Goal: Task Accomplishment & Management: Complete application form

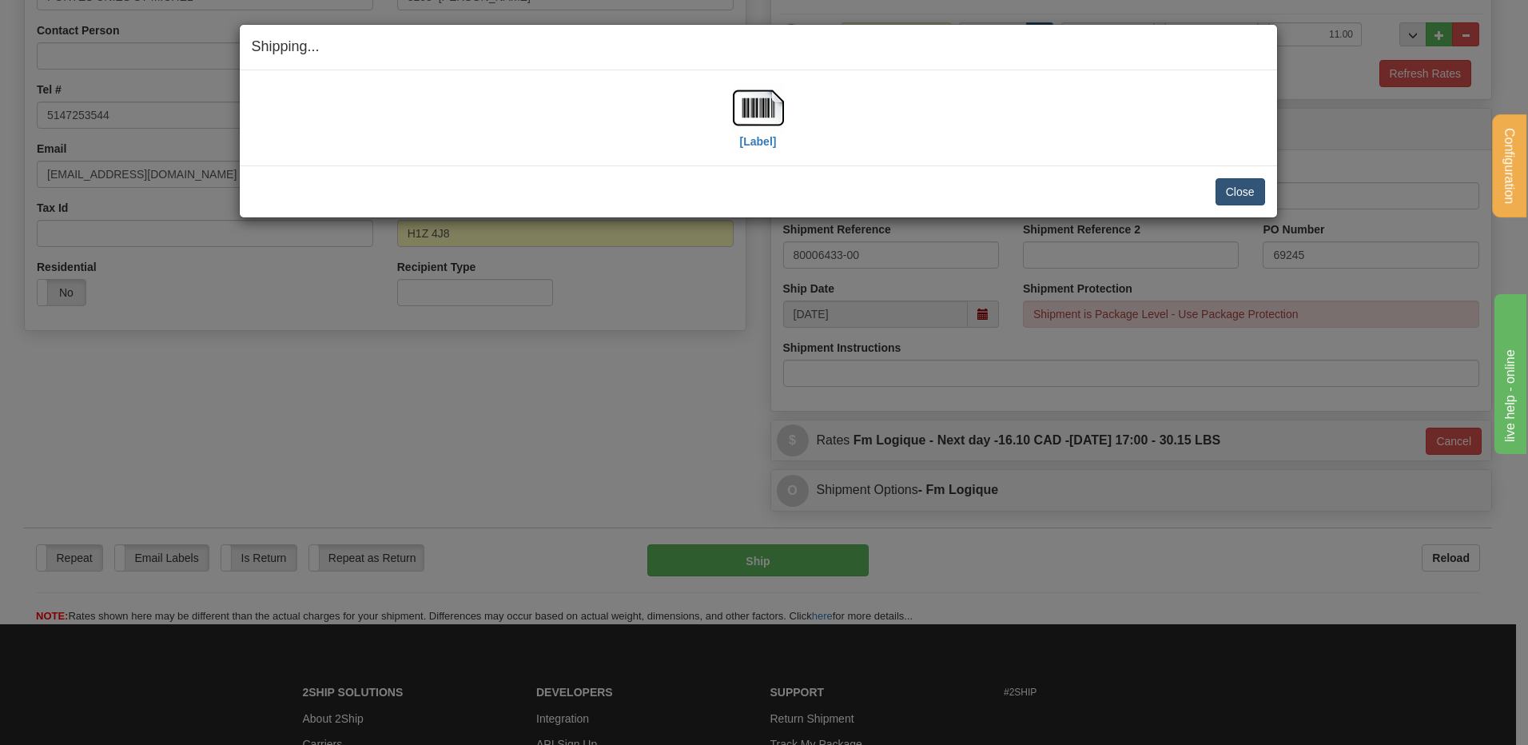
scroll to position [313, 0]
click at [1227, 190] on button "Close" at bounding box center [1240, 191] width 50 height 27
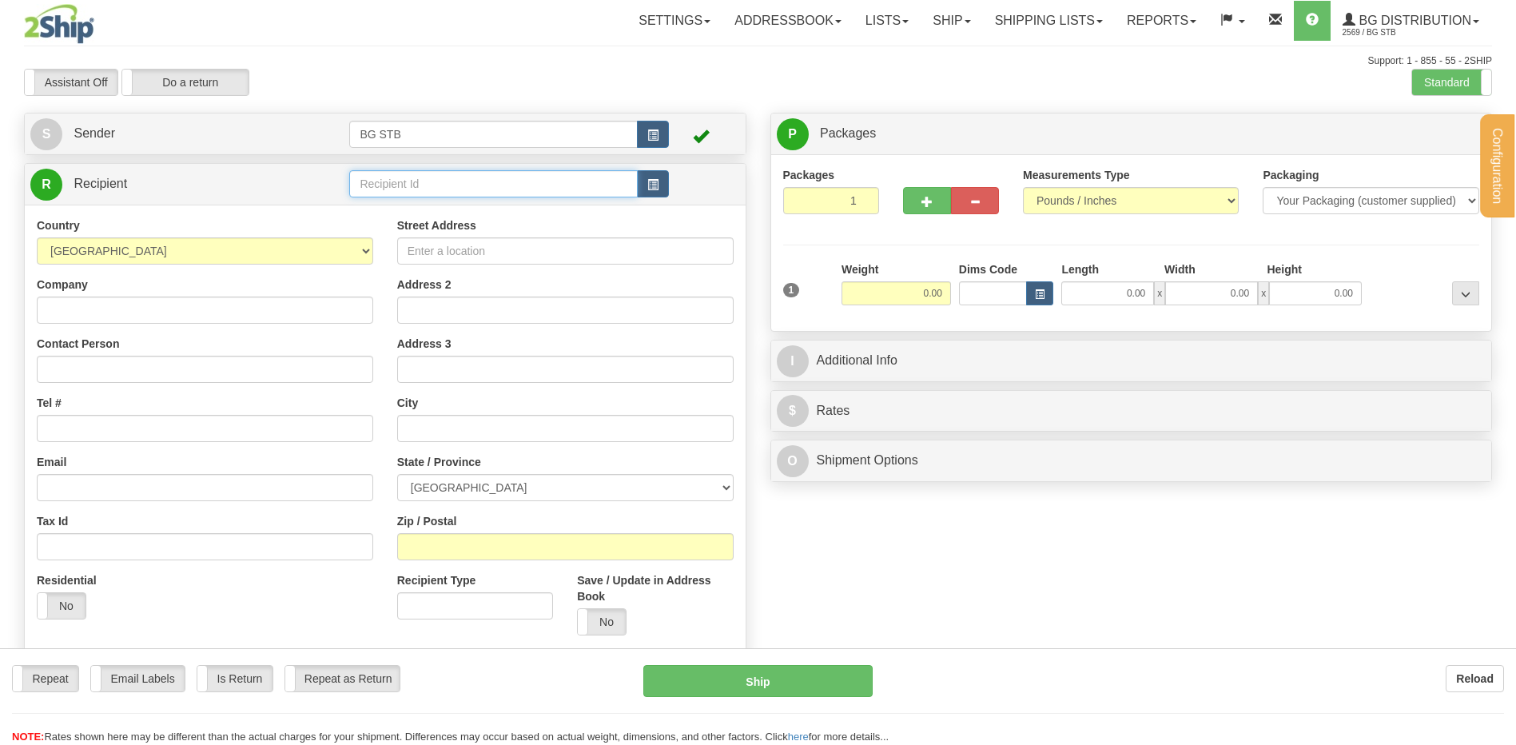
click at [392, 185] on input "text" at bounding box center [493, 183] width 288 height 27
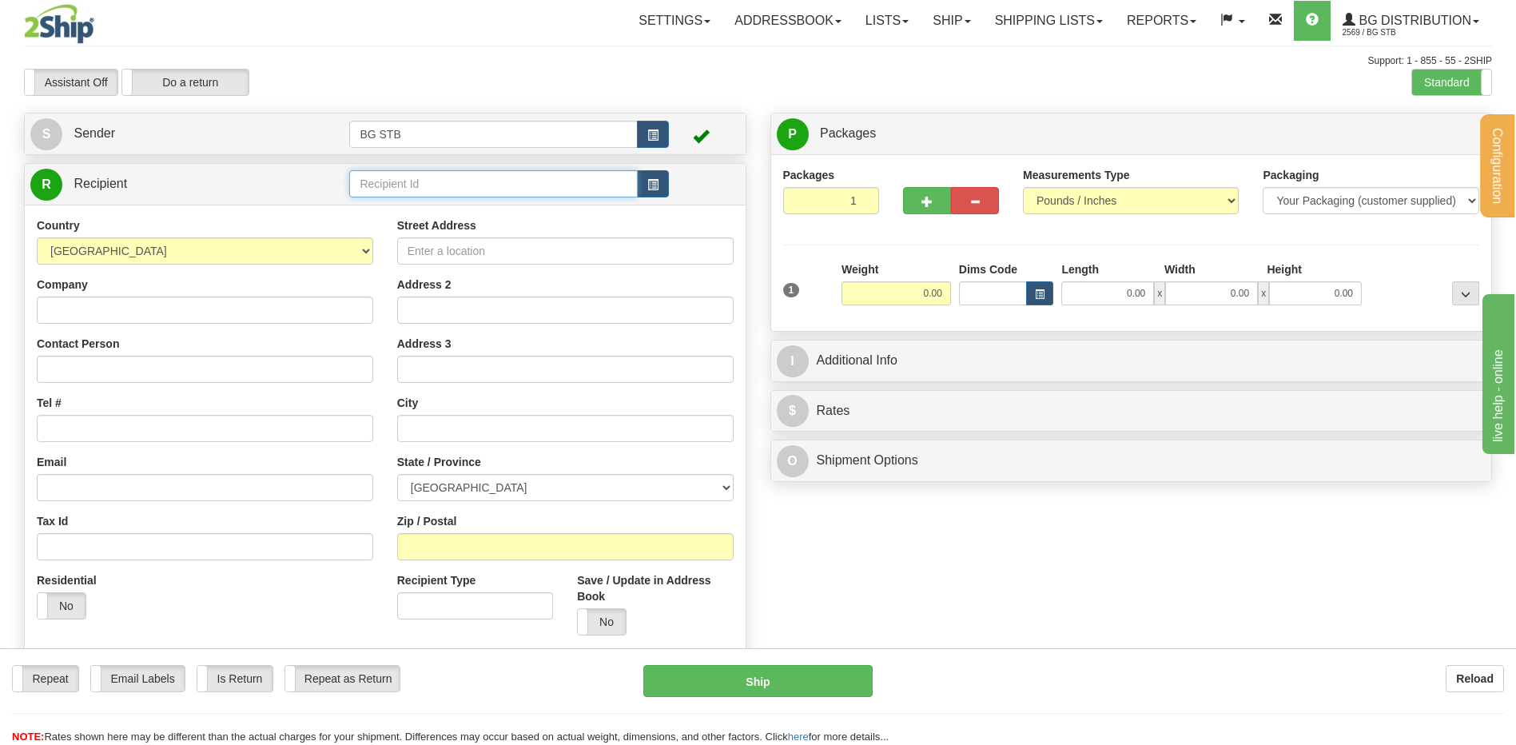
click at [392, 185] on input "text" at bounding box center [493, 183] width 288 height 27
type input "5567"
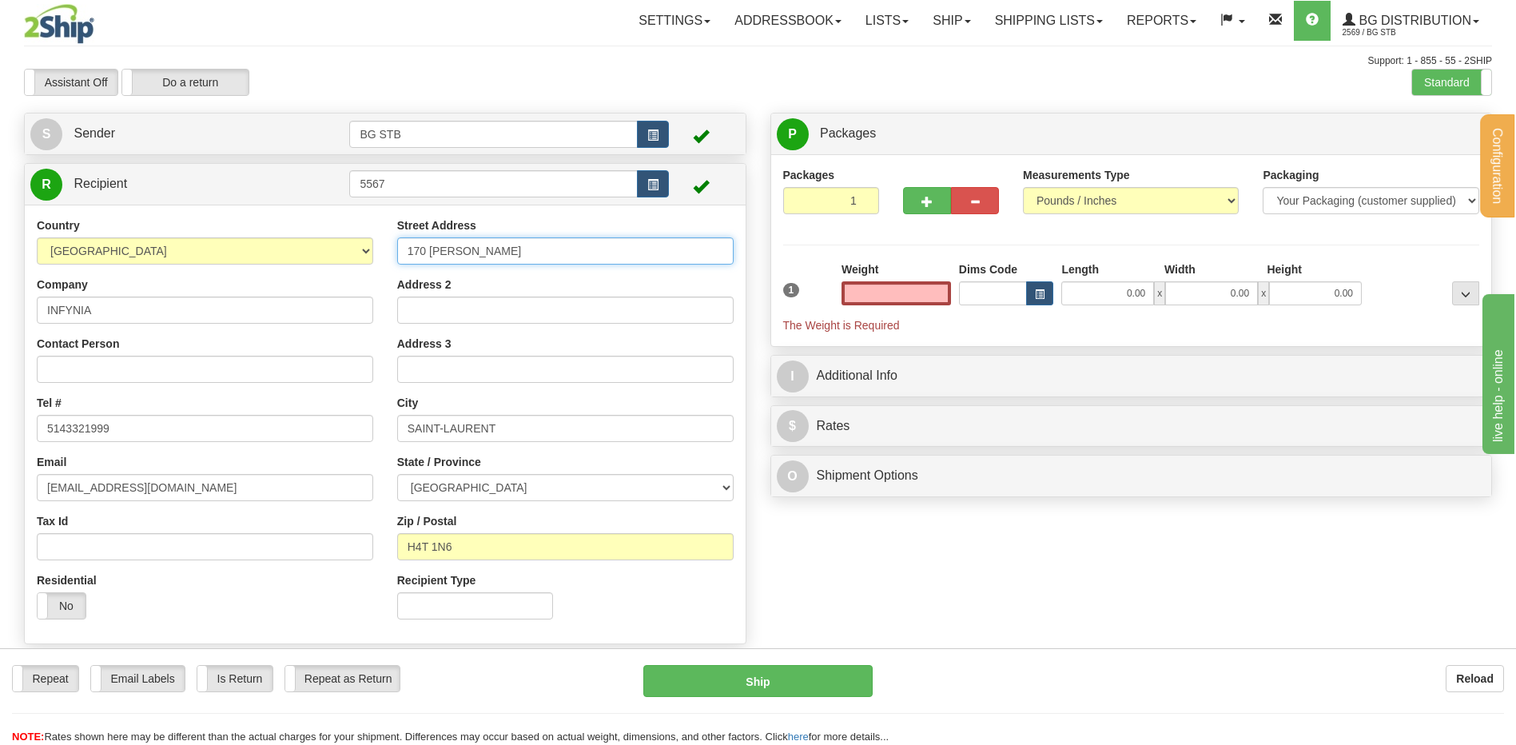
type input "0.00"
drag, startPoint x: 552, startPoint y: 250, endPoint x: 322, endPoint y: 238, distance: 230.5
click at [320, 239] on div "Country [GEOGRAPHIC_DATA] [GEOGRAPHIC_DATA] [GEOGRAPHIC_DATA] [GEOGRAPHIC_DATA]…" at bounding box center [385, 424] width 721 height 414
drag, startPoint x: 347, startPoint y: 180, endPoint x: 337, endPoint y: 178, distance: 9.7
click at [339, 178] on tr "R Recipient 5567" at bounding box center [385, 184] width 710 height 33
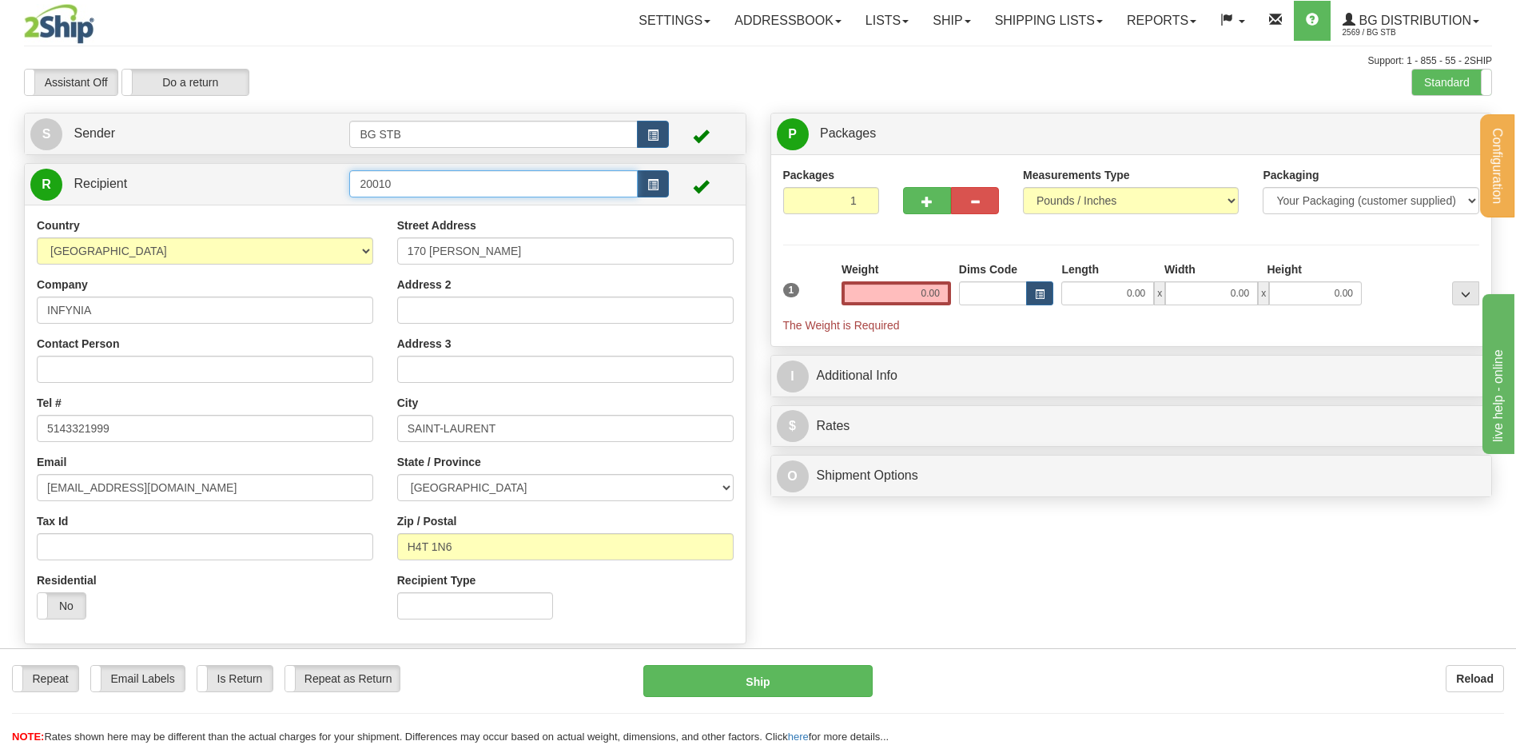
type input "20010"
click at [888, 291] on input "text" at bounding box center [895, 293] width 109 height 24
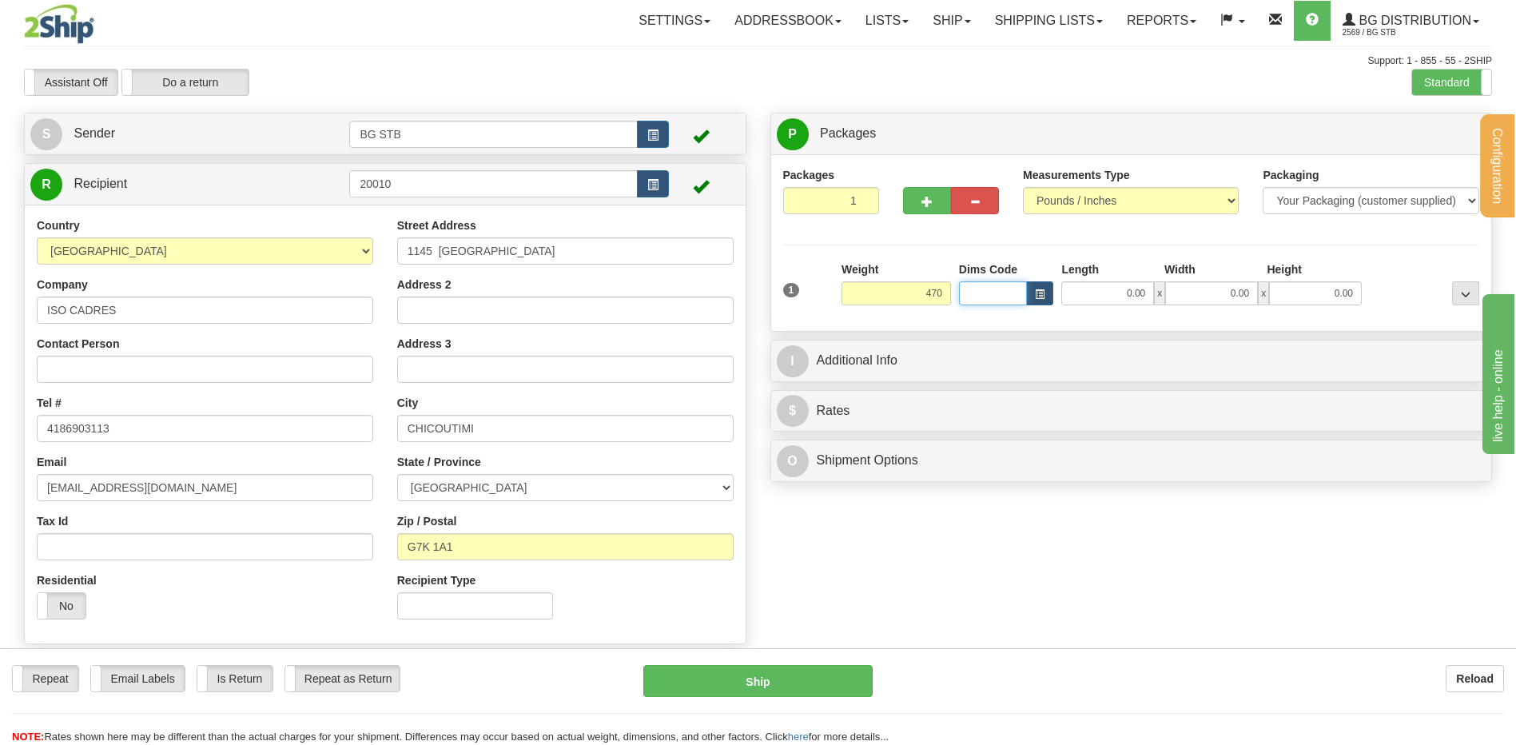
type input "470.00"
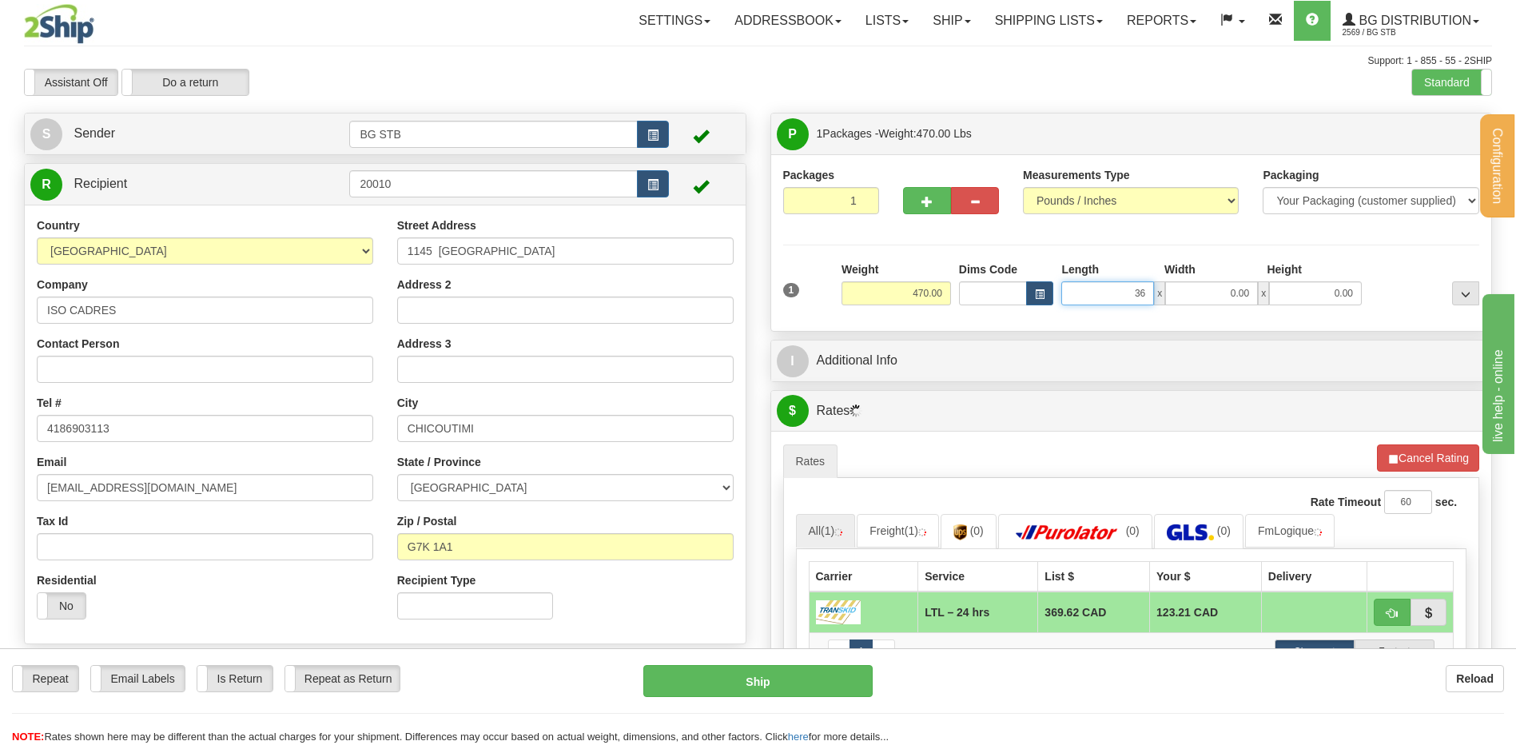
type input "36.00"
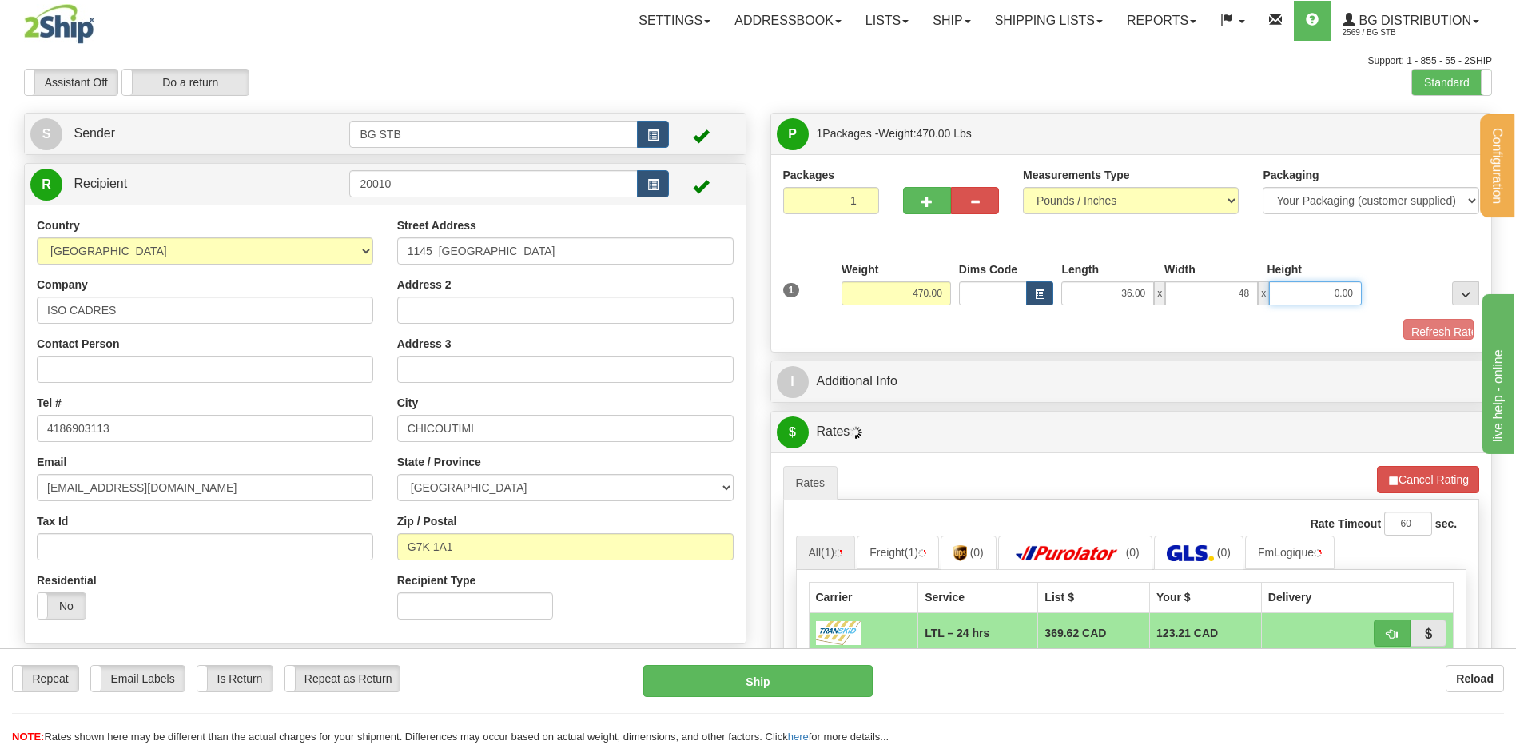
type input "48.00"
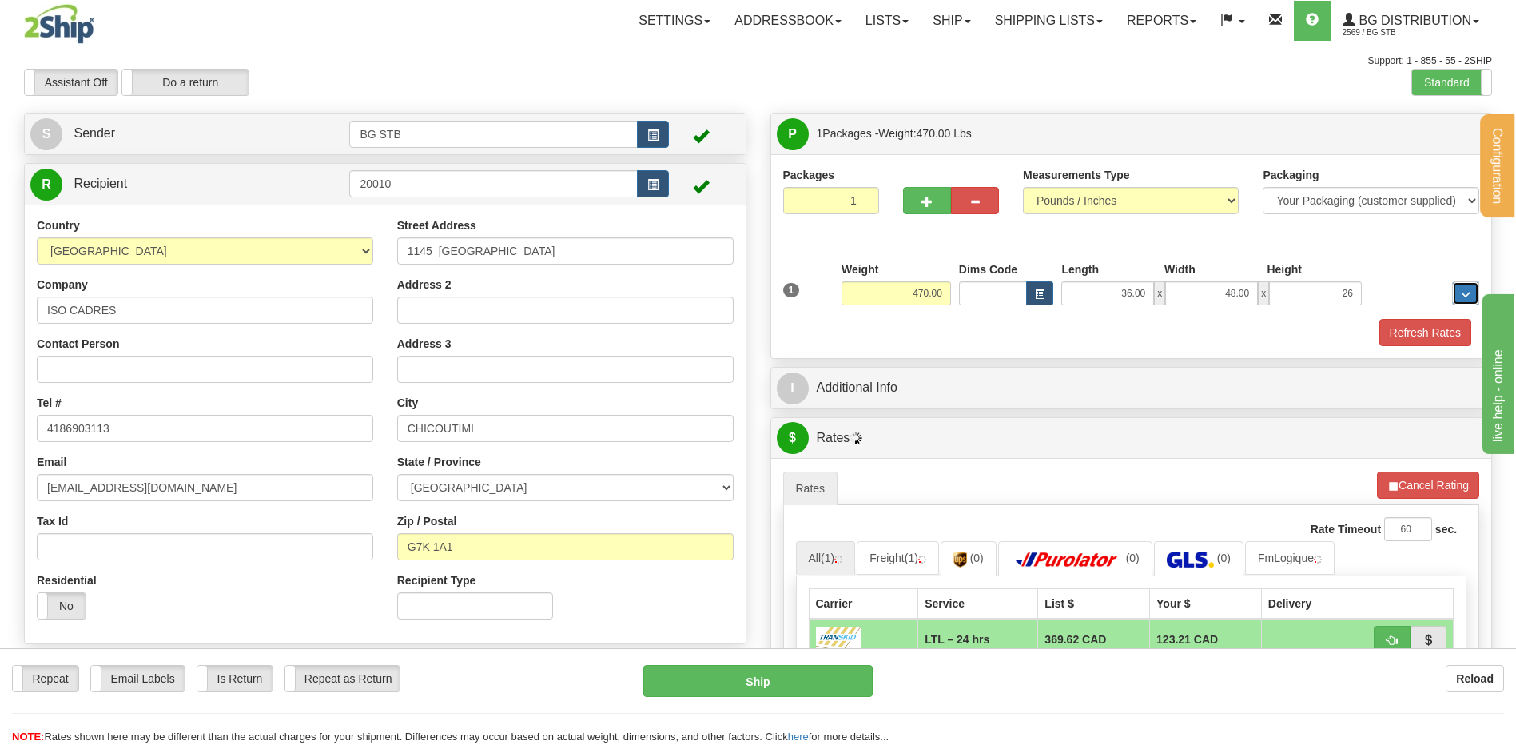
type input "26.00"
drag, startPoint x: 1313, startPoint y: 291, endPoint x: 1390, endPoint y: 277, distance: 78.7
click at [1389, 277] on div "1 Weight 470.00 Dims Code x" at bounding box center [1131, 289] width 705 height 57
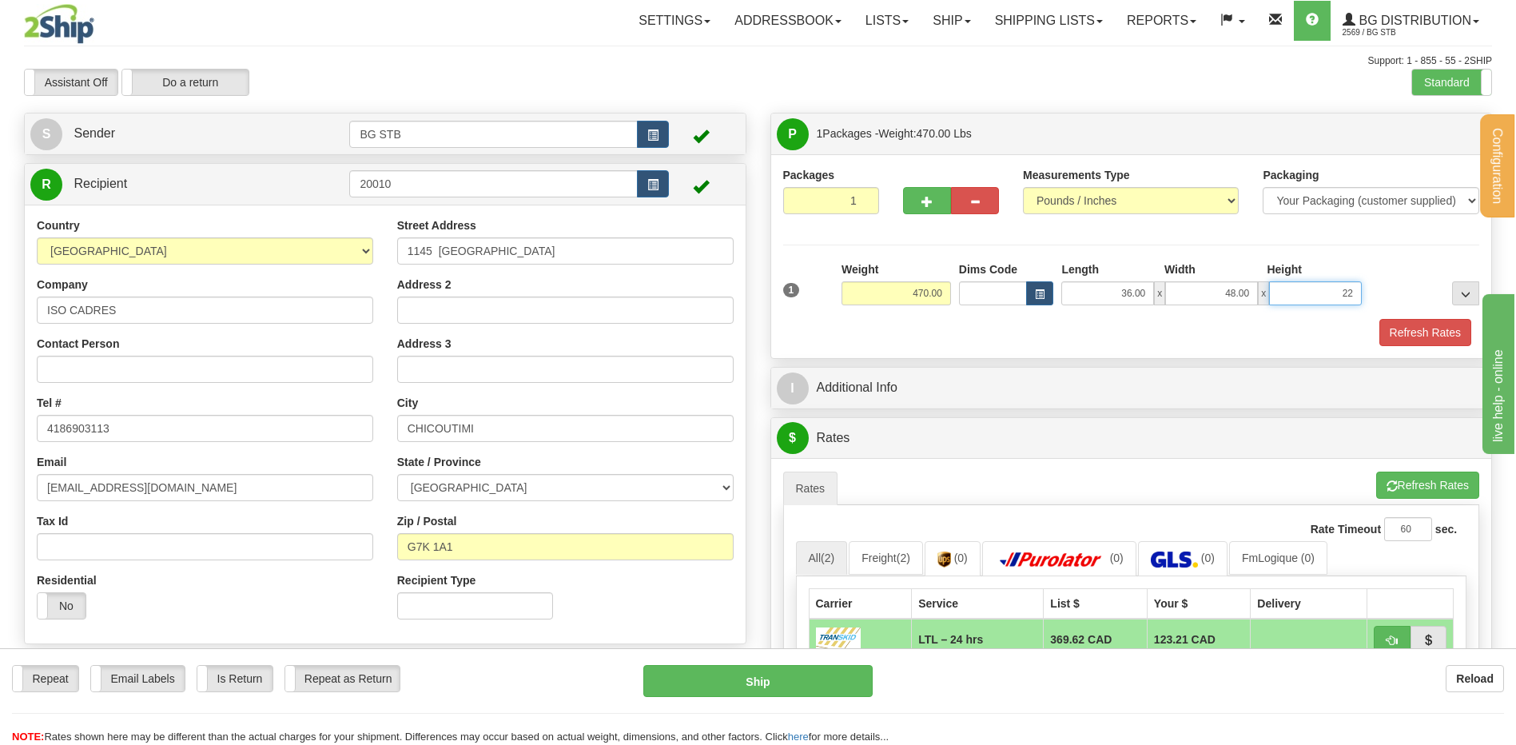
type input "22.00"
click at [982, 367] on div "I Additional Info" at bounding box center [1131, 388] width 722 height 42
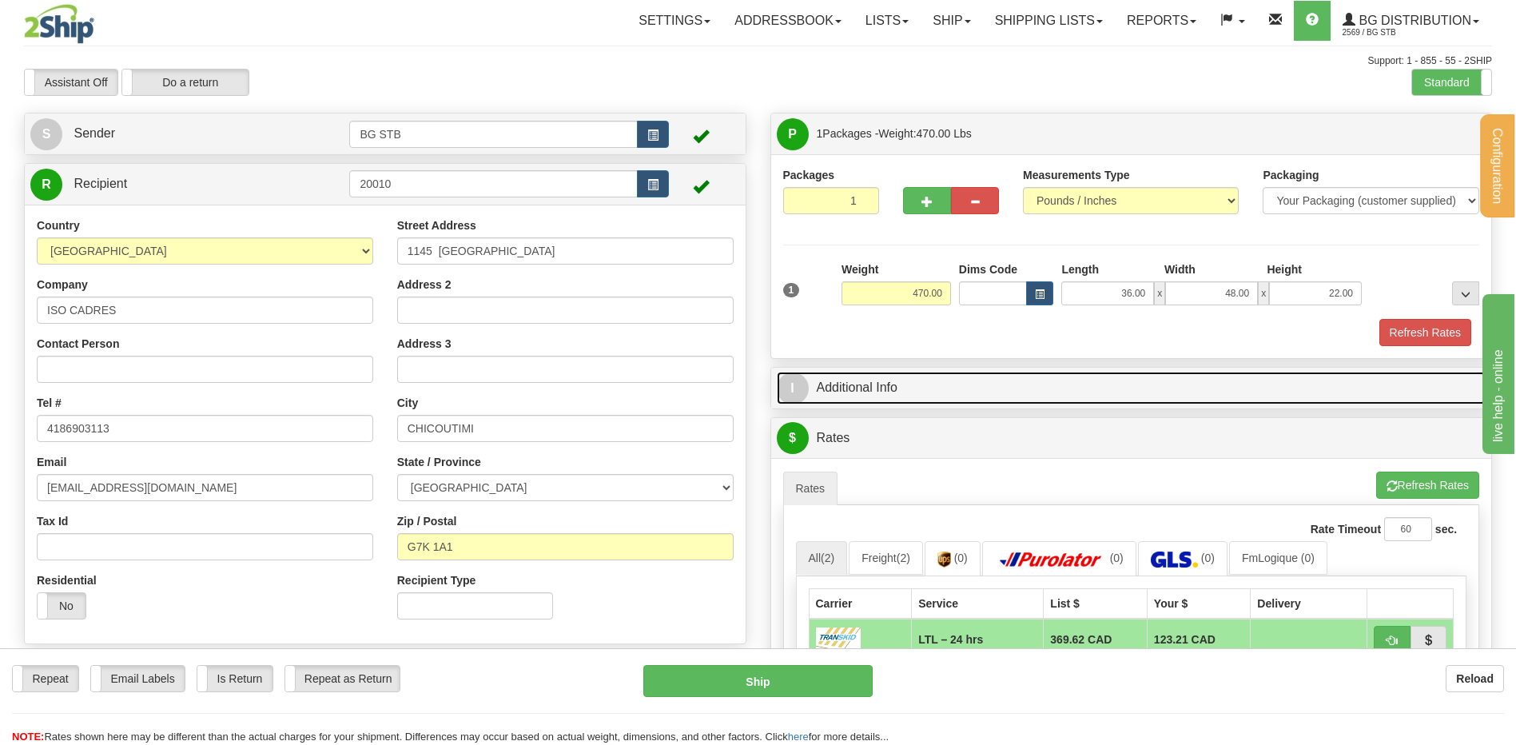
click at [974, 379] on link "I Additional Info" at bounding box center [1132, 388] width 710 height 33
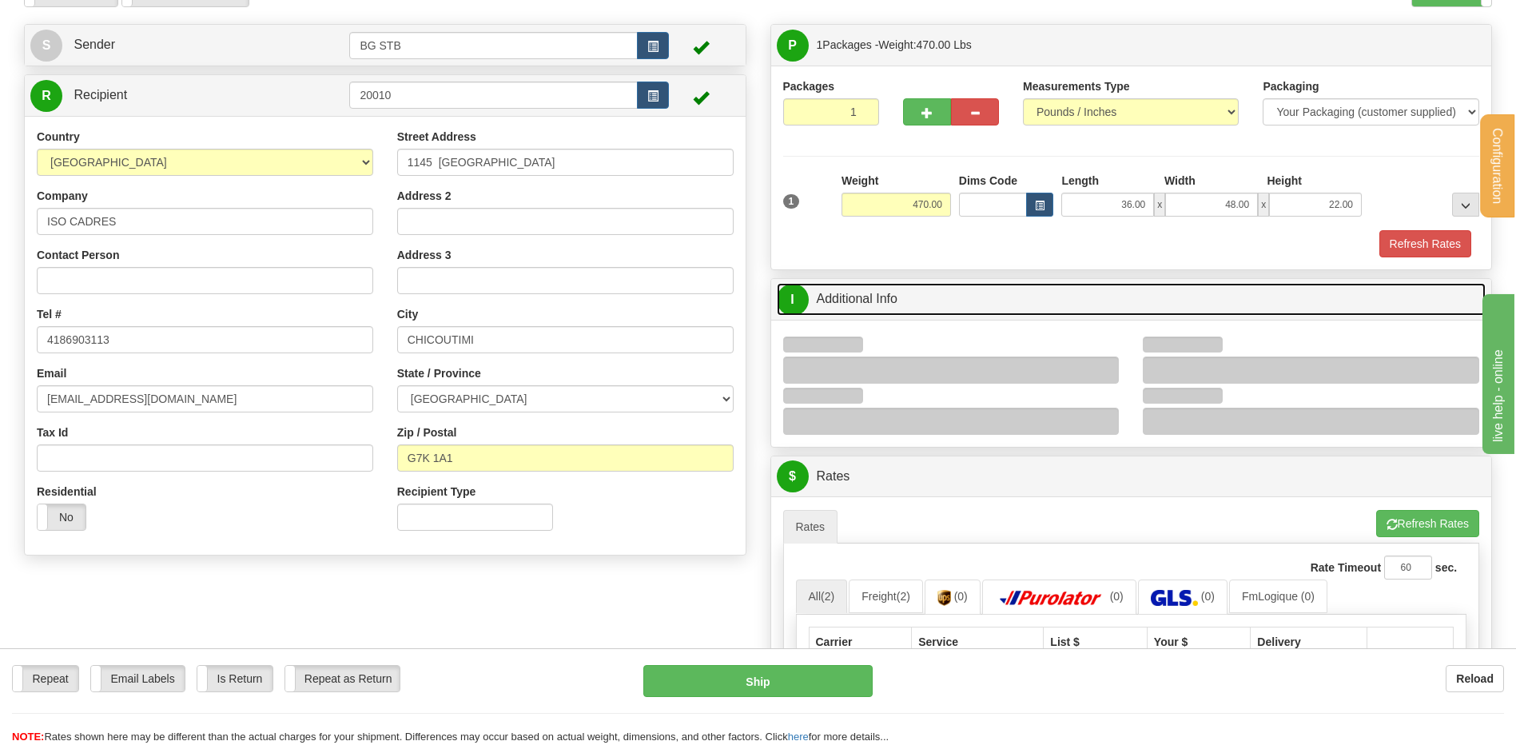
scroll to position [240, 0]
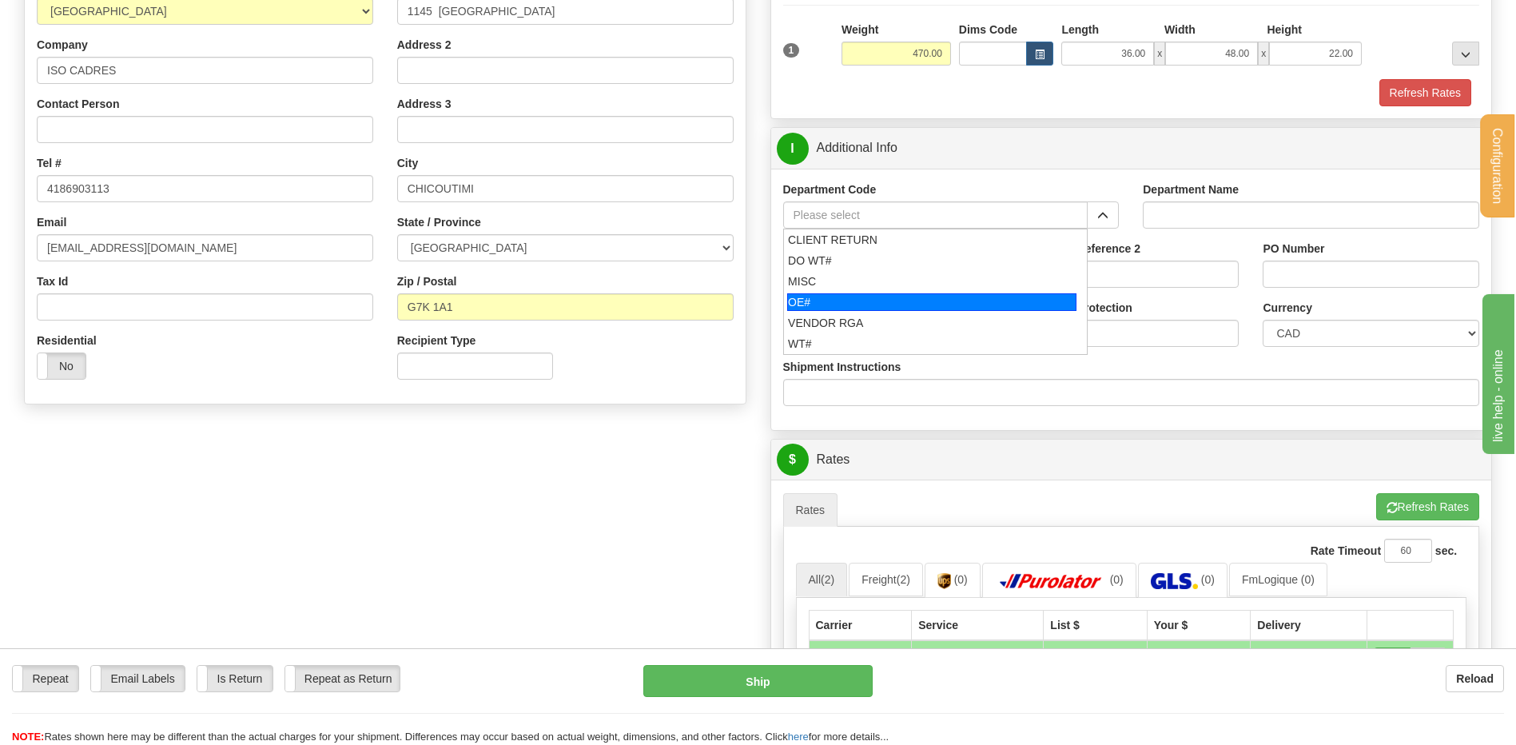
click at [833, 296] on div "OE#" at bounding box center [931, 302] width 289 height 18
type input "OE#"
type input "ORDERS"
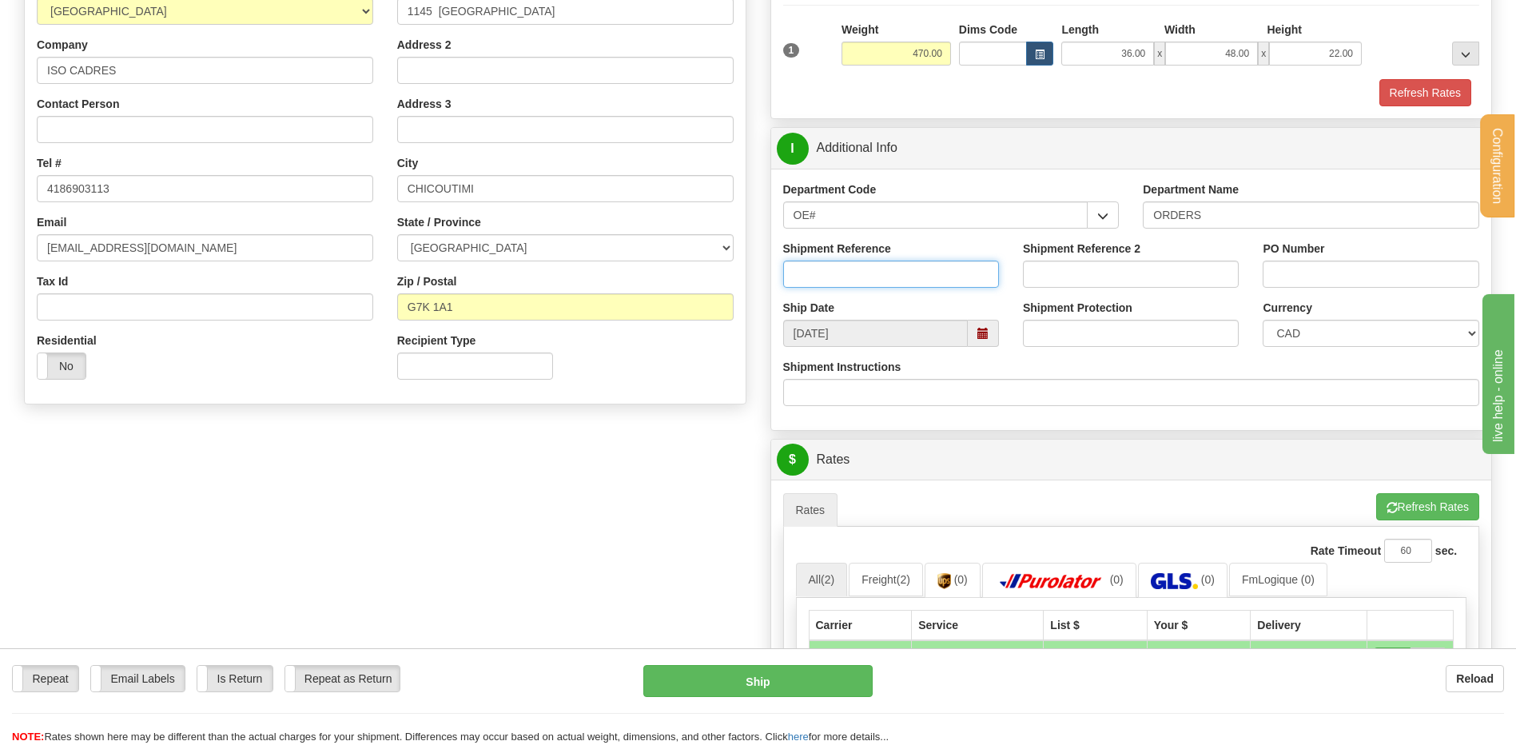
click at [833, 278] on input "Shipment Reference" at bounding box center [891, 274] width 216 height 27
type input "8"
type input "30131869-00"
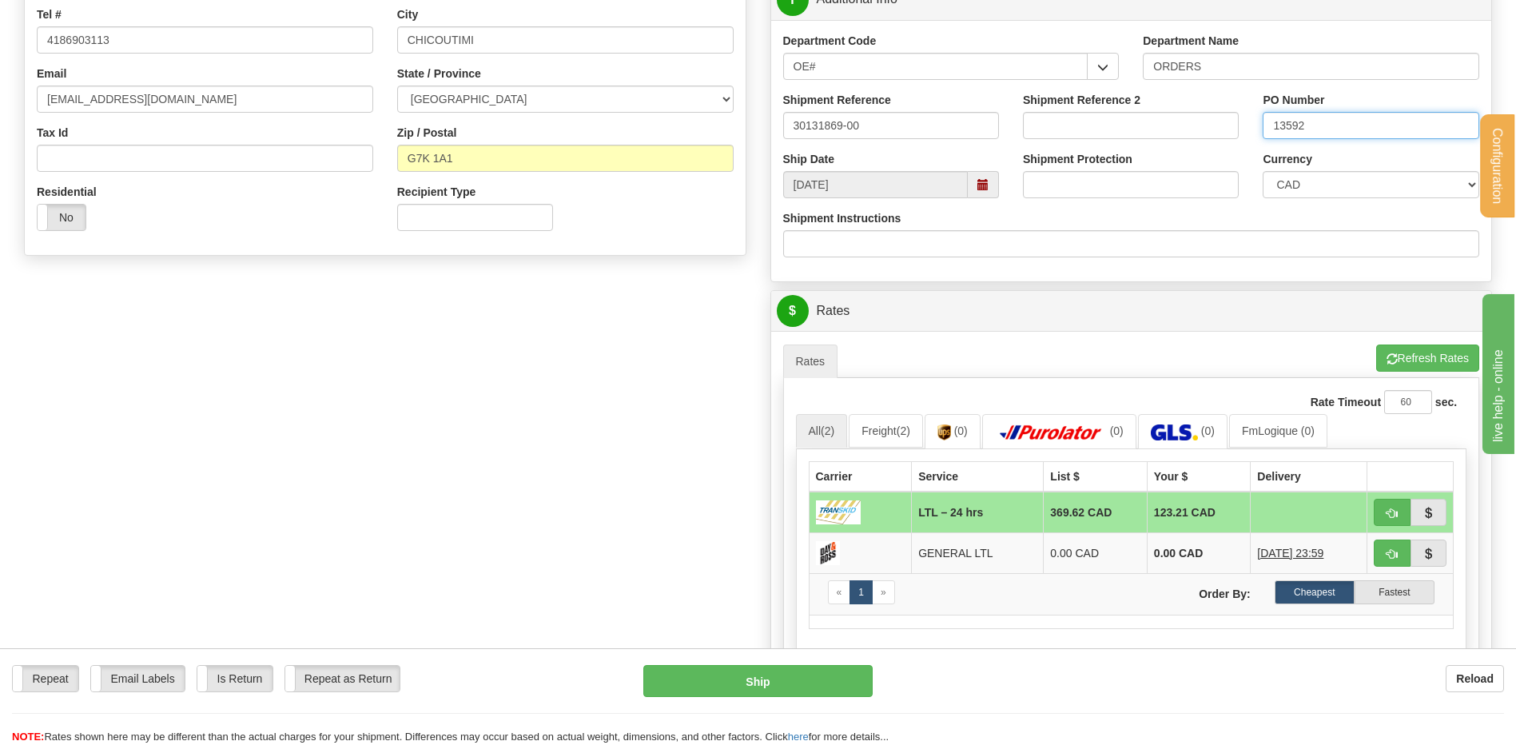
scroll to position [559, 0]
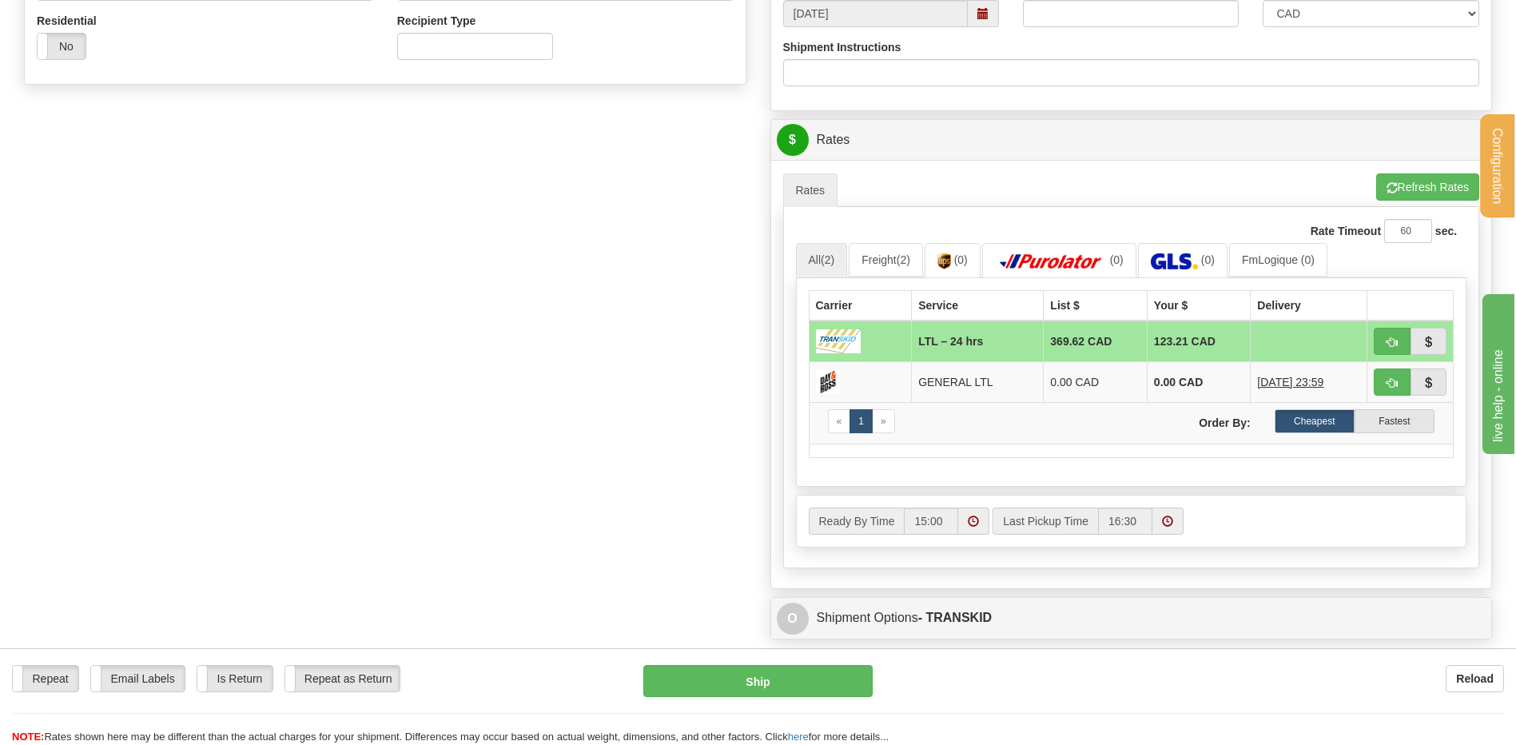
type input "13592"
click at [1393, 346] on span "button" at bounding box center [1392, 342] width 11 height 10
type input "24 hrs"
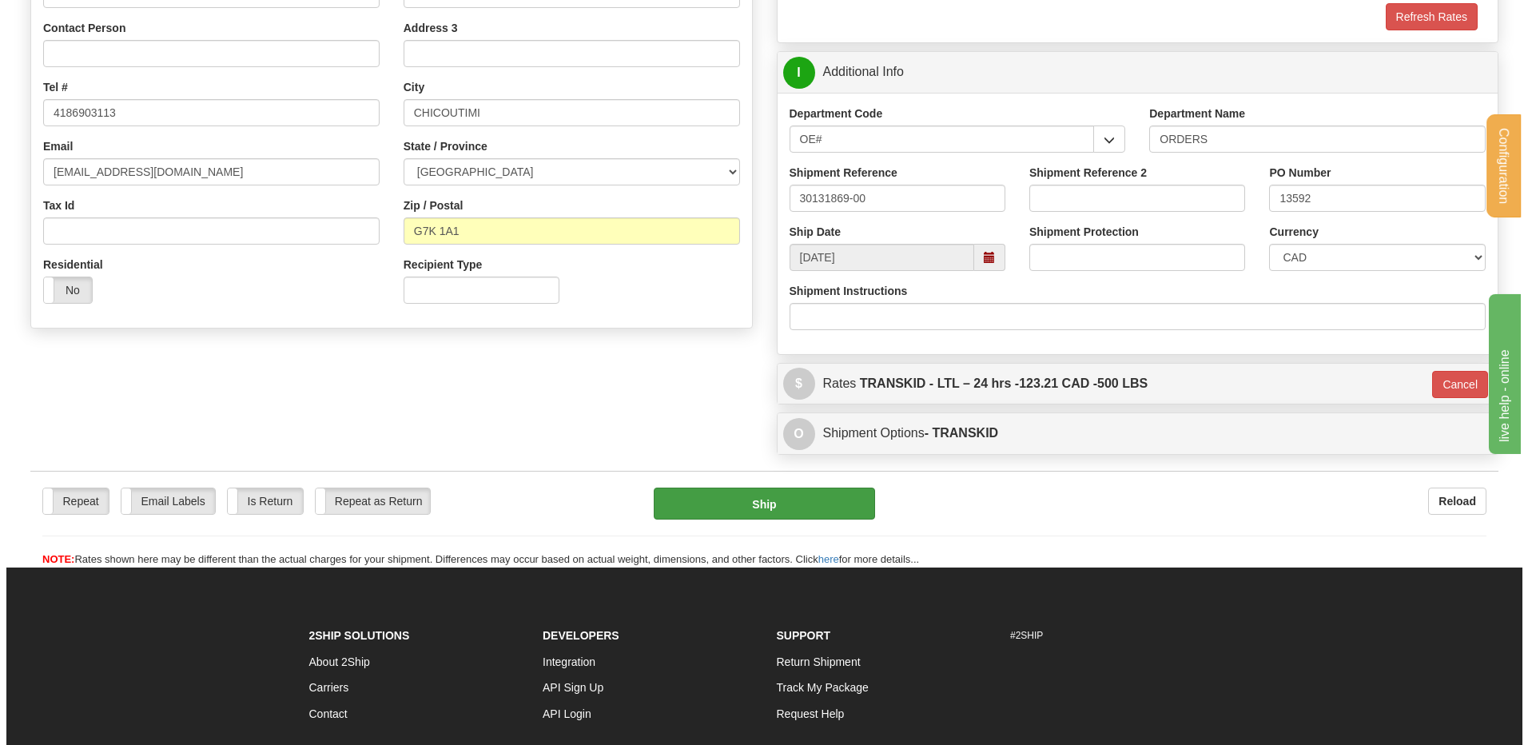
scroll to position [311, 0]
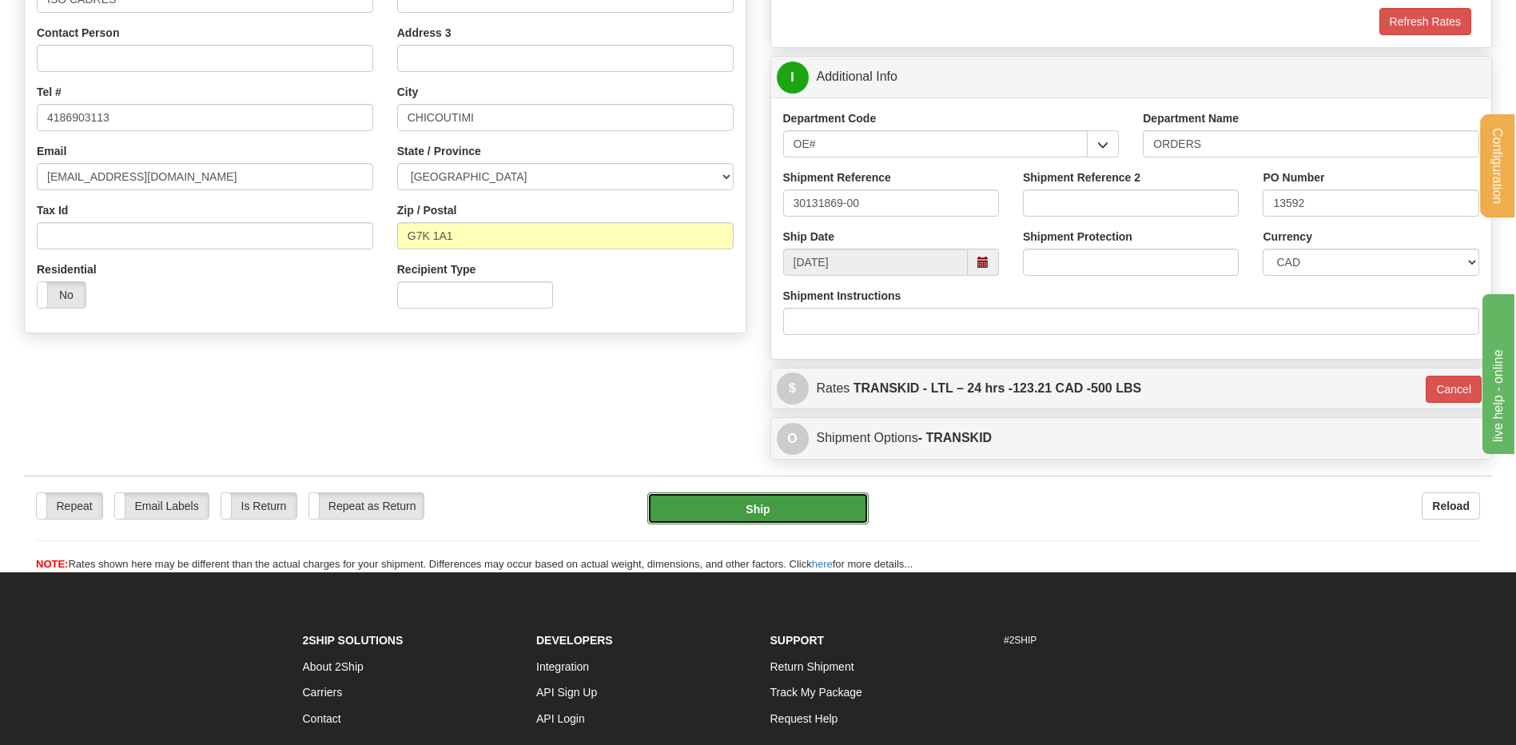
click at [767, 513] on button "Ship" at bounding box center [757, 508] width 221 height 32
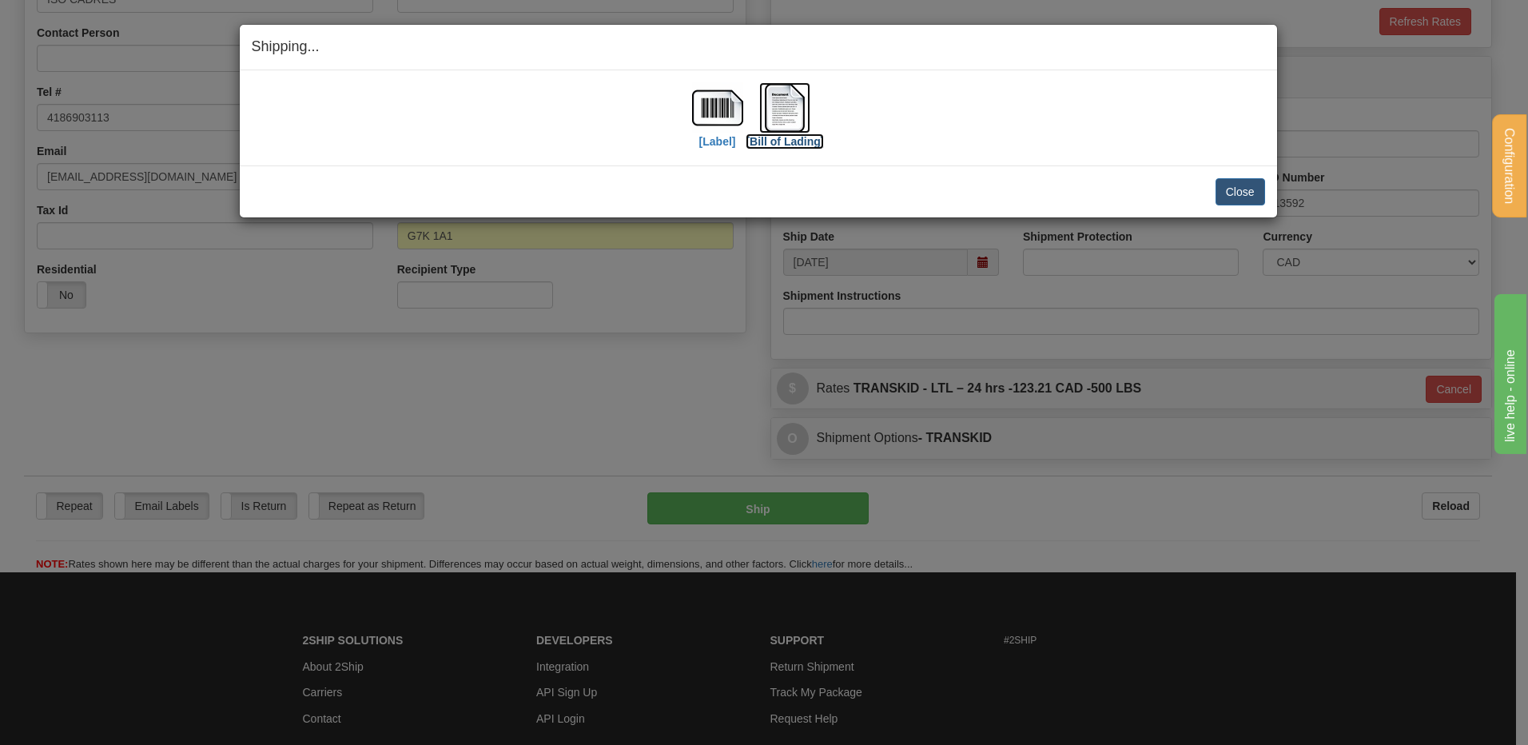
click at [782, 96] on img at bounding box center [784, 107] width 51 height 51
drag, startPoint x: 1237, startPoint y: 185, endPoint x: 1235, endPoint y: 177, distance: 8.3
click at [1238, 185] on button "Close" at bounding box center [1240, 191] width 50 height 27
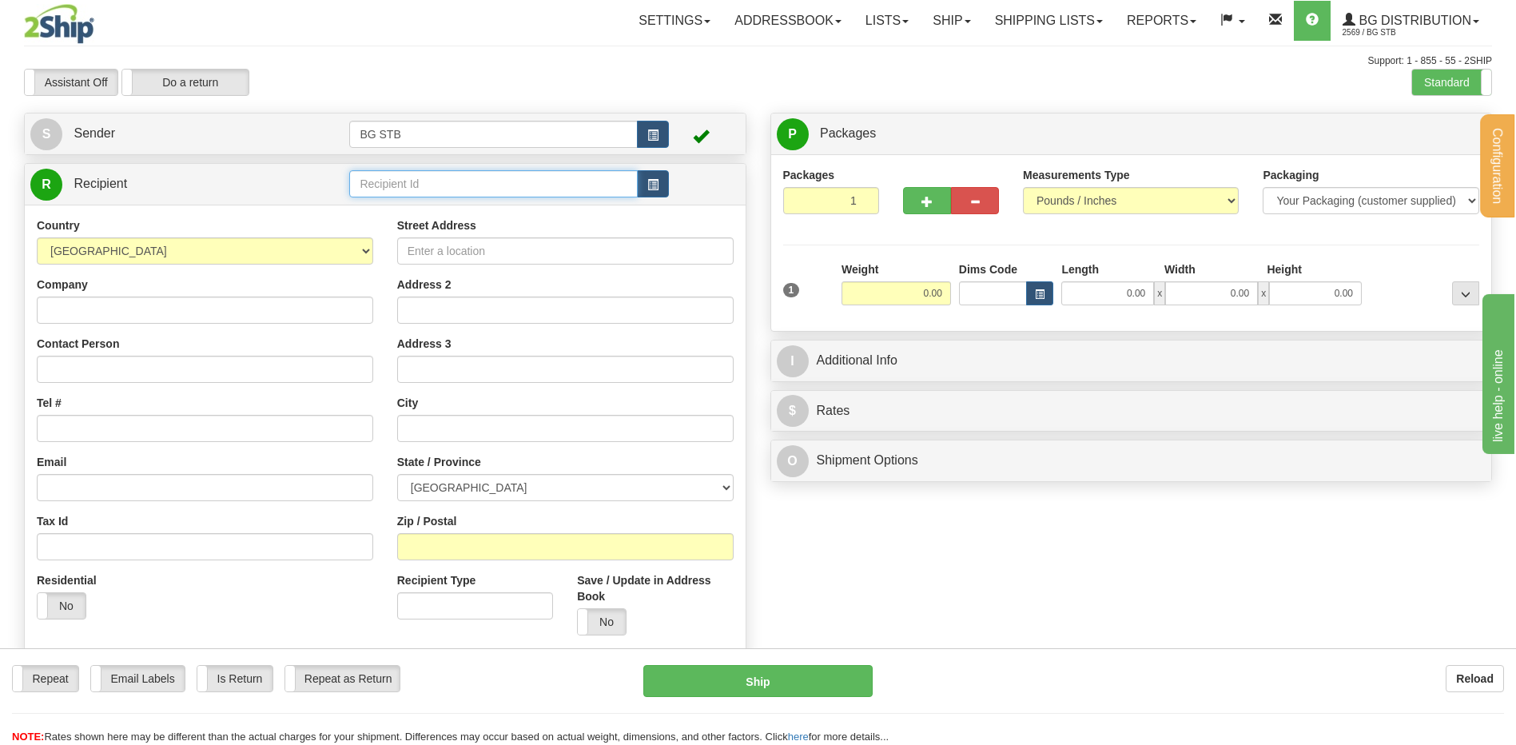
click at [366, 173] on input "text" at bounding box center [493, 183] width 288 height 27
type input "5567"
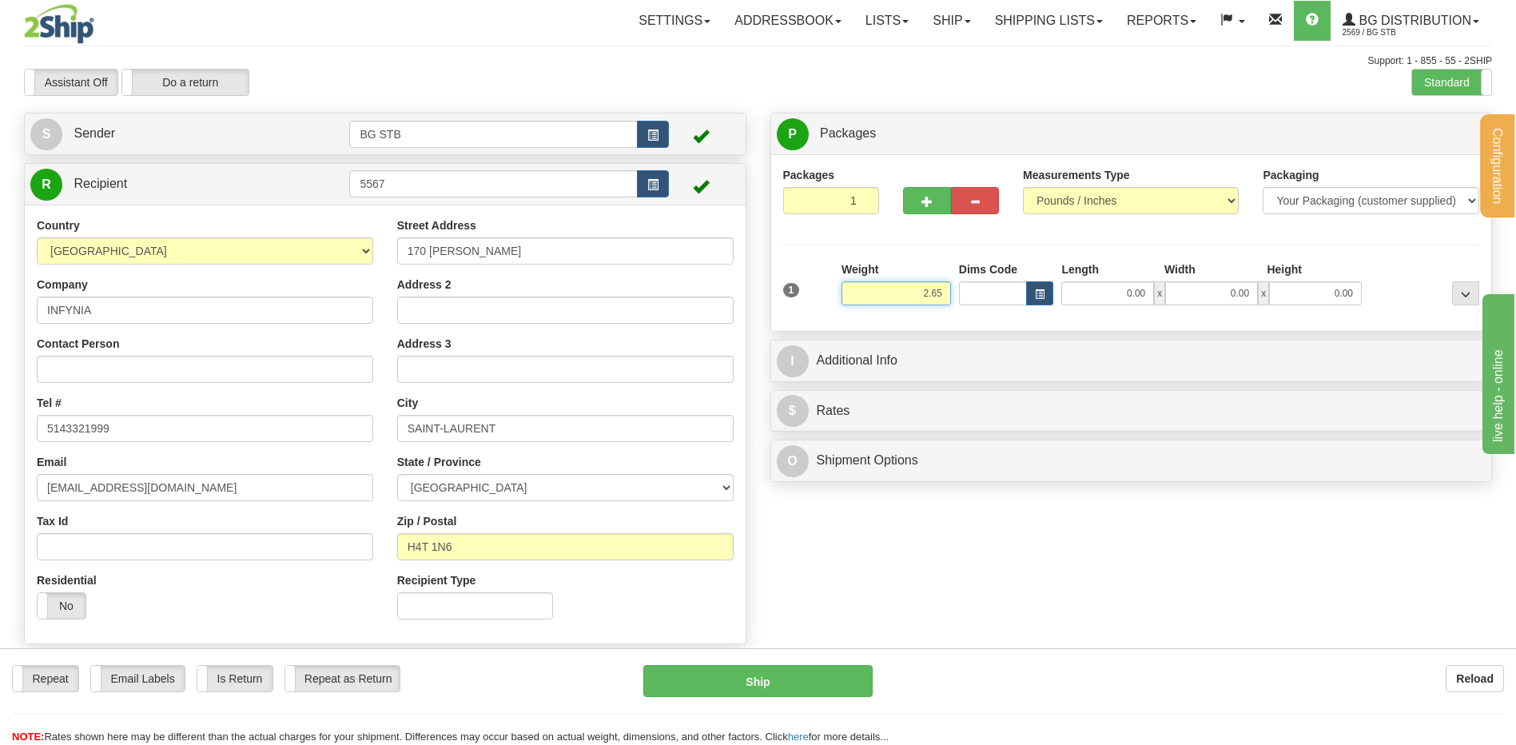
type input "2.65"
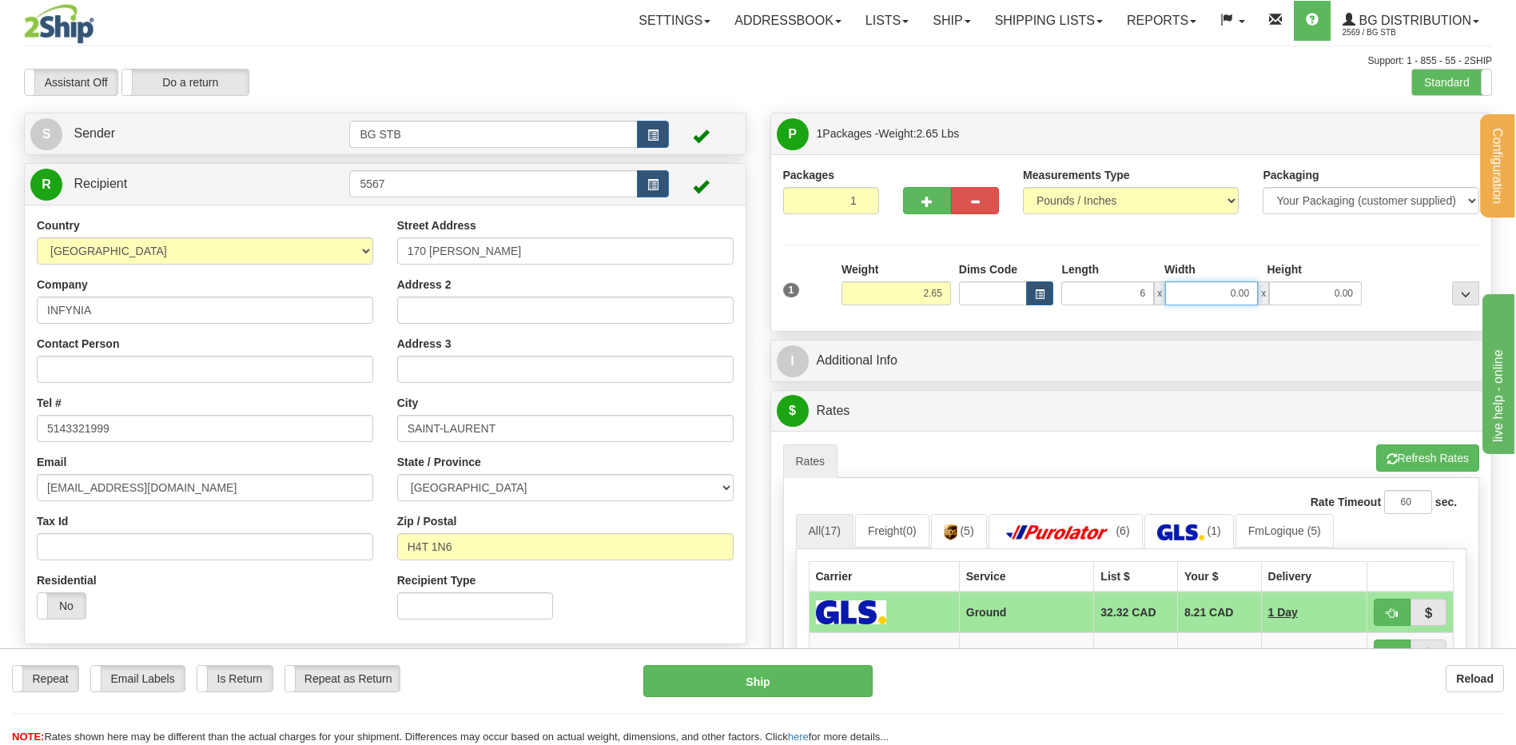
type input "6.00"
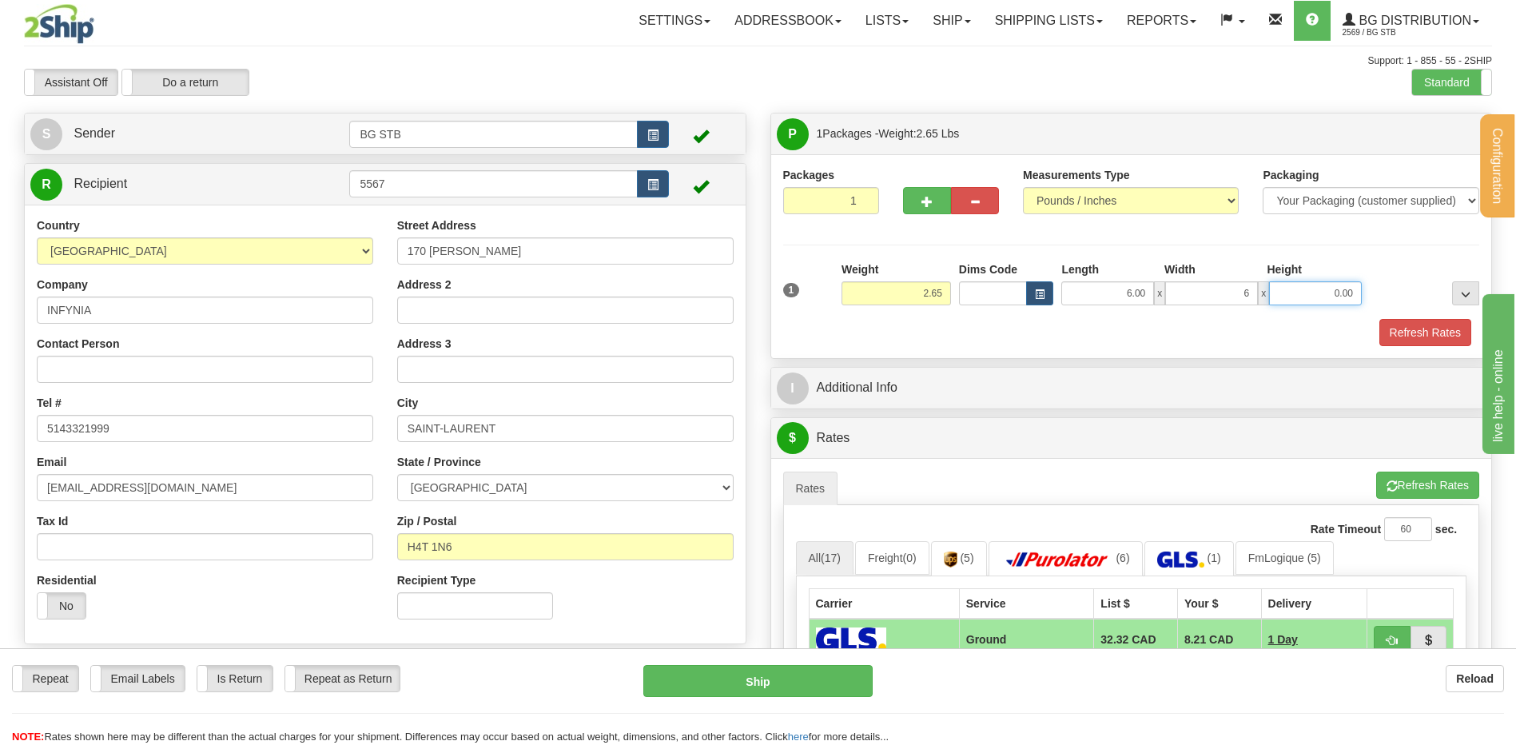
type input "6.00"
type input "11.00"
click at [931, 197] on span "button" at bounding box center [926, 202] width 11 height 10
type input "2"
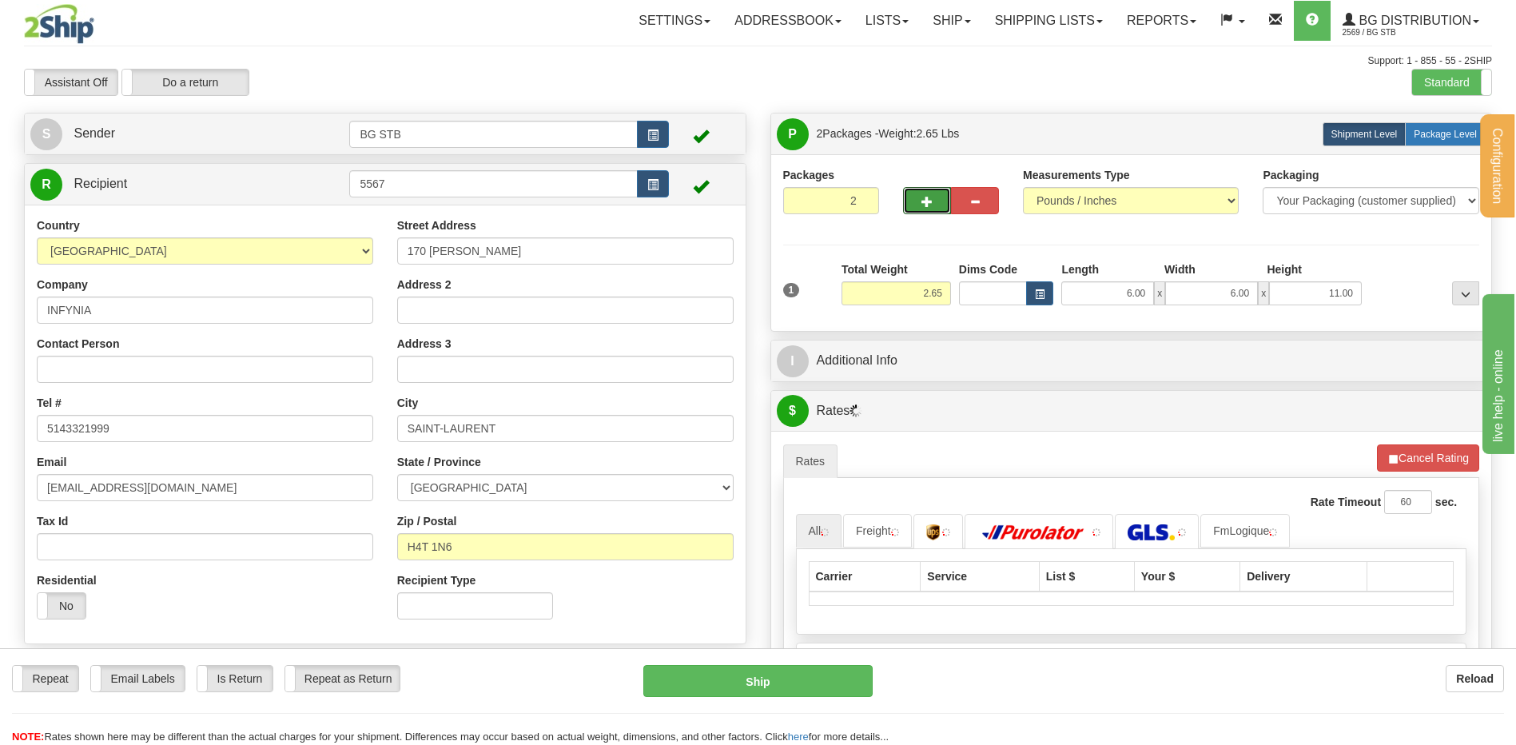
click at [1433, 129] on span "Package Level" at bounding box center [1445, 134] width 63 height 11
radio input "true"
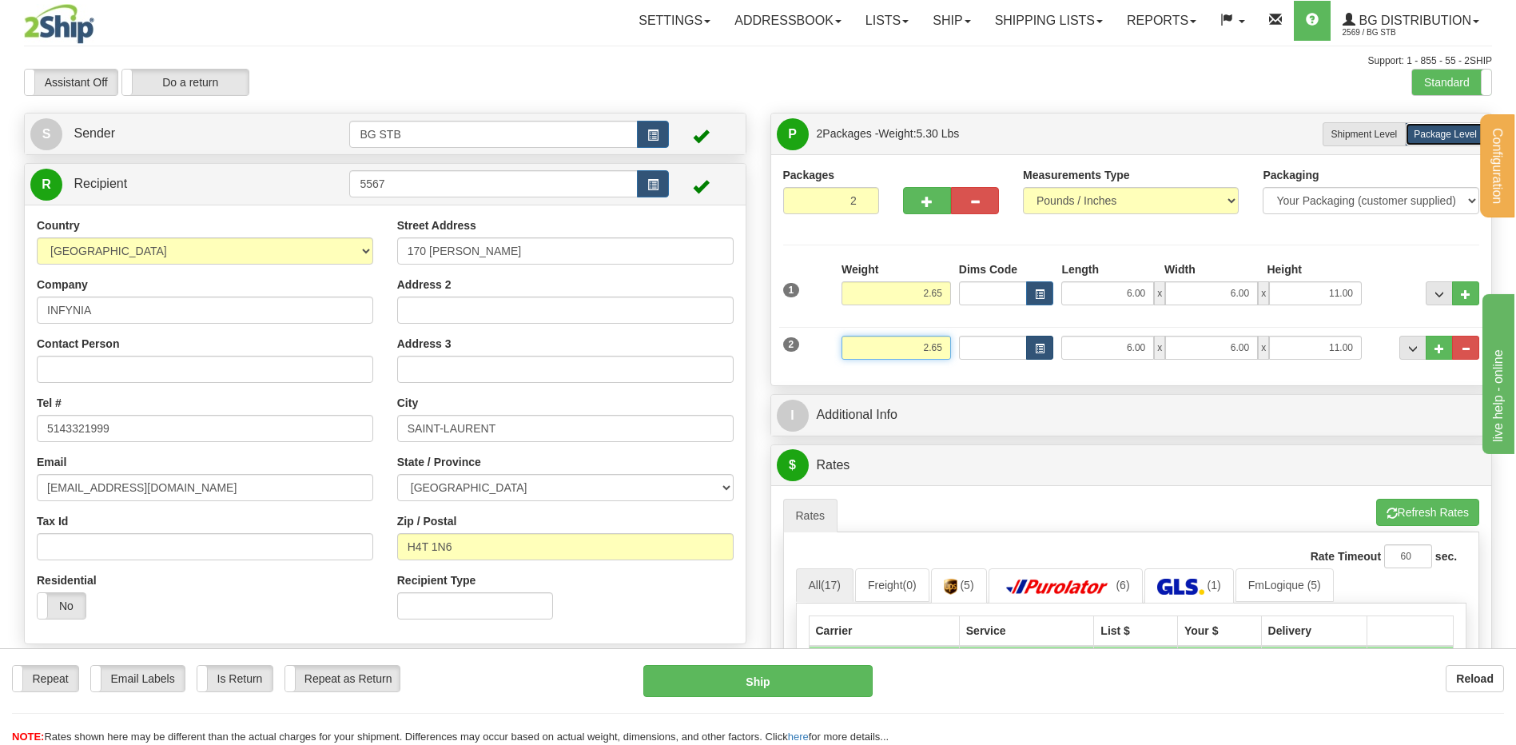
drag, startPoint x: 884, startPoint y: 351, endPoint x: 1046, endPoint y: 345, distance: 162.3
click at [1033, 347] on div "2 Weight 2.65 Dims Code Length Width Height" at bounding box center [1131, 346] width 705 height 54
type input "7.50"
type input "15.00"
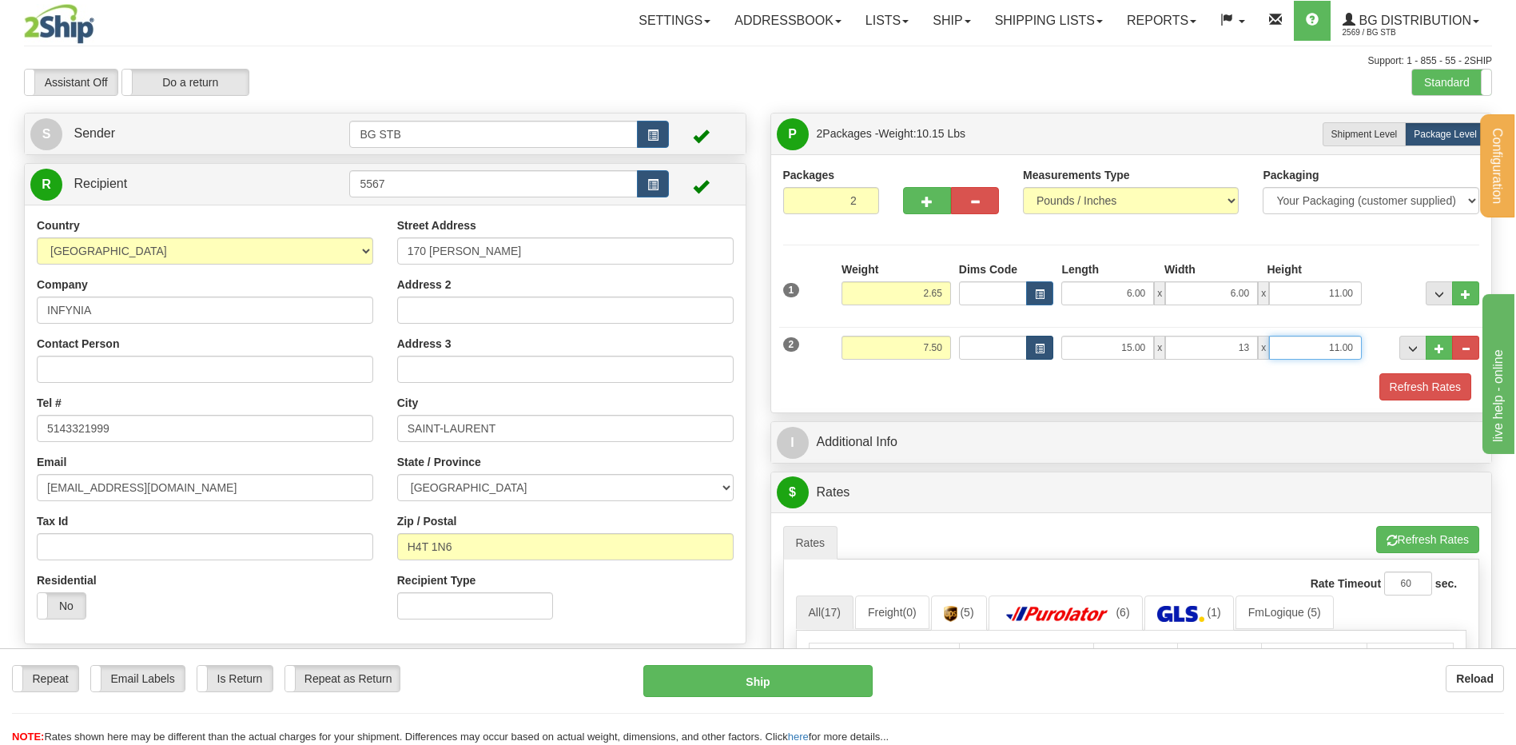
type input "13.00"
type input "5.00"
click at [921, 197] on span "button" at bounding box center [926, 202] width 11 height 10
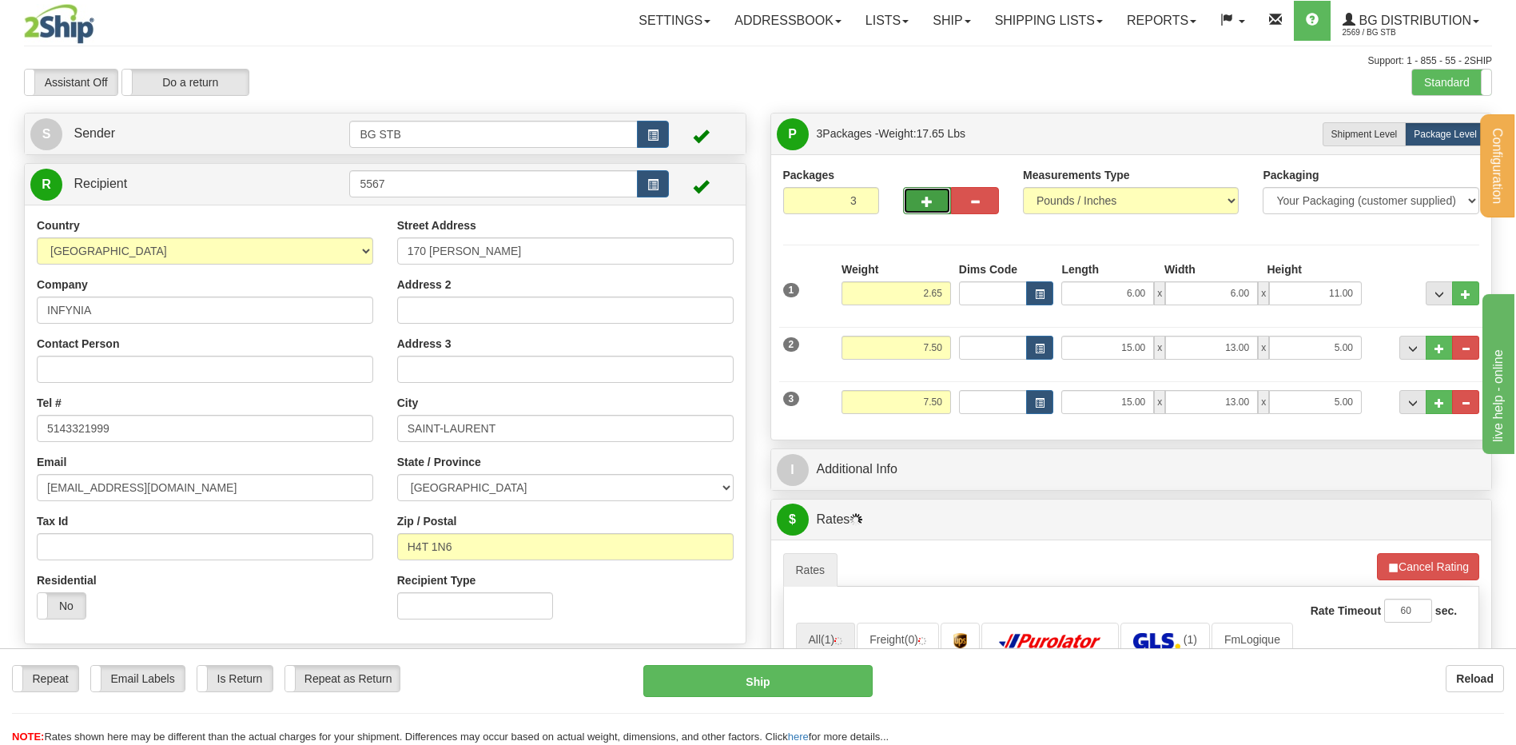
click at [921, 198] on span "button" at bounding box center [926, 202] width 11 height 10
type input "4"
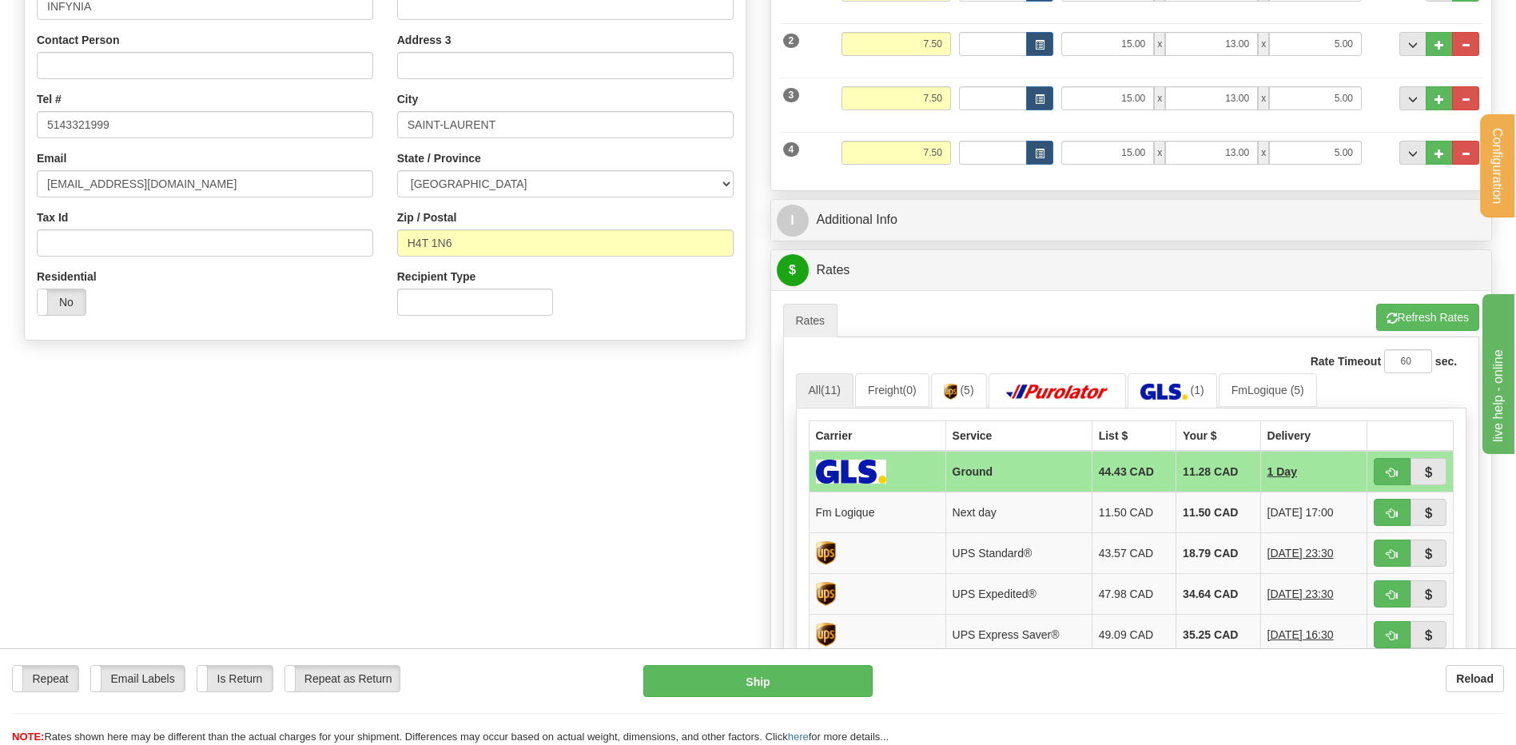
scroll to position [320, 0]
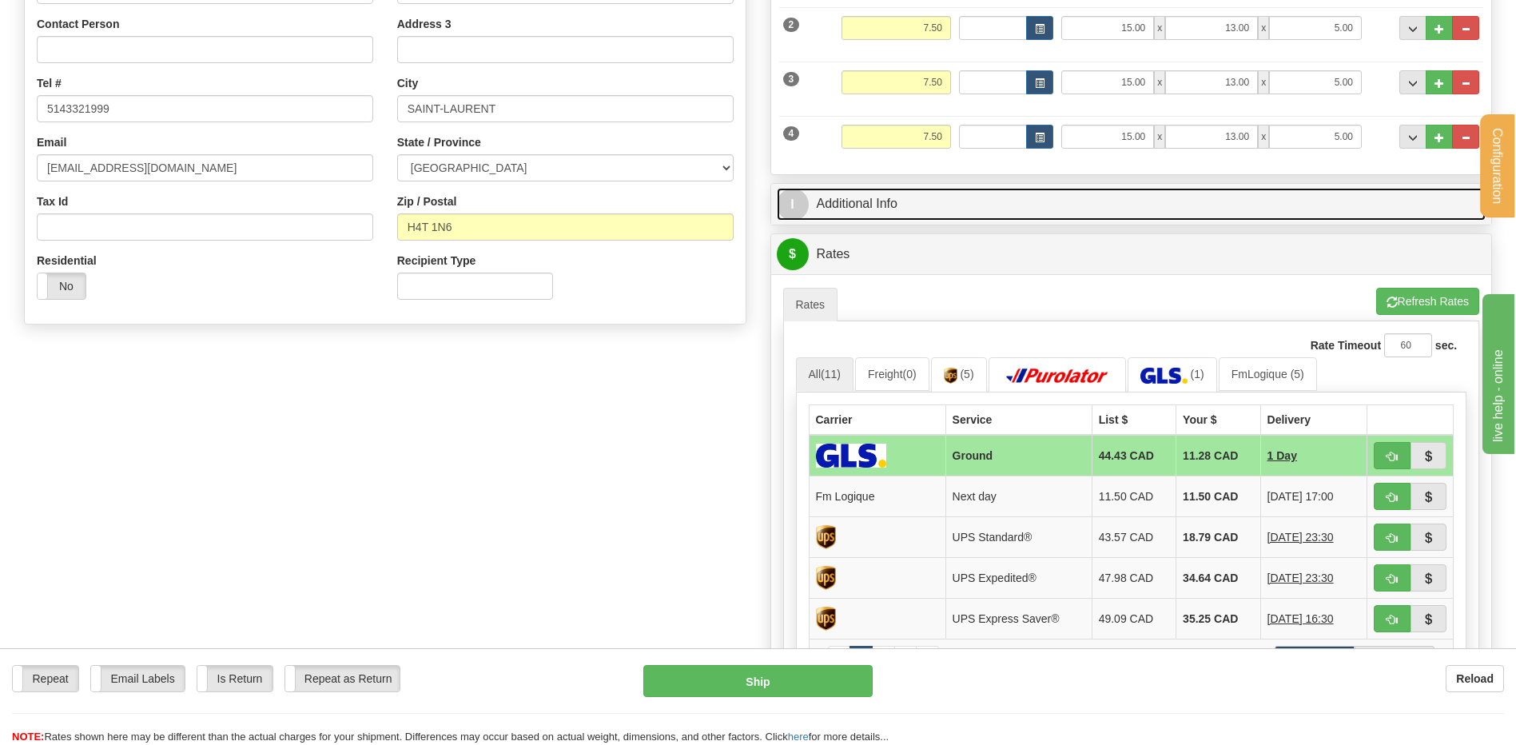
drag, startPoint x: 912, startPoint y: 208, endPoint x: 915, endPoint y: 225, distance: 17.9
click at [912, 208] on link "I Additional Info" at bounding box center [1132, 204] width 710 height 33
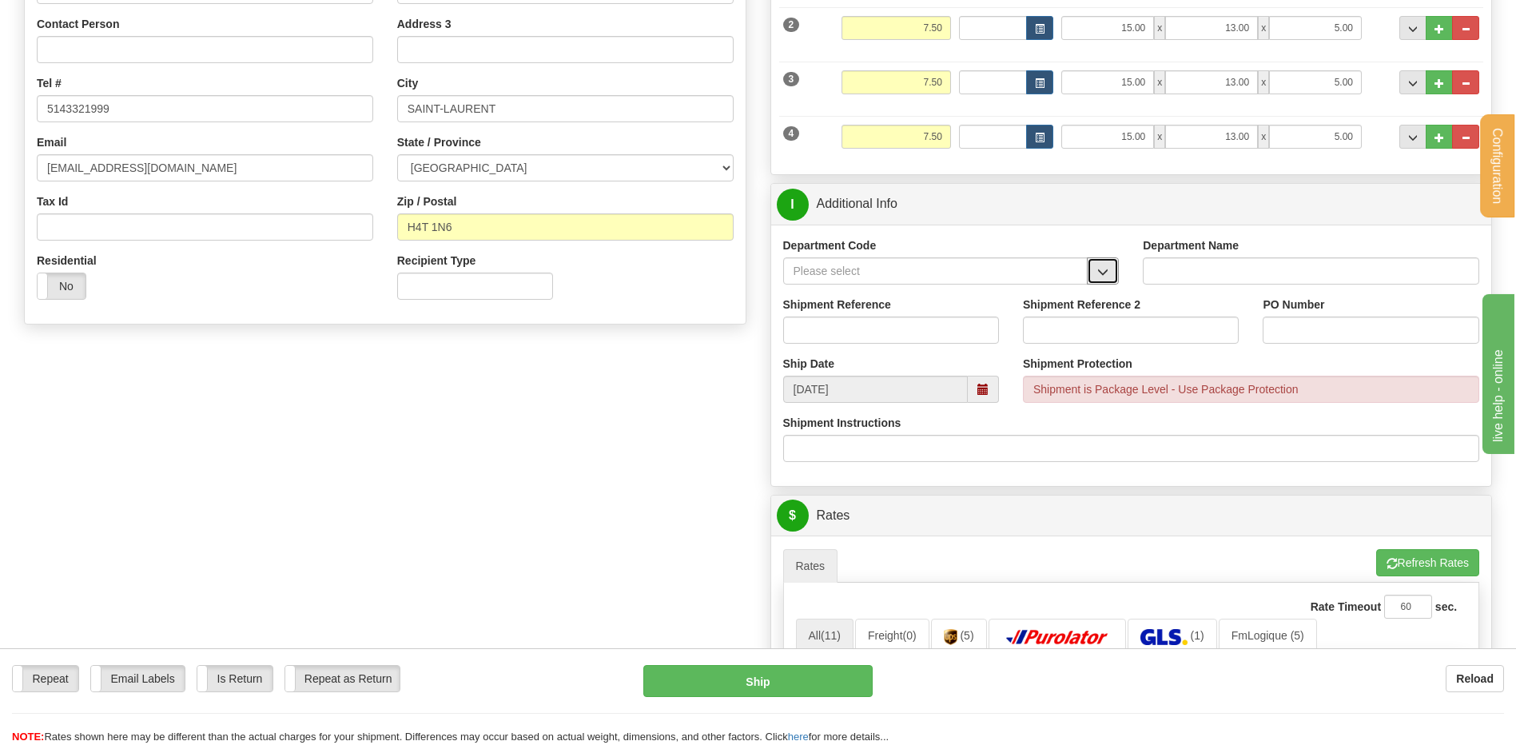
click at [1104, 277] on span "button" at bounding box center [1102, 272] width 11 height 10
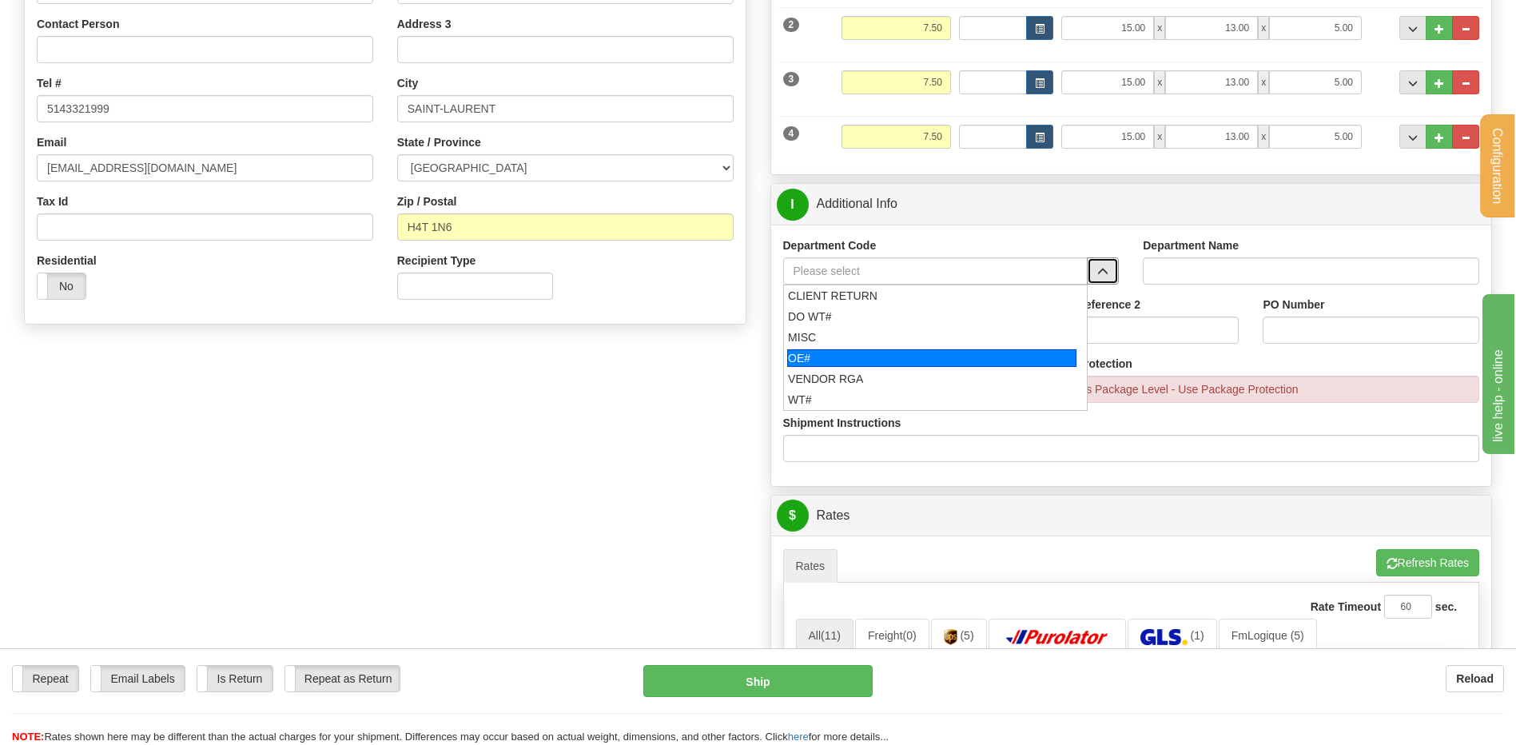
click at [949, 356] on div "OE#" at bounding box center [931, 358] width 289 height 18
type input "OE#"
type input "ORDERS"
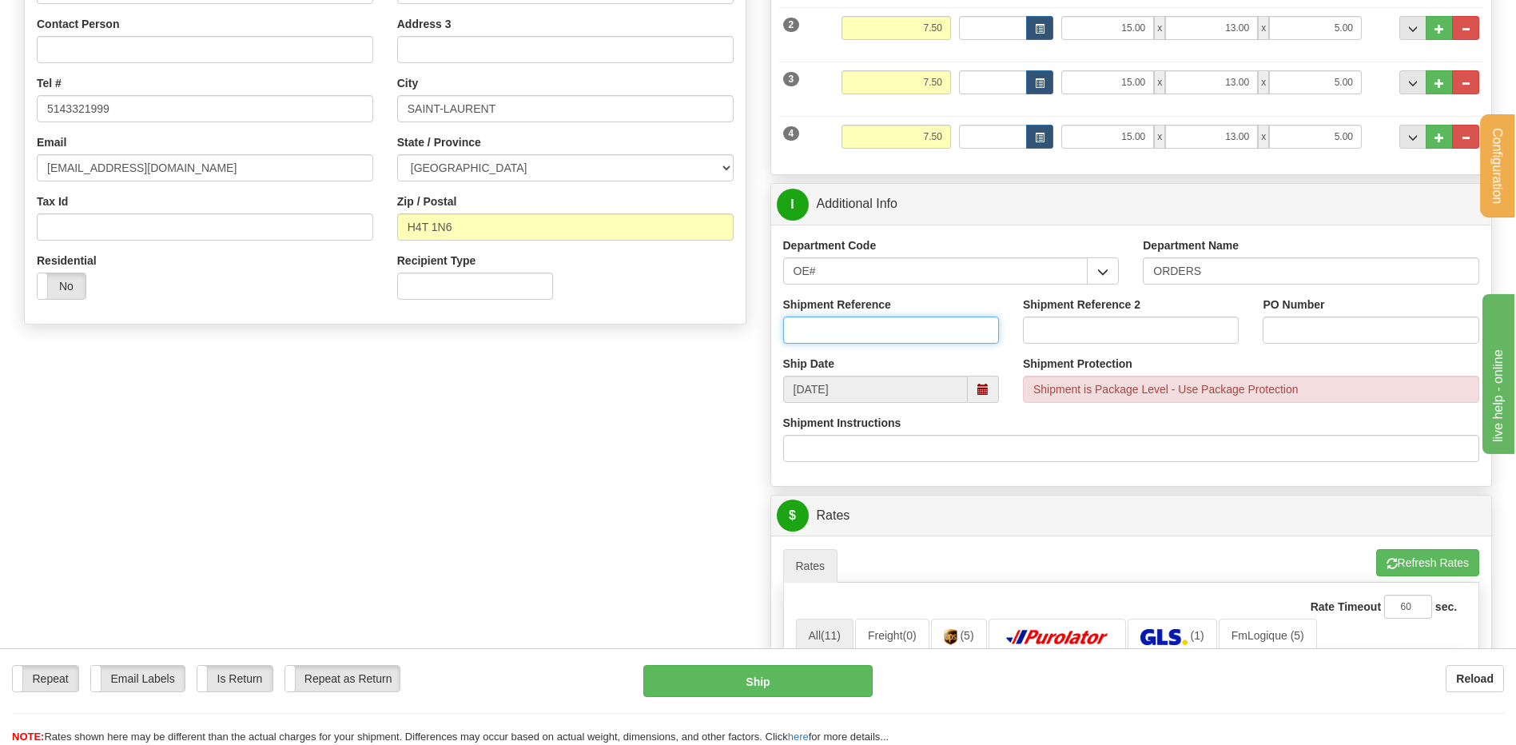
click at [940, 324] on input "Shipment Reference" at bounding box center [891, 329] width 216 height 27
type input "80006582-00"
click at [1292, 333] on input "PO Number" at bounding box center [1371, 329] width 216 height 27
type input "7987"
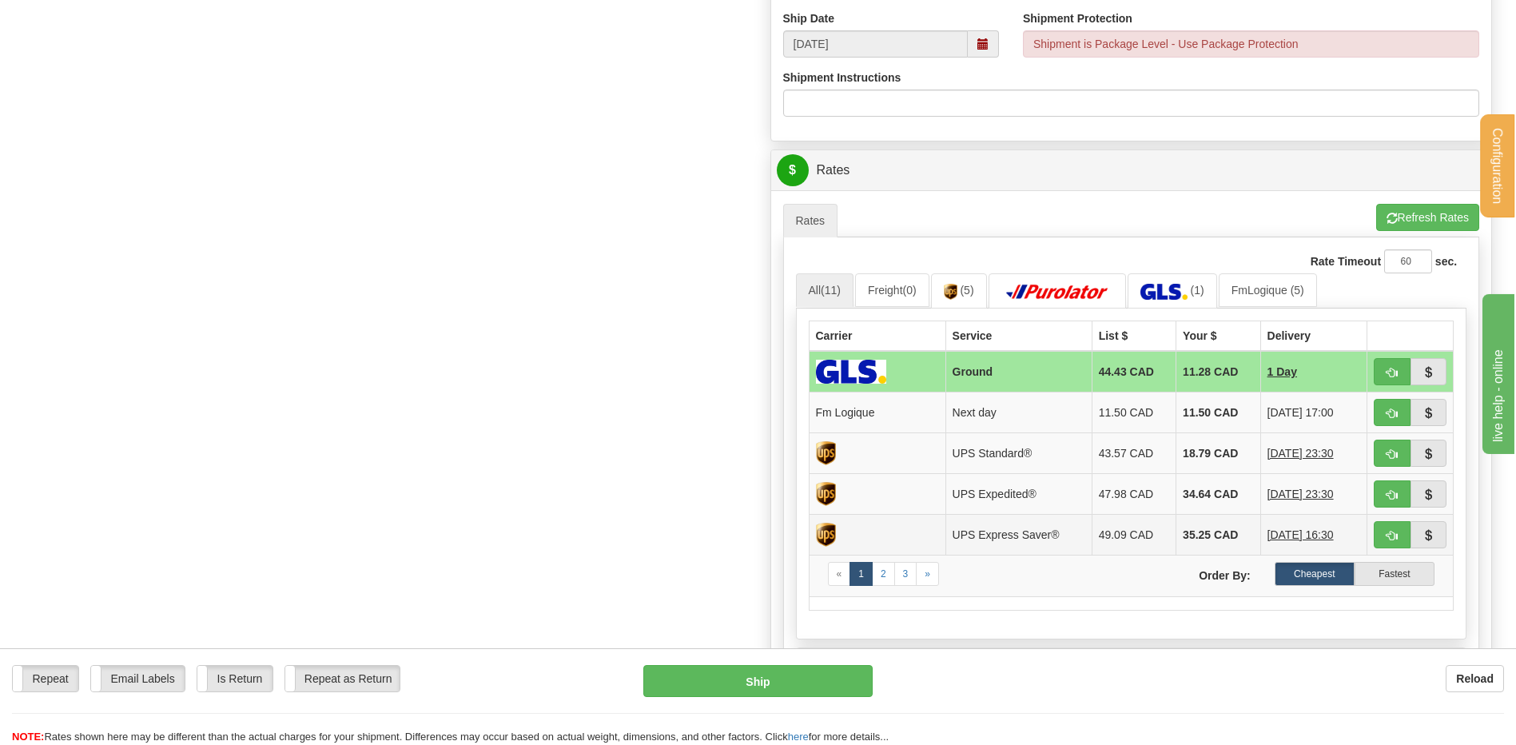
scroll to position [799, 0]
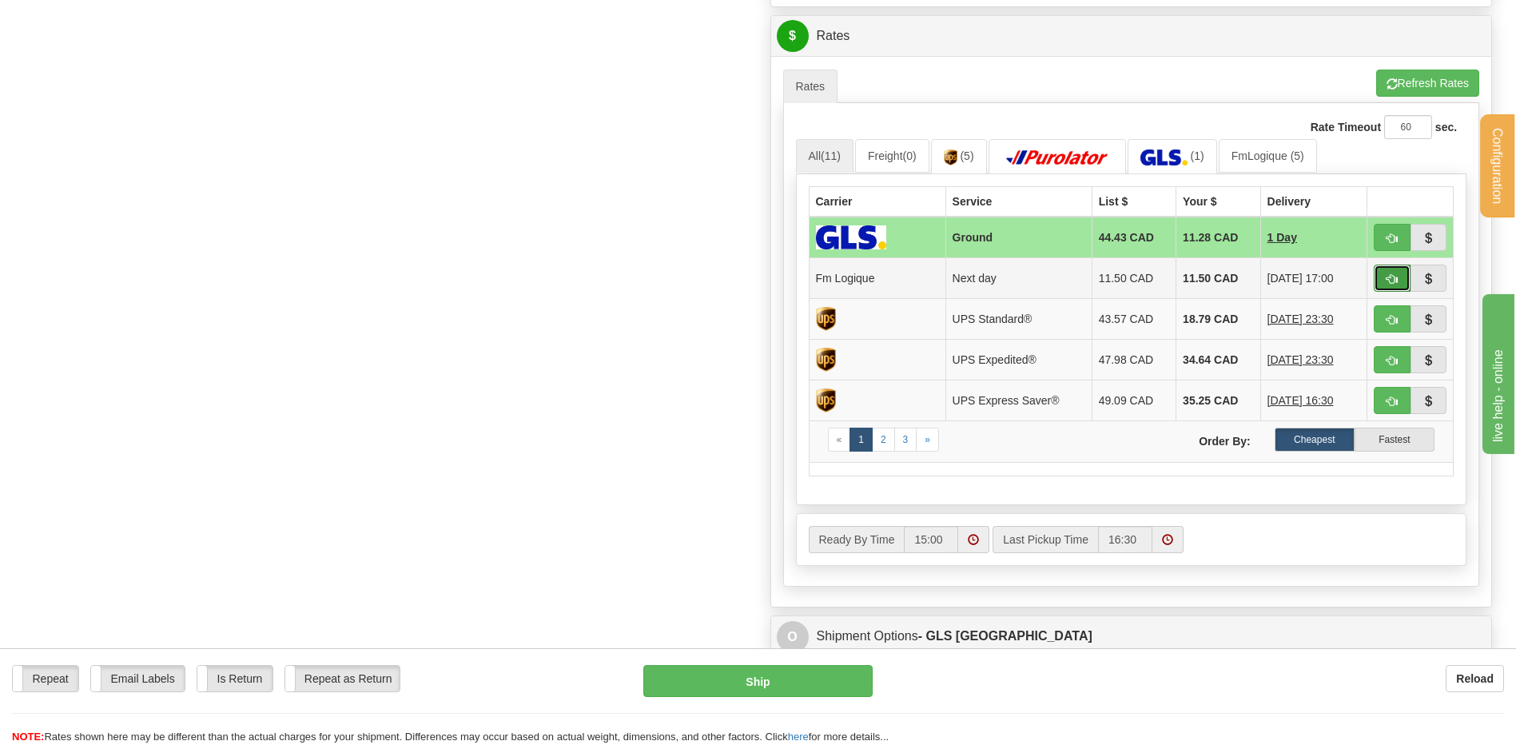
click at [1404, 281] on button "button" at bounding box center [1392, 278] width 37 height 27
type input "jour"
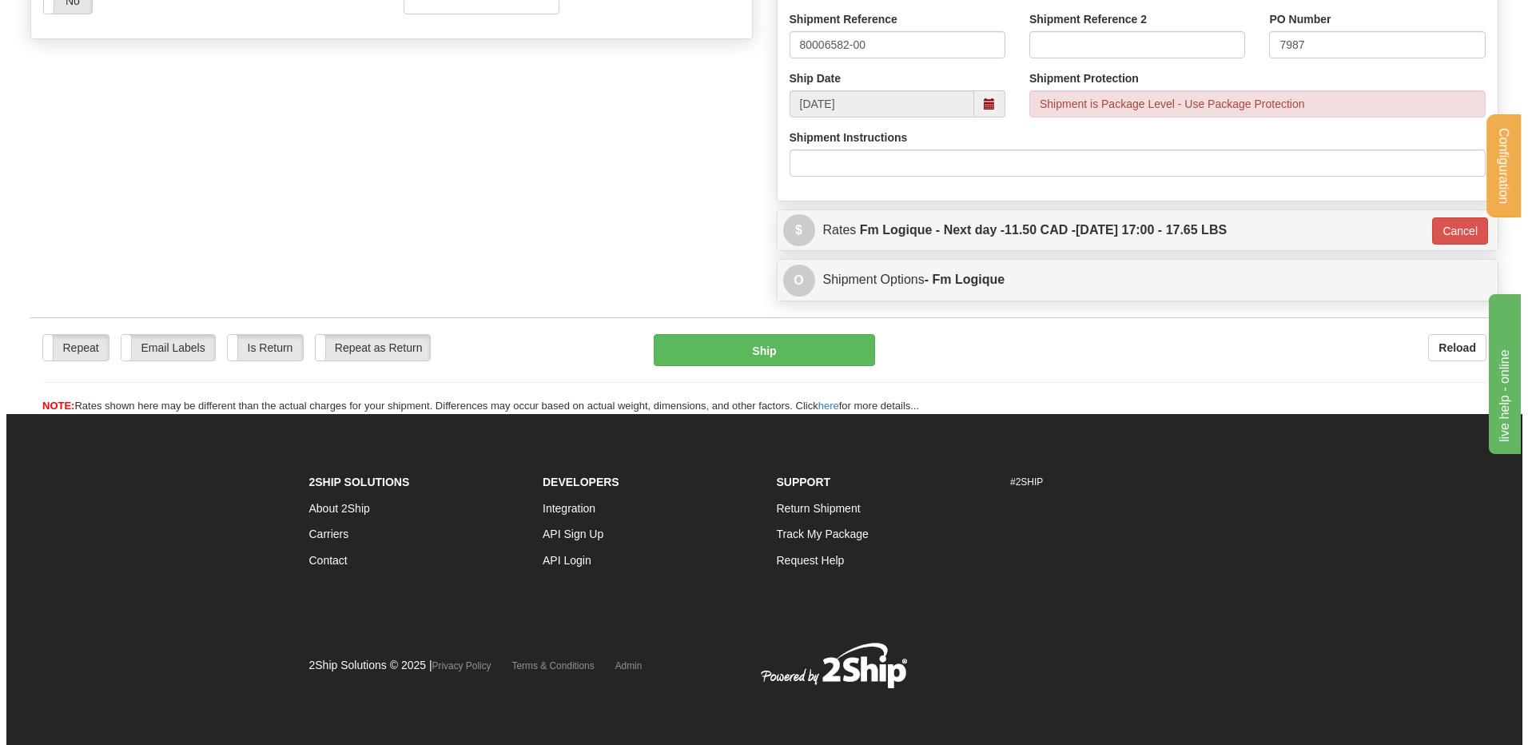
scroll to position [606, 0]
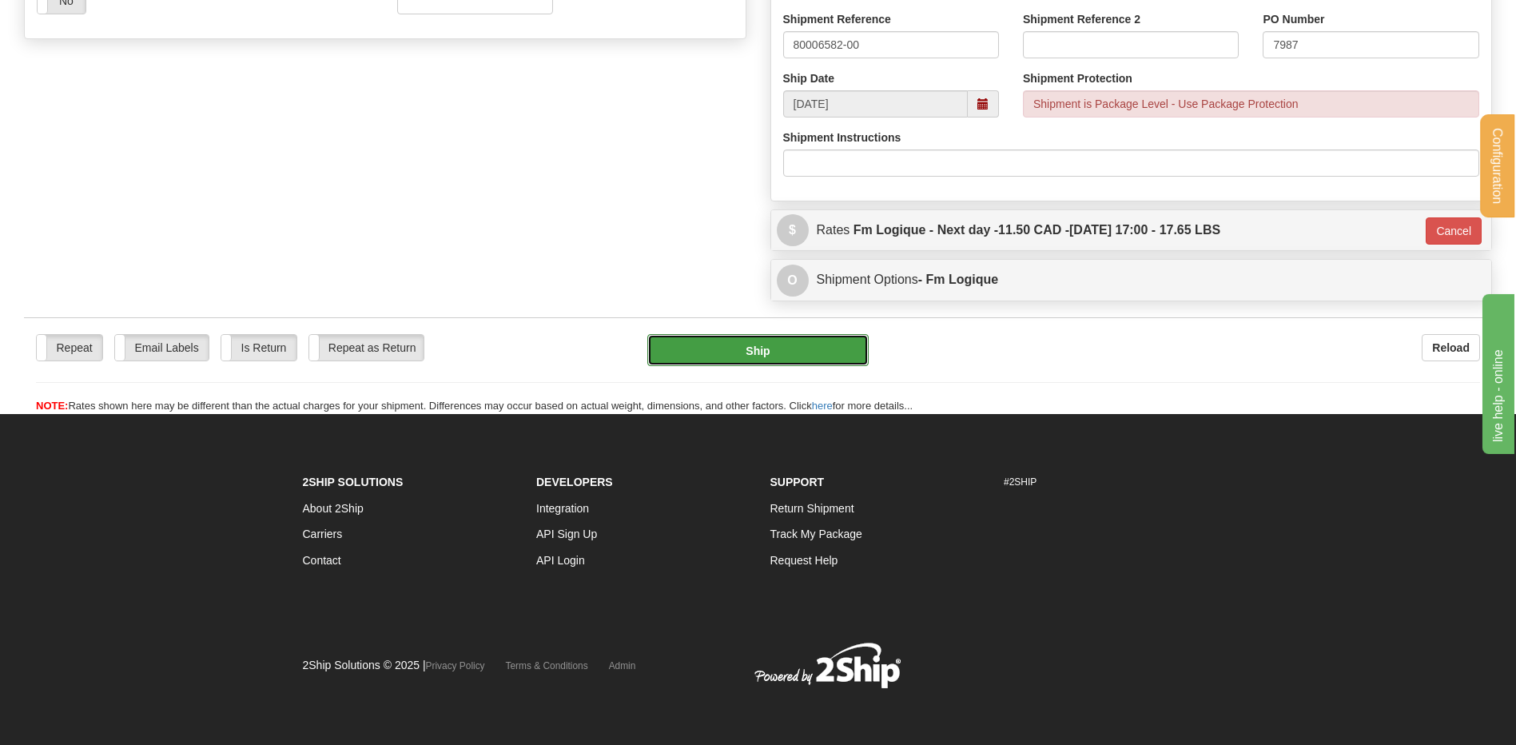
click at [753, 359] on button "Ship" at bounding box center [757, 350] width 221 height 32
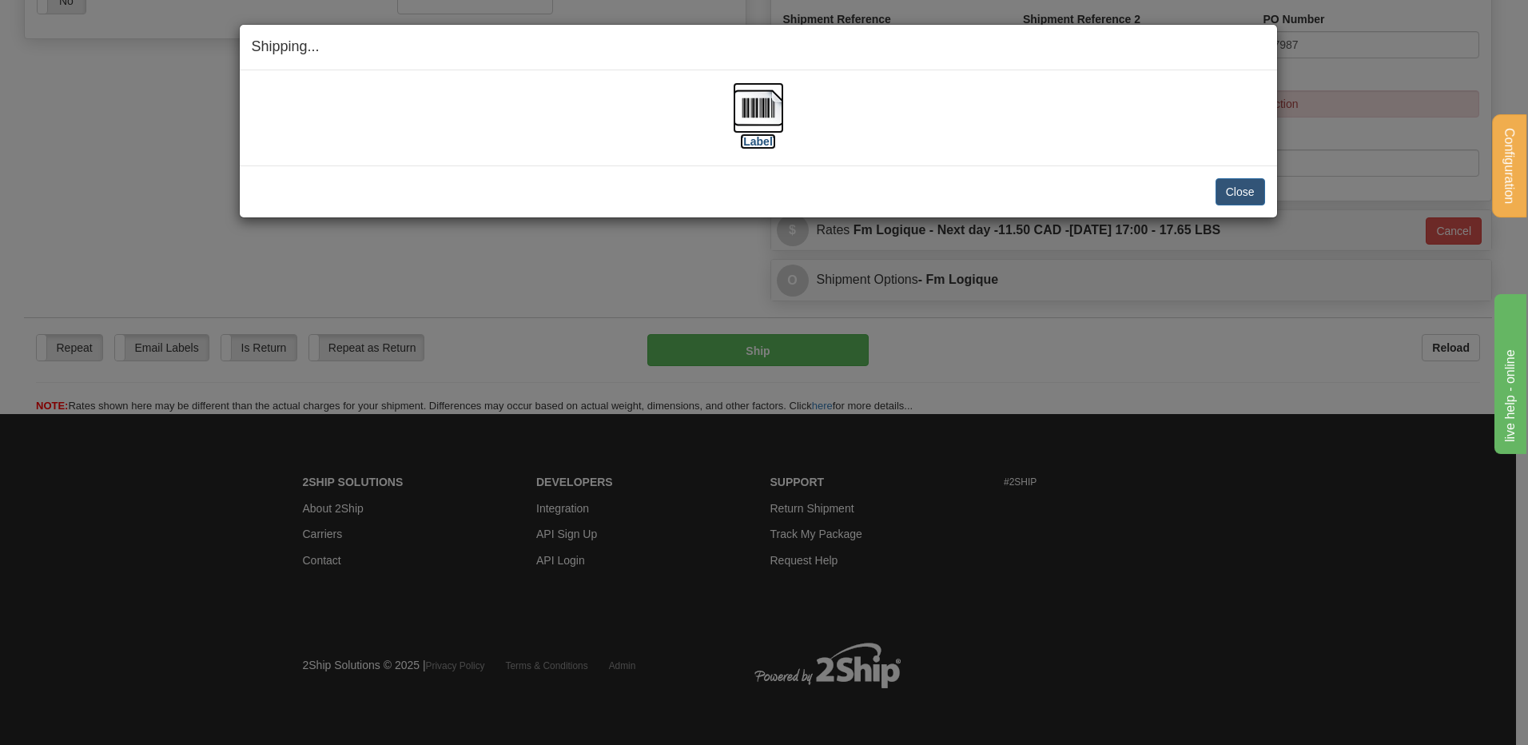
click at [765, 100] on img at bounding box center [758, 107] width 51 height 51
click at [1242, 193] on button "Close" at bounding box center [1240, 191] width 50 height 27
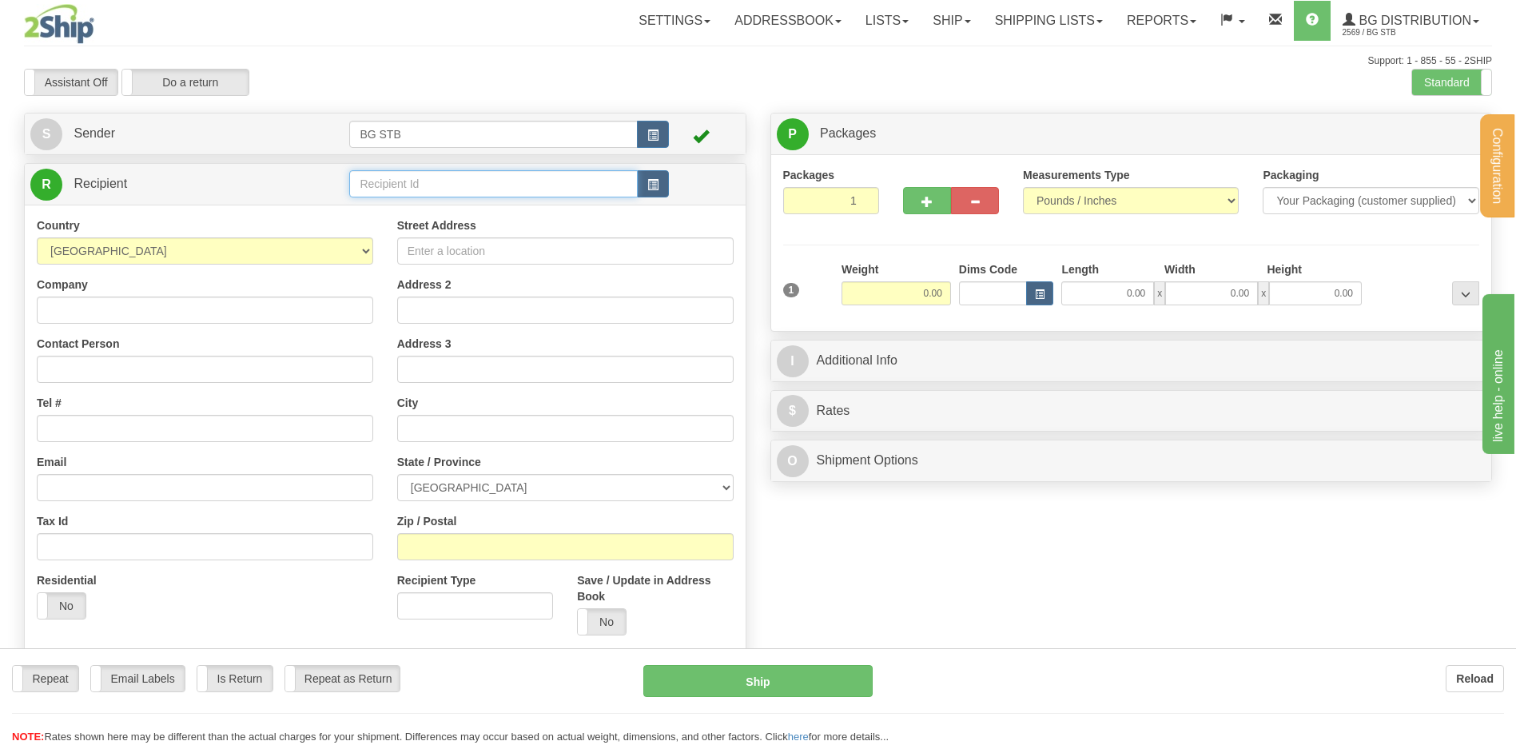
click at [374, 181] on input "text" at bounding box center [493, 183] width 288 height 27
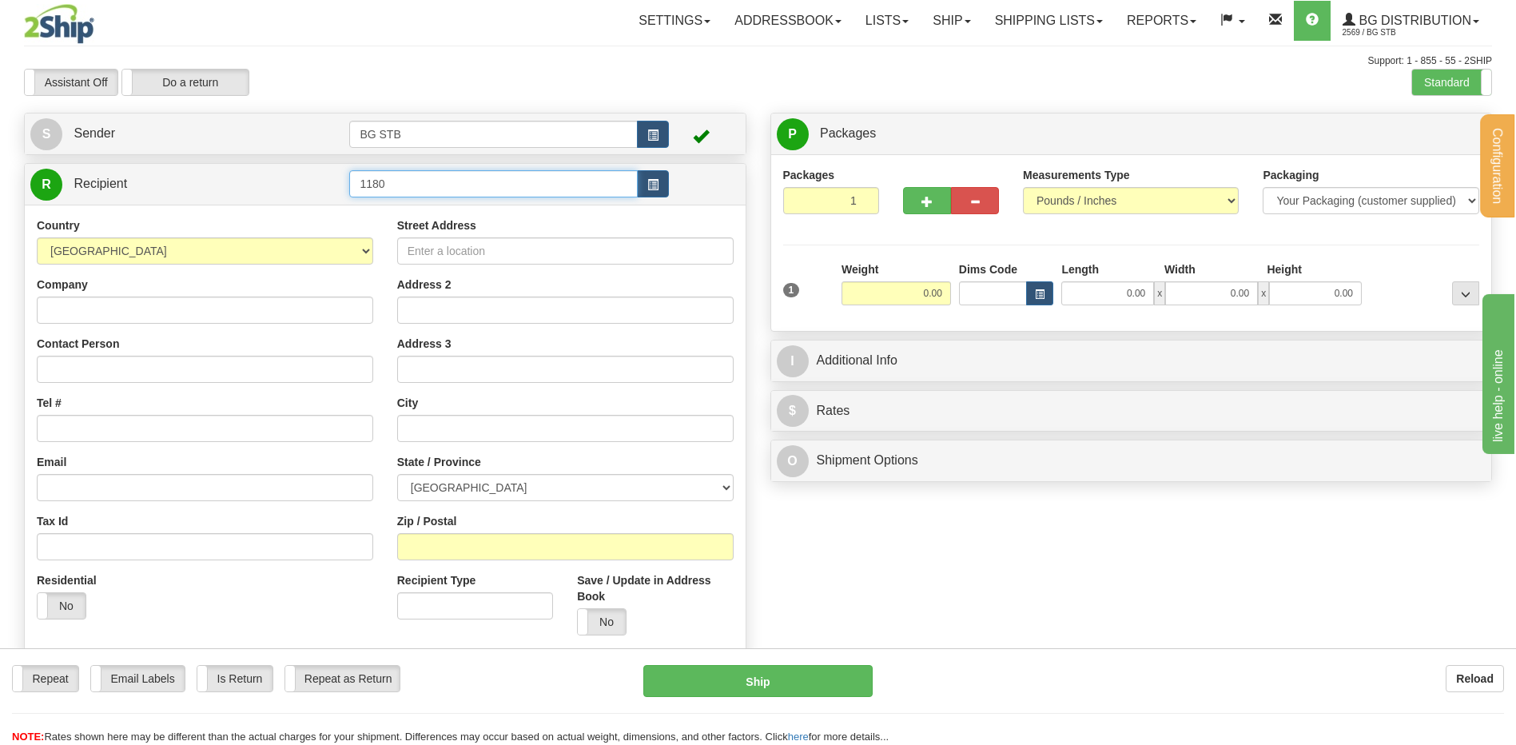
type input "1180"
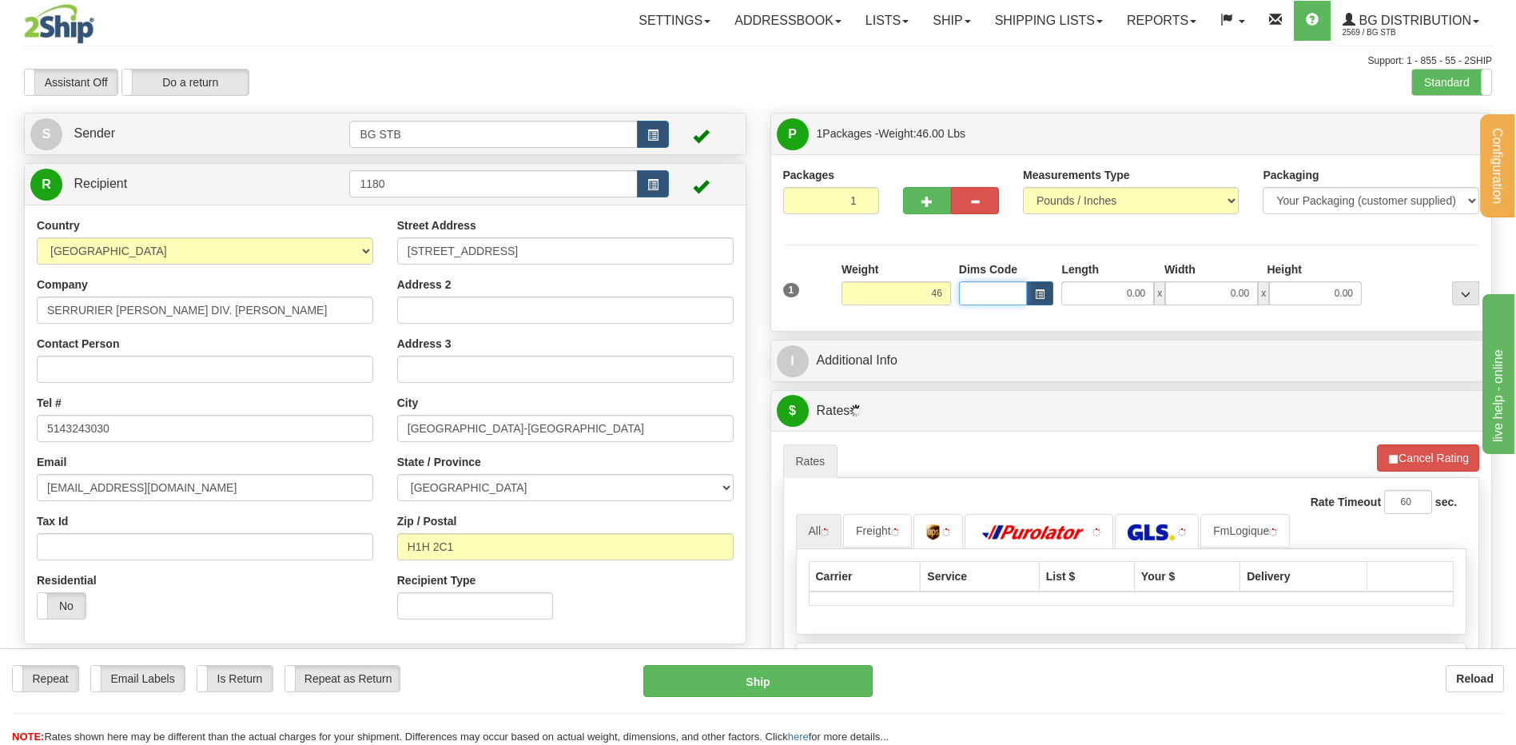
type input "46.00"
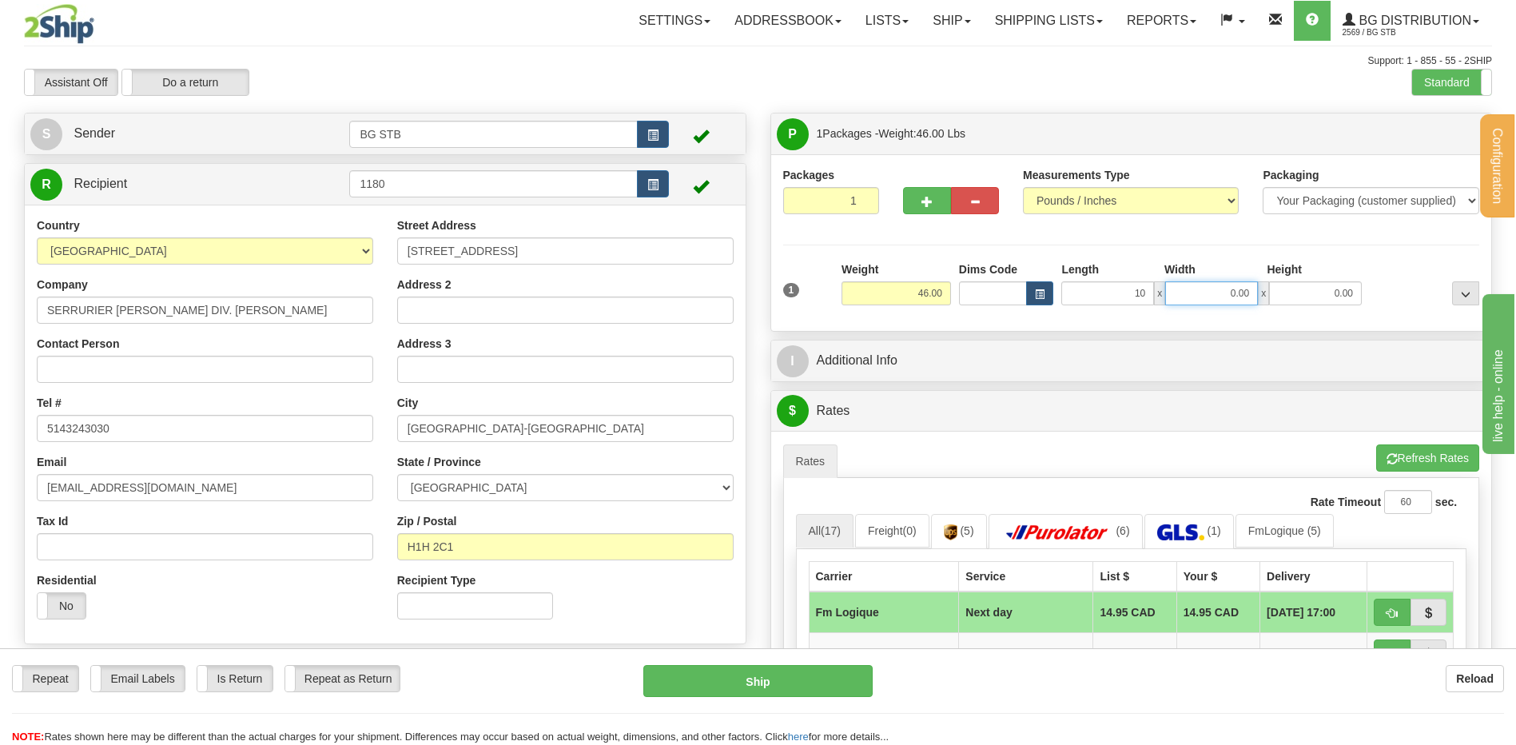
type input "10.00"
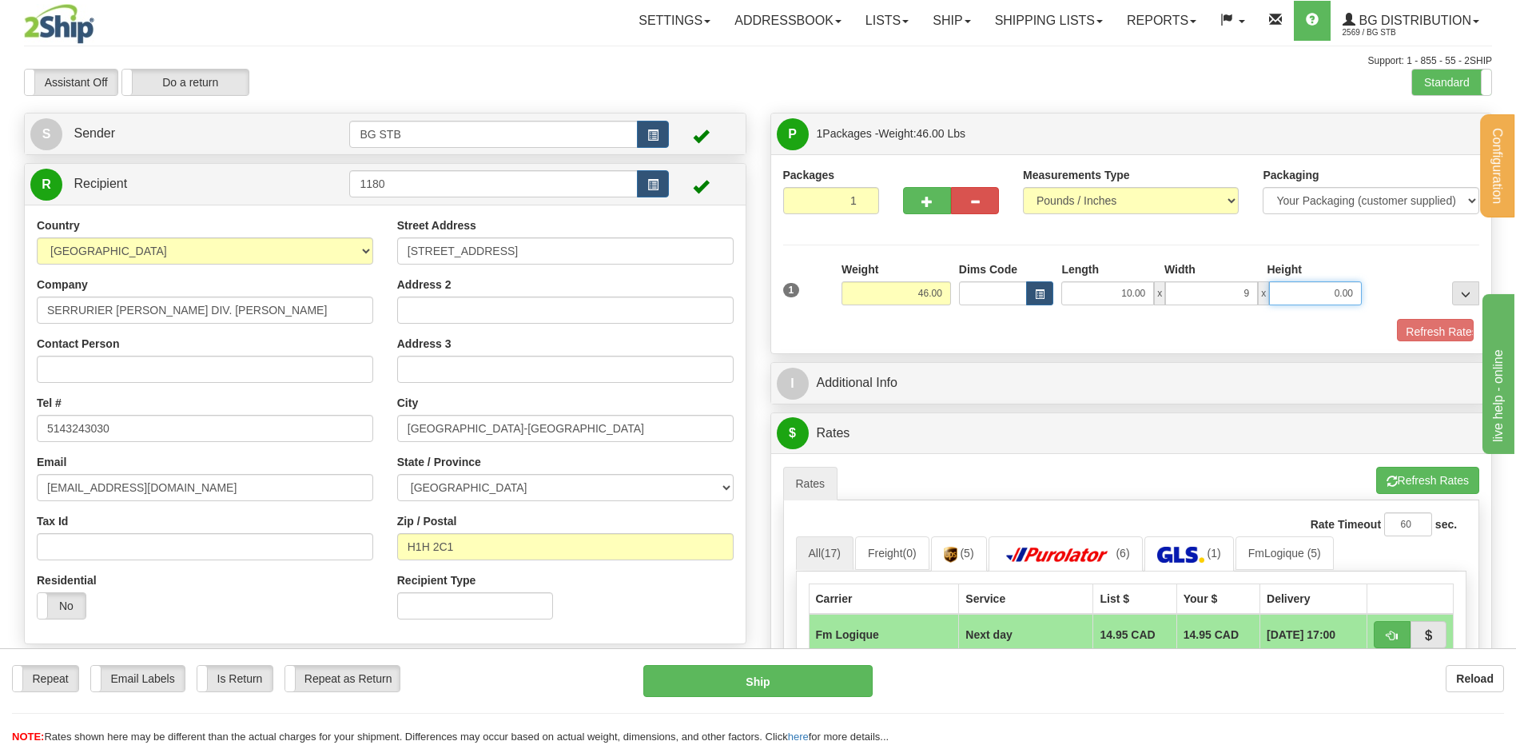
type input "9.00"
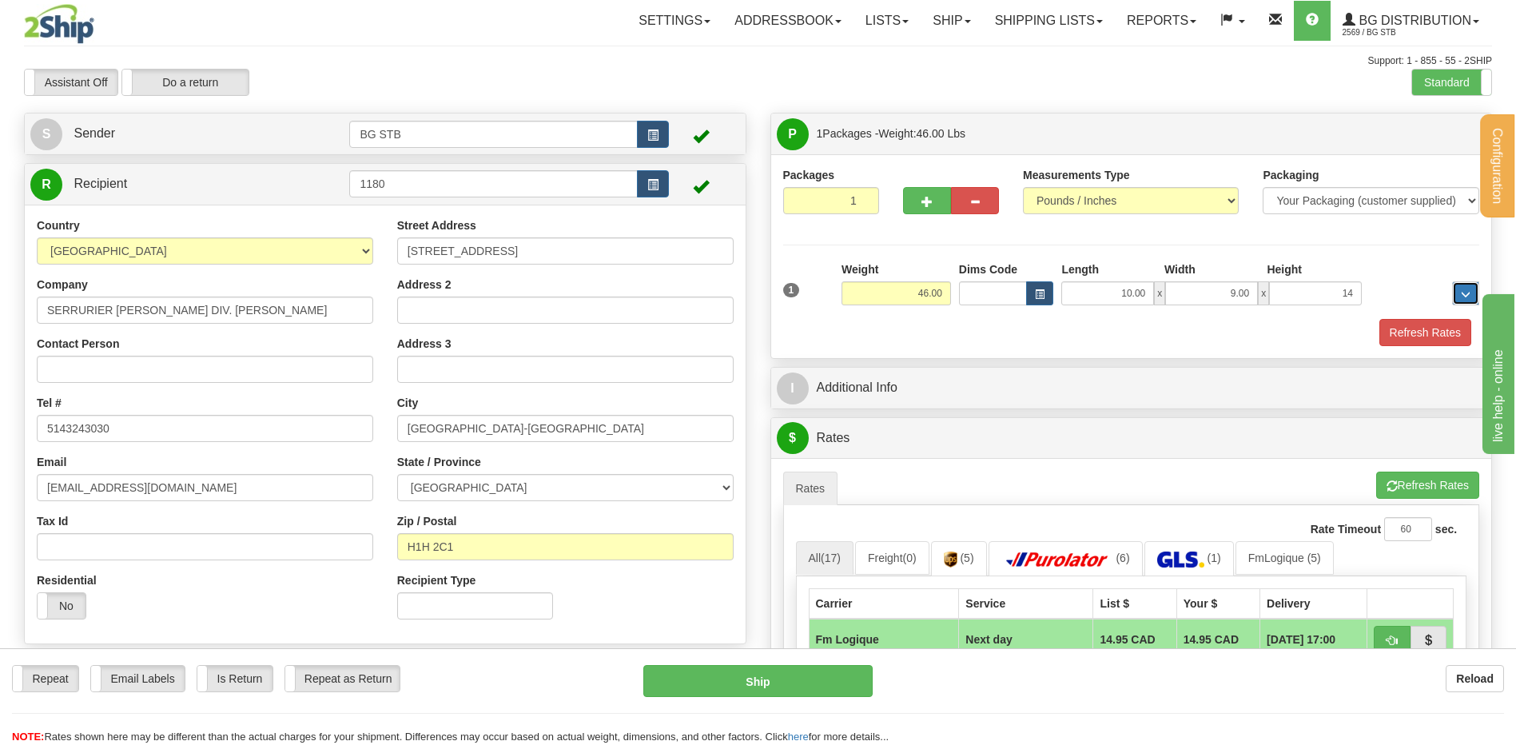
type input "14.00"
click at [921, 216] on div at bounding box center [951, 198] width 120 height 62
click at [926, 206] on button "button" at bounding box center [927, 200] width 48 height 27
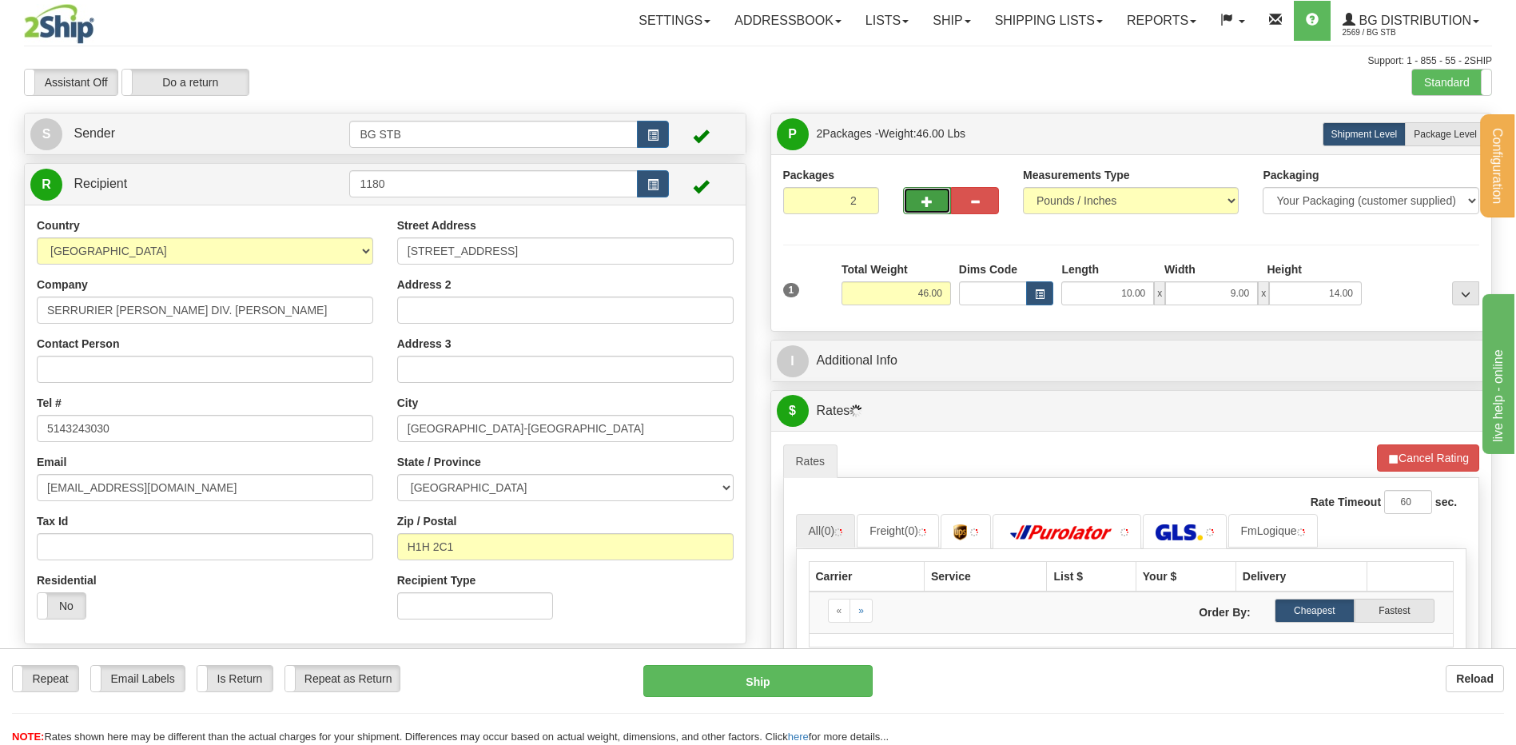
click at [924, 201] on span "button" at bounding box center [926, 202] width 11 height 10
type input "3"
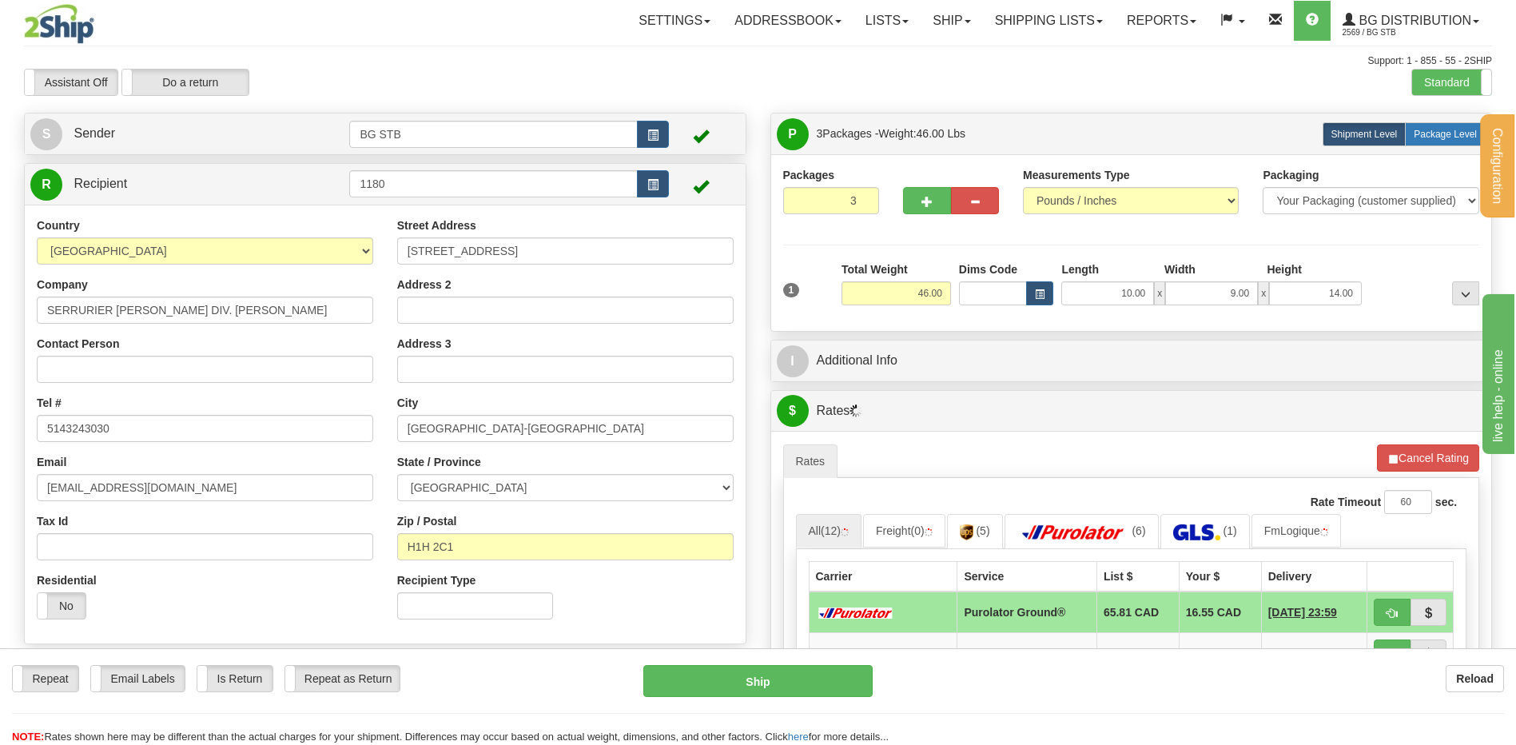
drag, startPoint x: 1438, startPoint y: 142, endPoint x: 818, endPoint y: 297, distance: 639.2
click at [1438, 141] on label "Package Level Pack.." at bounding box center [1445, 134] width 81 height 24
radio input "true"
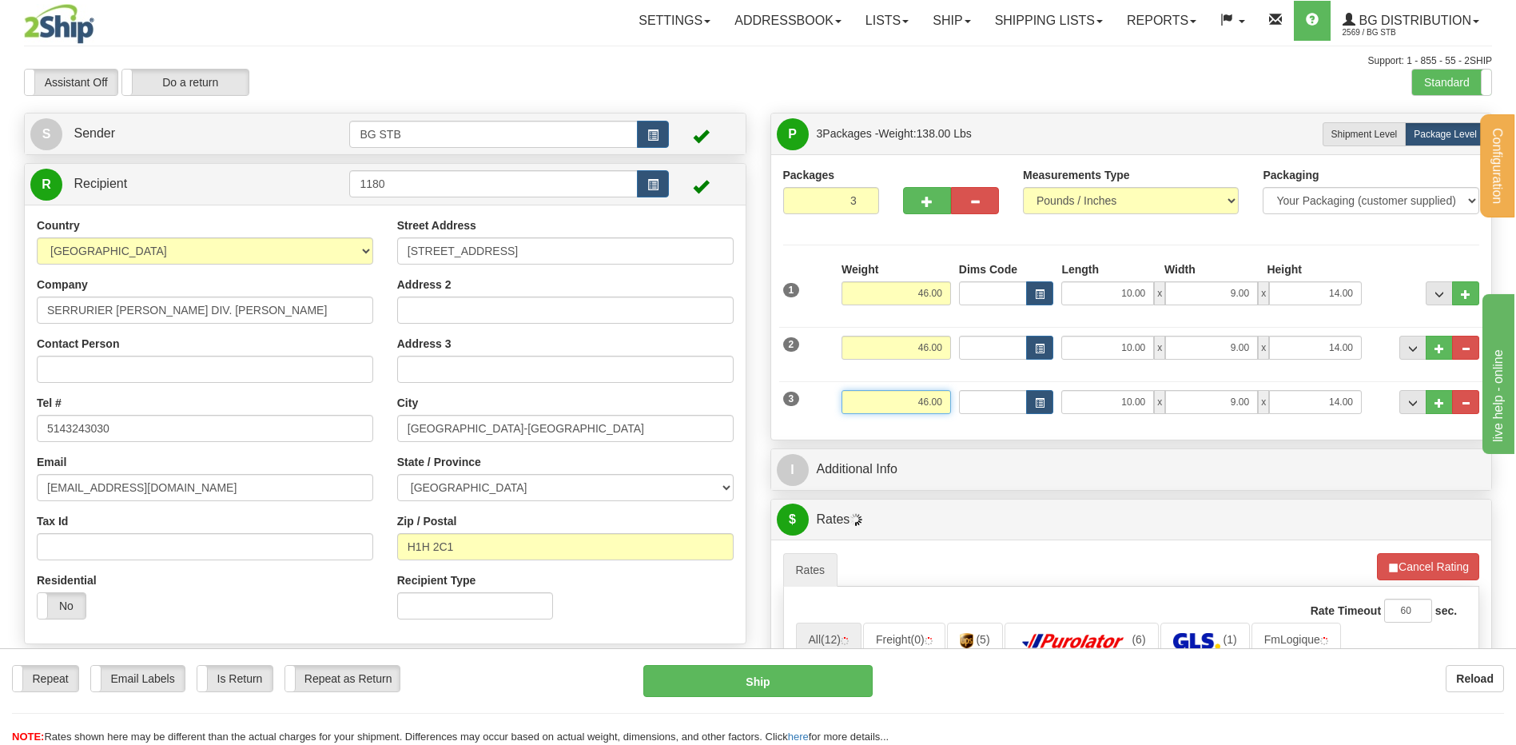
drag, startPoint x: 909, startPoint y: 399, endPoint x: 977, endPoint y: 393, distance: 69.0
click at [977, 394] on div "3 Weight 46.00 Dims Code Length Width Height" at bounding box center [1131, 400] width 705 height 54
type input "5.30"
type input "8.00"
type input "7.00"
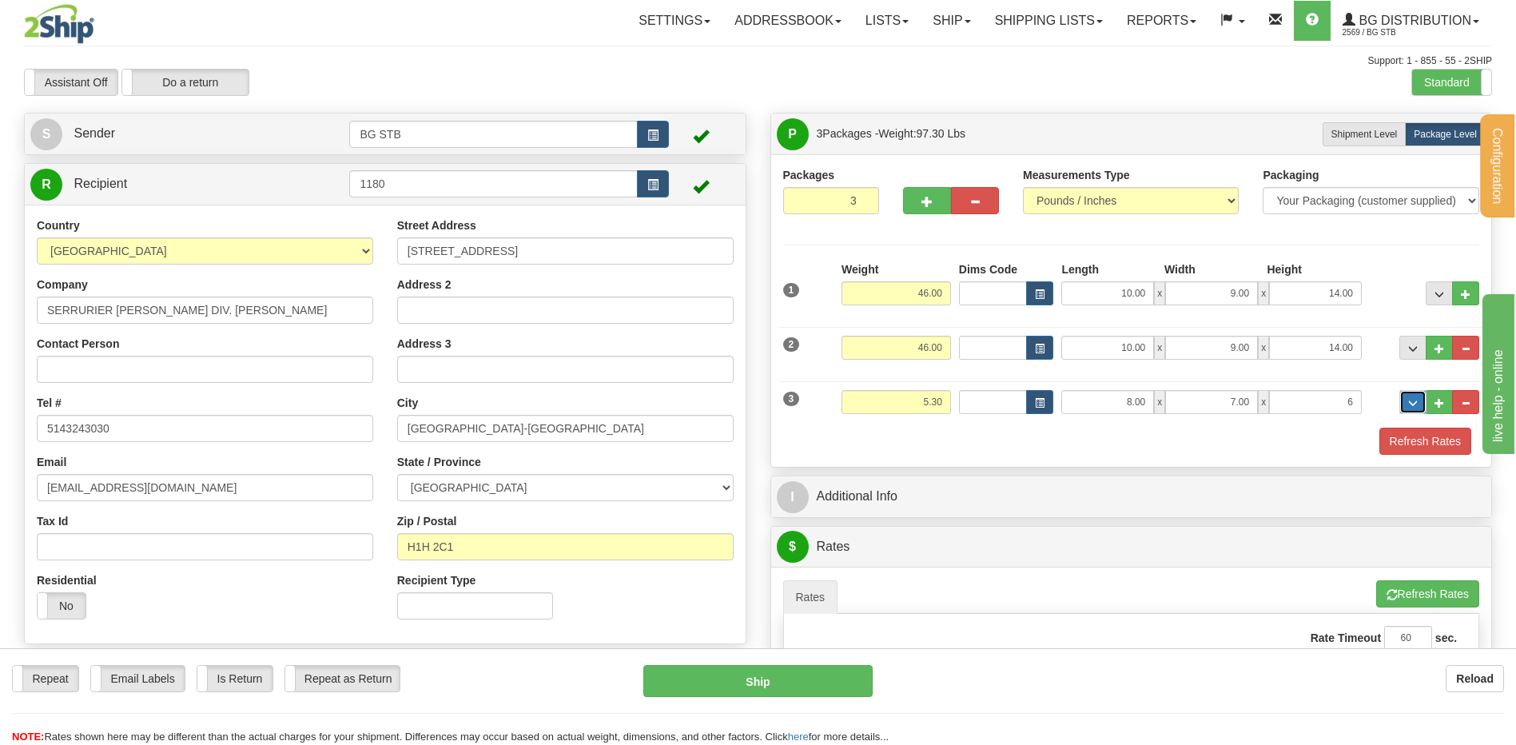
type input "6.00"
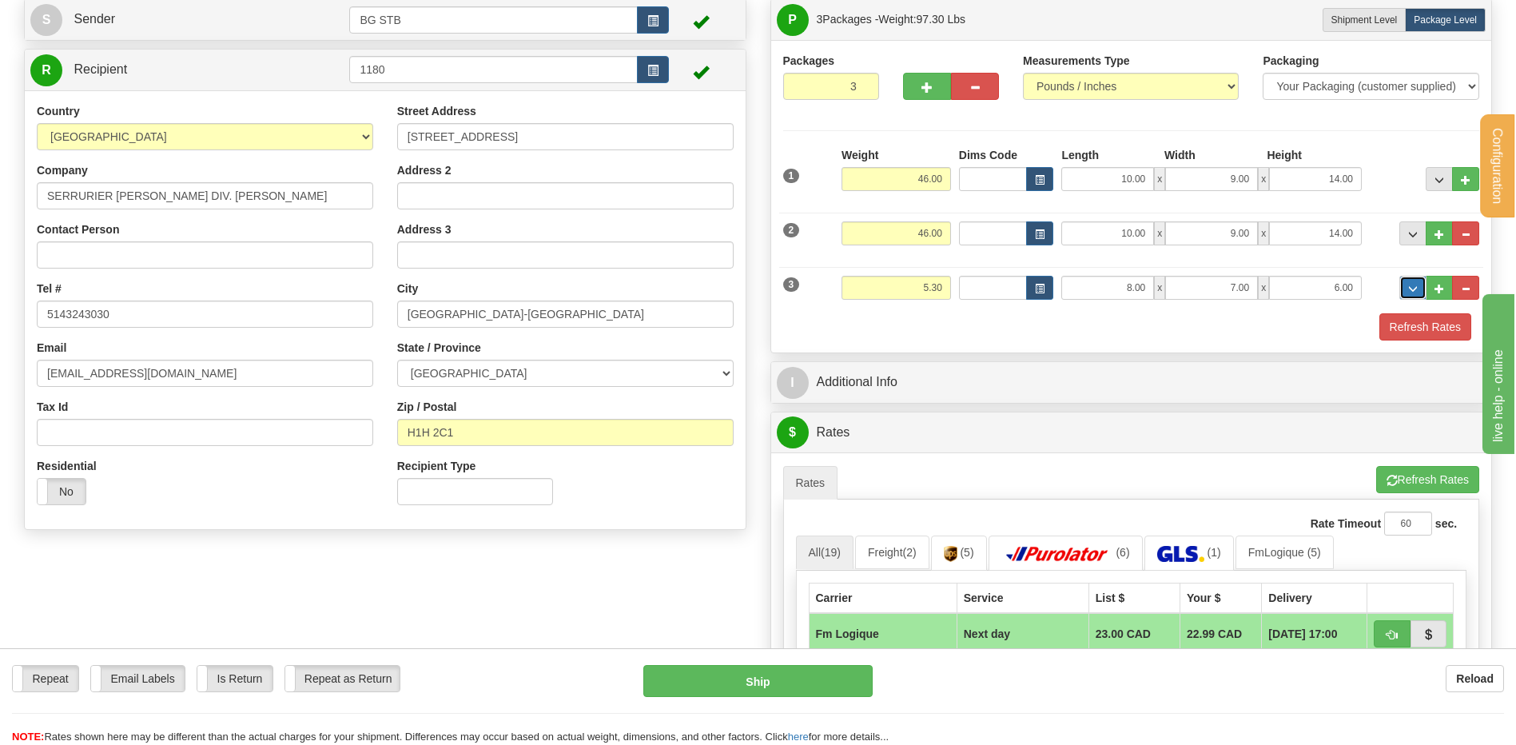
scroll to position [240, 0]
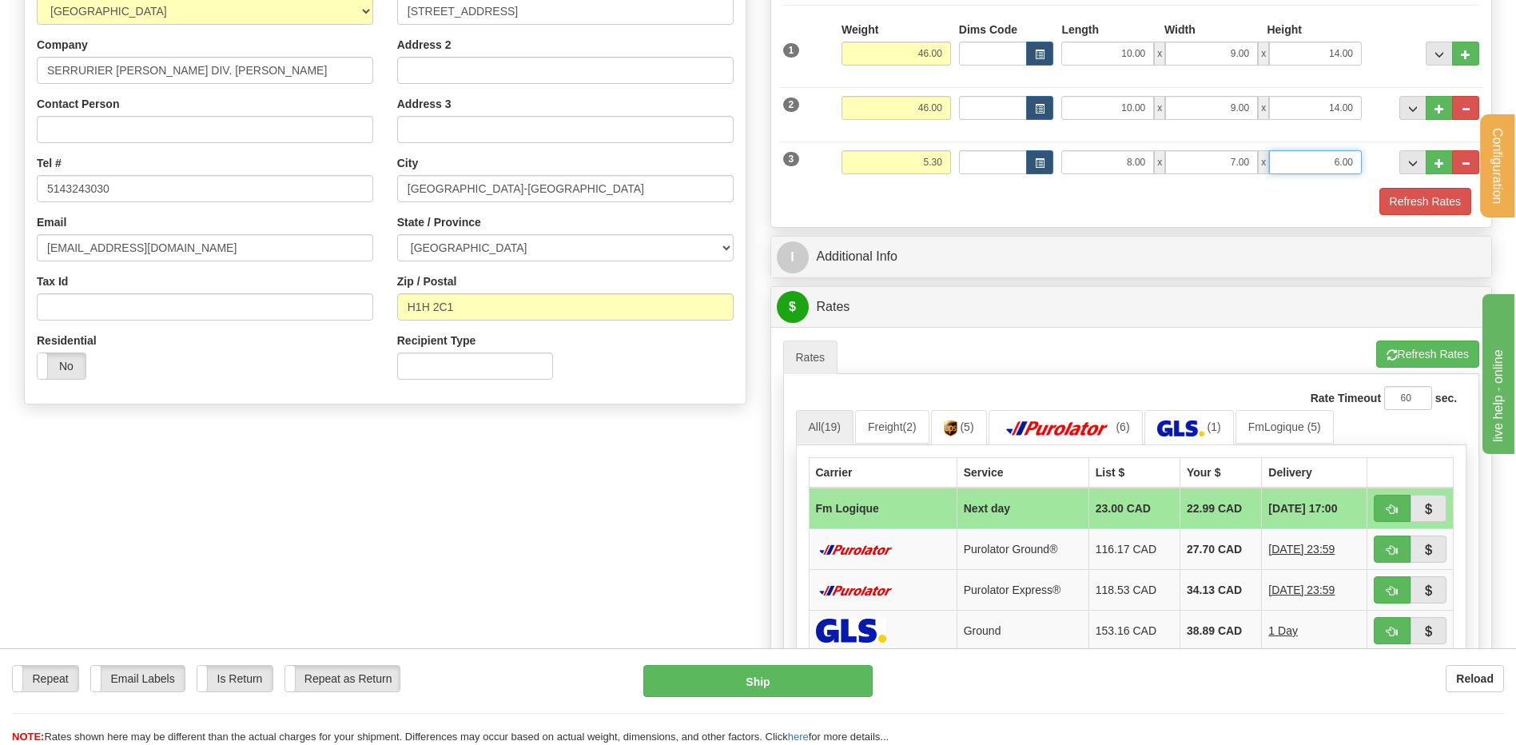
click at [1353, 159] on input "6.00" at bounding box center [1315, 162] width 93 height 24
type input "5.00"
click at [853, 237] on div "I Additional Info" at bounding box center [1131, 257] width 721 height 41
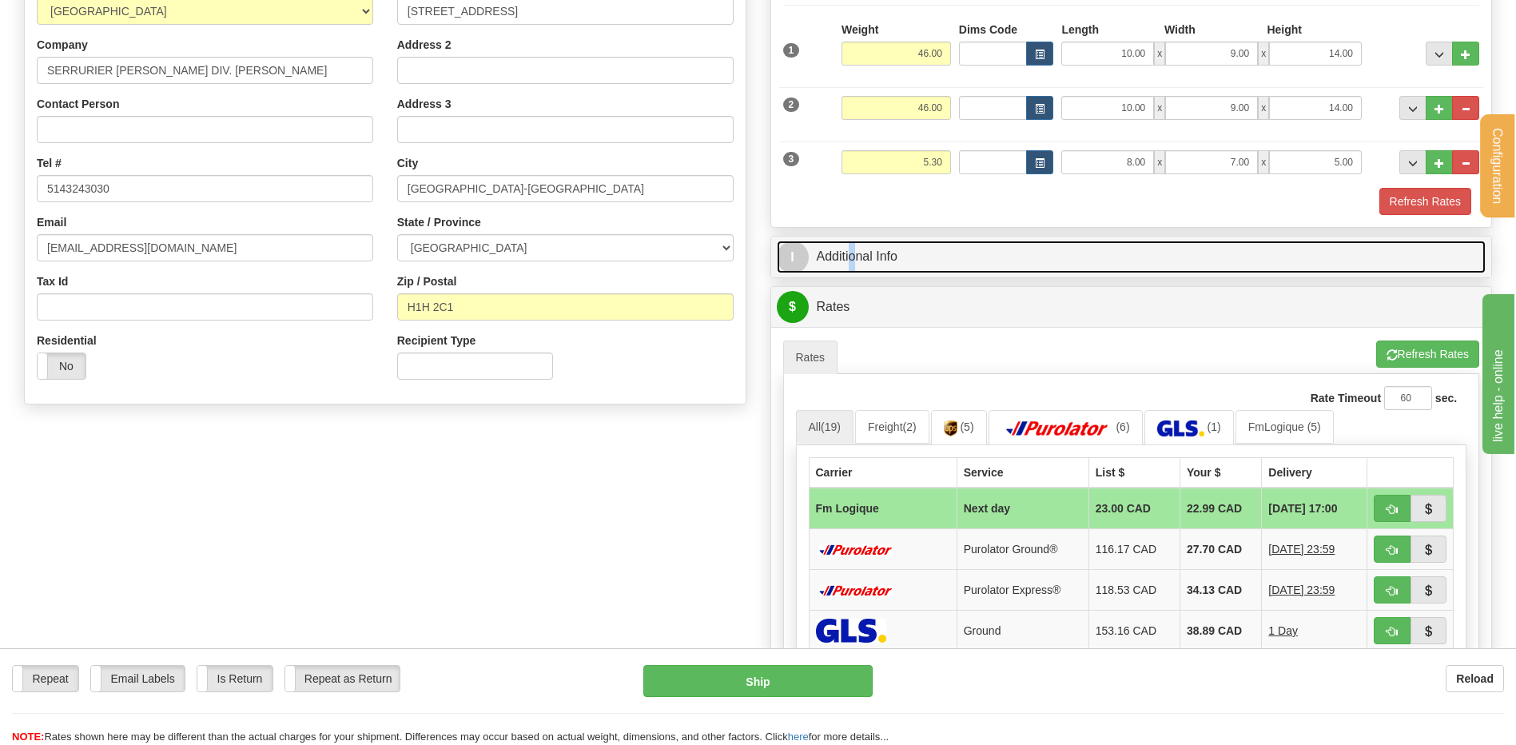
click at [861, 245] on link "I Additional Info" at bounding box center [1132, 257] width 710 height 33
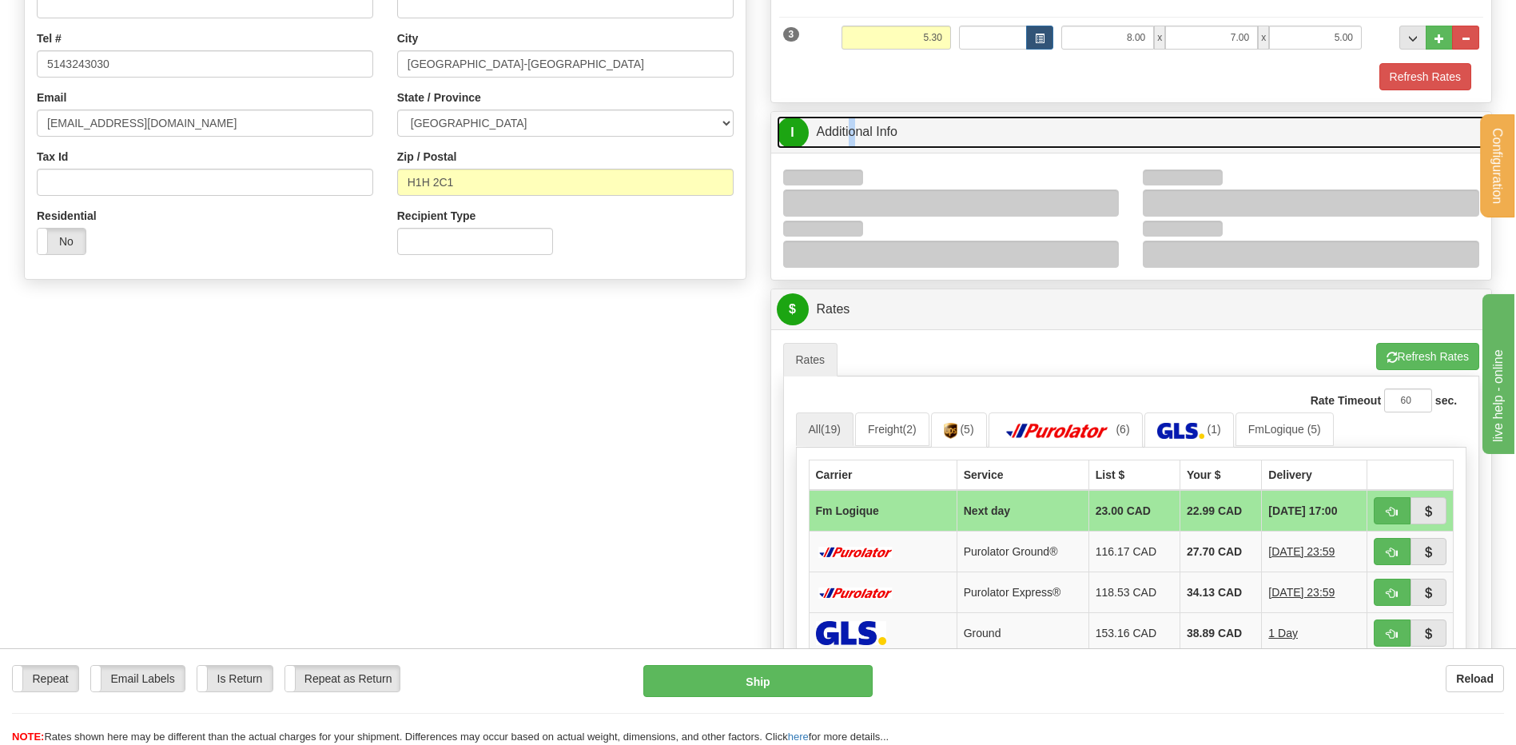
scroll to position [479, 0]
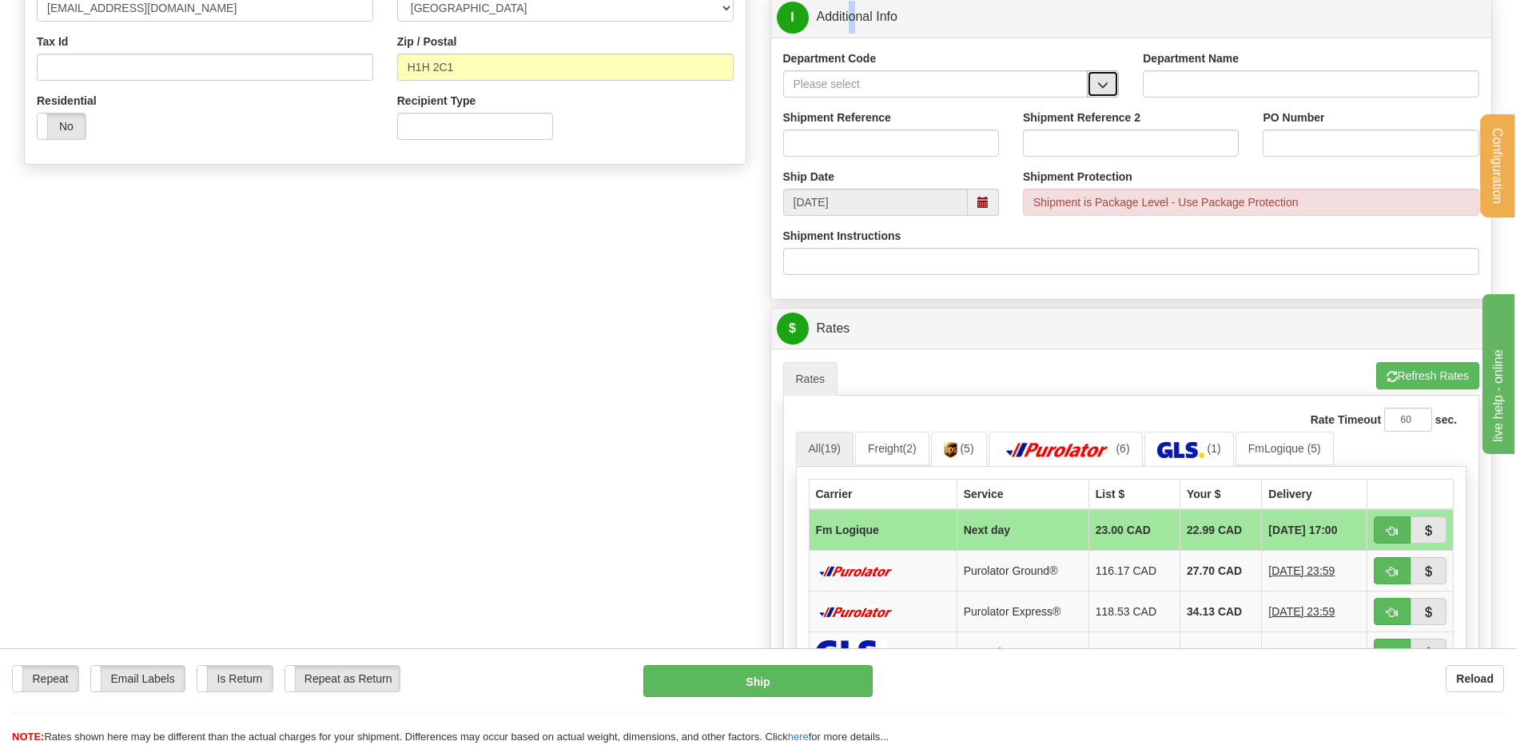
click at [1102, 86] on span "button" at bounding box center [1102, 85] width 11 height 10
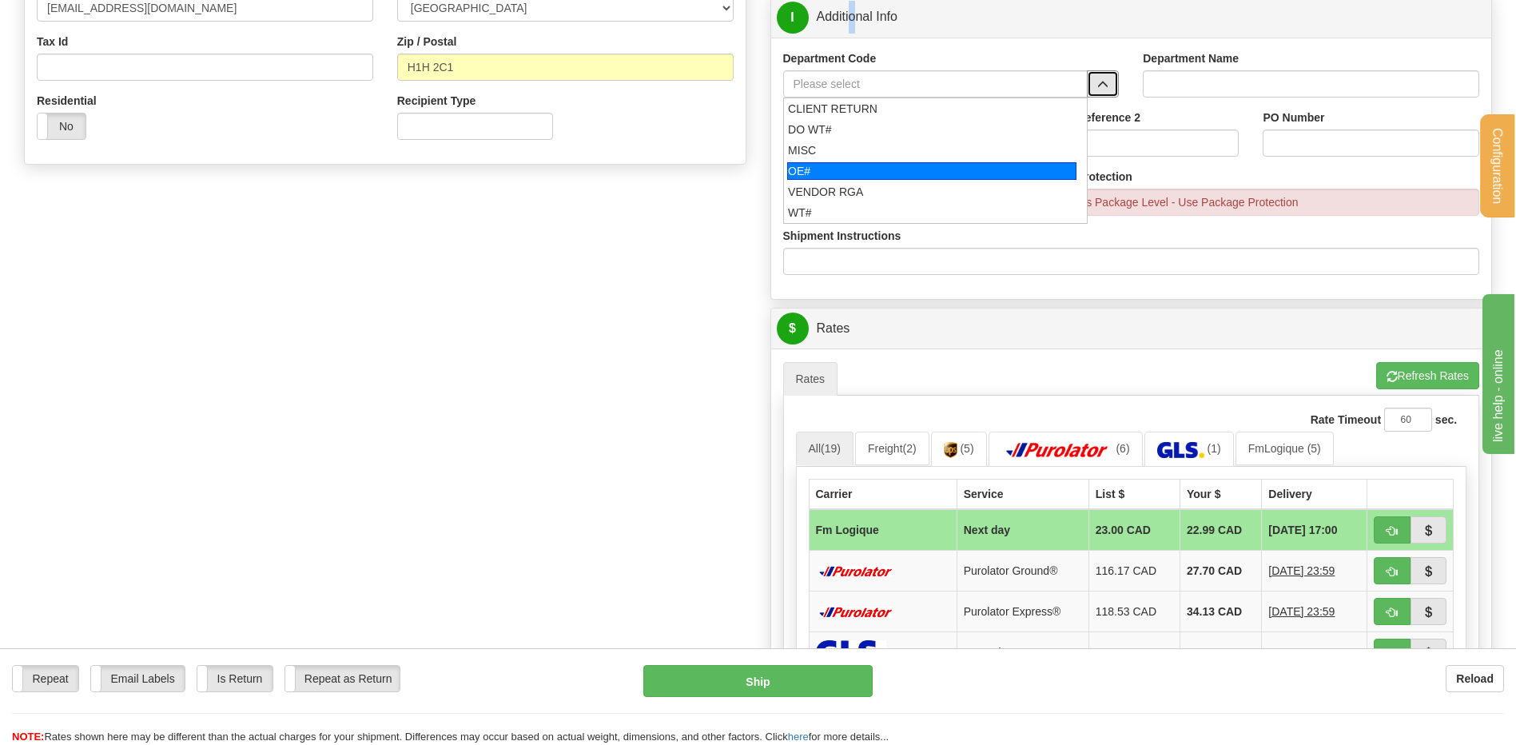
drag, startPoint x: 847, startPoint y: 175, endPoint x: 847, endPoint y: 160, distance: 15.2
click at [847, 169] on div "OE#" at bounding box center [931, 171] width 289 height 18
type input "OE#"
type input "ORDERS"
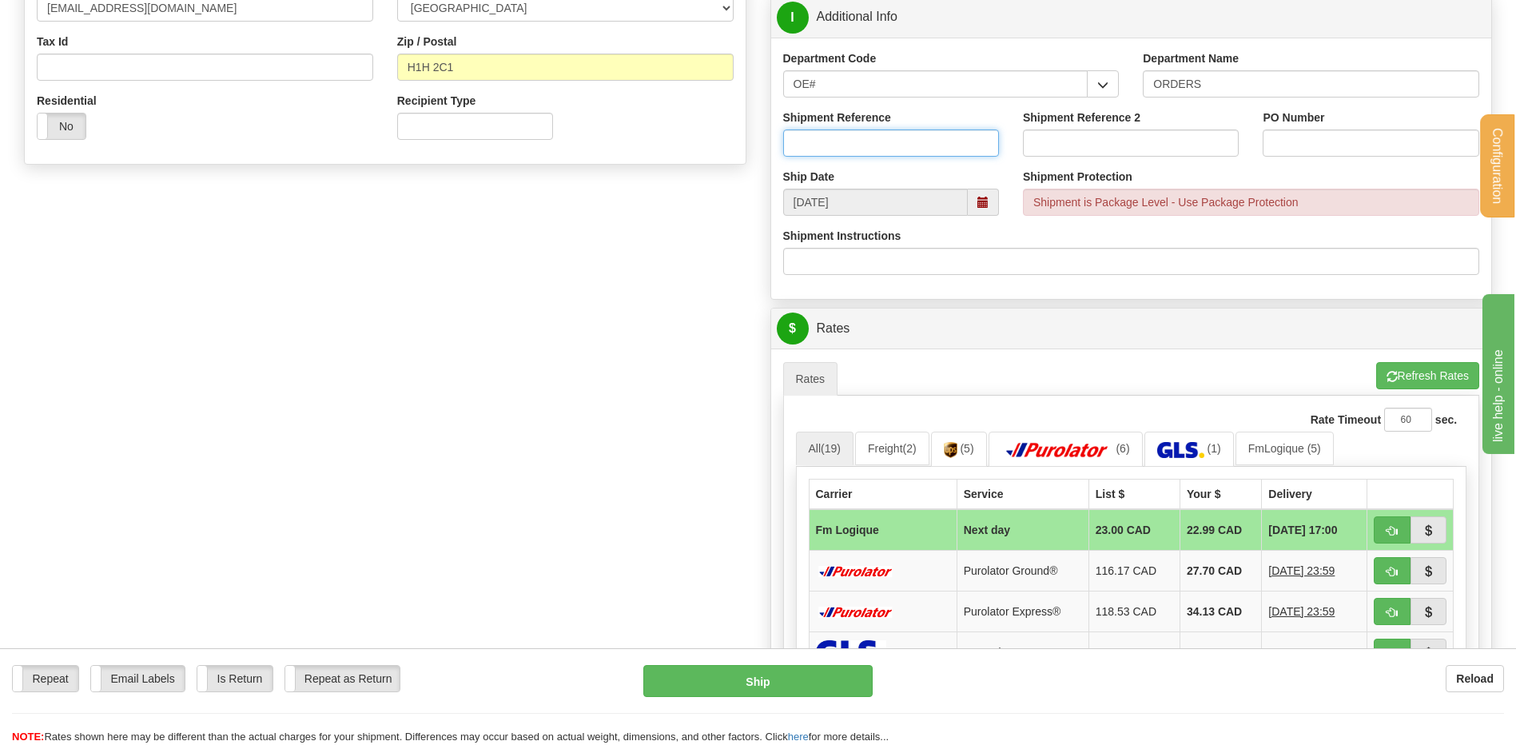
click at [847, 152] on input "Shipment Reference" at bounding box center [891, 142] width 216 height 27
type input "80006453-00"
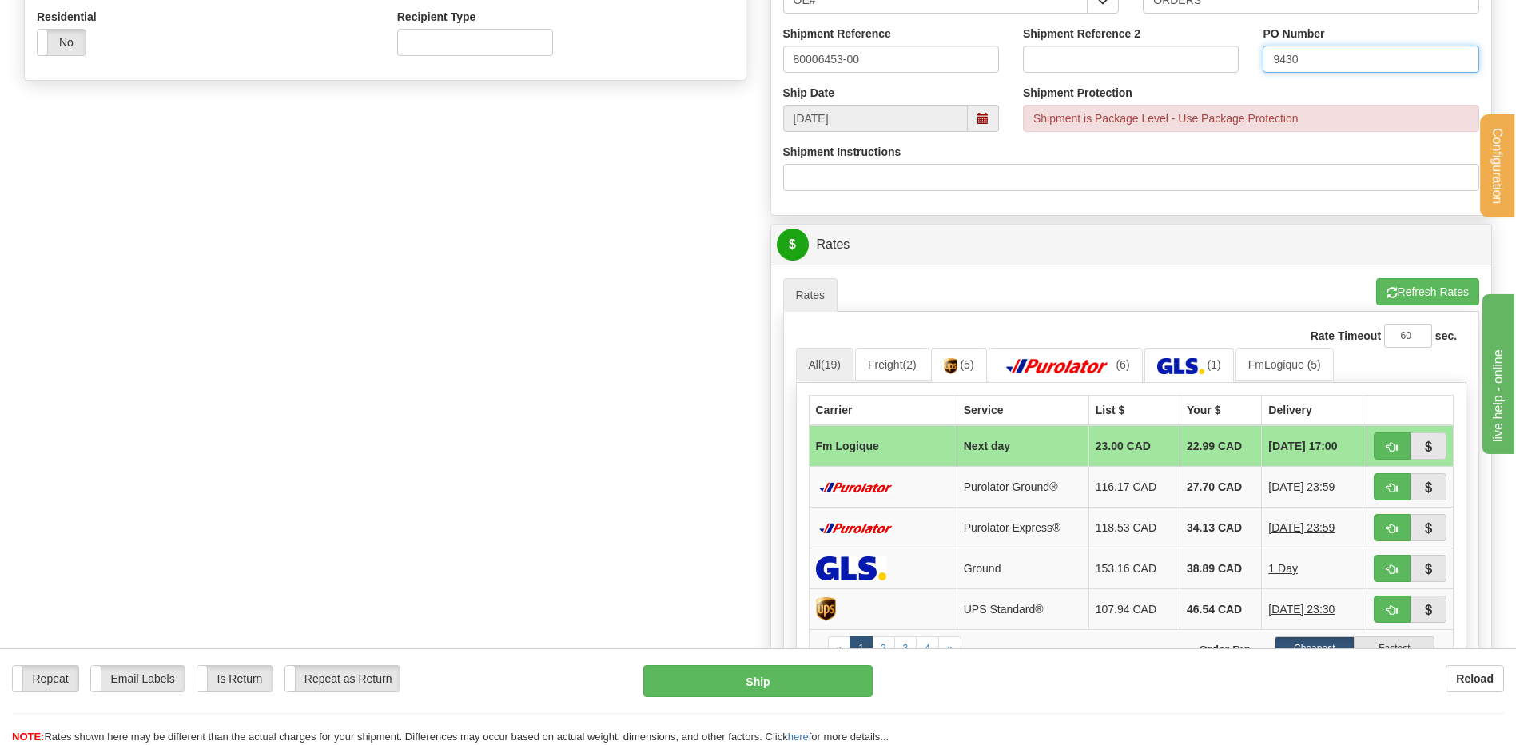
scroll to position [719, 0]
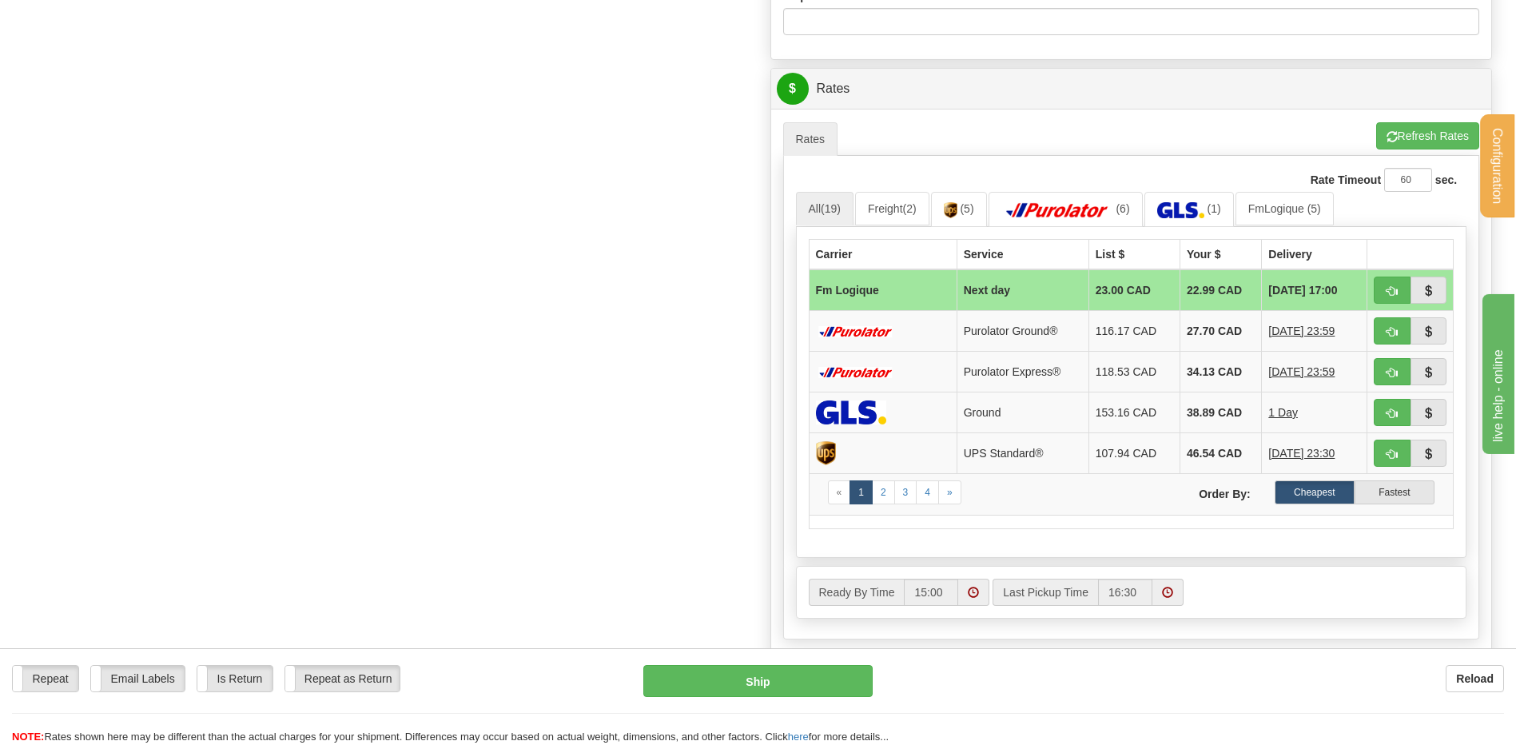
type input "9430"
click at [1395, 291] on button "button" at bounding box center [1392, 290] width 37 height 27
type input "jour"
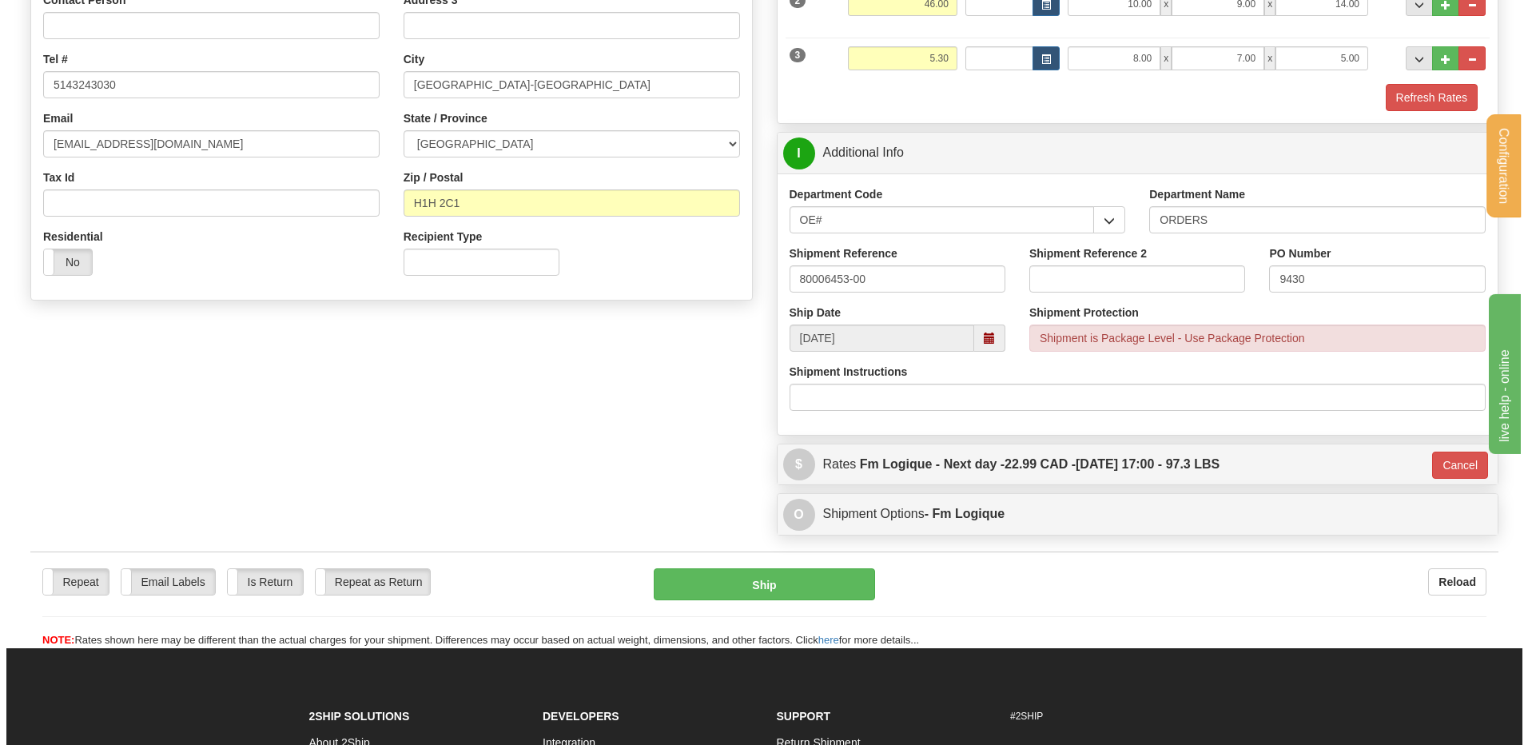
scroll to position [339, 0]
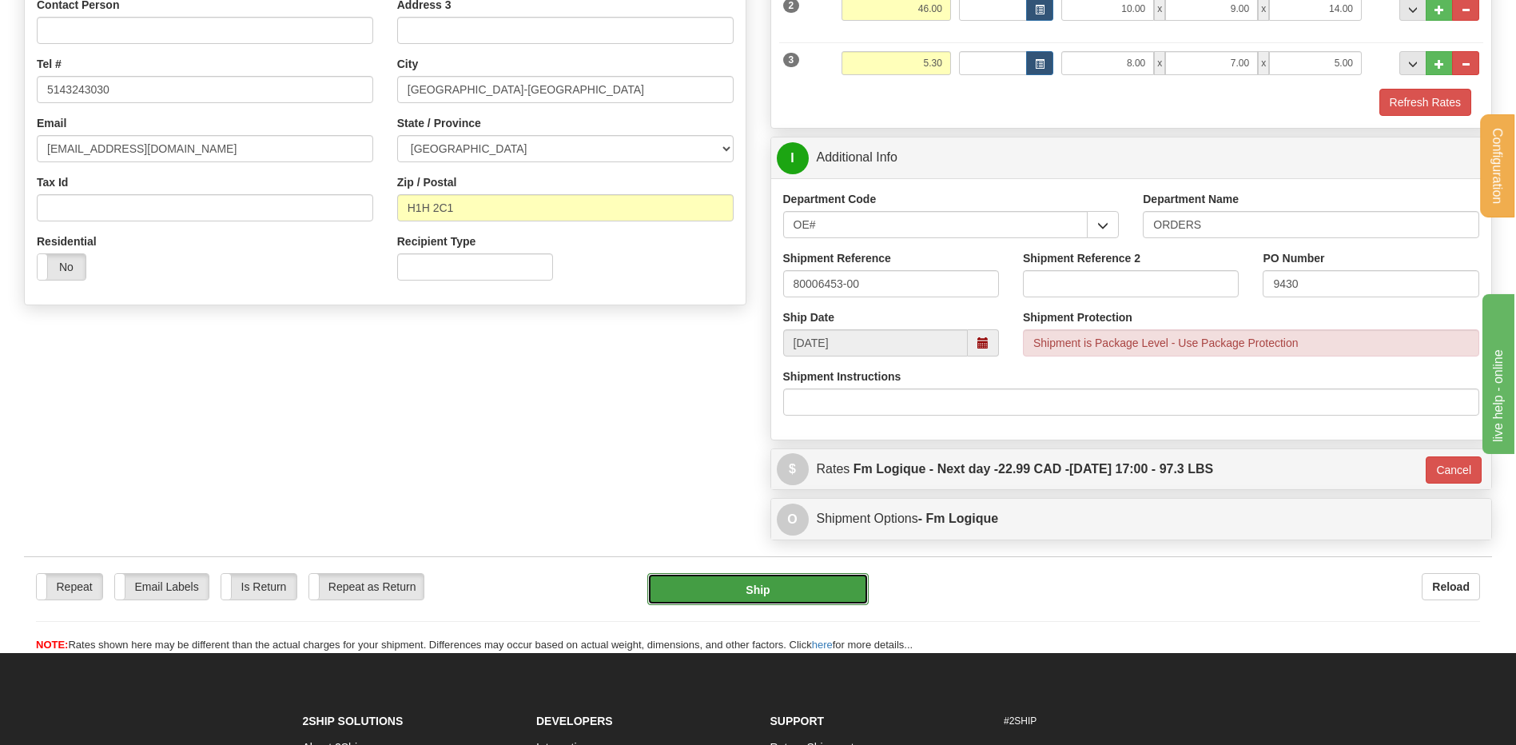
click at [738, 580] on button "Ship" at bounding box center [757, 589] width 221 height 32
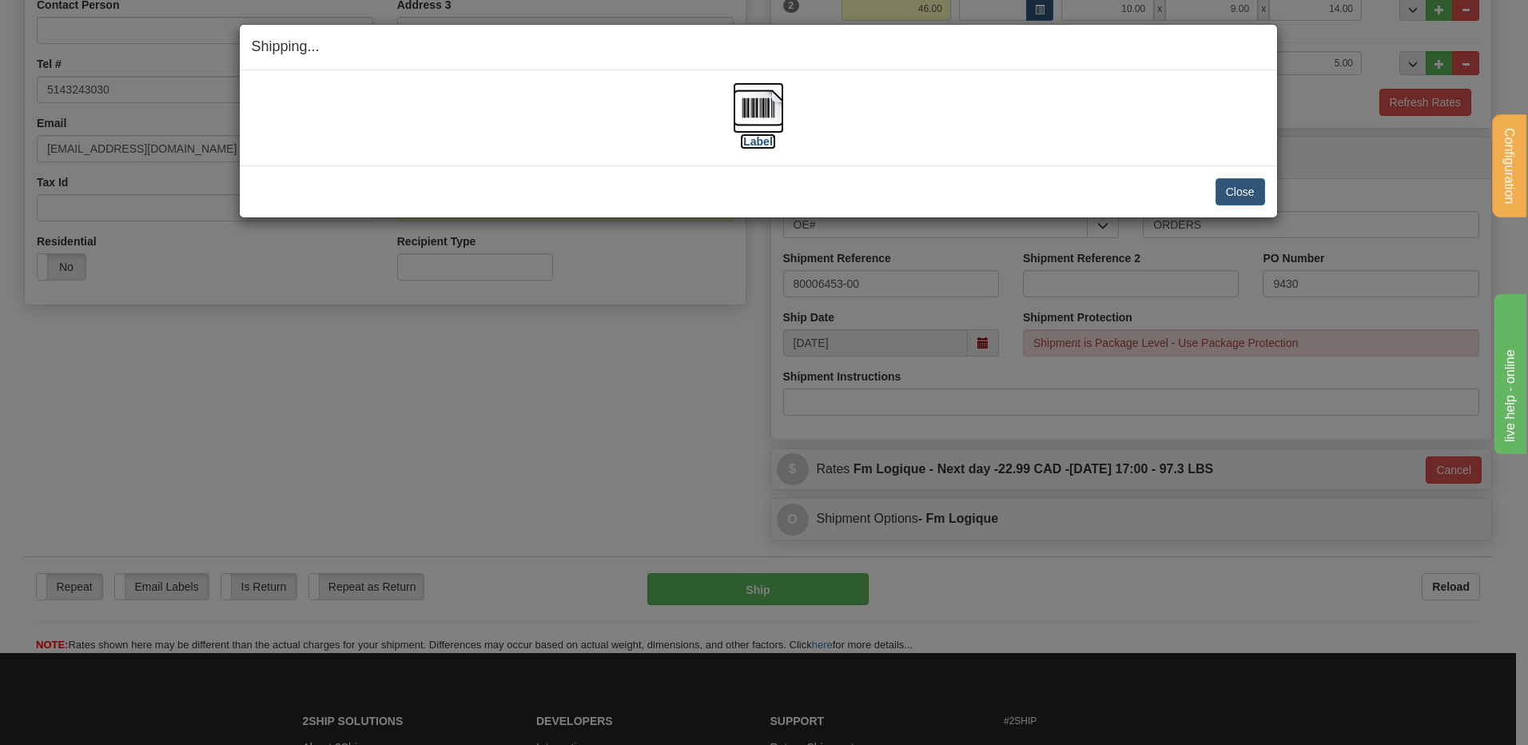
click at [746, 108] on img at bounding box center [758, 107] width 51 height 51
click at [1239, 190] on button "Close" at bounding box center [1240, 191] width 50 height 27
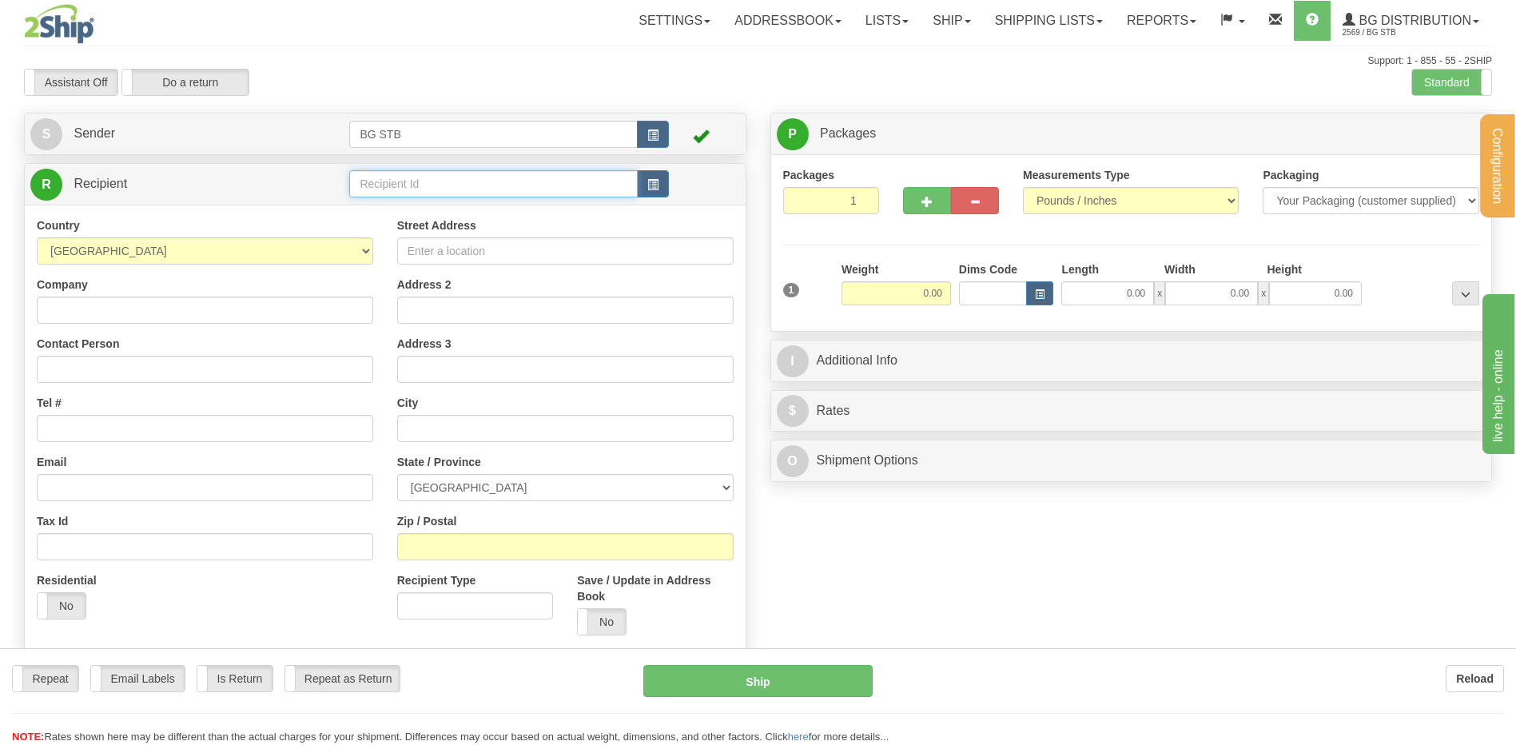
click at [377, 182] on input "text" at bounding box center [493, 183] width 288 height 27
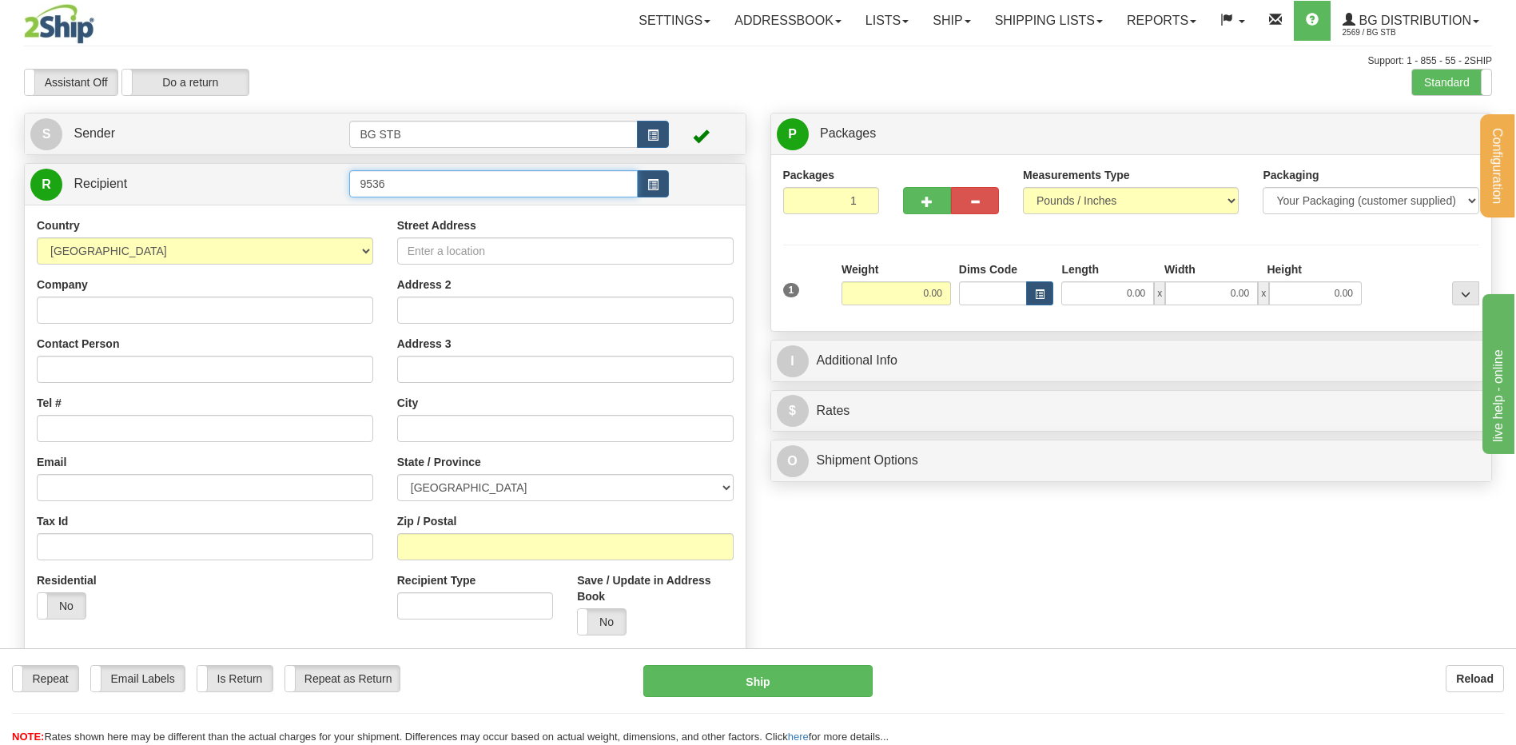
type input "9536"
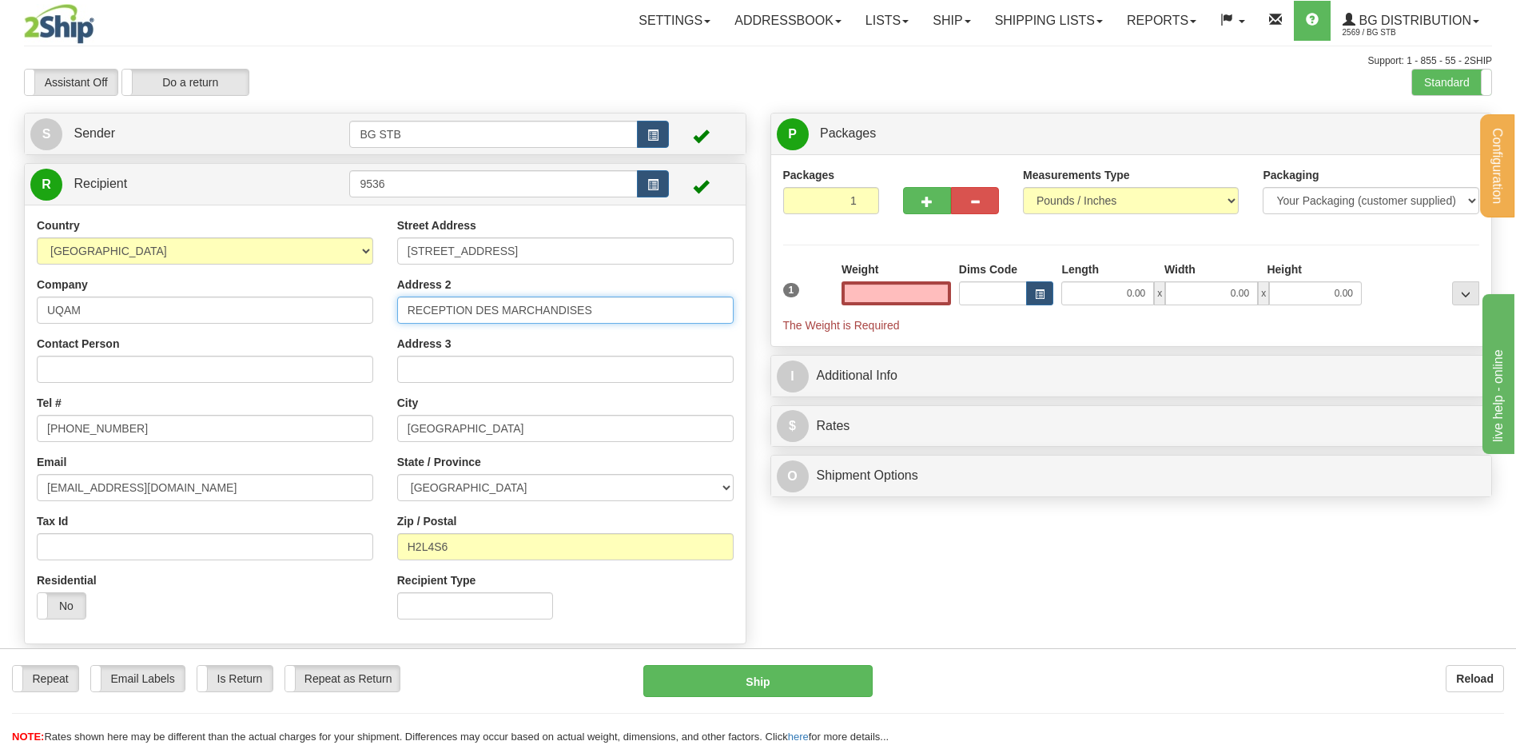
type input "0.00"
drag, startPoint x: 498, startPoint y: 300, endPoint x: 277, endPoint y: 304, distance: 221.4
click at [289, 302] on div "Country [GEOGRAPHIC_DATA] [GEOGRAPHIC_DATA] [GEOGRAPHIC_DATA] [GEOGRAPHIC_DATA]…" at bounding box center [385, 424] width 721 height 414
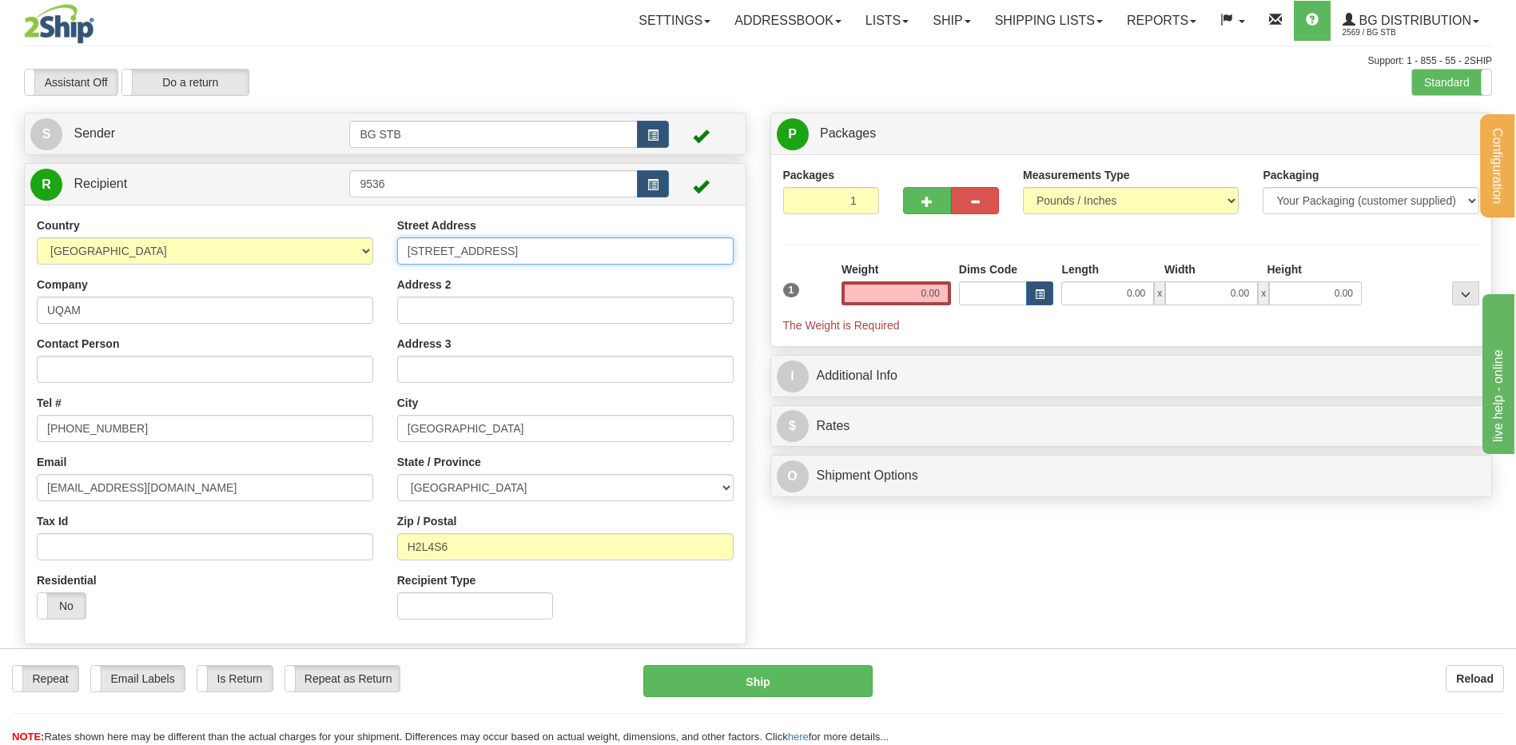
drag, startPoint x: 479, startPoint y: 255, endPoint x: 326, endPoint y: 269, distance: 153.2
click at [380, 266] on div "Country [GEOGRAPHIC_DATA] [GEOGRAPHIC_DATA] [GEOGRAPHIC_DATA] [GEOGRAPHIC_DATA]…" at bounding box center [385, 424] width 721 height 414
type input "RI"
drag, startPoint x: 413, startPoint y: 253, endPoint x: 378, endPoint y: 260, distance: 35.9
click at [372, 258] on div "Country [GEOGRAPHIC_DATA] [GEOGRAPHIC_DATA] [GEOGRAPHIC_DATA] [GEOGRAPHIC_DATA]…" at bounding box center [385, 424] width 721 height 414
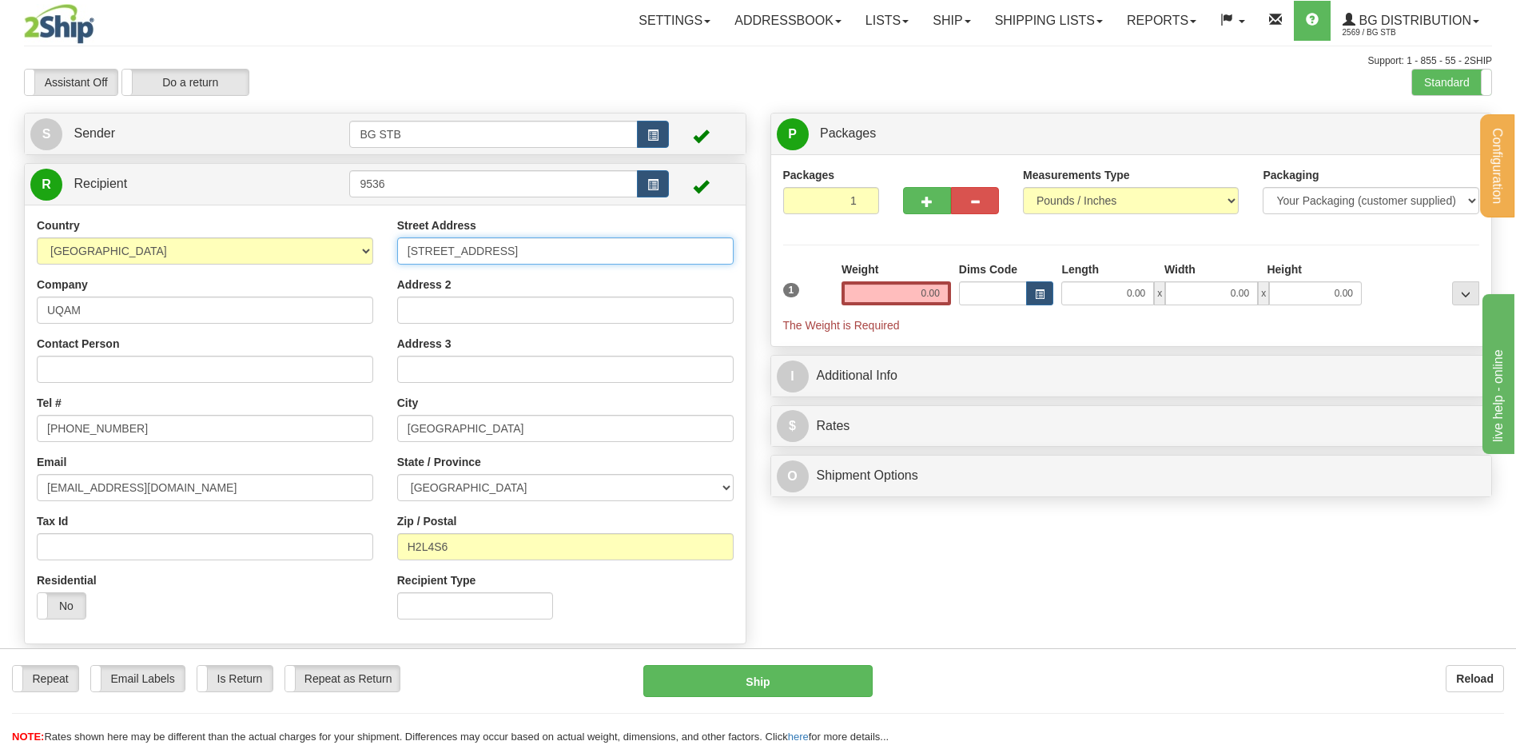
type input "[STREET_ADDRESS]"
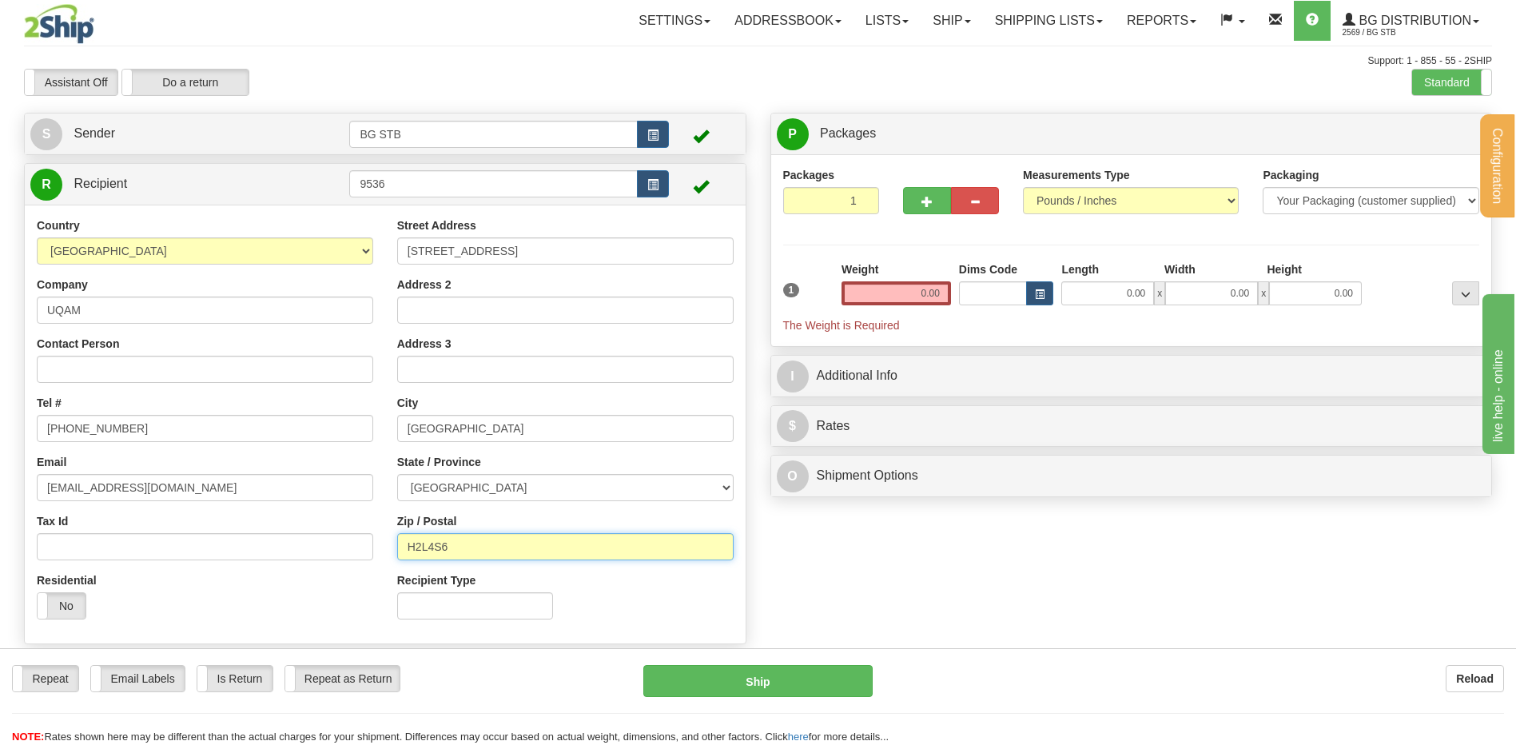
drag, startPoint x: 459, startPoint y: 549, endPoint x: 429, endPoint y: 537, distance: 31.9
click at [429, 537] on input "H2L4S6" at bounding box center [565, 546] width 336 height 27
click at [456, 543] on input "H2L4S6" at bounding box center [565, 546] width 336 height 27
click at [425, 543] on input "H2L4S6" at bounding box center [565, 546] width 336 height 27
type input "H2L 4S6"
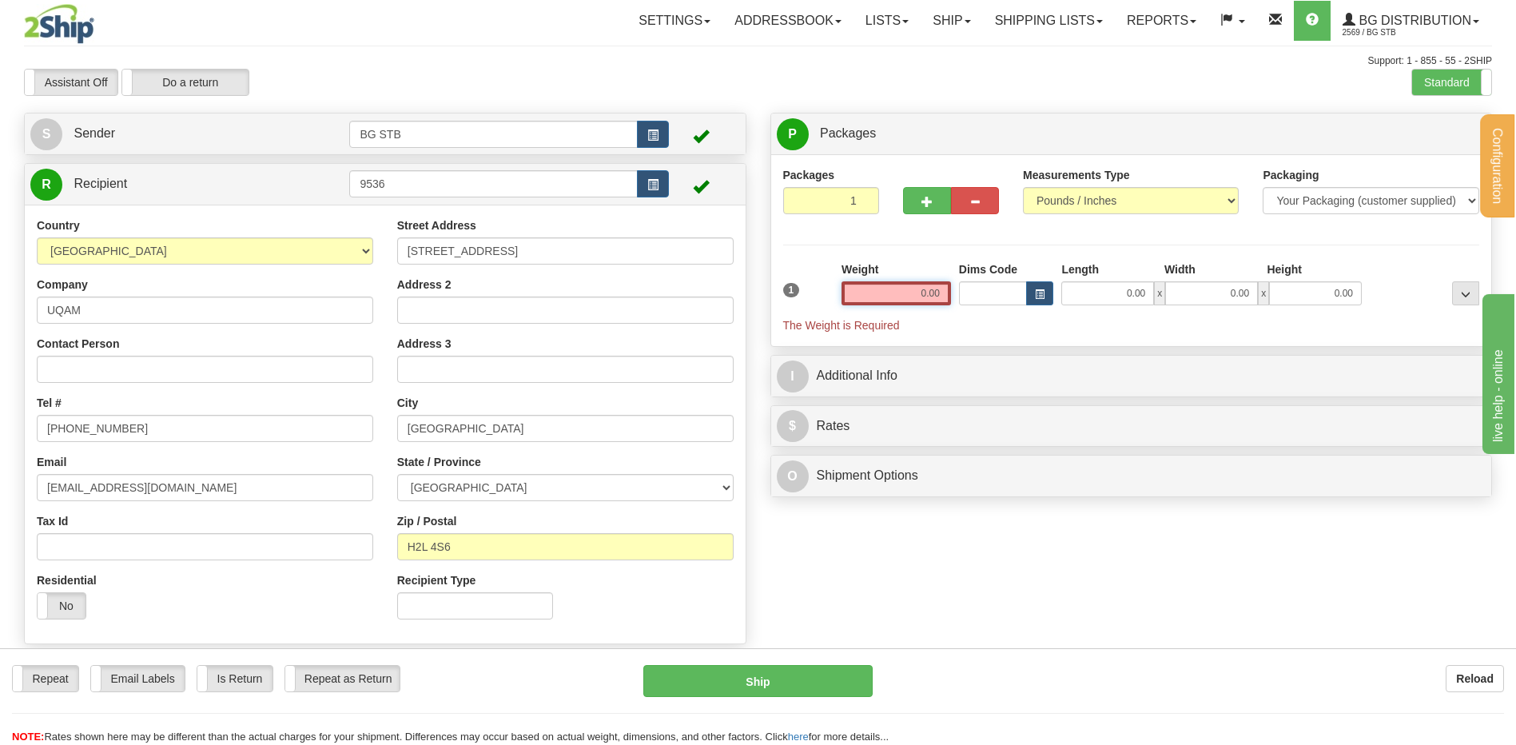
click at [934, 293] on input "0.00" at bounding box center [895, 293] width 109 height 24
type input "0.00"
click at [147, 357] on input "Contact Person" at bounding box center [205, 369] width 336 height 27
click at [149, 336] on div "Contact Person" at bounding box center [205, 359] width 336 height 47
drag, startPoint x: 936, startPoint y: 306, endPoint x: 922, endPoint y: 304, distance: 13.8
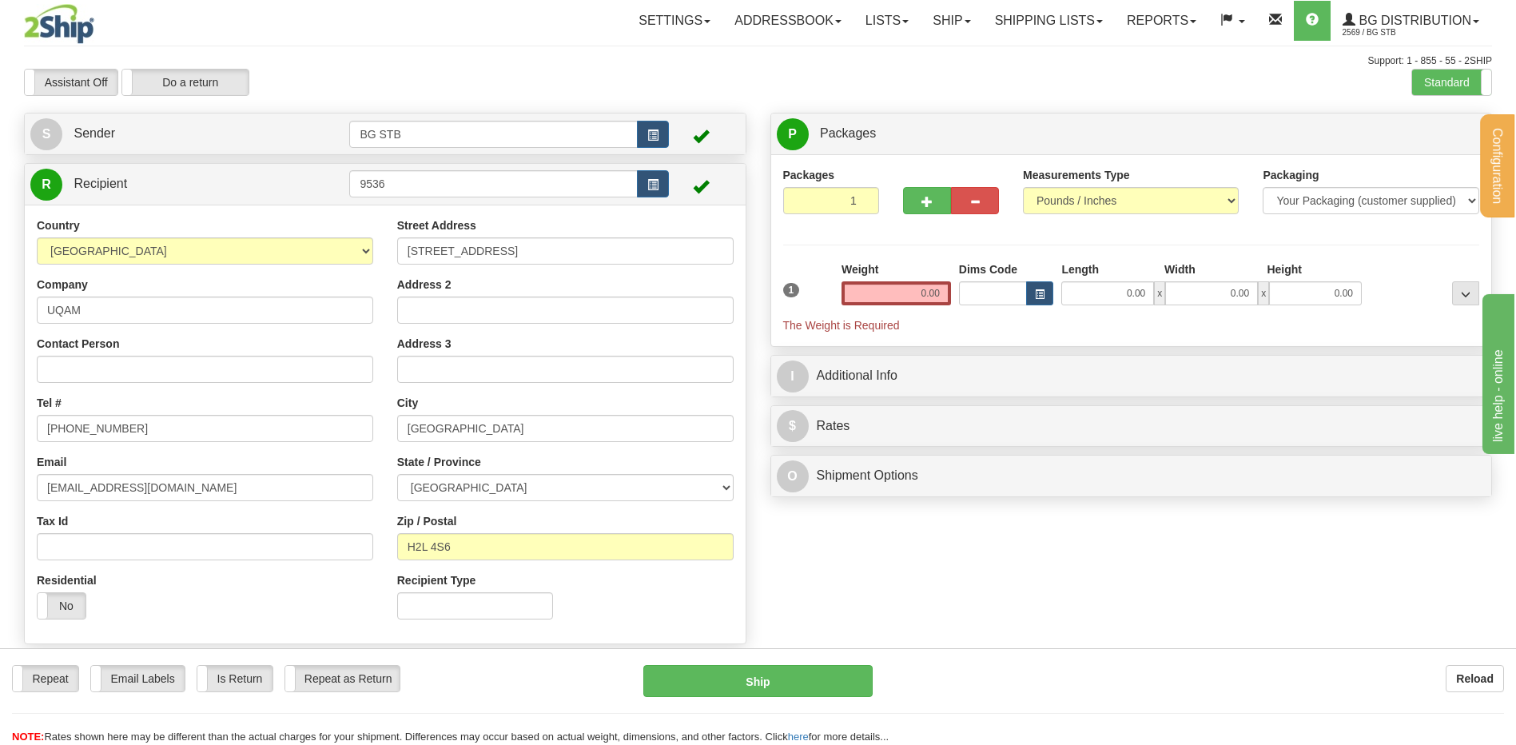
click at [934, 306] on div "Weight 0.00" at bounding box center [895, 289] width 117 height 56
click at [893, 281] on input "0.00" at bounding box center [895, 293] width 109 height 24
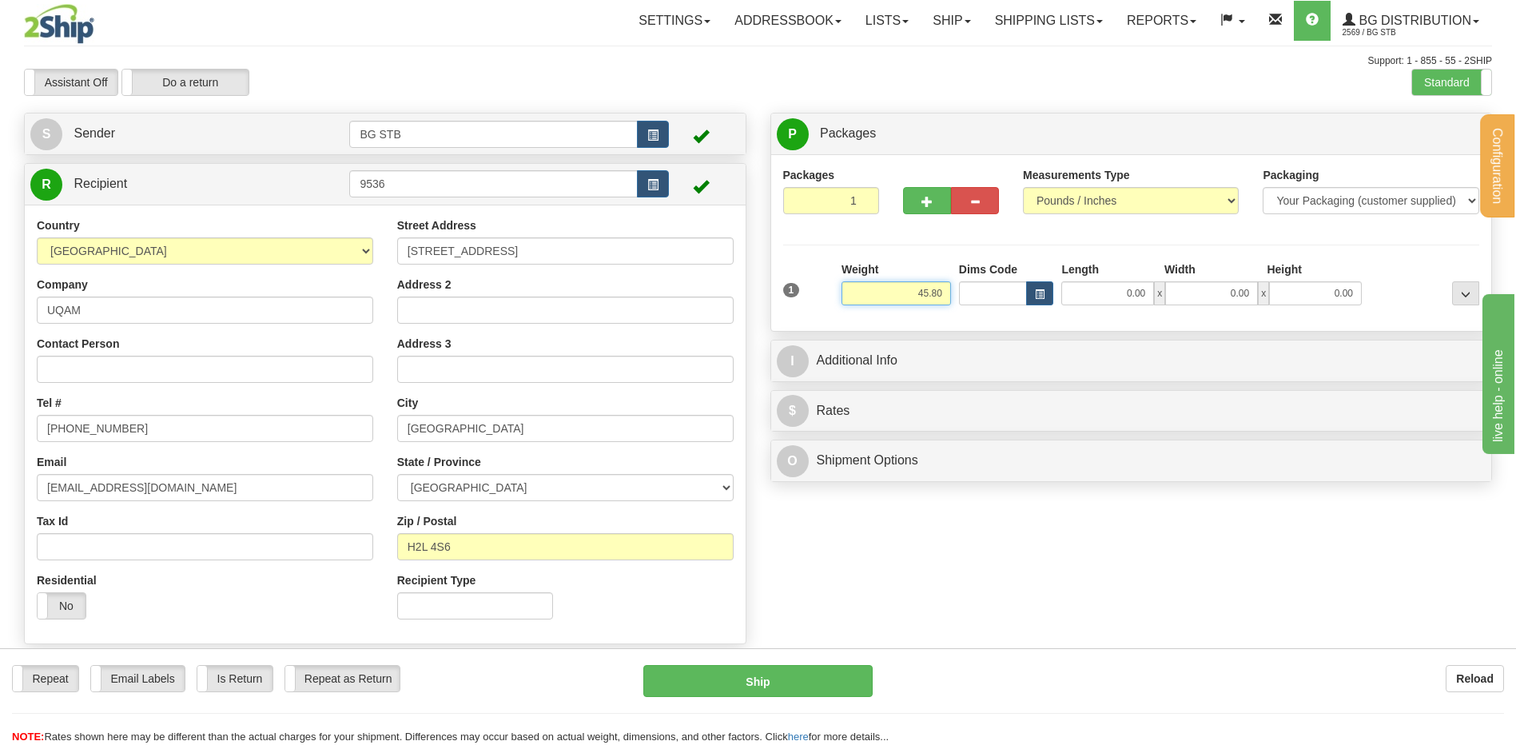
type input "45.80"
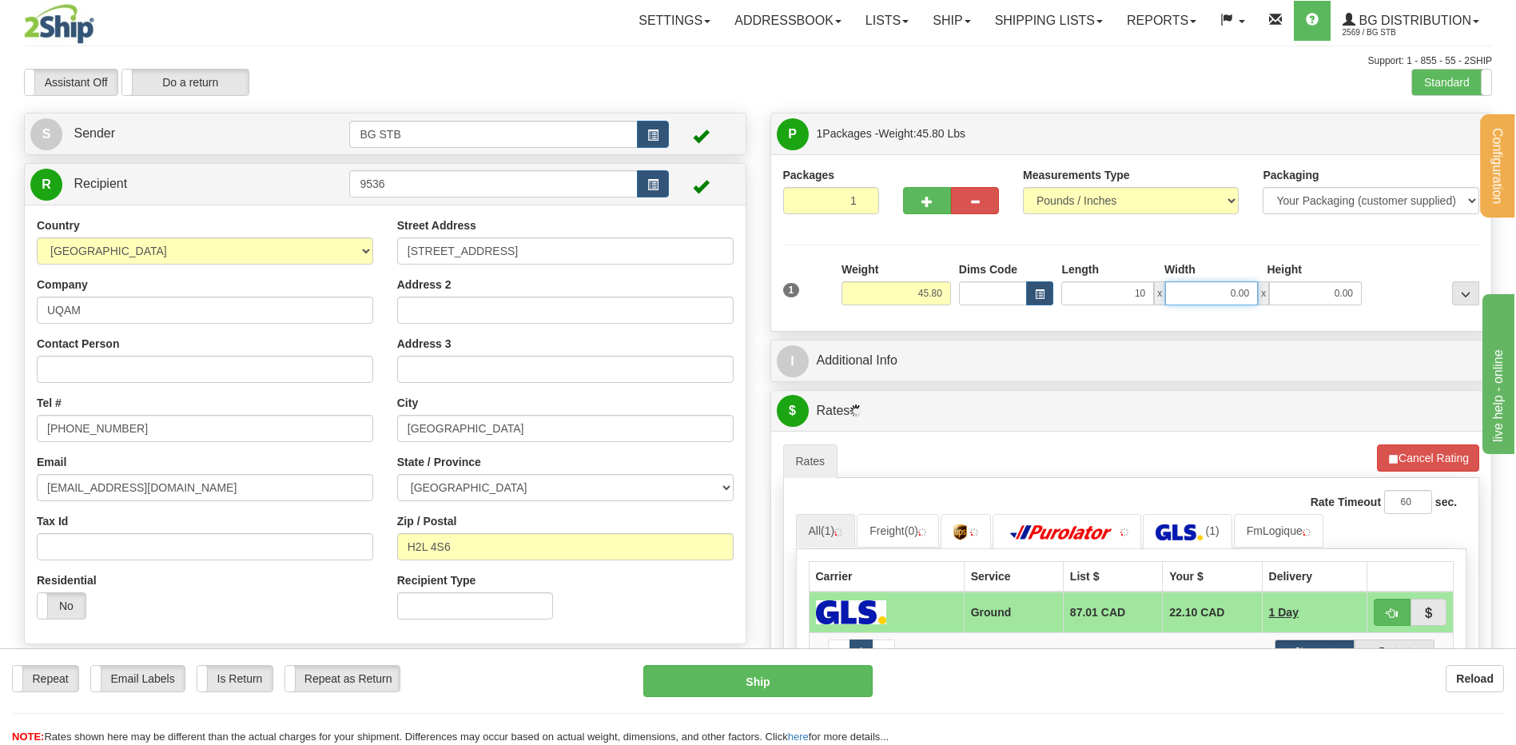
type input "10.00"
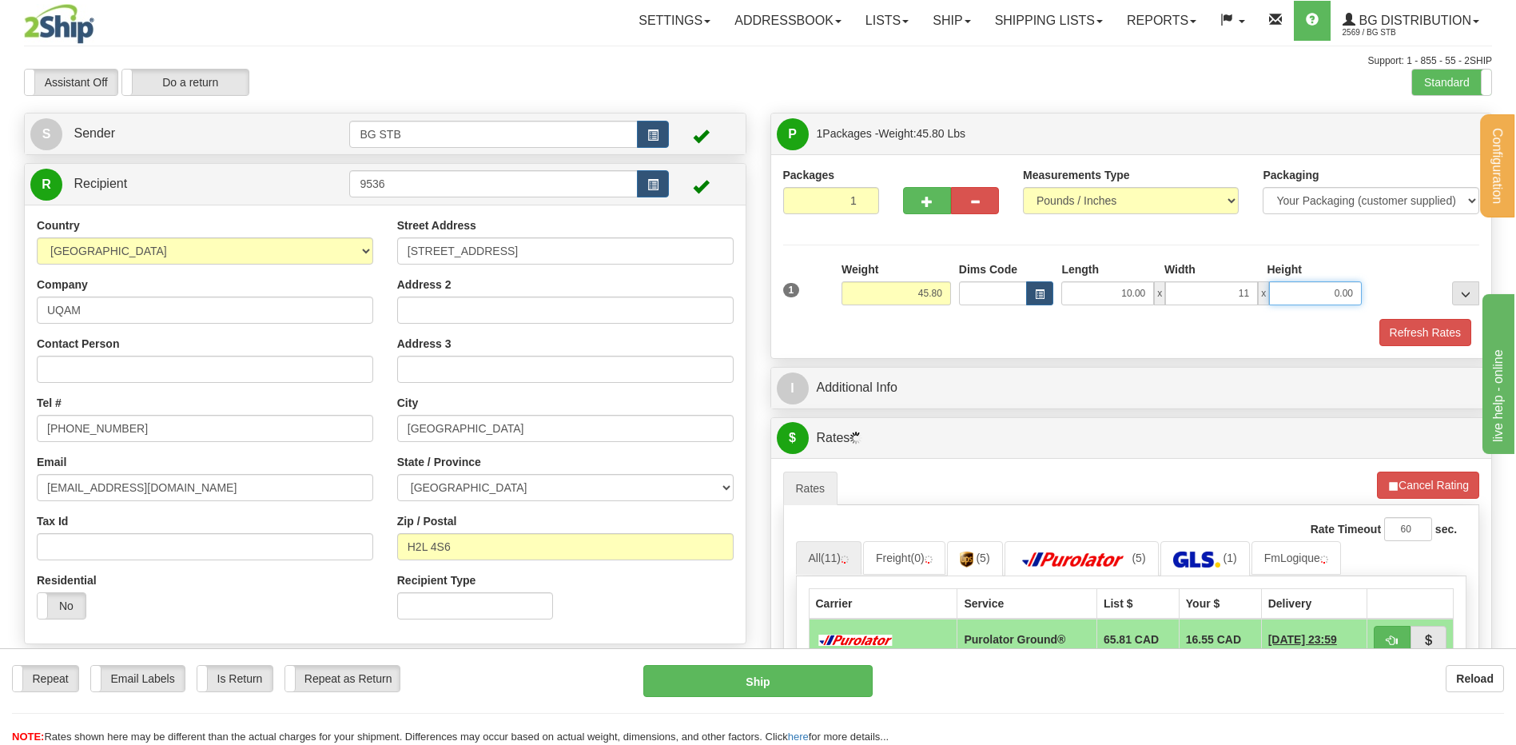
type input "11.00"
type input "16.00"
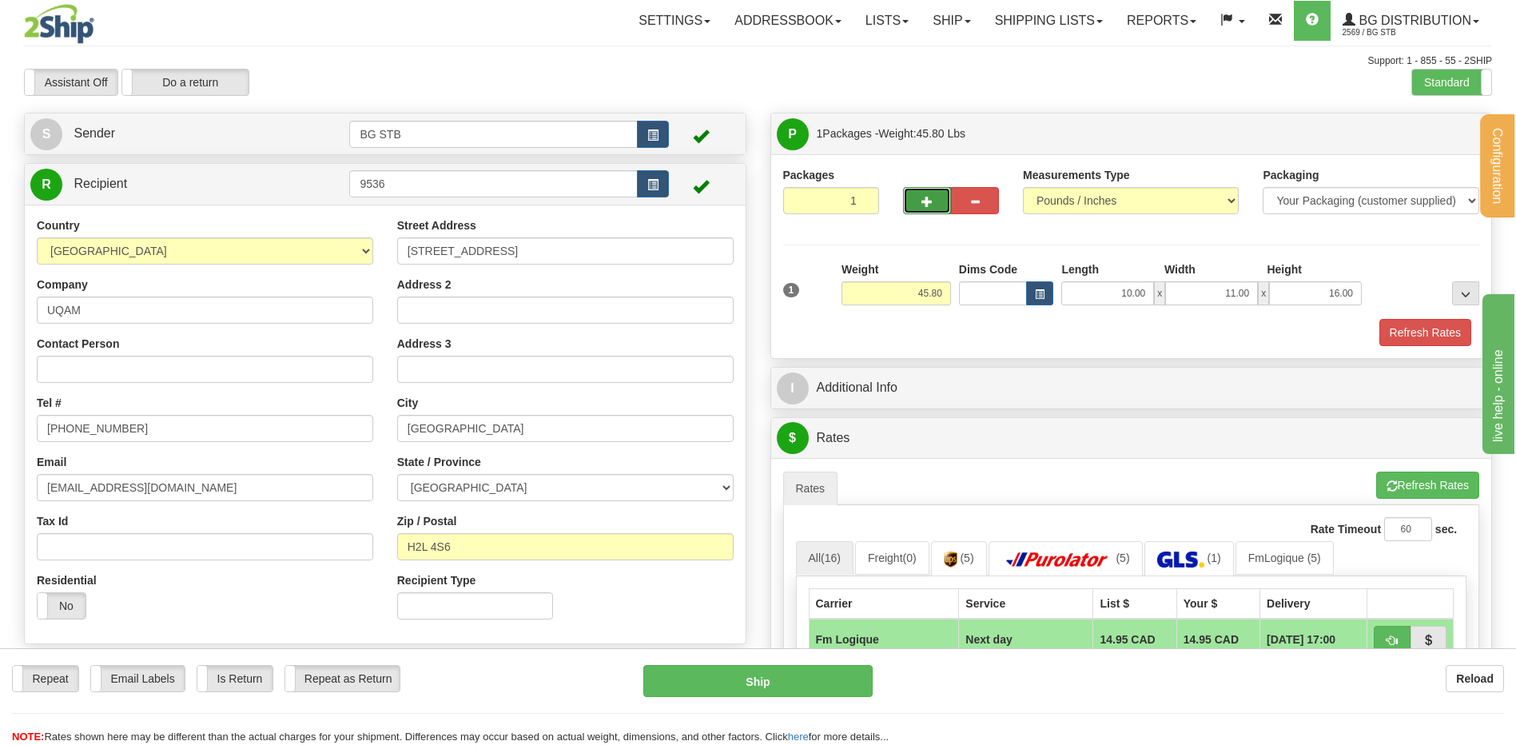
click at [941, 201] on button "button" at bounding box center [927, 200] width 48 height 27
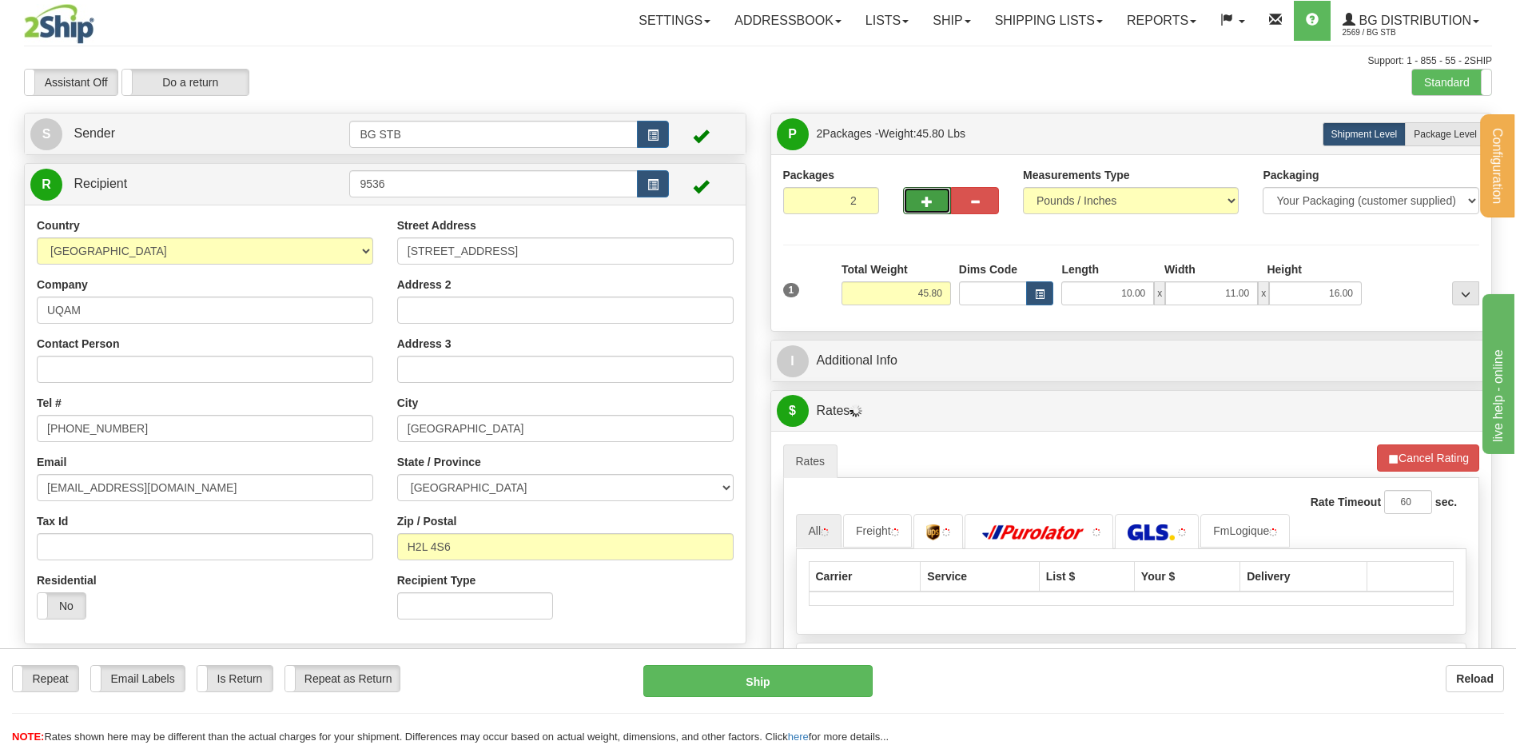
click at [936, 199] on button "button" at bounding box center [927, 200] width 48 height 27
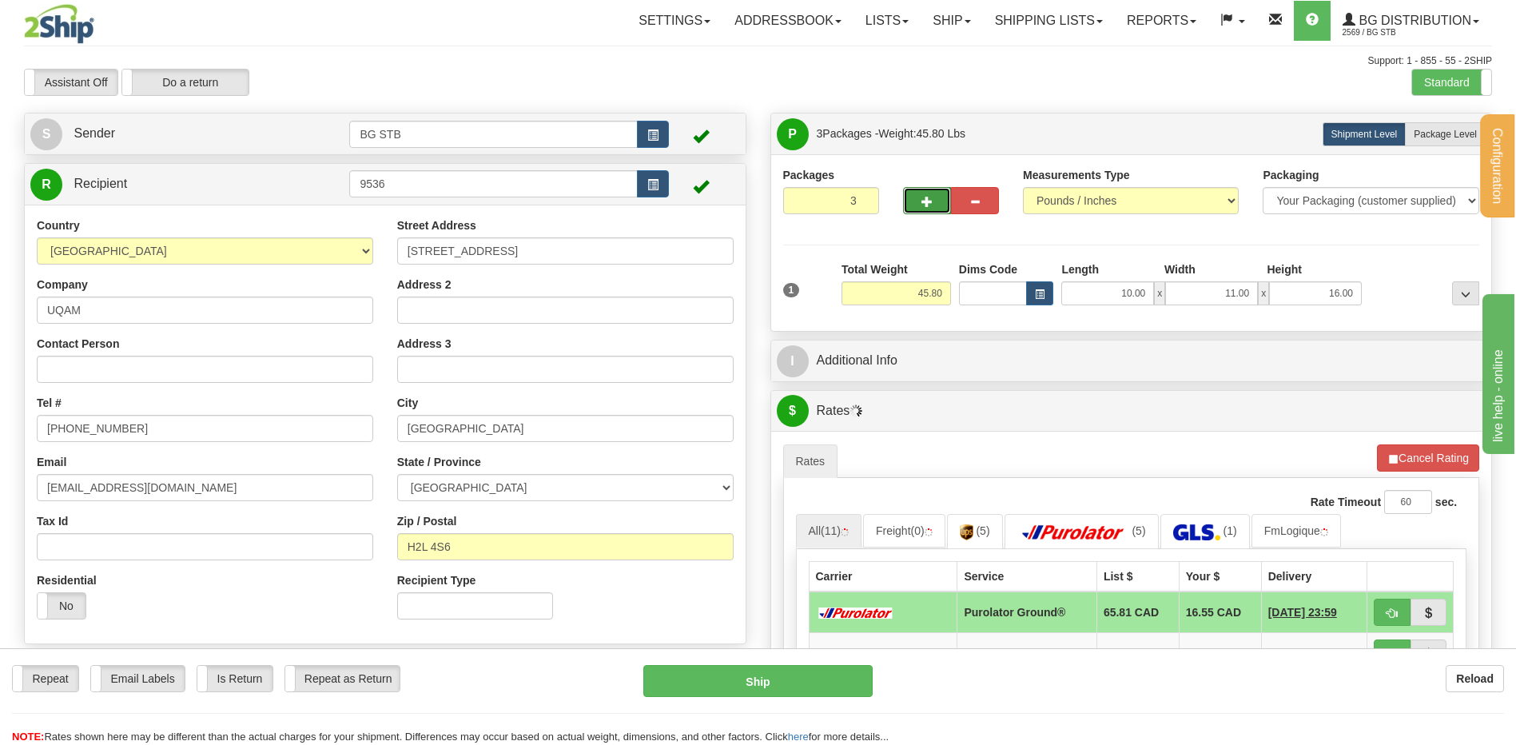
click at [925, 201] on span "button" at bounding box center [926, 202] width 11 height 10
type input "4"
click at [1427, 137] on span "Package Level" at bounding box center [1445, 134] width 63 height 11
radio input "true"
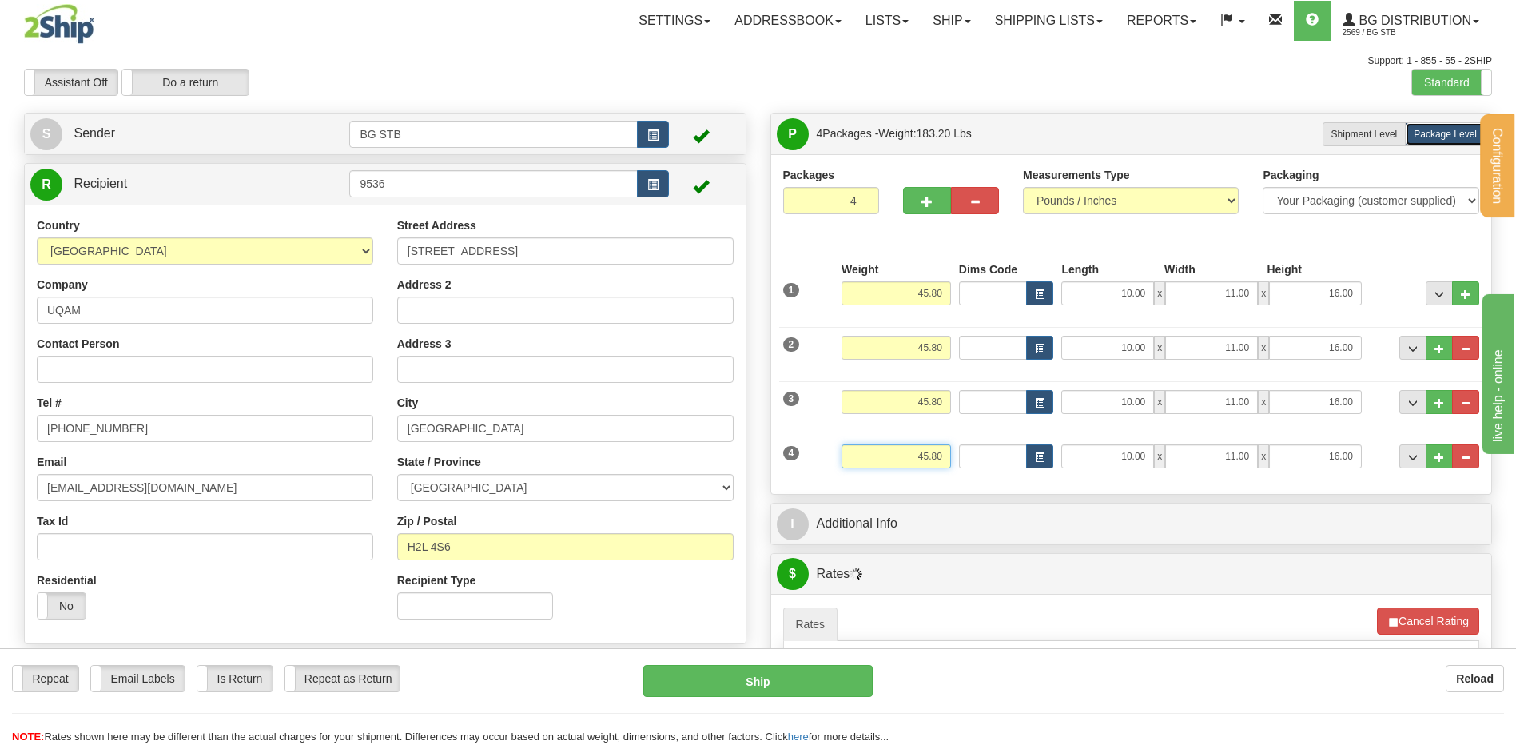
drag, startPoint x: 910, startPoint y: 459, endPoint x: 1040, endPoint y: 440, distance: 130.8
click at [1024, 452] on div "4 Weight 45.80 Dims Code Length Width Height" at bounding box center [1131, 455] width 705 height 54
click at [909, 456] on input "45.80" at bounding box center [895, 456] width 109 height 24
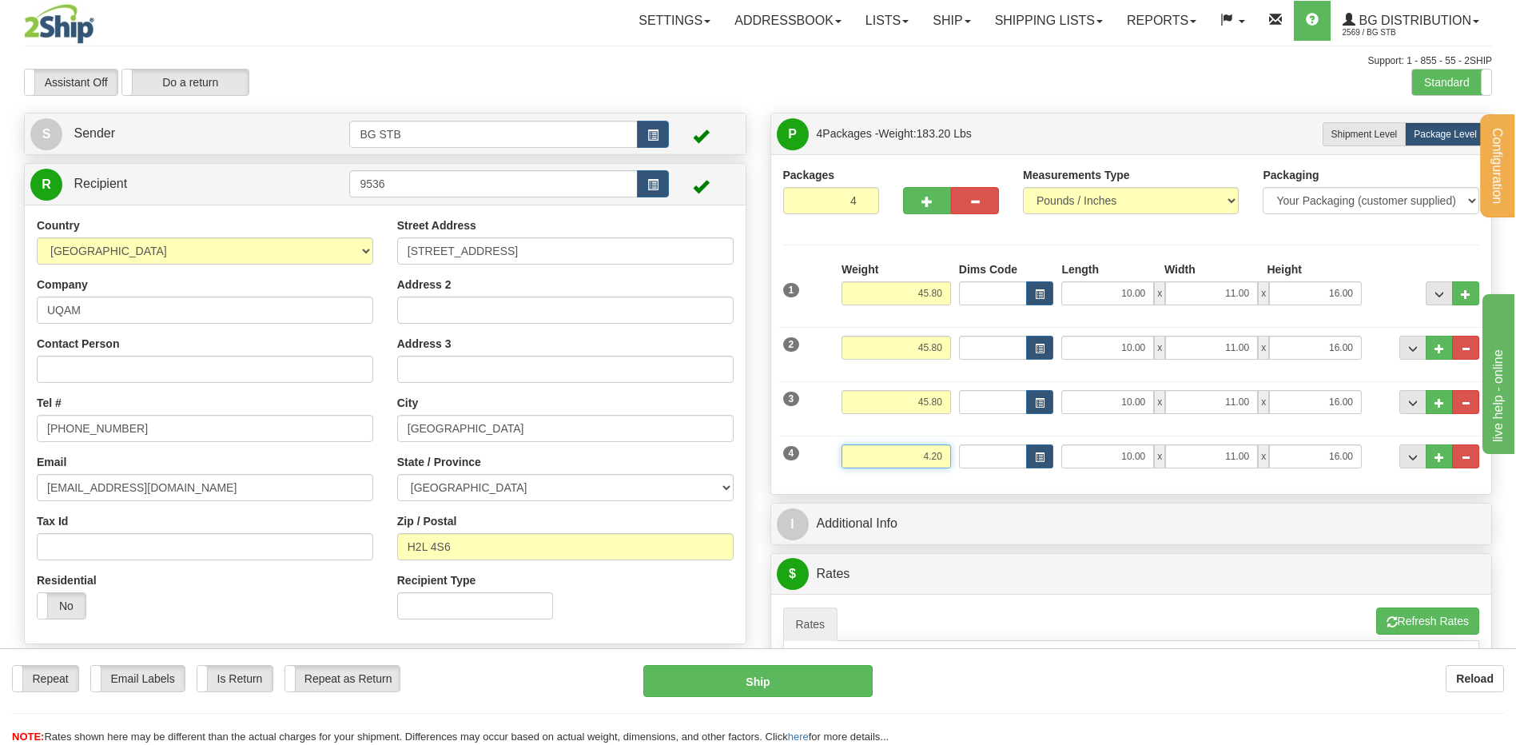
type input "4.20"
type input "11.00"
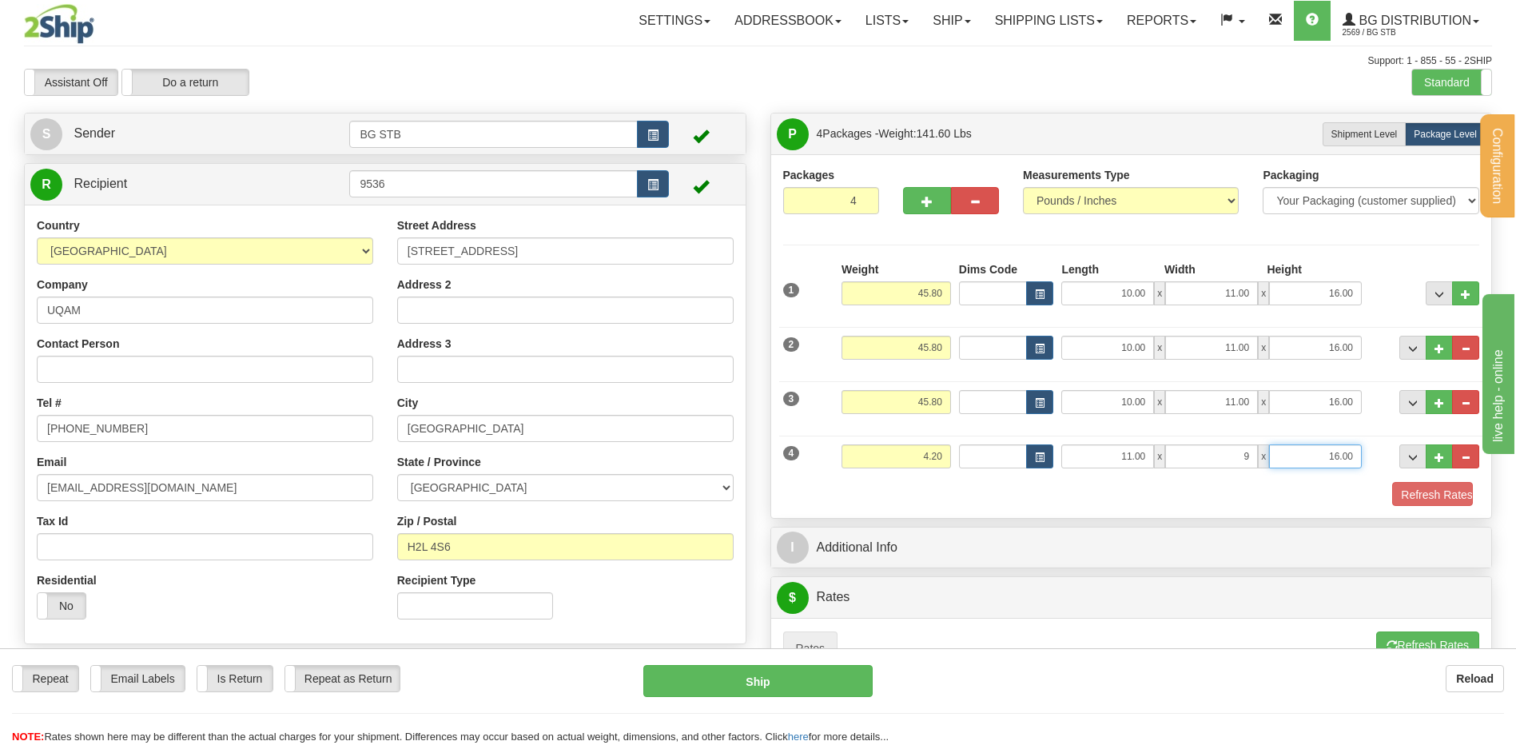
type input "9.00"
type input "1.00"
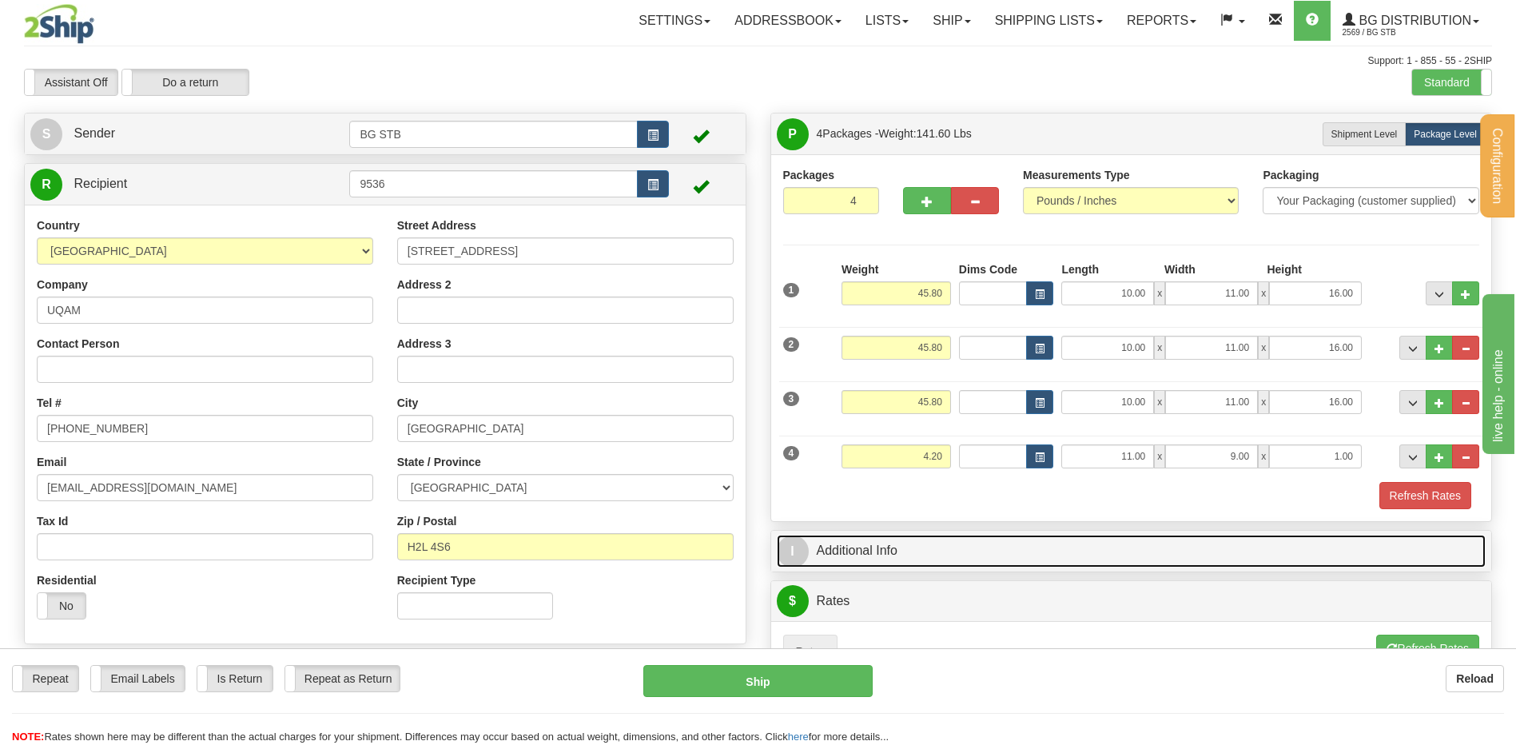
click at [948, 550] on link "I Additional Info" at bounding box center [1132, 551] width 710 height 33
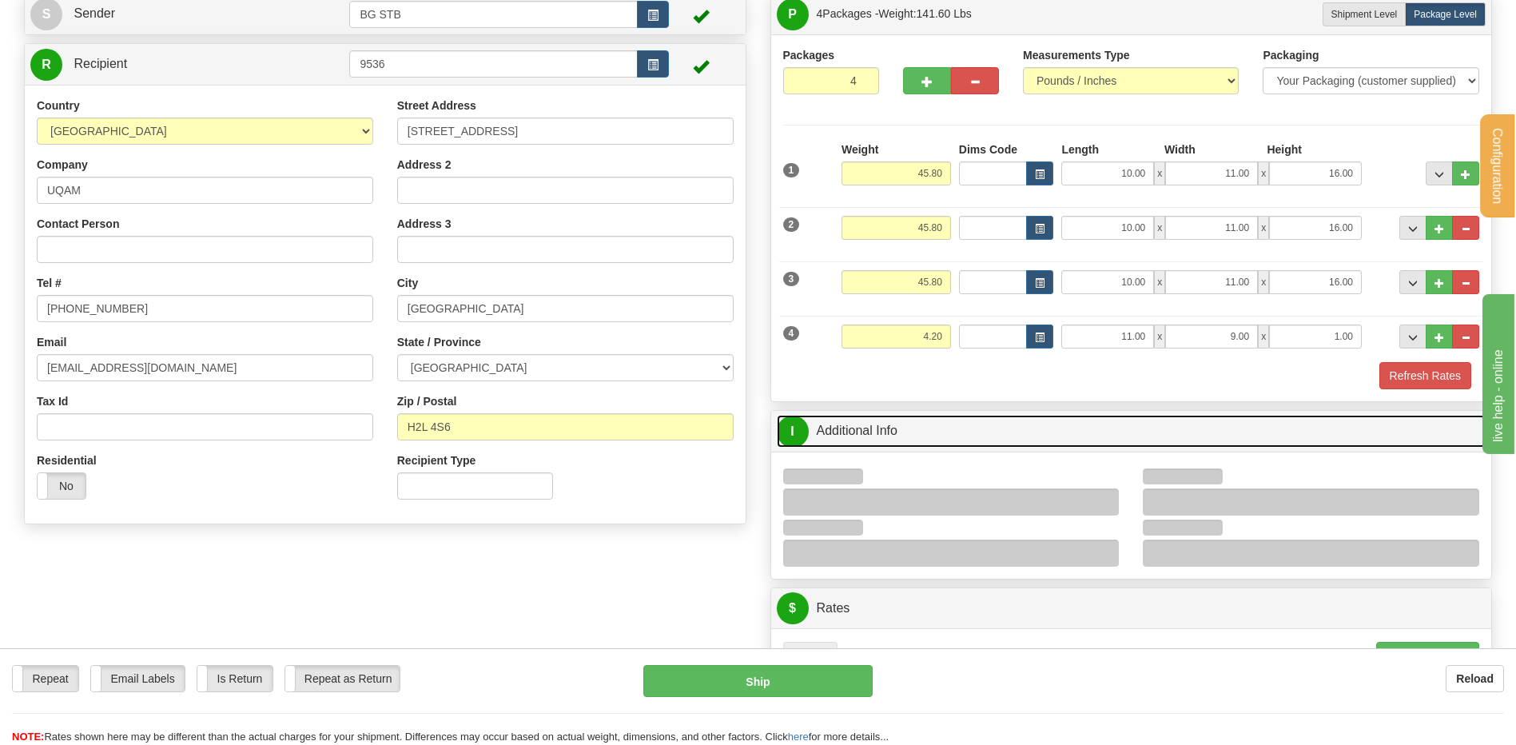
scroll to position [240, 0]
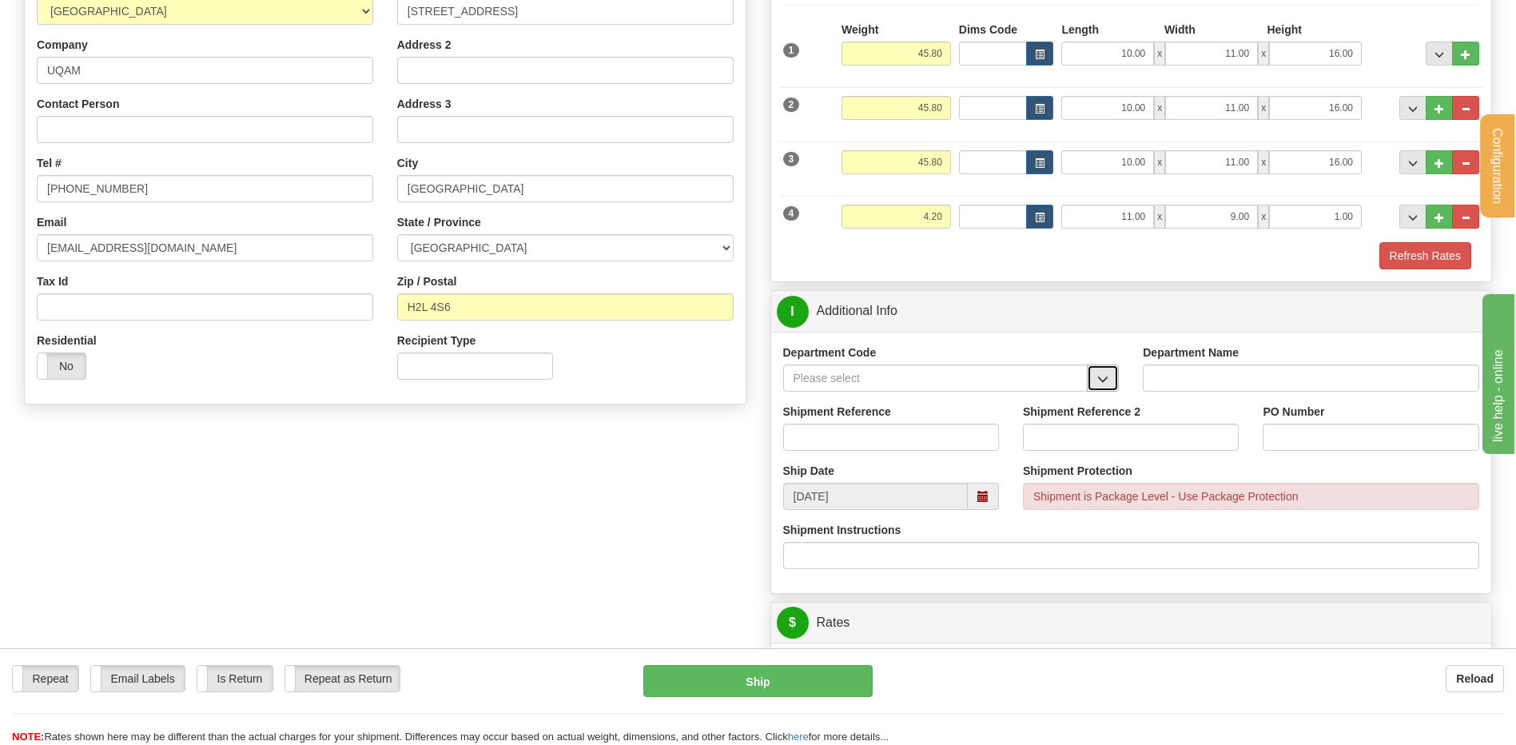
click at [1107, 376] on span "button" at bounding box center [1102, 379] width 11 height 10
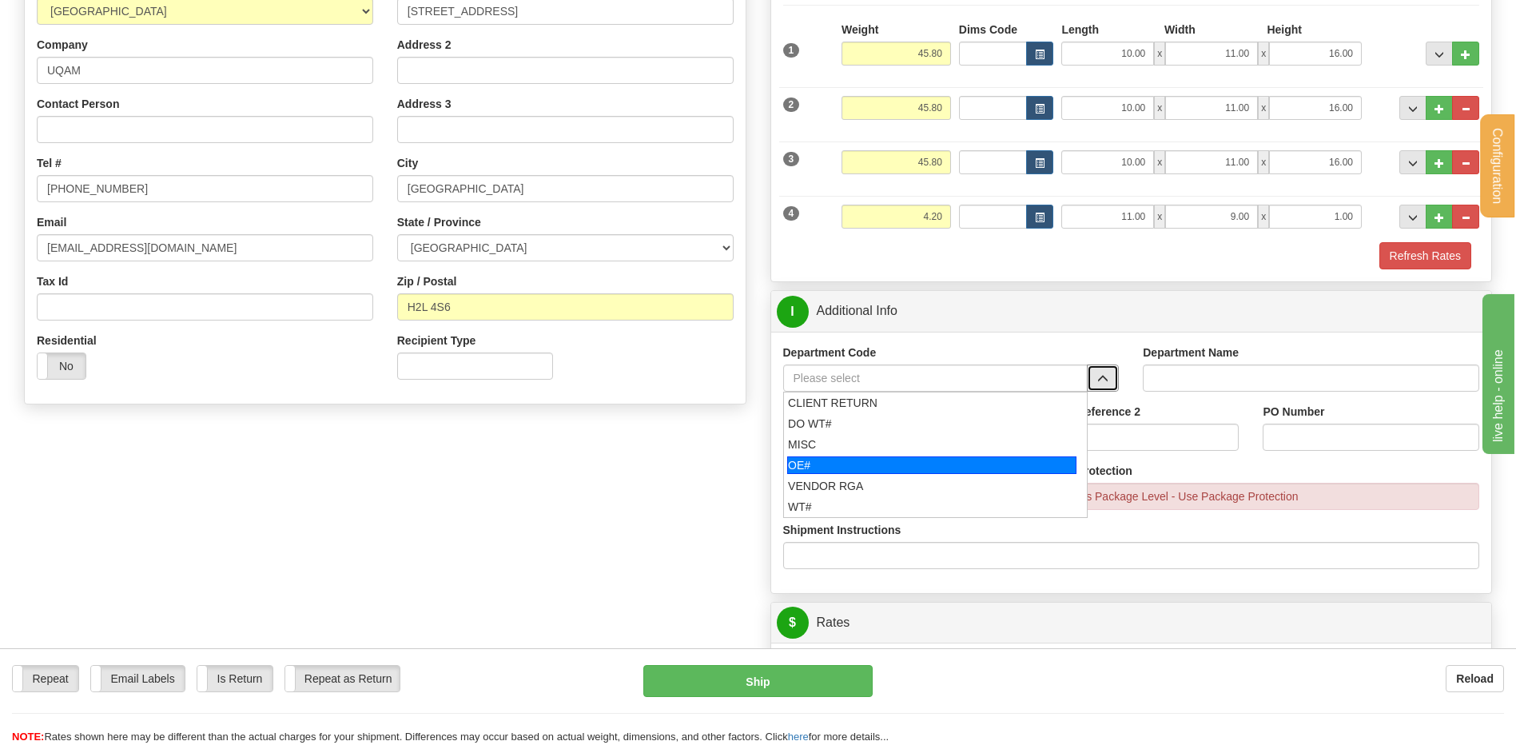
click at [930, 460] on div "OE#" at bounding box center [931, 465] width 289 height 18
type input "OE#"
type input "ORDERS"
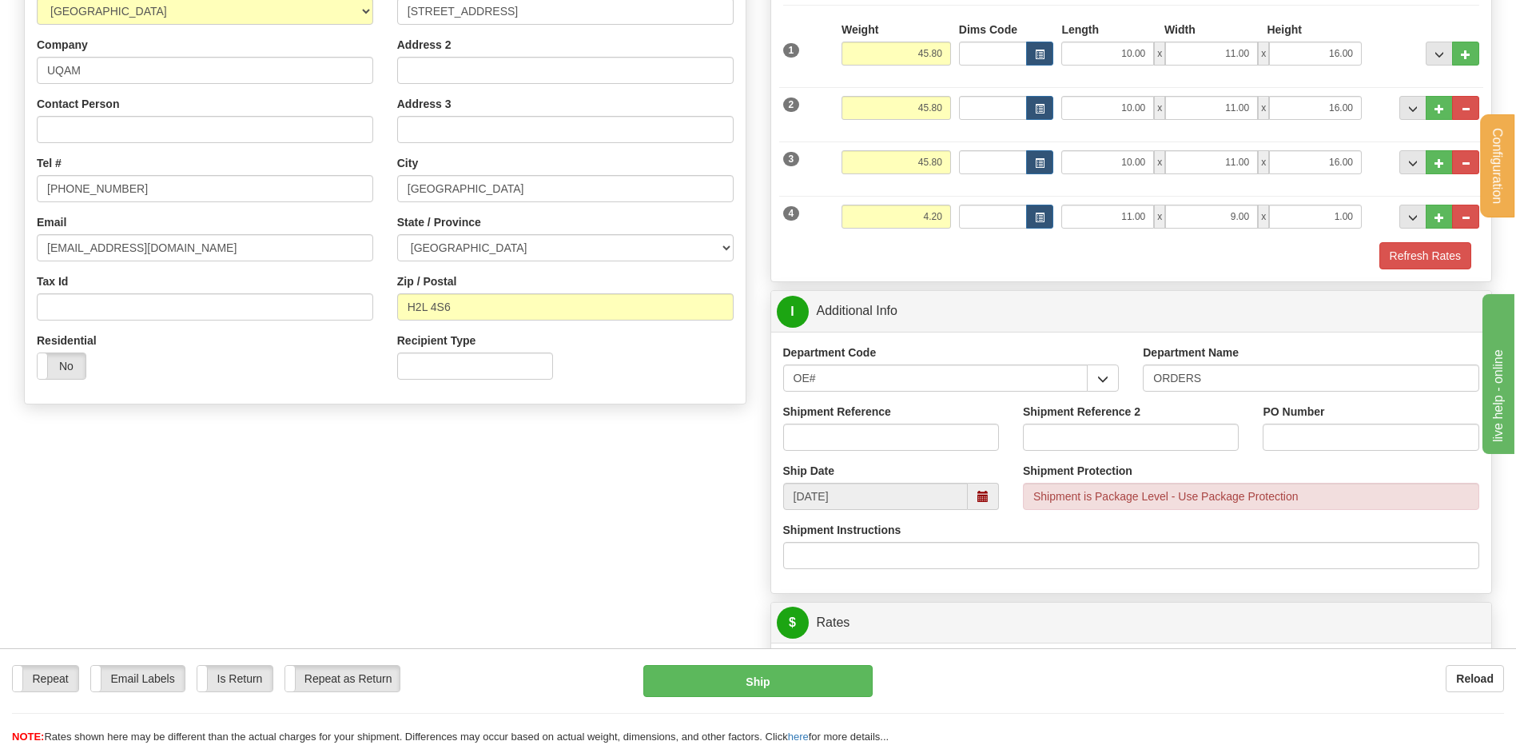
click at [913, 420] on div "Shipment Reference" at bounding box center [891, 427] width 216 height 47
click at [911, 430] on input "Shipment Reference" at bounding box center [891, 437] width 216 height 27
type input "80006598-00 // 80006600-00"
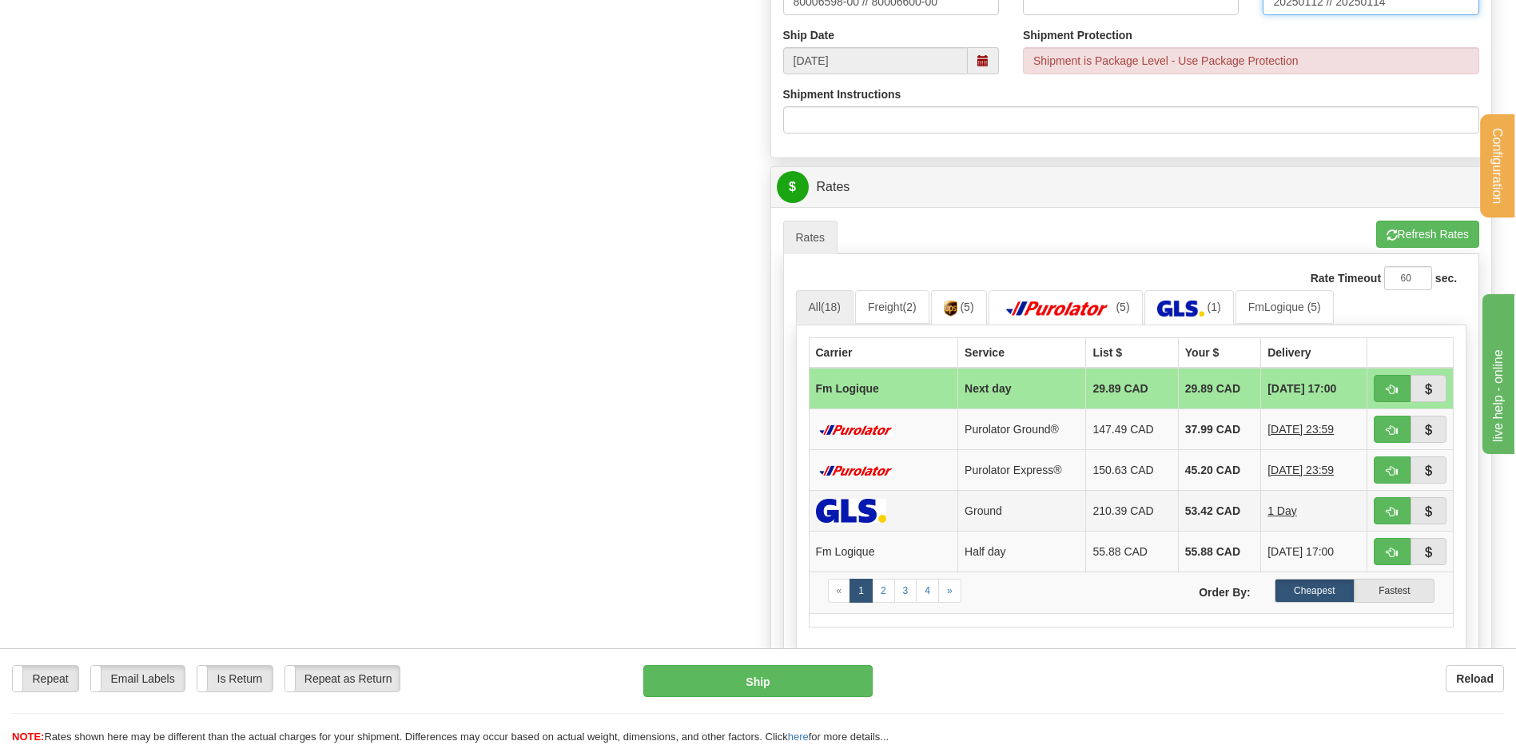
scroll to position [799, 0]
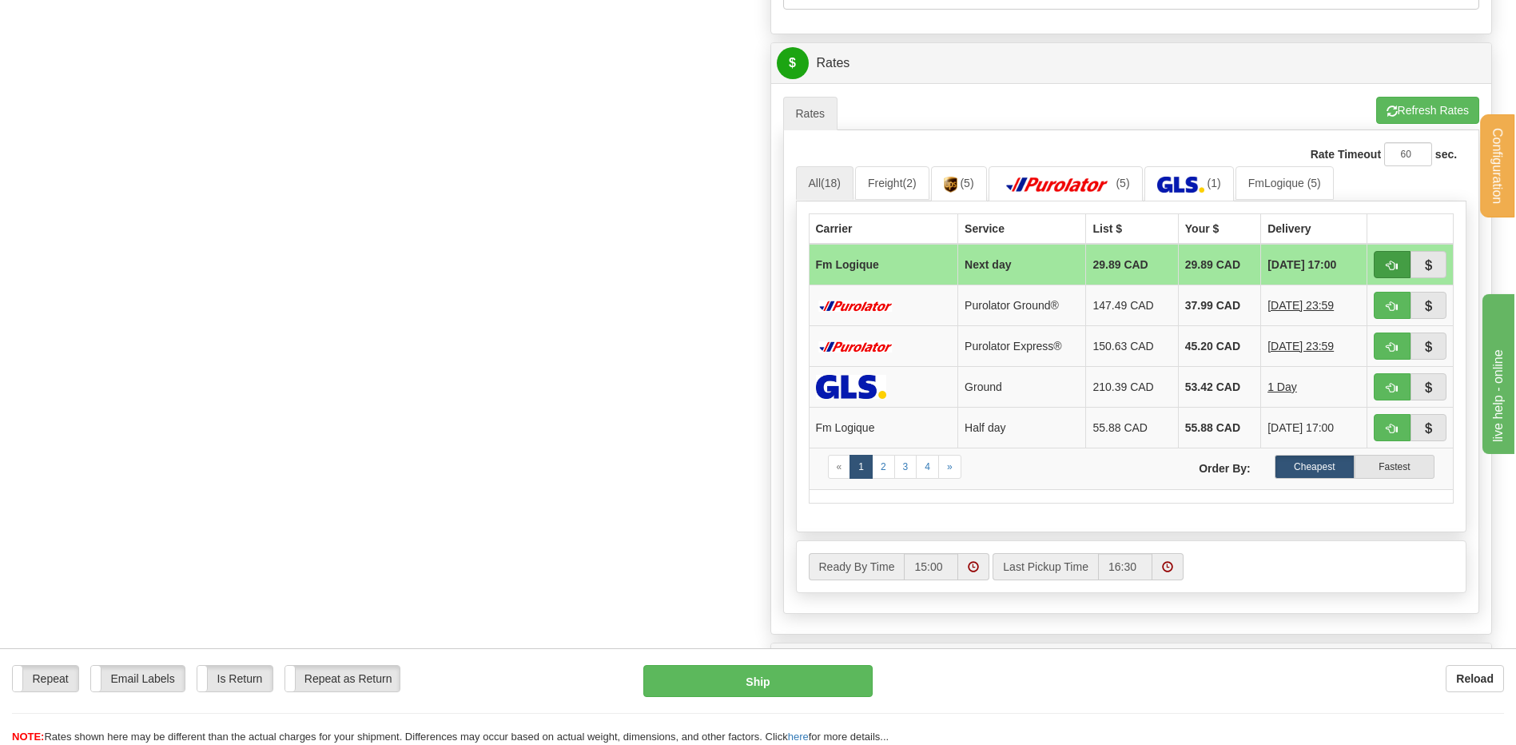
type input "20250112 // 20250114"
drag, startPoint x: 1388, startPoint y: 267, endPoint x: 963, endPoint y: 348, distance: 432.9
click at [1388, 266] on span "button" at bounding box center [1392, 266] width 11 height 10
type input "jour"
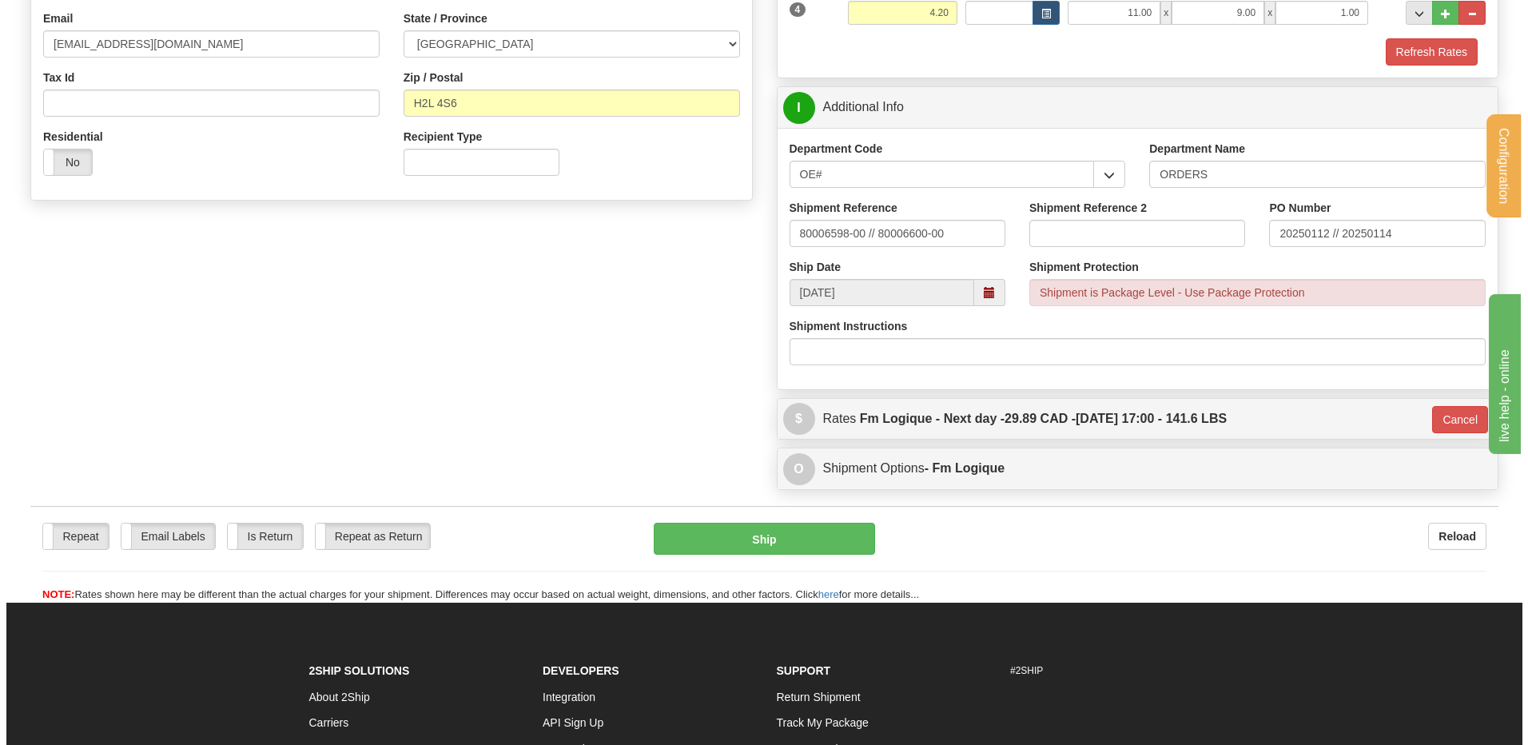
scroll to position [284, 0]
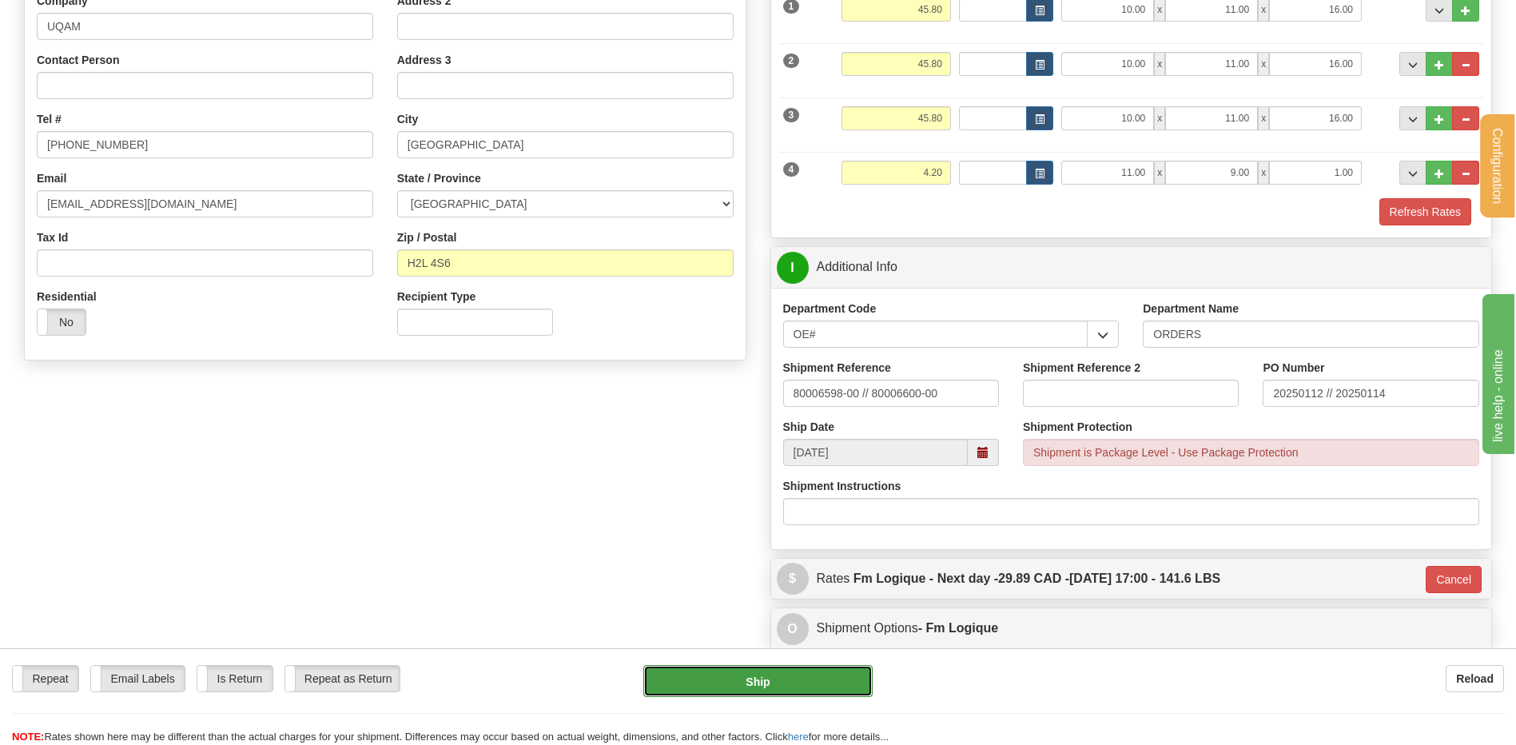
click at [775, 687] on button "Ship" at bounding box center [757, 681] width 229 height 32
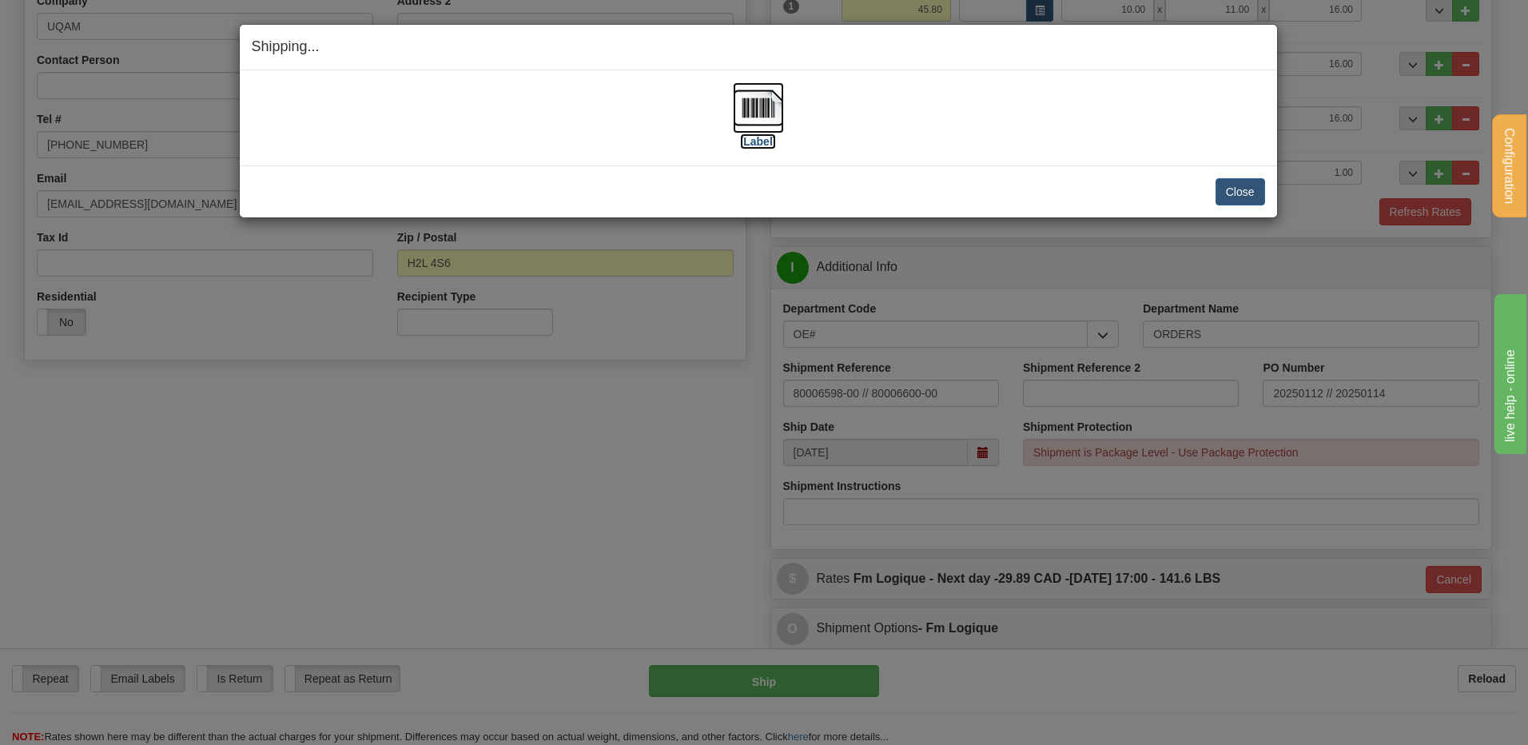
click at [764, 117] on img at bounding box center [758, 107] width 51 height 51
click at [1226, 187] on button "Close" at bounding box center [1240, 191] width 50 height 27
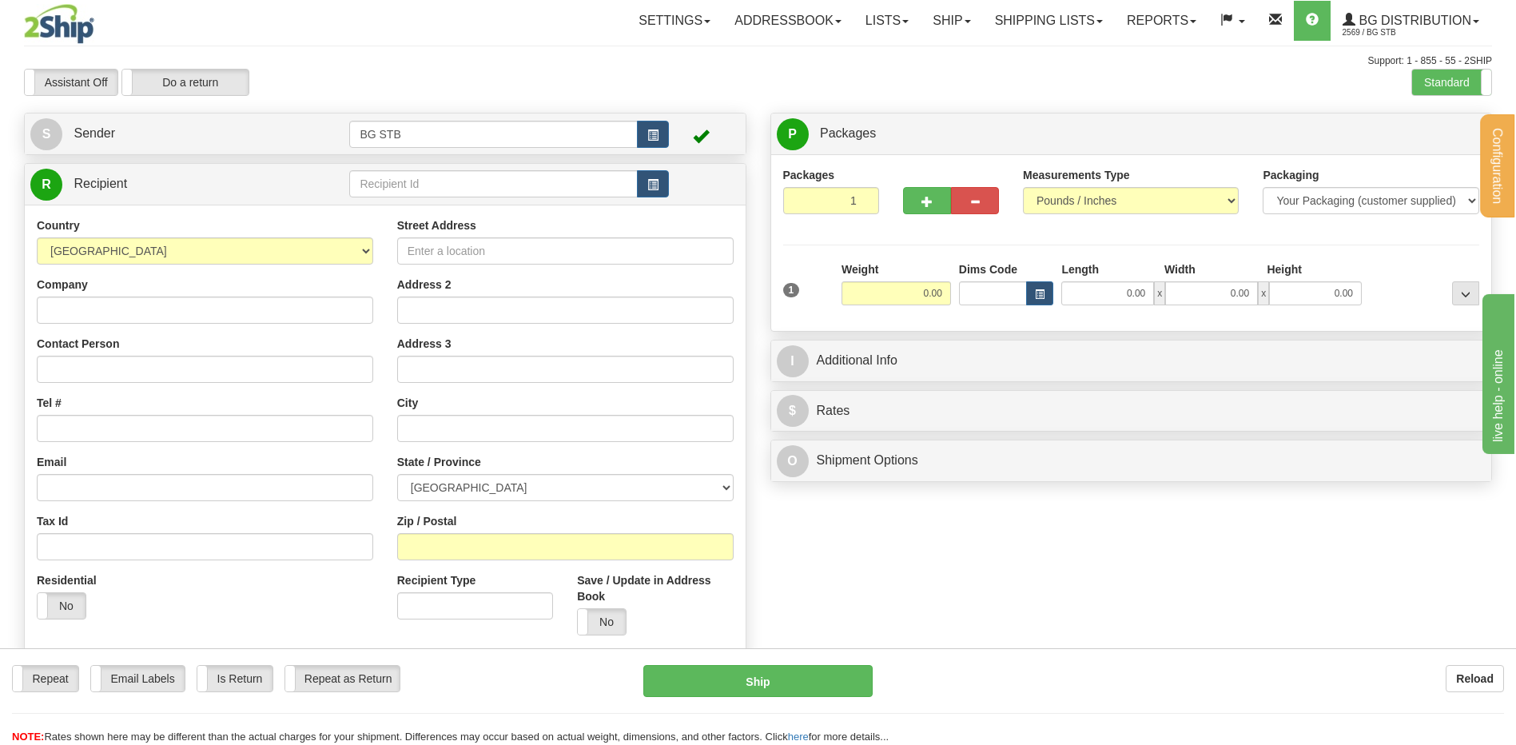
drag, startPoint x: 442, startPoint y: 216, endPoint x: 439, endPoint y: 192, distance: 24.2
click at [442, 205] on div "Country [GEOGRAPHIC_DATA] [GEOGRAPHIC_DATA] [GEOGRAPHIC_DATA] [GEOGRAPHIC_DATA]…" at bounding box center [385, 432] width 721 height 455
click at [438, 192] on input "text" at bounding box center [493, 183] width 288 height 27
type input "4047"
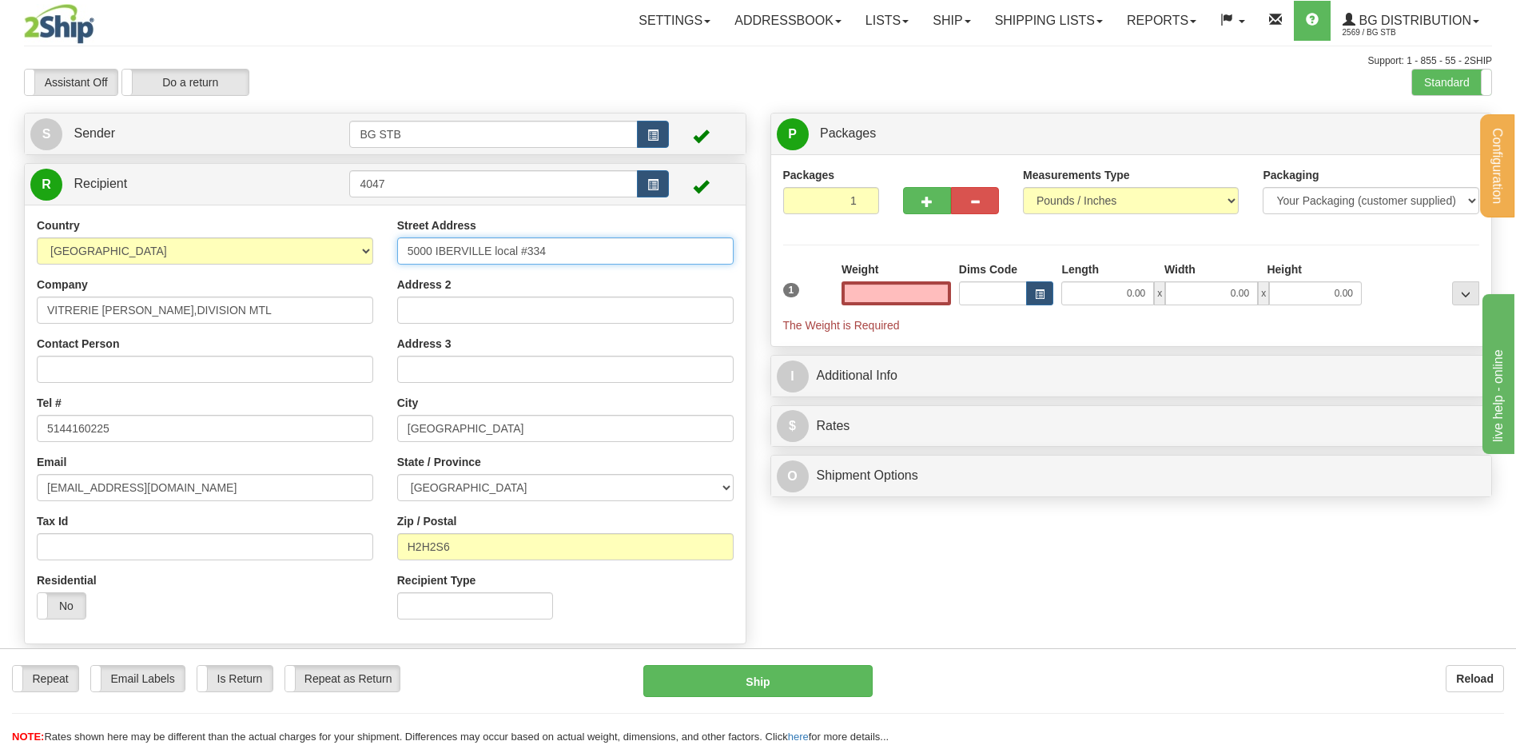
type input "0.00"
drag, startPoint x: 565, startPoint y: 248, endPoint x: 276, endPoint y: 250, distance: 289.3
click at [276, 250] on div "Country [GEOGRAPHIC_DATA] [GEOGRAPHIC_DATA] [GEOGRAPHIC_DATA] [GEOGRAPHIC_DATA]…" at bounding box center [385, 424] width 721 height 414
type input "[STREET_ADDRESS][PERSON_NAME]"
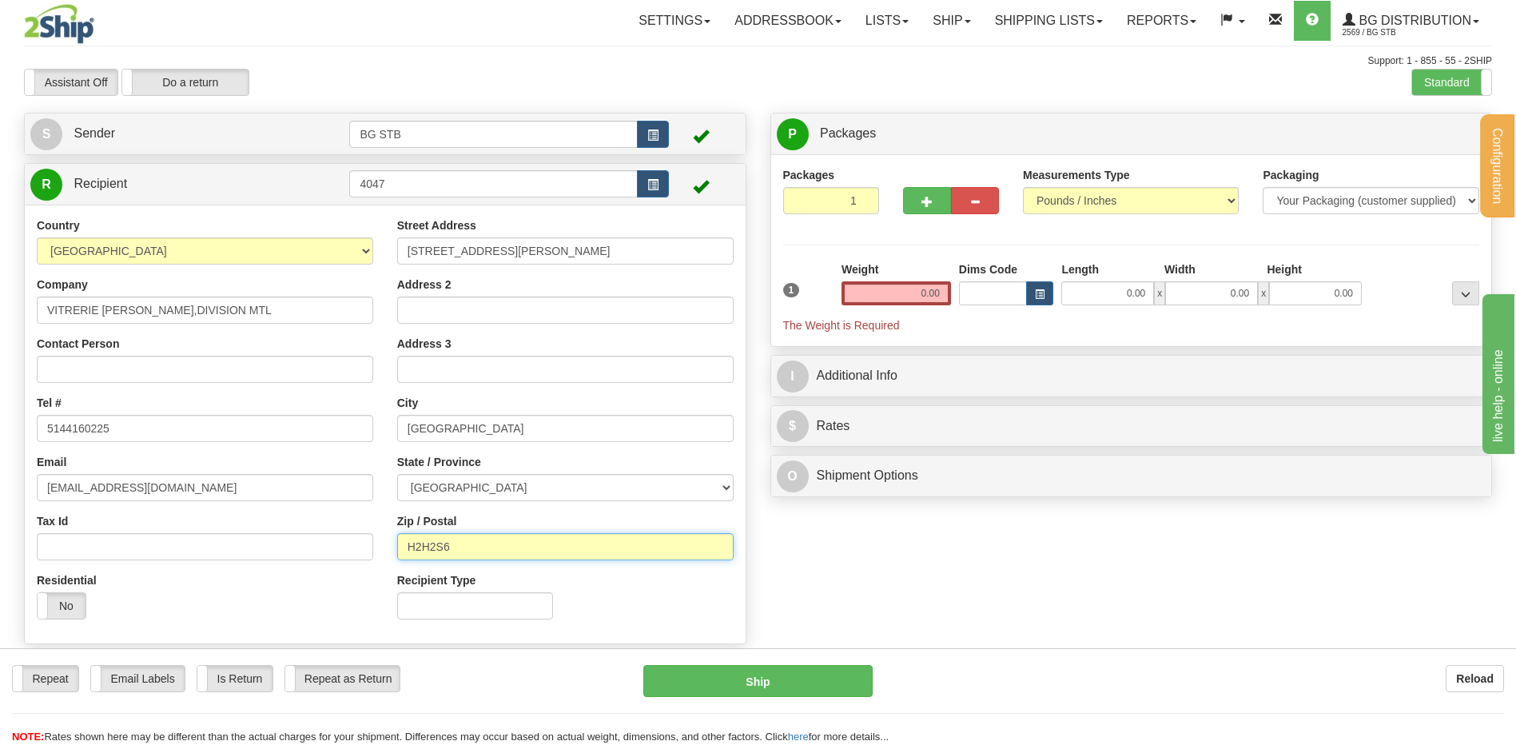
drag, startPoint x: 497, startPoint y: 547, endPoint x: 439, endPoint y: 544, distance: 58.4
click at [439, 544] on input "H2H2S6" at bounding box center [565, 546] width 336 height 27
type input "H2H2N2"
click at [934, 293] on input "0.00" at bounding box center [895, 293] width 109 height 24
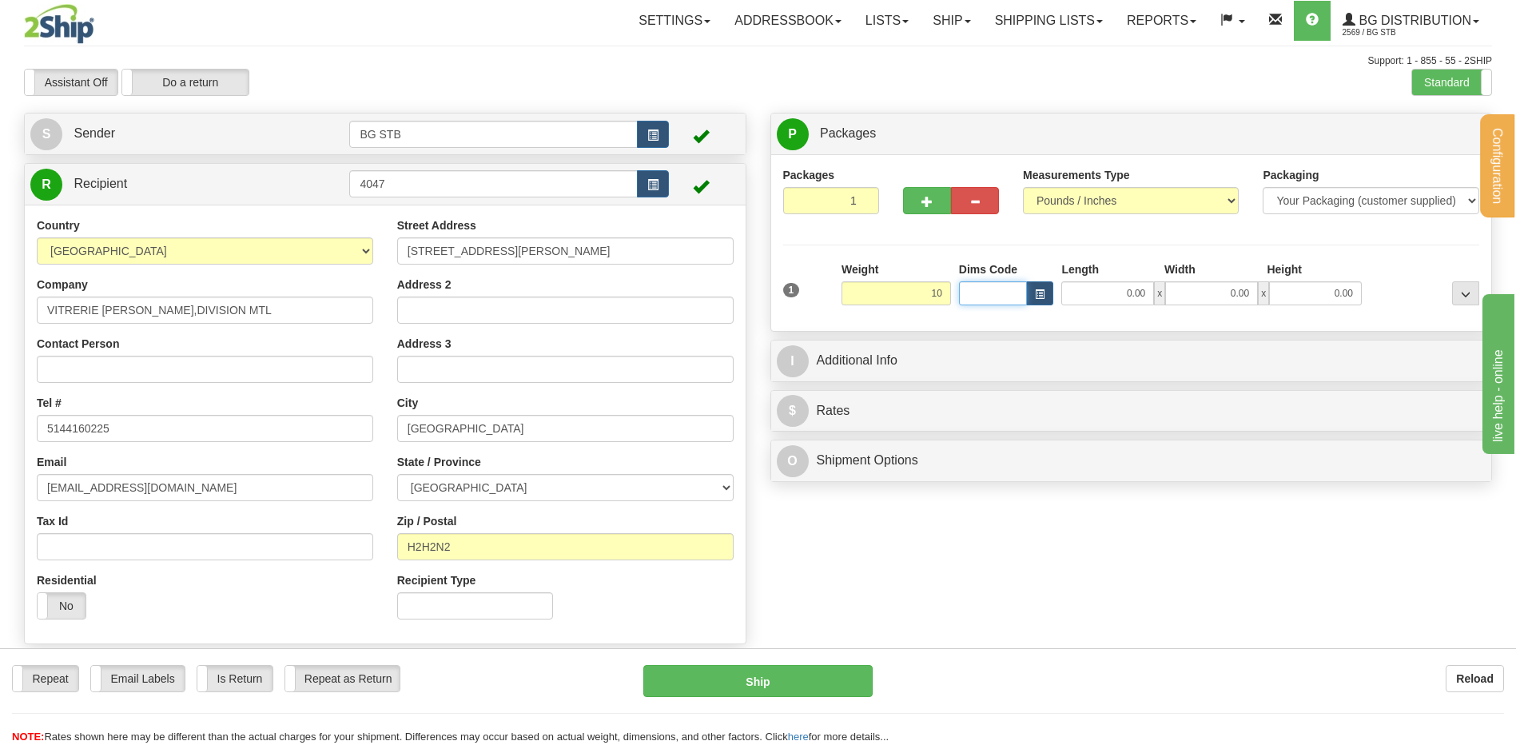
type input "10.00"
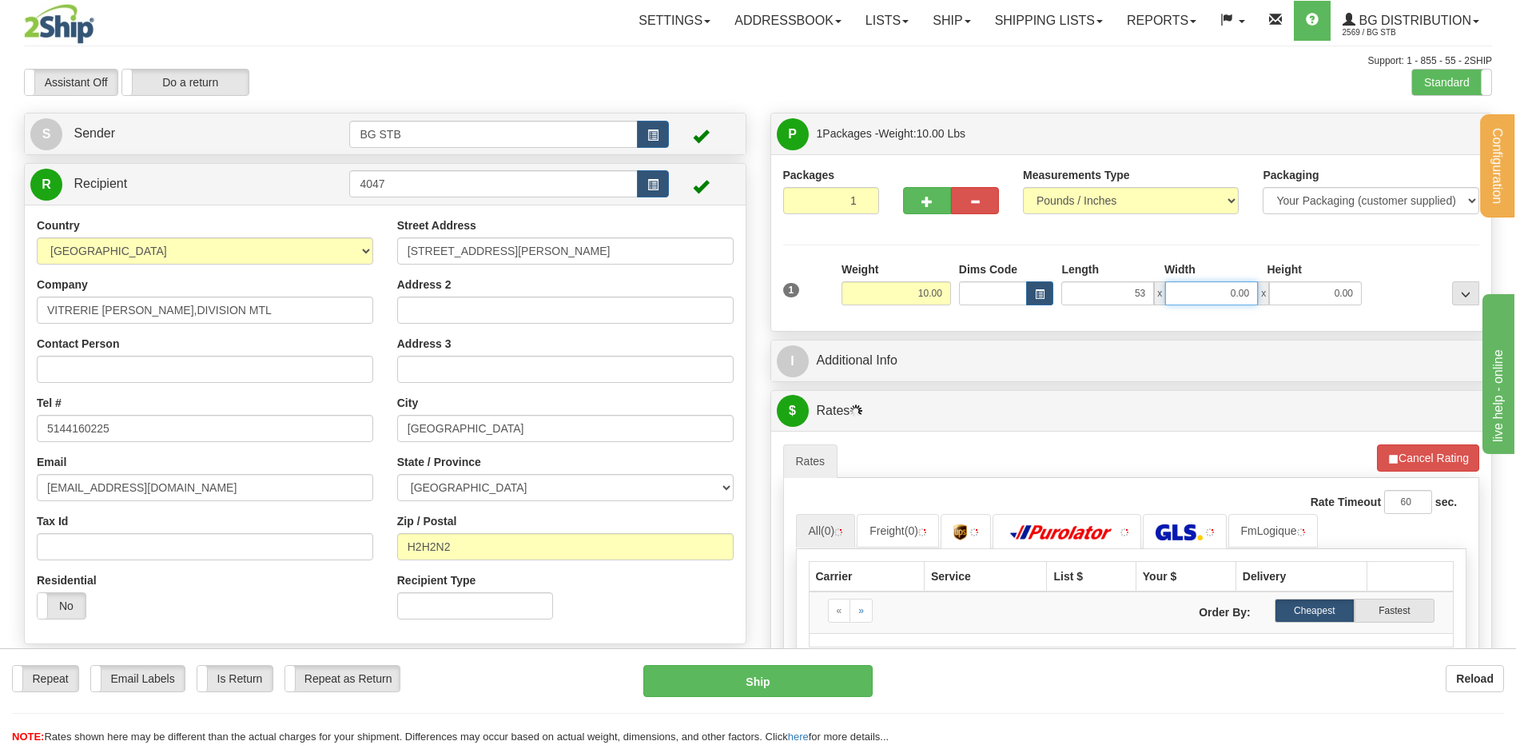
type input "53.00"
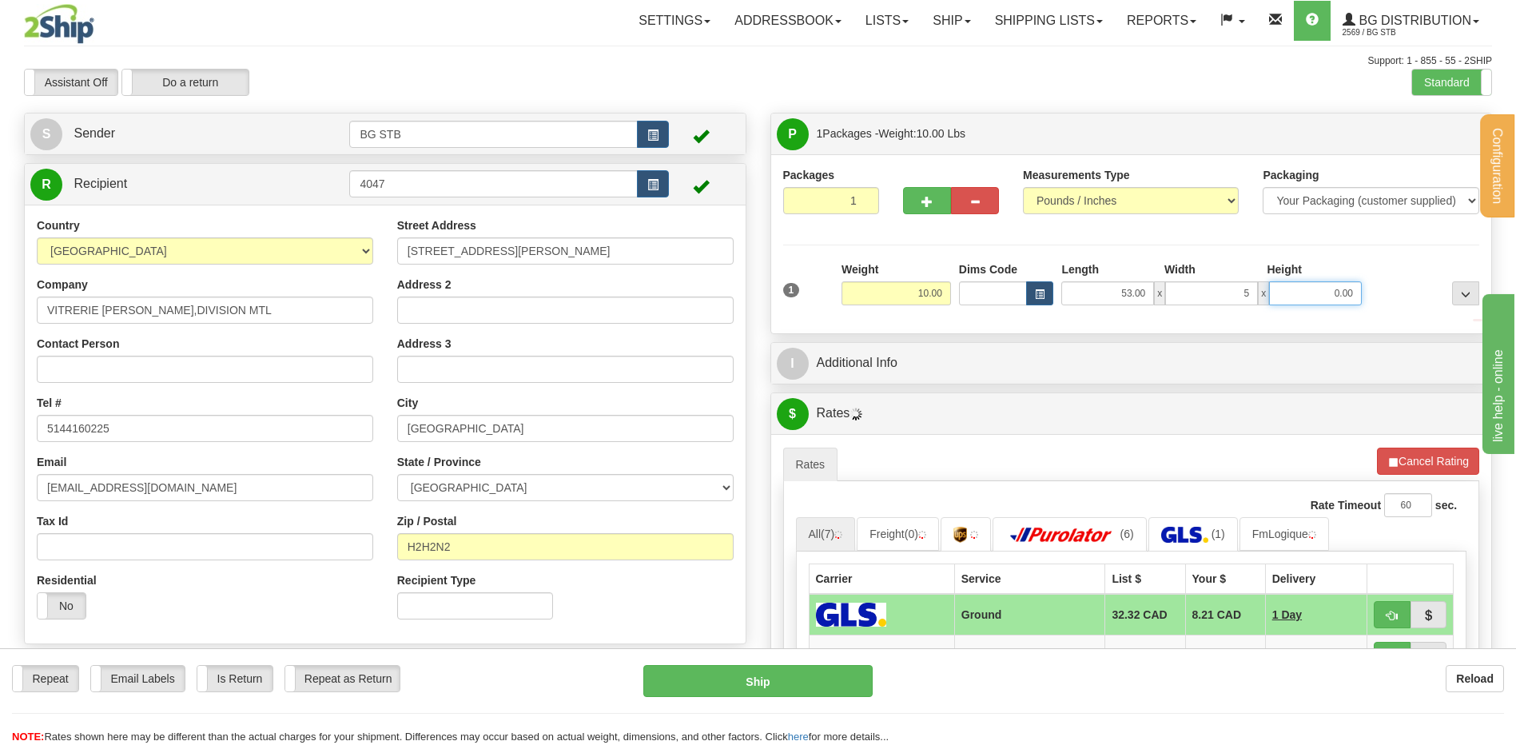
type input "5.00"
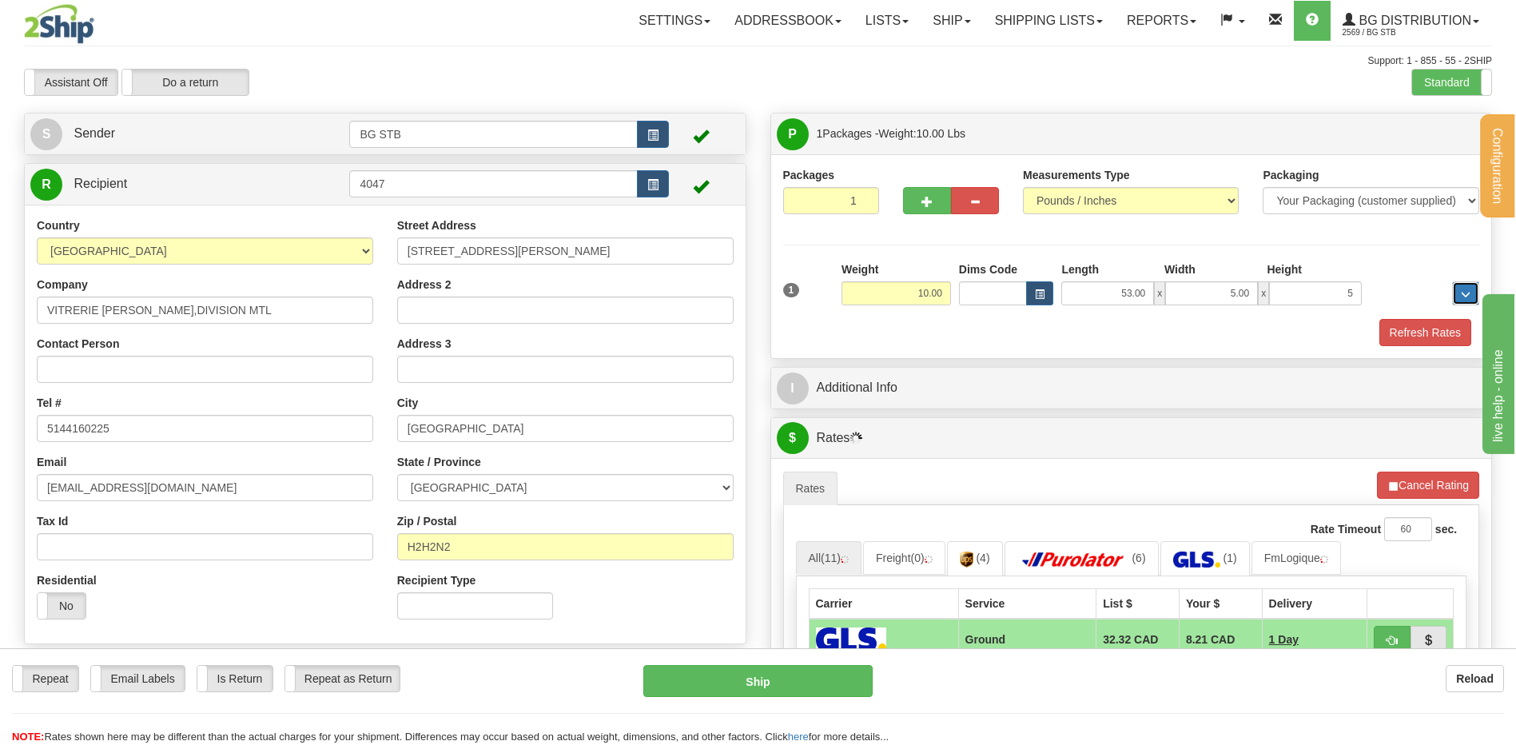
type input "5.00"
click at [925, 370] on div "I Additional Info" at bounding box center [1131, 388] width 721 height 41
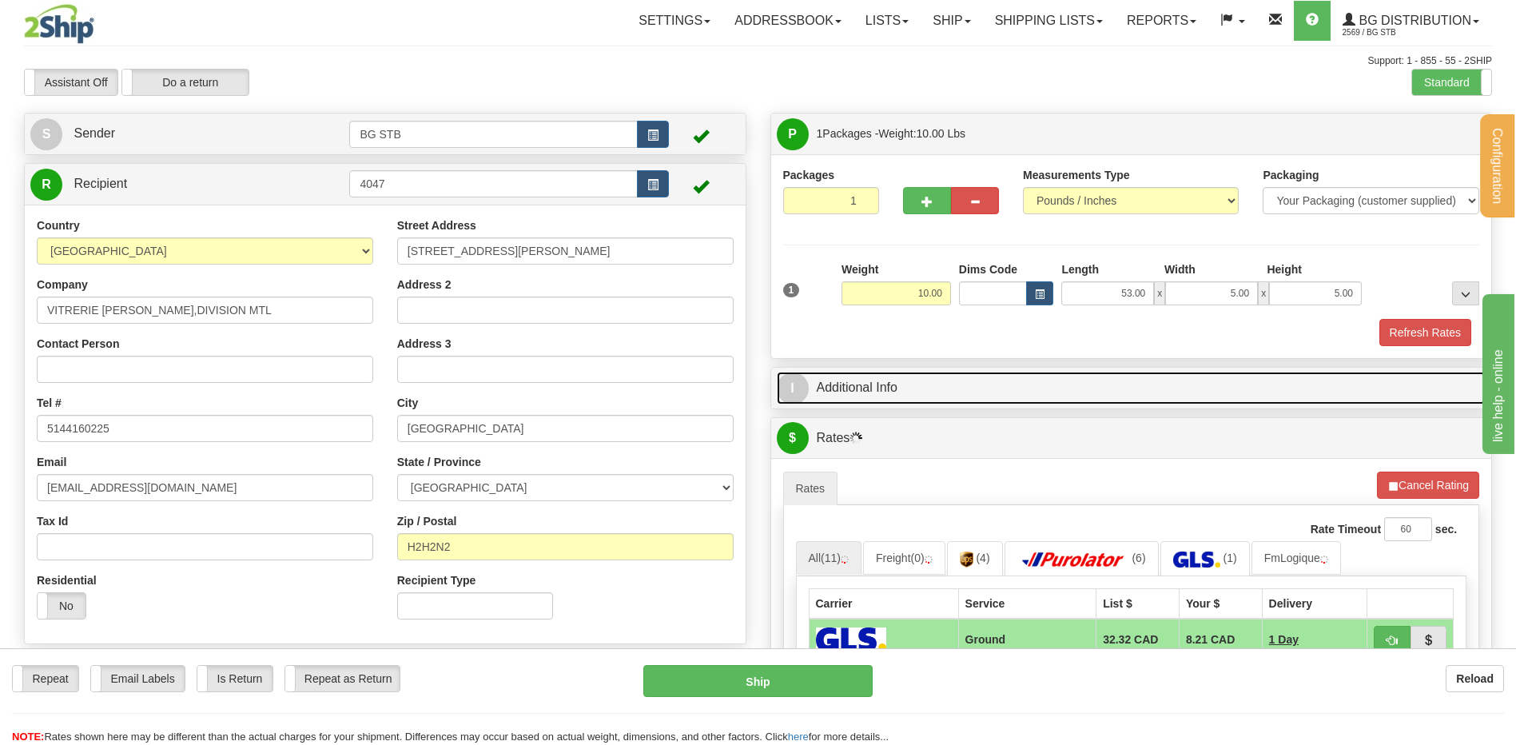
click at [923, 384] on link "I Additional Info" at bounding box center [1132, 388] width 710 height 33
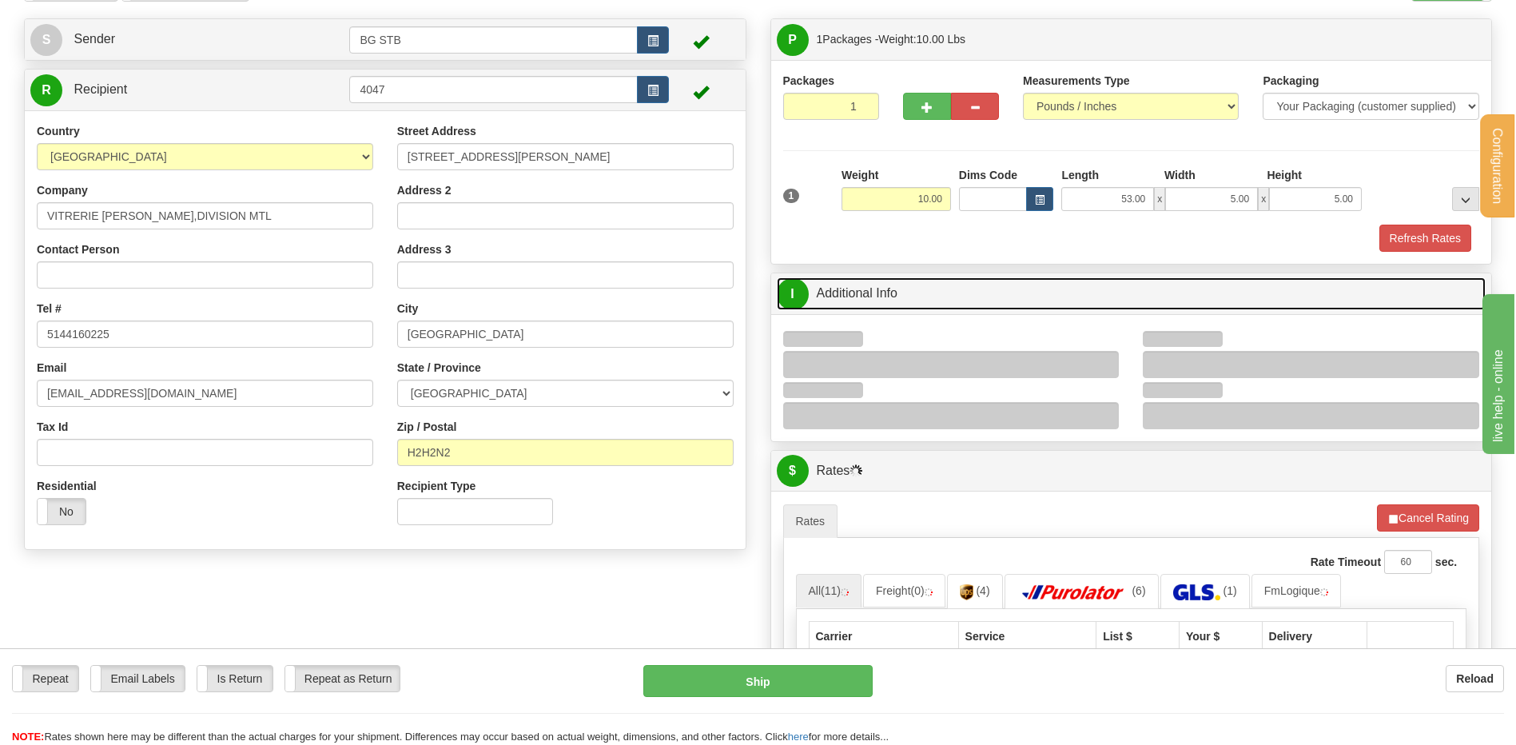
scroll to position [240, 0]
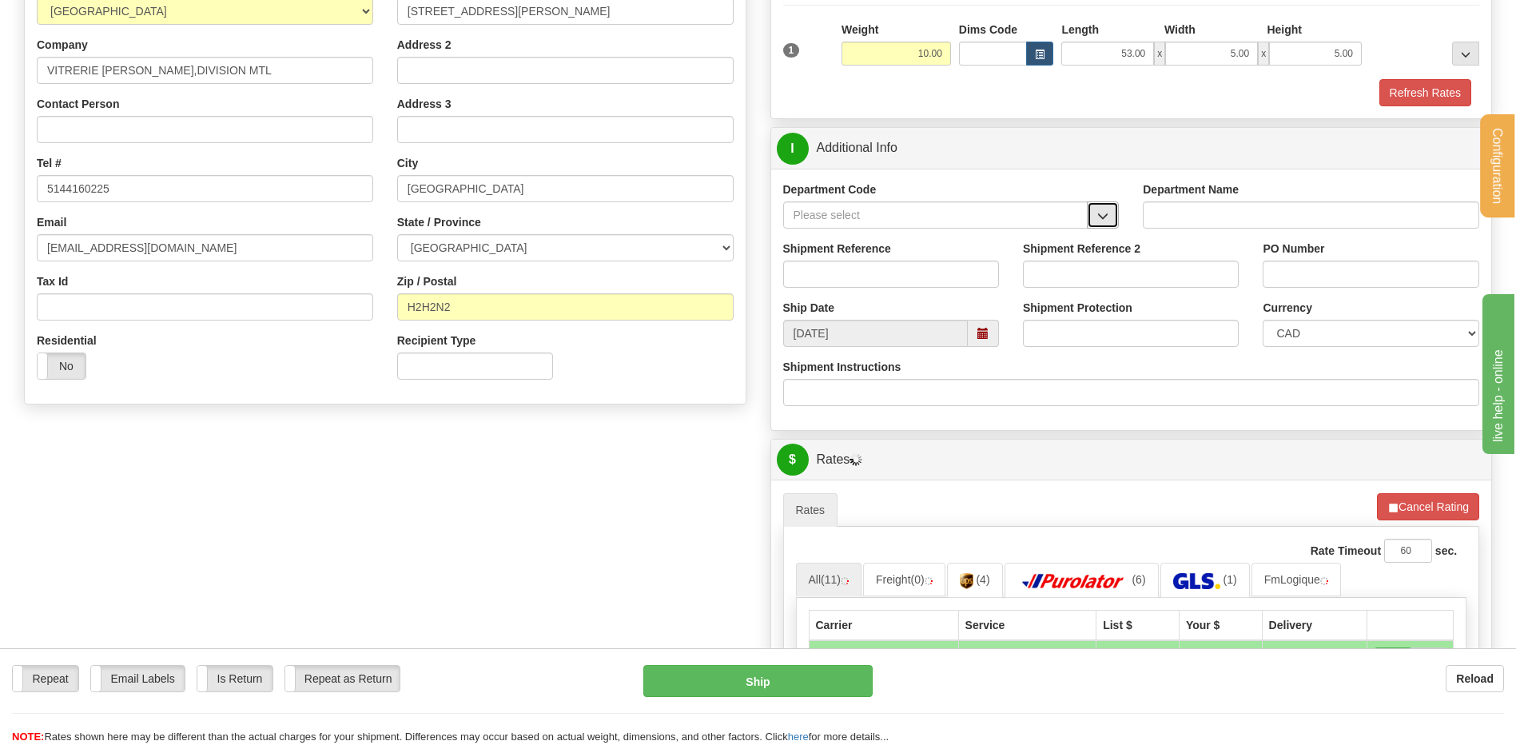
click at [1102, 214] on span "button" at bounding box center [1102, 216] width 11 height 10
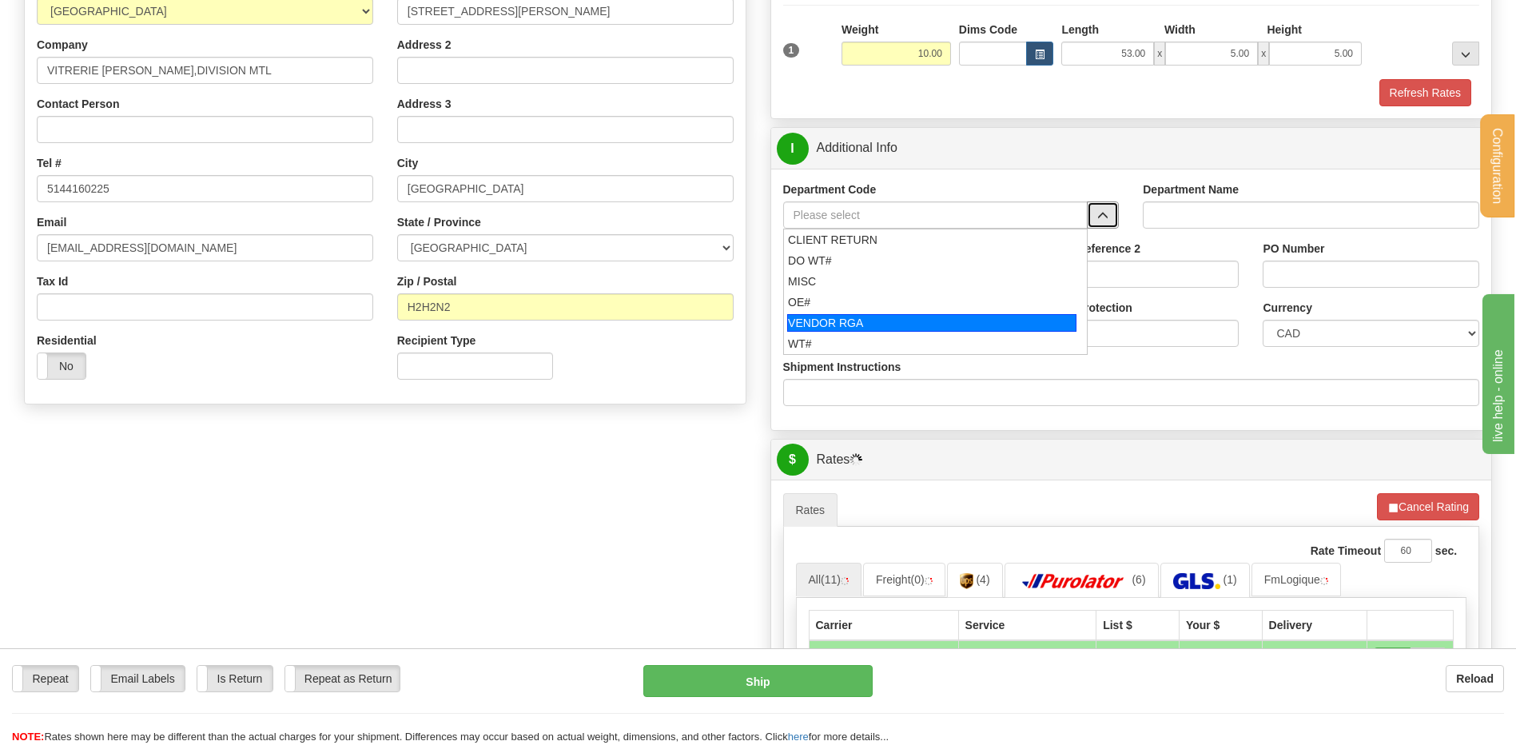
click at [870, 300] on div "OE#" at bounding box center [932, 302] width 288 height 16
type input "OE#"
type input "ORDERS"
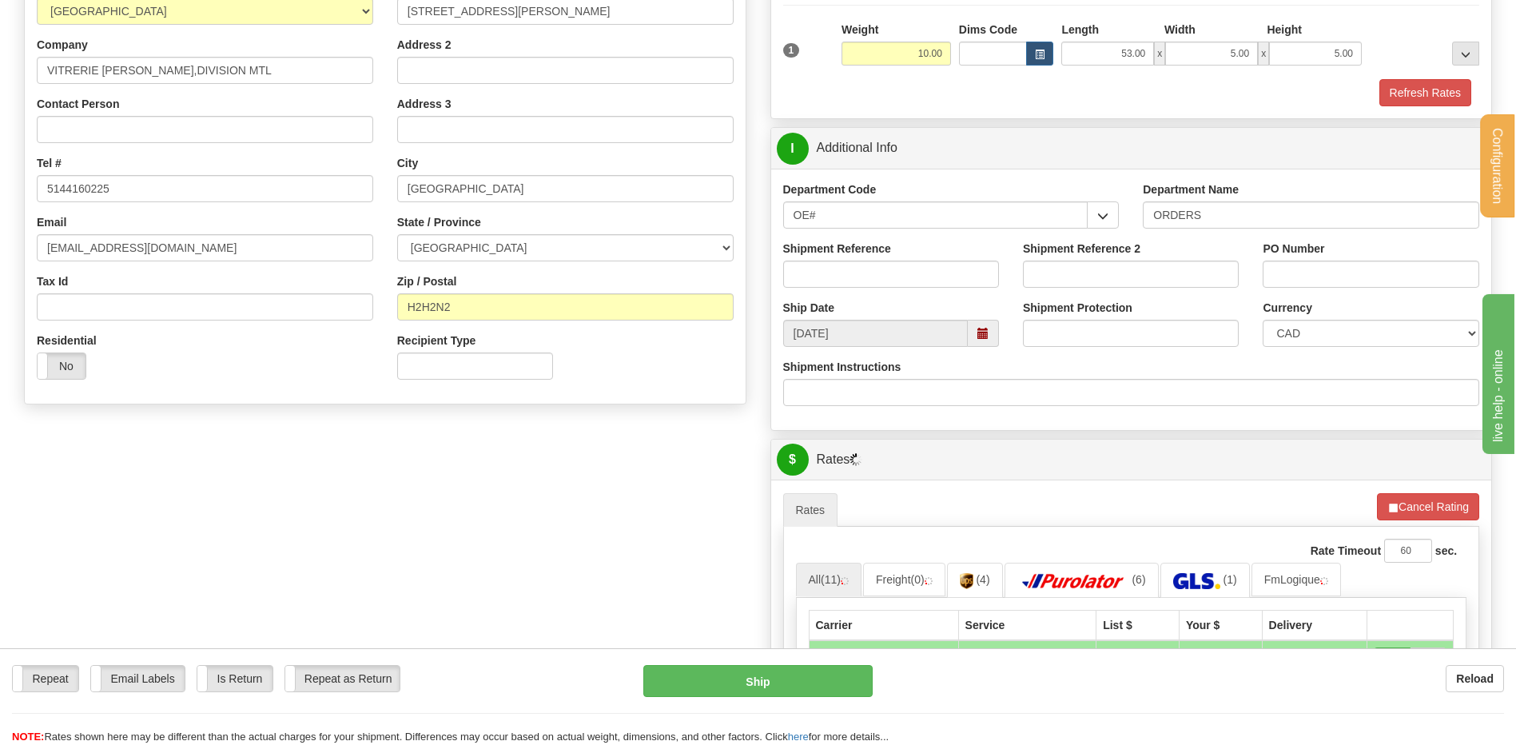
click at [876, 258] on div "Shipment Reference" at bounding box center [891, 264] width 216 height 47
click at [865, 272] on input "Shipment Reference" at bounding box center [891, 274] width 216 height 27
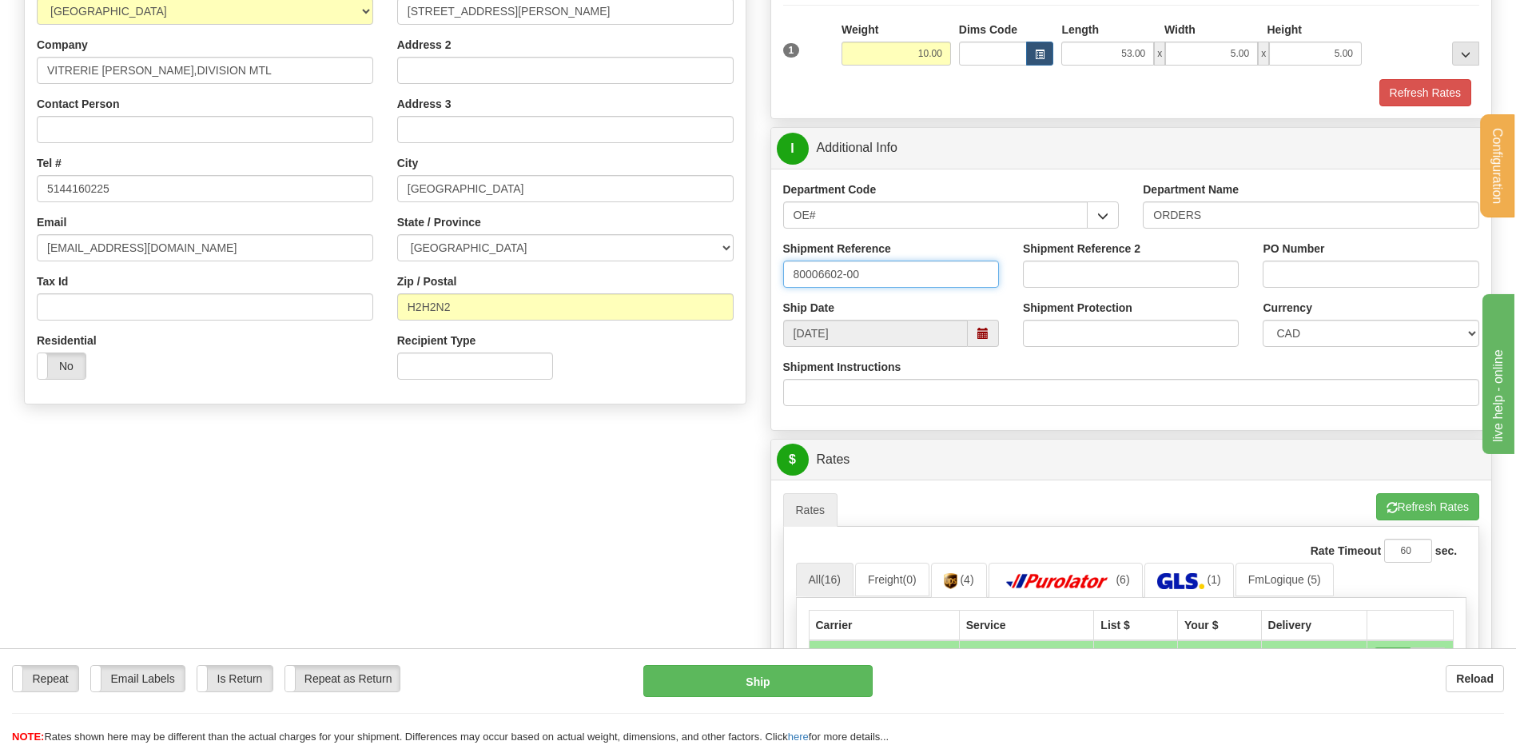
type input "80006602-00"
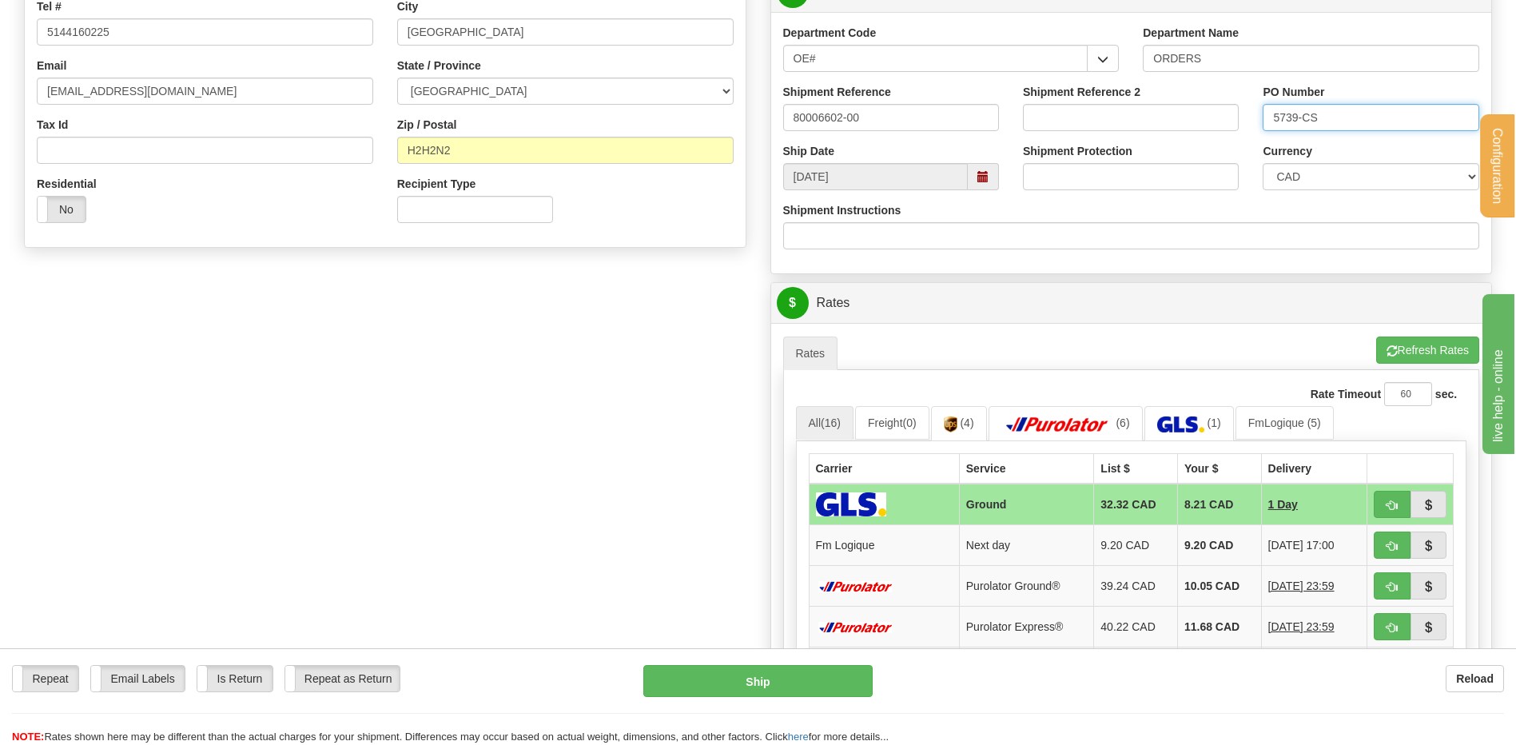
scroll to position [559, 0]
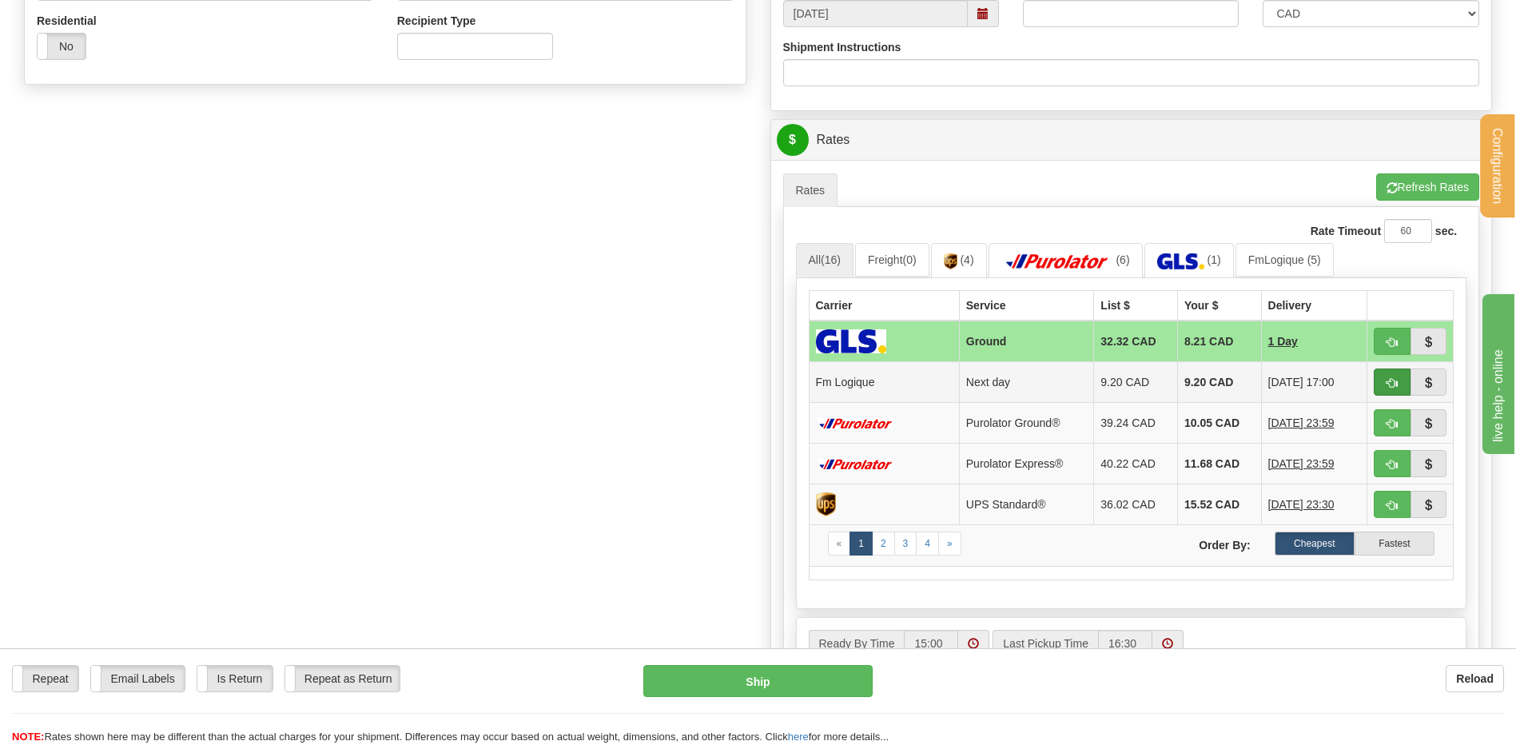
type input "5739-CS"
click at [1379, 376] on button "button" at bounding box center [1392, 381] width 37 height 27
type input "jour"
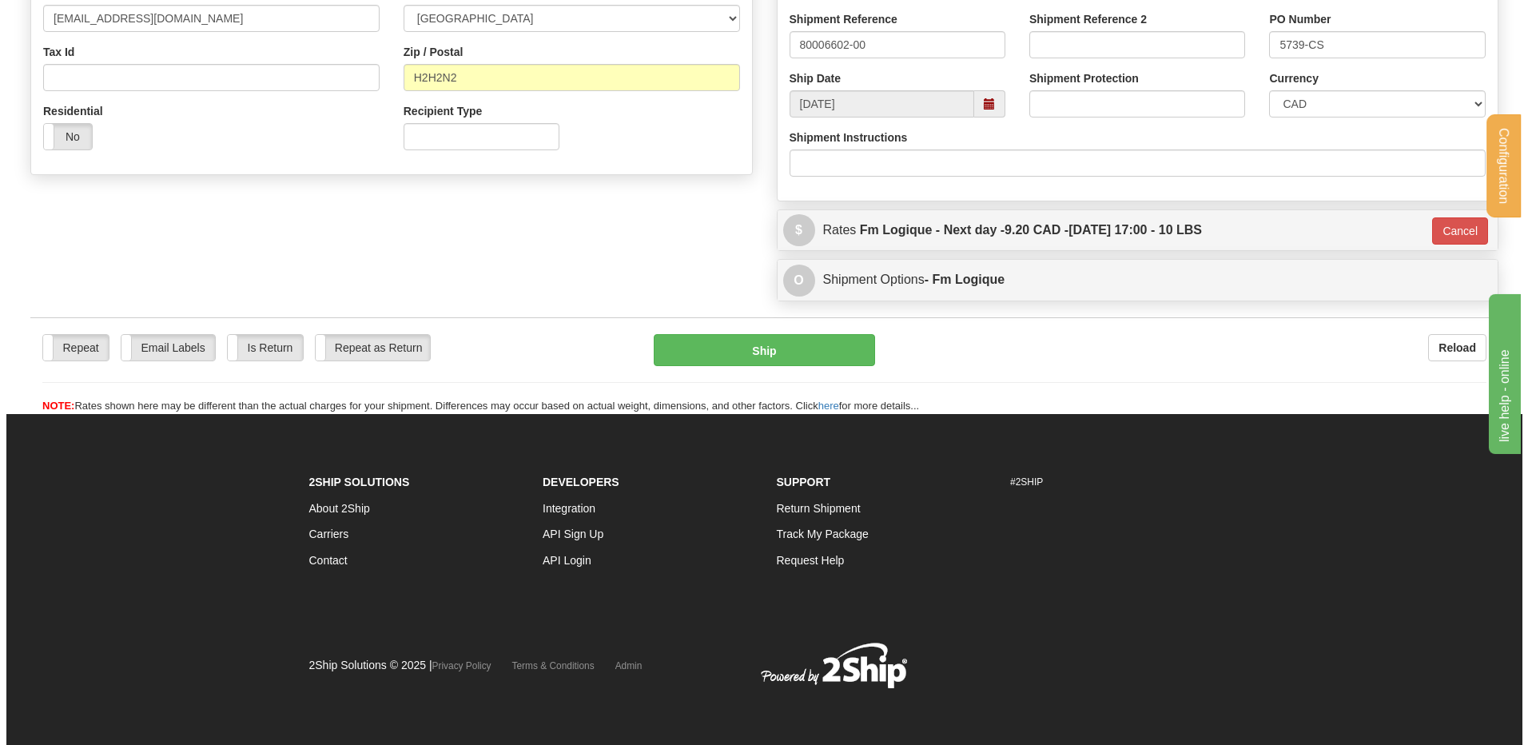
scroll to position [470, 0]
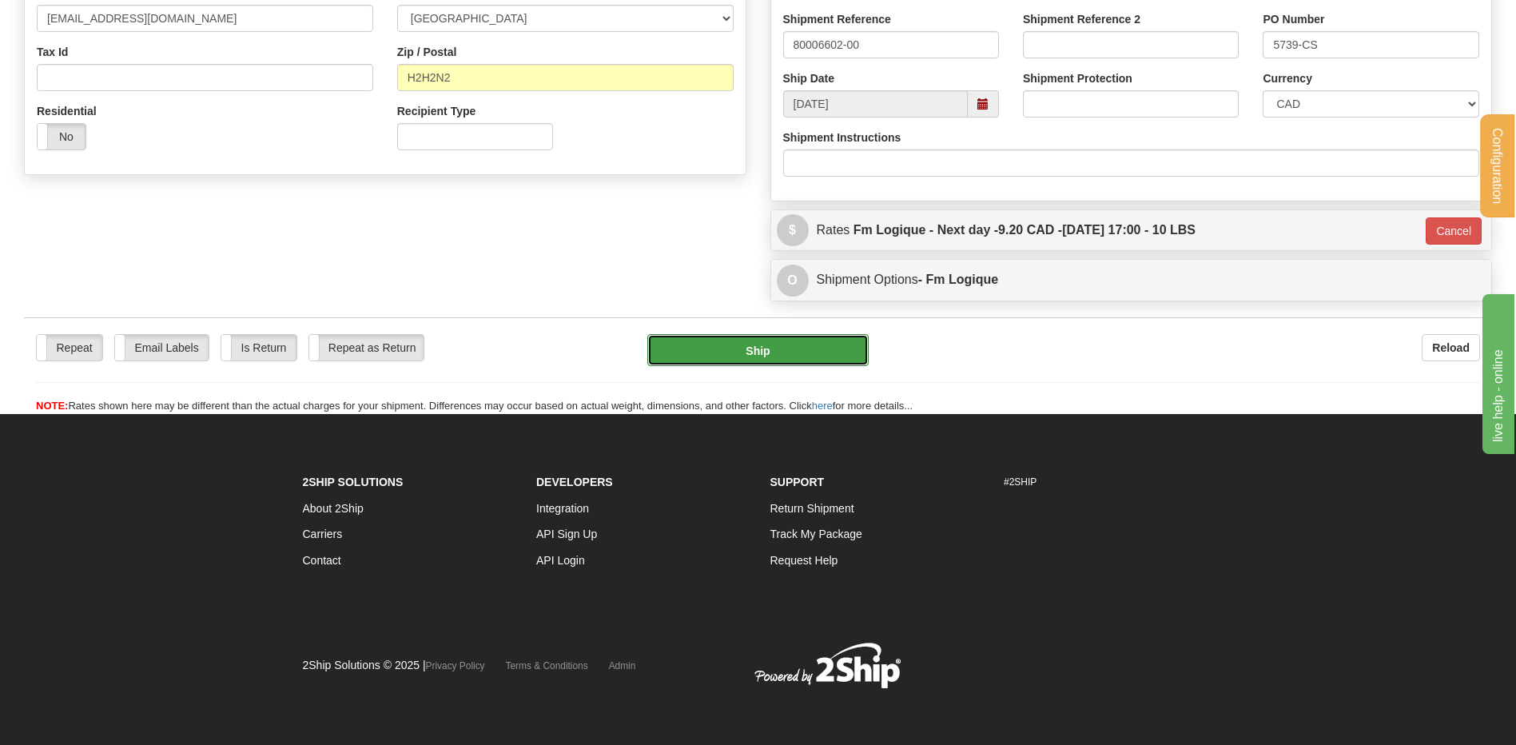
click at [757, 338] on button "Ship" at bounding box center [757, 350] width 221 height 32
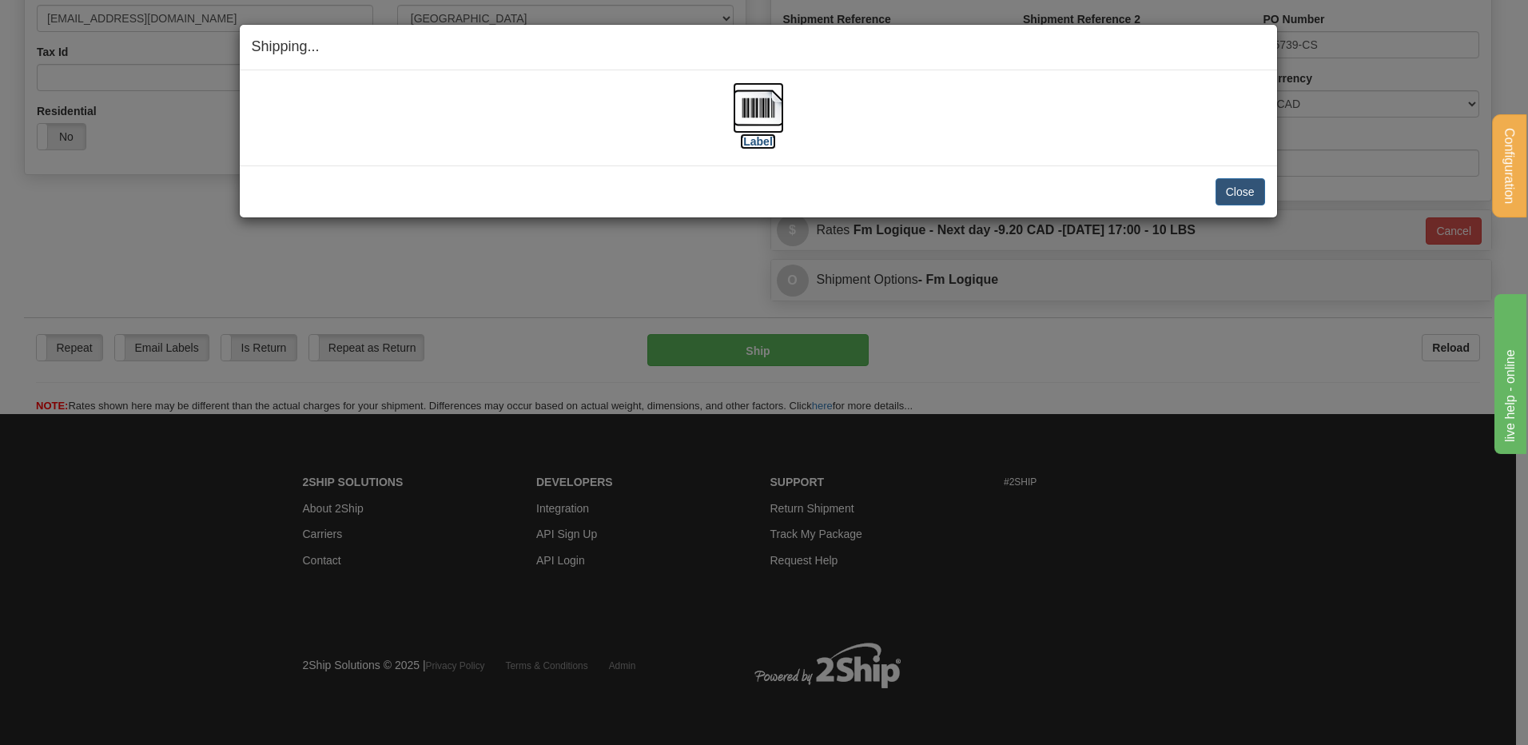
click at [773, 114] on img at bounding box center [758, 107] width 51 height 51
click at [1232, 186] on button "Close" at bounding box center [1240, 191] width 50 height 27
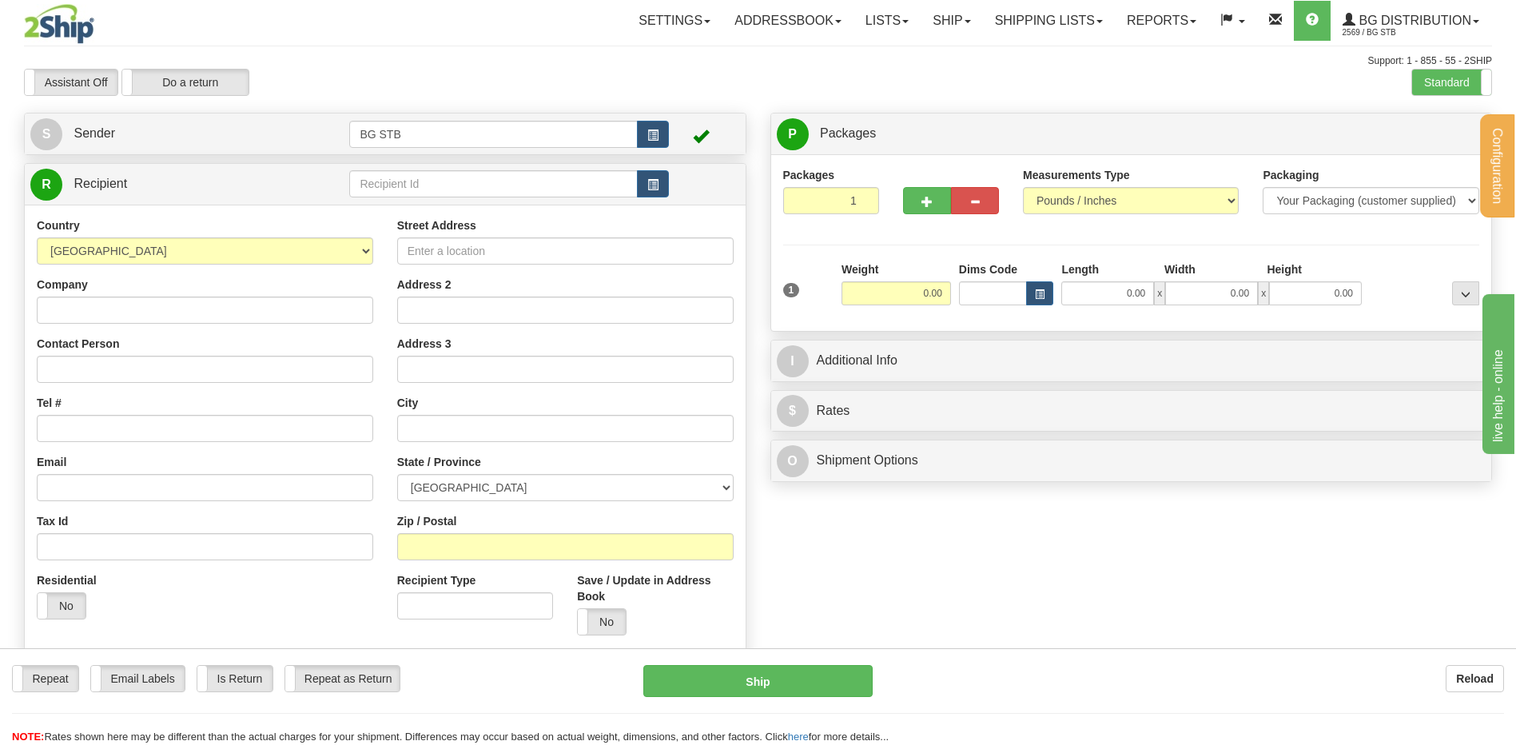
click at [496, 198] on td at bounding box center [508, 184] width 319 height 33
click at [495, 194] on input "text" at bounding box center [493, 183] width 288 height 27
type input "1207"
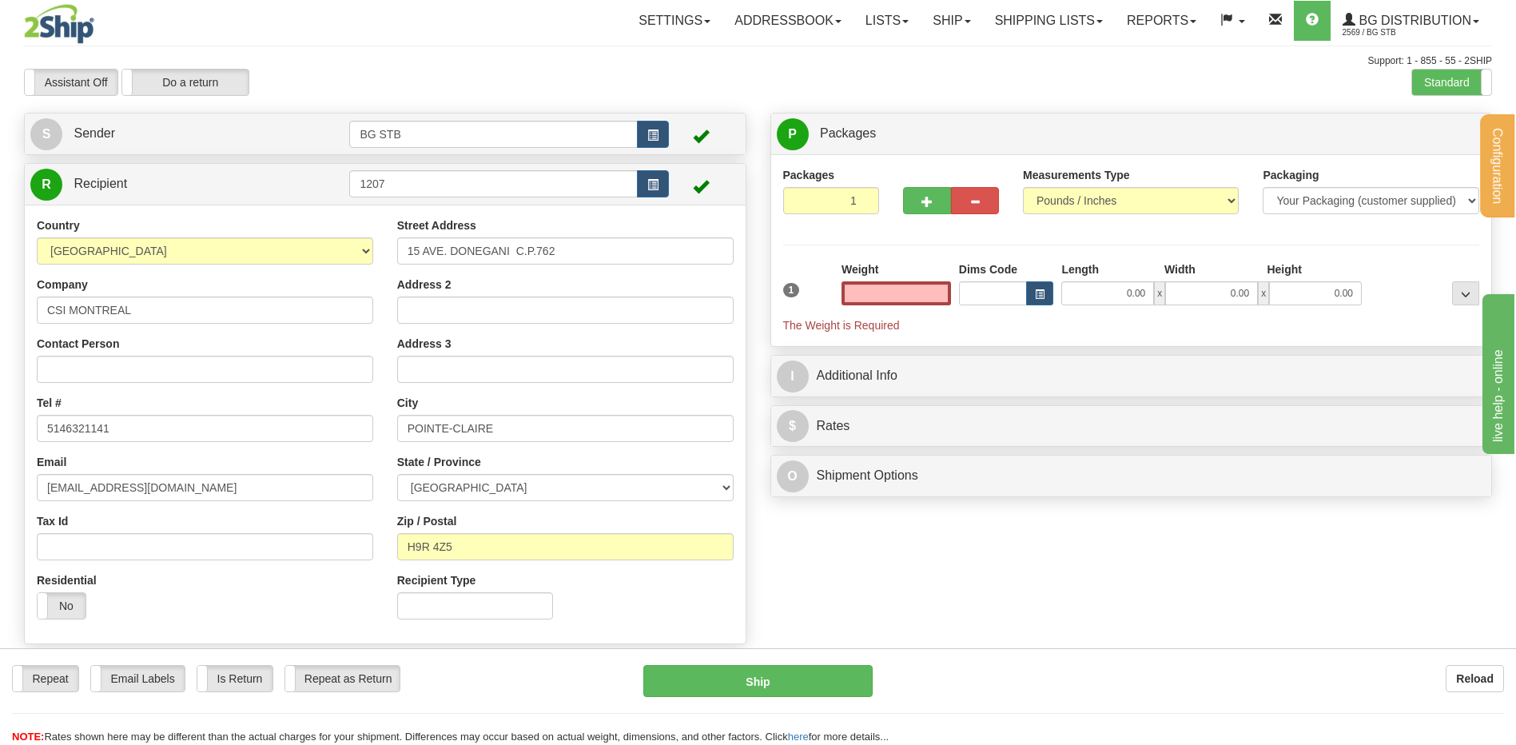
type input "0.00"
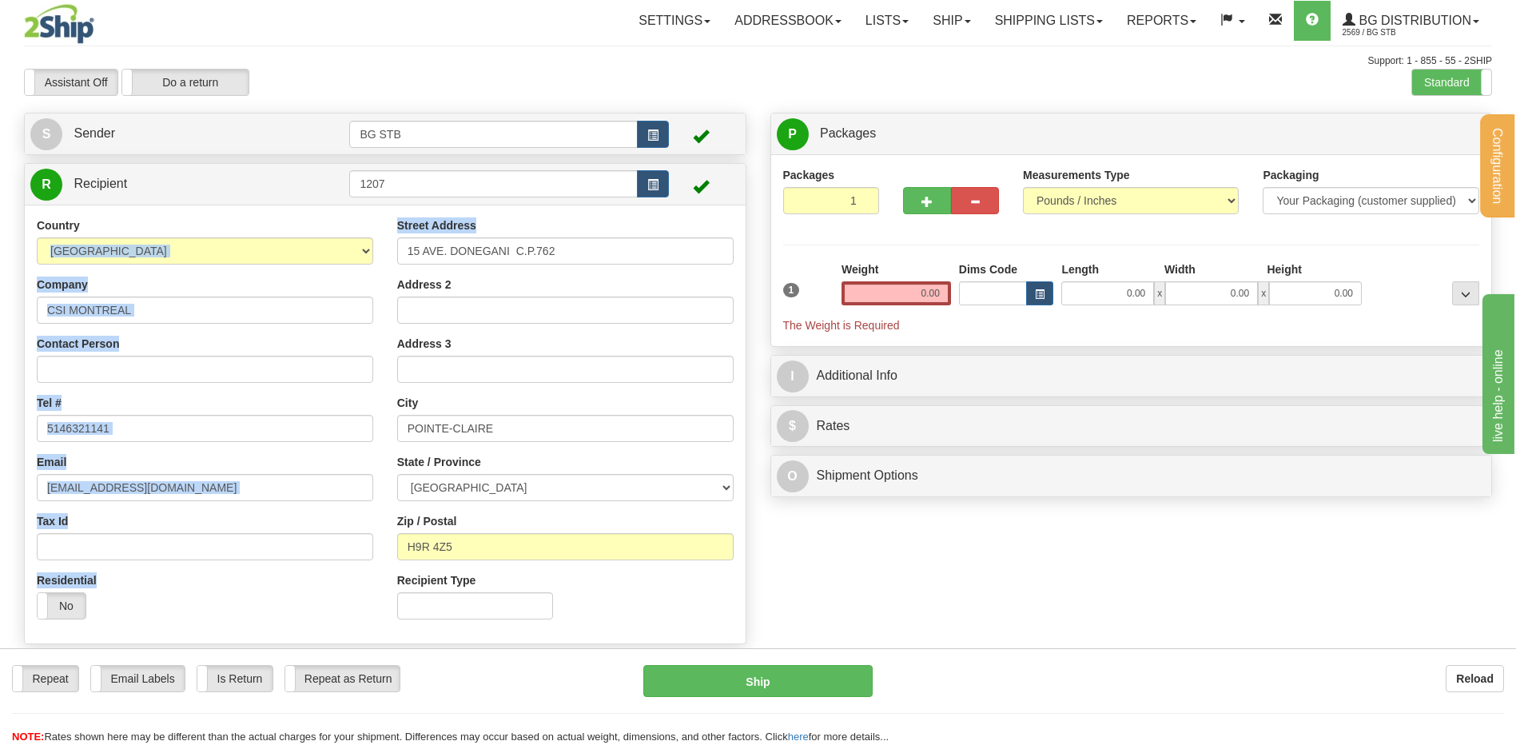
drag, startPoint x: 424, startPoint y: 229, endPoint x: 322, endPoint y: 222, distance: 101.7
click at [322, 222] on div "Country [GEOGRAPHIC_DATA] [GEOGRAPHIC_DATA] [GEOGRAPHIC_DATA] [GEOGRAPHIC_DATA]…" at bounding box center [385, 424] width 721 height 414
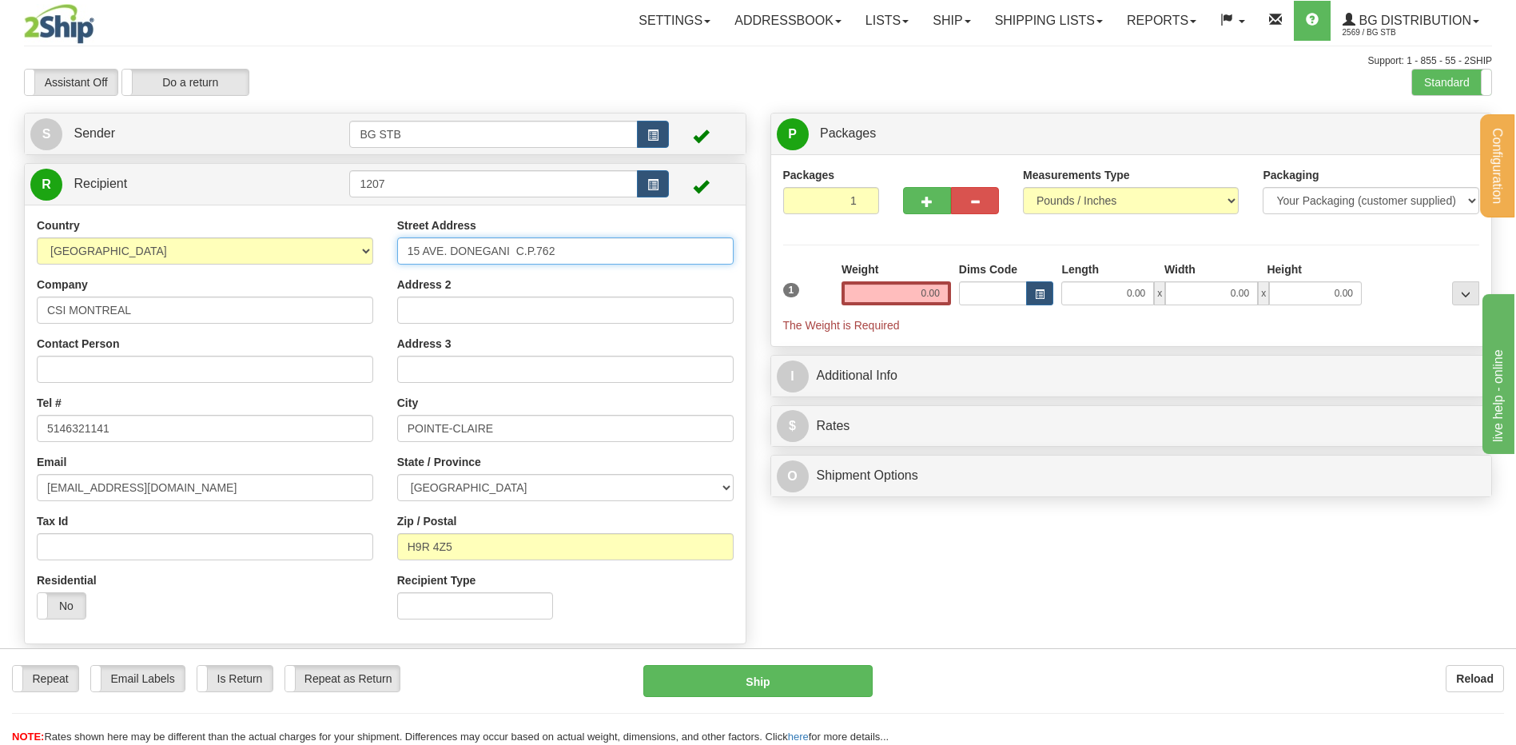
click at [607, 245] on input "15 AVE. DONEGANI C.P.762" at bounding box center [565, 250] width 336 height 27
drag, startPoint x: 607, startPoint y: 245, endPoint x: 598, endPoint y: 245, distance: 8.8
click at [600, 245] on input "15 AVE. DONEGANI C.P.762" at bounding box center [565, 250] width 336 height 27
click at [595, 245] on input "15 AVE. DONEGANI C.P.762" at bounding box center [565, 250] width 336 height 27
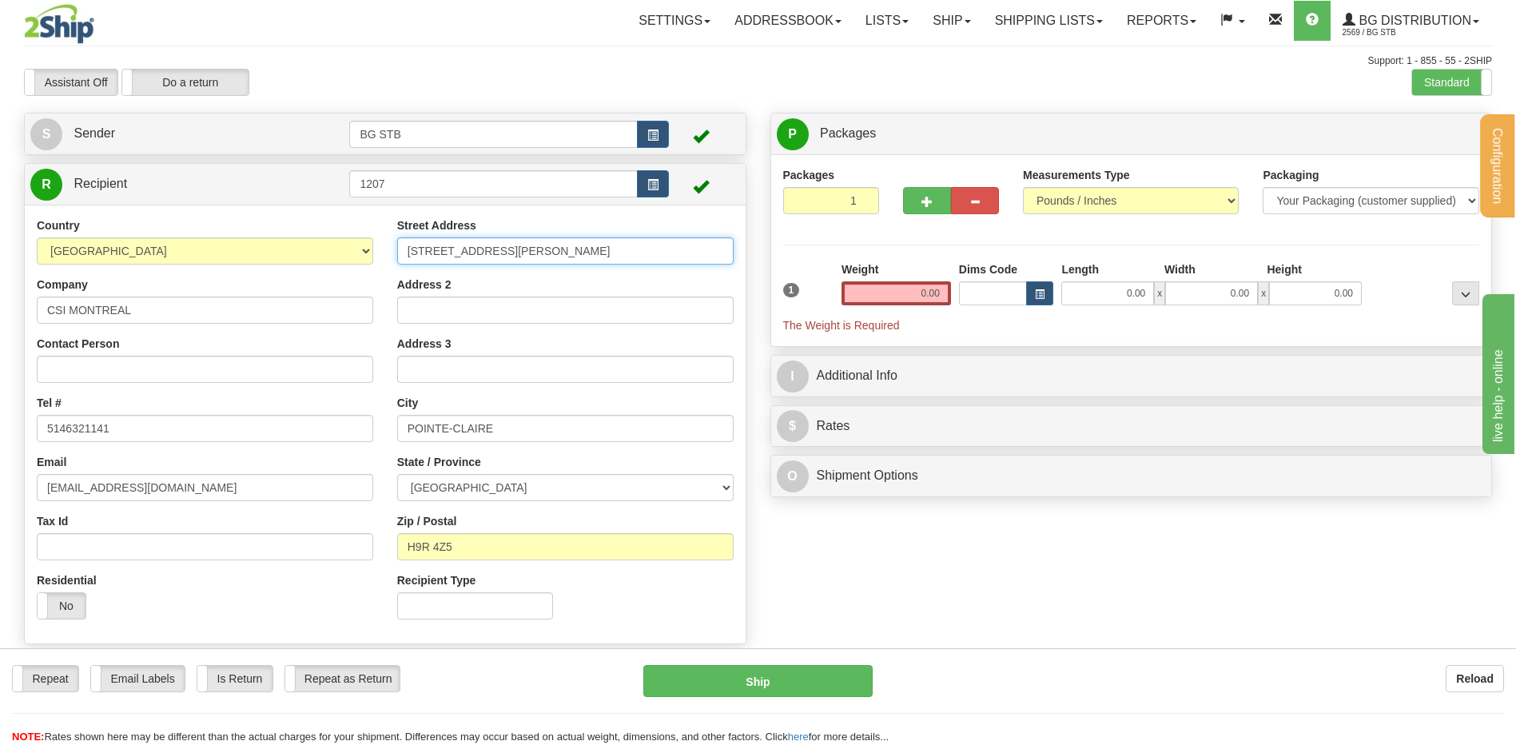
type input "555 LEE AVE"
drag, startPoint x: 537, startPoint y: 431, endPoint x: 252, endPoint y: 425, distance: 285.3
click at [257, 426] on div "Country [GEOGRAPHIC_DATA] [GEOGRAPHIC_DATA] [GEOGRAPHIC_DATA] [GEOGRAPHIC_DATA]…" at bounding box center [385, 424] width 721 height 414
type input "D"
type input "BAIE-D'URFE"
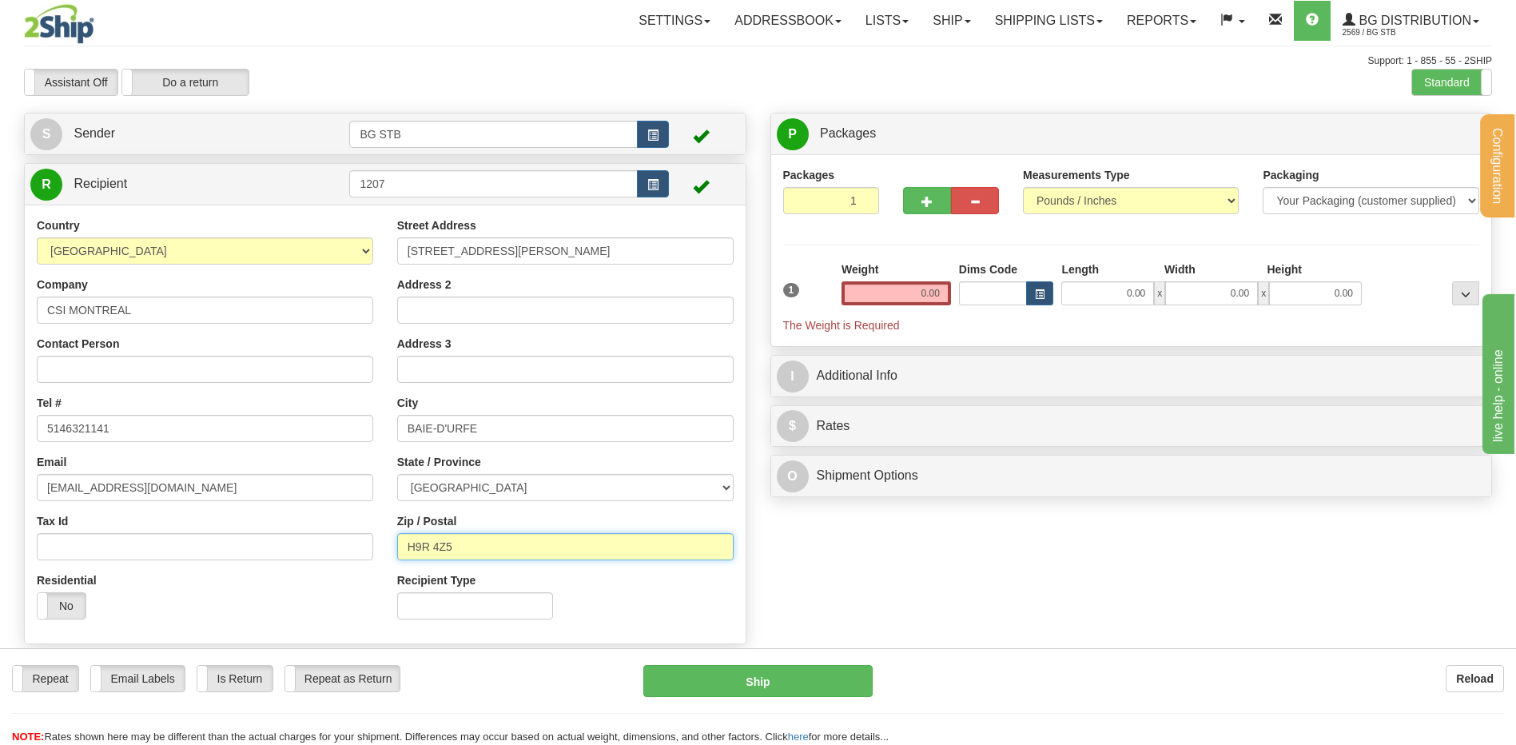
drag, startPoint x: 464, startPoint y: 549, endPoint x: 424, endPoint y: 538, distance: 42.3
click at [424, 538] on input "H9R 4Z5" at bounding box center [565, 546] width 336 height 27
type input "H9X 3S3"
click at [866, 293] on input "0.00" at bounding box center [895, 293] width 109 height 24
type input "0.00"
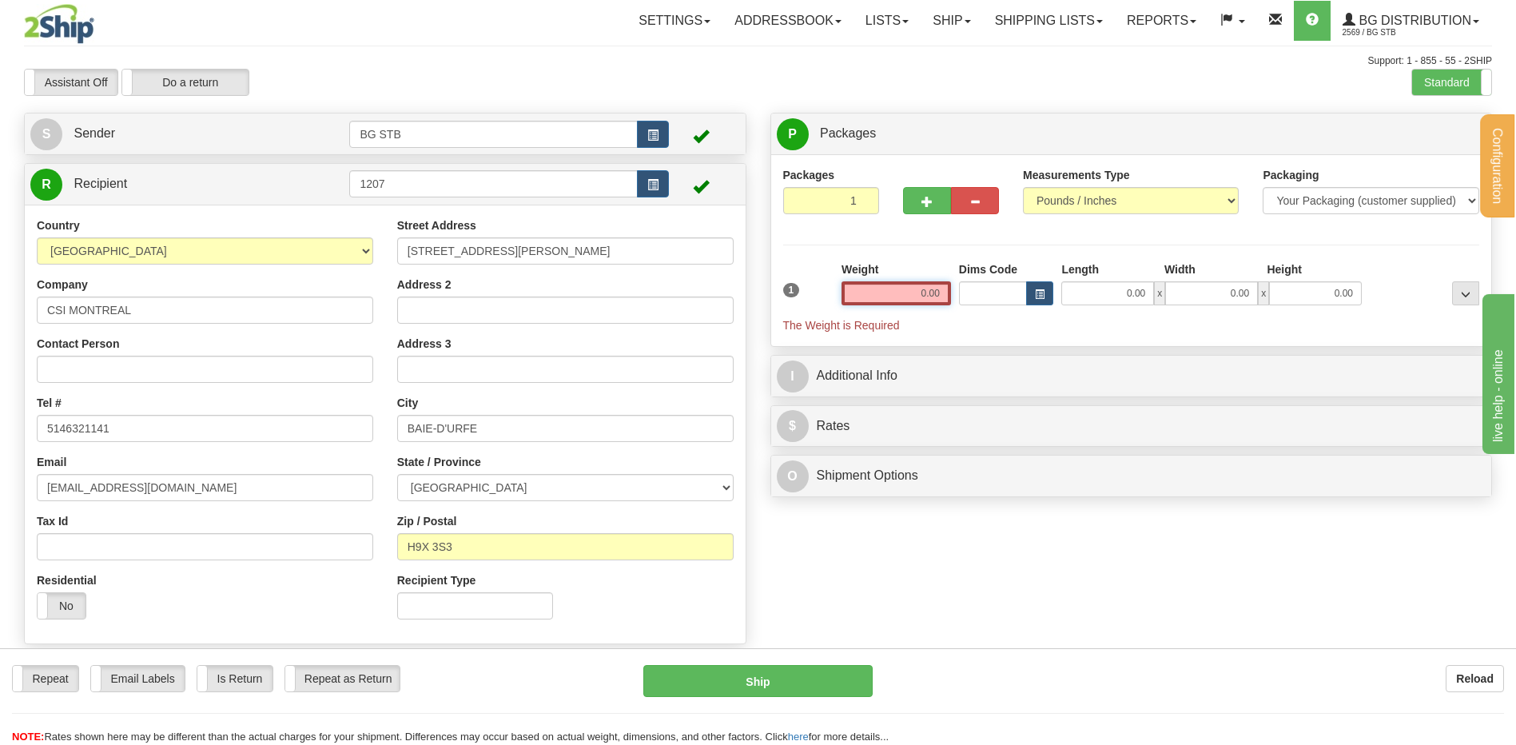
click at [938, 292] on input "0.00" at bounding box center [895, 293] width 109 height 24
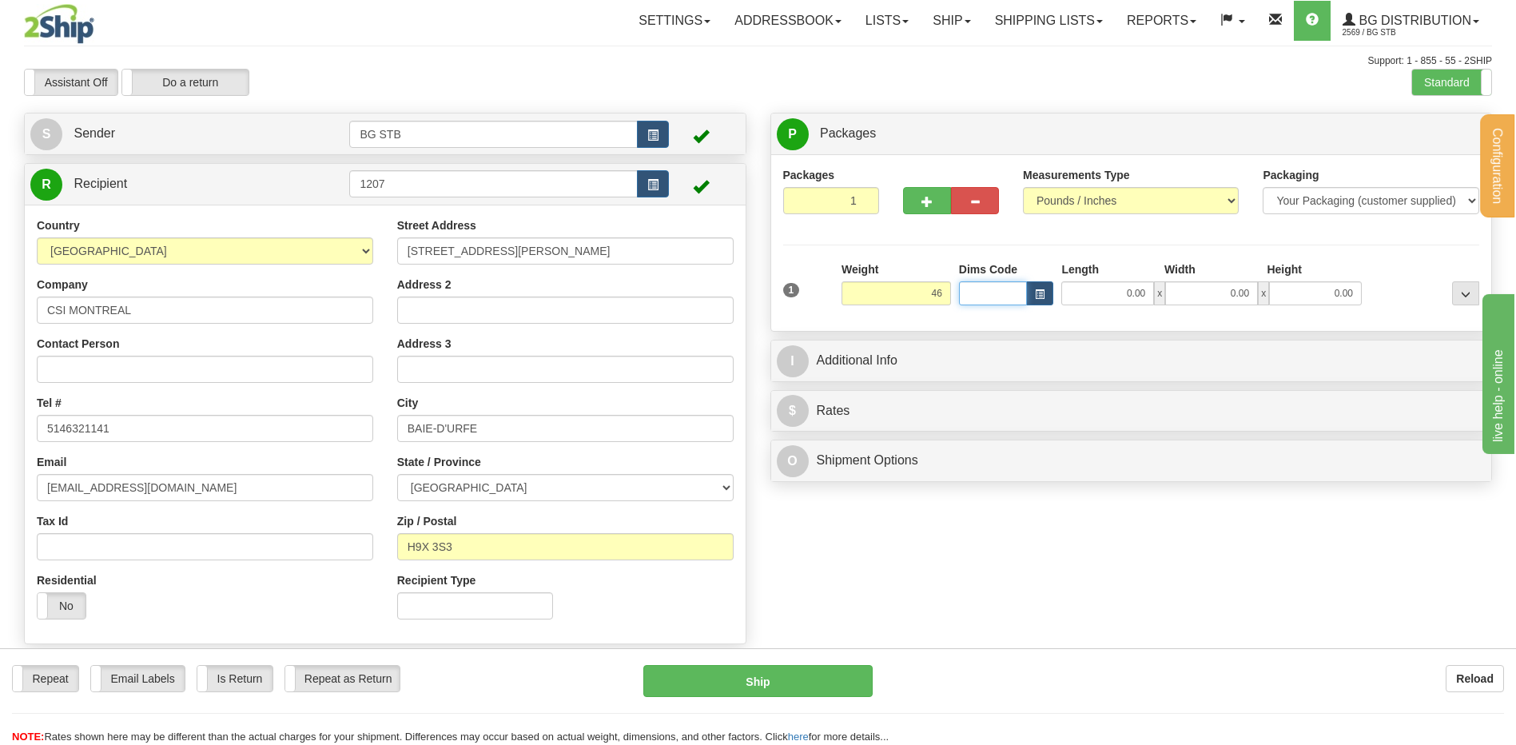
type input "46.00"
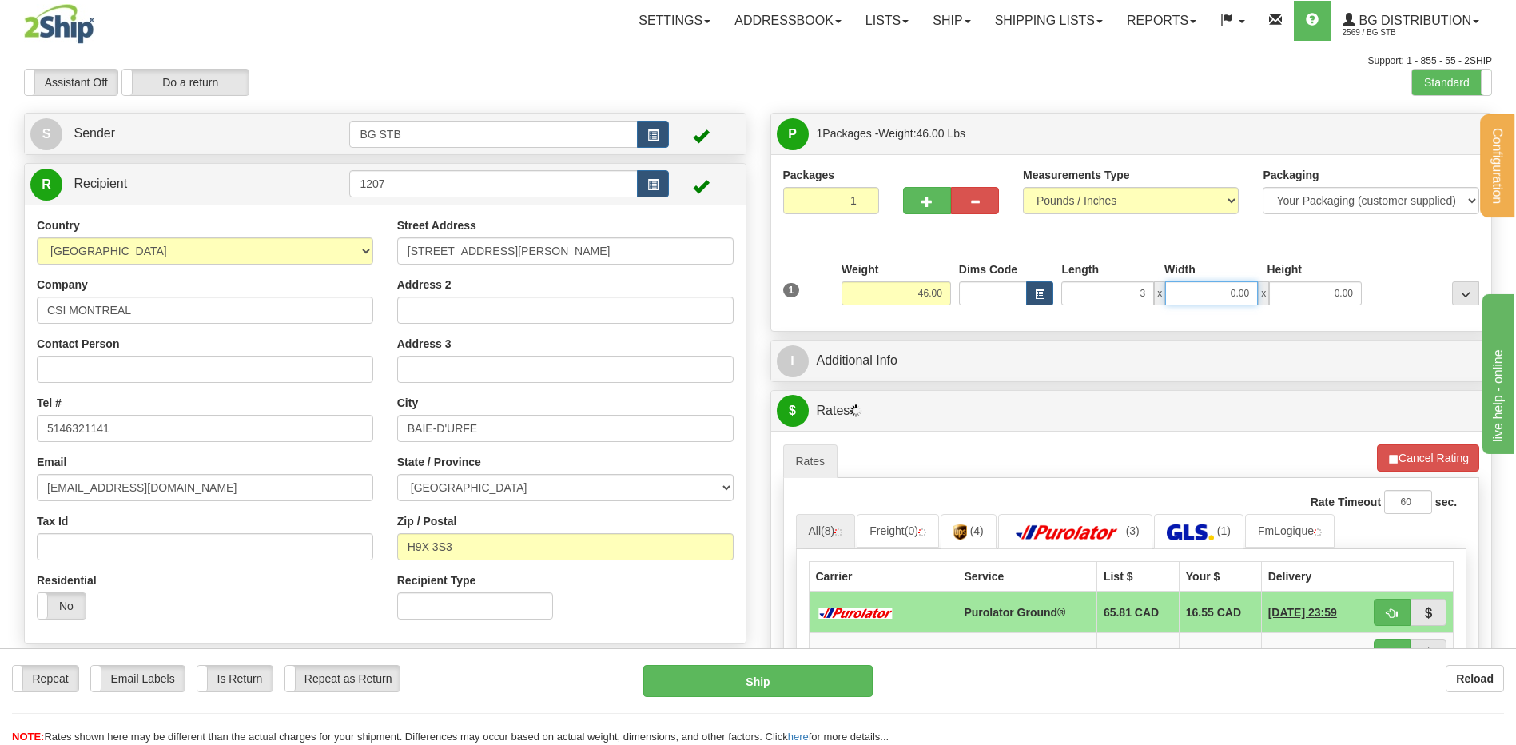
type input "3.00"
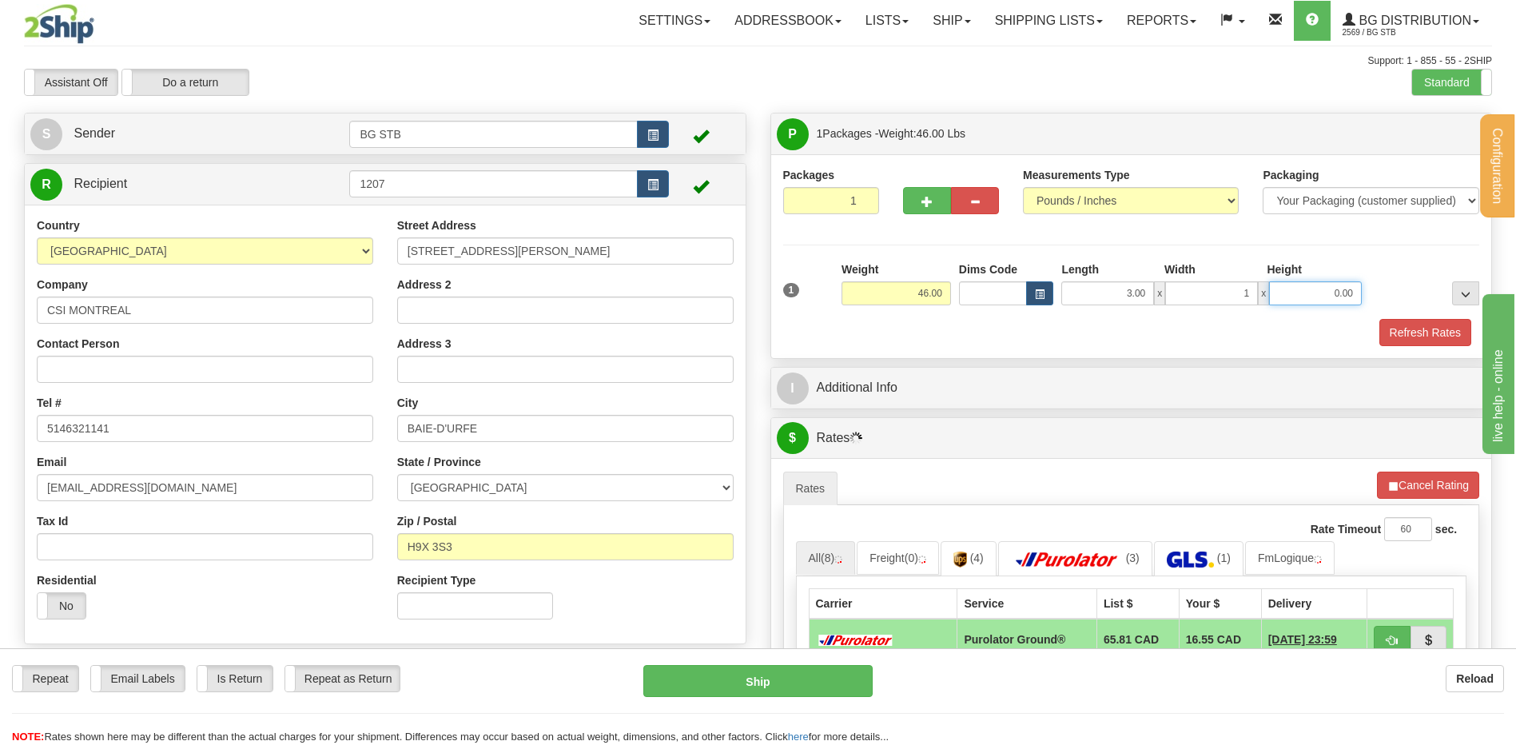
type input "1.00"
type input "86.00"
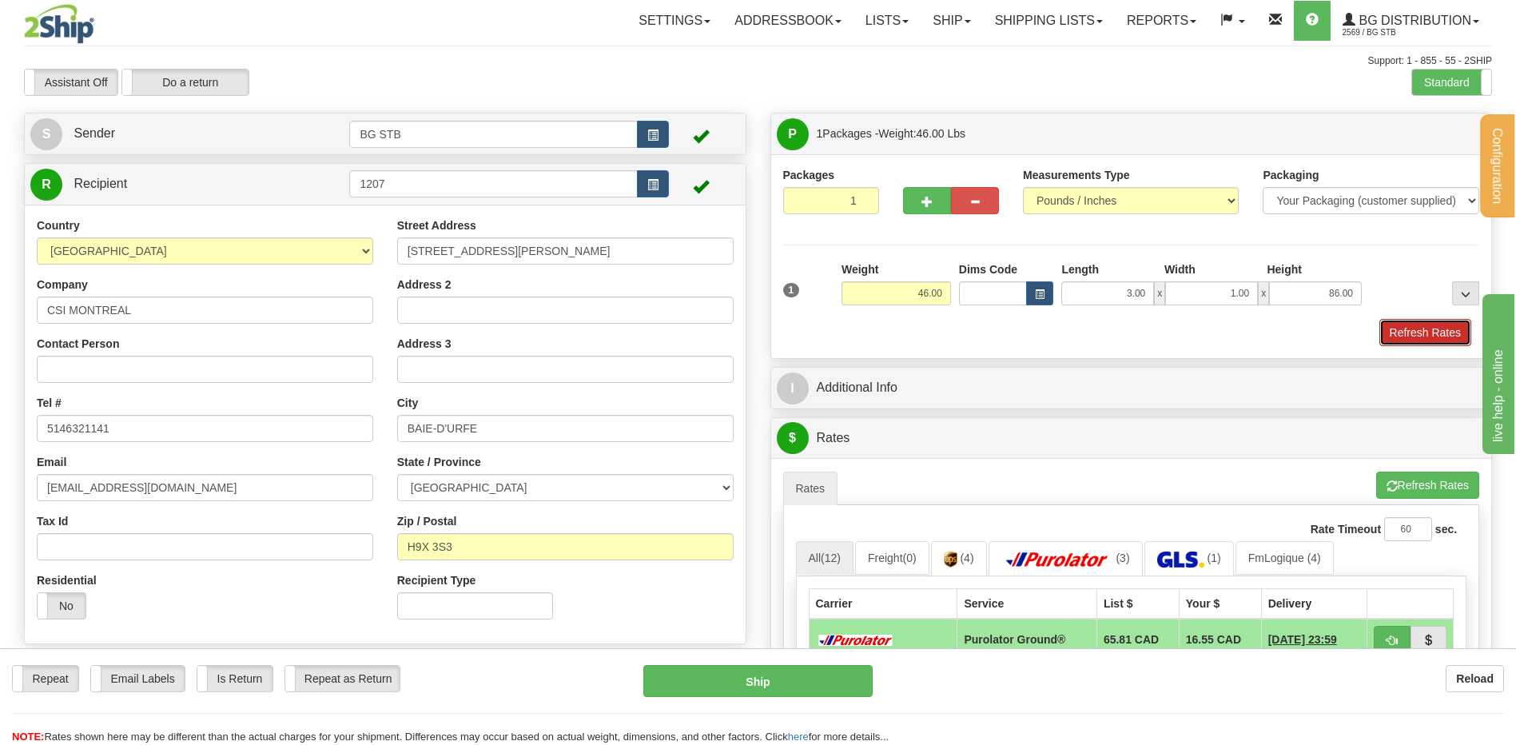
click at [1425, 328] on button "Refresh Rates" at bounding box center [1425, 332] width 92 height 27
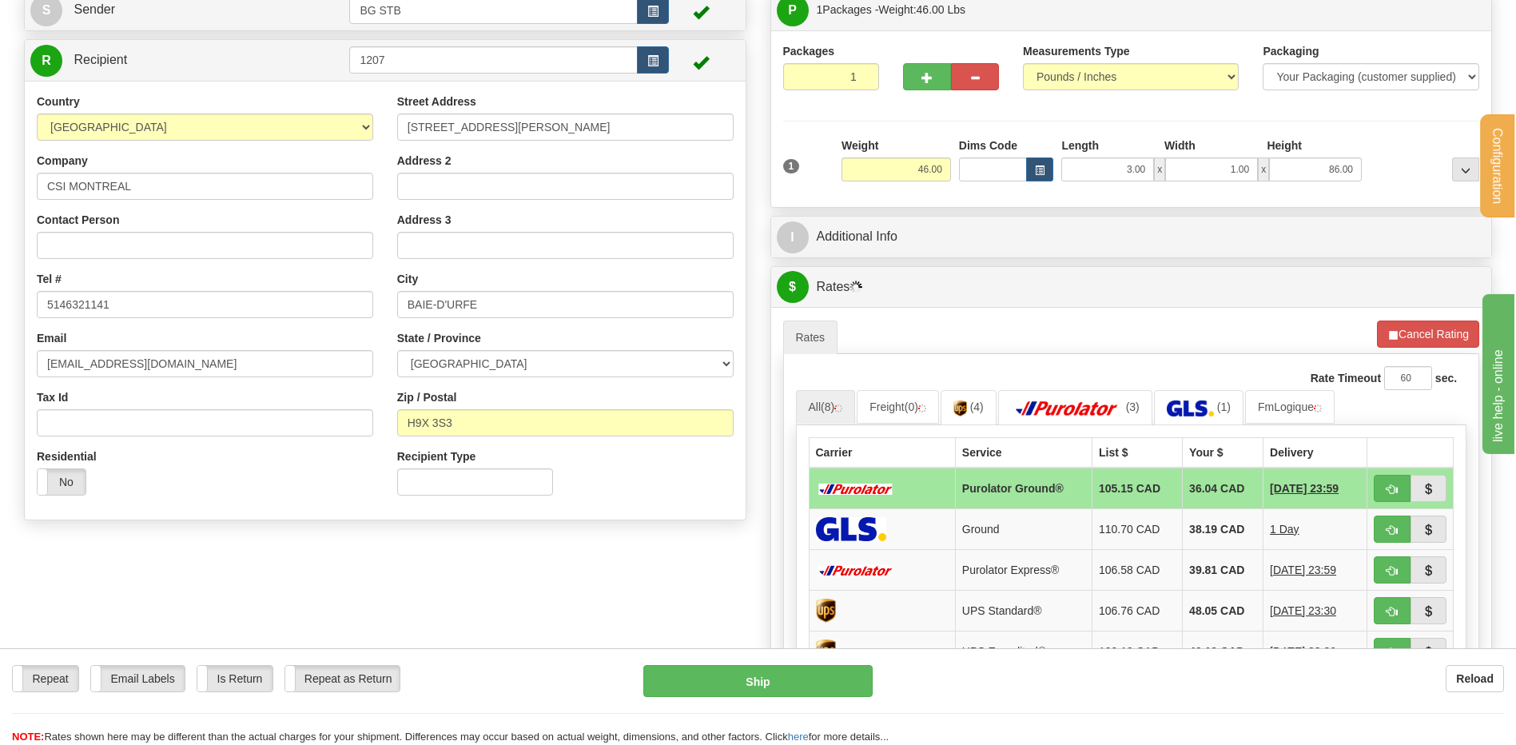
scroll to position [160, 0]
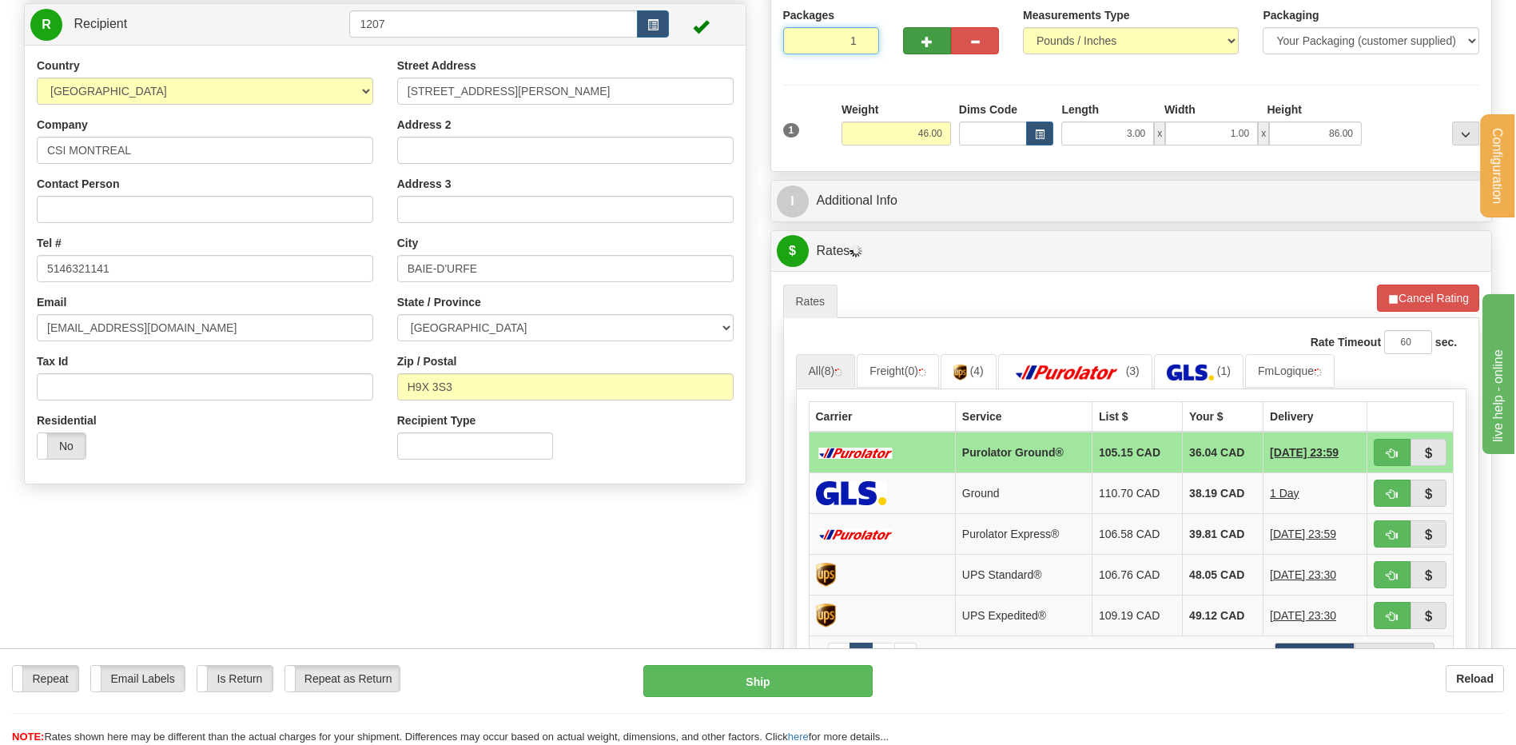
click at [913, 46] on div "Packages 1 1" at bounding box center [1131, 38] width 721 height 62
type input "4"
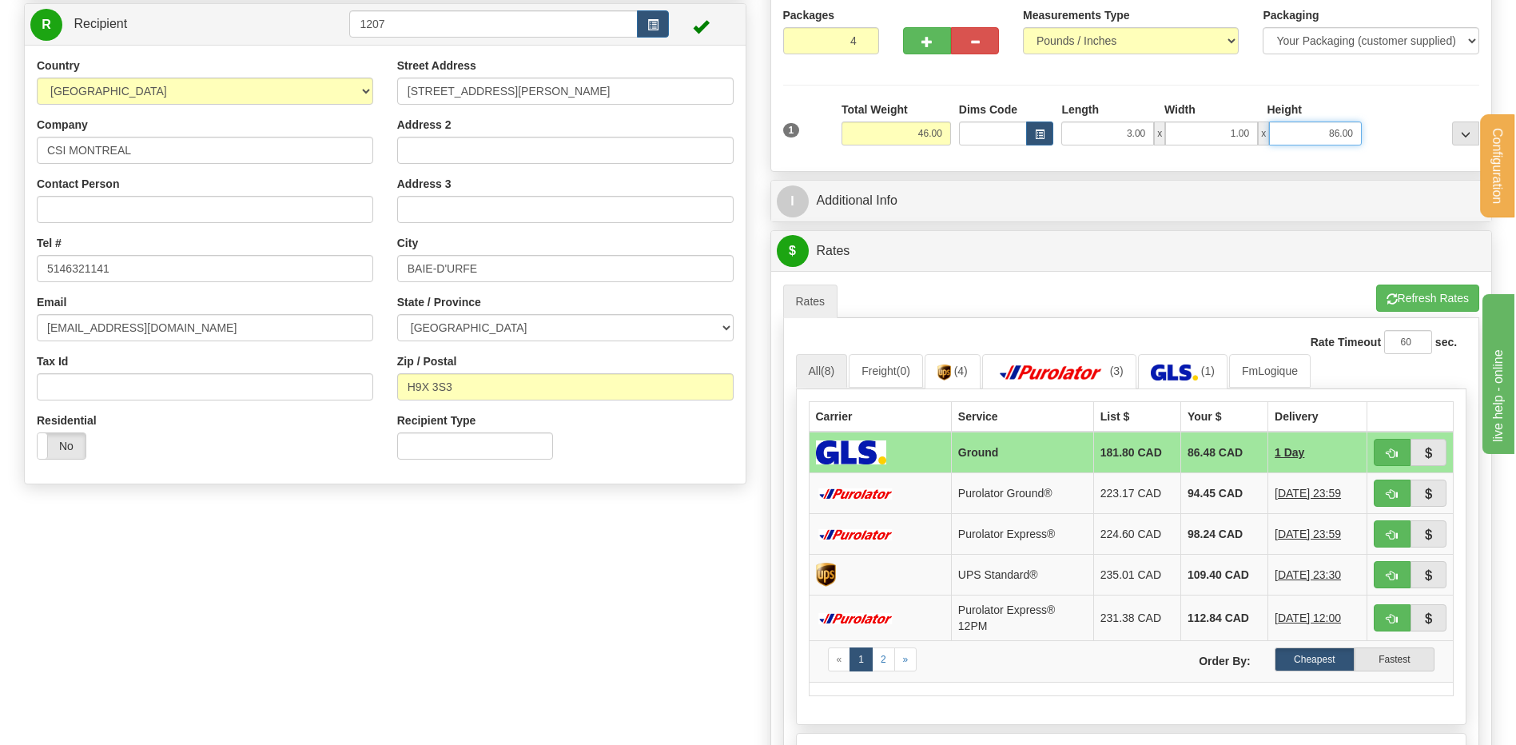
drag, startPoint x: 1319, startPoint y: 130, endPoint x: 1450, endPoint y: 130, distance: 131.1
click at [1450, 130] on div "1 Total Weight 46.00 Dims Code x" at bounding box center [1131, 129] width 705 height 57
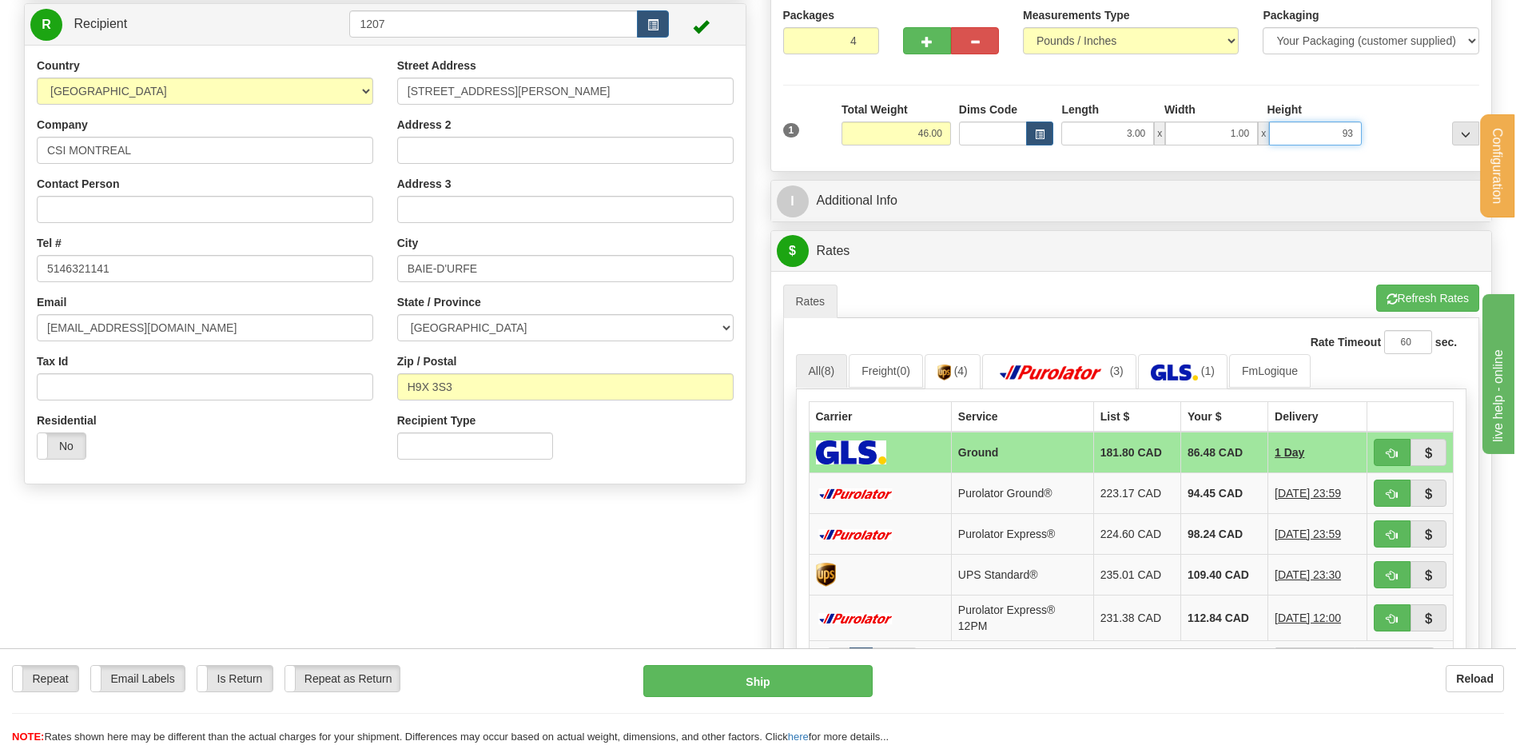
click button "Delete" at bounding box center [0, 0] width 0 height 0
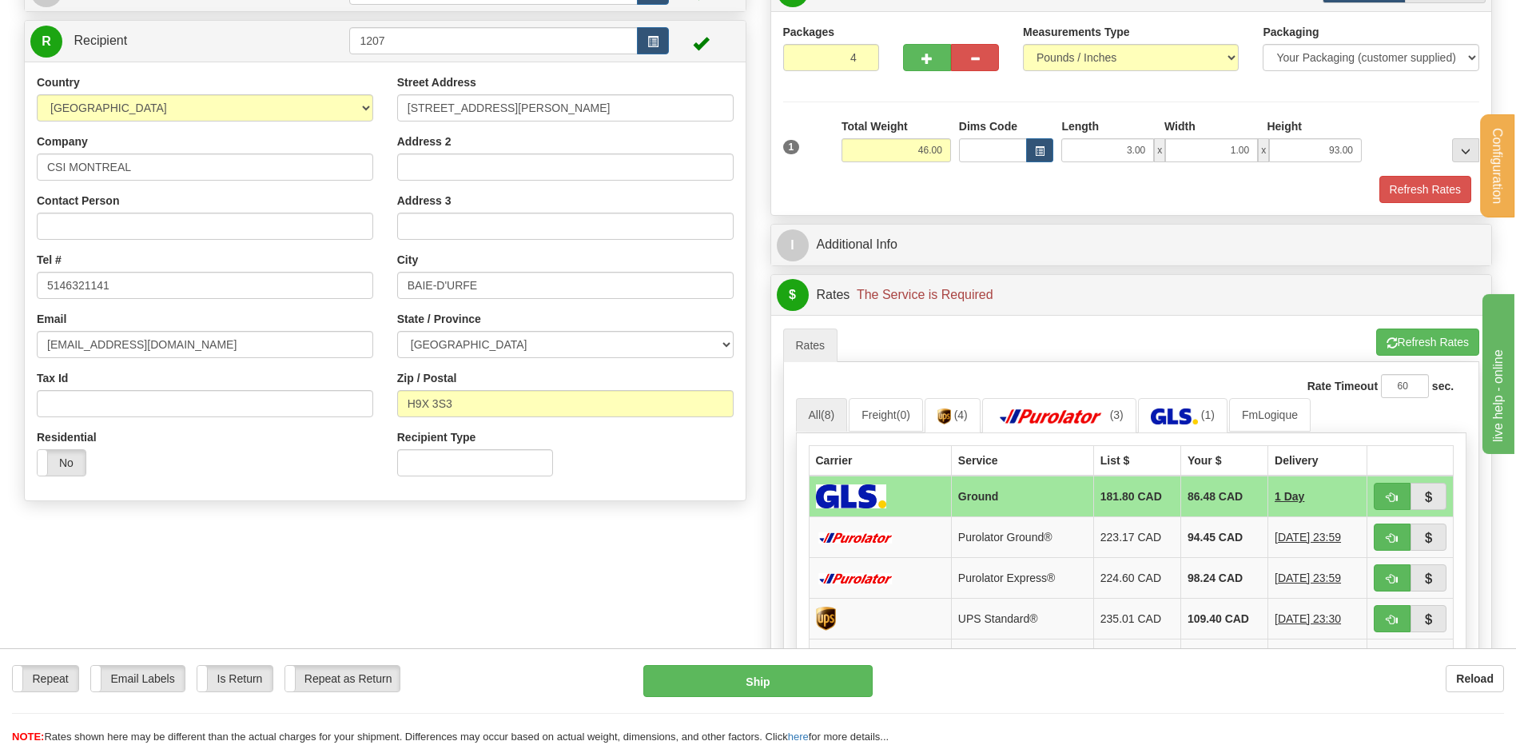
scroll to position [124, 0]
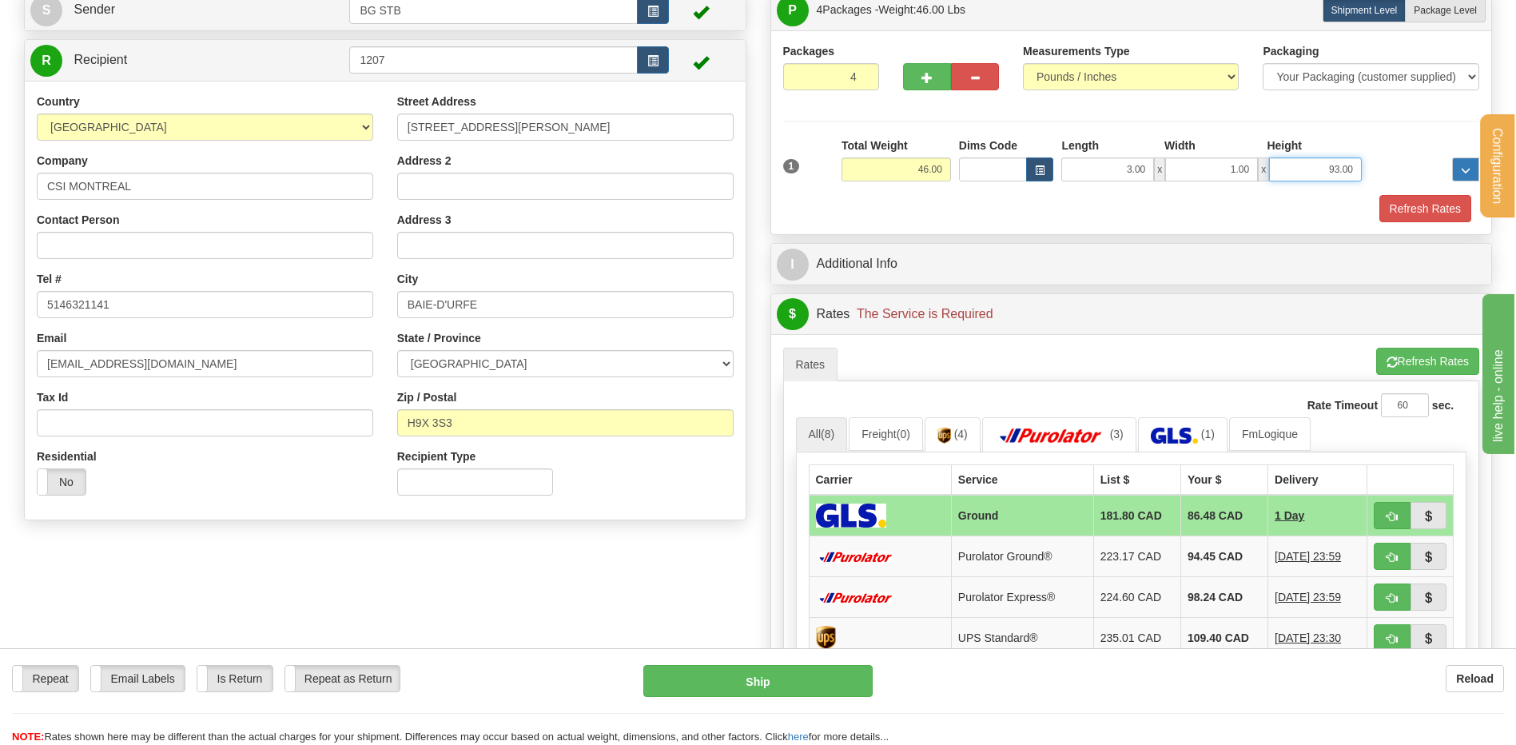
drag, startPoint x: 1325, startPoint y: 164, endPoint x: 1454, endPoint y: 159, distance: 129.5
click at [1450, 159] on div "1 Total Weight 46.00 Dims Code x" at bounding box center [1131, 165] width 705 height 57
type input "96.00"
click at [1413, 220] on button "Refresh Rates" at bounding box center [1425, 208] width 92 height 27
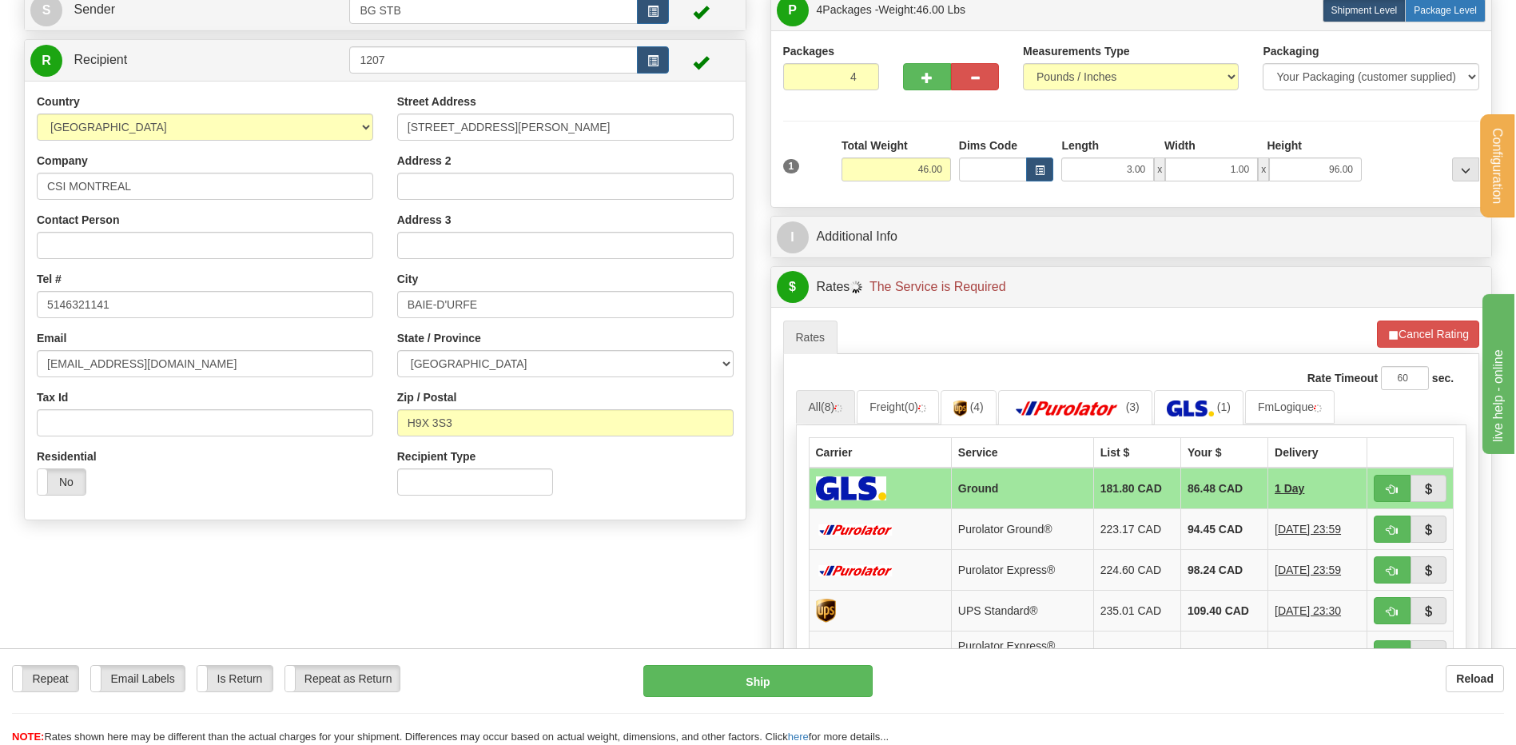
click at [1454, 14] on span "Package Level" at bounding box center [1445, 10] width 63 height 11
radio input "true"
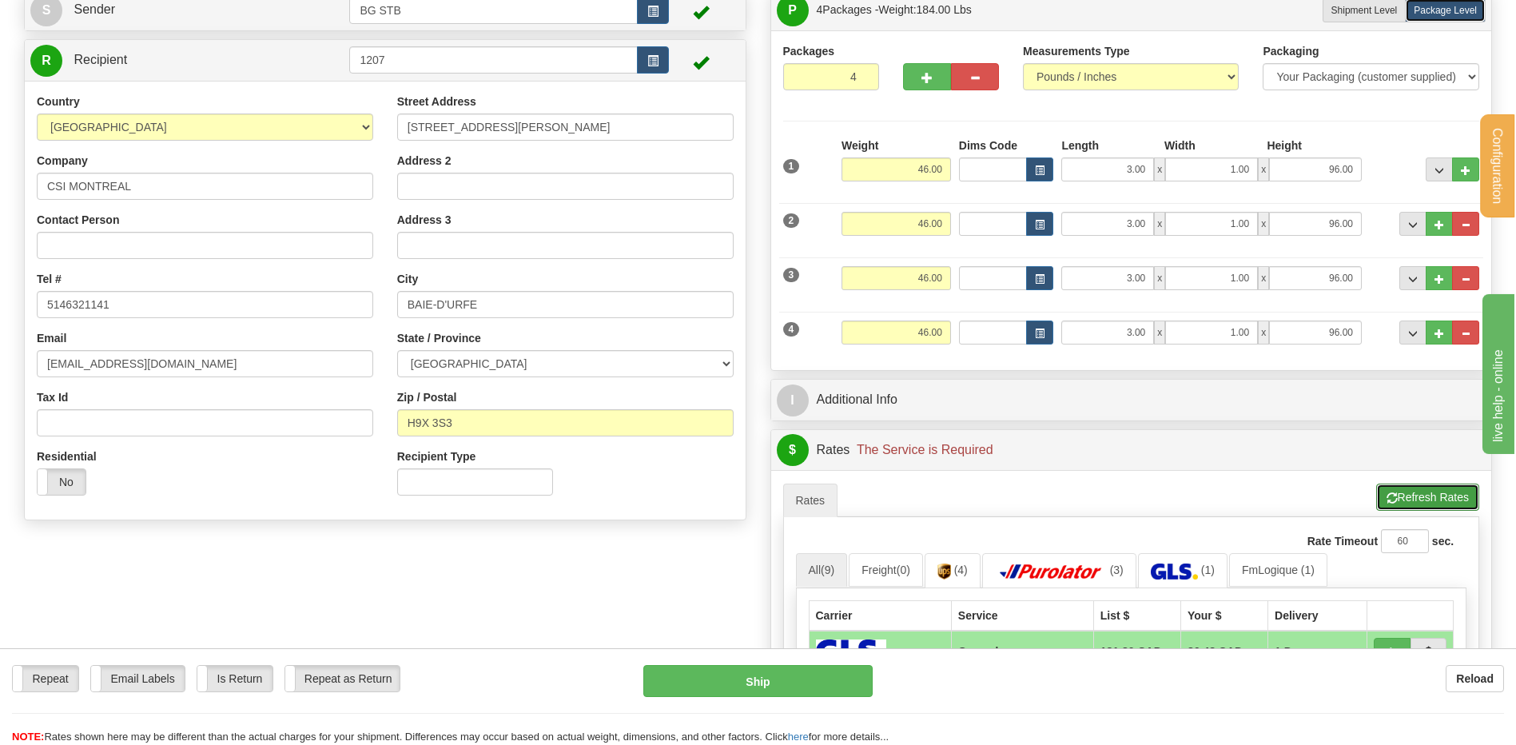
click at [1444, 503] on button "Refresh Rates" at bounding box center [1427, 496] width 103 height 27
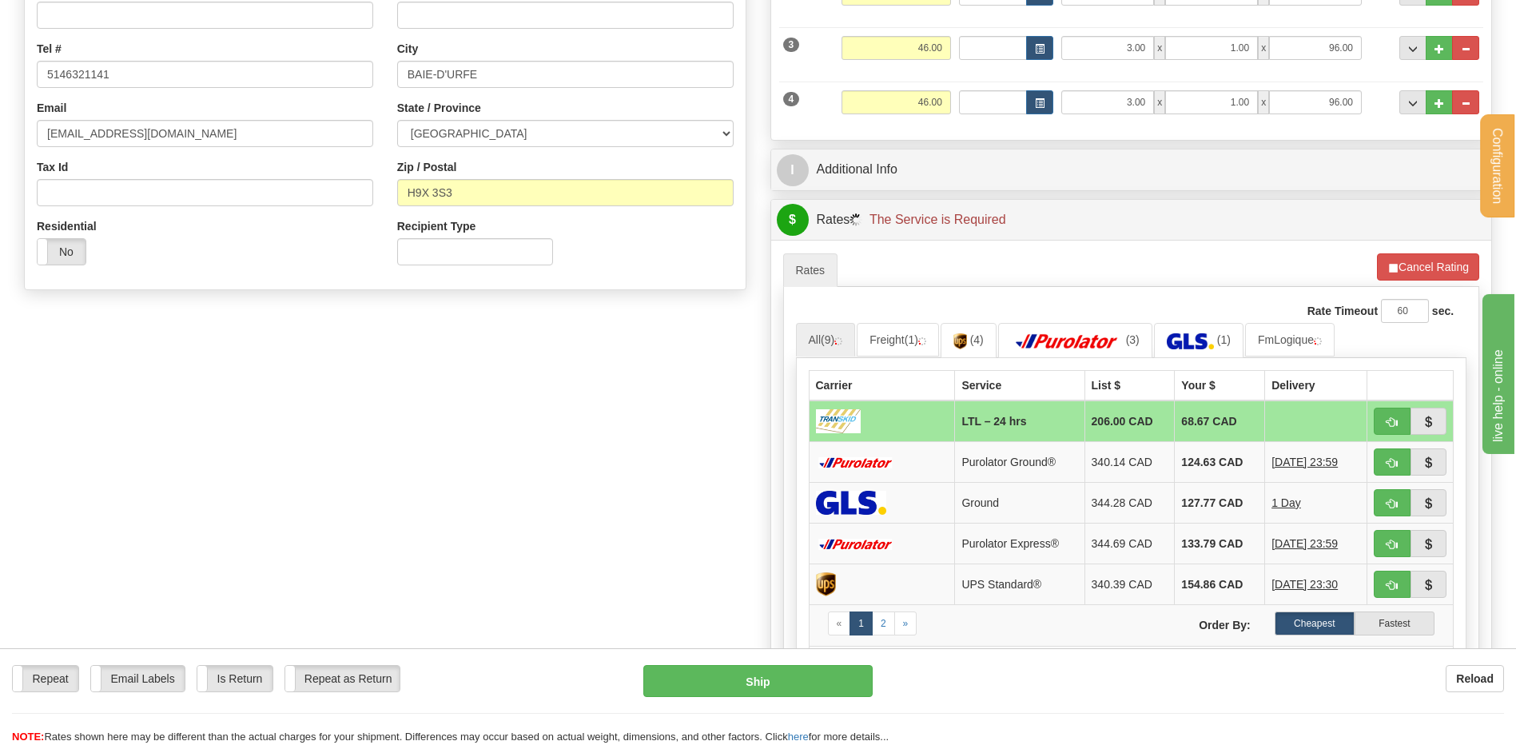
scroll to position [364, 0]
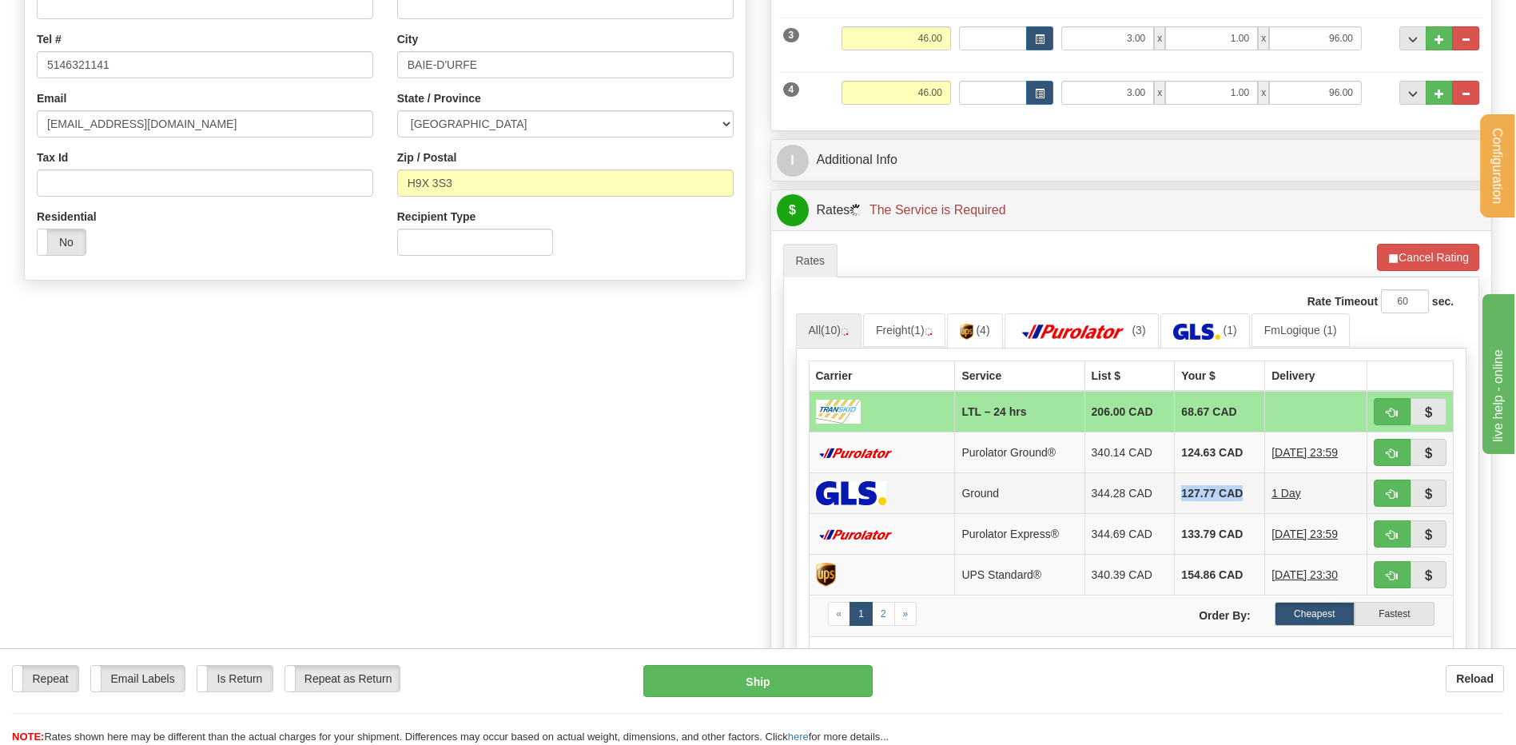
drag, startPoint x: 1227, startPoint y: 488, endPoint x: 1164, endPoint y: 488, distance: 63.9
click at [1175, 488] on td "127.77 CAD" at bounding box center [1220, 492] width 90 height 41
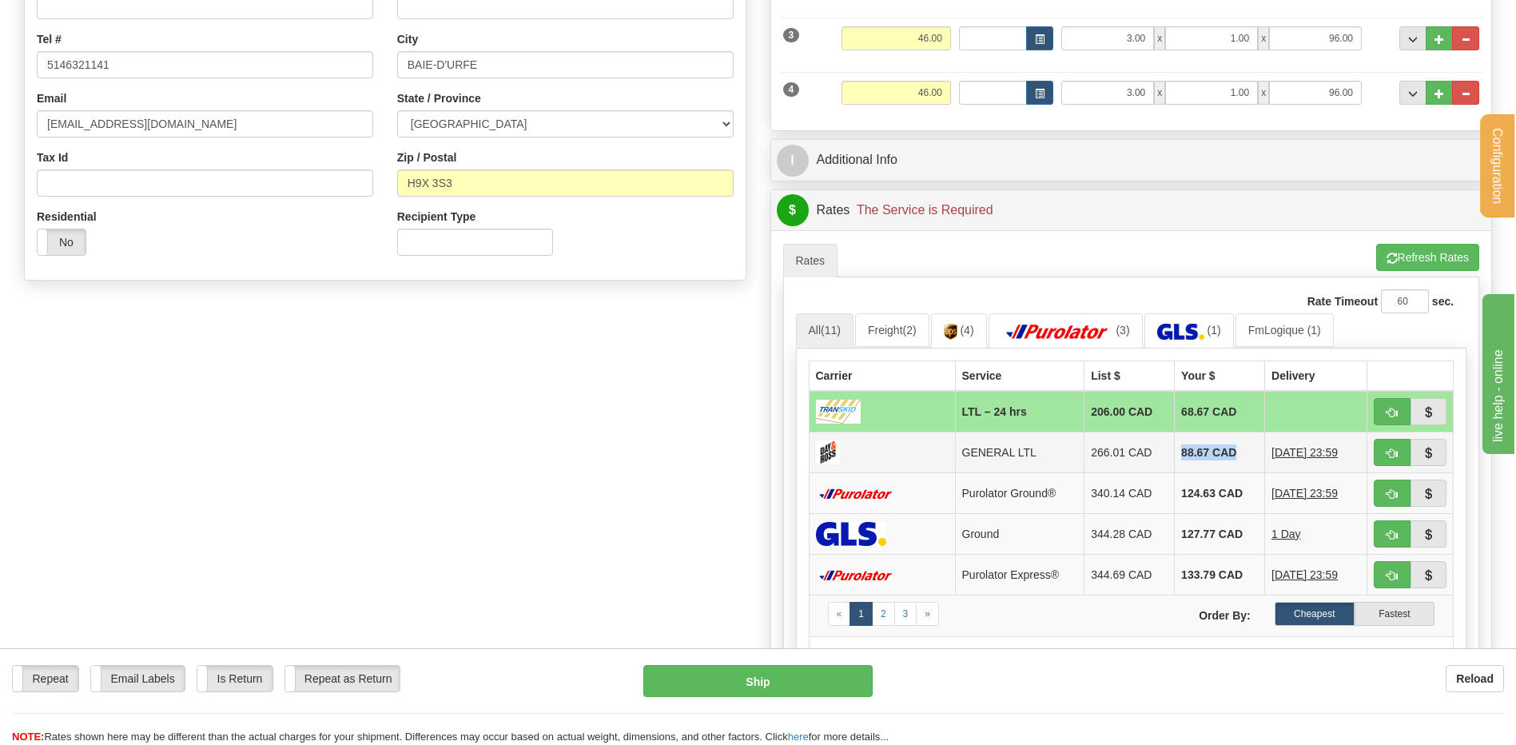
drag, startPoint x: 1218, startPoint y: 448, endPoint x: 1157, endPoint y: 446, distance: 60.8
click at [1157, 446] on tr "GENERAL LTL 266.01 CAD 88.67 CAD 09/25/2025 23:59" at bounding box center [1131, 452] width 645 height 41
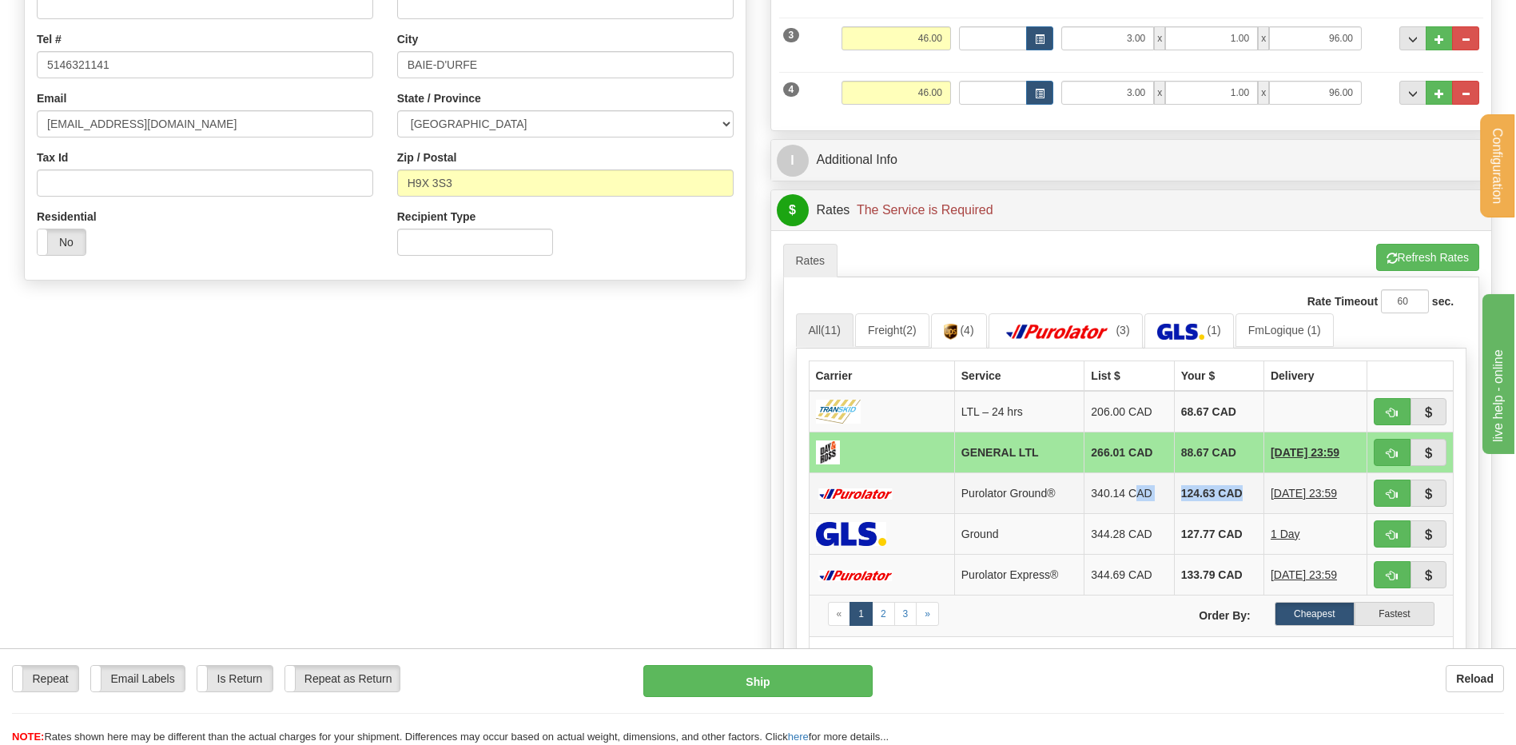
drag, startPoint x: 1242, startPoint y: 489, endPoint x: 1119, endPoint y: 488, distance: 123.1
click at [1126, 487] on tr "Purolator Ground® 340.14 CAD 124.63 CAD 09/25/2025 23:59" at bounding box center [1131, 492] width 645 height 41
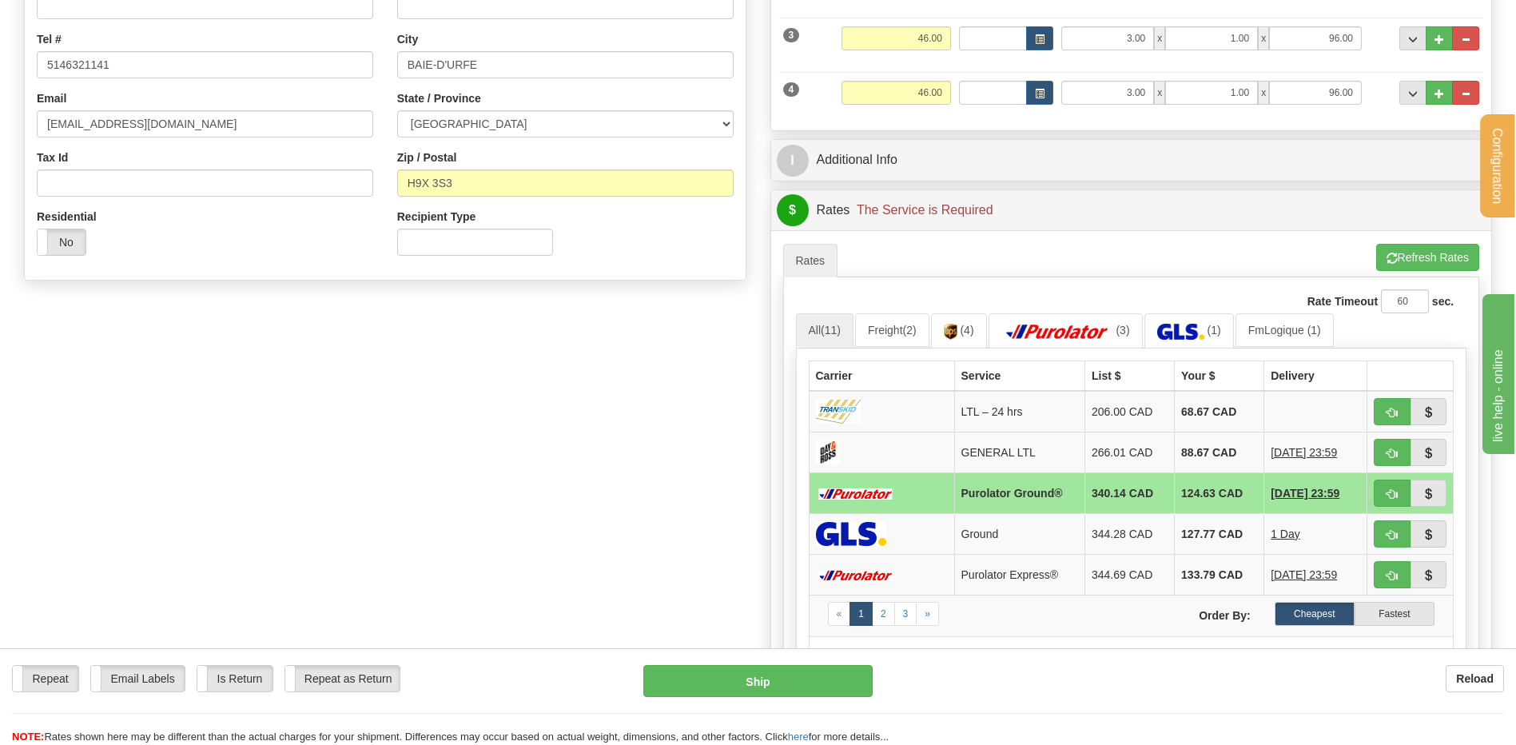
drag, startPoint x: 511, startPoint y: 440, endPoint x: 610, endPoint y: 435, distance: 98.5
click at [514, 440] on div "Create a label for the return Create Pickup Without Label S" at bounding box center [758, 294] width 1492 height 1090
drag, startPoint x: 1234, startPoint y: 413, endPoint x: 1148, endPoint y: 433, distance: 87.8
click at [1159, 420] on tr "LTL – 24 hrs 206.00 CAD 68.67 CAD" at bounding box center [1131, 412] width 645 height 42
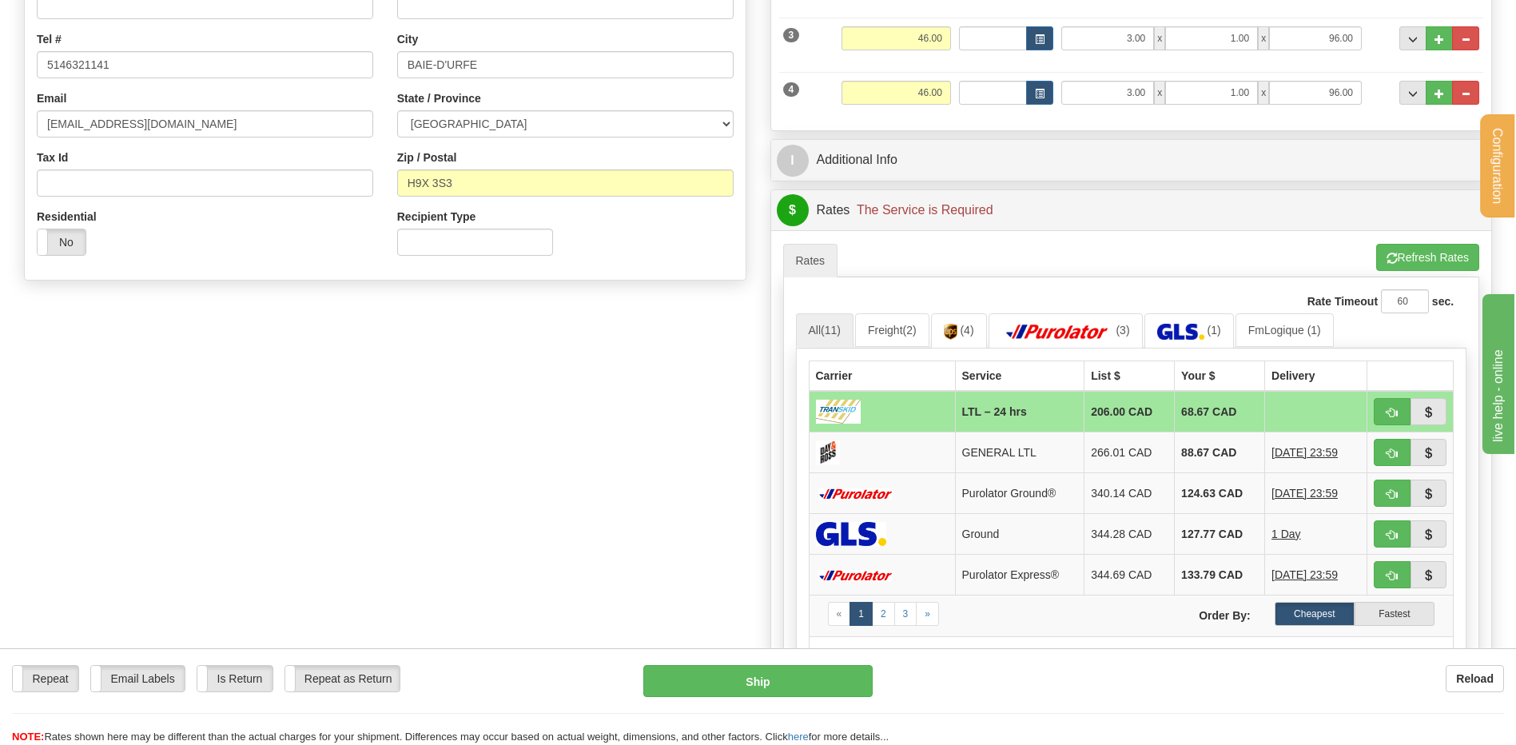
click at [392, 419] on div "Create a label for the return Create Pickup Without Label S" at bounding box center [758, 294] width 1492 height 1090
click at [1397, 410] on span "button" at bounding box center [1392, 413] width 11 height 10
type input "24 hrs"
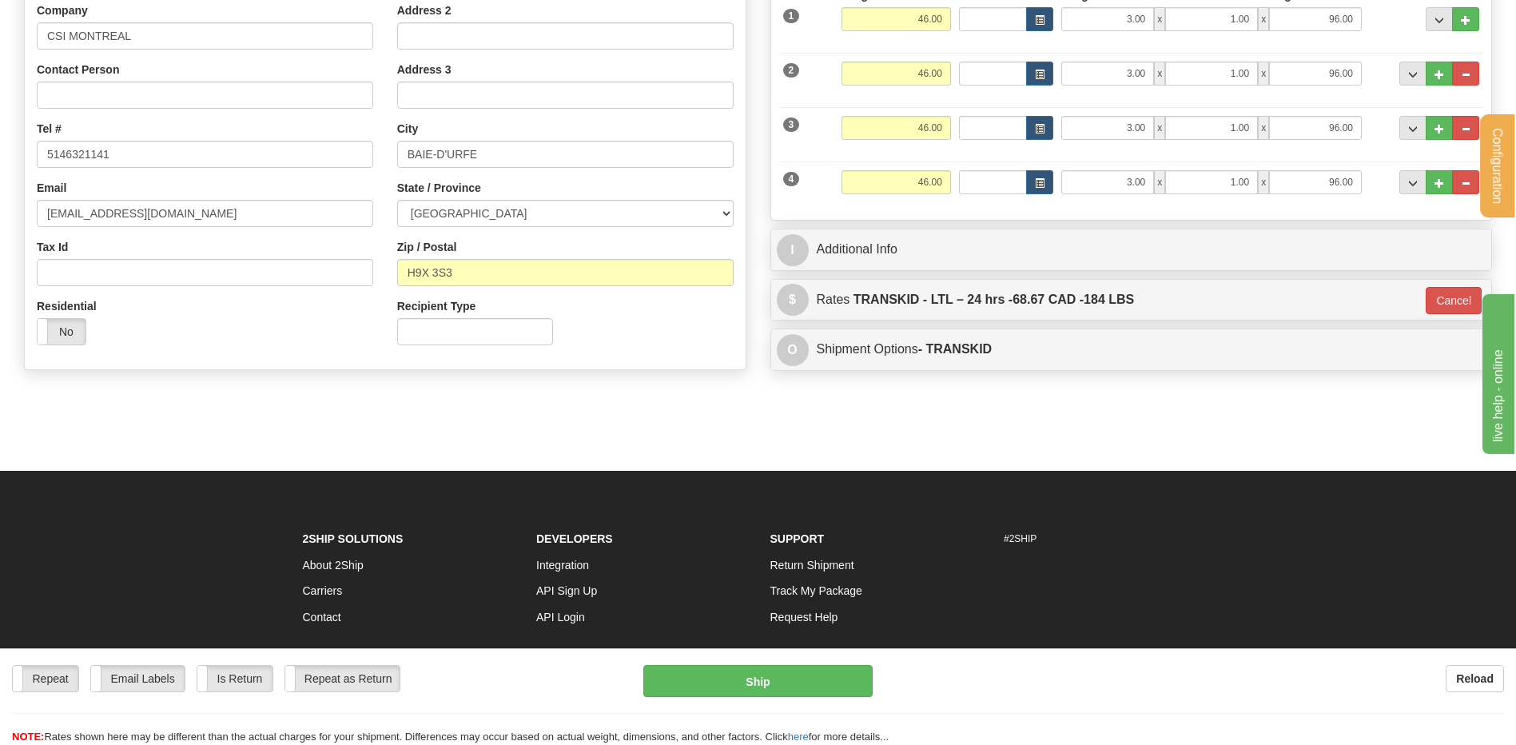
scroll to position [124, 0]
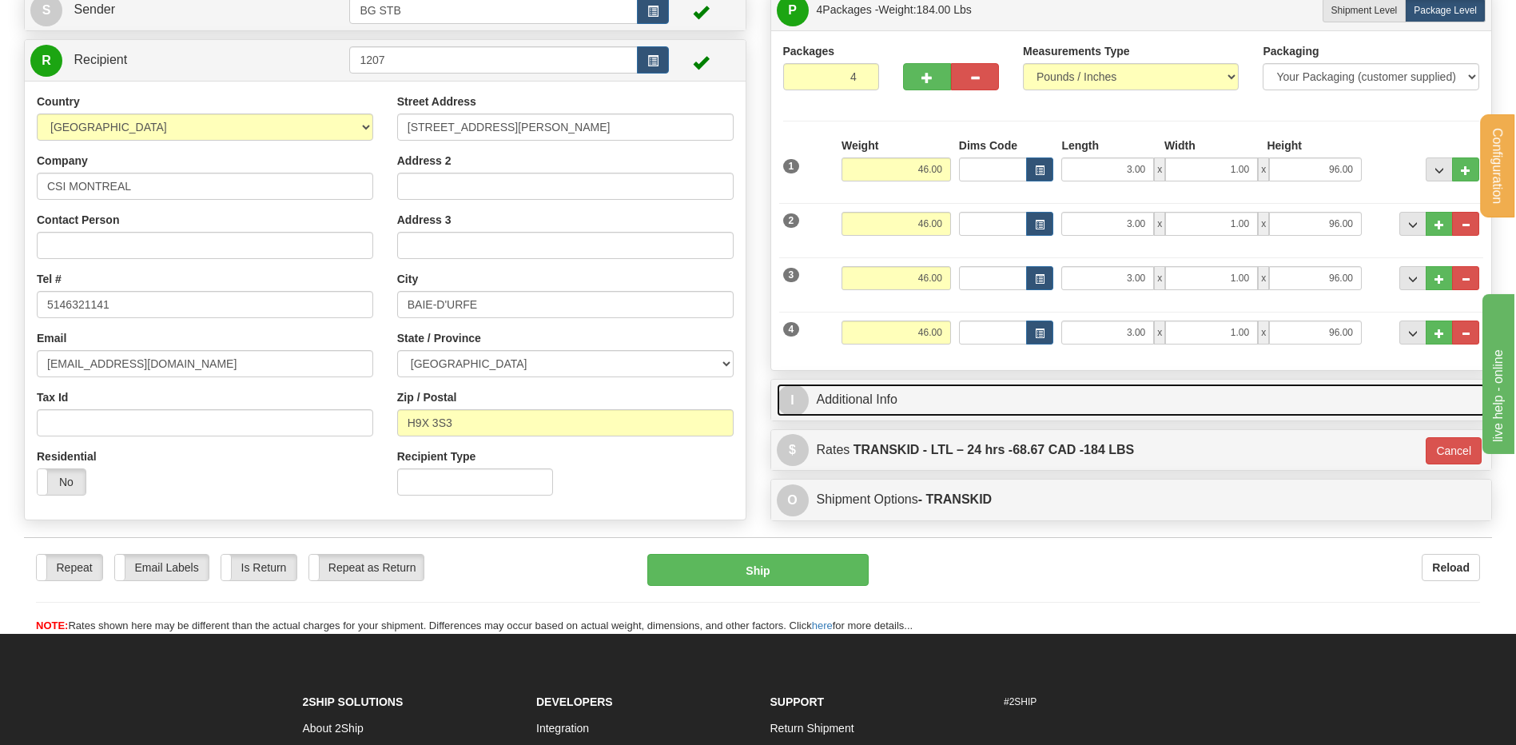
click at [932, 404] on link "I Additional Info" at bounding box center [1132, 400] width 710 height 33
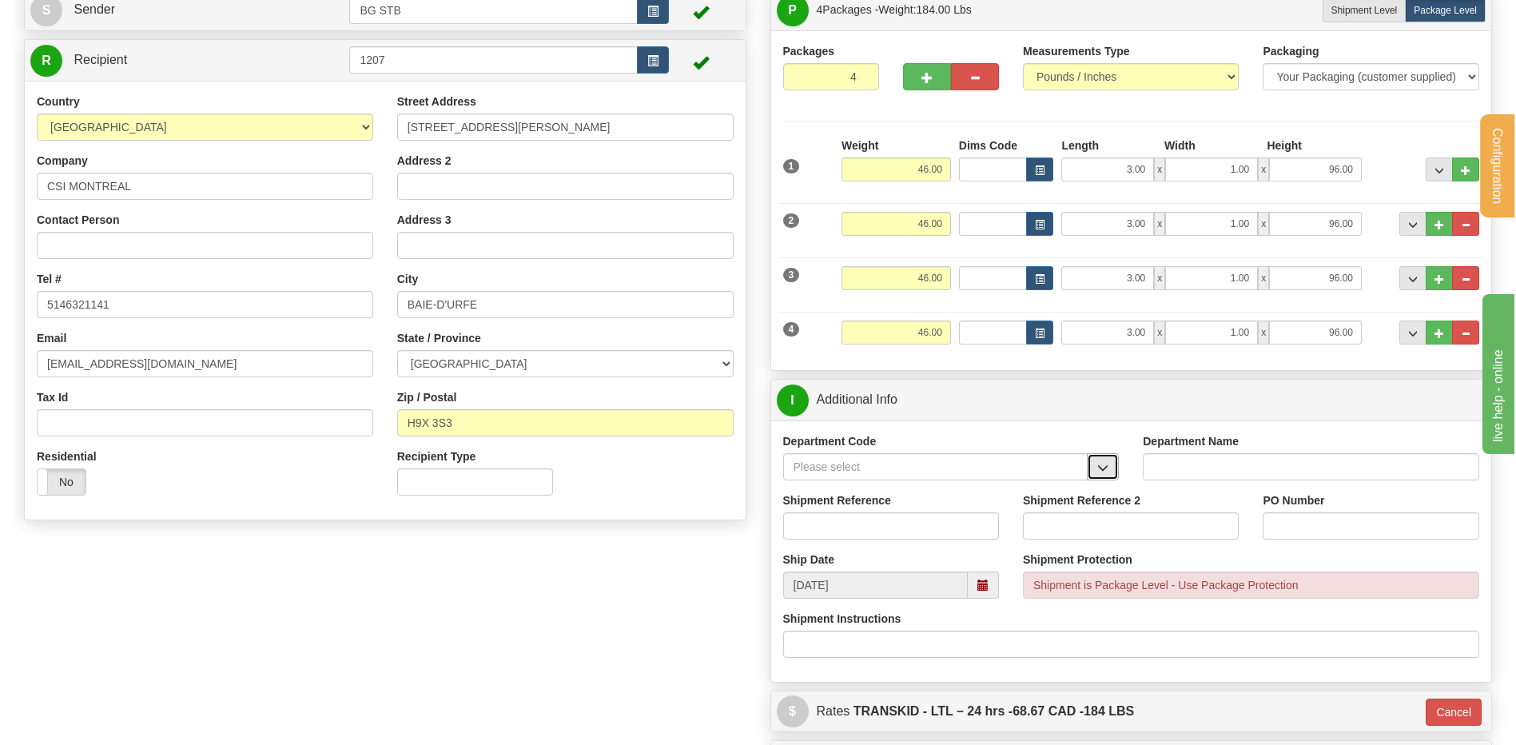
click at [1099, 463] on span "button" at bounding box center [1102, 468] width 11 height 10
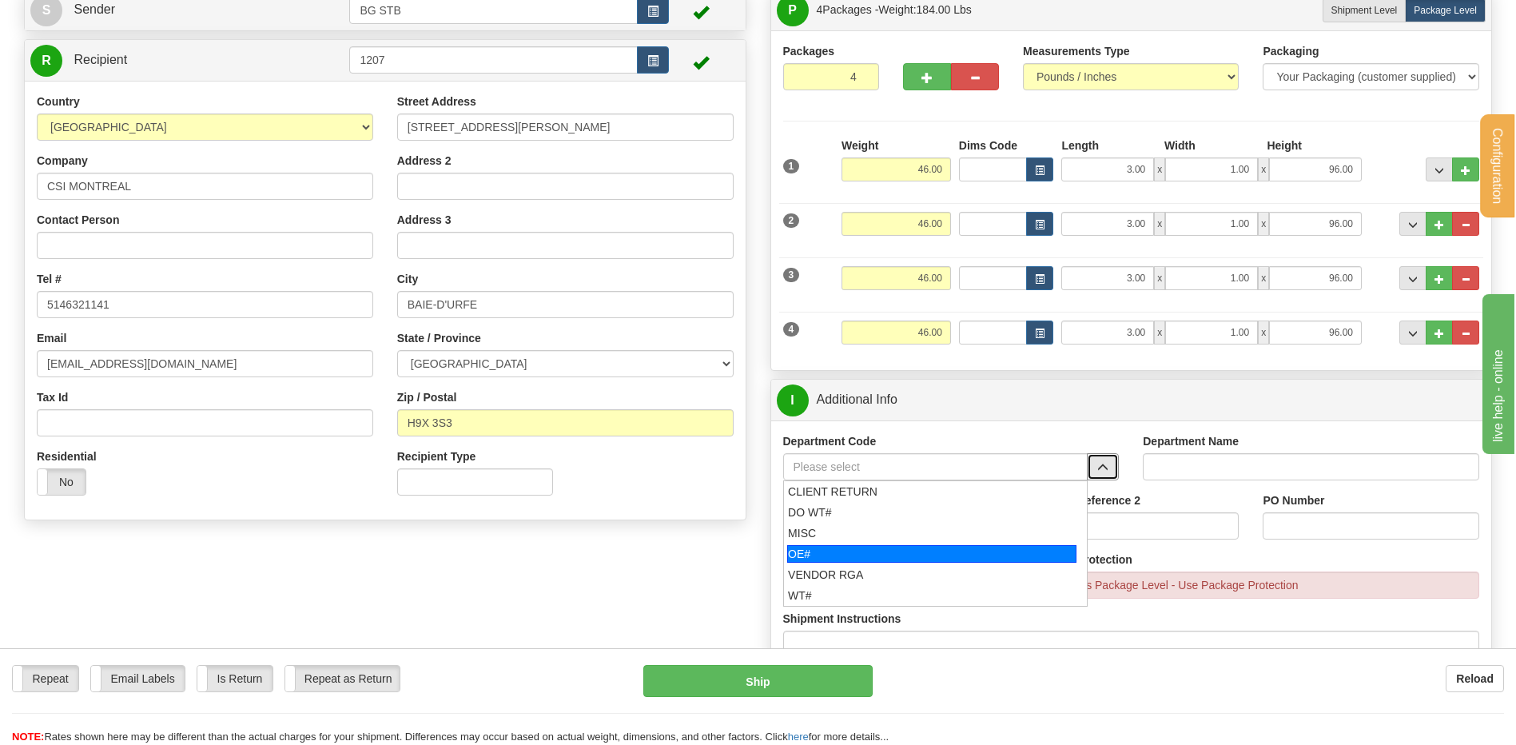
click at [902, 543] on li "OE#" at bounding box center [936, 553] width 304 height 21
type input "OE#"
type input "ORDERS"
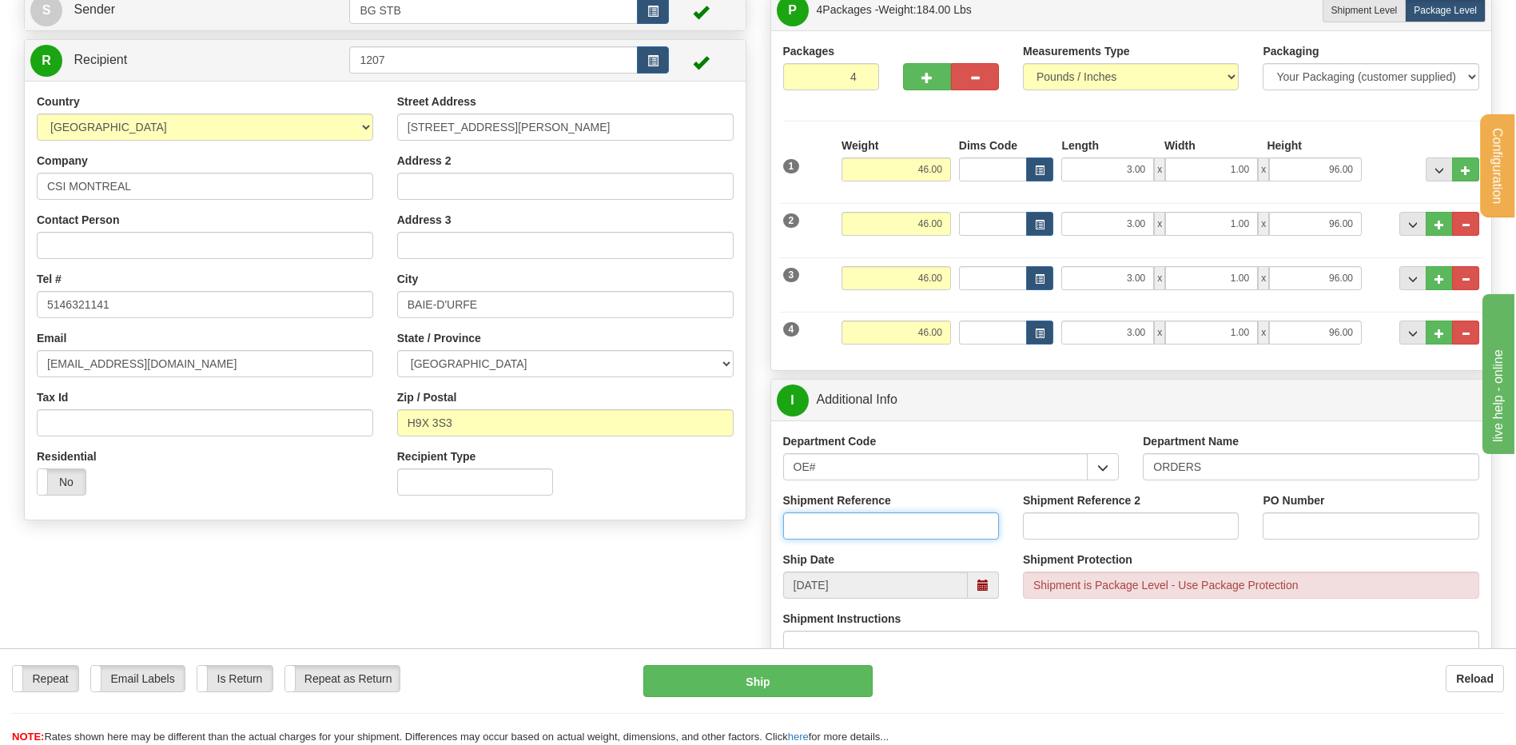
click at [893, 521] on input "Shipment Reference" at bounding box center [891, 525] width 216 height 27
type input "80006568-00"
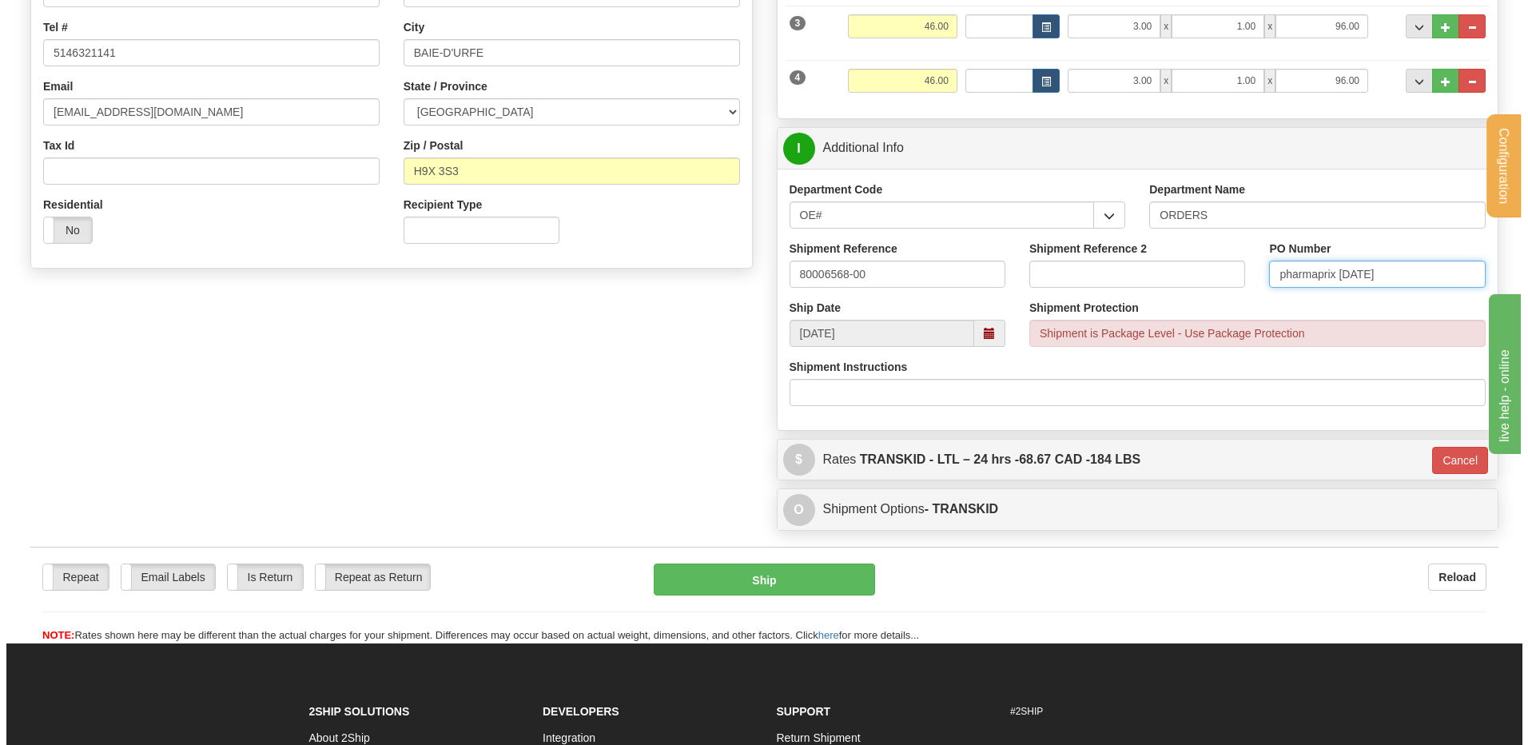
scroll to position [523, 0]
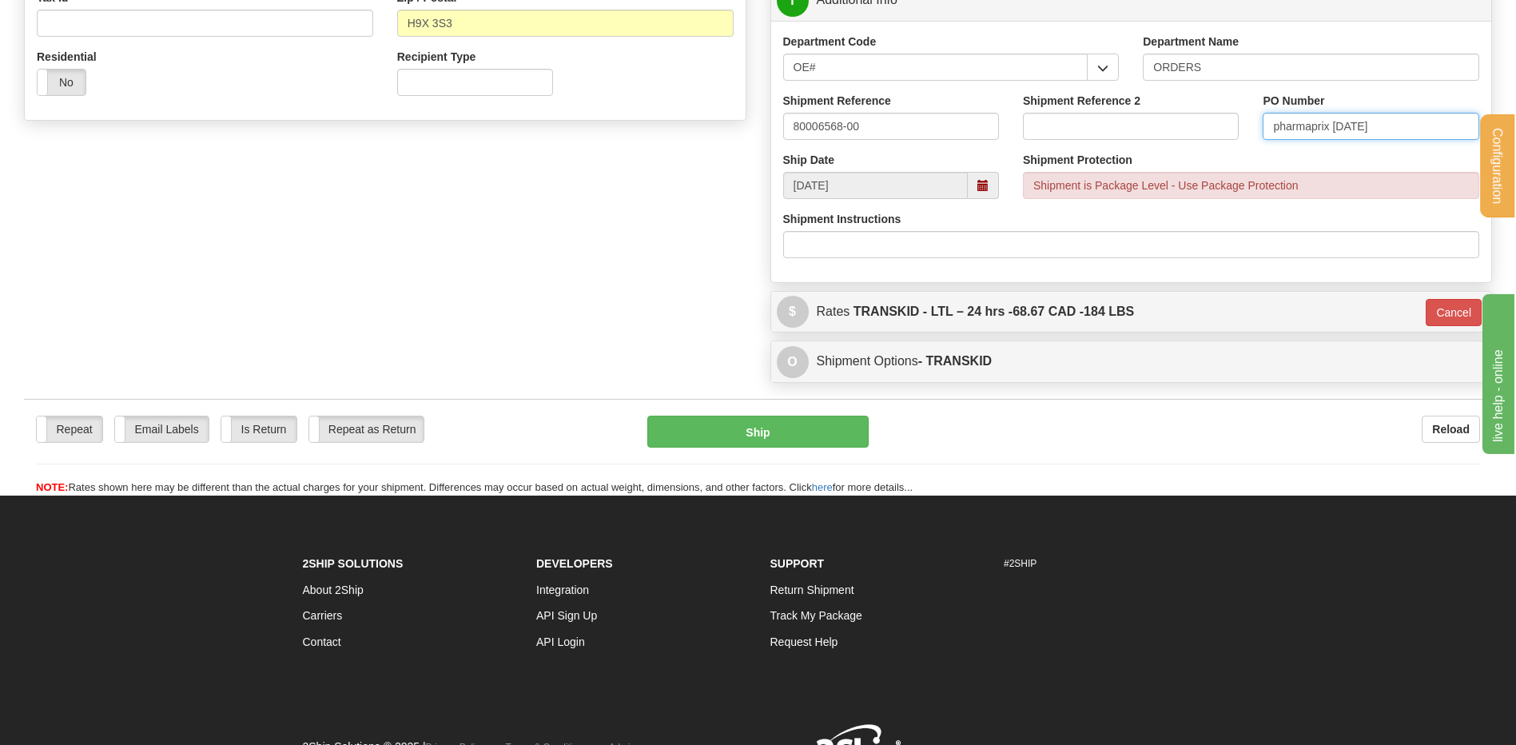
type input "pharmaprix 23/09/25"
drag, startPoint x: 794, startPoint y: 406, endPoint x: 792, endPoint y: 416, distance: 9.7
click at [794, 406] on div "Repeat Repeat Email Labels Email Labels Edit Is Return Is Return Repeat as Retu…" at bounding box center [758, 447] width 1468 height 97
click at [791, 418] on button "Ship" at bounding box center [757, 432] width 221 height 32
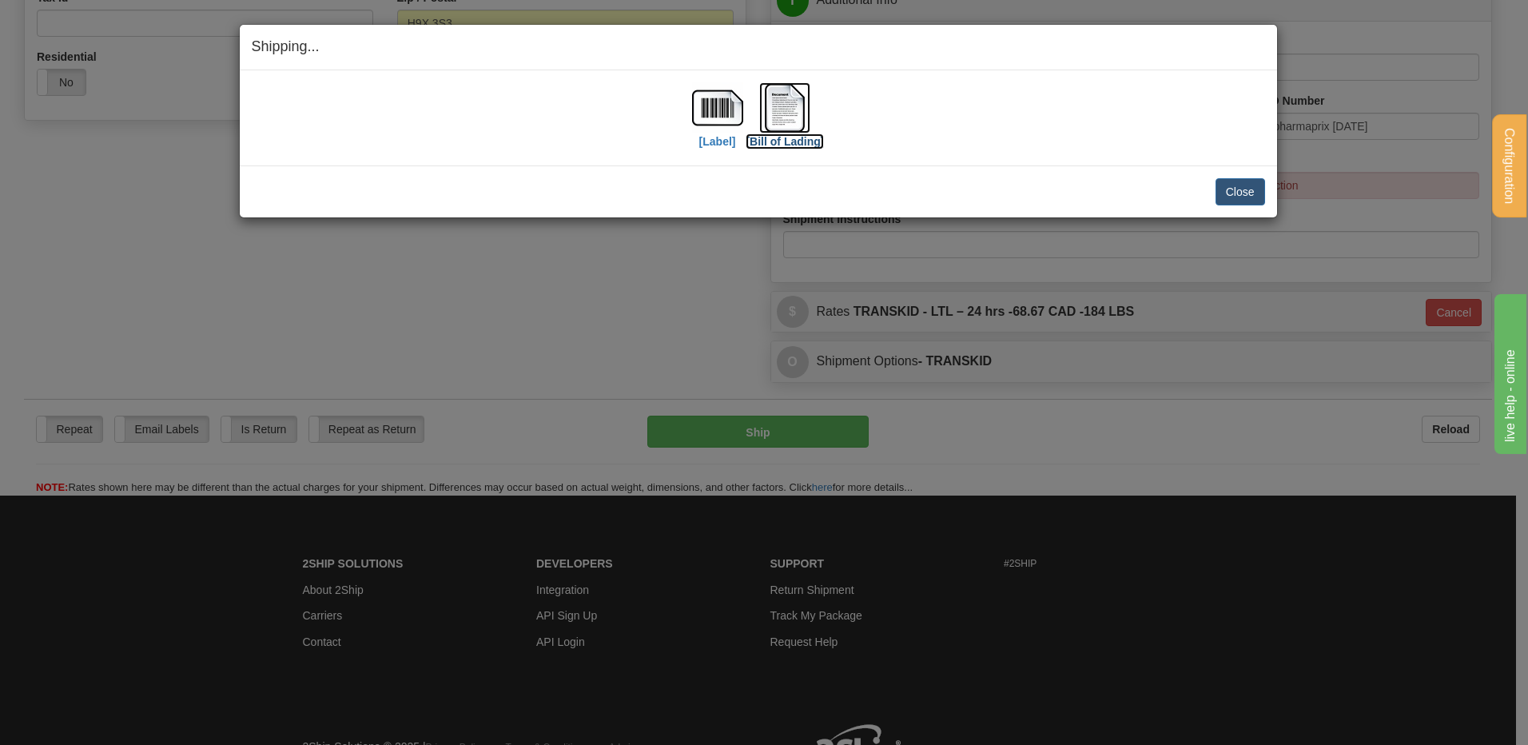
click at [790, 128] on img at bounding box center [784, 107] width 51 height 51
click at [1225, 189] on button "Close" at bounding box center [1240, 191] width 50 height 27
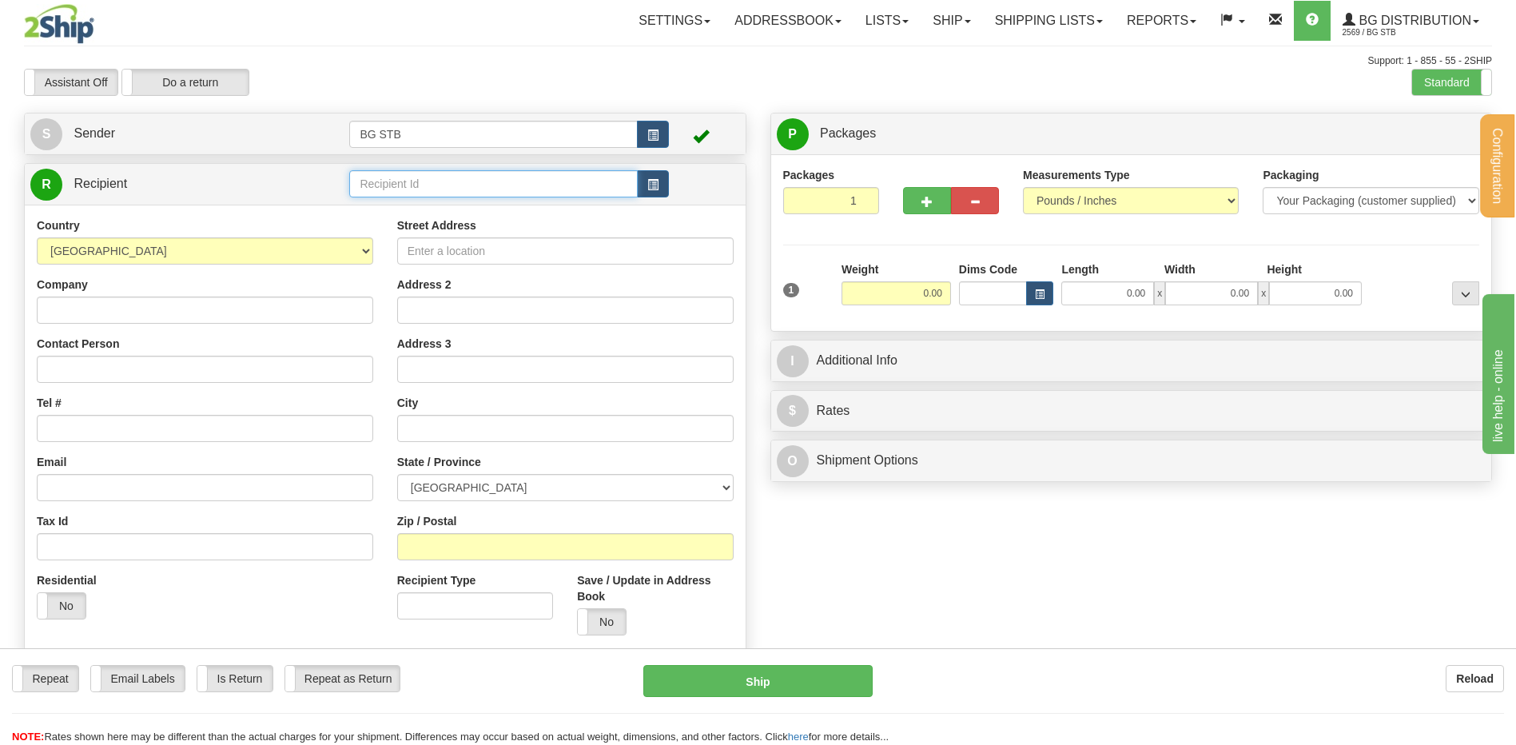
click at [440, 177] on input "text" at bounding box center [493, 183] width 288 height 27
type input "4136"
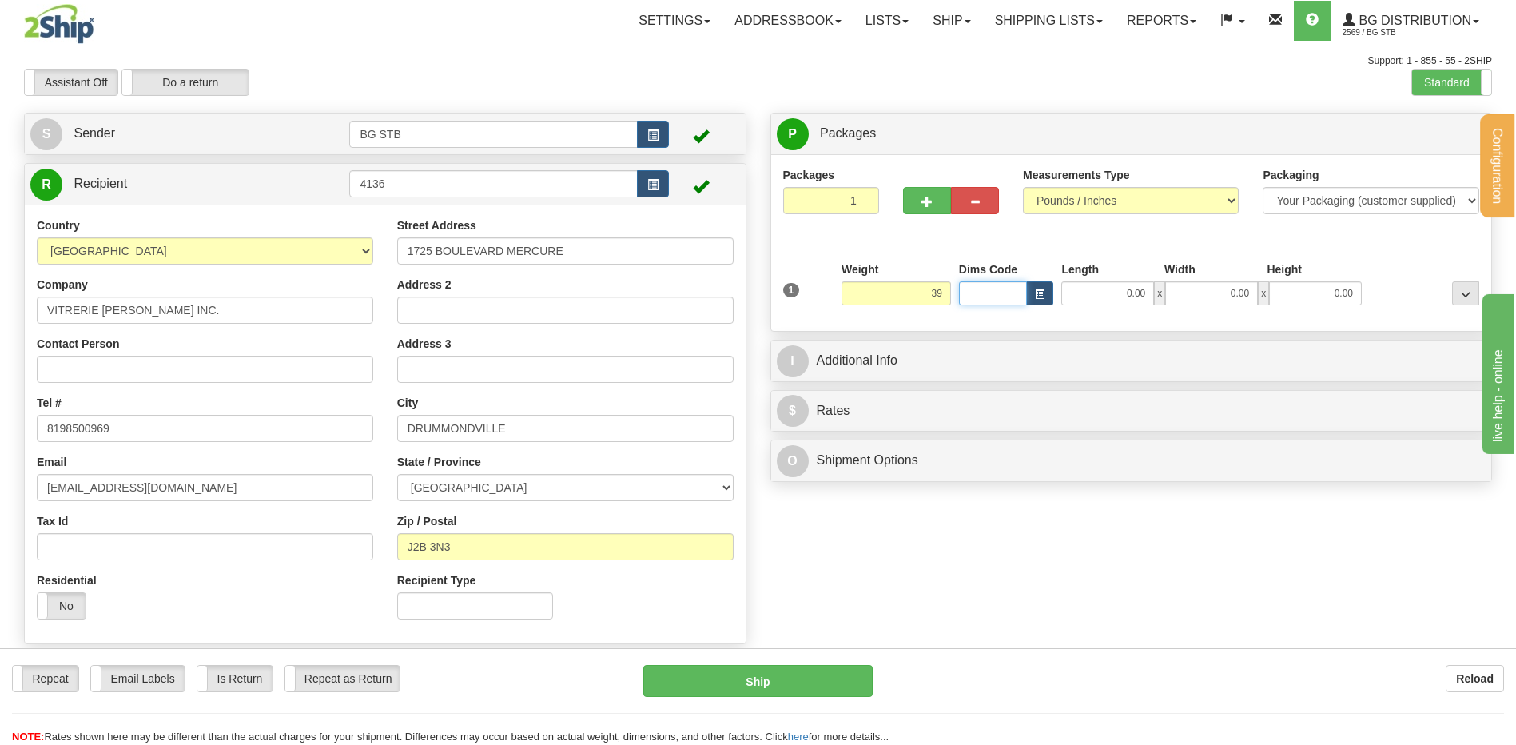
type input "39.00"
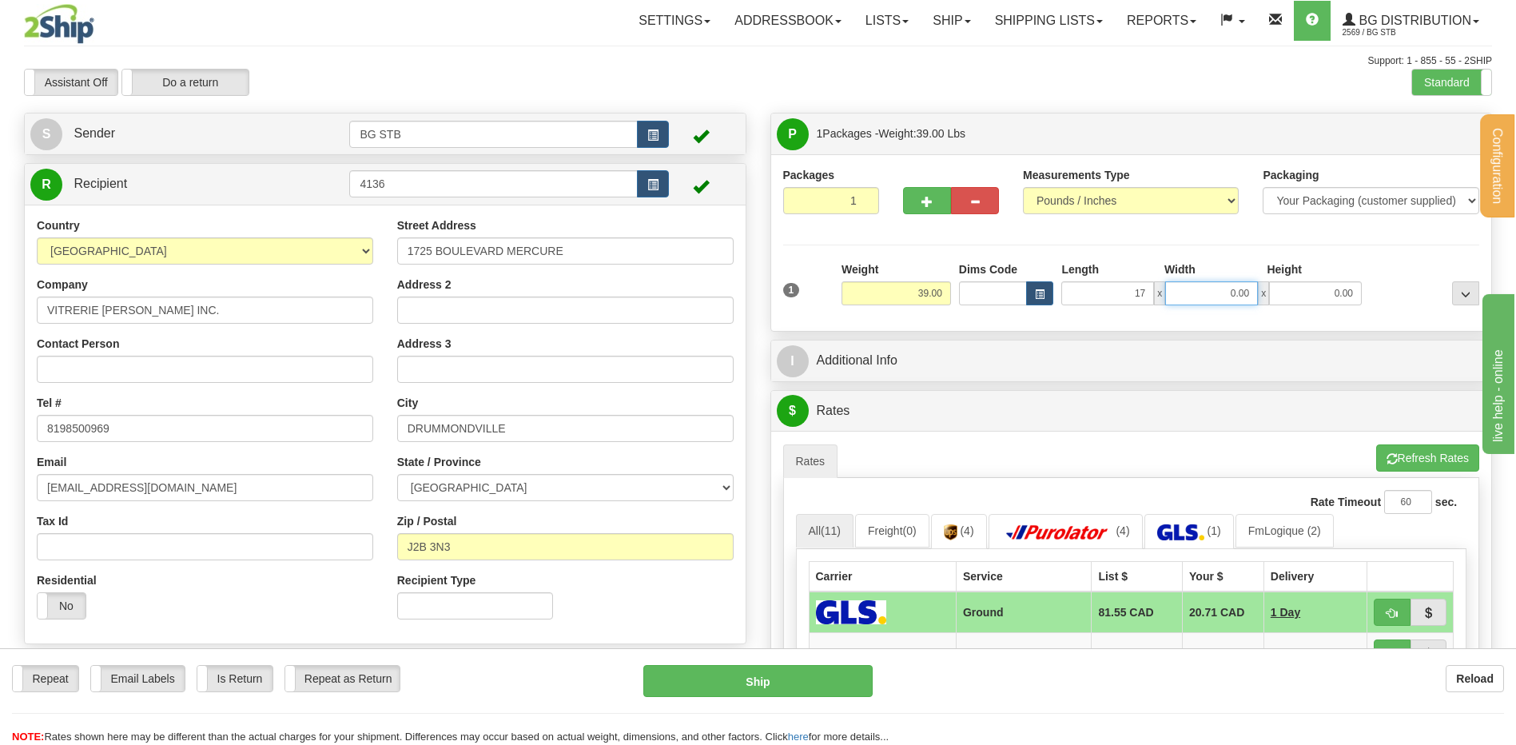
type input "17.00"
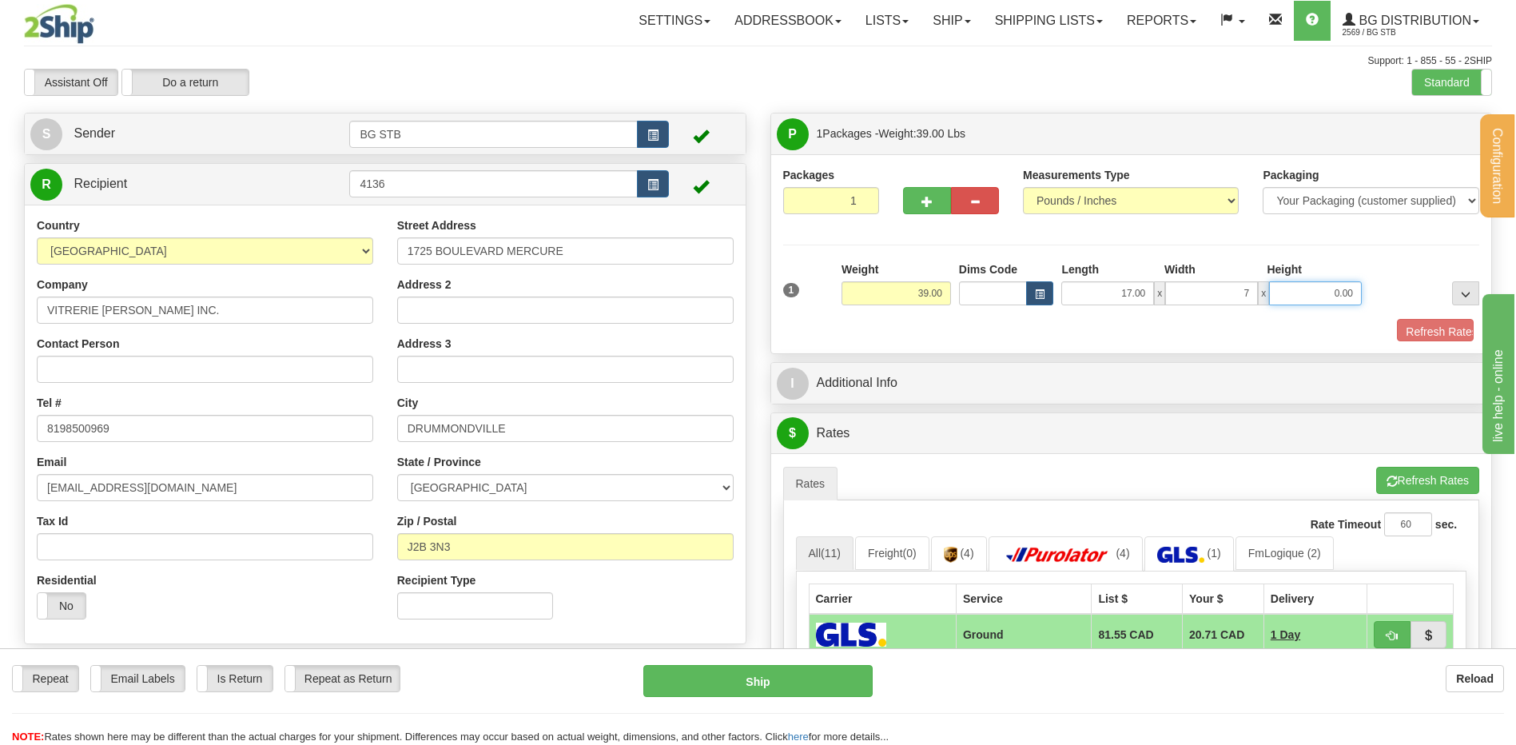
type input "7.00"
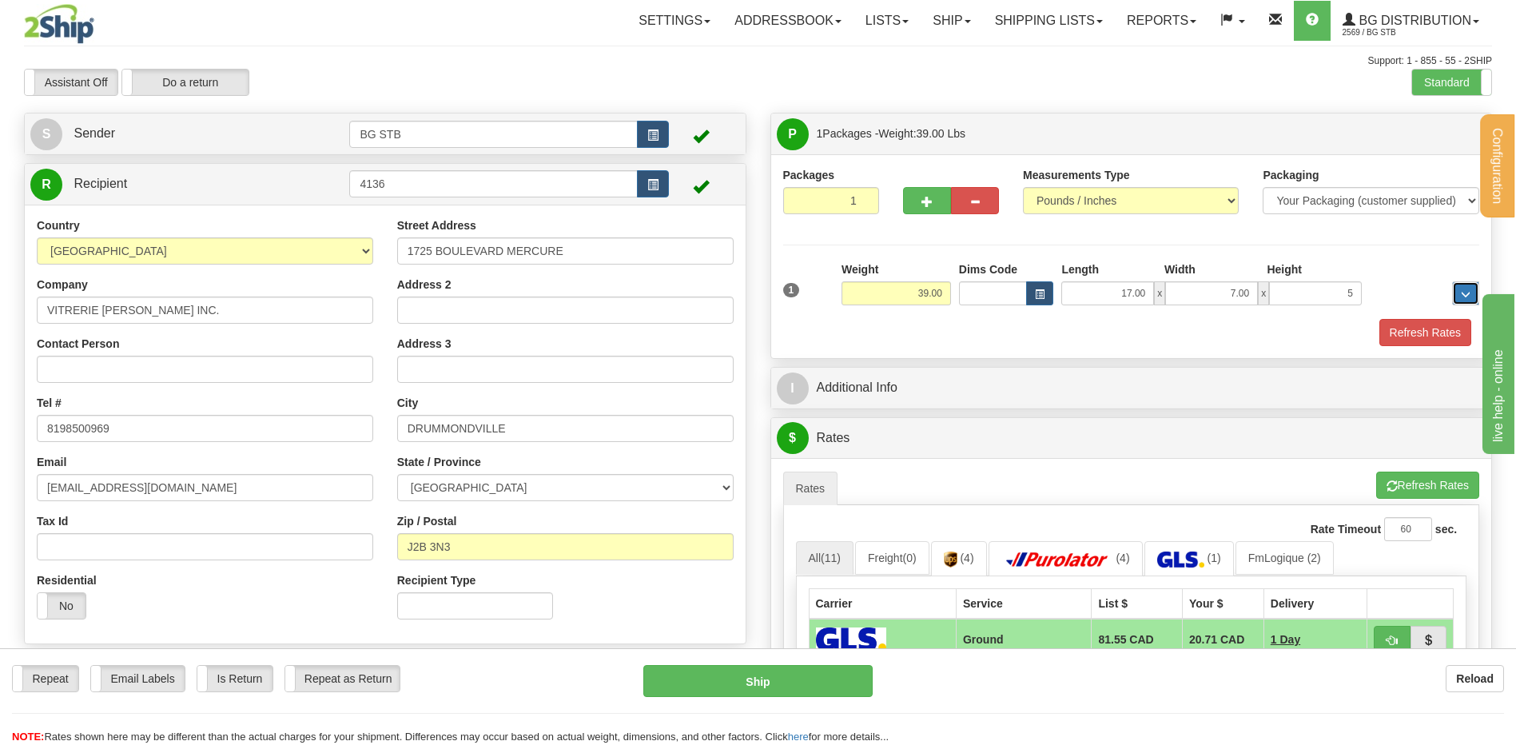
type input "5.00"
click at [930, 200] on span "button" at bounding box center [926, 202] width 11 height 10
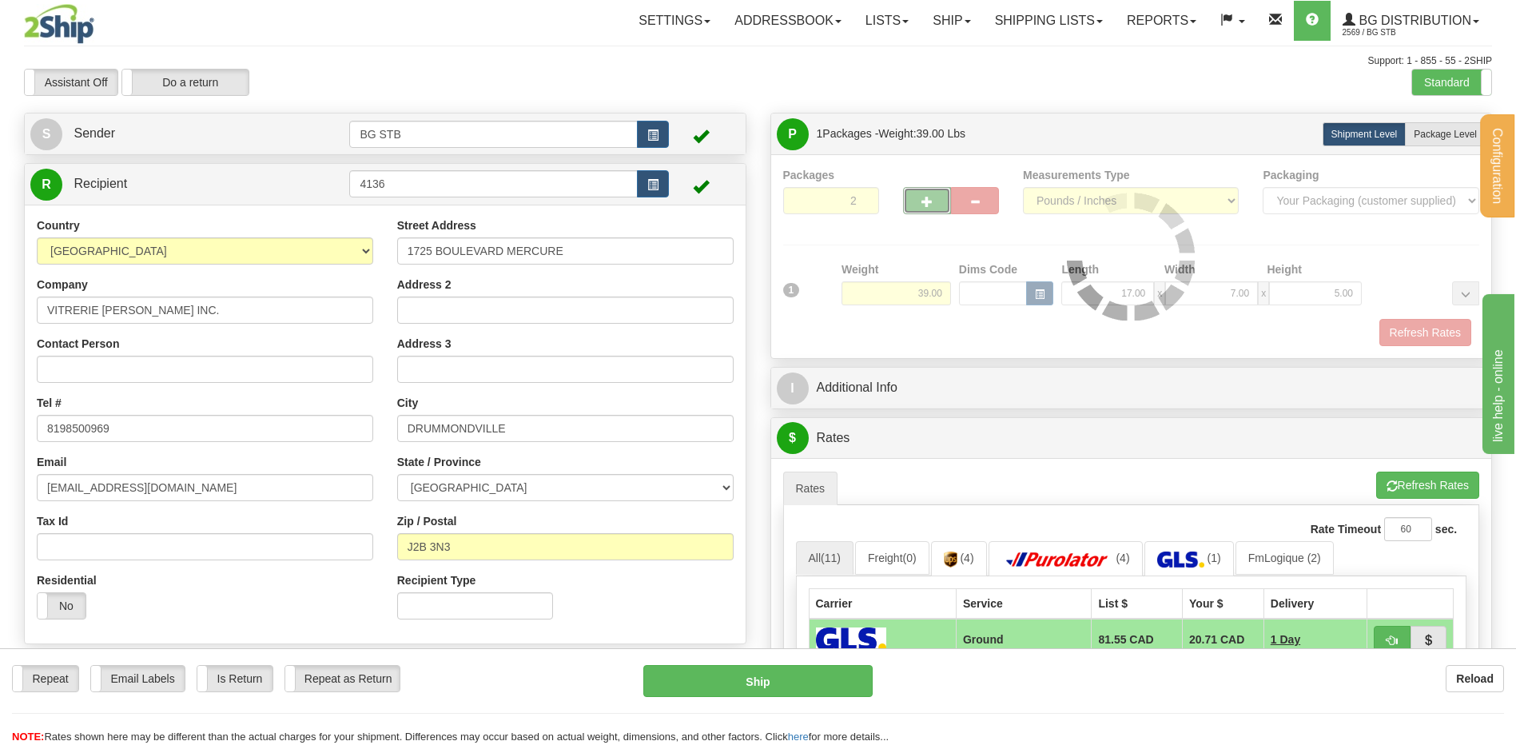
click at [929, 198] on div "Packages 2 1 Measurements Type" at bounding box center [1131, 256] width 697 height 179
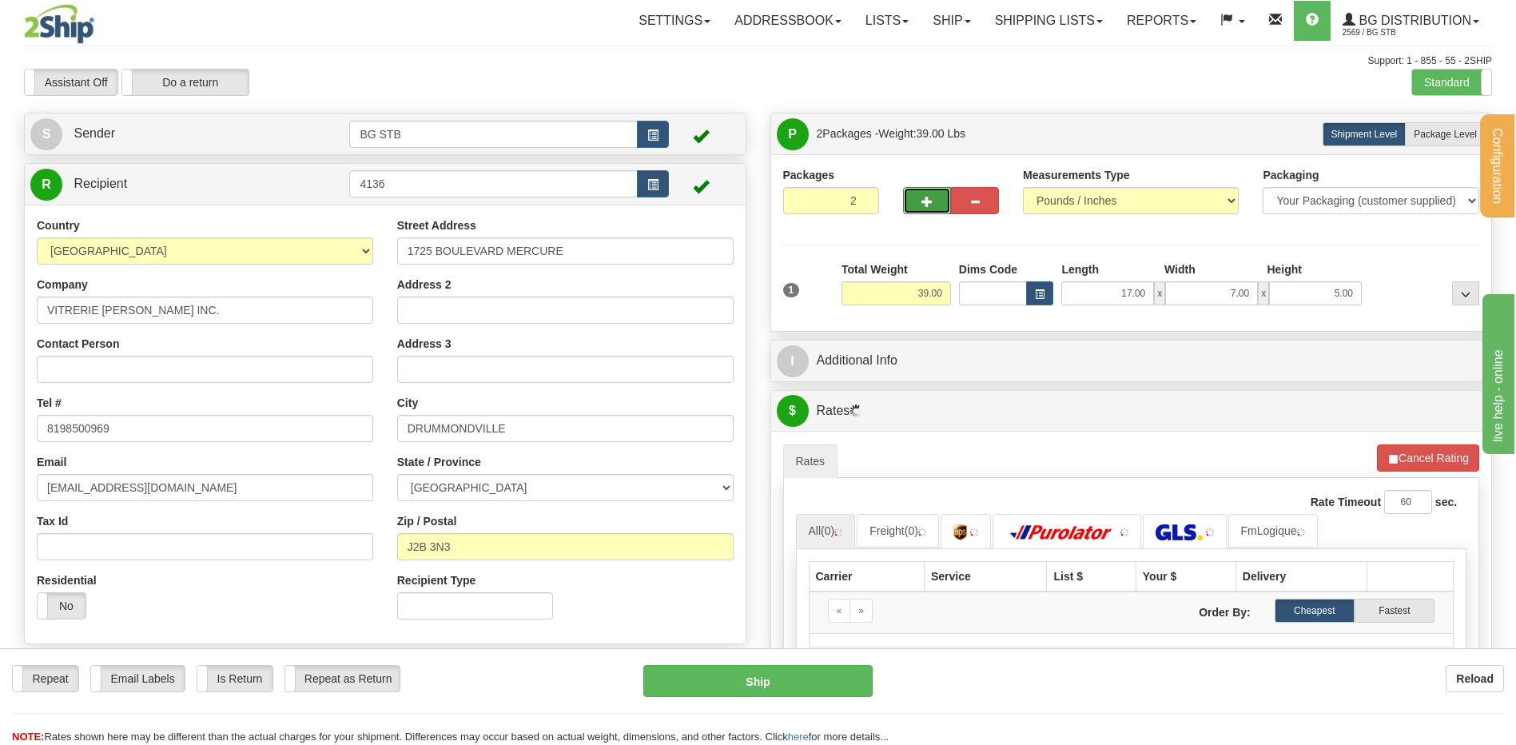
click at [929, 198] on span "button" at bounding box center [926, 202] width 11 height 10
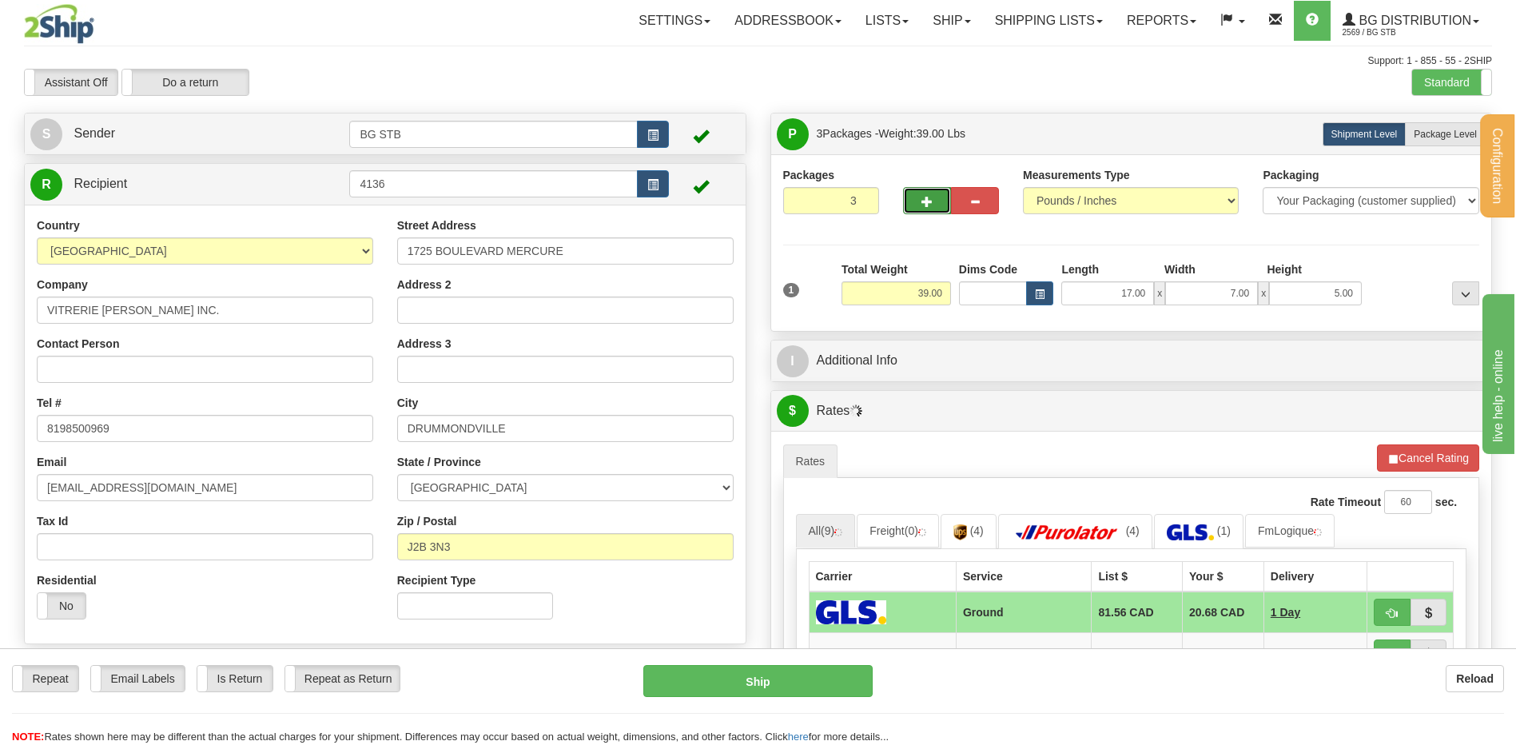
click at [916, 201] on button "button" at bounding box center [927, 200] width 48 height 27
click at [922, 202] on span "button" at bounding box center [926, 202] width 11 height 10
click at [927, 202] on span "button" at bounding box center [926, 202] width 11 height 10
type input "6"
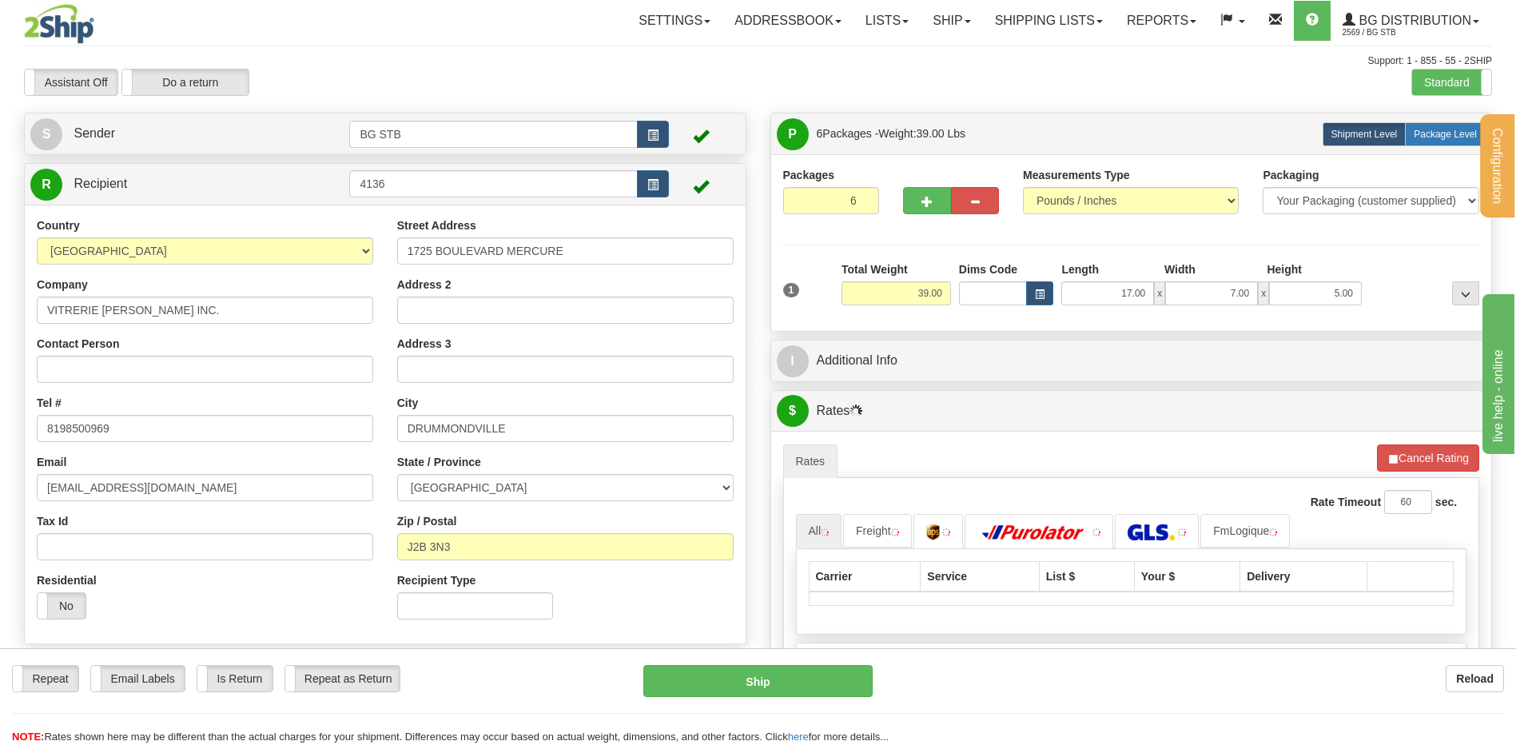
click at [1442, 132] on span "Package Level" at bounding box center [1445, 134] width 63 height 11
radio input "true"
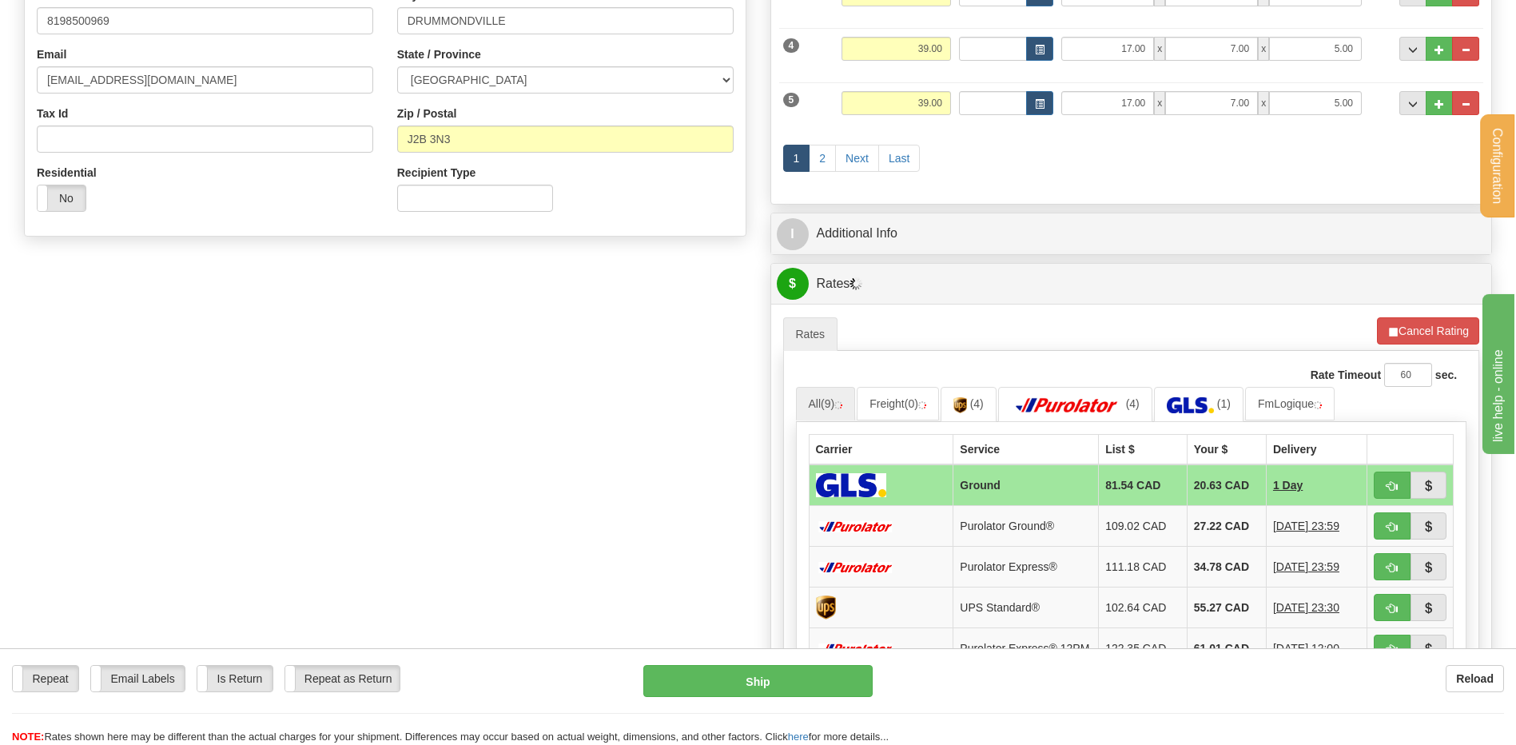
scroll to position [559, 0]
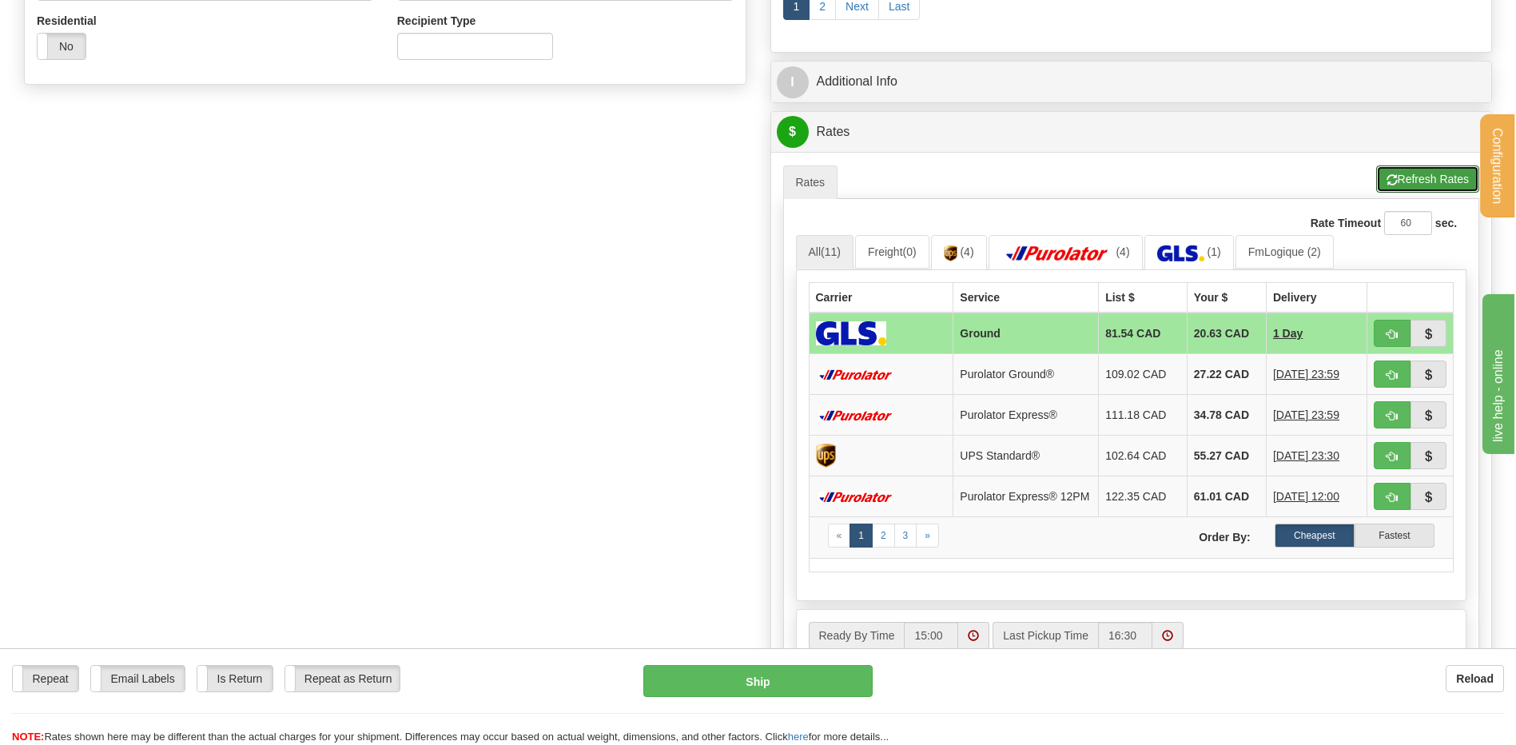
click at [1399, 168] on button "Refresh Rates" at bounding box center [1427, 178] width 103 height 27
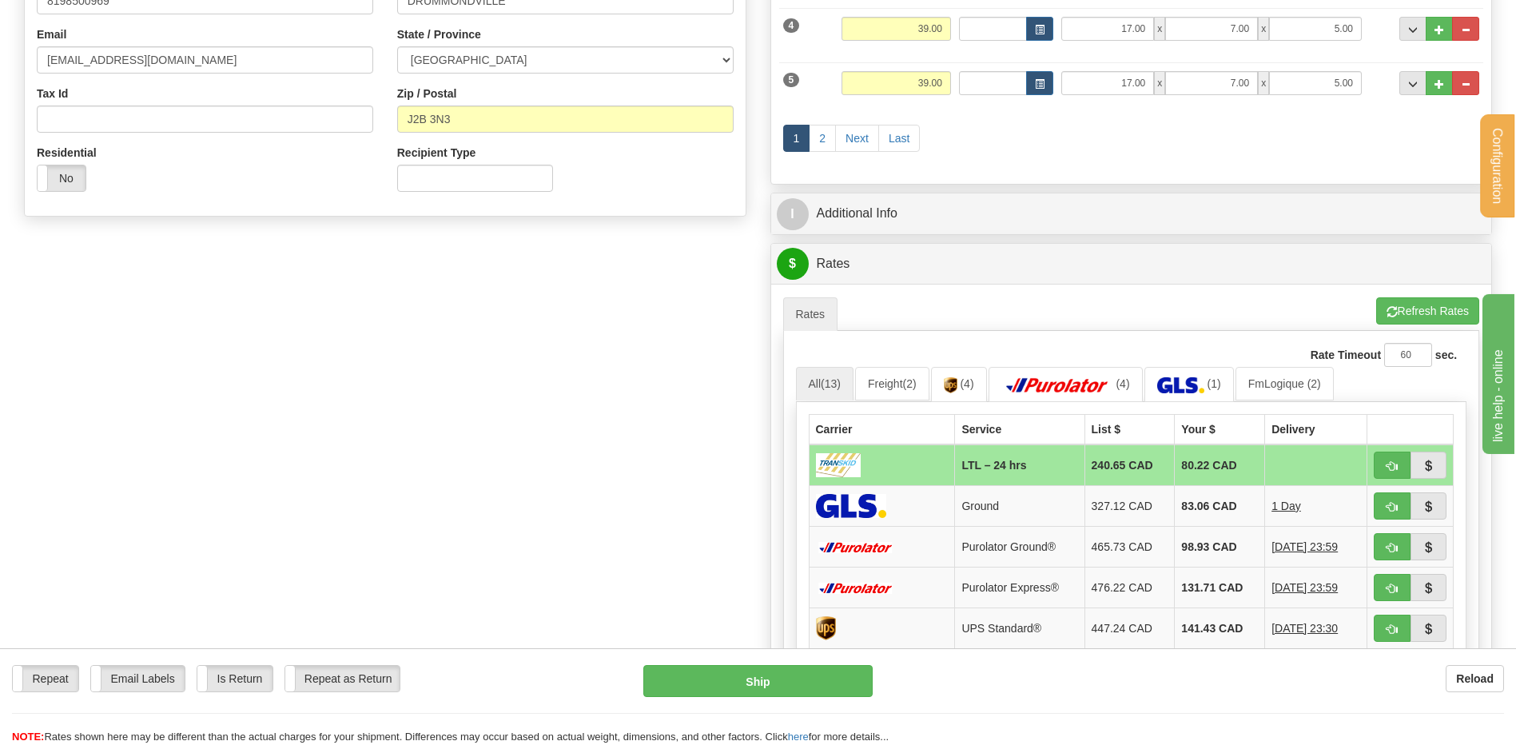
scroll to position [400, 0]
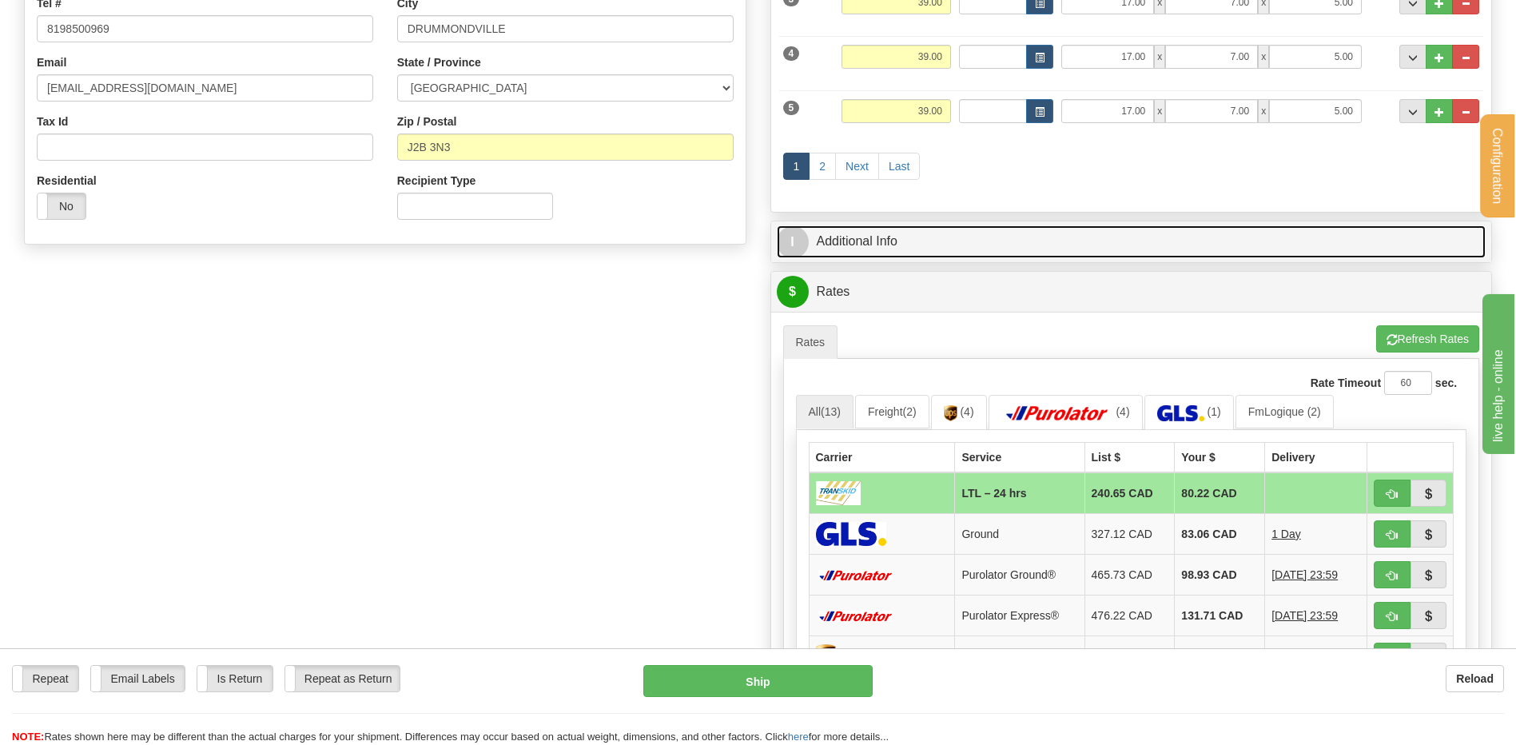
click at [967, 247] on link "I Additional Info" at bounding box center [1132, 241] width 710 height 33
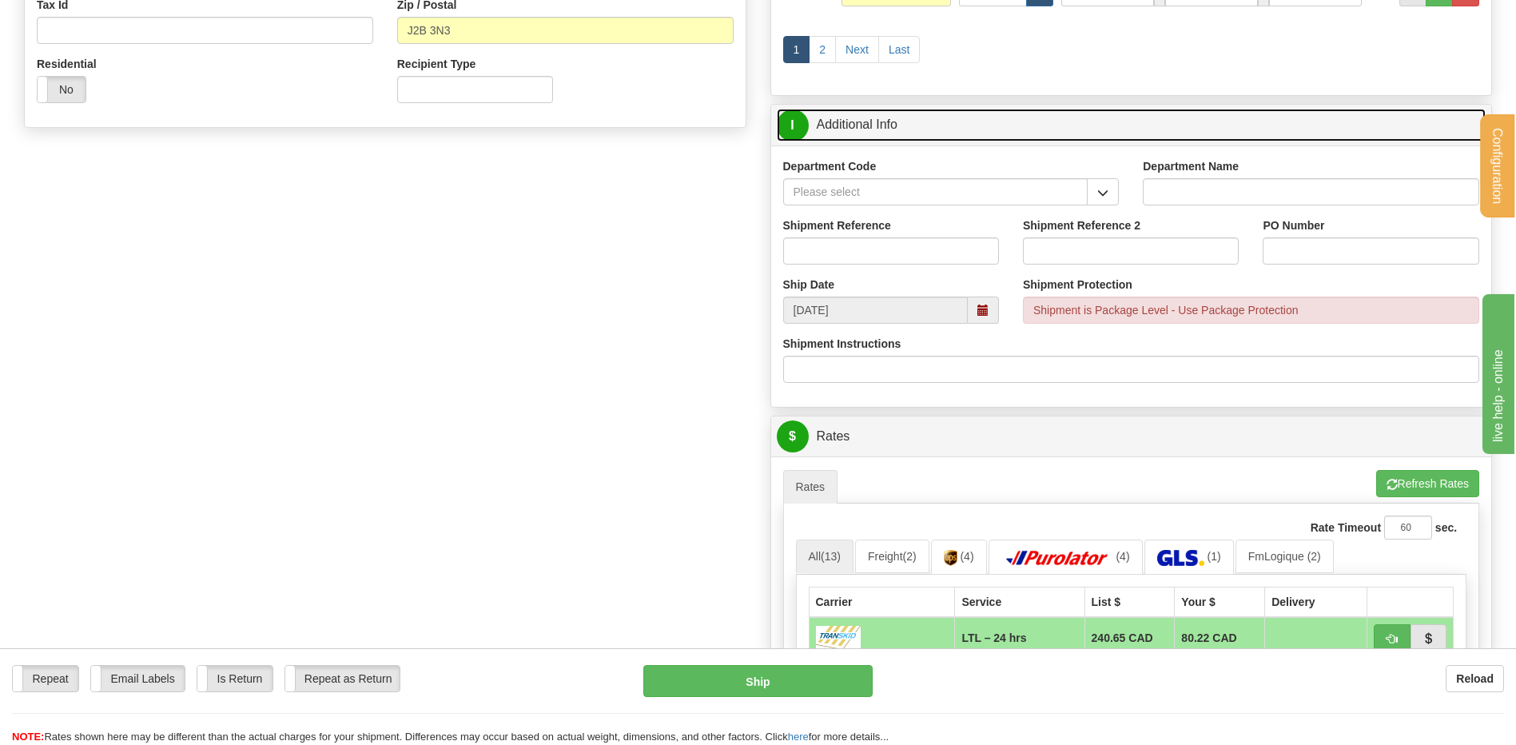
scroll to position [639, 0]
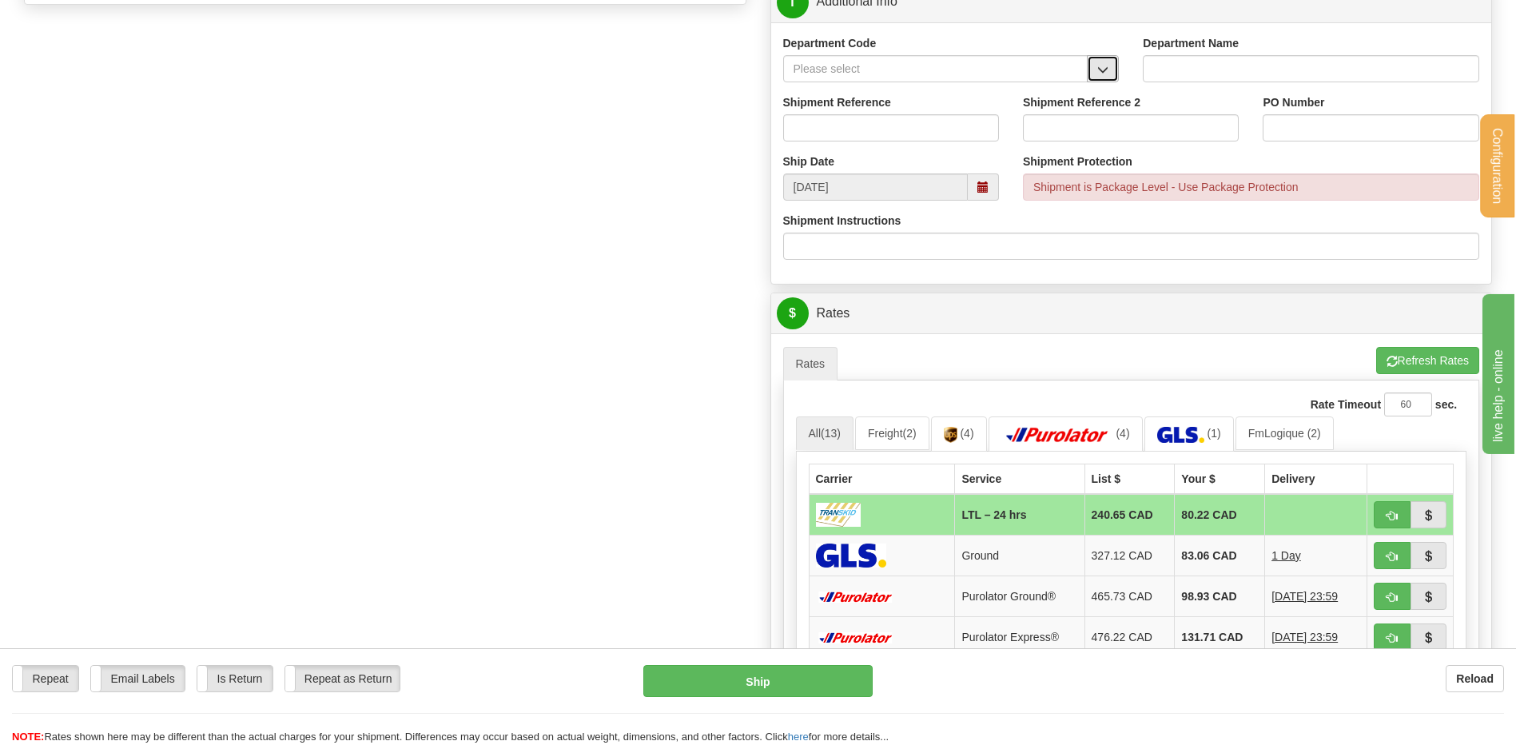
click at [1109, 68] on button "button" at bounding box center [1103, 68] width 32 height 27
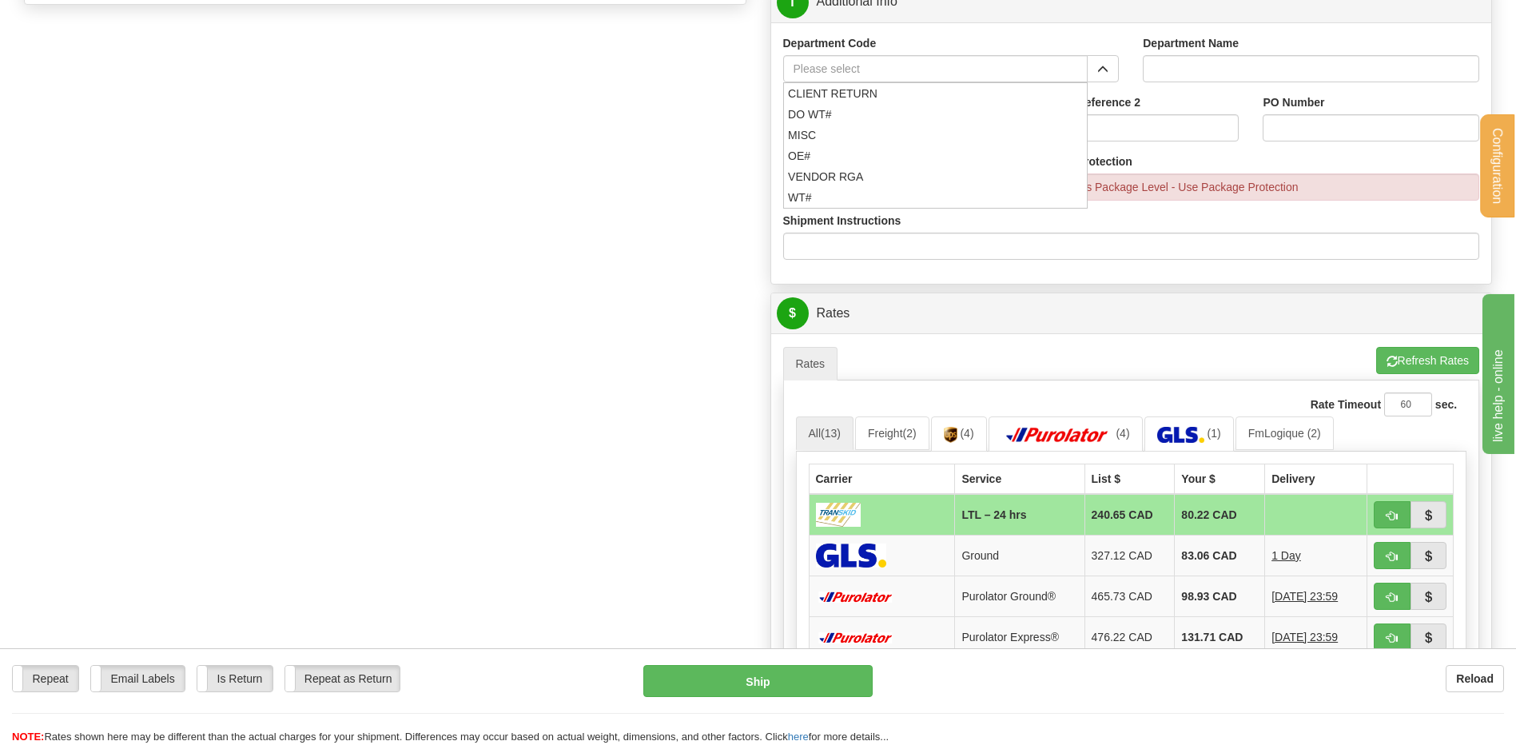
click at [782, 156] on div "Ship Date 09/24/2025" at bounding box center [891, 176] width 240 height 47
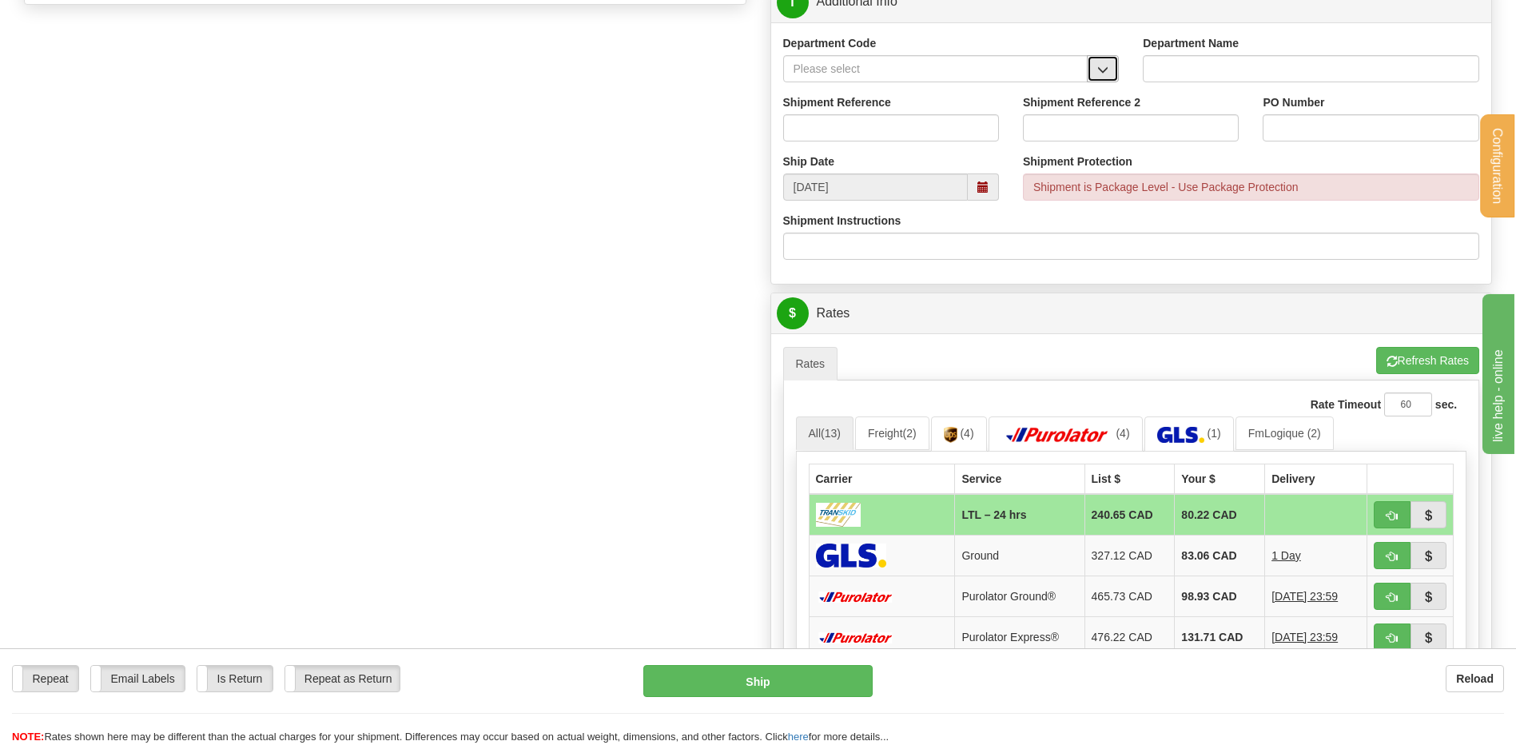
click at [1095, 67] on button "button" at bounding box center [1103, 68] width 32 height 27
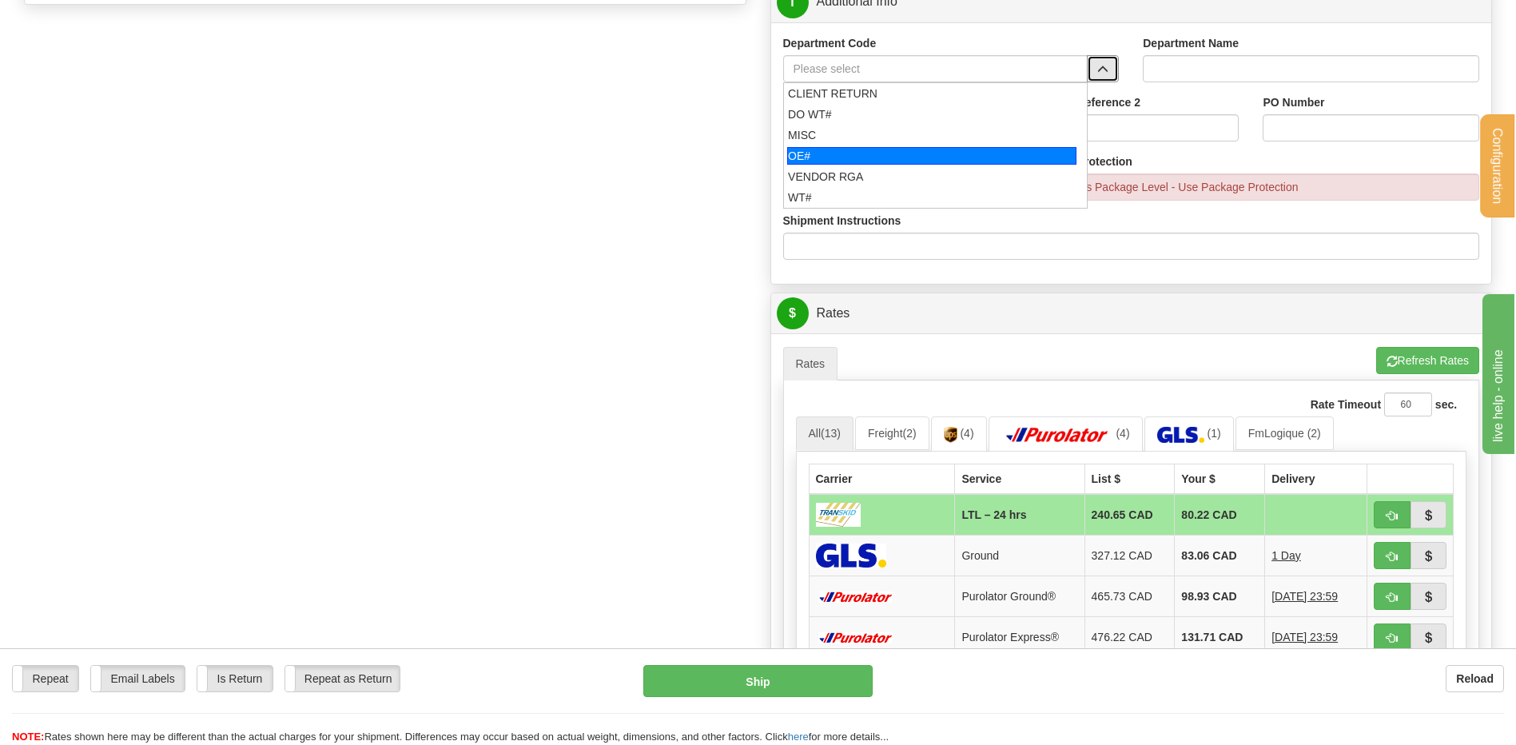
click at [895, 149] on div "OE#" at bounding box center [931, 156] width 289 height 18
type input "OE#"
type input "ORDERS"
click at [889, 132] on input "Shipment Reference" at bounding box center [891, 127] width 216 height 27
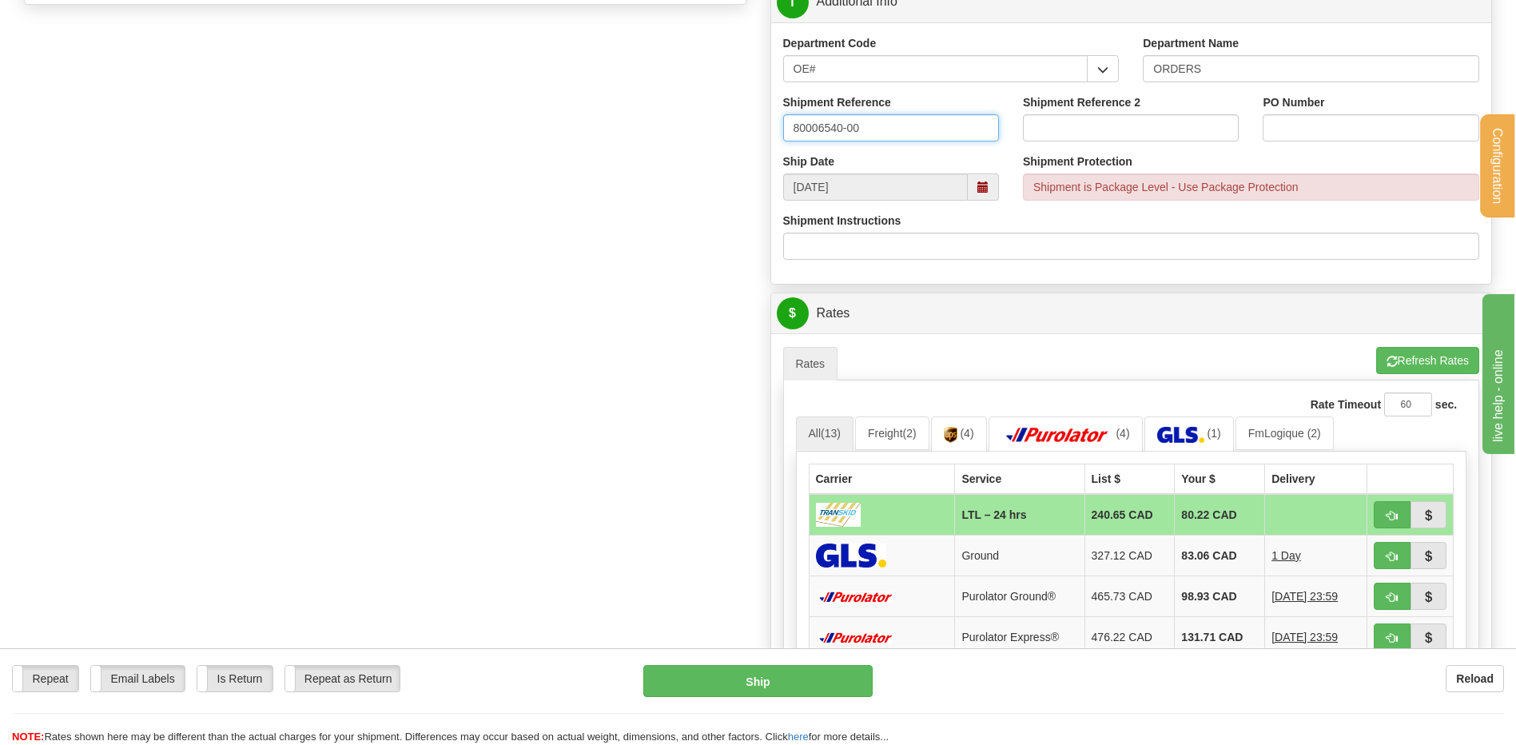
type input "80006540-00"
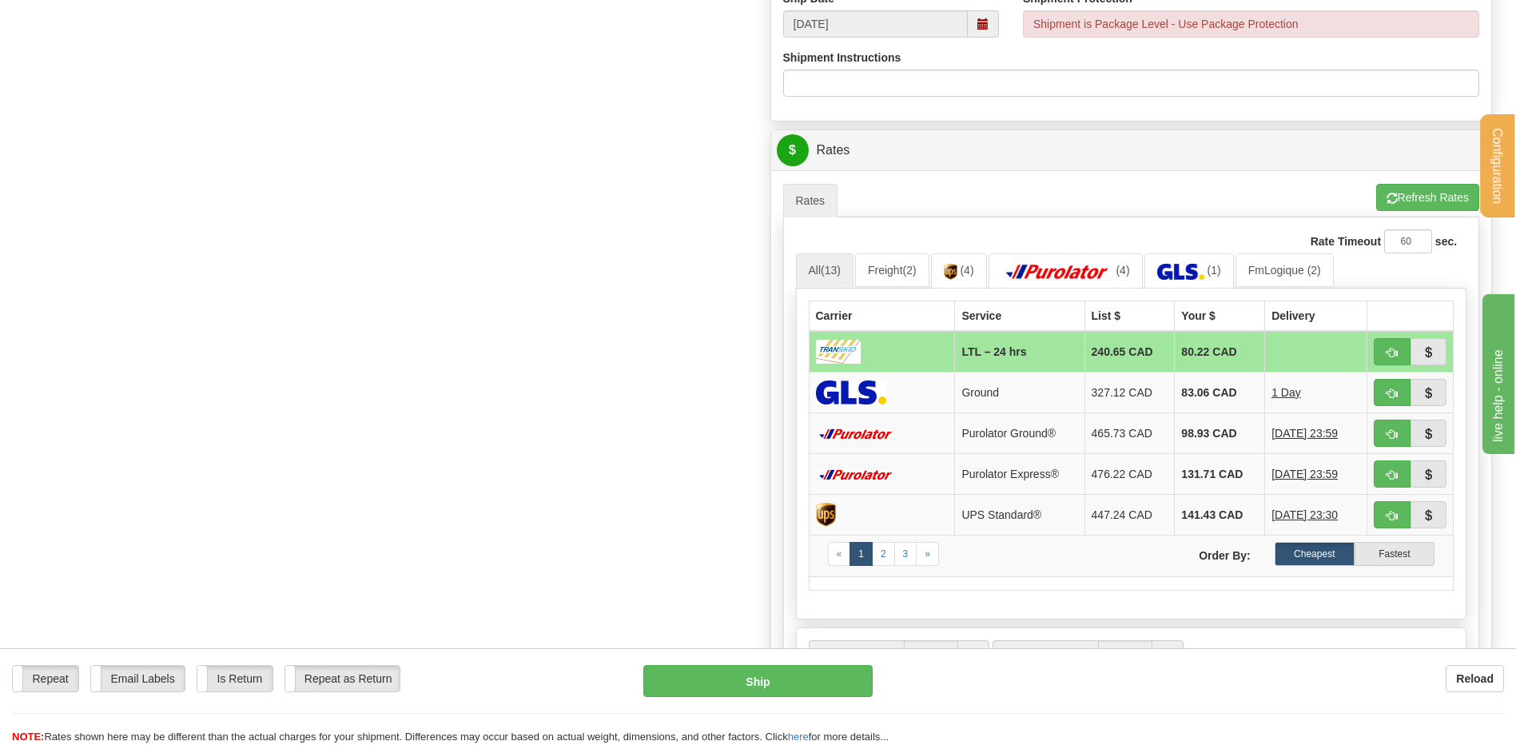
scroll to position [959, 0]
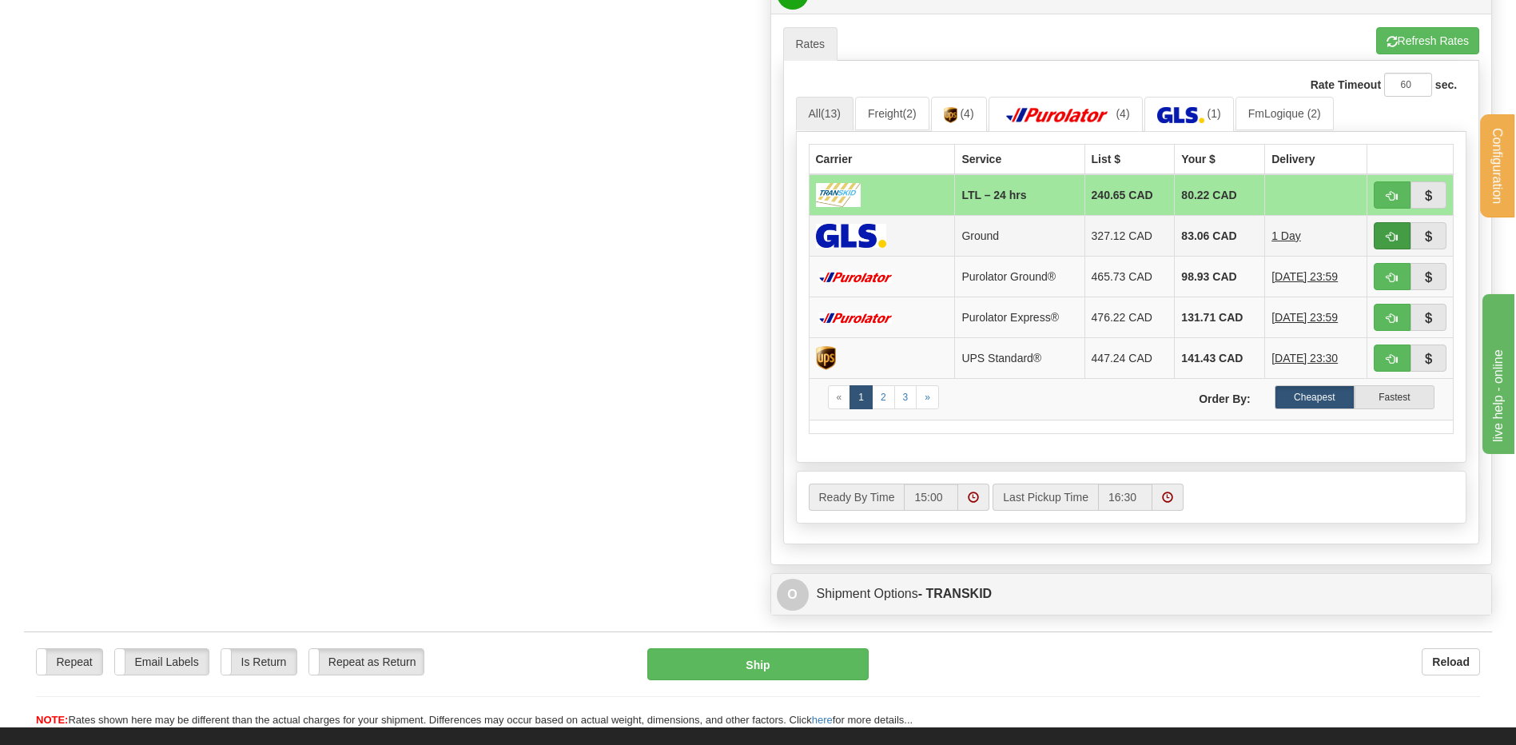
type input "7700"
click at [1380, 232] on button "button" at bounding box center [1392, 235] width 37 height 27
type input "1"
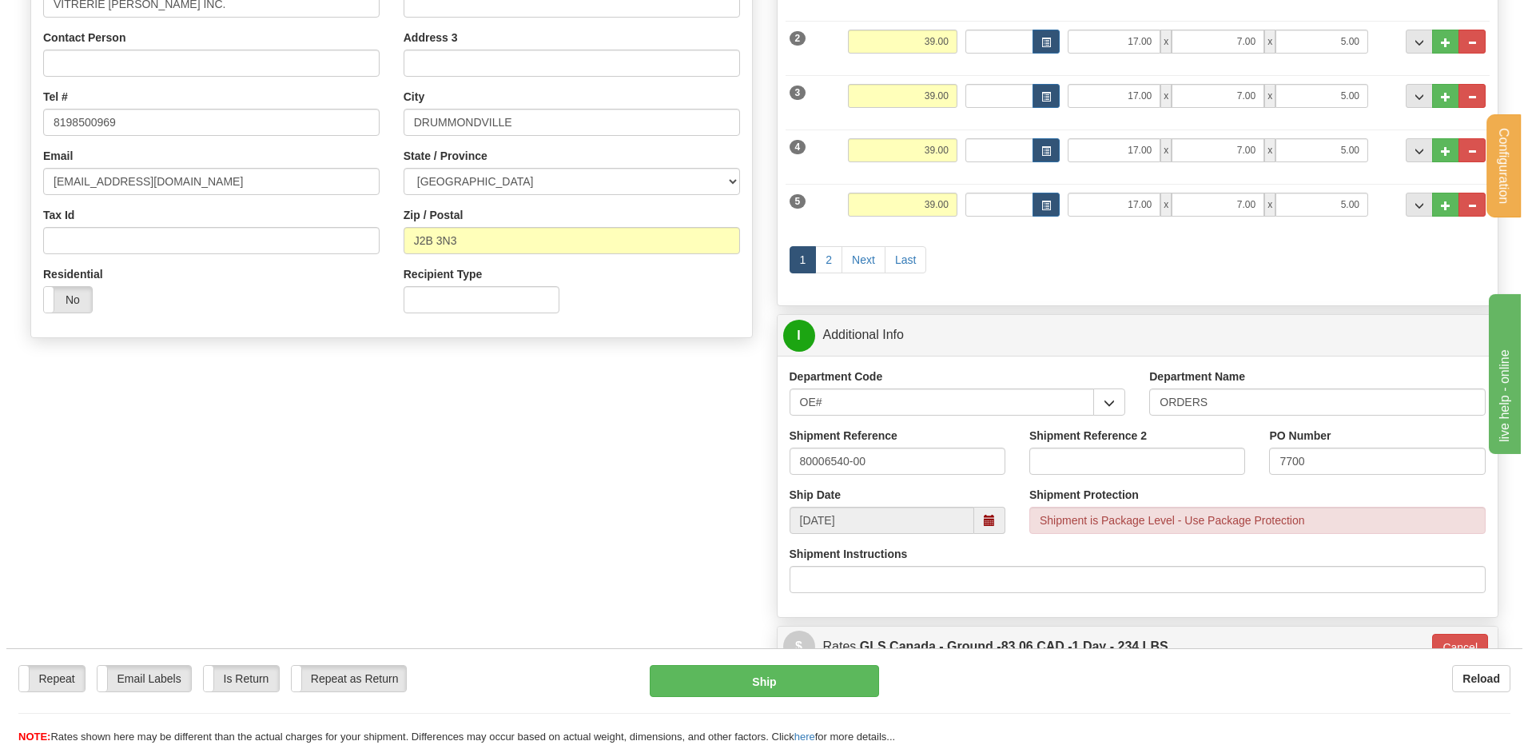
scroll to position [176, 0]
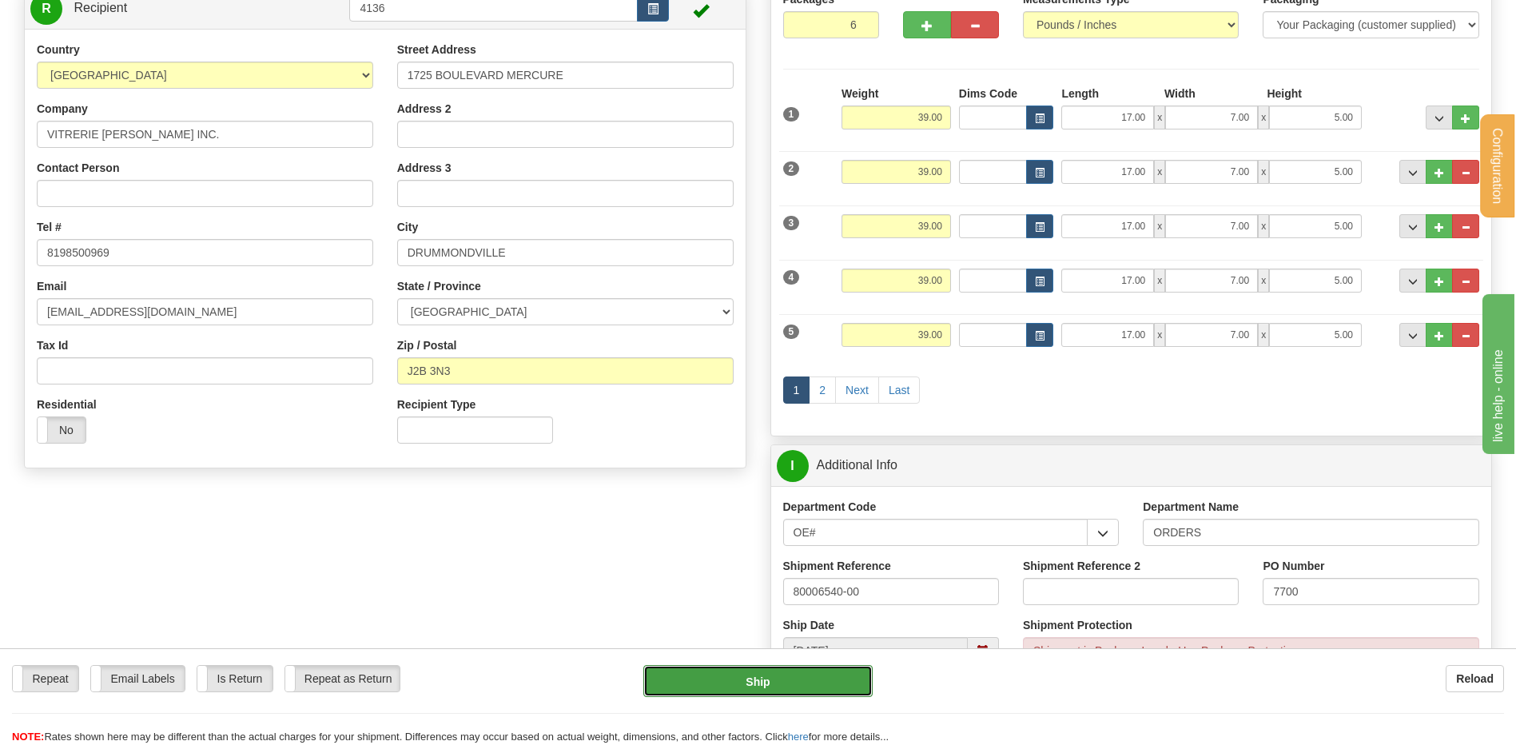
click at [814, 678] on button "Ship" at bounding box center [757, 681] width 229 height 32
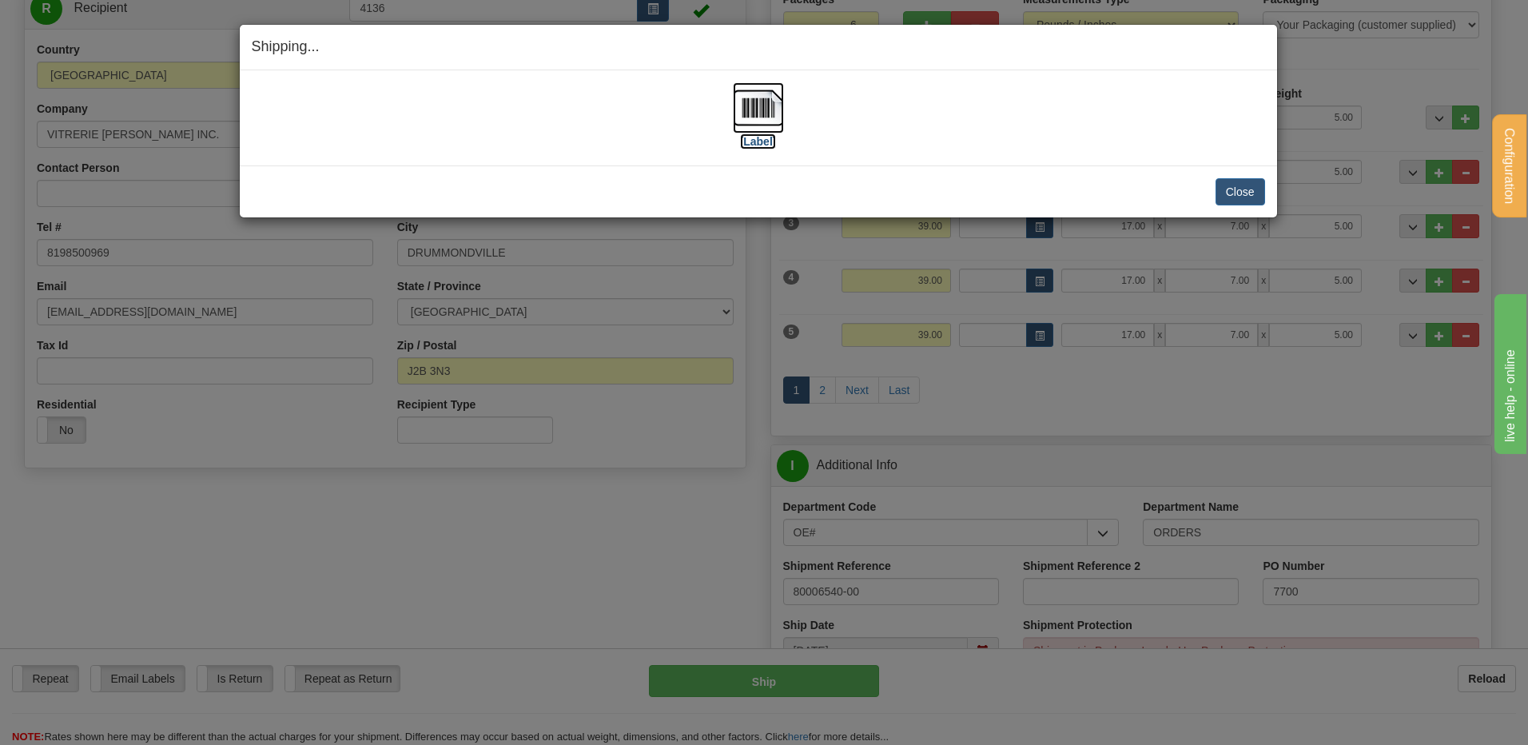
click at [765, 100] on img at bounding box center [758, 107] width 51 height 51
click at [1249, 182] on button "Close" at bounding box center [1240, 191] width 50 height 27
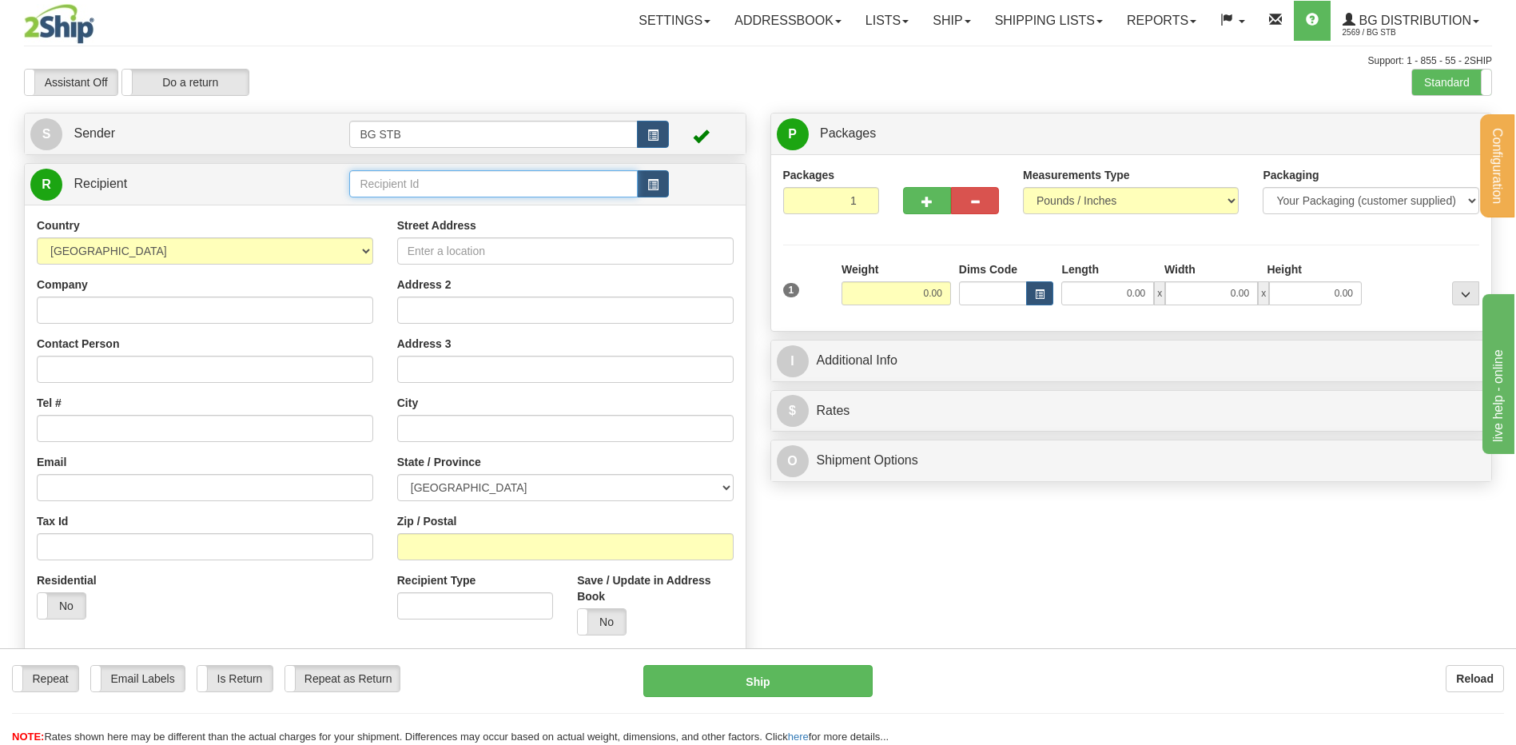
click at [491, 172] on input "text" at bounding box center [493, 183] width 288 height 27
type input "4078"
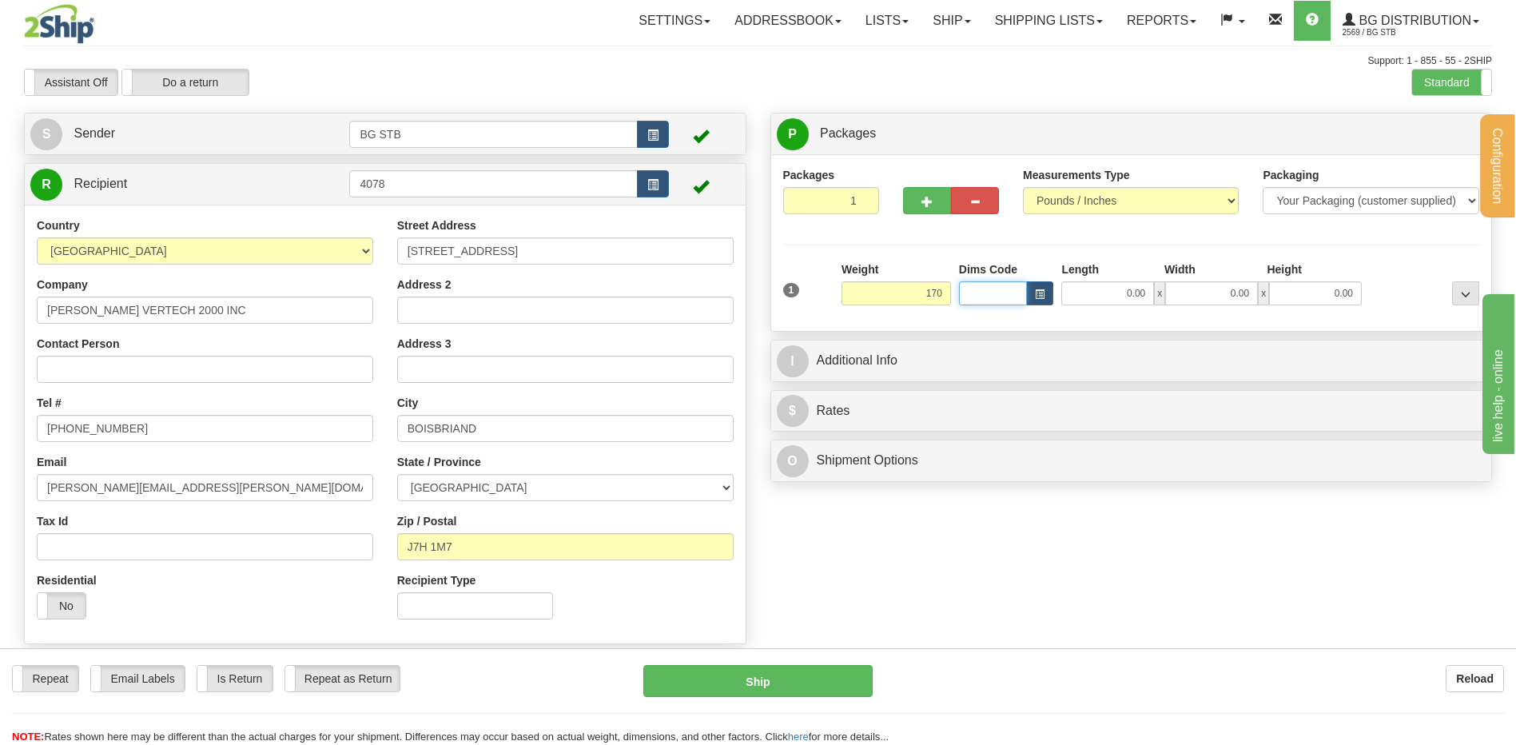
type input "170.00"
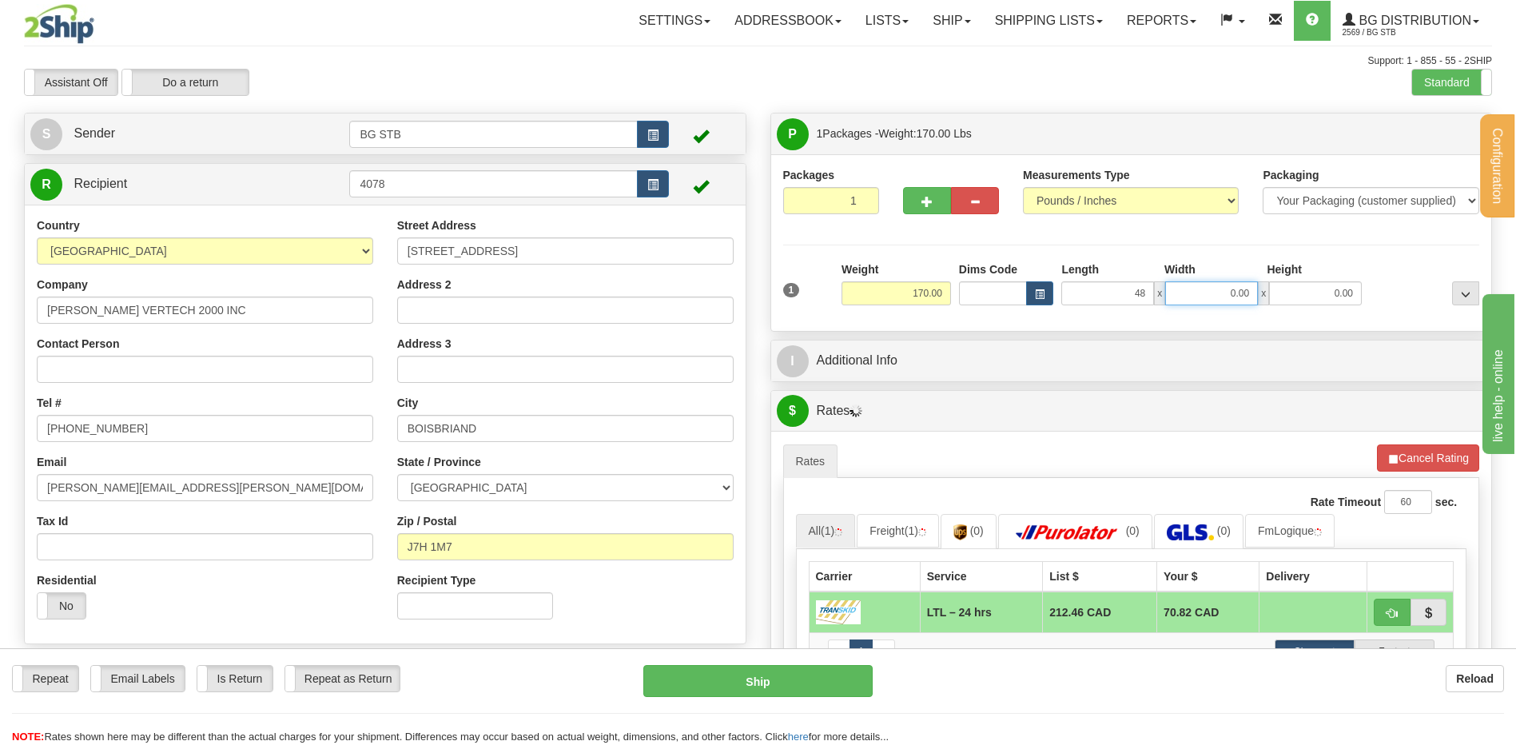
type input "48.00"
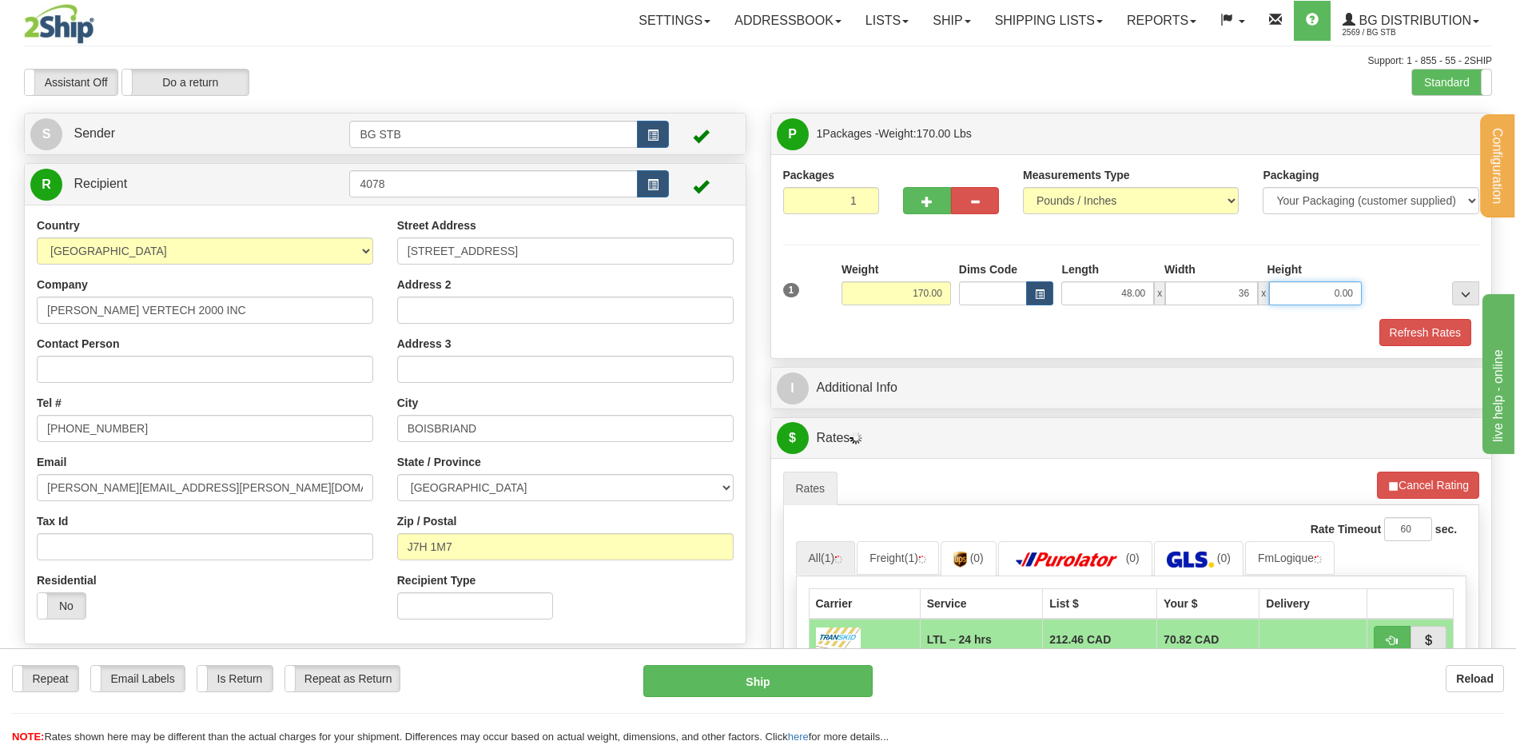
type input "36.00"
type input "19.00"
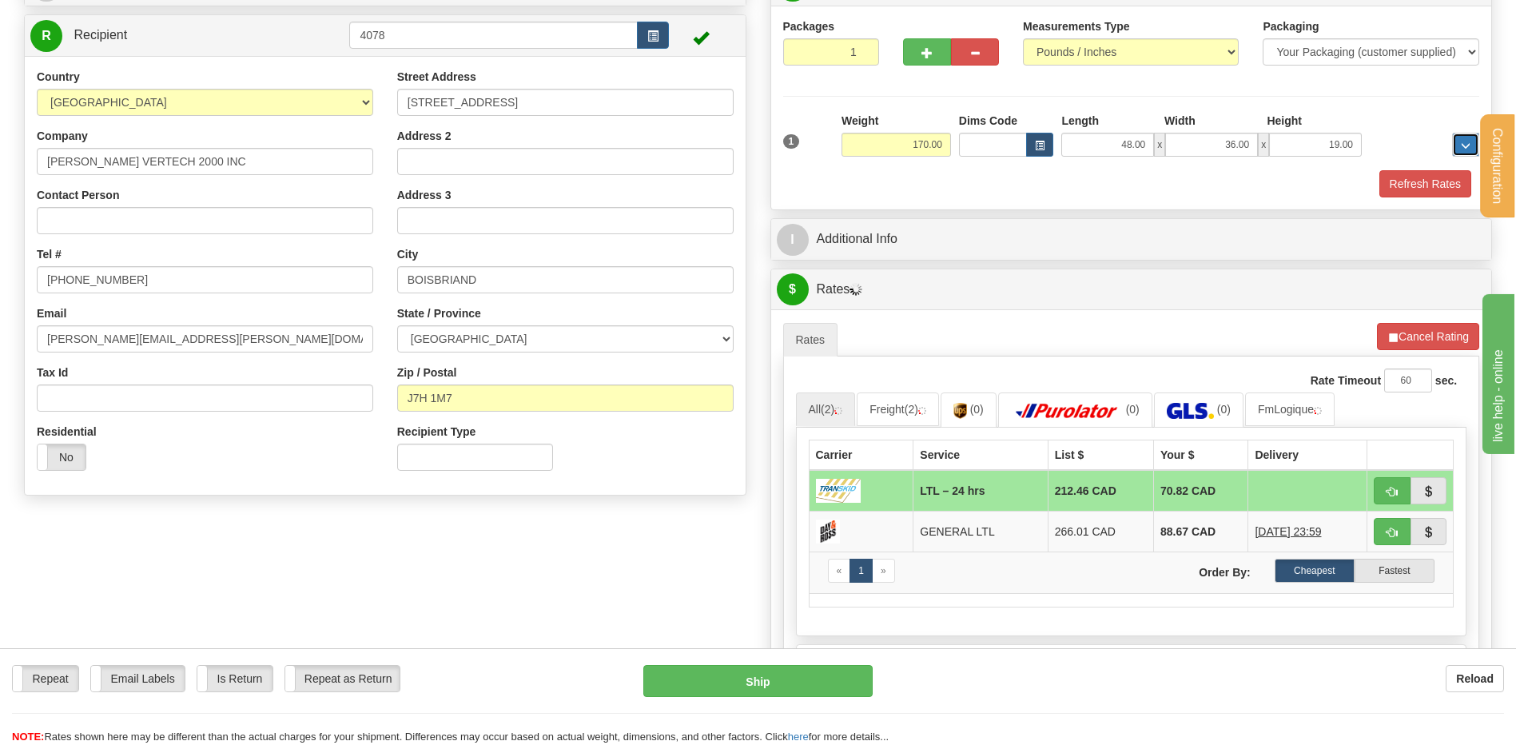
scroll to position [240, 0]
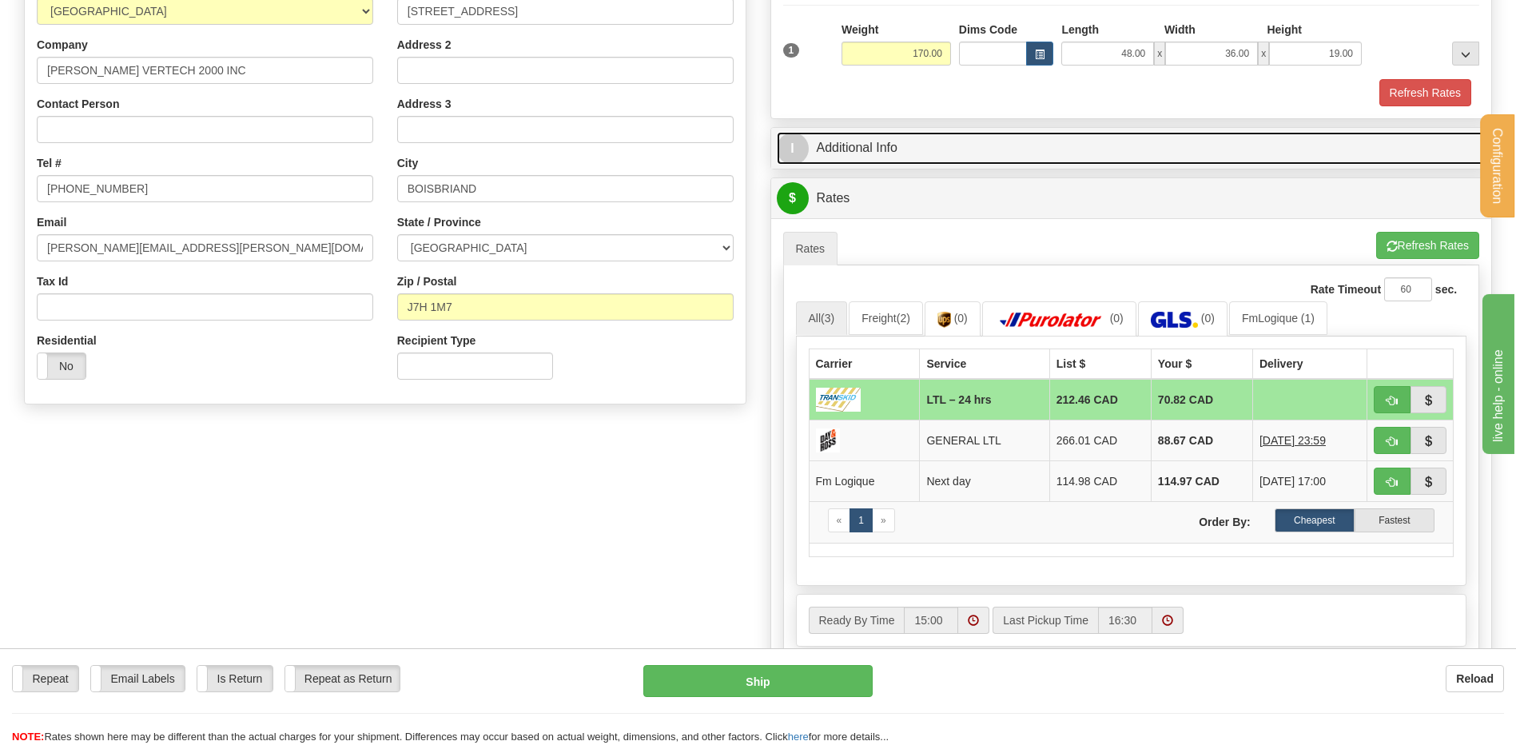
click at [893, 137] on link "I Additional Info" at bounding box center [1132, 148] width 710 height 33
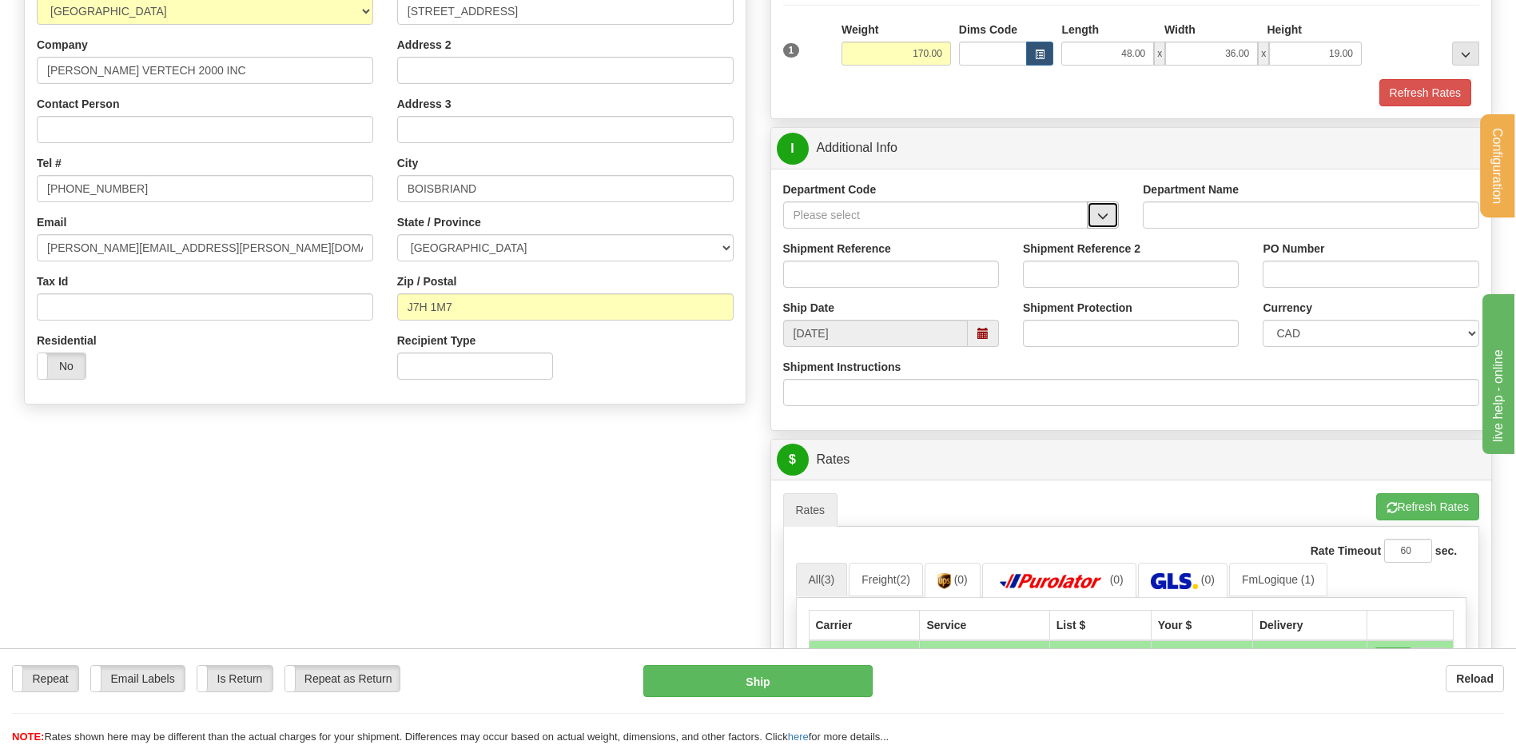
click at [1099, 216] on span "button" at bounding box center [1102, 216] width 11 height 10
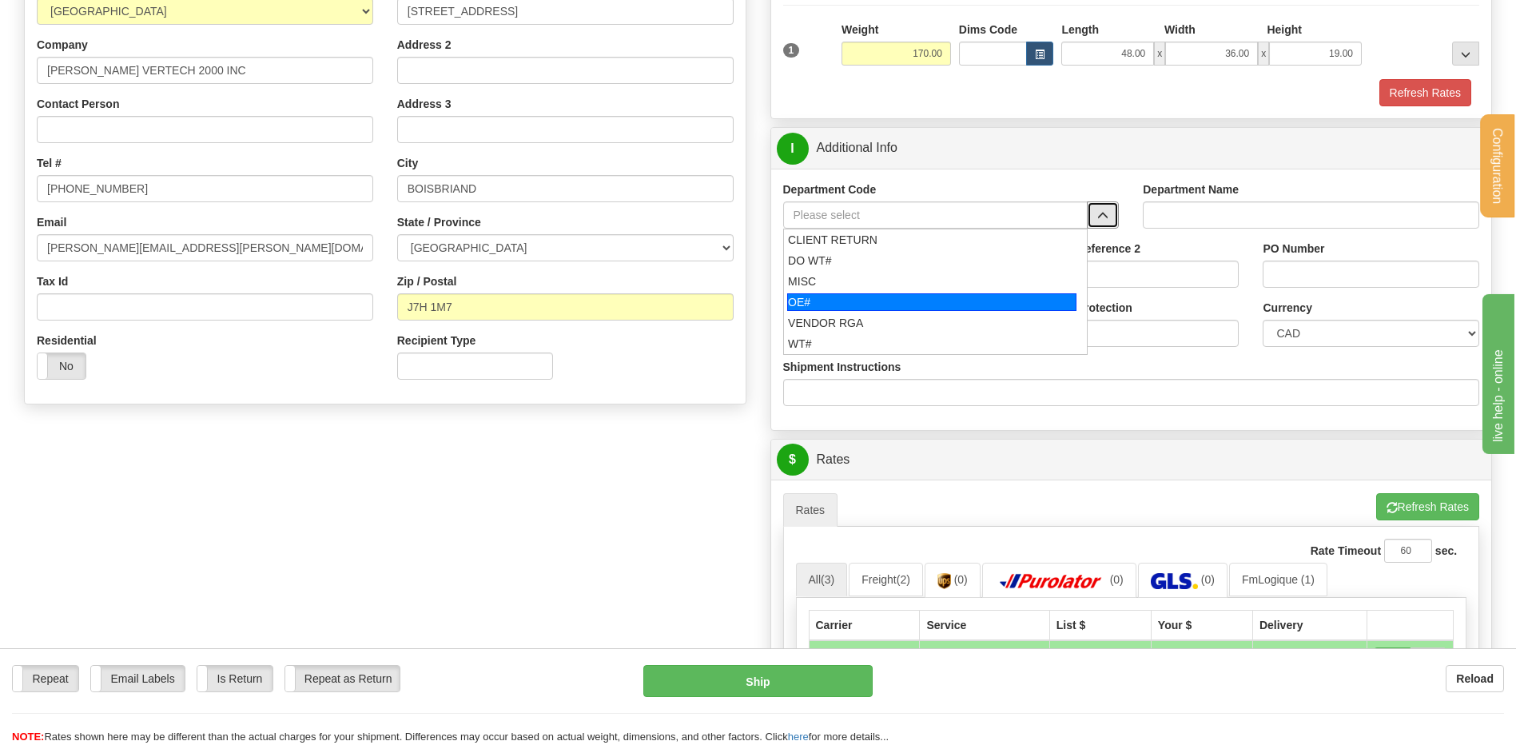
click at [937, 296] on div "OE#" at bounding box center [931, 302] width 289 height 18
type input "OE#"
type input "ORDERS"
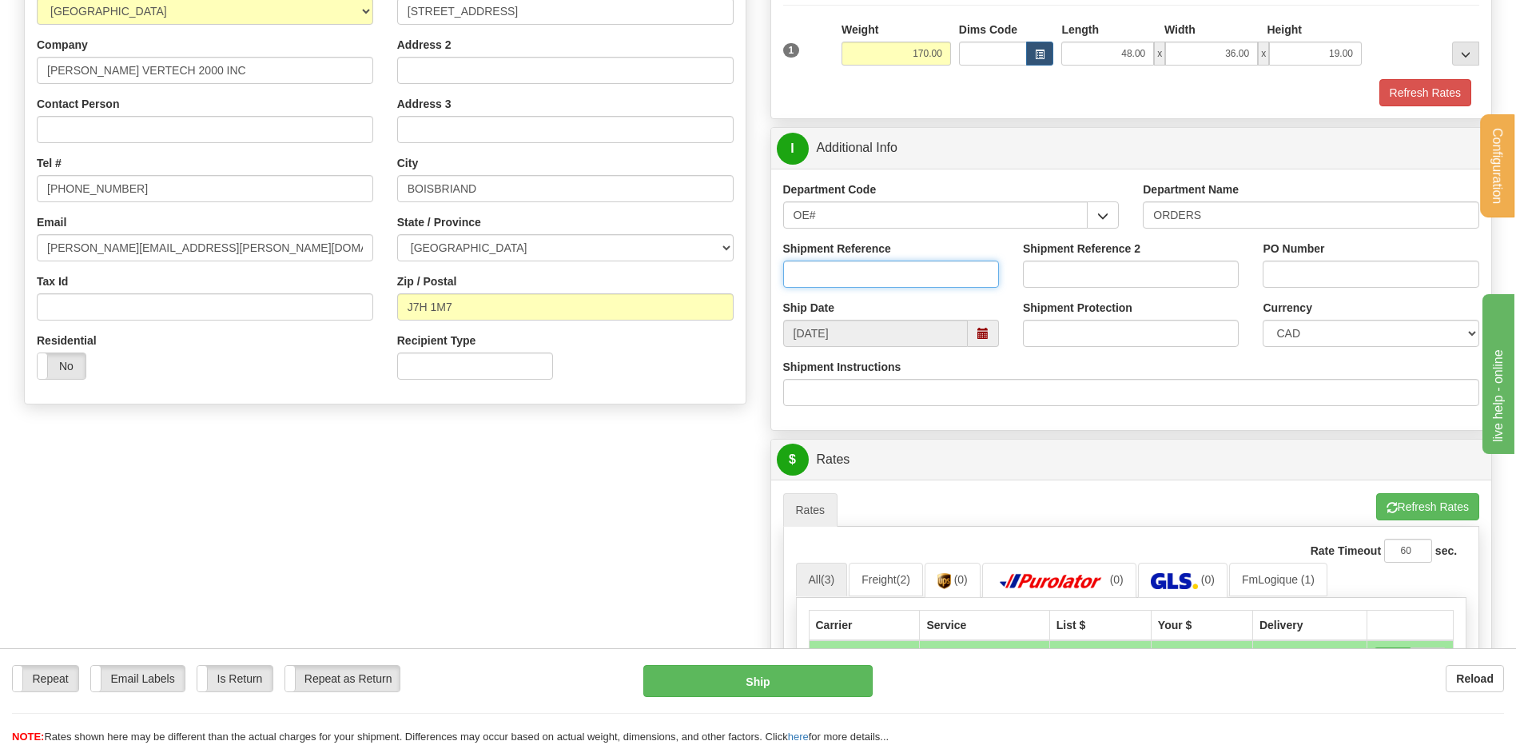
click at [920, 268] on input "Shipment Reference" at bounding box center [891, 274] width 216 height 27
type input "50321381-00 // -01"
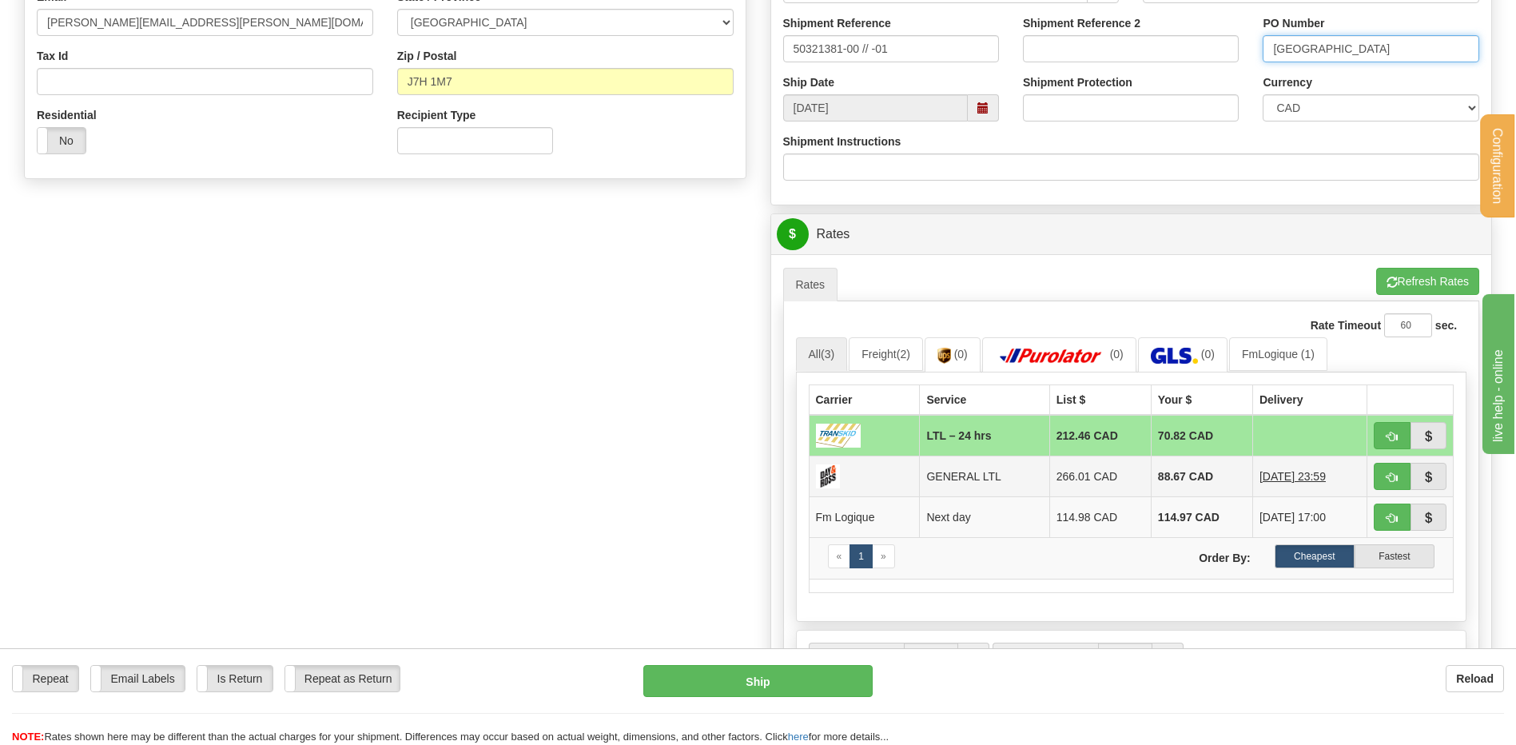
scroll to position [479, 0]
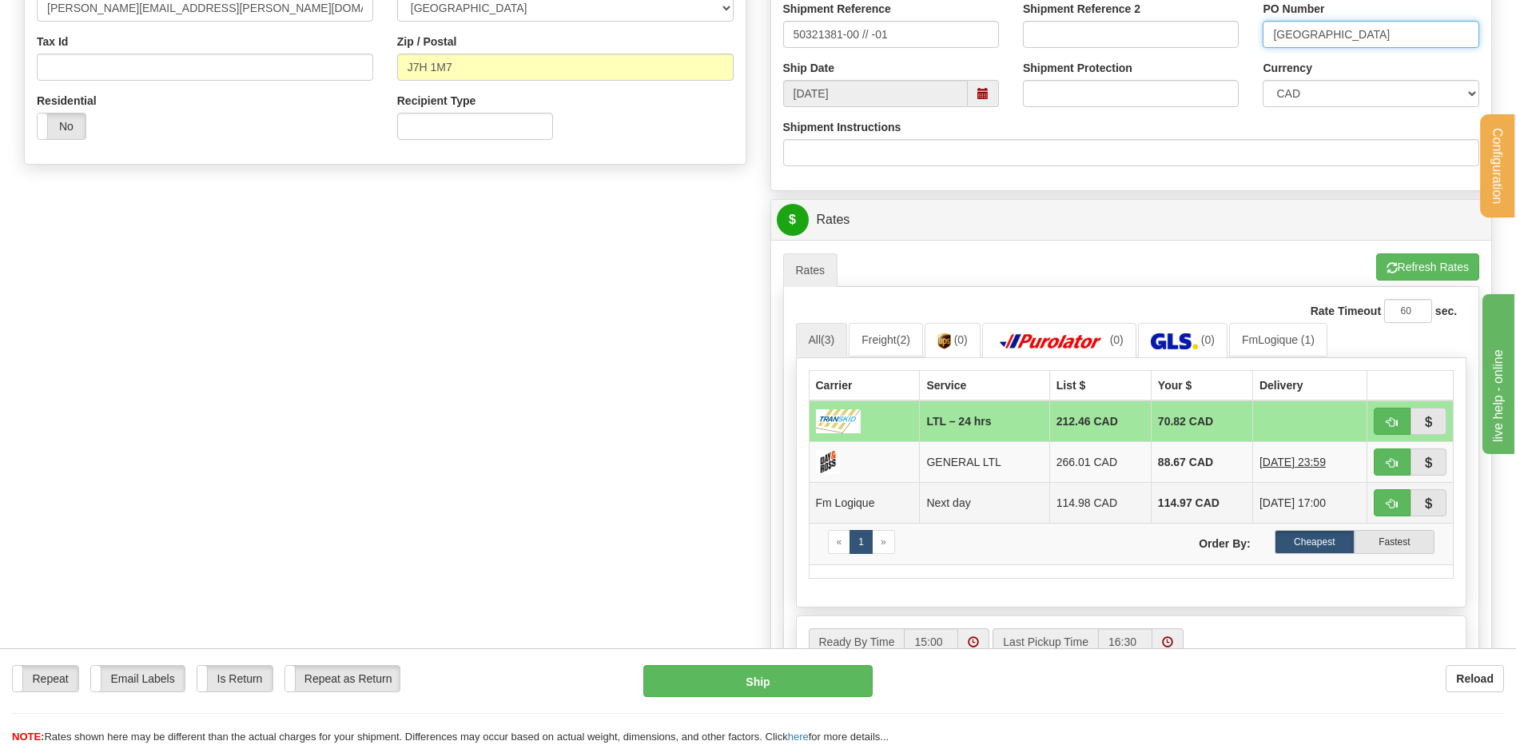
type input "38038 COLLEGE REINE-MA"
click at [1391, 500] on span "button" at bounding box center [1392, 504] width 11 height 10
type input "jour"
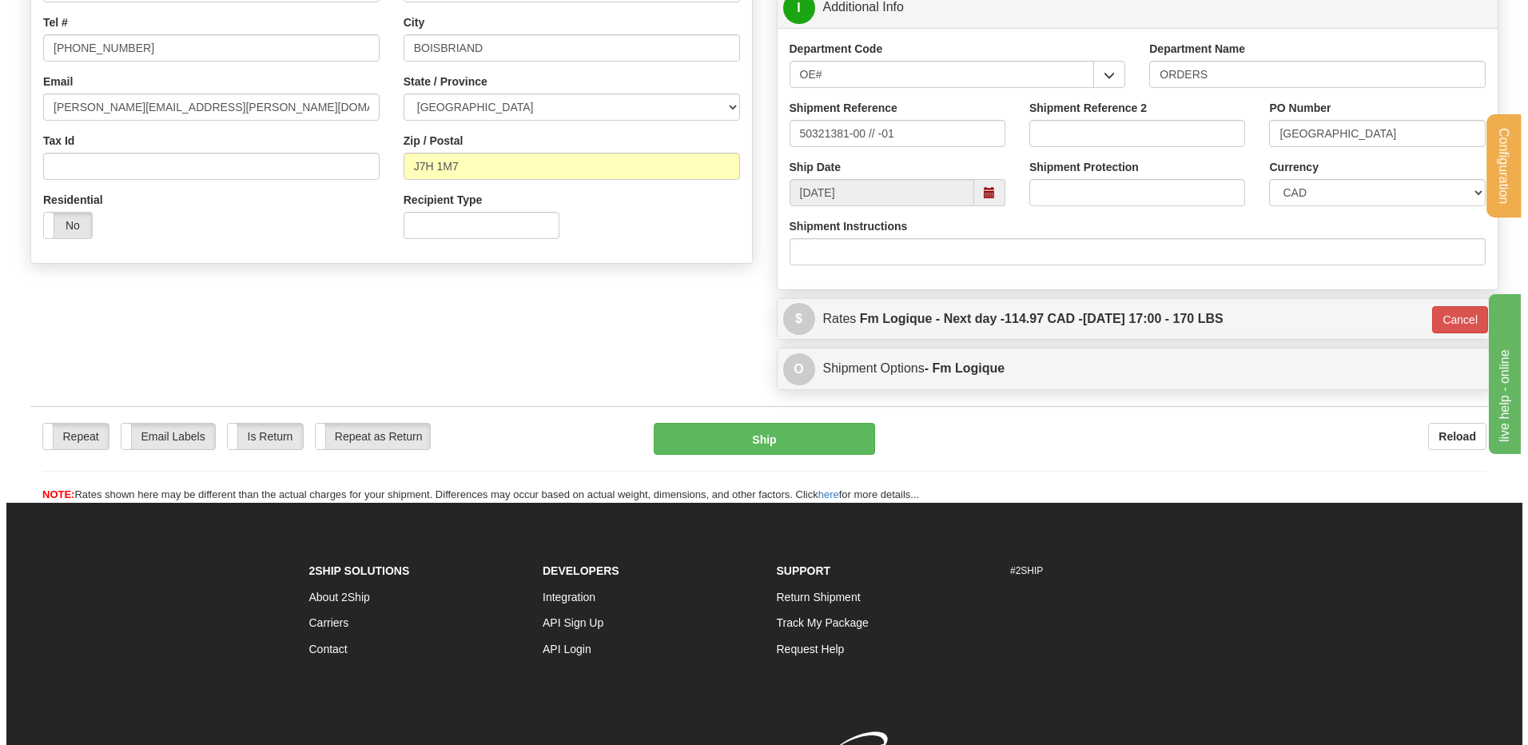
scroll to position [233, 0]
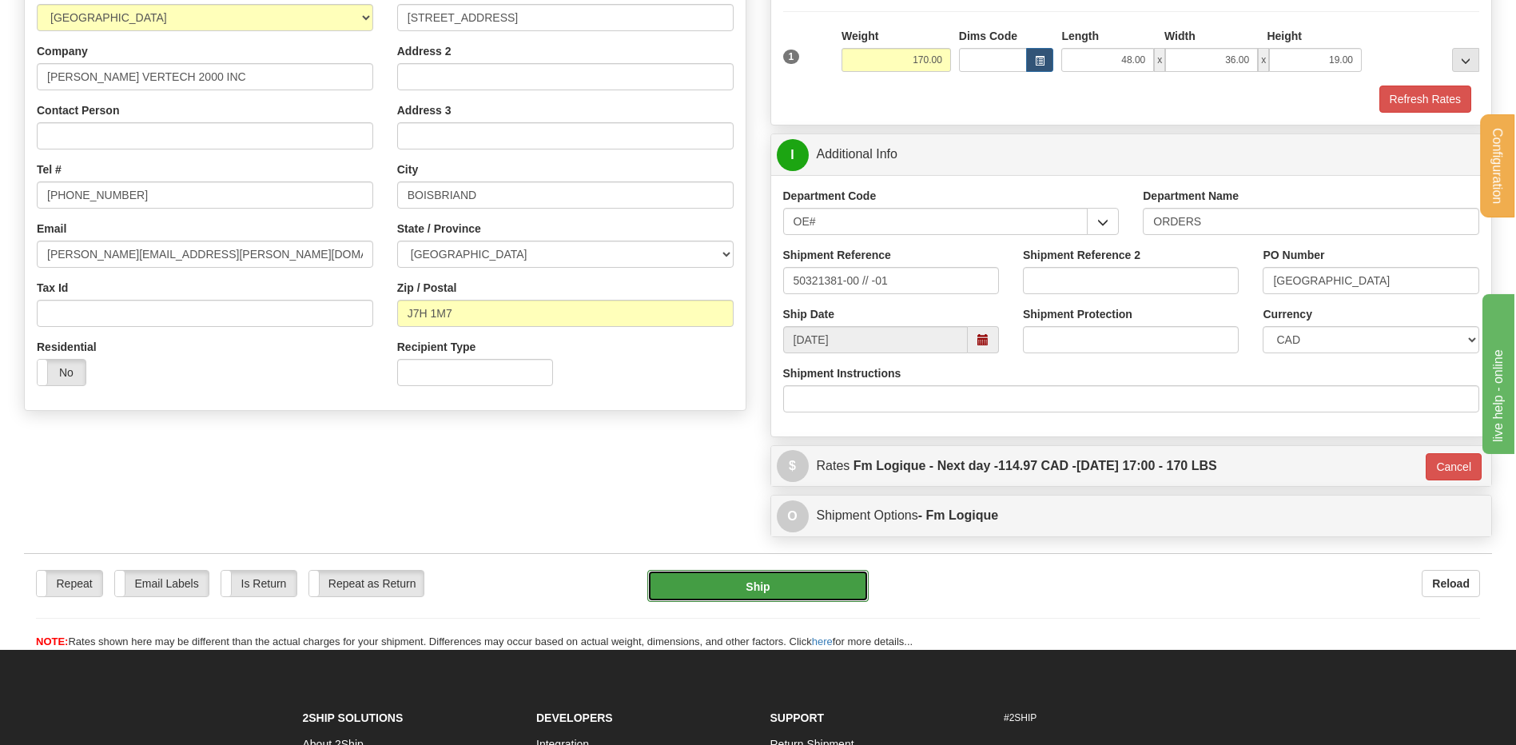
click at [745, 581] on button "Ship" at bounding box center [757, 586] width 221 height 32
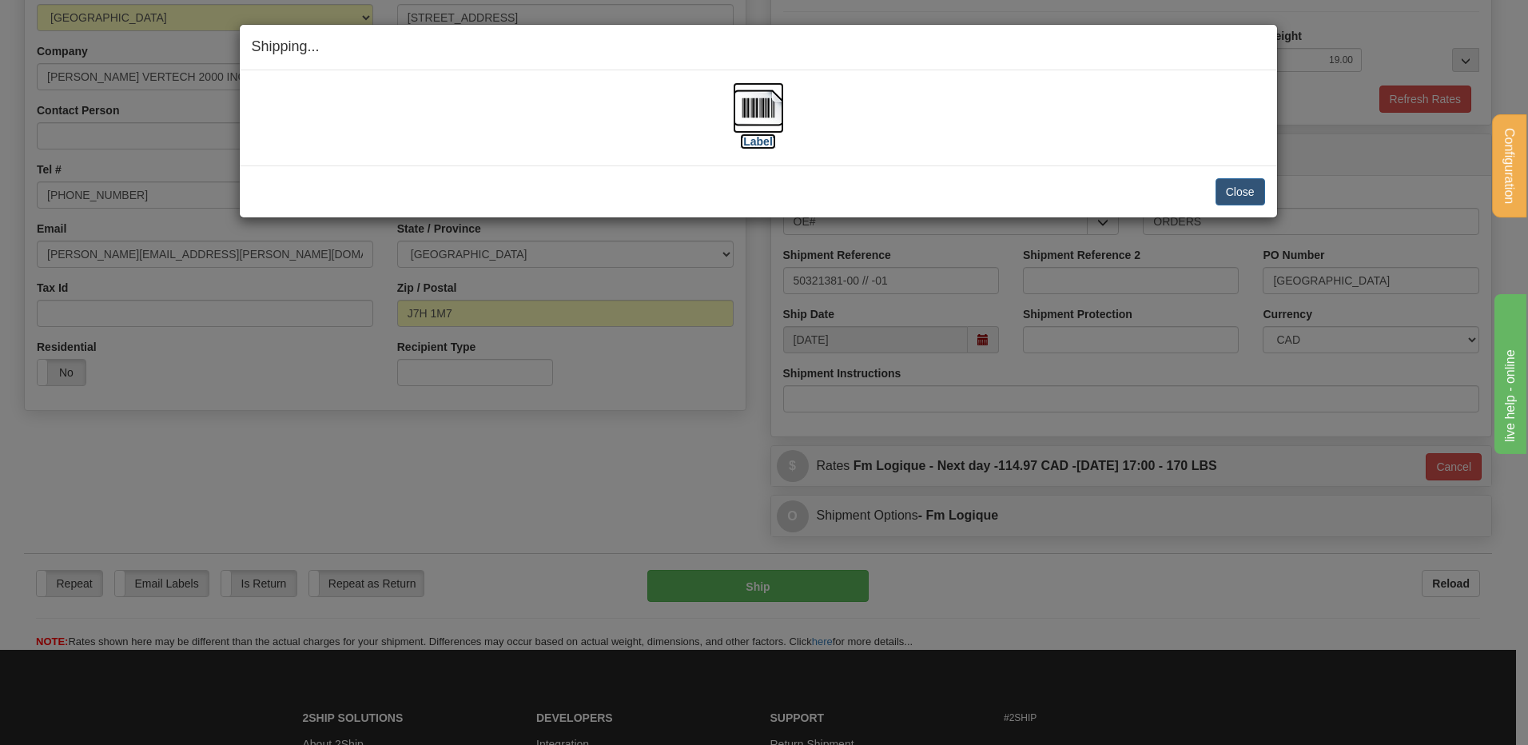
click at [745, 92] on img at bounding box center [758, 107] width 51 height 51
click at [1231, 184] on button "Close" at bounding box center [1240, 191] width 50 height 27
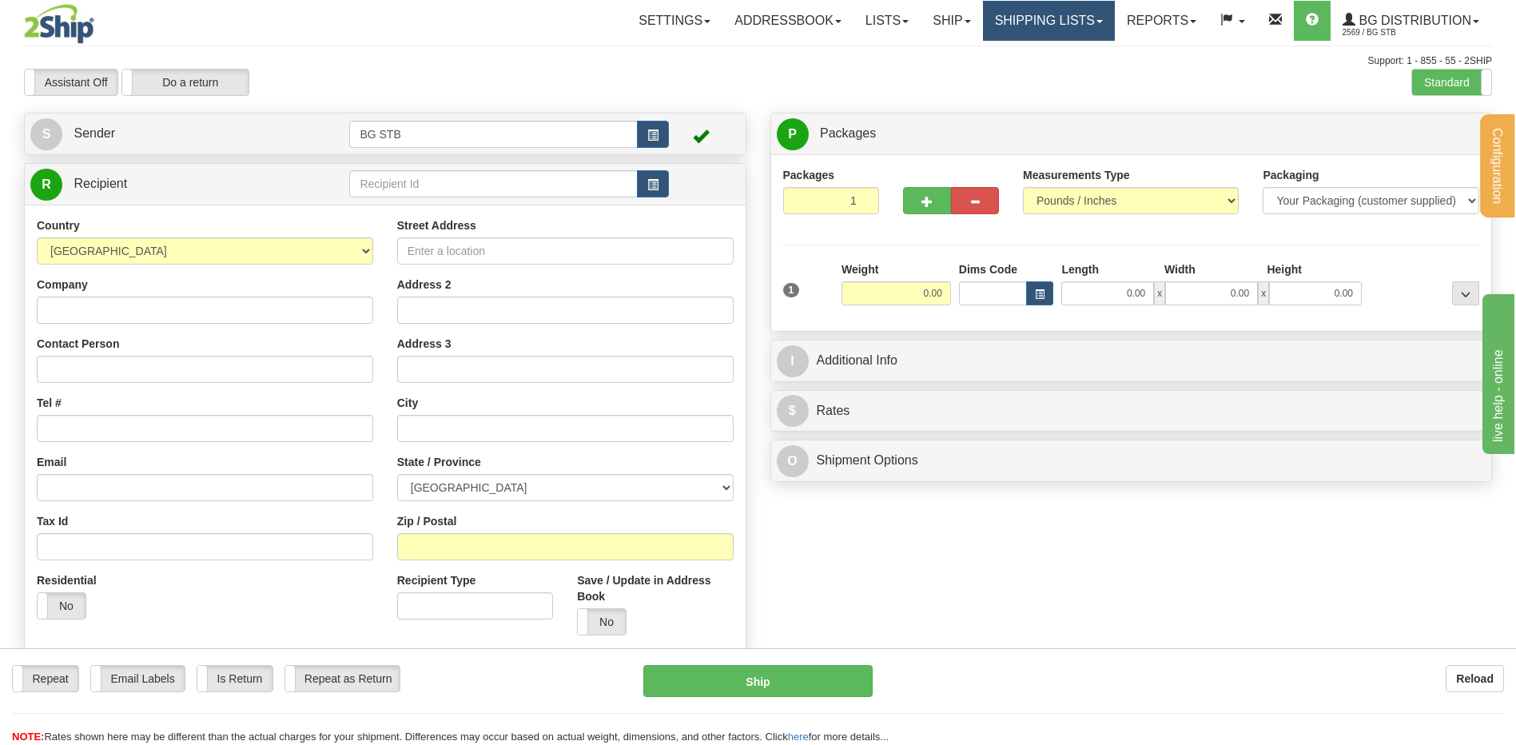
click at [987, 29] on link "Shipping lists" at bounding box center [1049, 21] width 132 height 40
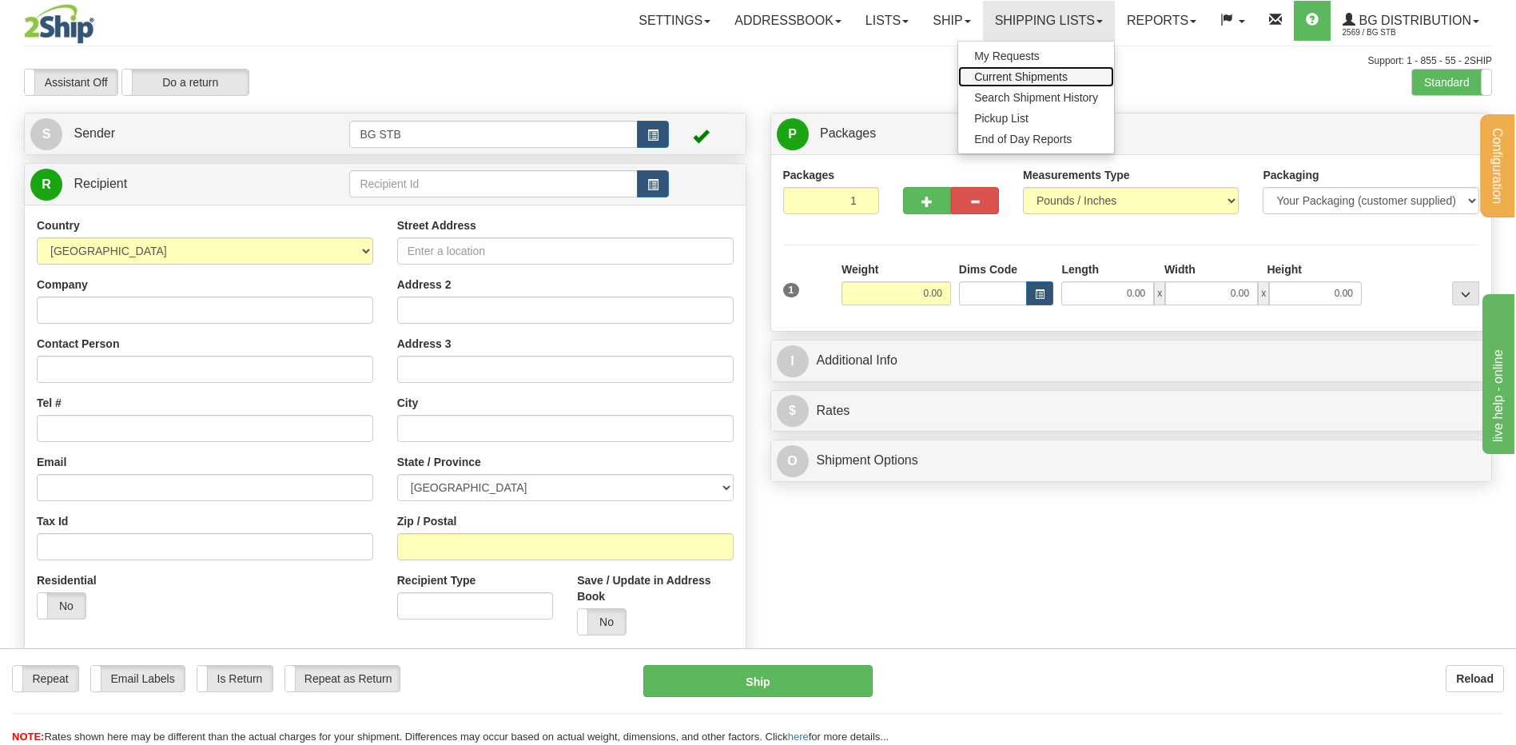
click at [1003, 80] on span "Current Shipments" at bounding box center [1020, 76] width 93 height 13
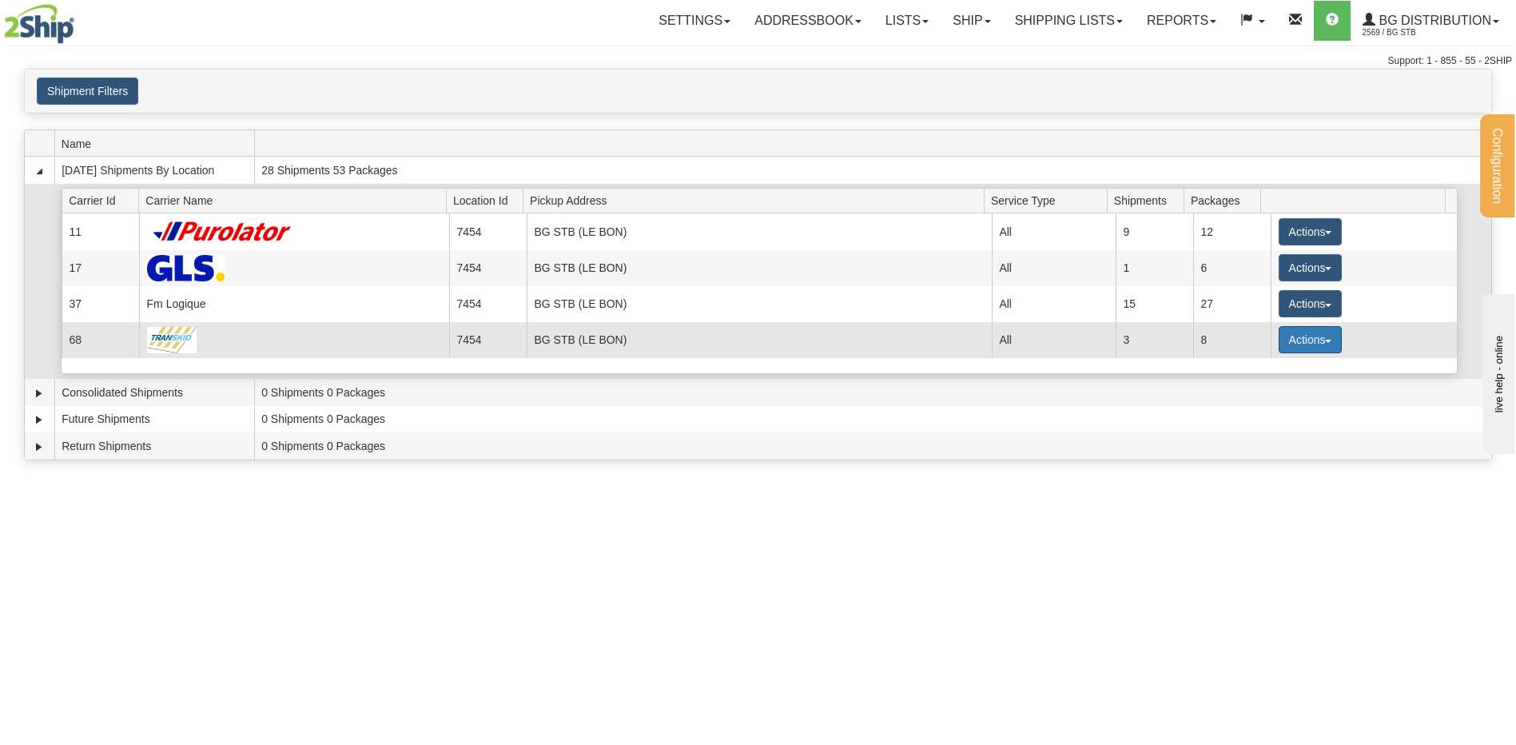
click at [1293, 339] on button "Actions" at bounding box center [1311, 339] width 64 height 27
click at [1246, 367] on span "Details" at bounding box center [1250, 369] width 43 height 11
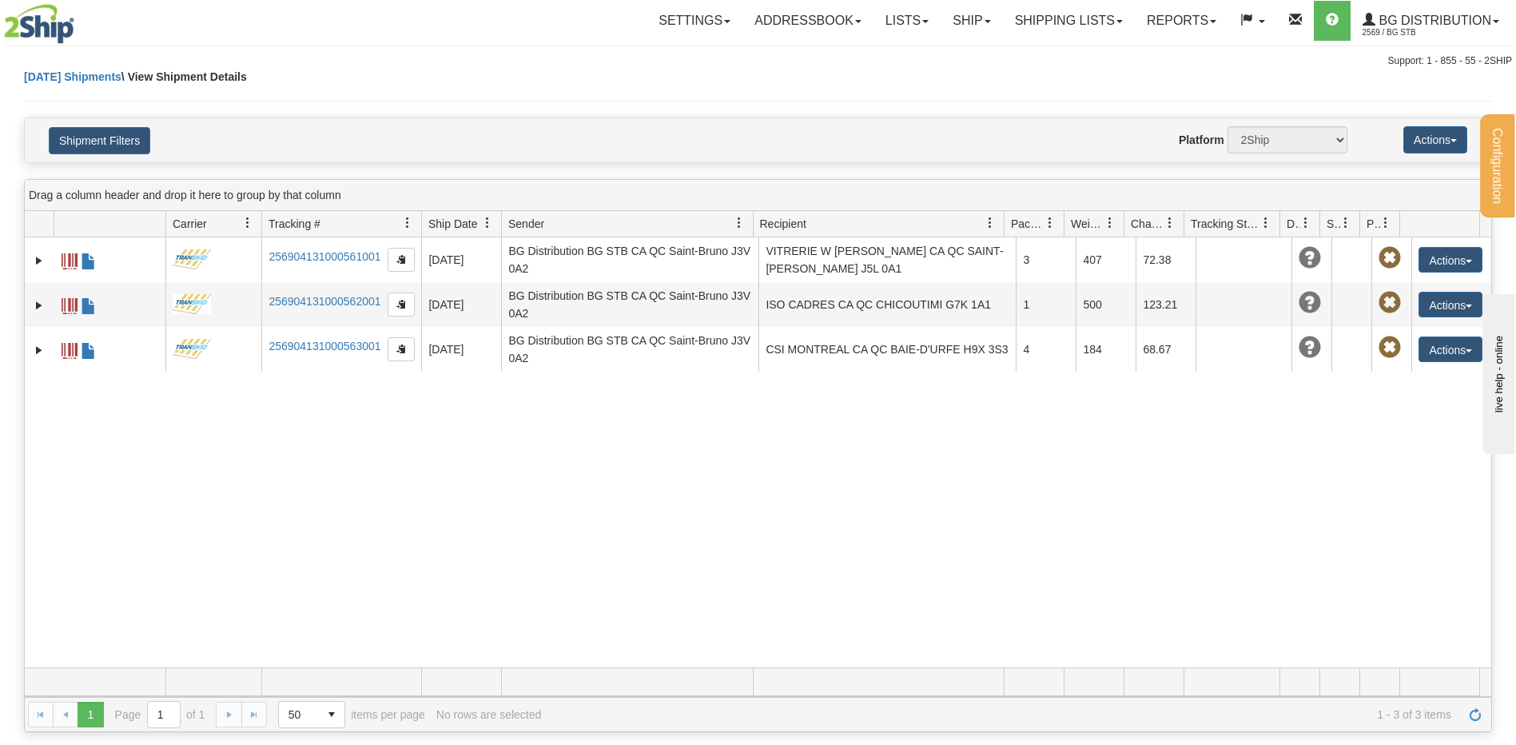
click at [906, 137] on div "Website Agent Nothing selected Client User Platform 2Ship Imported" at bounding box center [818, 139] width 1082 height 27
click at [1064, 25] on link "Shipping lists" at bounding box center [1069, 21] width 132 height 40
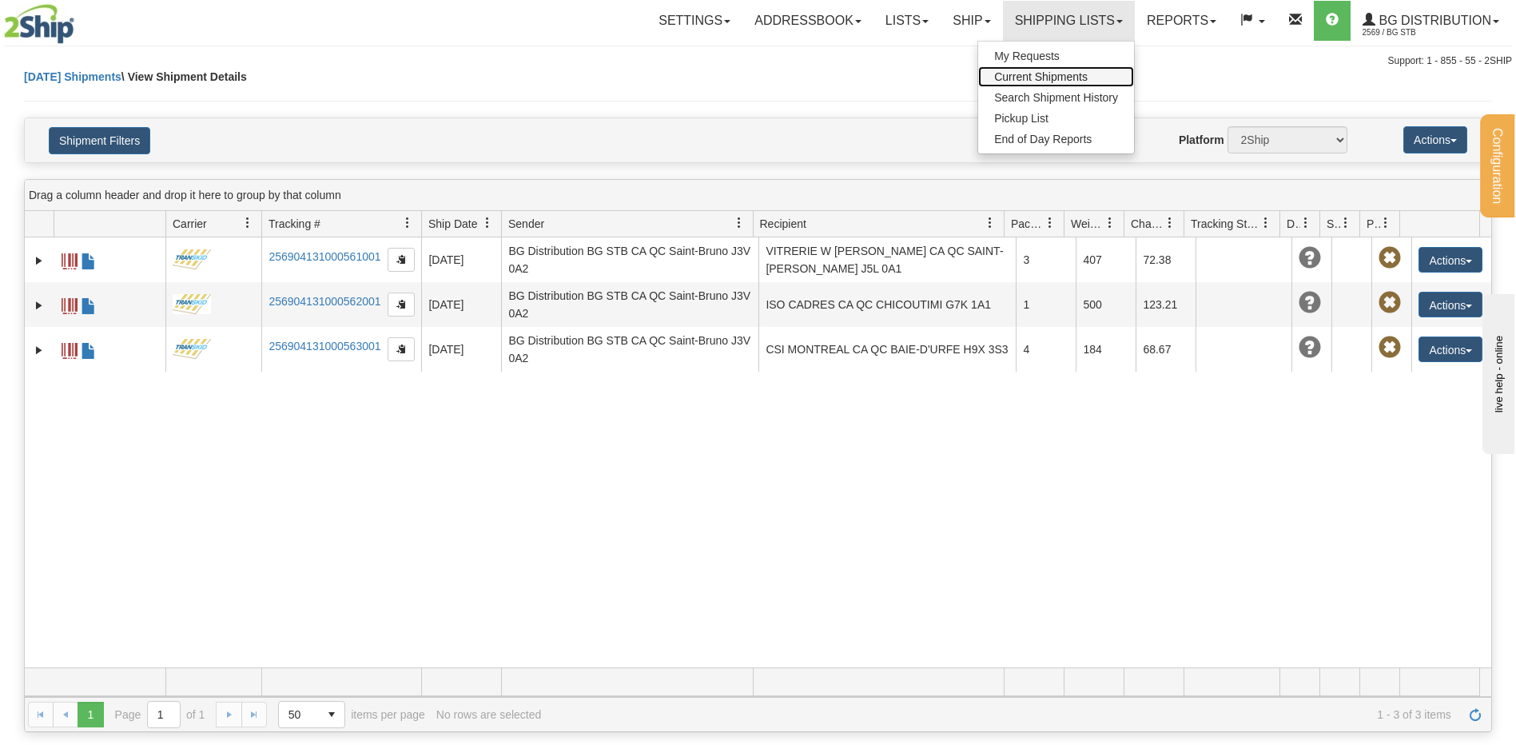
click at [1038, 71] on span "Current Shipments" at bounding box center [1040, 76] width 93 height 13
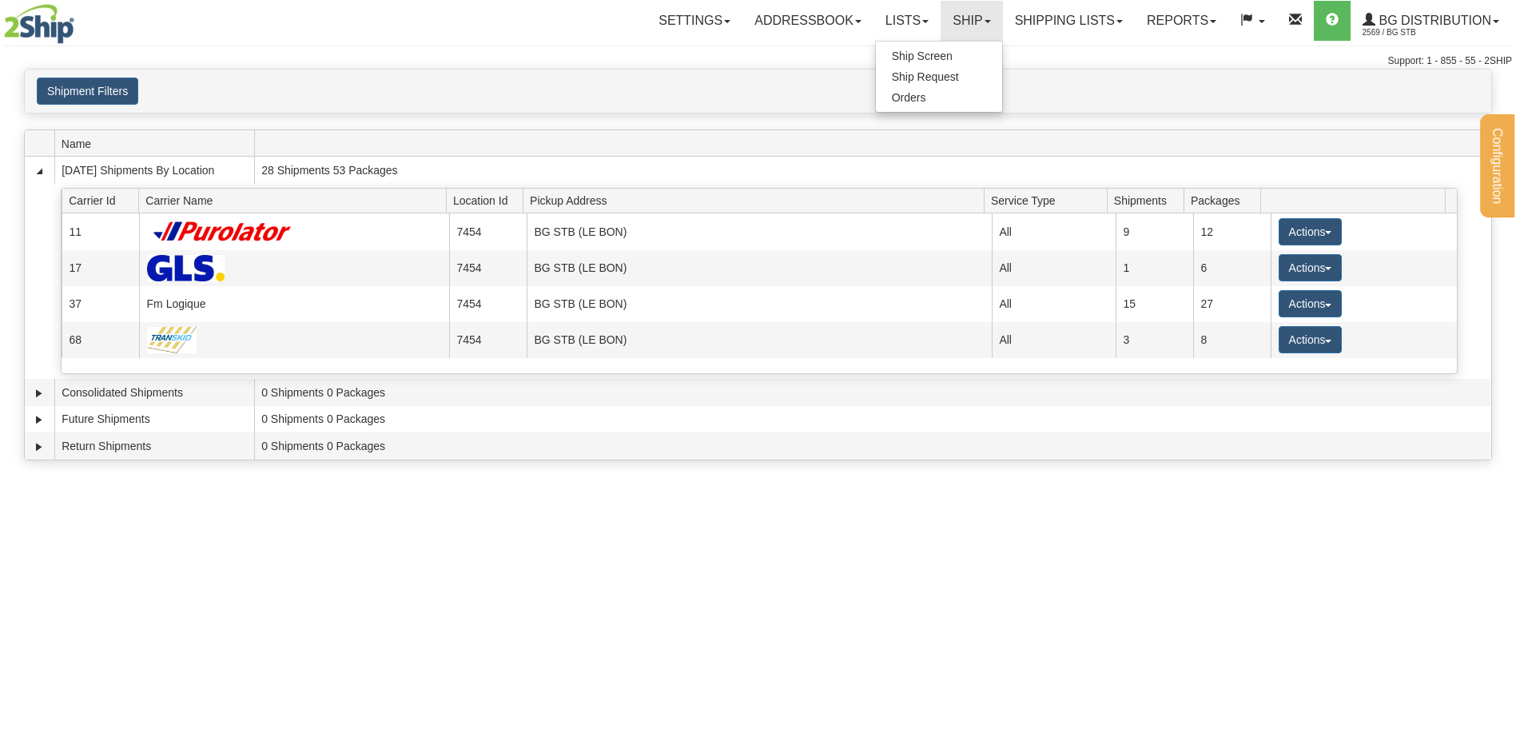
click at [936, 54] on span "Ship Screen" at bounding box center [922, 56] width 61 height 13
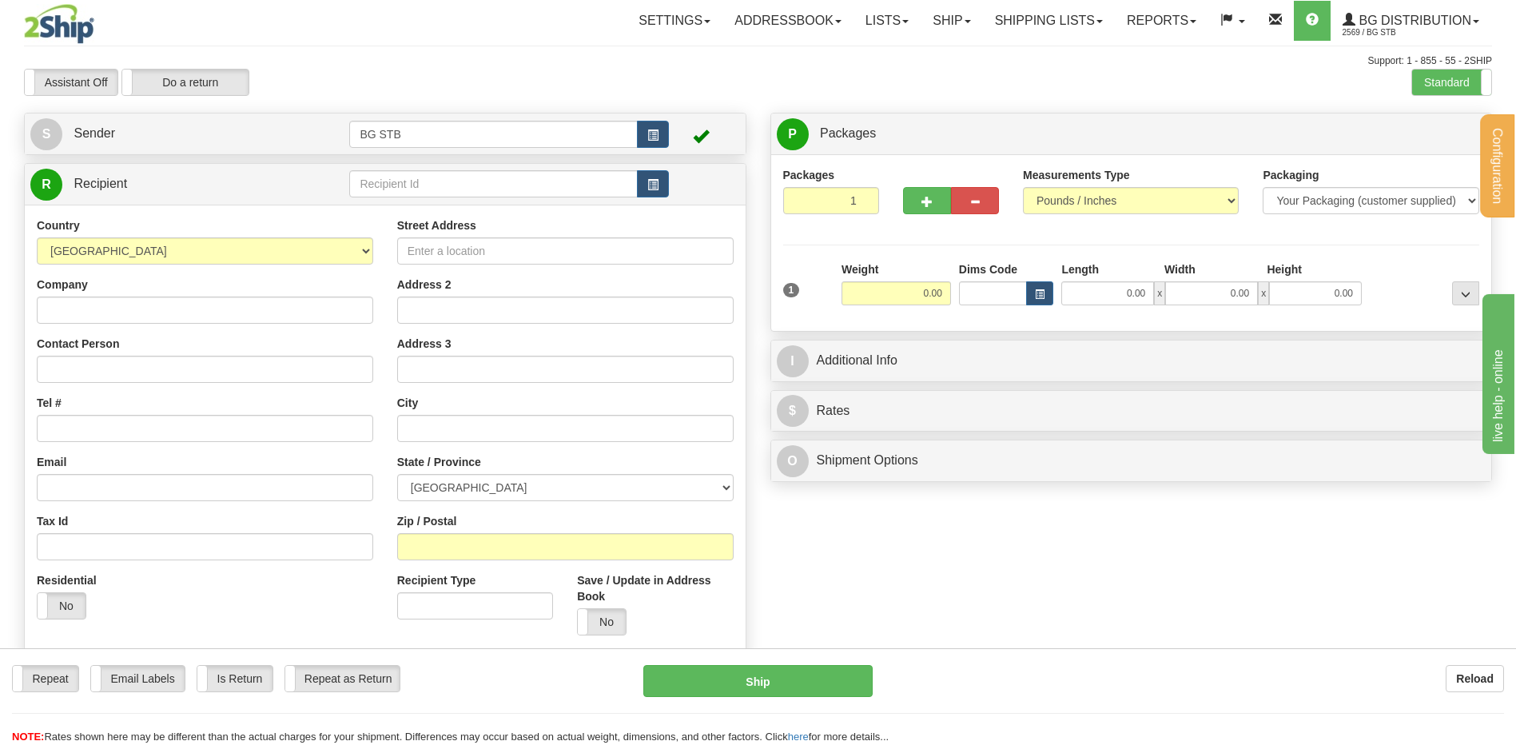
click at [377, 181] on div at bounding box center [758, 372] width 1516 height 745
click at [377, 181] on input "text" at bounding box center [493, 183] width 288 height 27
type input "1224"
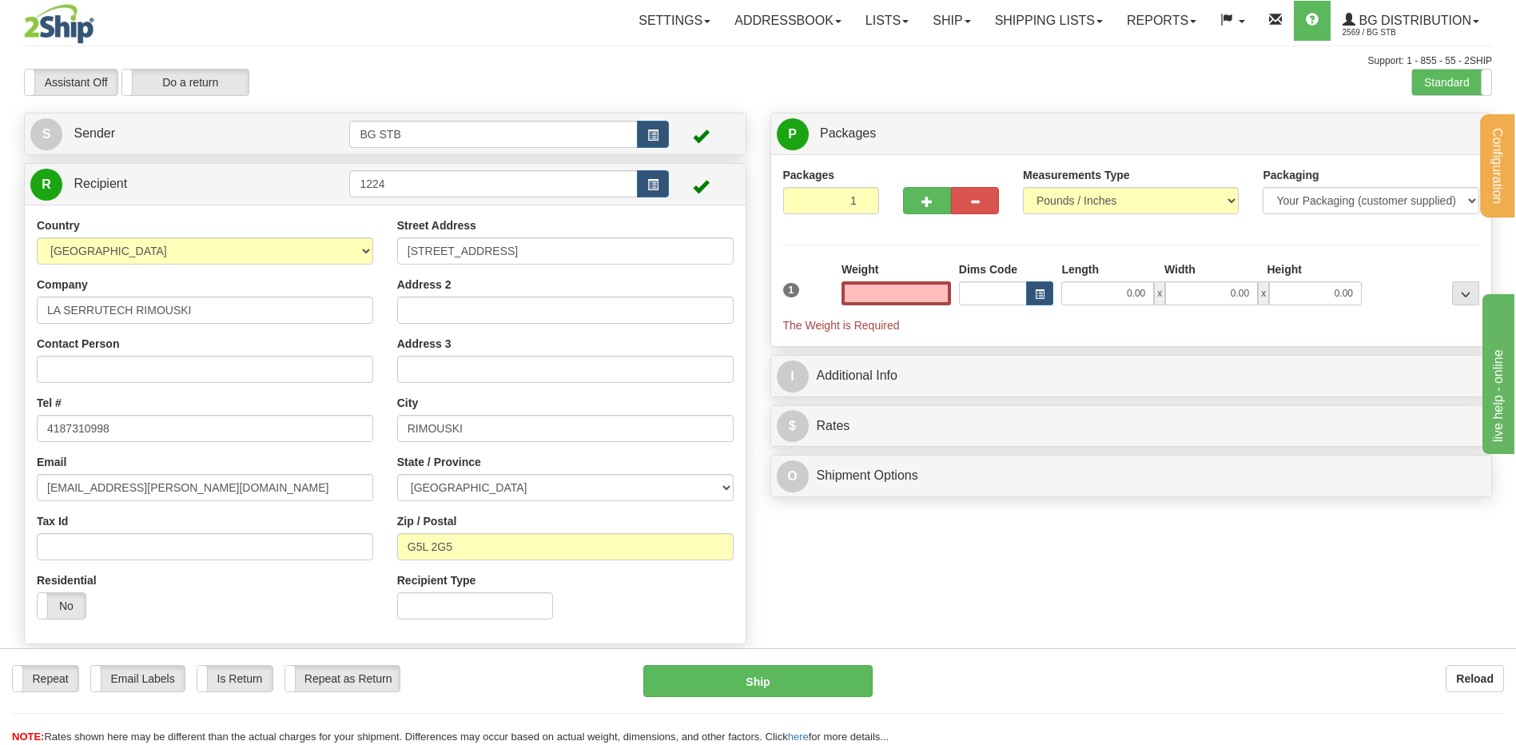
type input "0.00"
click at [927, 299] on input "0.00" at bounding box center [895, 293] width 109 height 24
type input "19.00"
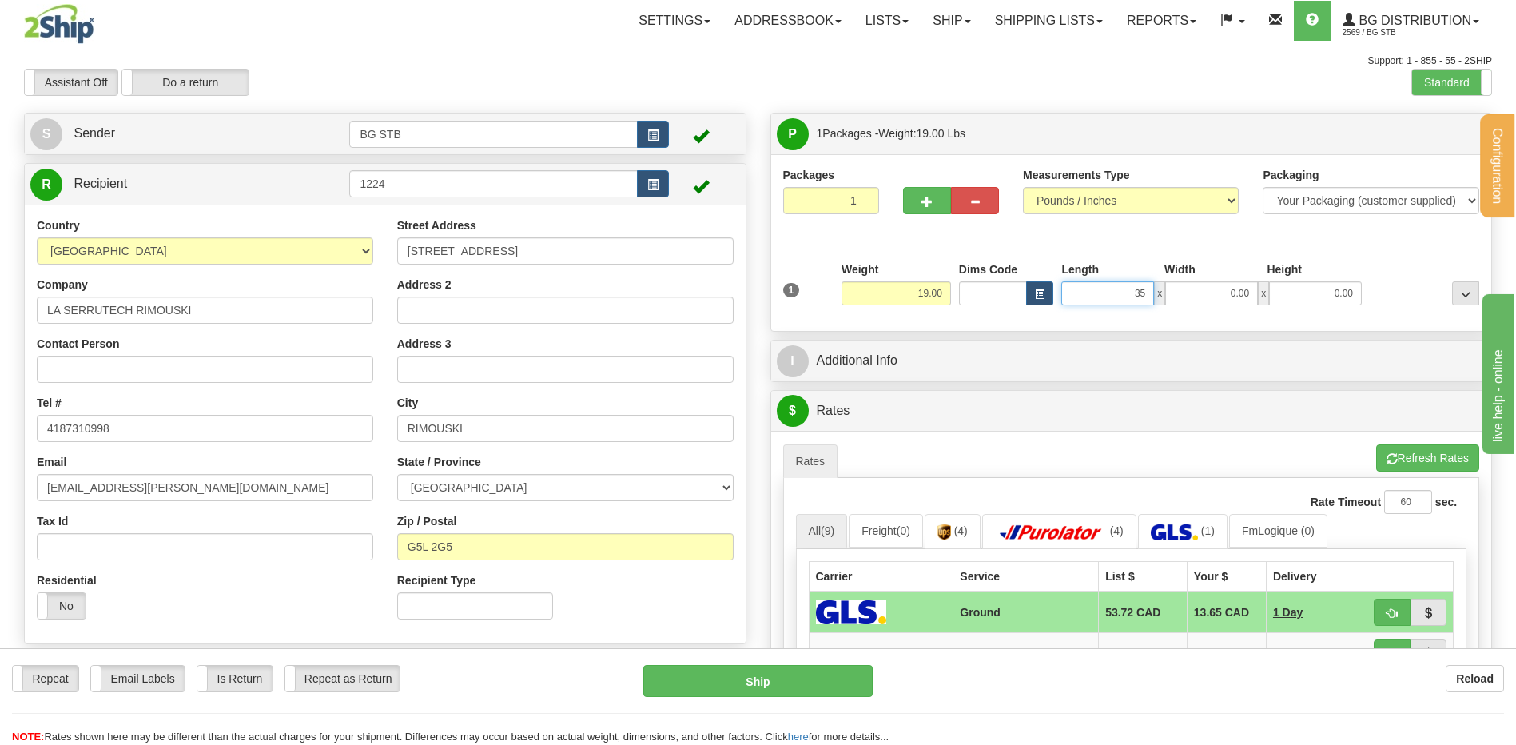
type input "35.00"
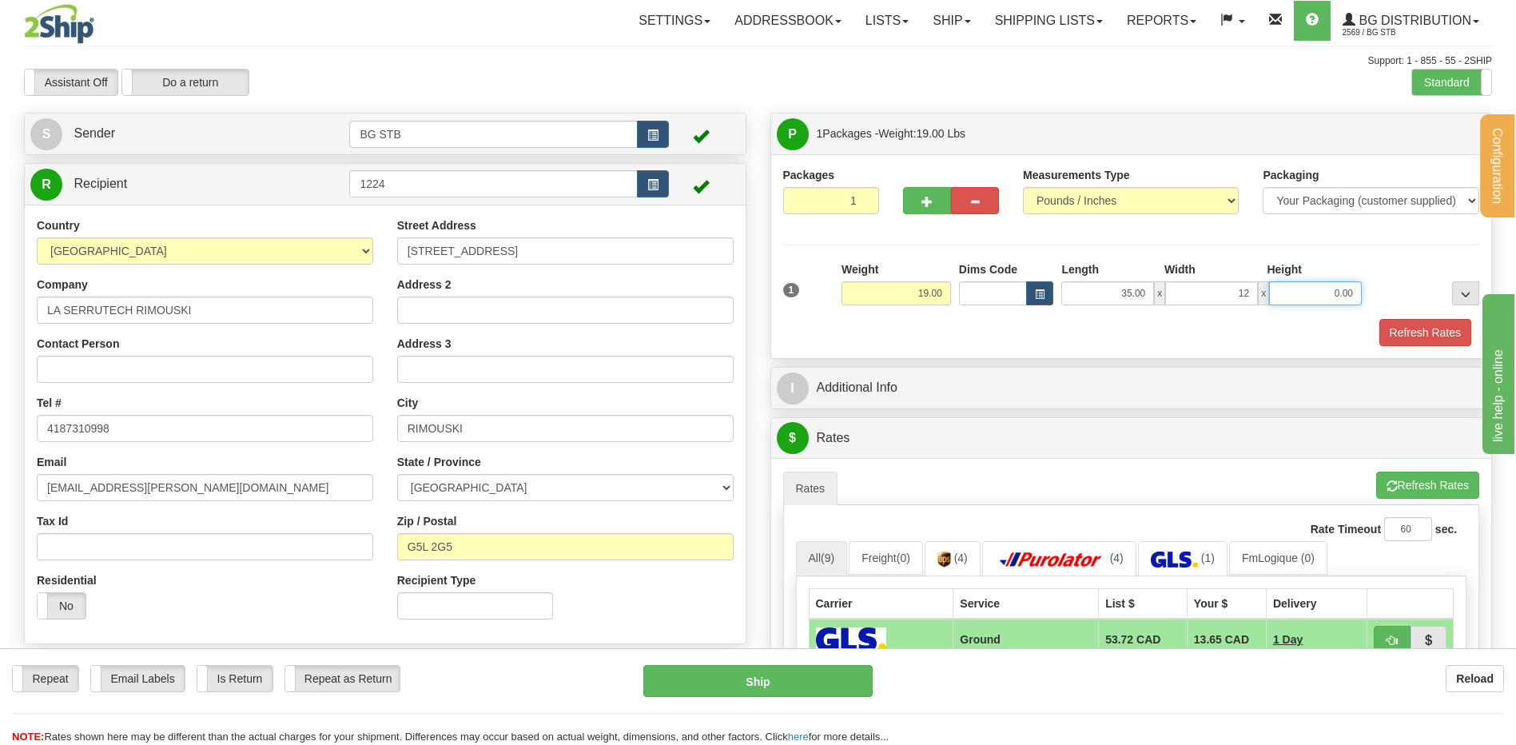
type input "12.00"
type input "1.00"
drag, startPoint x: 1339, startPoint y: 299, endPoint x: 1411, endPoint y: 273, distance: 77.1
click at [1503, 281] on div "P Packages 1 Packages - Weight: 19.00 Lbs Shipment Level Shipm. Package Level P…" at bounding box center [1131, 590] width 746 height 954
type input "10.00"
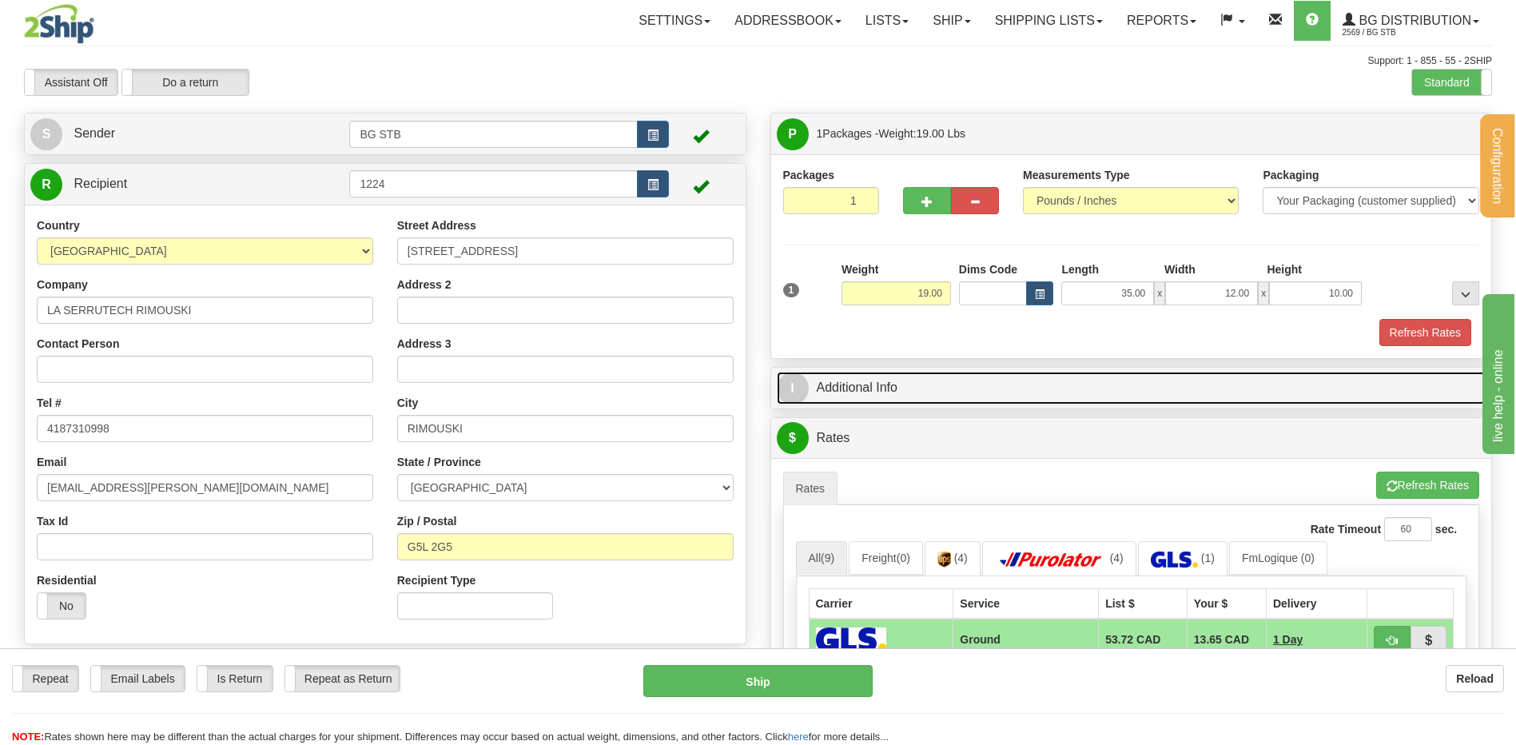
click at [908, 392] on link "I Additional Info" at bounding box center [1132, 388] width 710 height 33
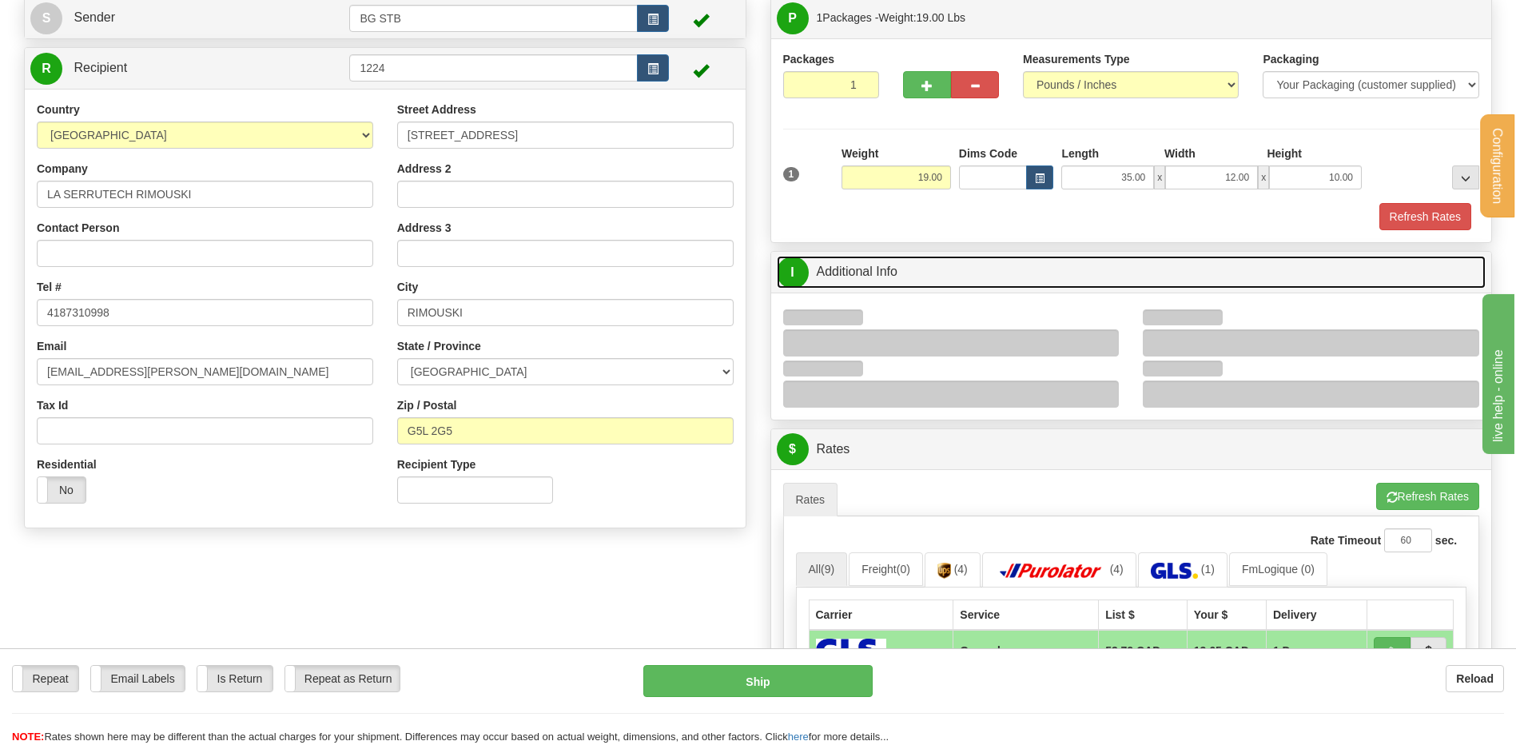
scroll to position [240, 0]
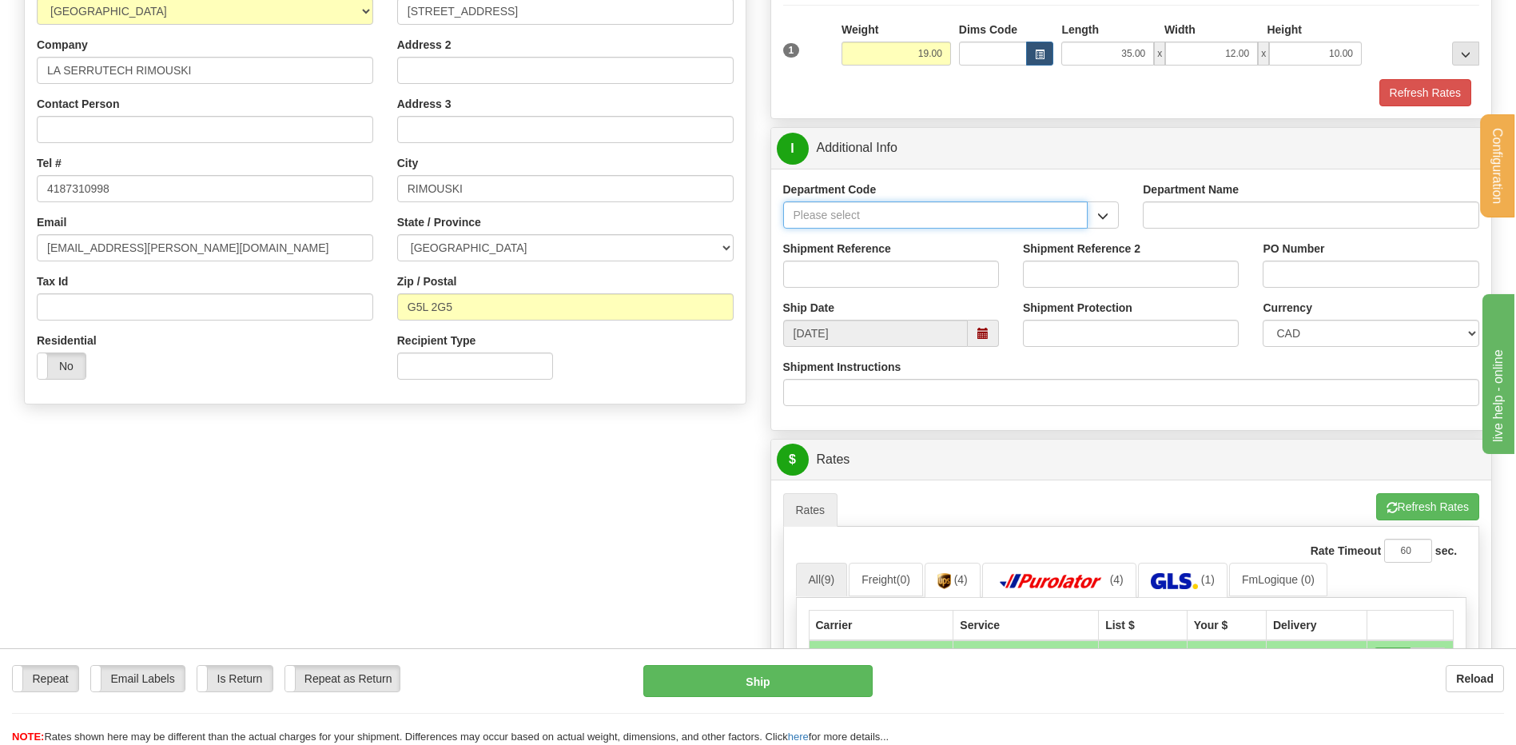
click at [1081, 222] on input "Department Code" at bounding box center [935, 214] width 305 height 27
click at [1099, 213] on span "button" at bounding box center [1102, 216] width 11 height 10
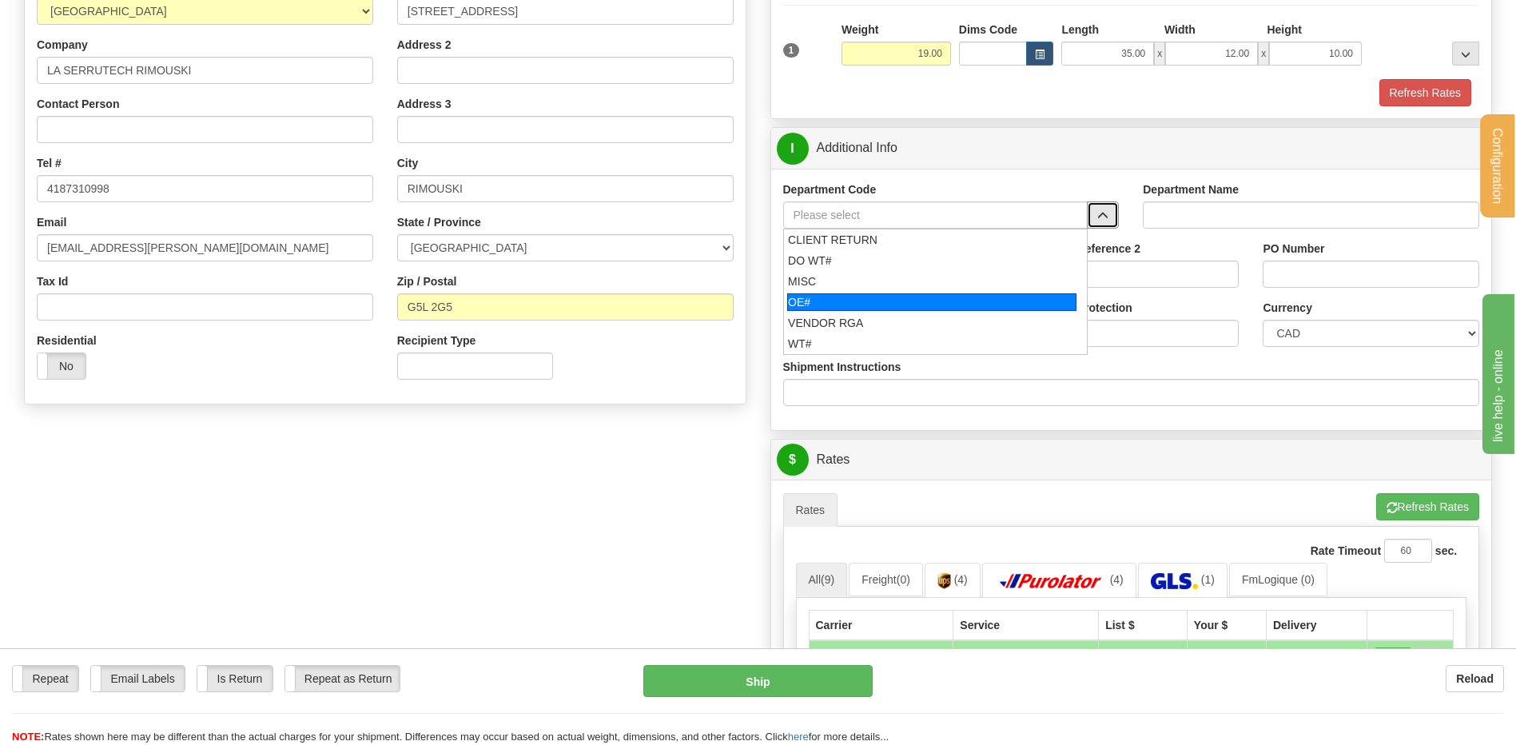
click at [836, 298] on div "OE#" at bounding box center [931, 302] width 289 height 18
type input "OE#"
type input "ORDERS"
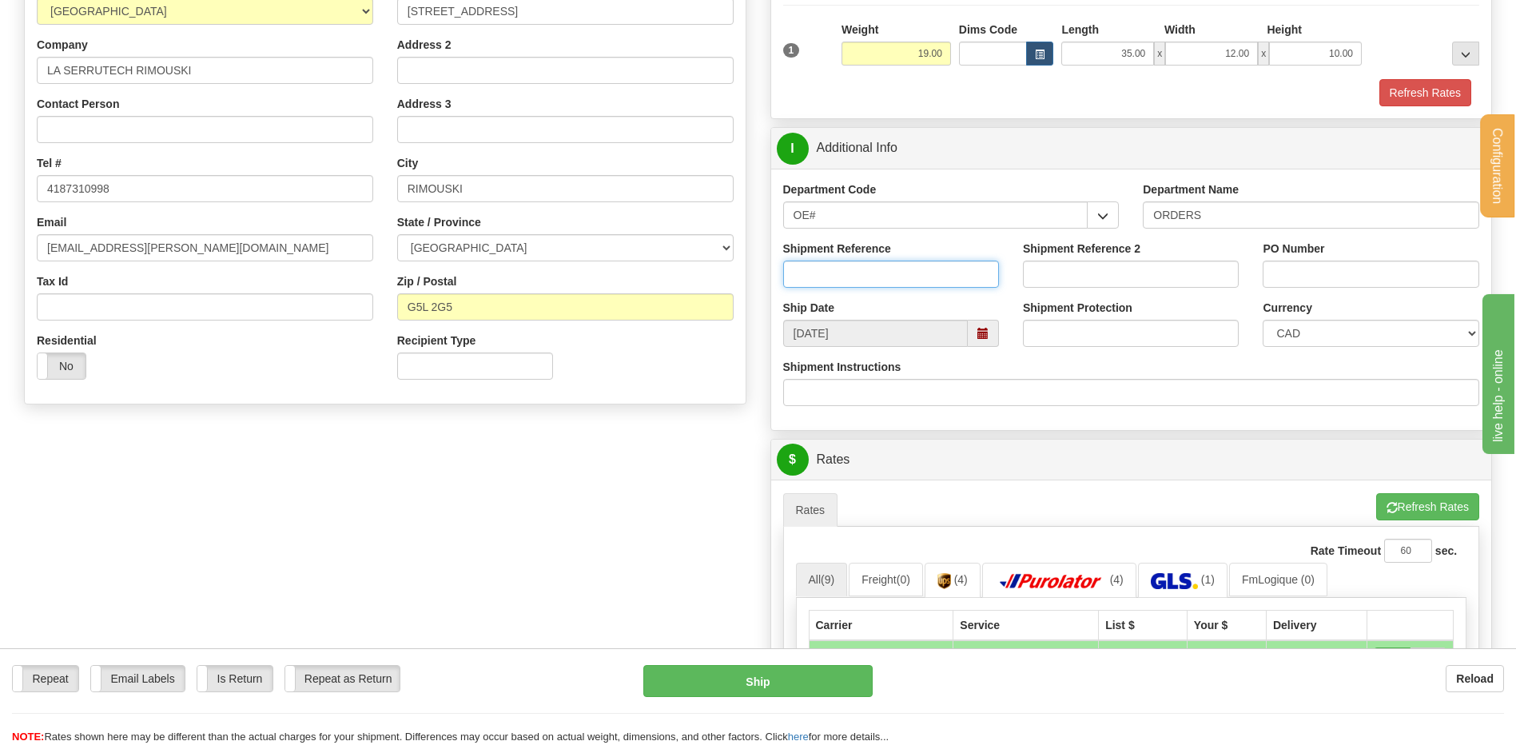
click at [837, 284] on input "Shipment Reference" at bounding box center [891, 274] width 216 height 27
type input "80006609-00 // 80006131-00"
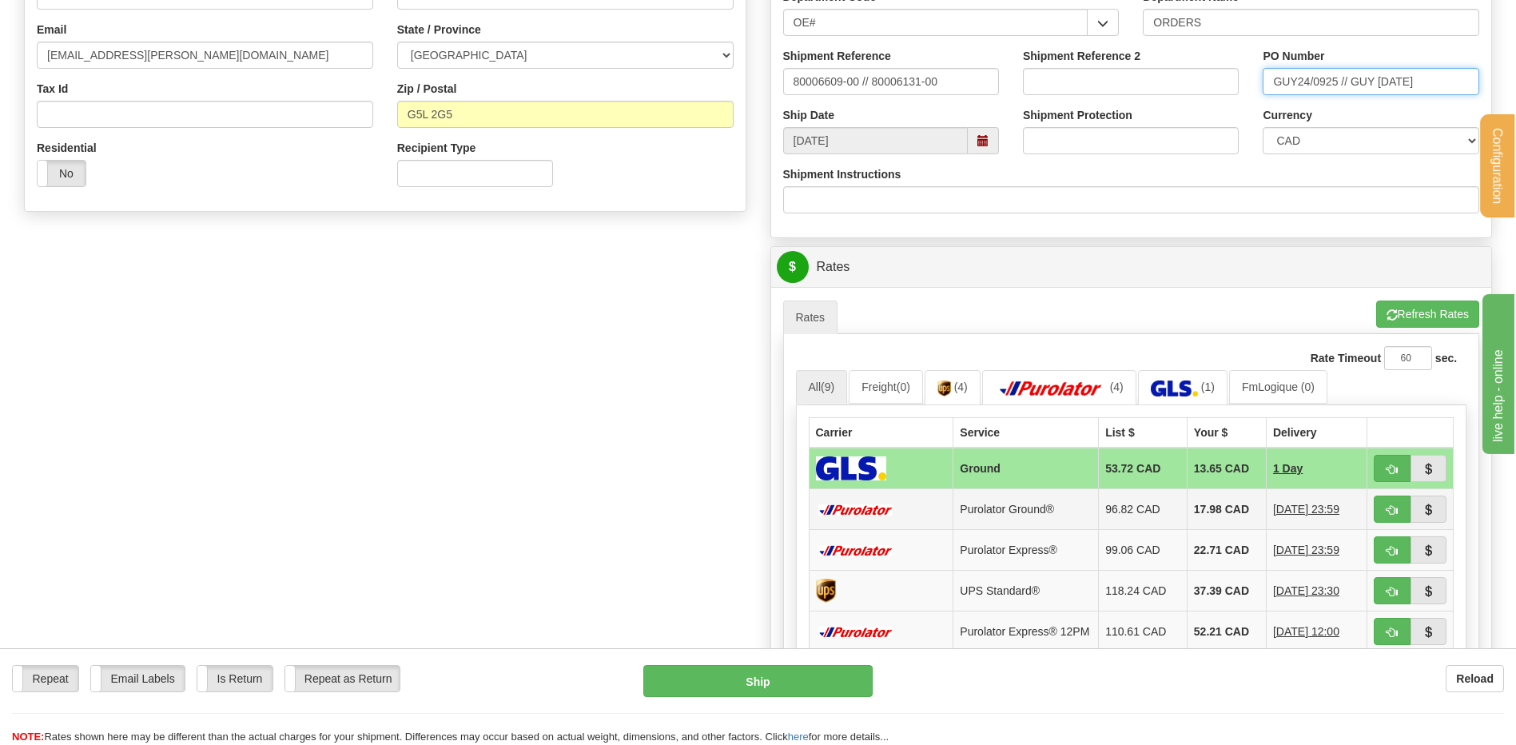
scroll to position [639, 0]
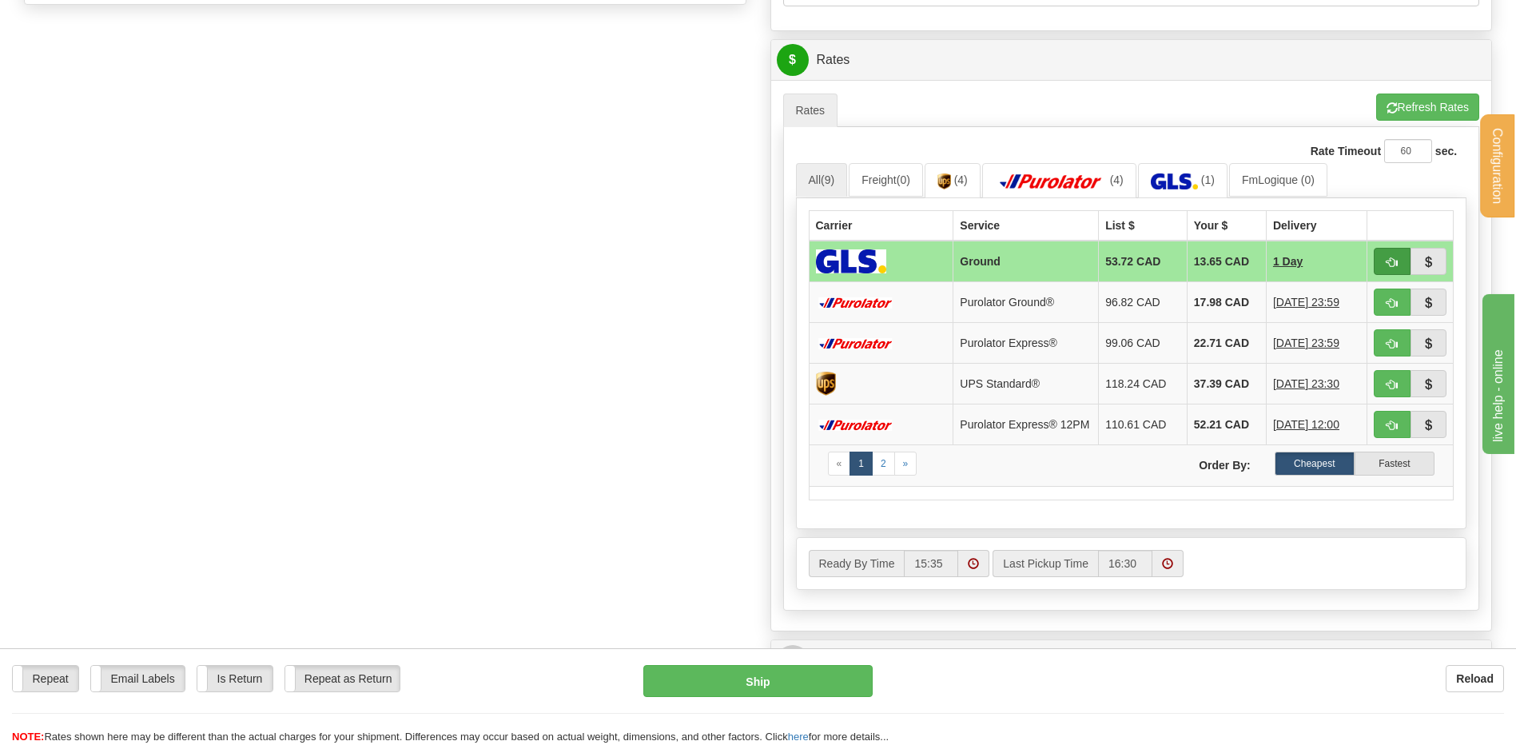
type input "GUY24/0925 // GUY [DATE]"
click at [1393, 257] on span "button" at bounding box center [1392, 262] width 11 height 10
type input "1"
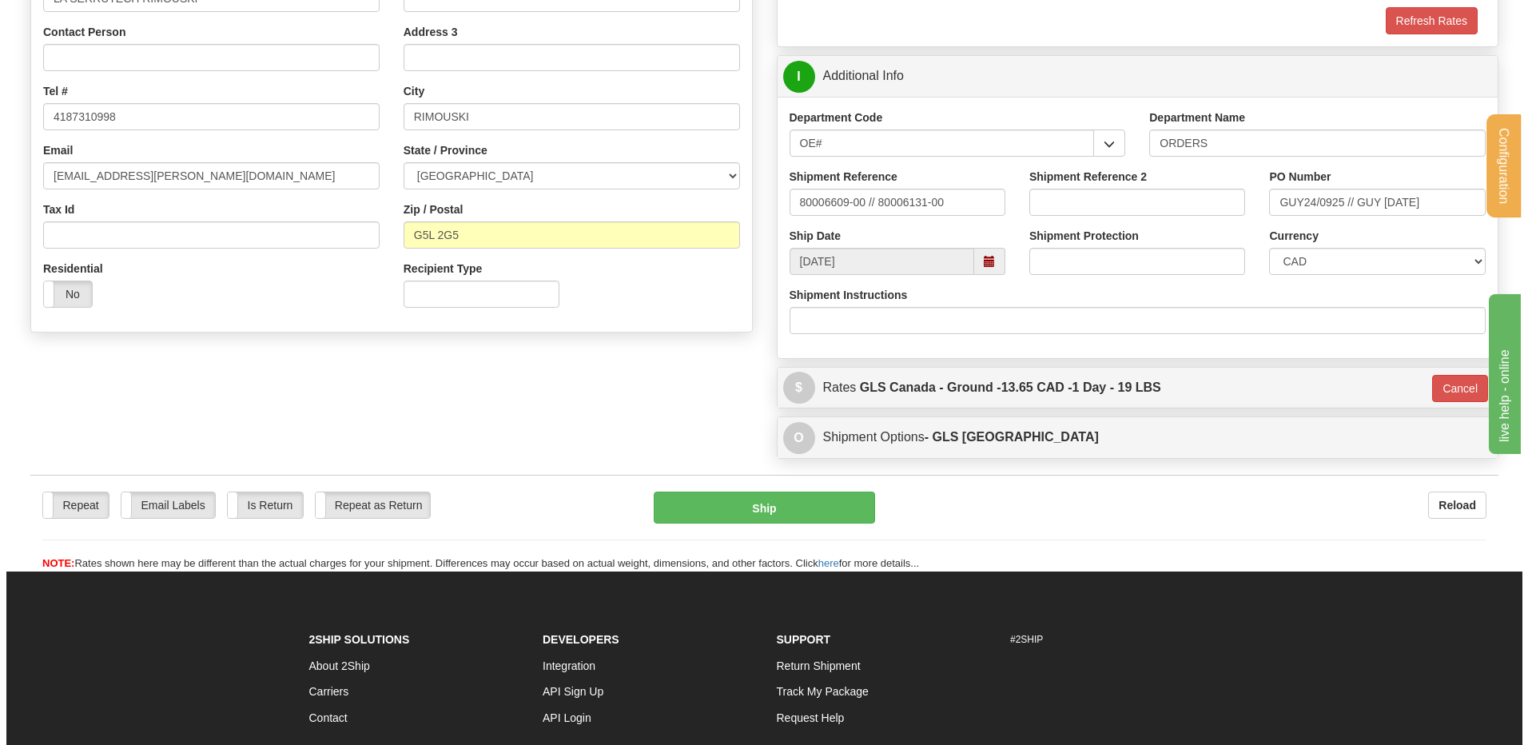
scroll to position [310, 0]
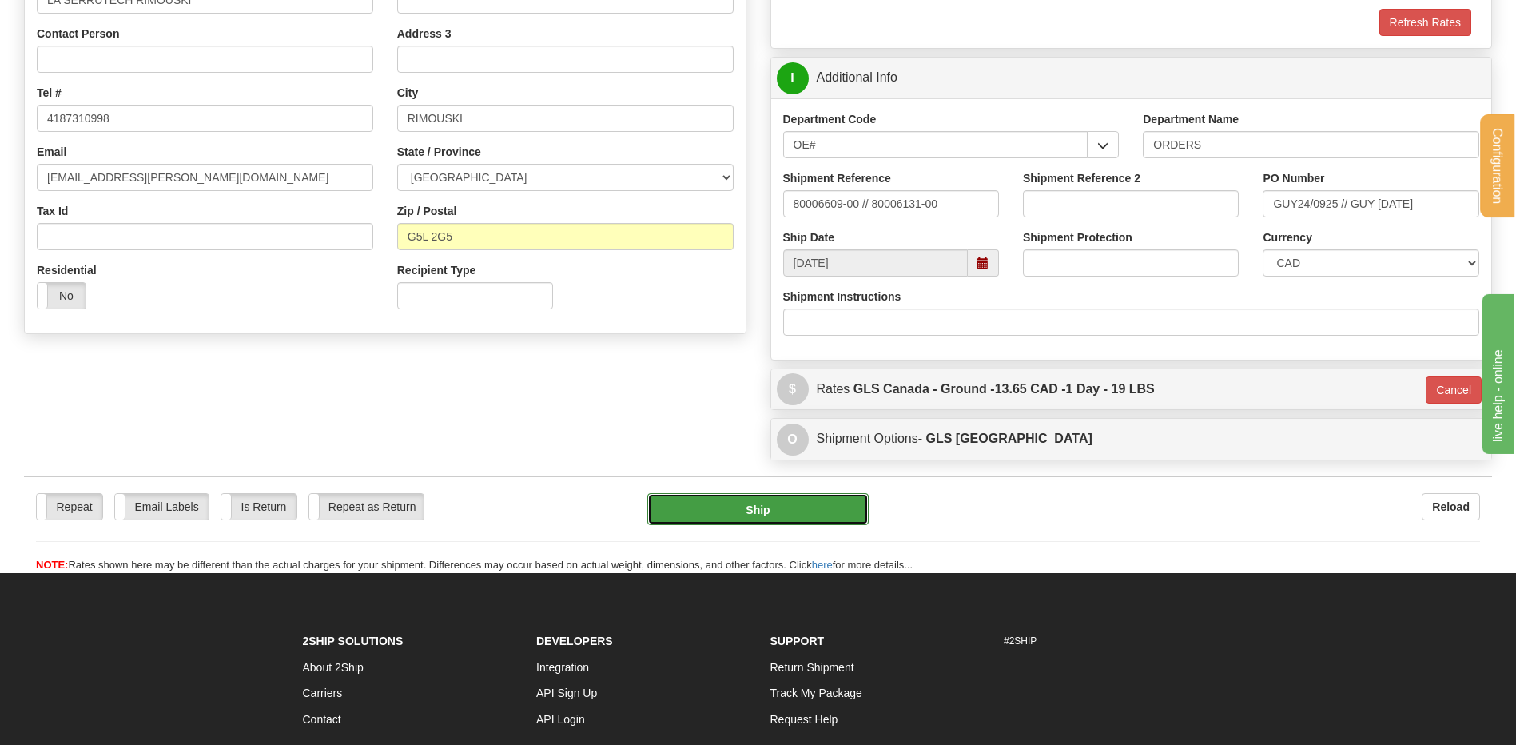
click at [734, 515] on button "Ship" at bounding box center [757, 509] width 221 height 32
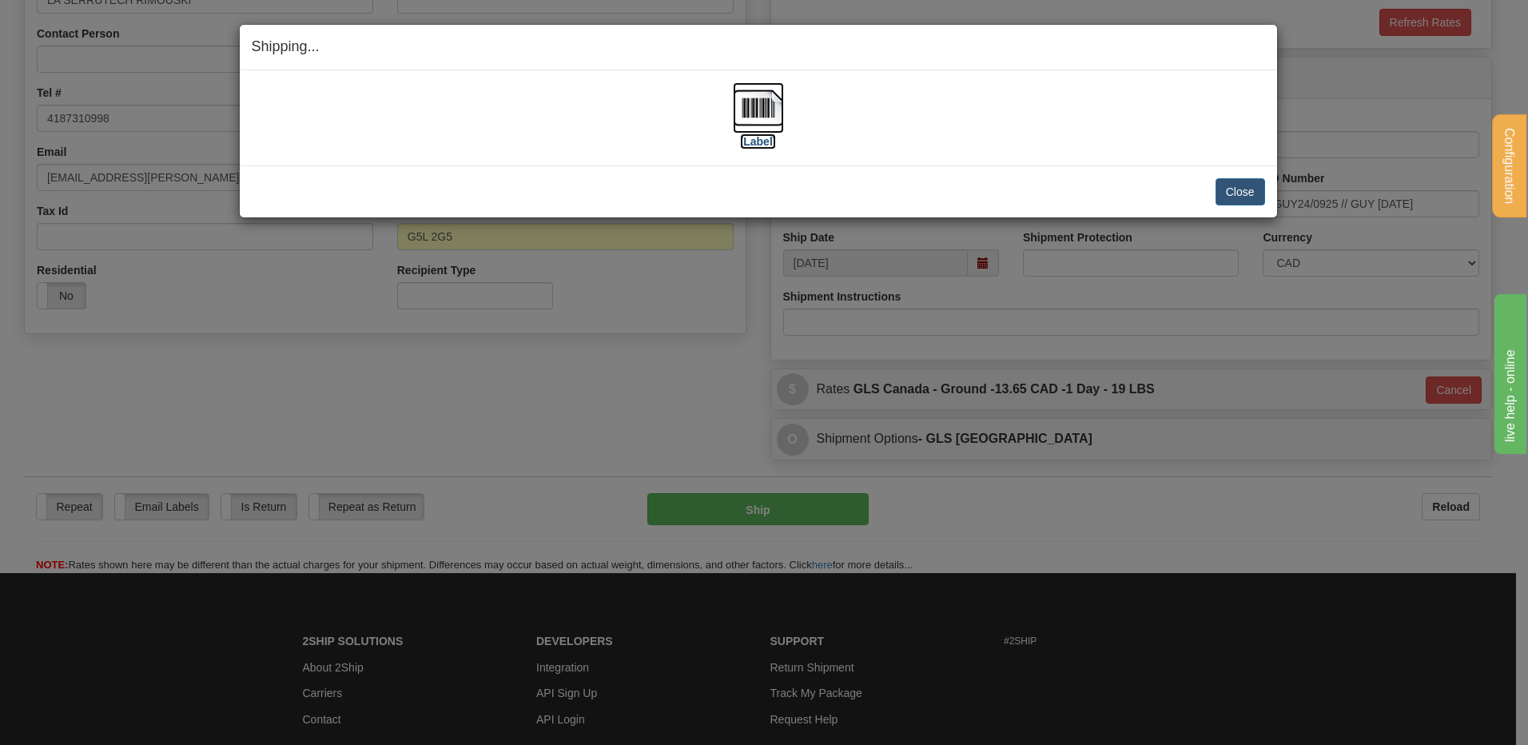
click at [756, 109] on img at bounding box center [758, 107] width 51 height 51
click at [1254, 196] on button "Close" at bounding box center [1240, 191] width 50 height 27
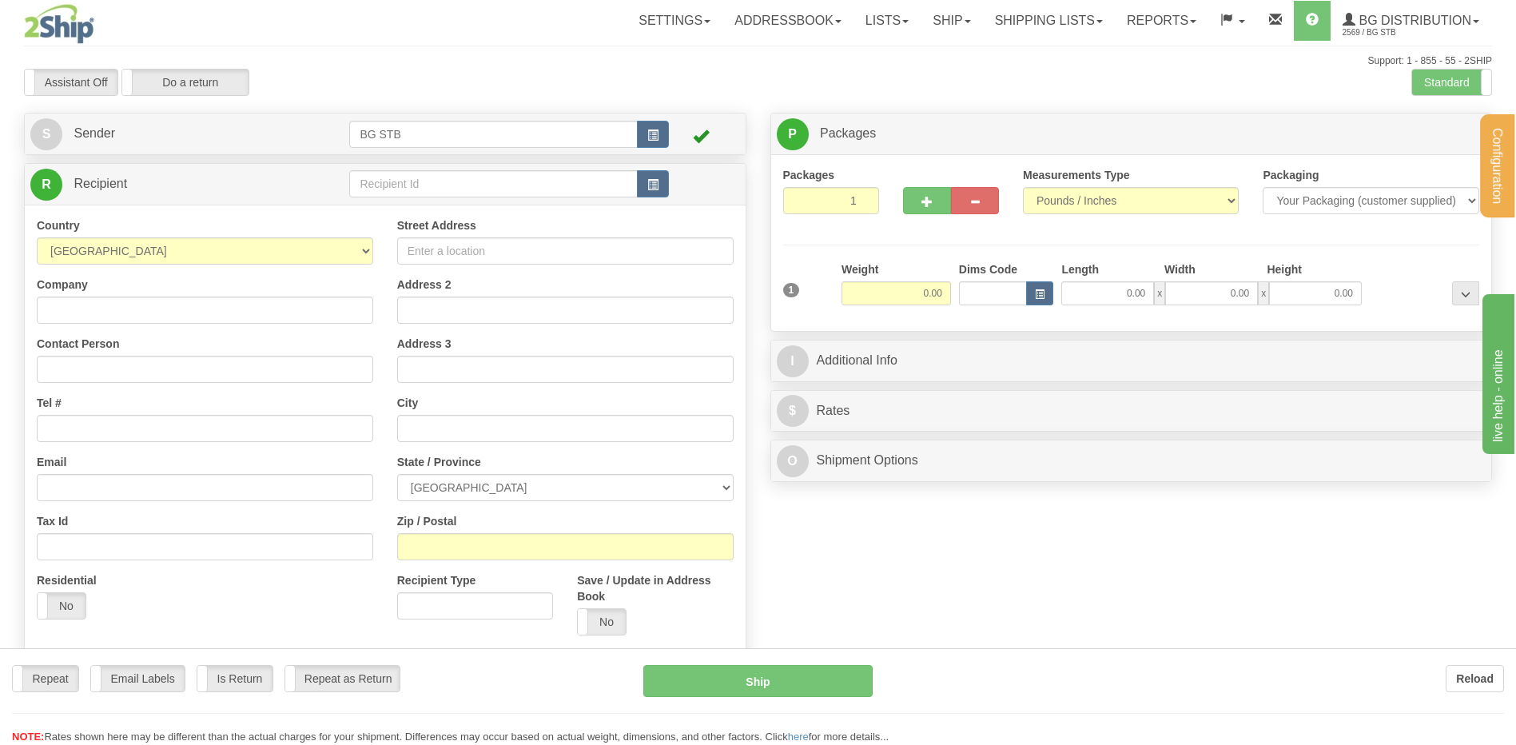
click at [400, 183] on div "Configuration My Configuration Panel Close Configure My Carriers" at bounding box center [758, 375] width 1516 height 750
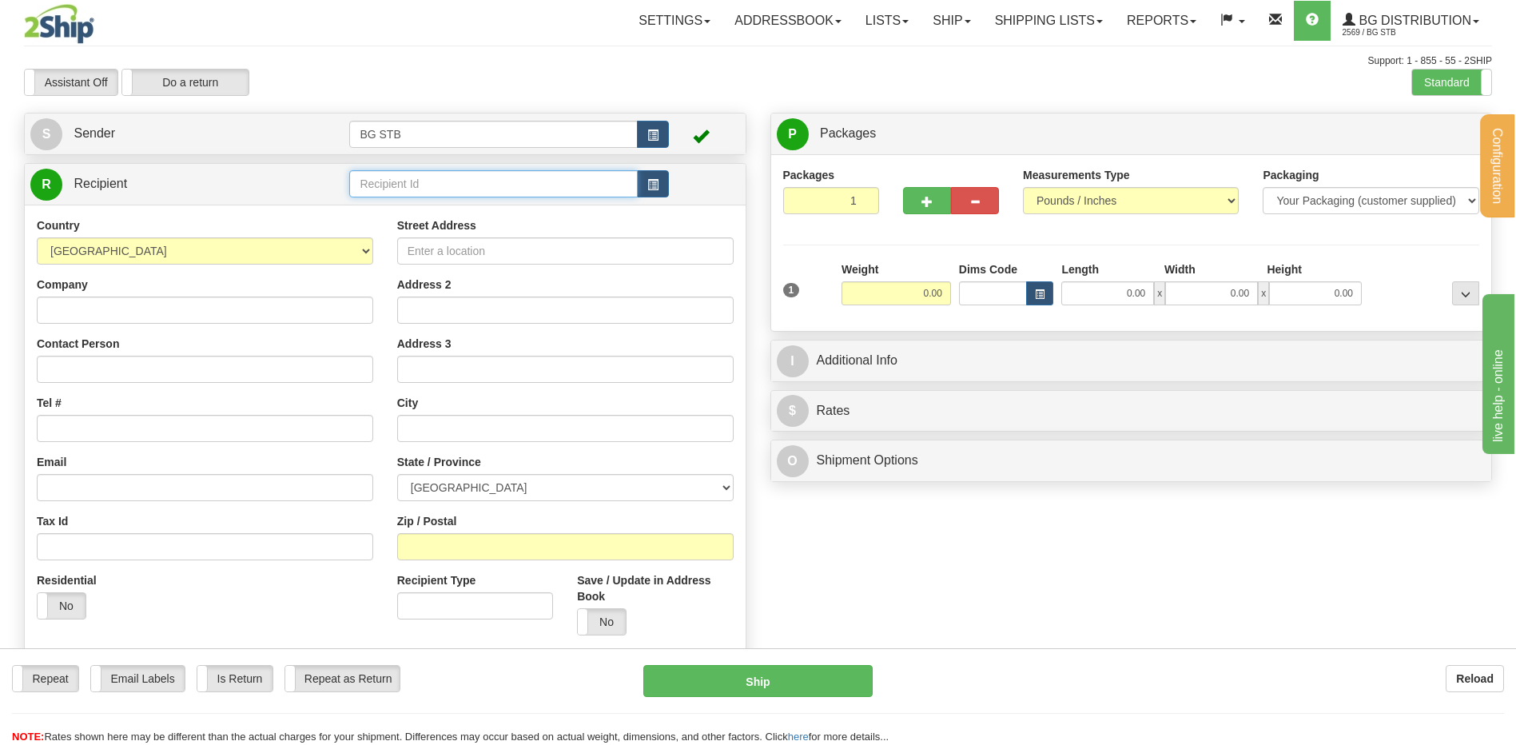
click at [400, 183] on input "text" at bounding box center [493, 183] width 288 height 27
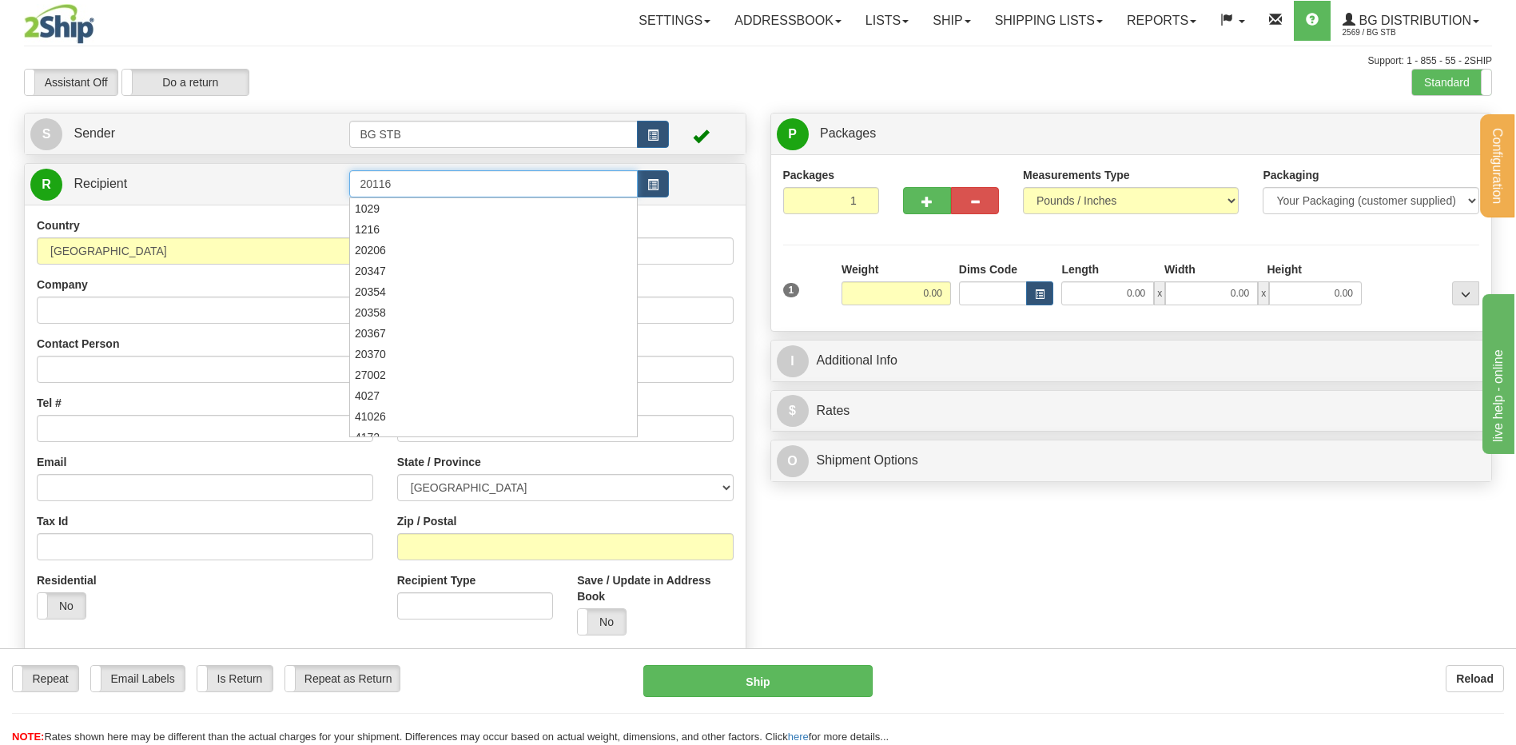
type input "20116"
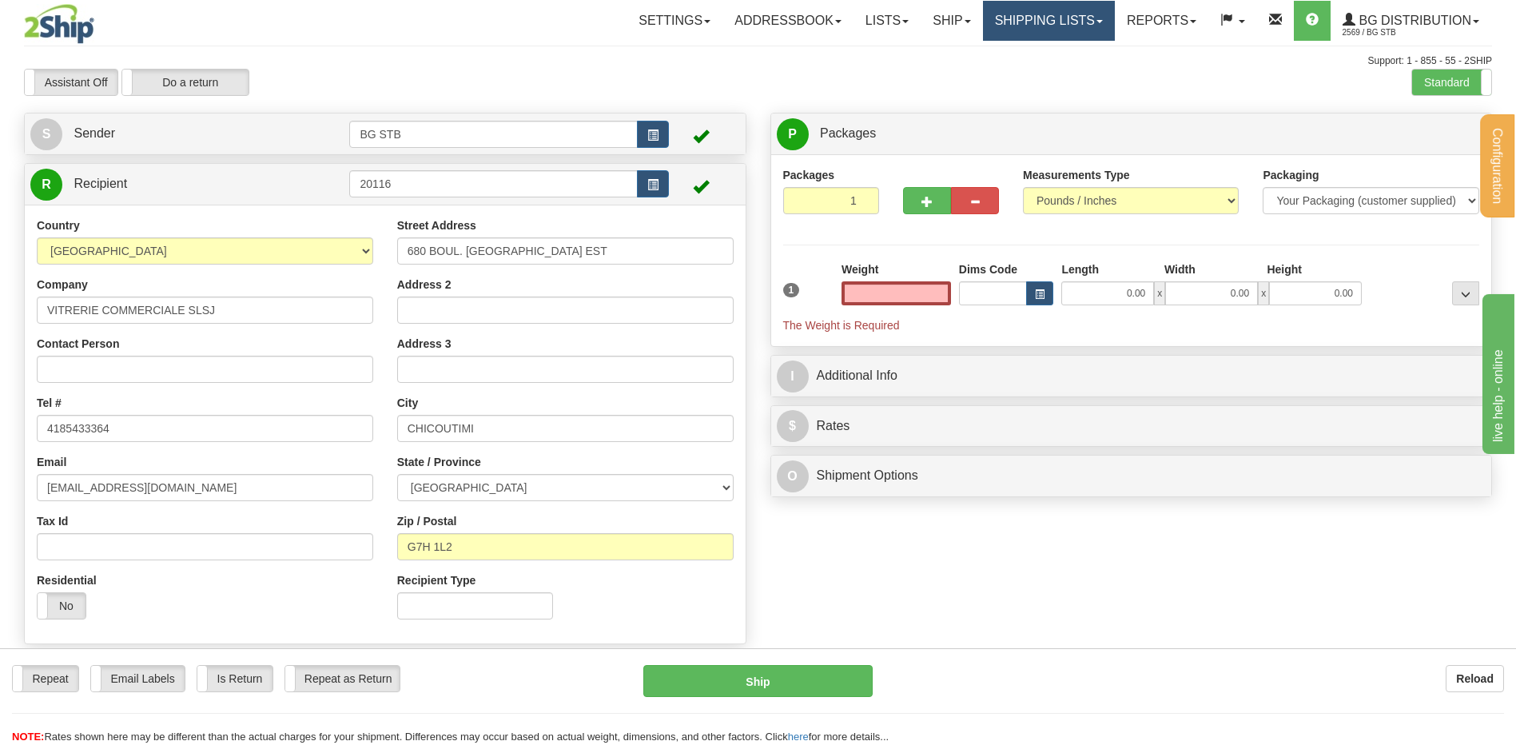
type input "0.00"
click at [1081, 15] on link "Shipping lists" at bounding box center [1049, 21] width 132 height 40
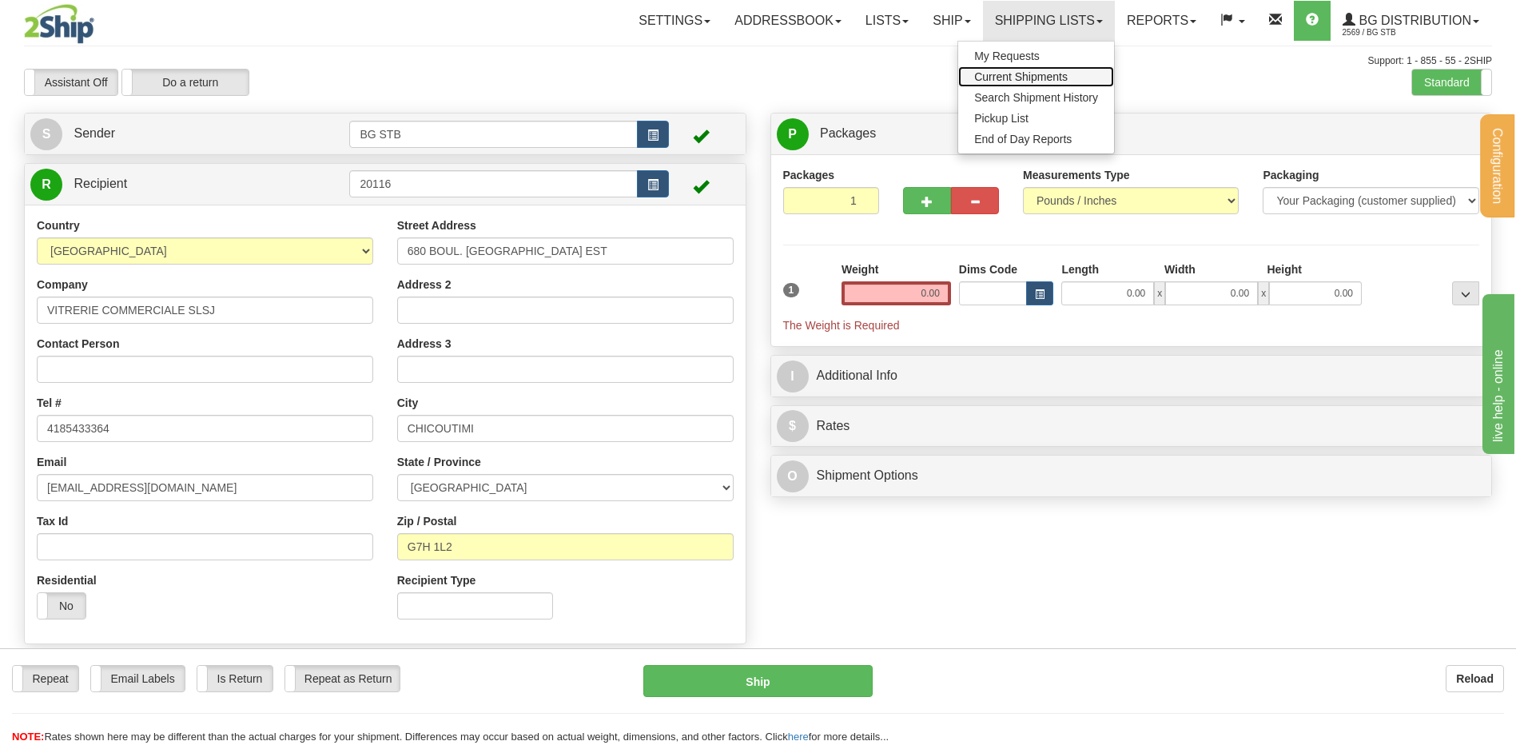
click at [1028, 76] on span "Current Shipments" at bounding box center [1020, 76] width 93 height 13
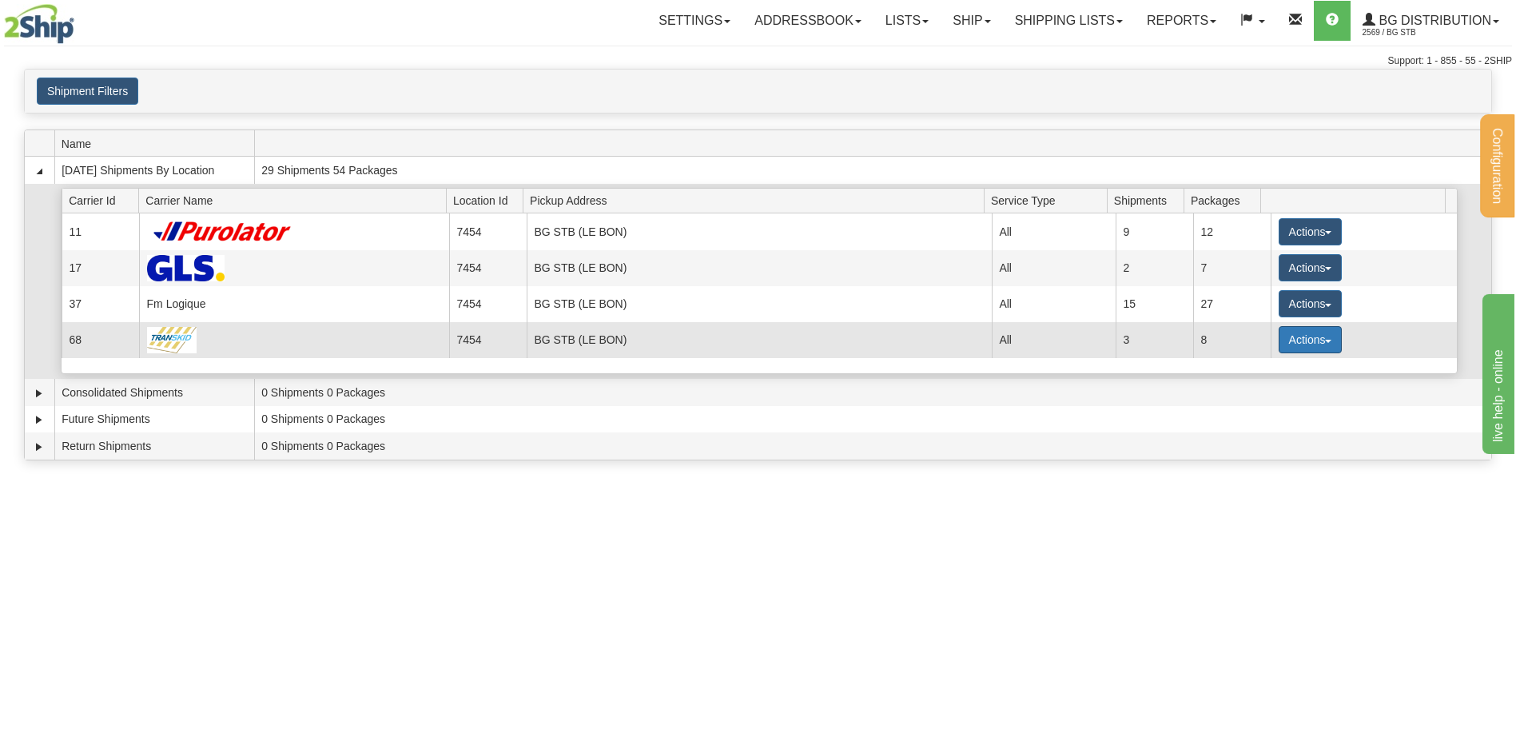
click at [1295, 336] on button "Actions" at bounding box center [1311, 339] width 64 height 27
click at [1253, 364] on span "Details" at bounding box center [1250, 369] width 43 height 11
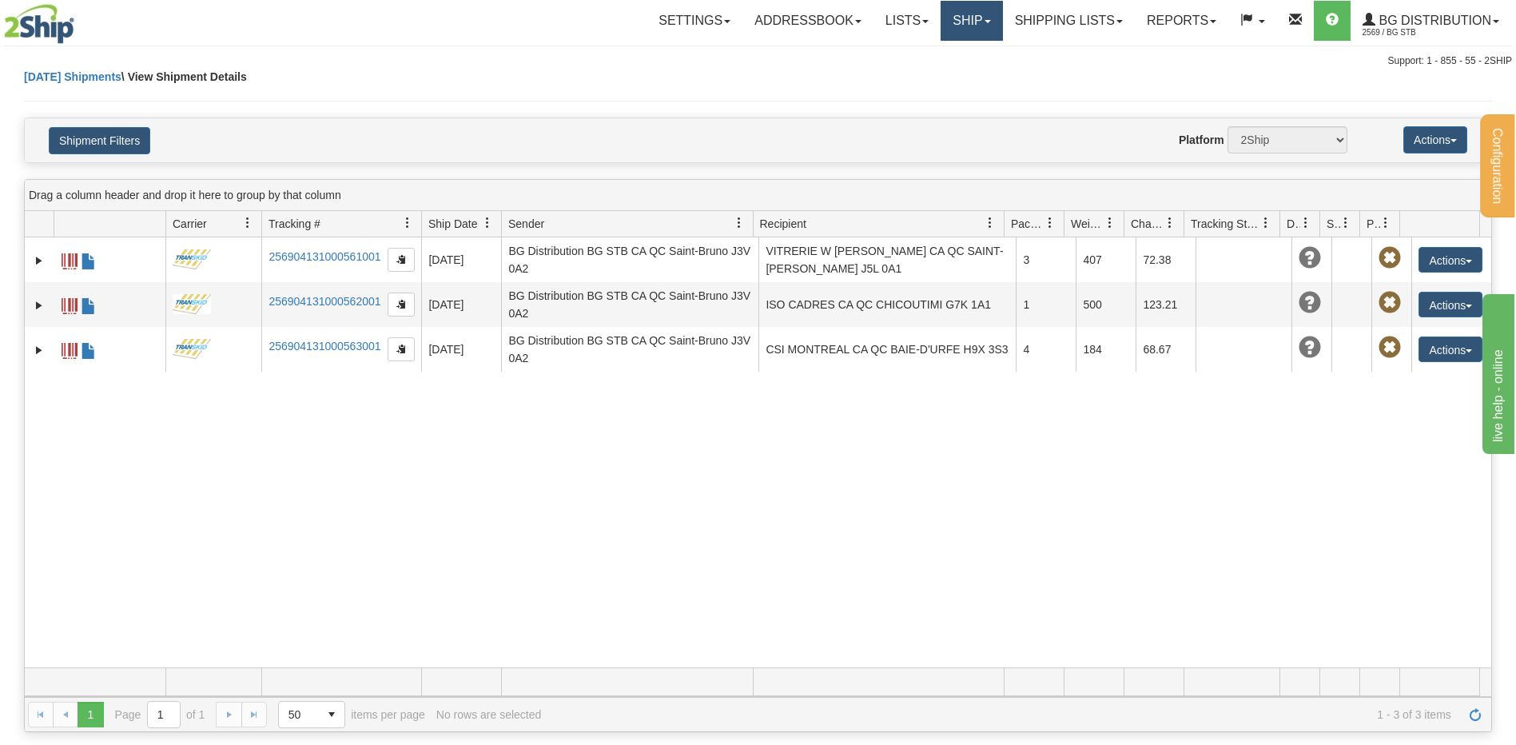
click at [954, 16] on link "Ship" at bounding box center [972, 21] width 62 height 40
click at [957, 50] on link "Ship Screen" at bounding box center [939, 56] width 126 height 21
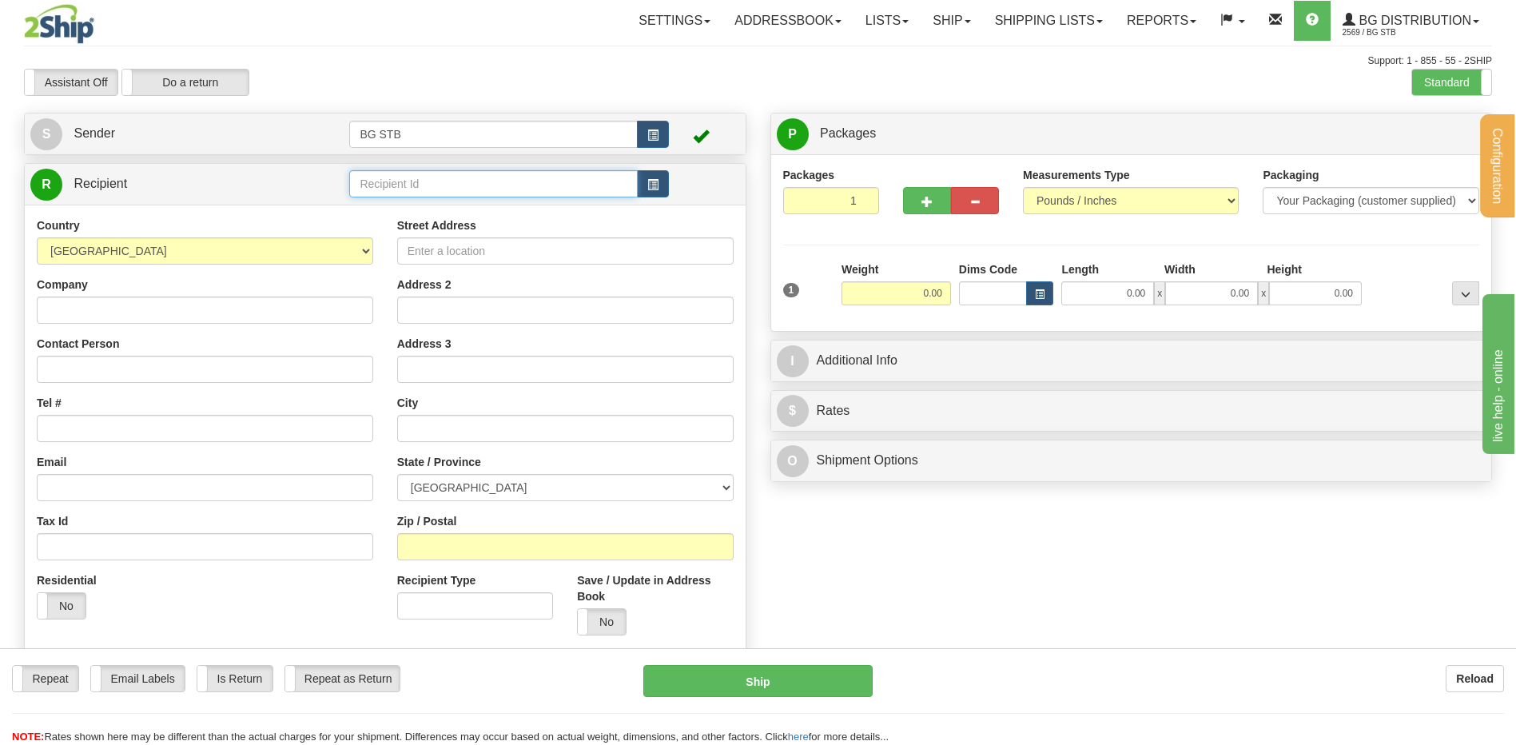
click at [363, 188] on input "text" at bounding box center [493, 183] width 288 height 27
type input "20116"
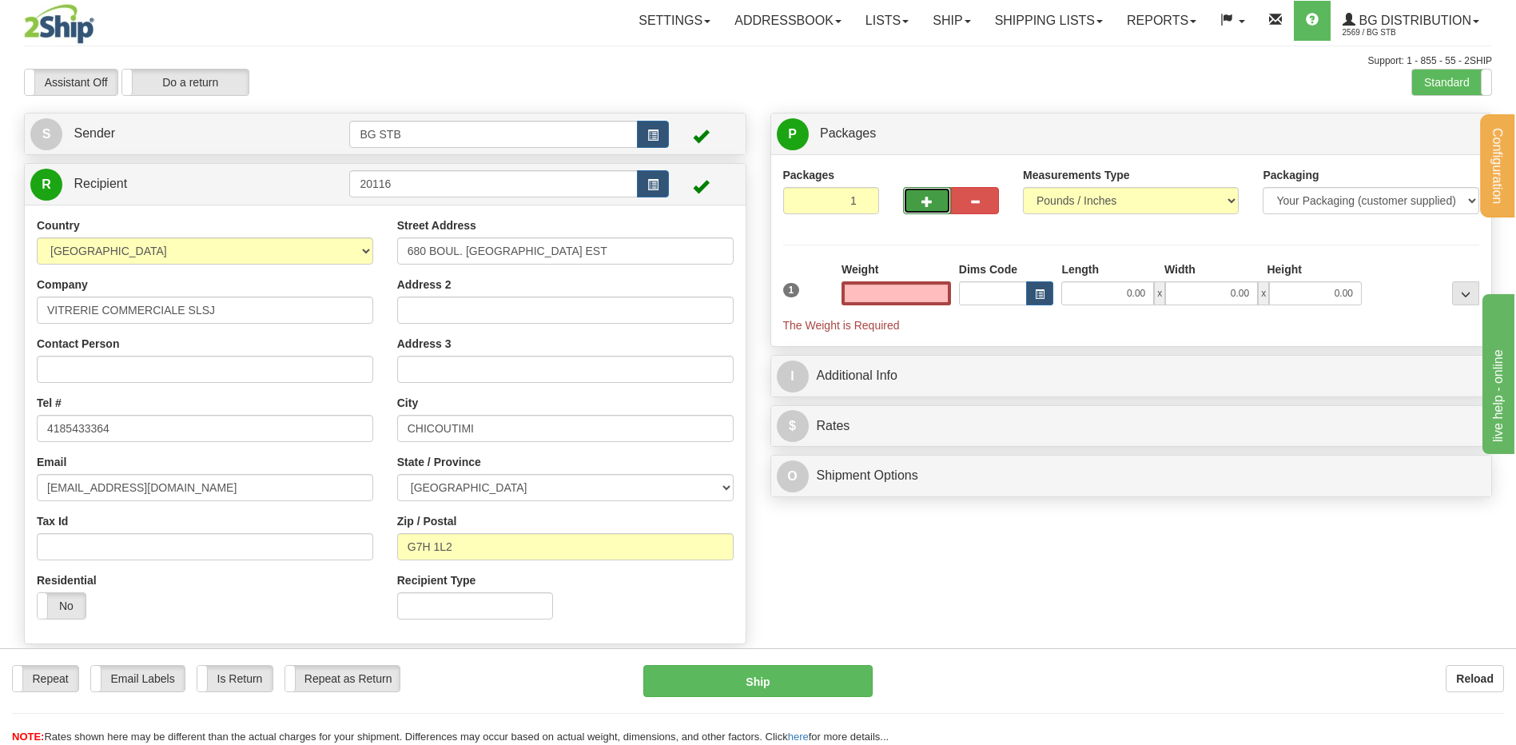
type input "0.00"
click at [912, 210] on button "button" at bounding box center [927, 200] width 48 height 27
type input "2"
click at [1429, 129] on span "Package Level" at bounding box center [1445, 134] width 63 height 11
radio input "true"
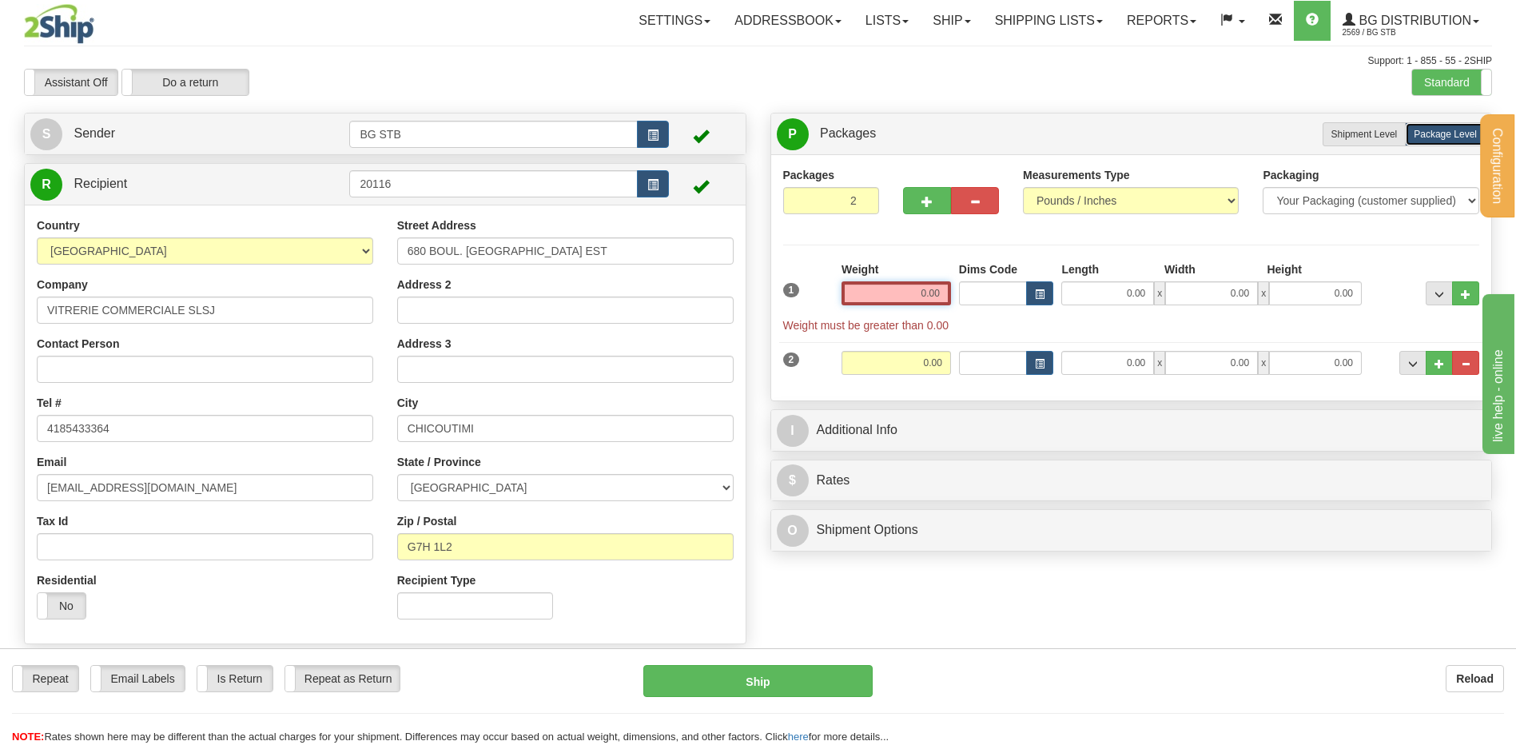
click at [920, 293] on input "0.00" at bounding box center [895, 293] width 109 height 24
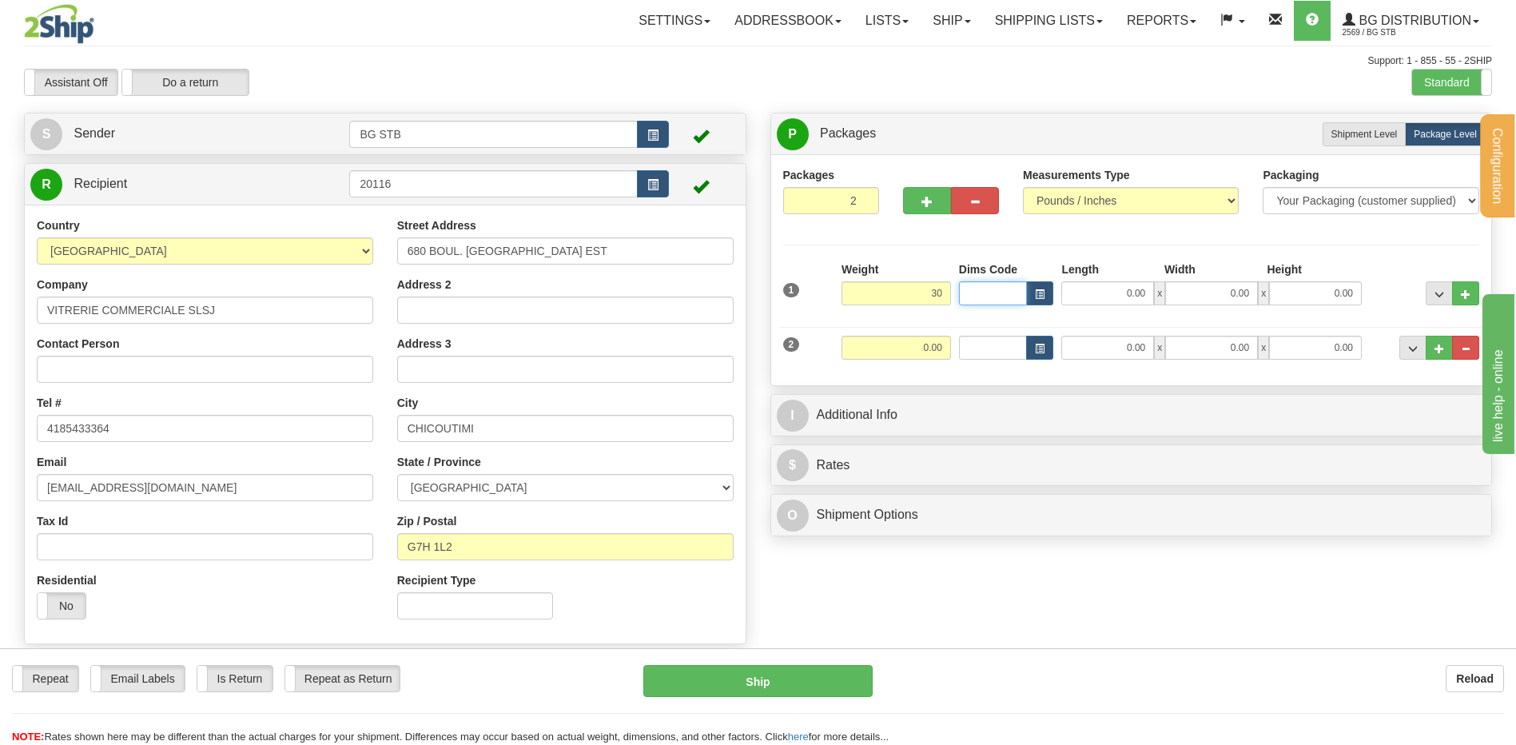
type input "30.00"
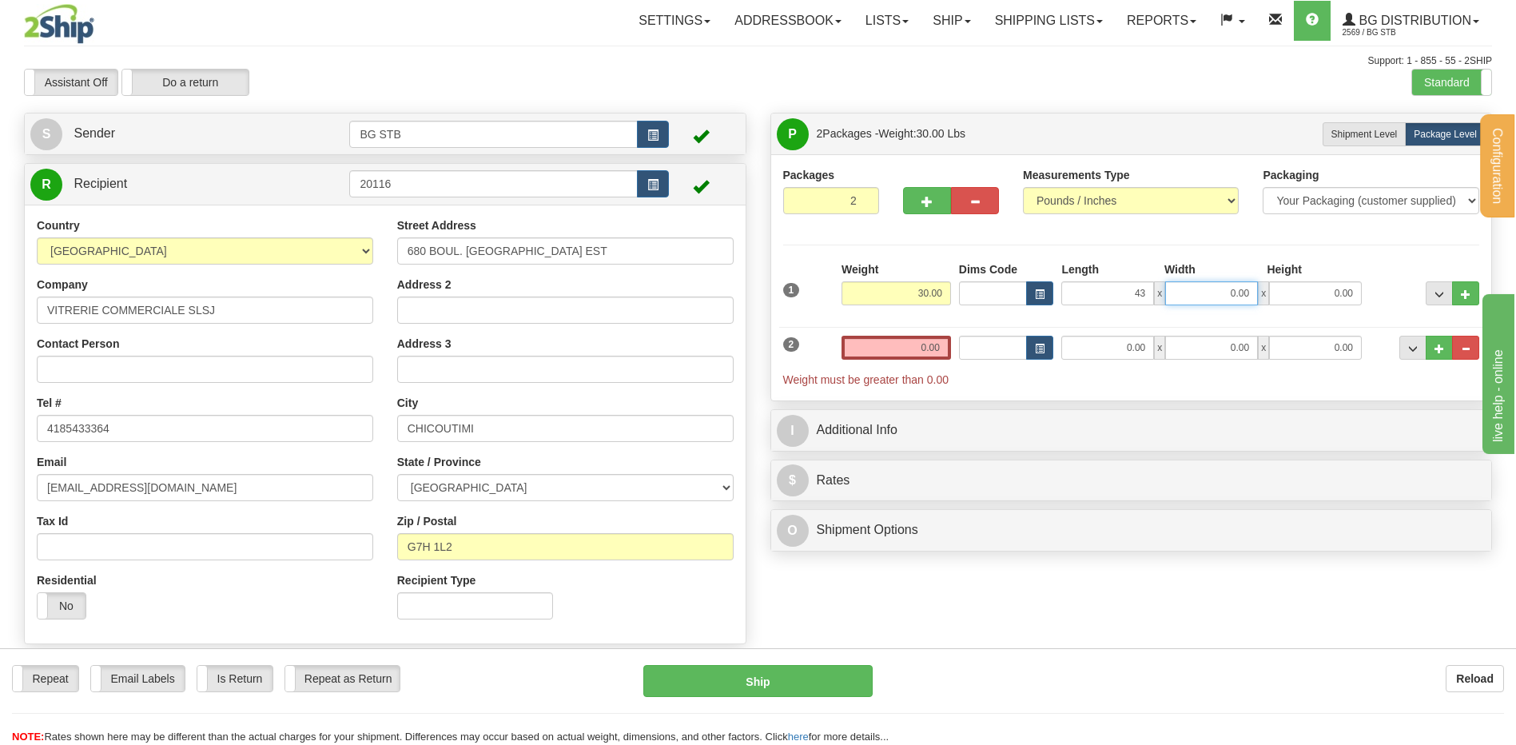
type input "43.00"
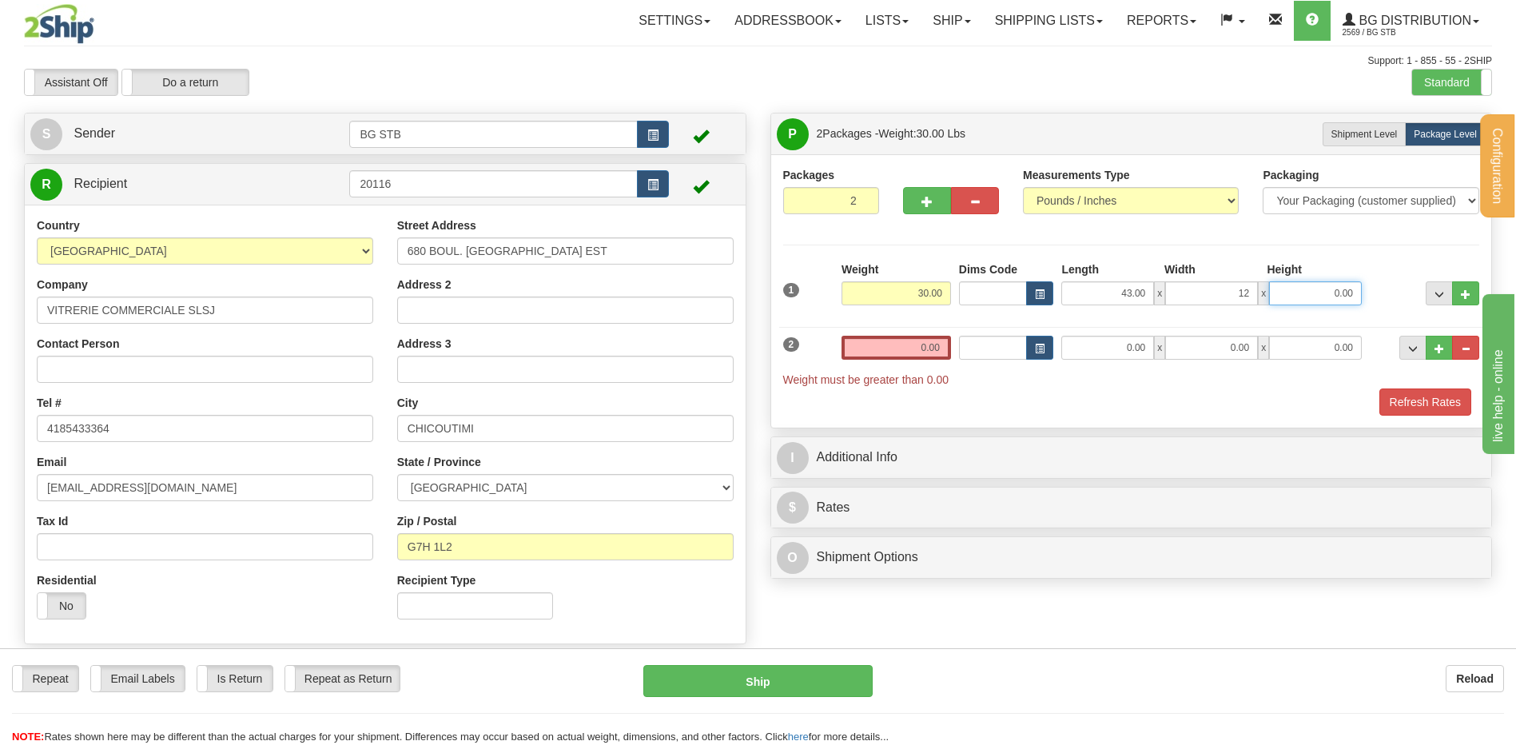
type input "12.00"
type input "10.00"
click at [896, 351] on input "0.00" at bounding box center [895, 348] width 109 height 24
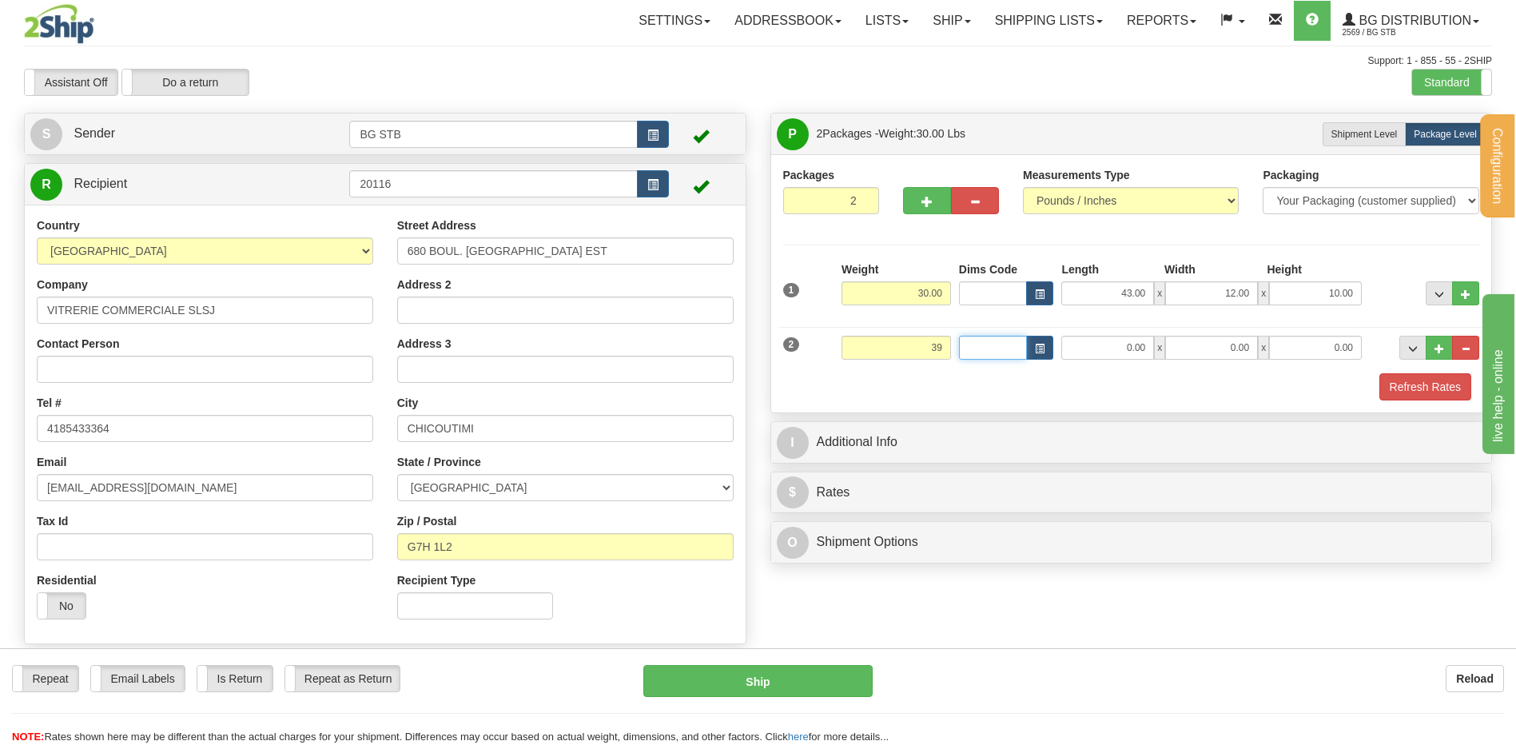
type input "39.00"
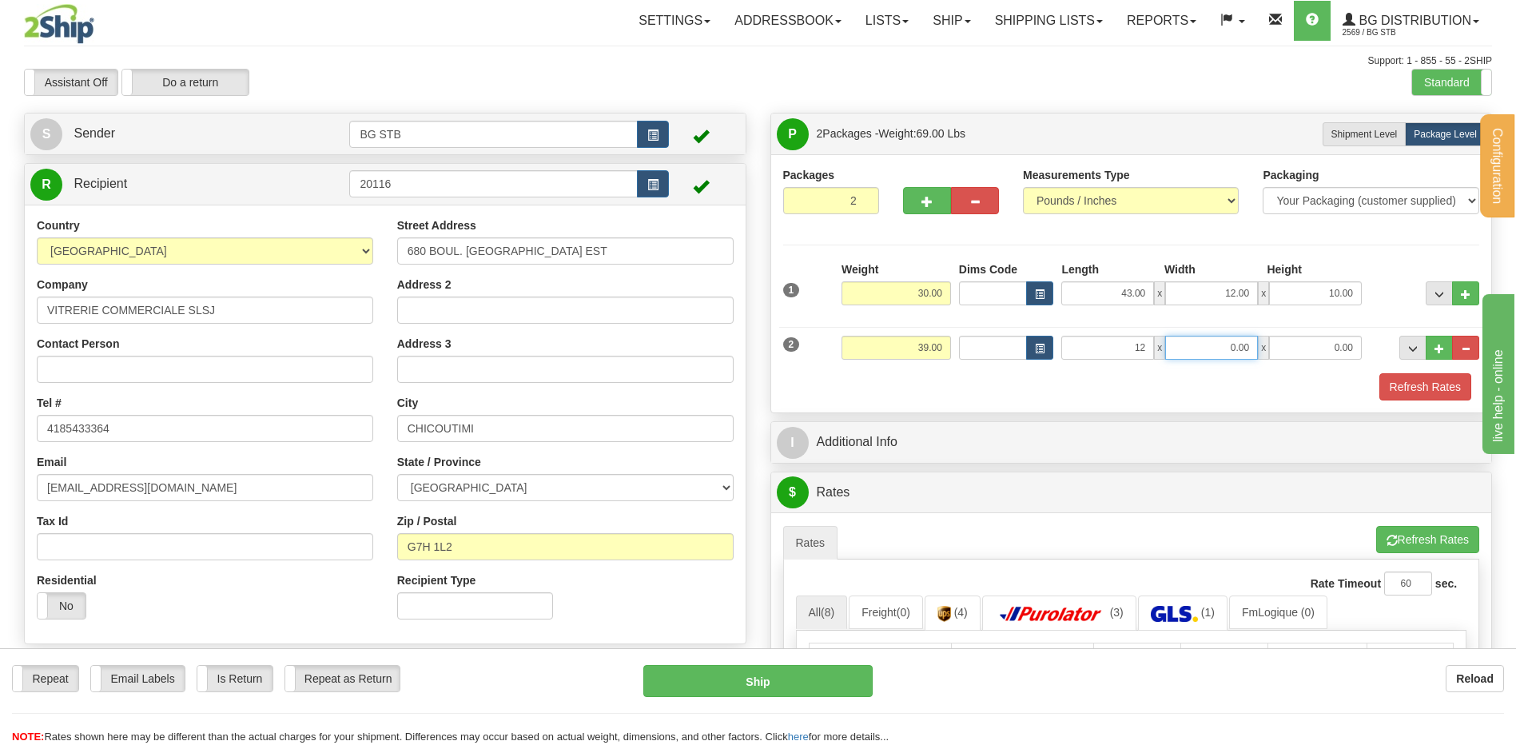
type input "12.00"
type input "9.00"
type input "35.00"
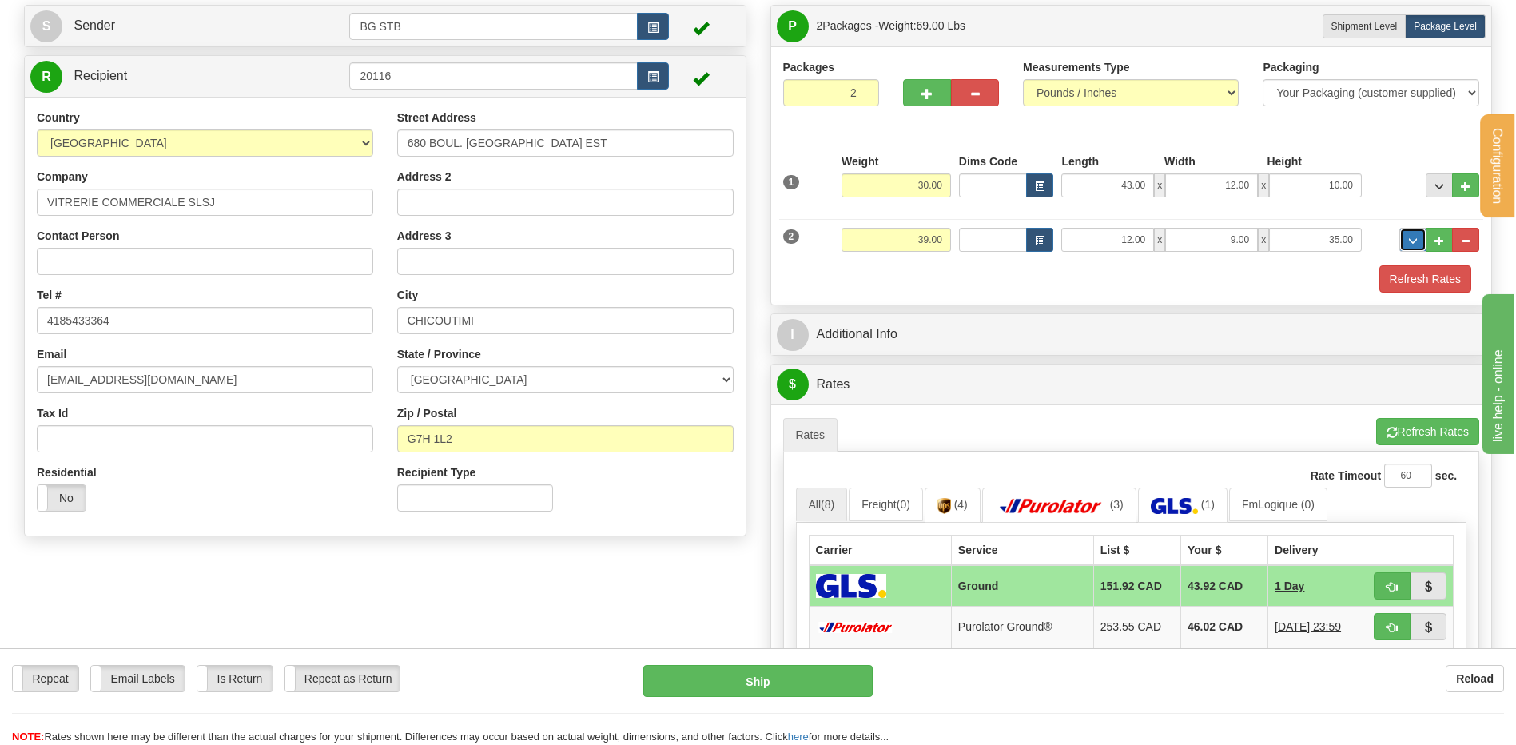
scroll to position [240, 0]
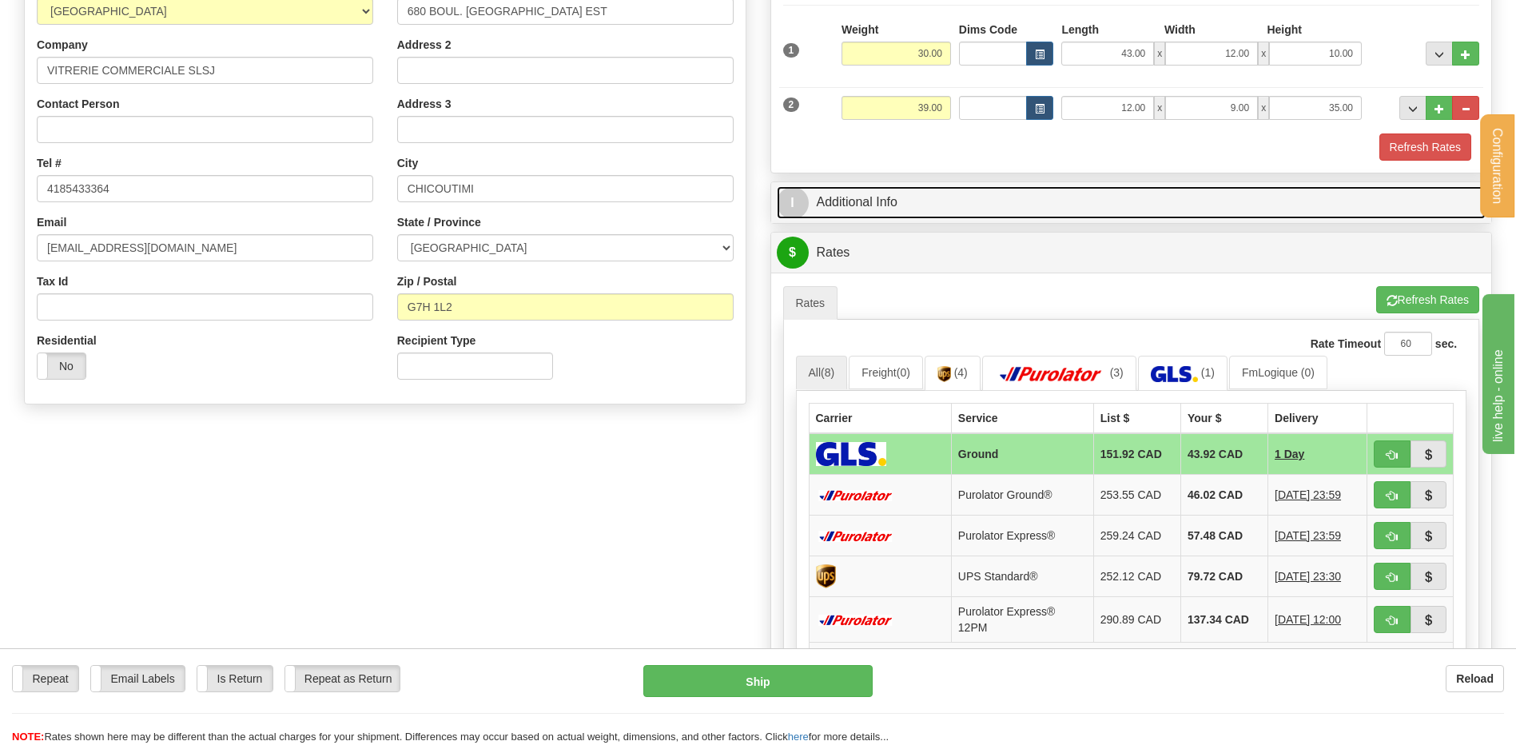
click at [873, 206] on link "I Additional Info" at bounding box center [1132, 202] width 710 height 33
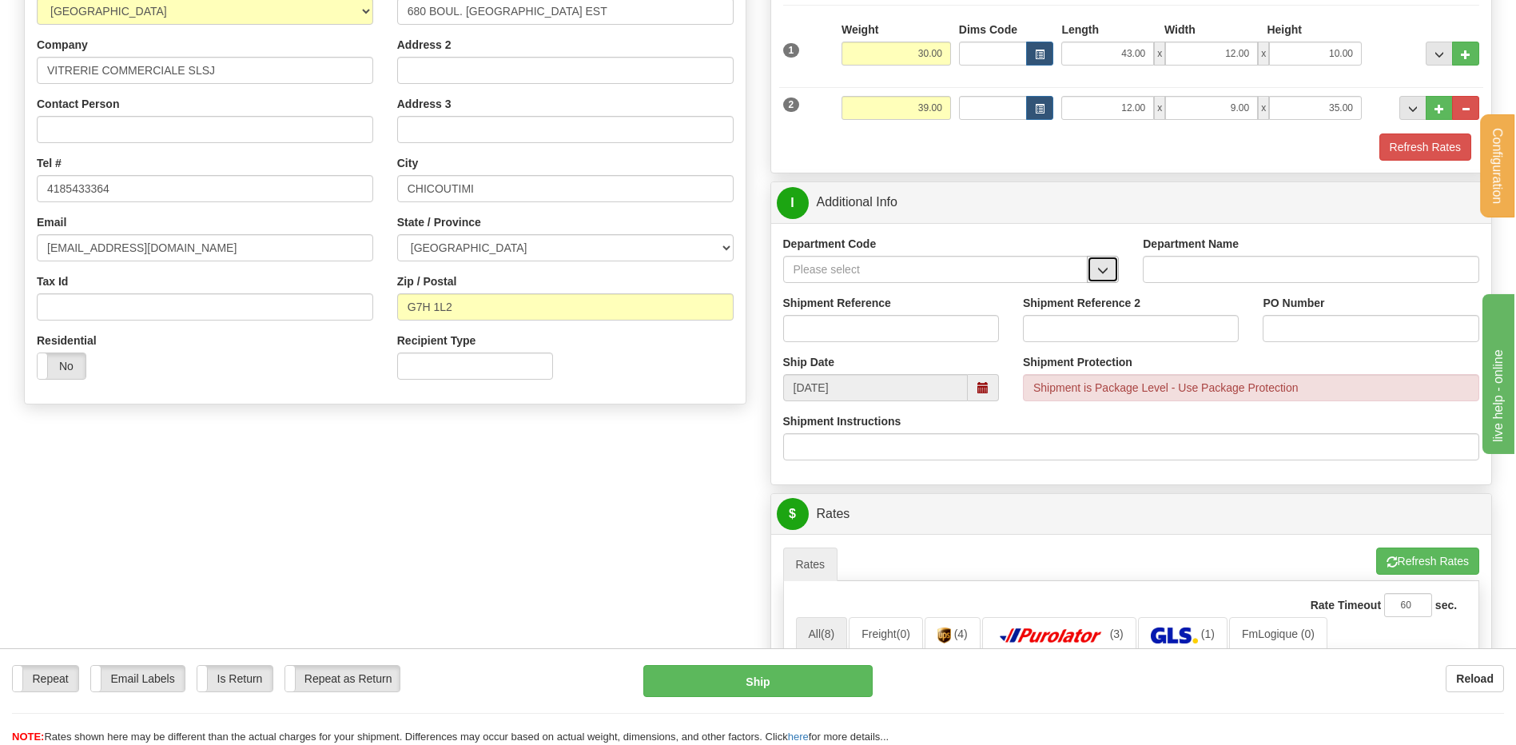
click at [1108, 265] on span "button" at bounding box center [1102, 270] width 11 height 10
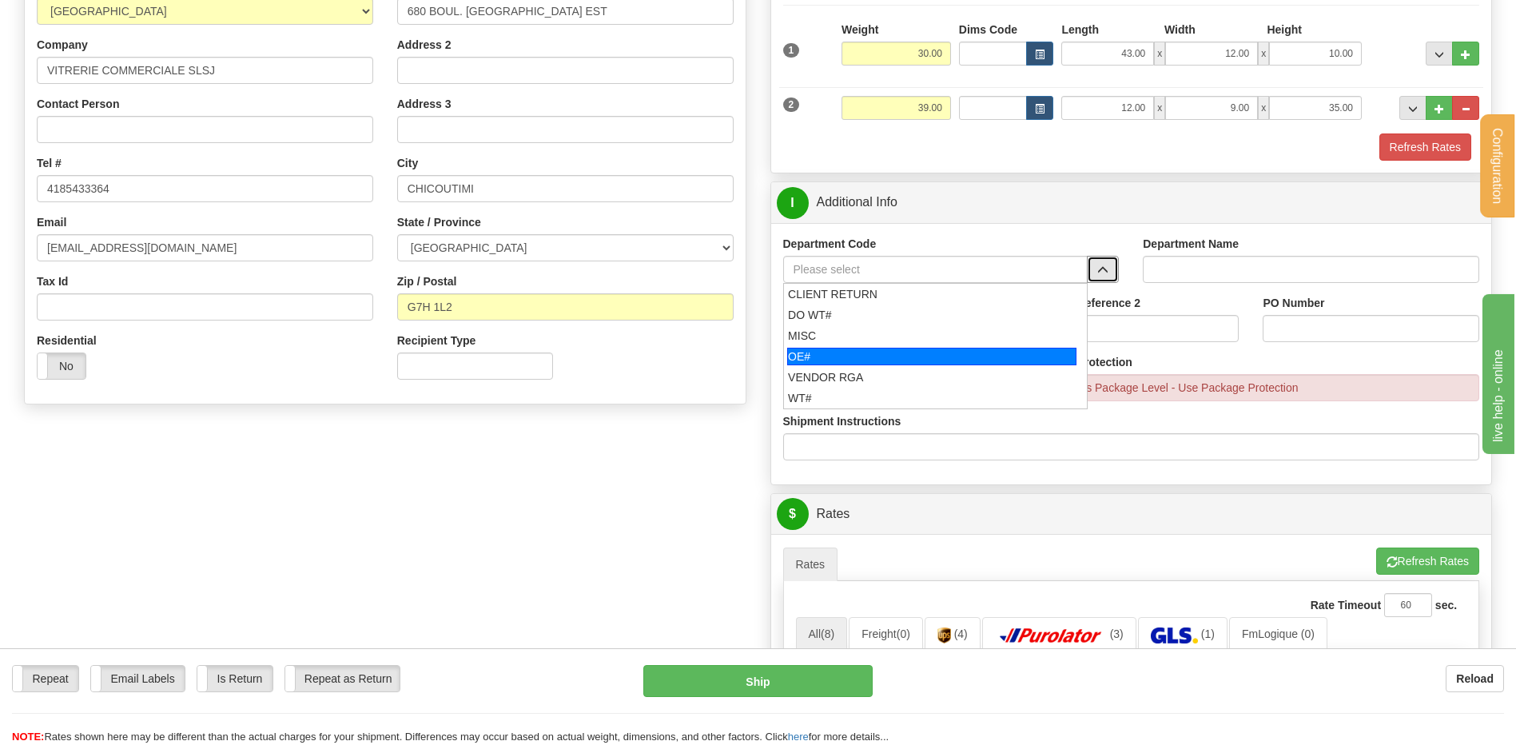
click at [899, 360] on div "OE#" at bounding box center [931, 357] width 289 height 18
type input "OE#"
type input "ORDERS"
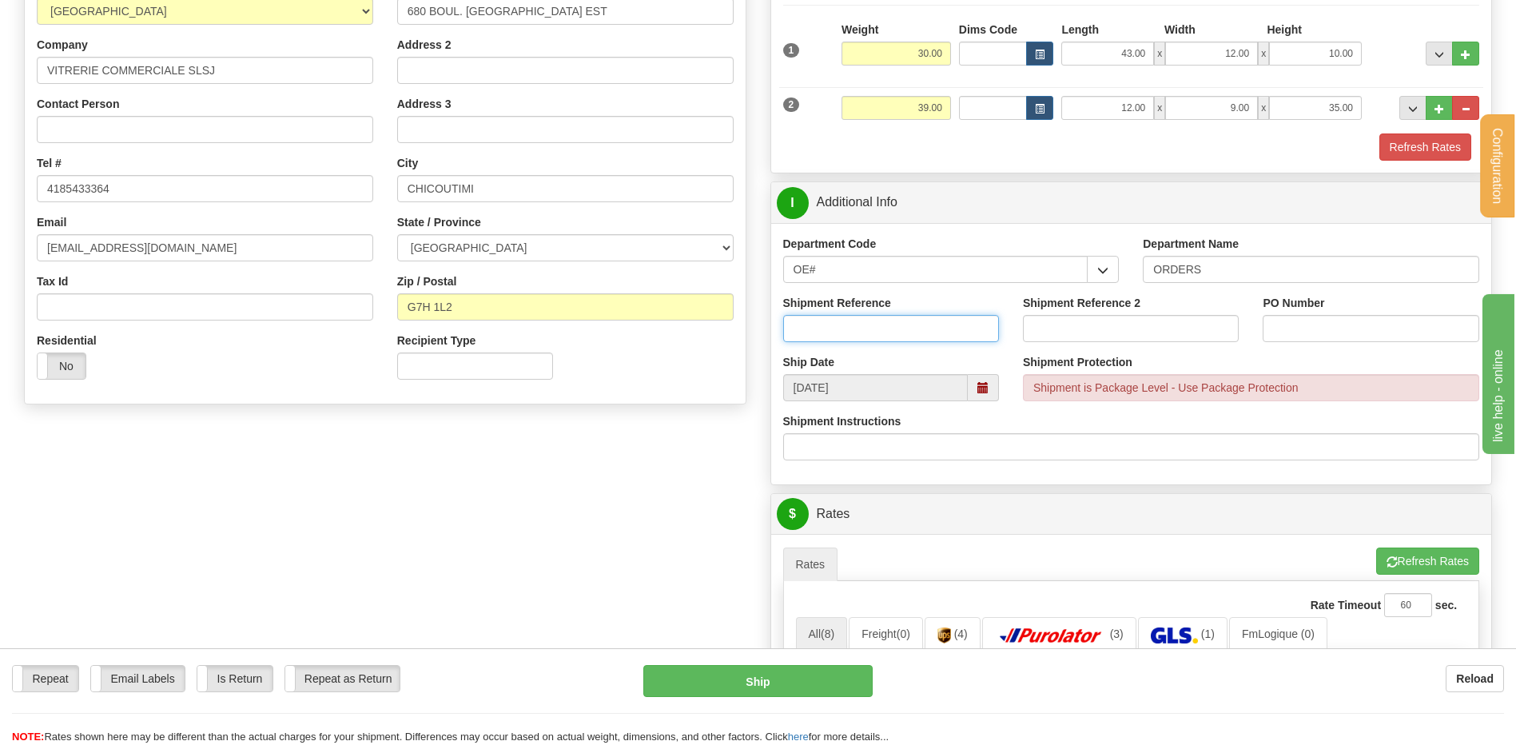
click at [886, 336] on input "Shipment Reference" at bounding box center [891, 328] width 216 height 27
type input "80006597-00"
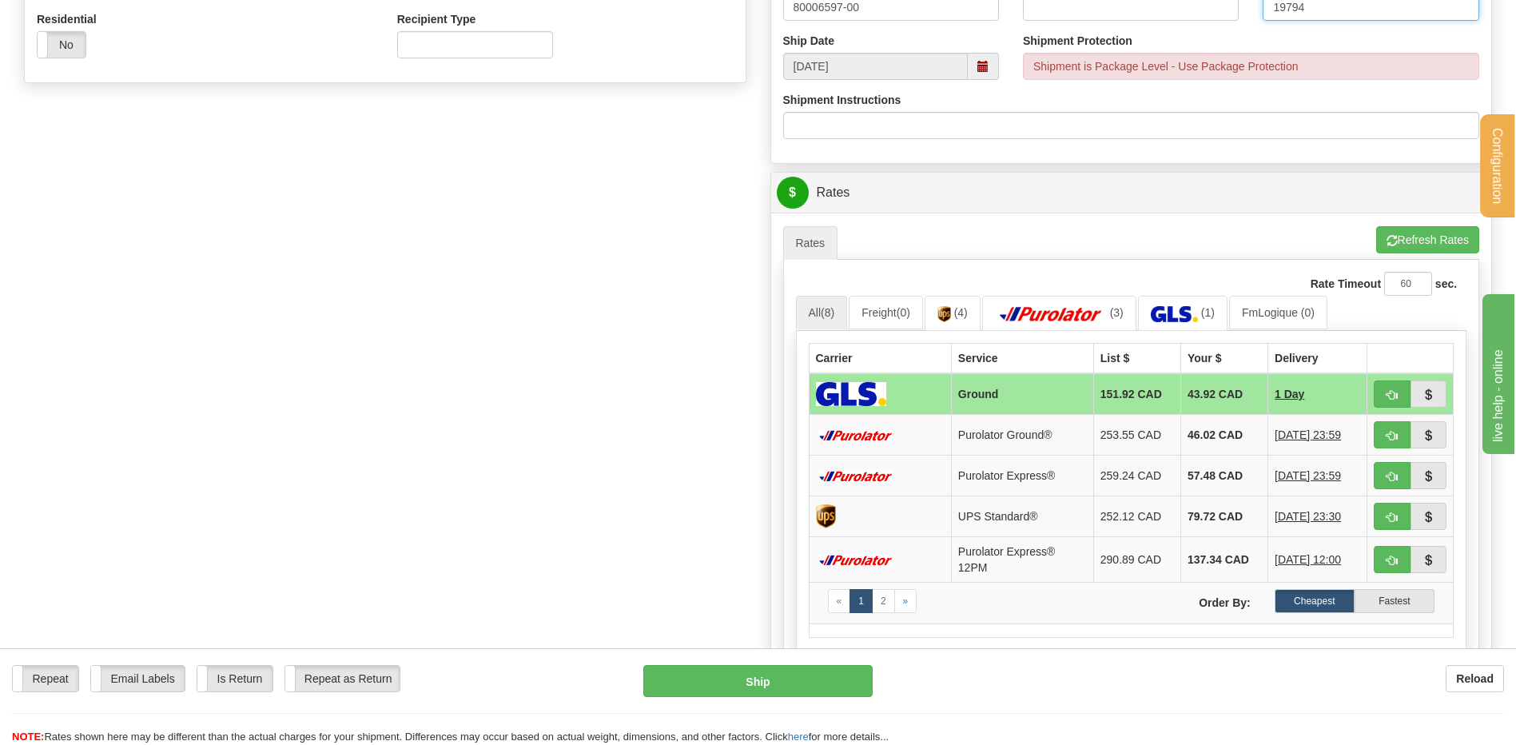
scroll to position [639, 0]
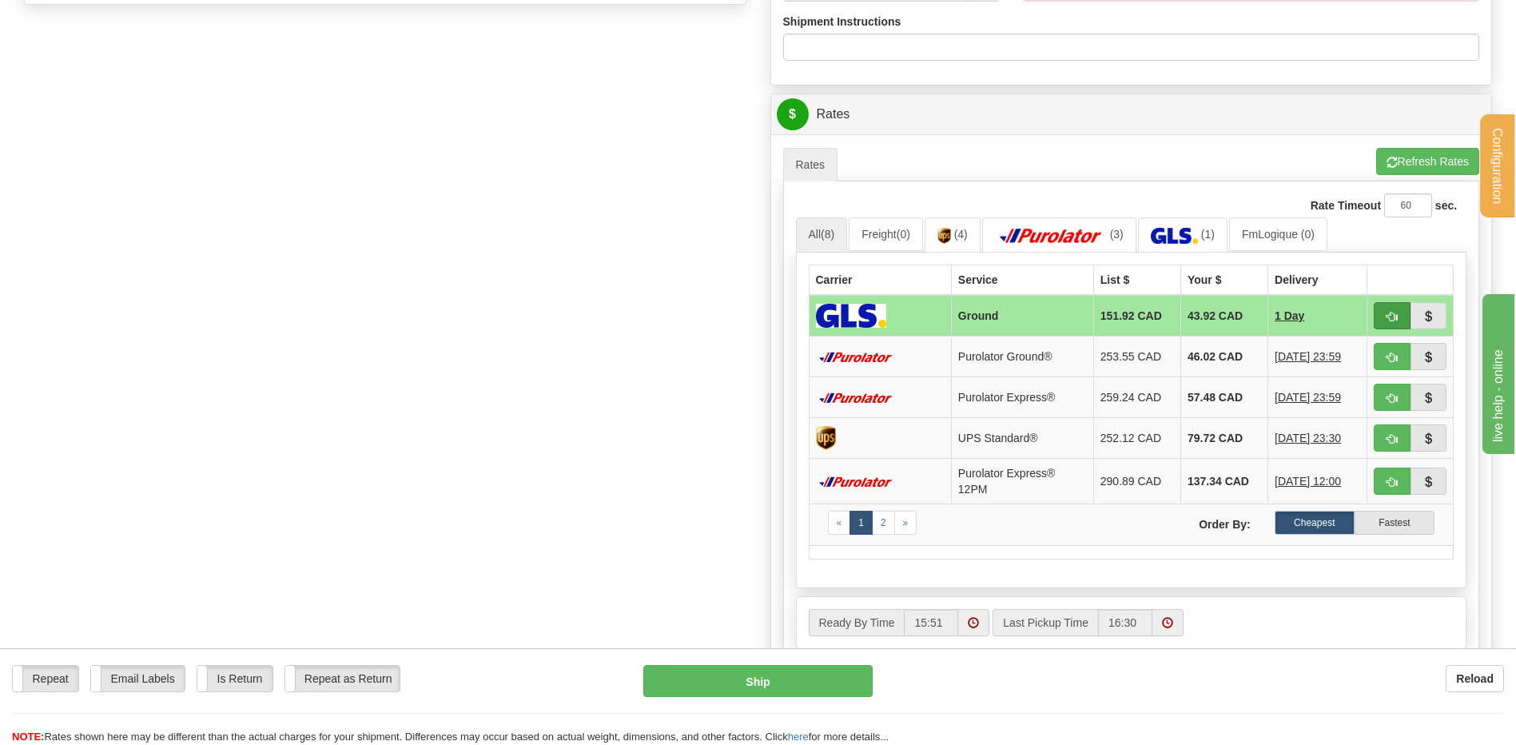
type input "19794"
click at [1382, 314] on button "button" at bounding box center [1392, 315] width 37 height 27
type input "1"
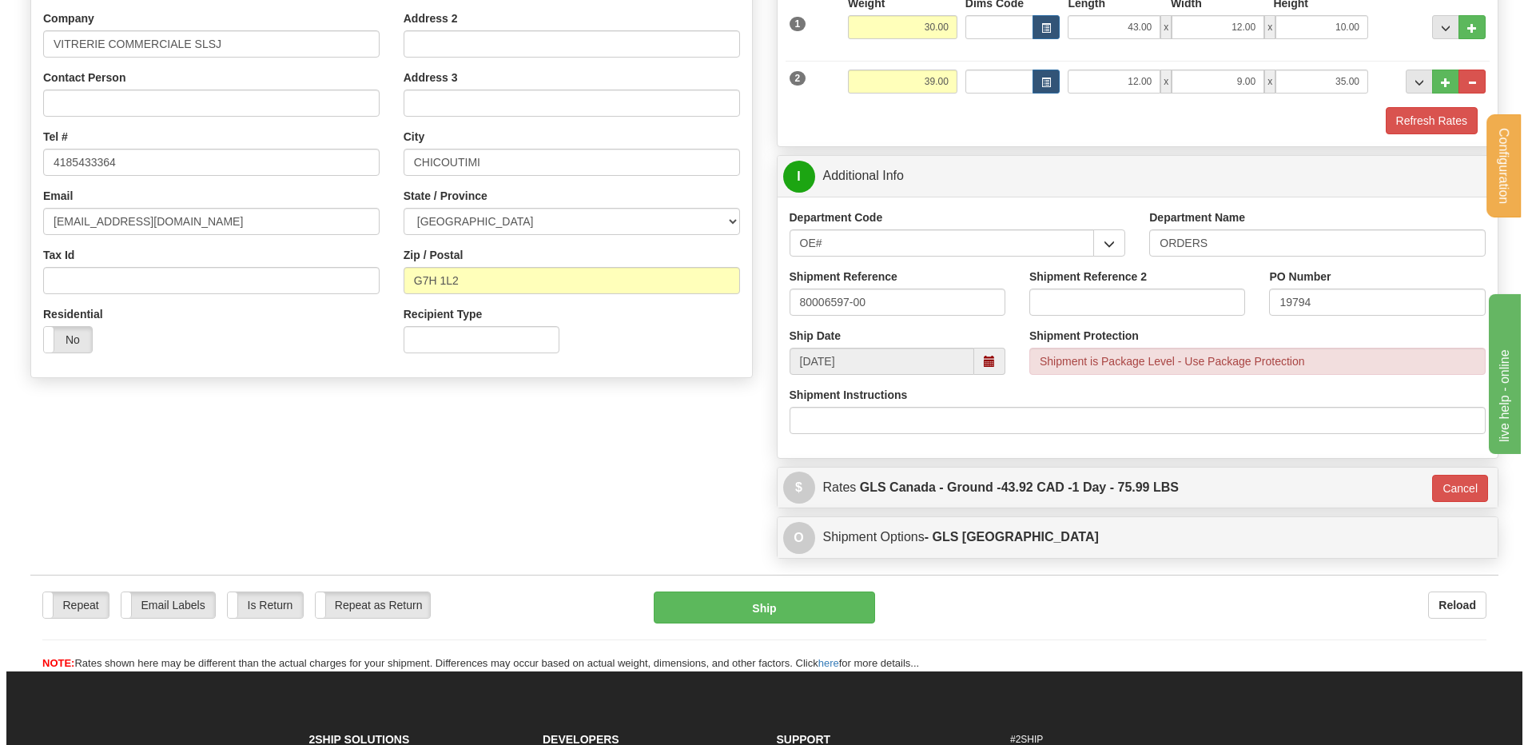
scroll to position [197, 0]
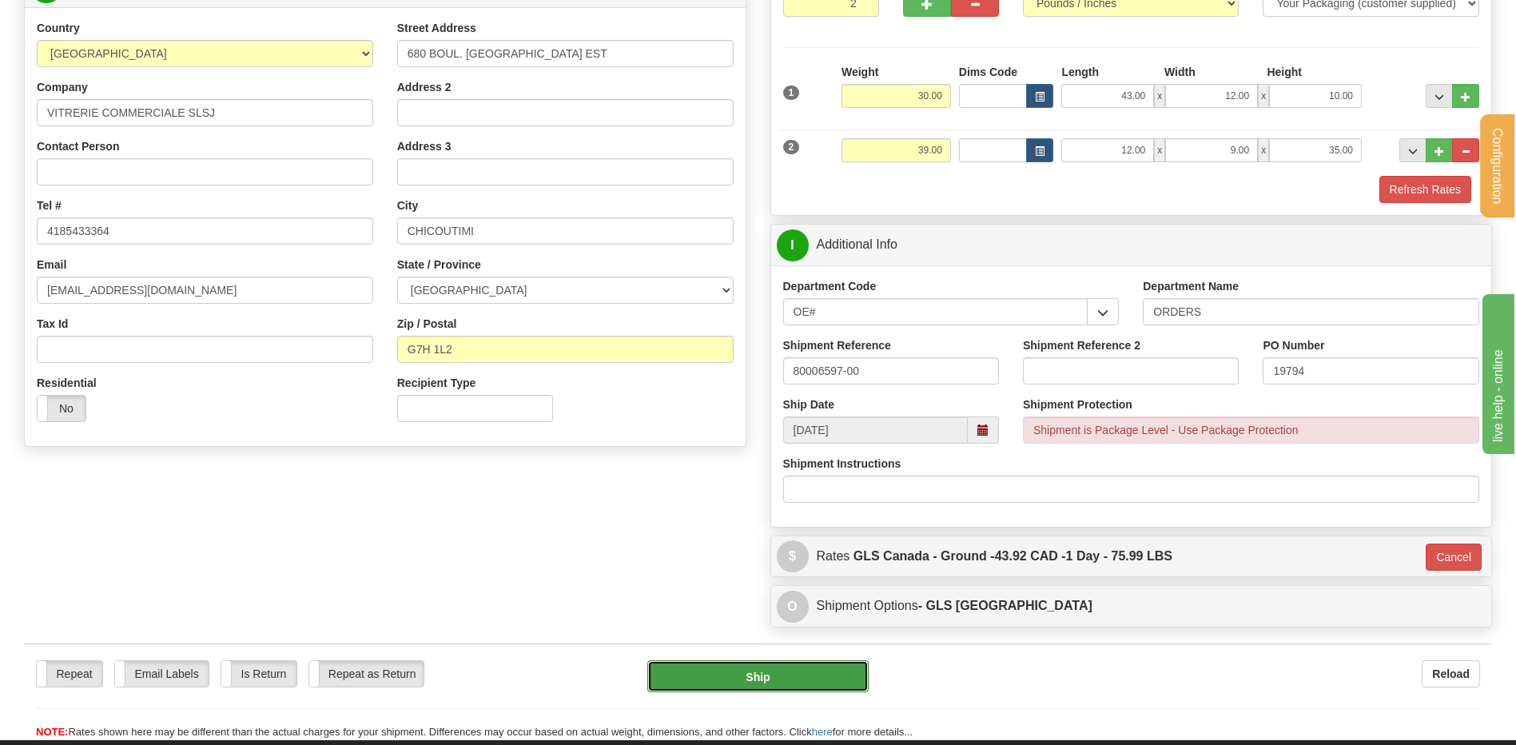
click at [738, 674] on button "Ship" at bounding box center [757, 676] width 221 height 32
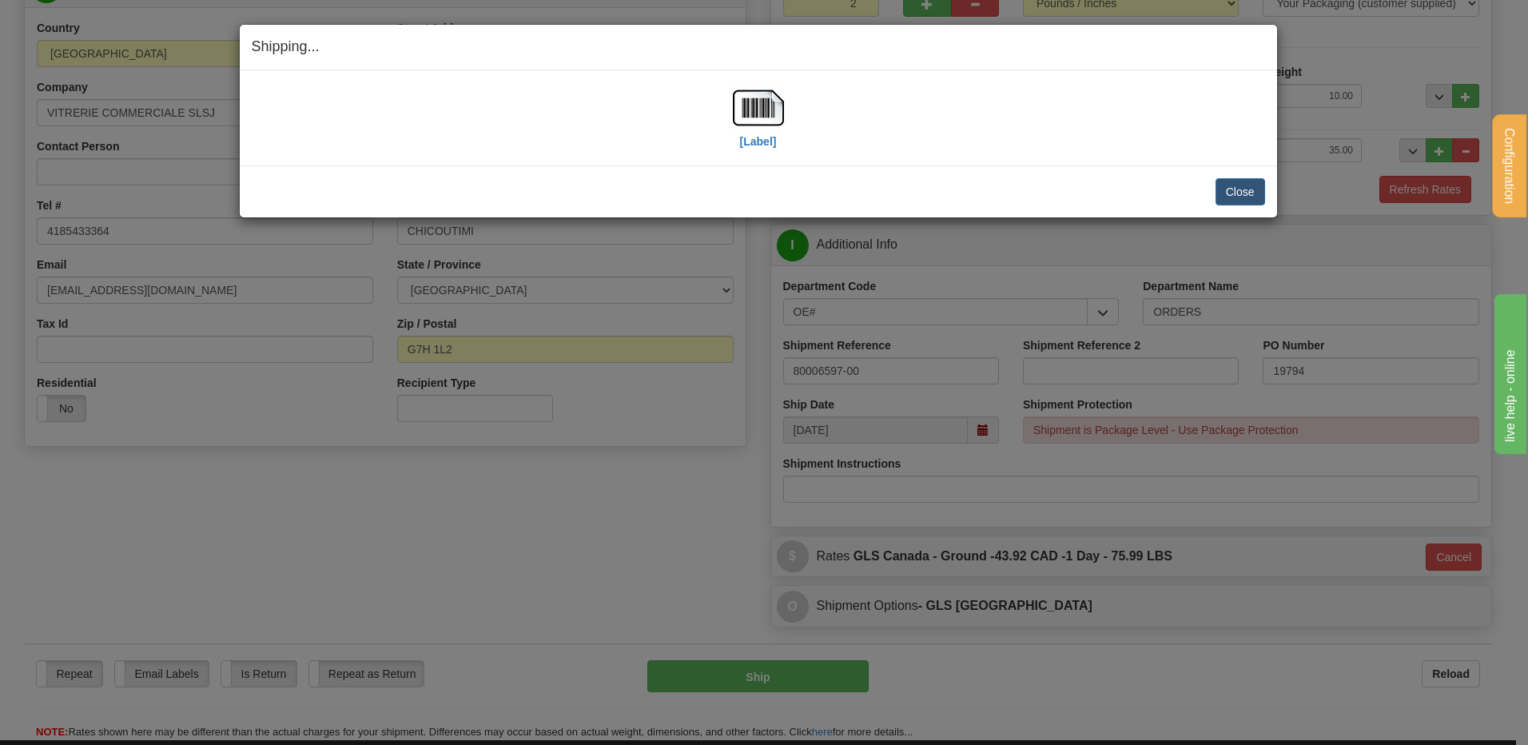
click at [808, 97] on div "[Label]" at bounding box center [758, 117] width 1013 height 71
click at [781, 93] on img at bounding box center [758, 107] width 51 height 51
click at [1252, 195] on button "Close" at bounding box center [1240, 191] width 50 height 27
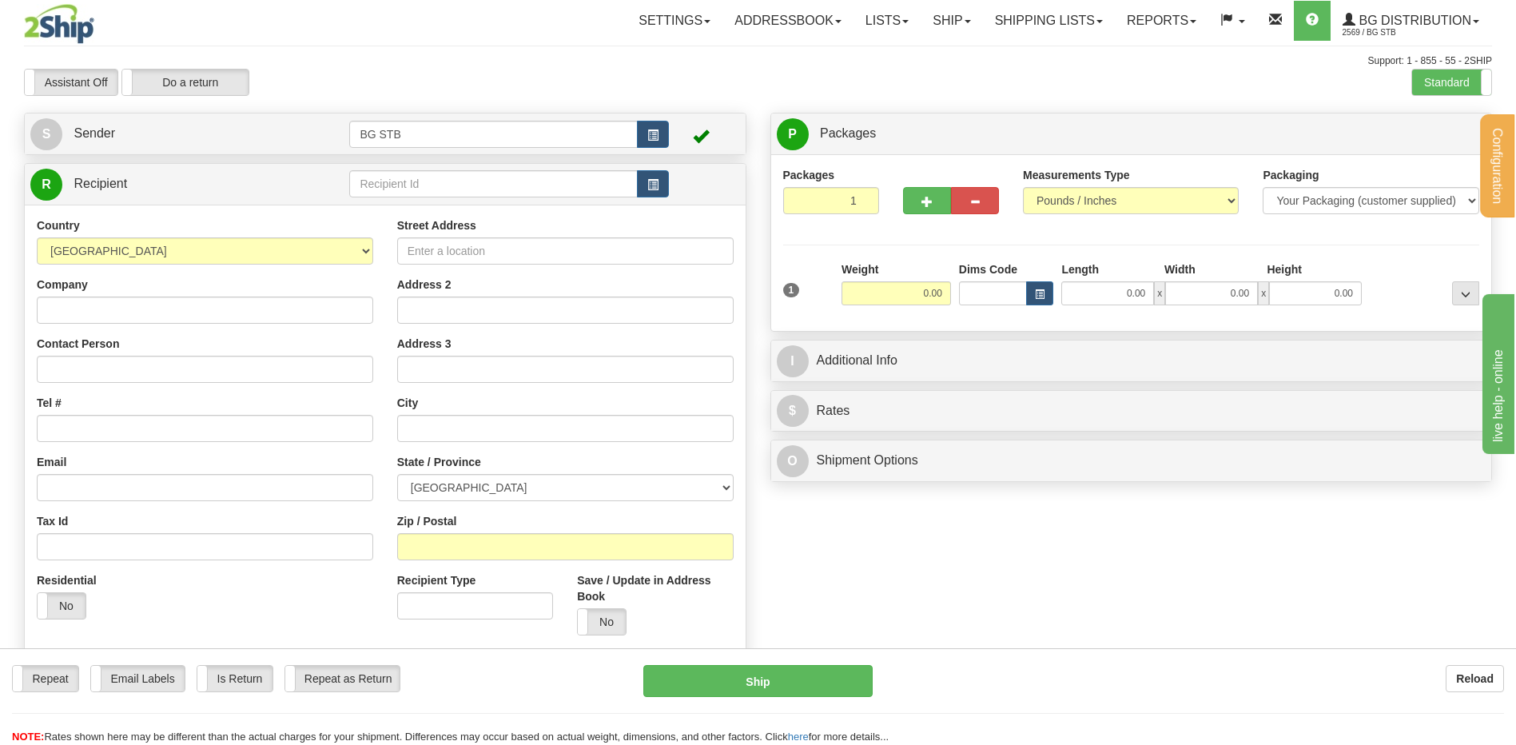
click at [342, 198] on td at bounding box center [331, 184] width 35 height 33
click at [366, 183] on input "text" at bounding box center [493, 183] width 288 height 27
type input "5571"
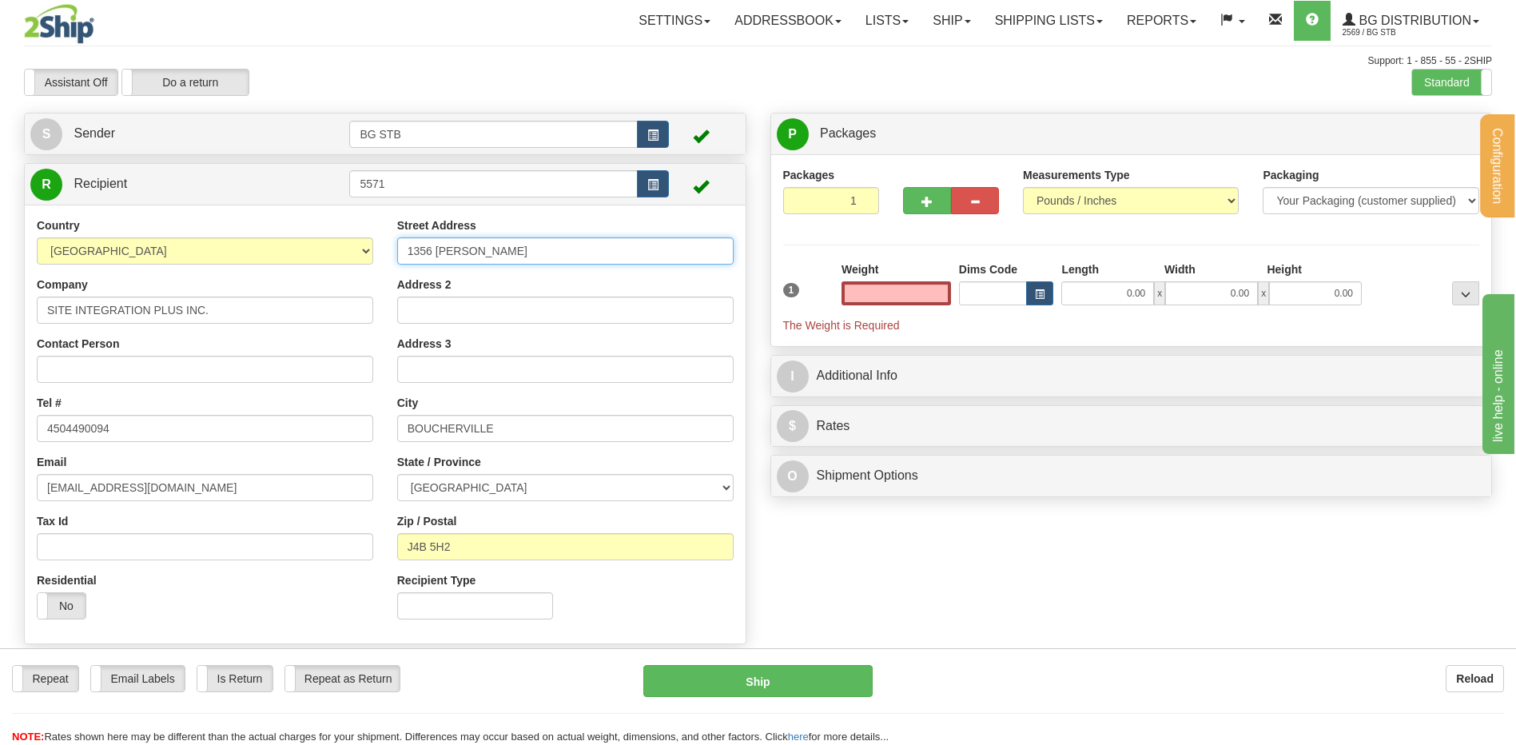
type input "0.00"
drag, startPoint x: 499, startPoint y: 241, endPoint x: 296, endPoint y: 240, distance: 202.2
click at [351, 238] on div "Country AFGHANISTAN ALAND ISLANDS ALBANIA ALGERIA AMERICAN SAMOA ANDORRA ANGOLA…" at bounding box center [385, 424] width 721 height 414
type input "1420 BOUL. LIONEL-BOULET"
drag, startPoint x: 536, startPoint y: 414, endPoint x: 381, endPoint y: 424, distance: 155.4
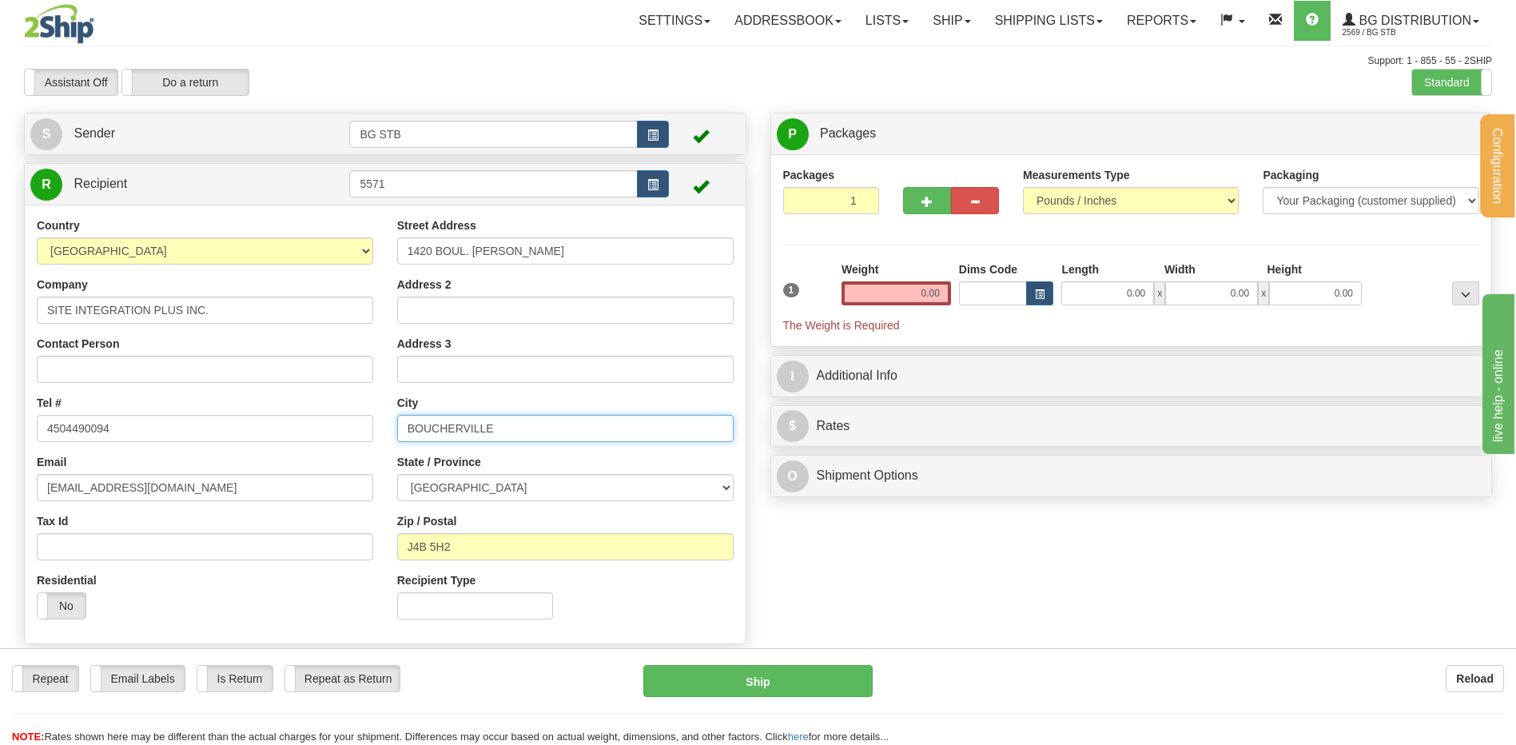
click at [385, 424] on div "Street Address 1420 BOUL. LIONEL-BOULET Address 2 Address 3 City BOUCHERVILLE S…" at bounding box center [565, 424] width 360 height 414
type input "VARENNES"
drag, startPoint x: 444, startPoint y: 551, endPoint x: 418, endPoint y: 550, distance: 26.4
click at [418, 550] on input "J4B 5H2" at bounding box center [565, 546] width 336 height 27
type input "J3X 1P7"
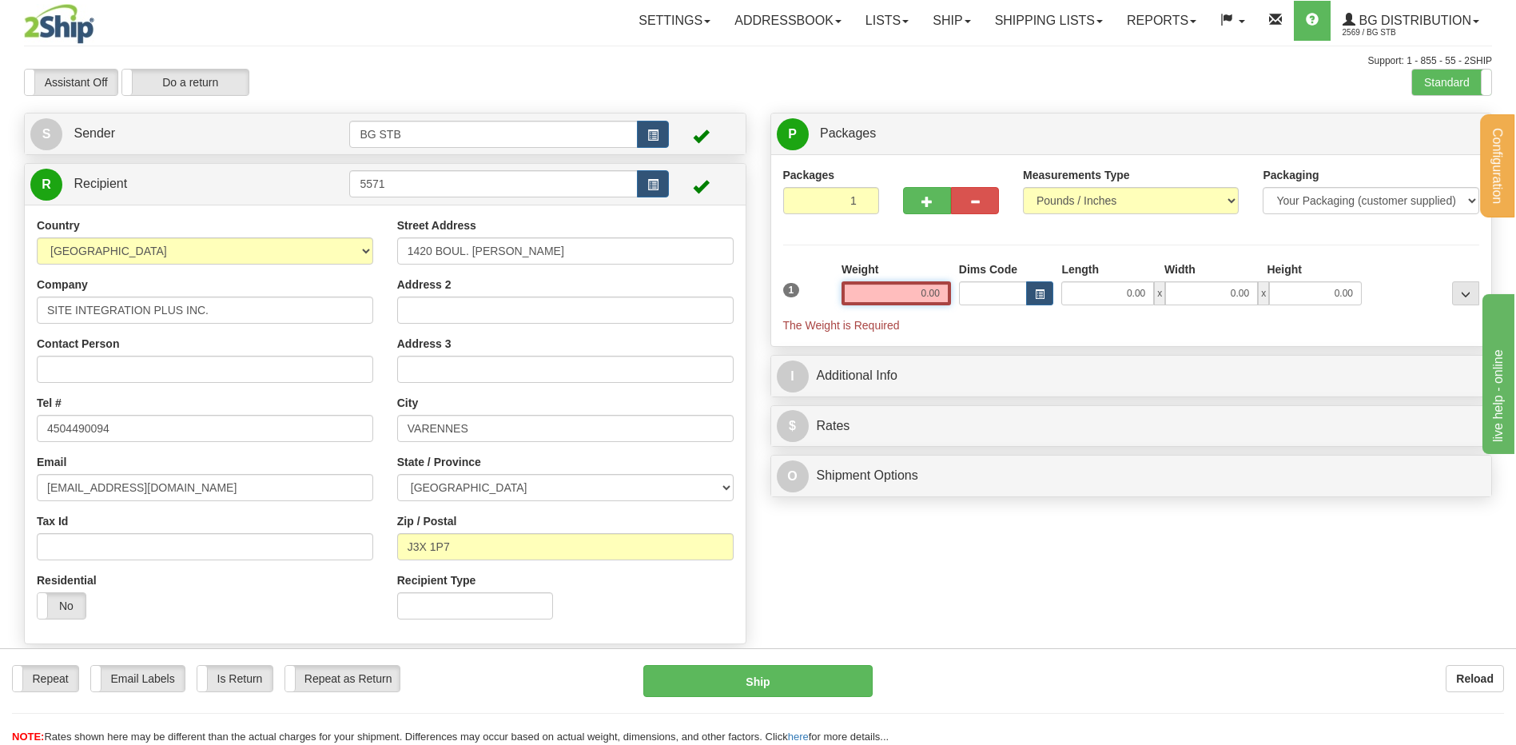
click at [913, 292] on input "0.00" at bounding box center [895, 293] width 109 height 24
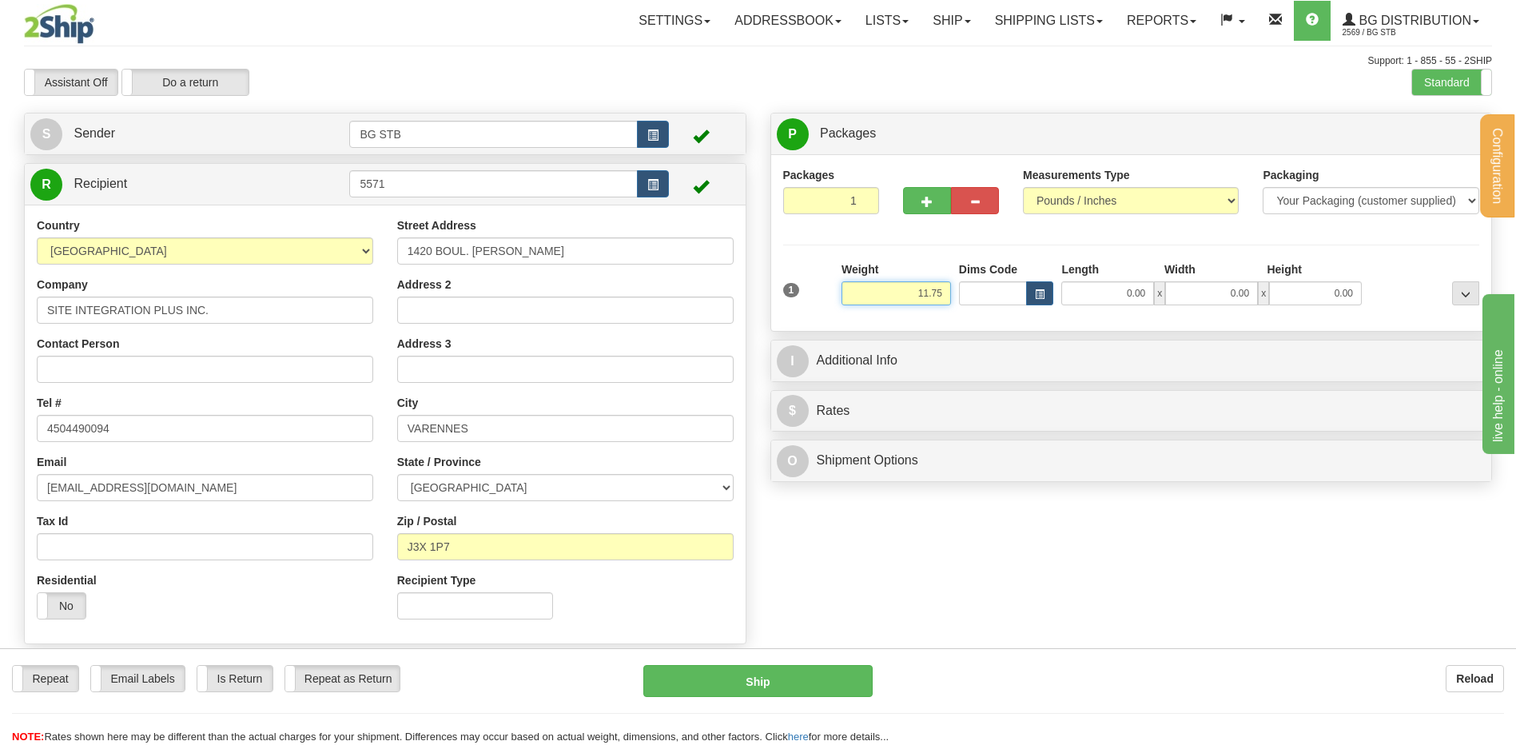
type input "11.75"
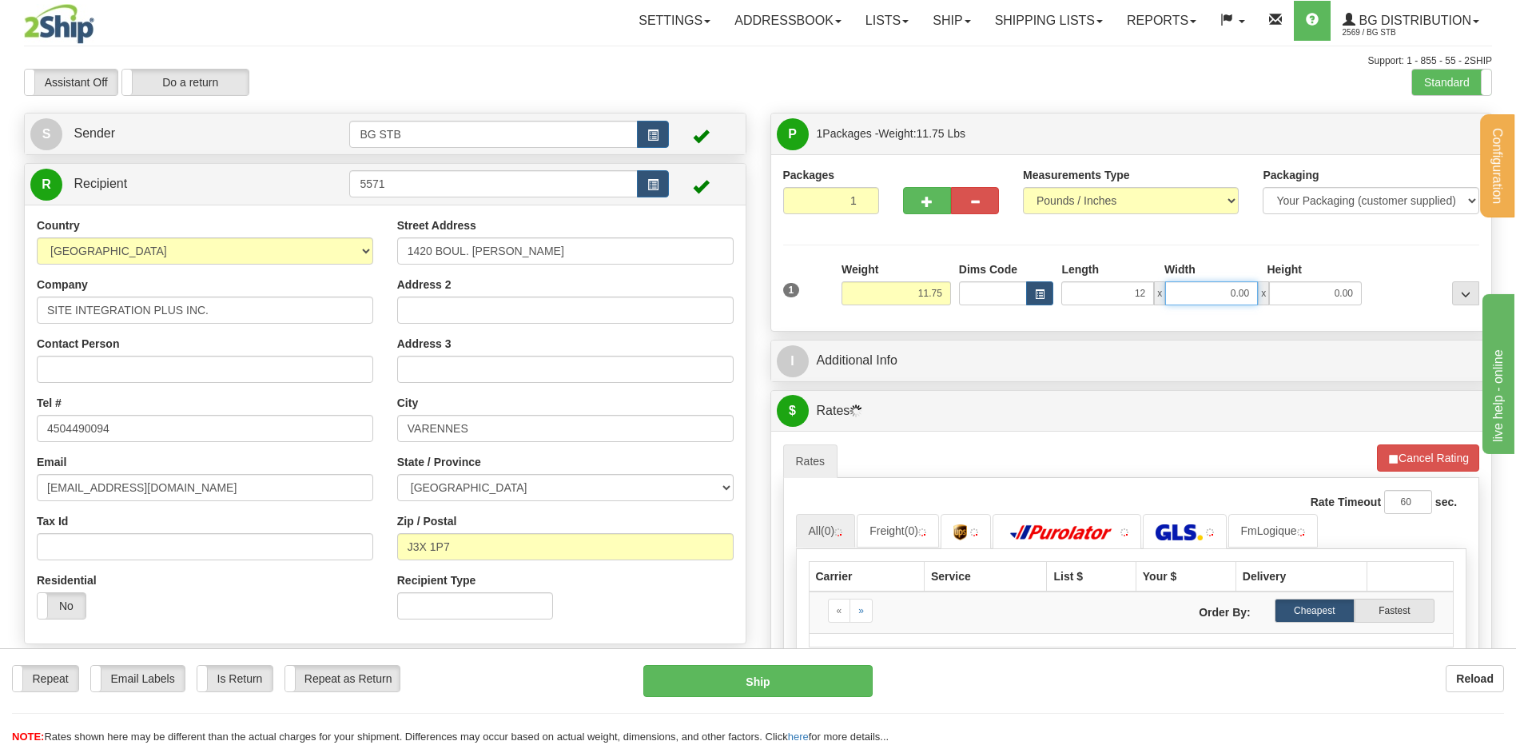
type input "12.00"
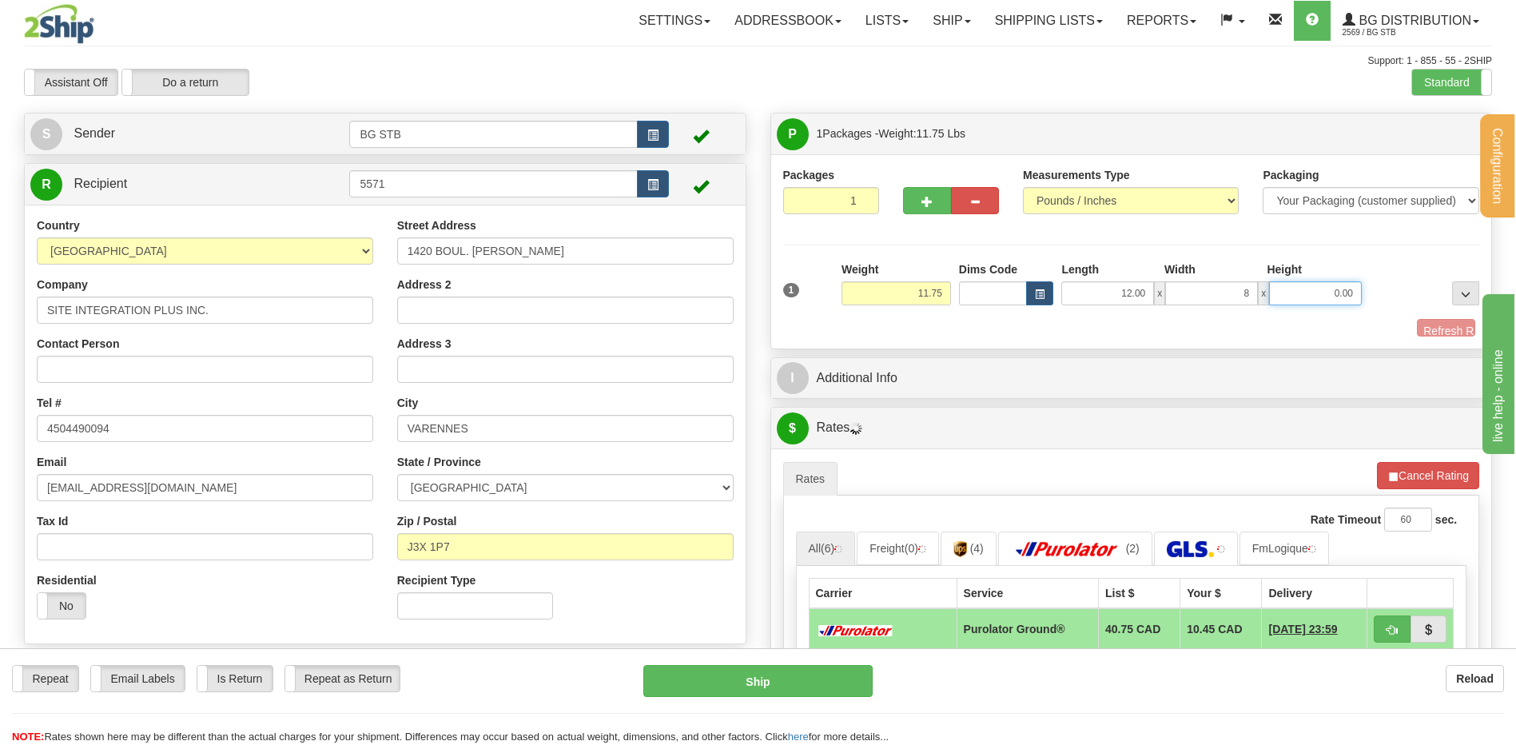
type input "8.00"
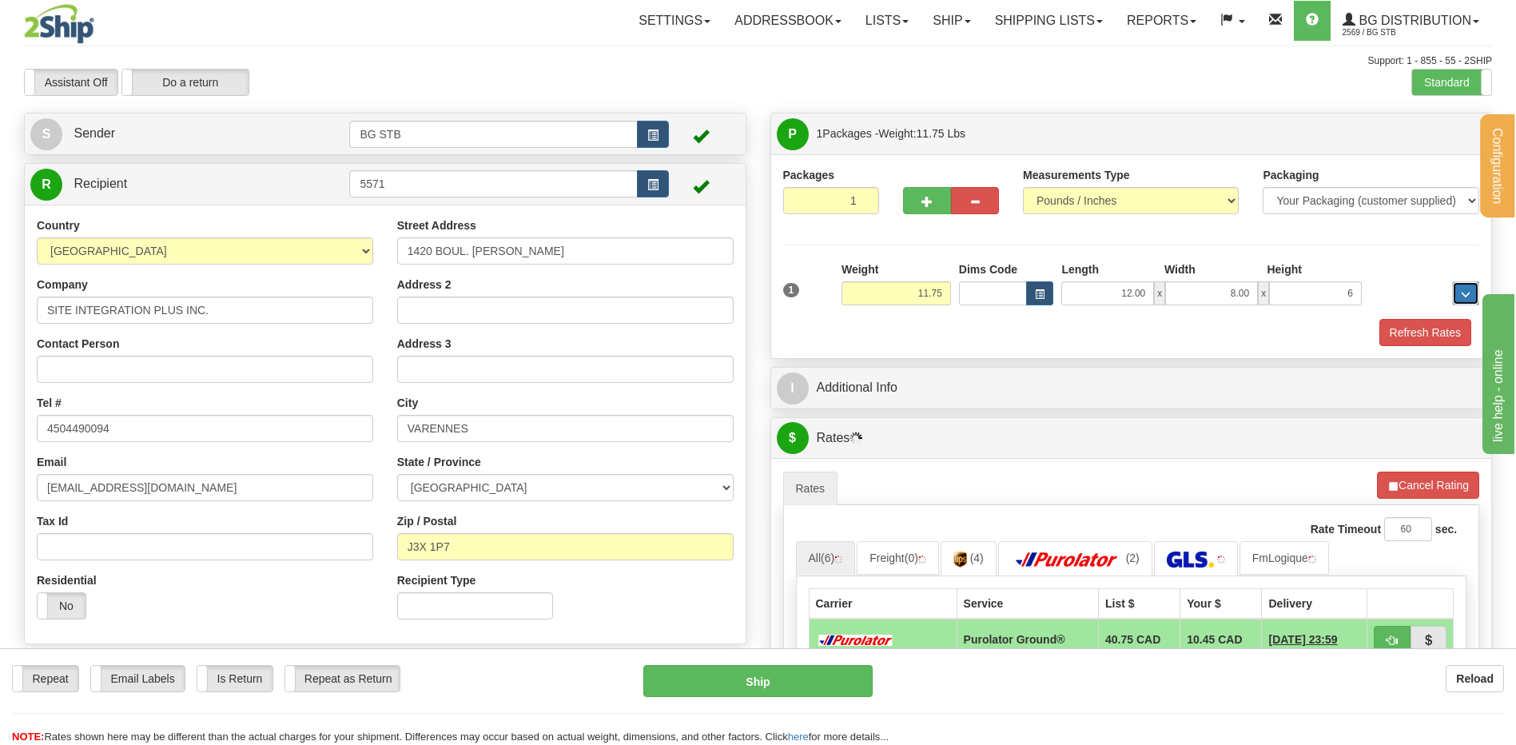
type input "6.00"
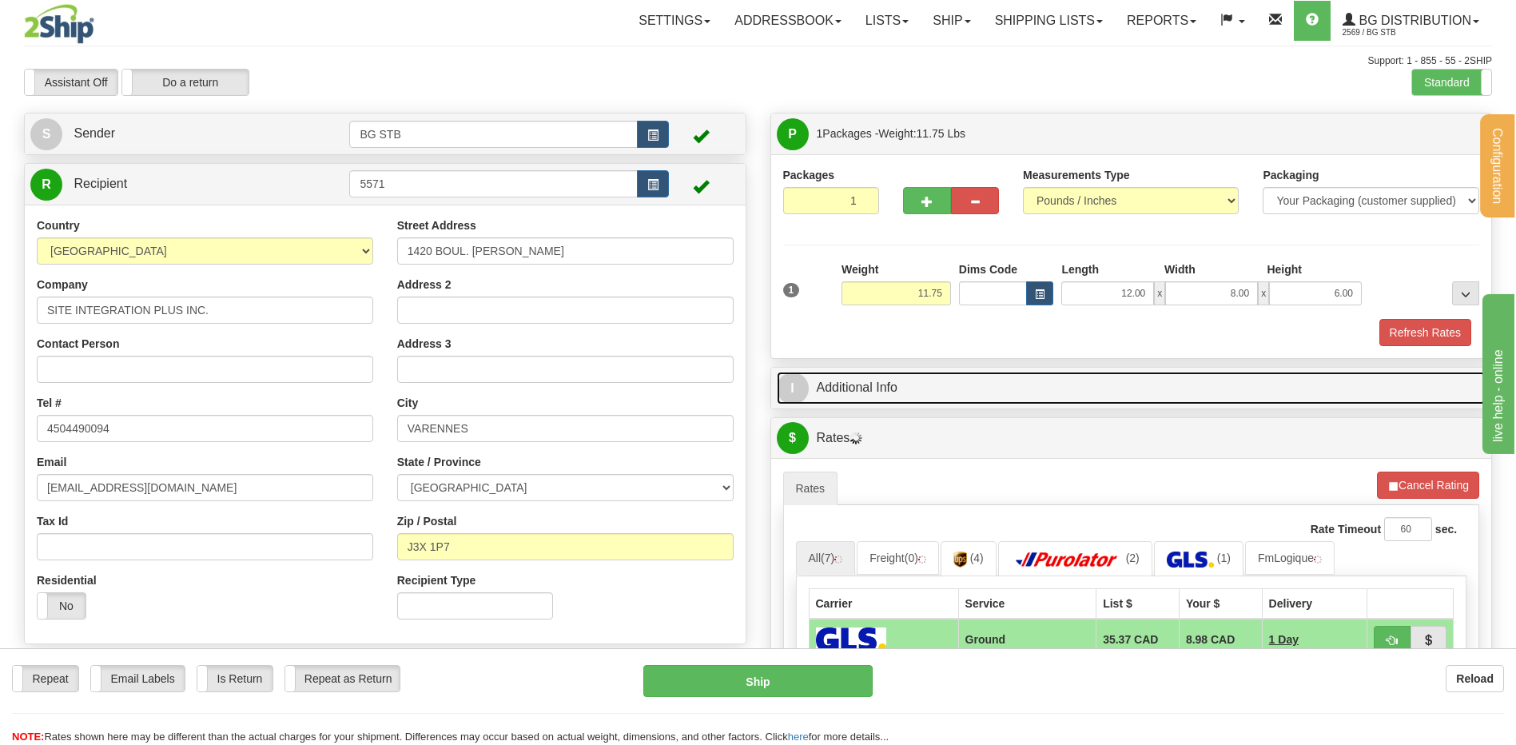
click at [877, 380] on link "I Additional Info" at bounding box center [1132, 388] width 710 height 33
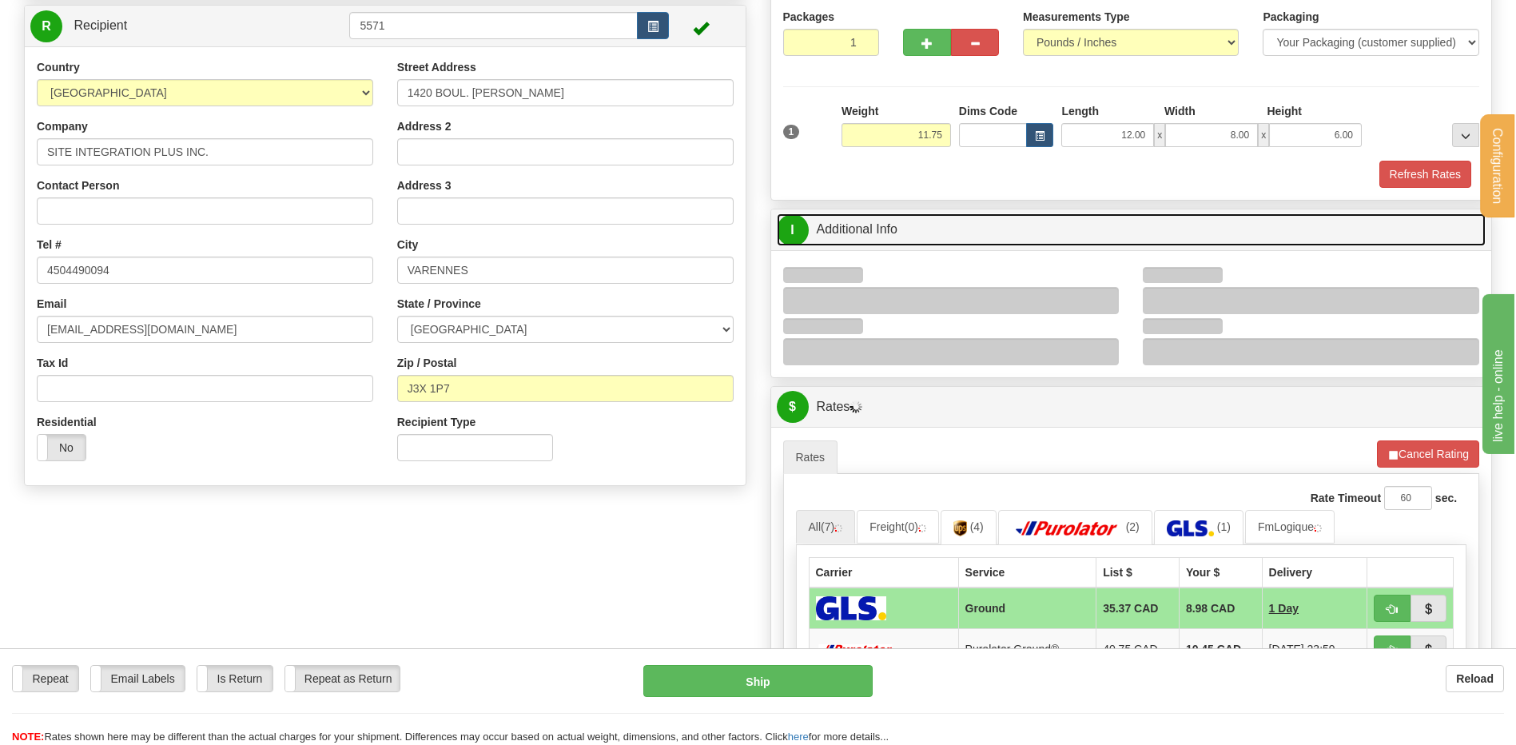
scroll to position [240, 0]
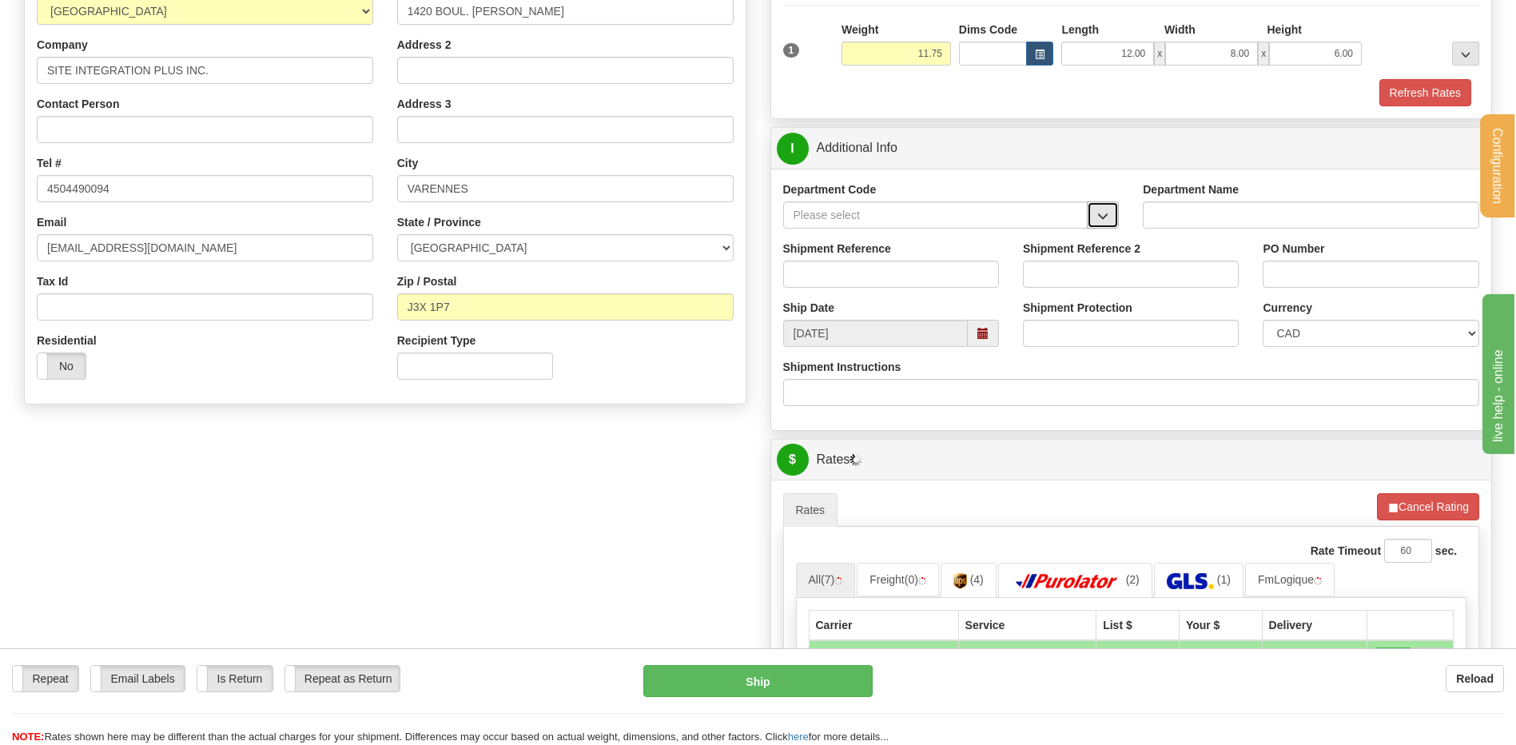
click at [1094, 208] on button "button" at bounding box center [1103, 214] width 32 height 27
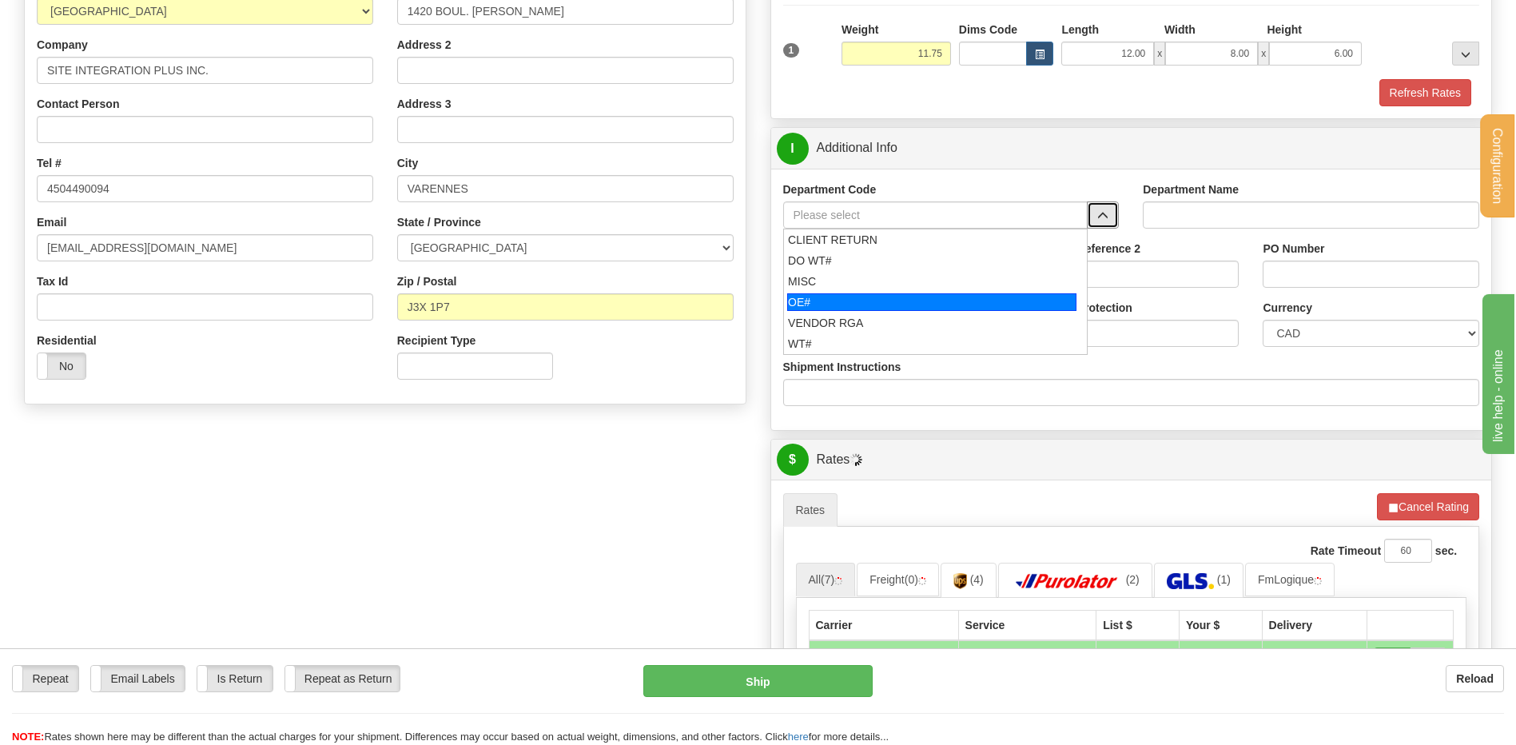
click at [883, 296] on div "OE#" at bounding box center [931, 302] width 289 height 18
type input "OE#"
type input "ORDERS"
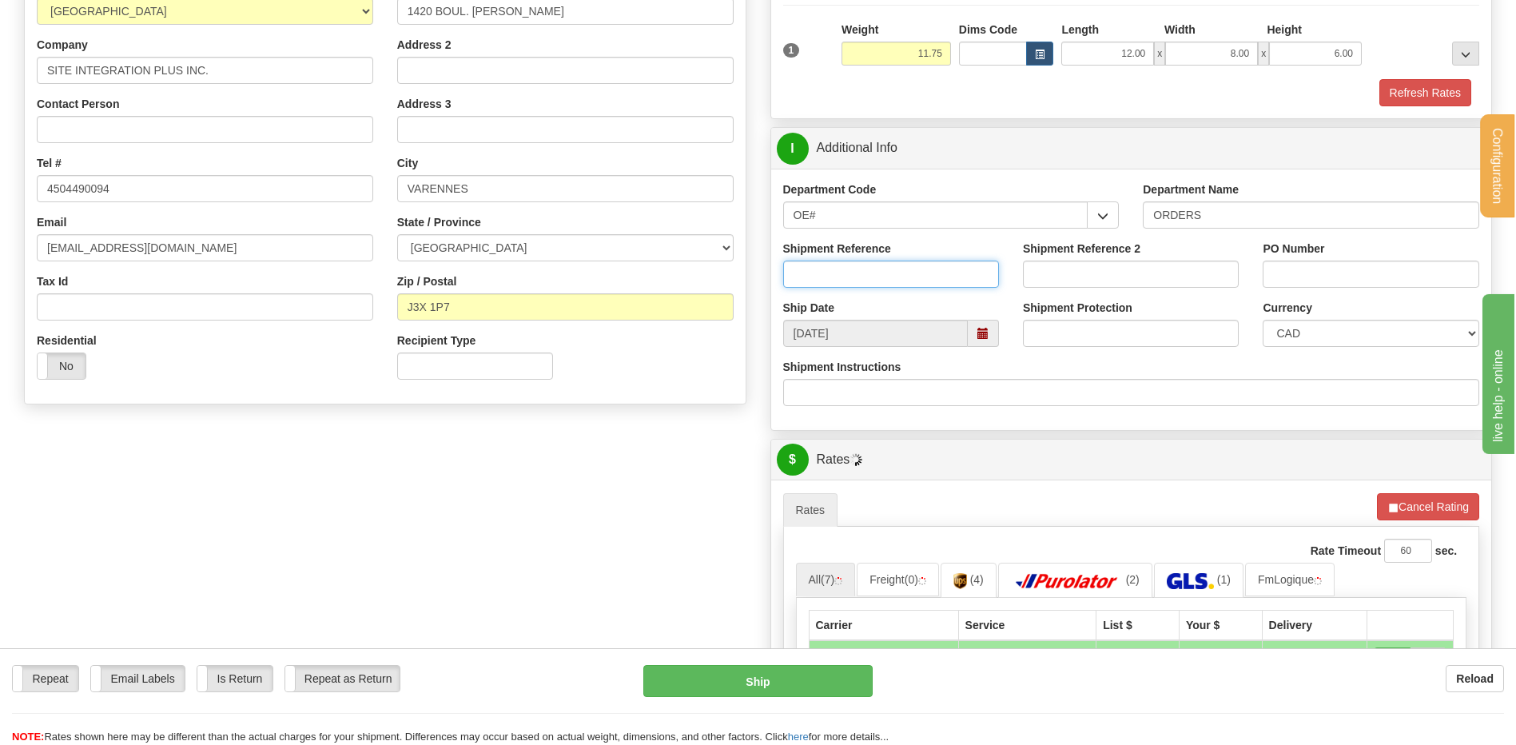
click at [877, 277] on input "Shipment Reference" at bounding box center [891, 274] width 216 height 27
type input "80006298-00"
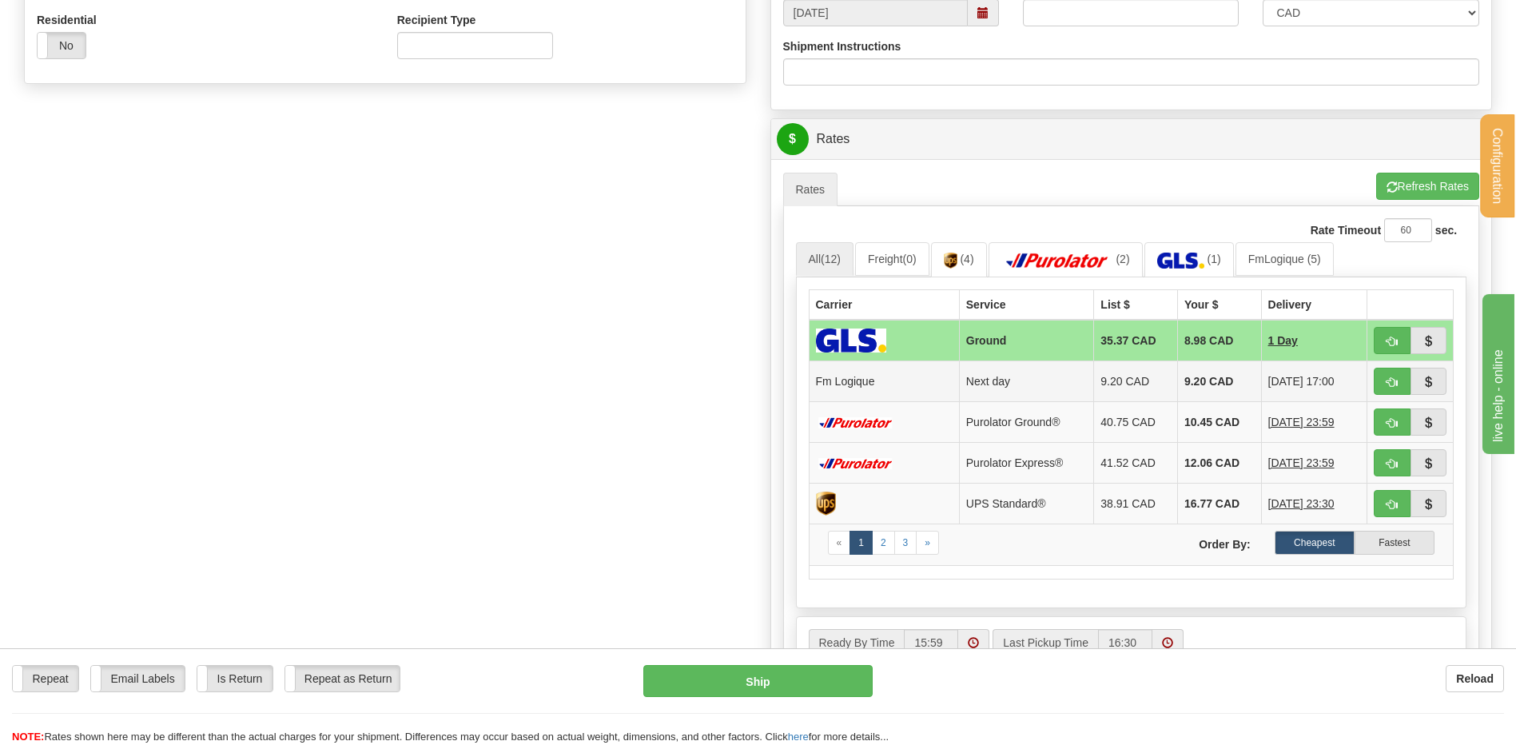
scroll to position [639, 0]
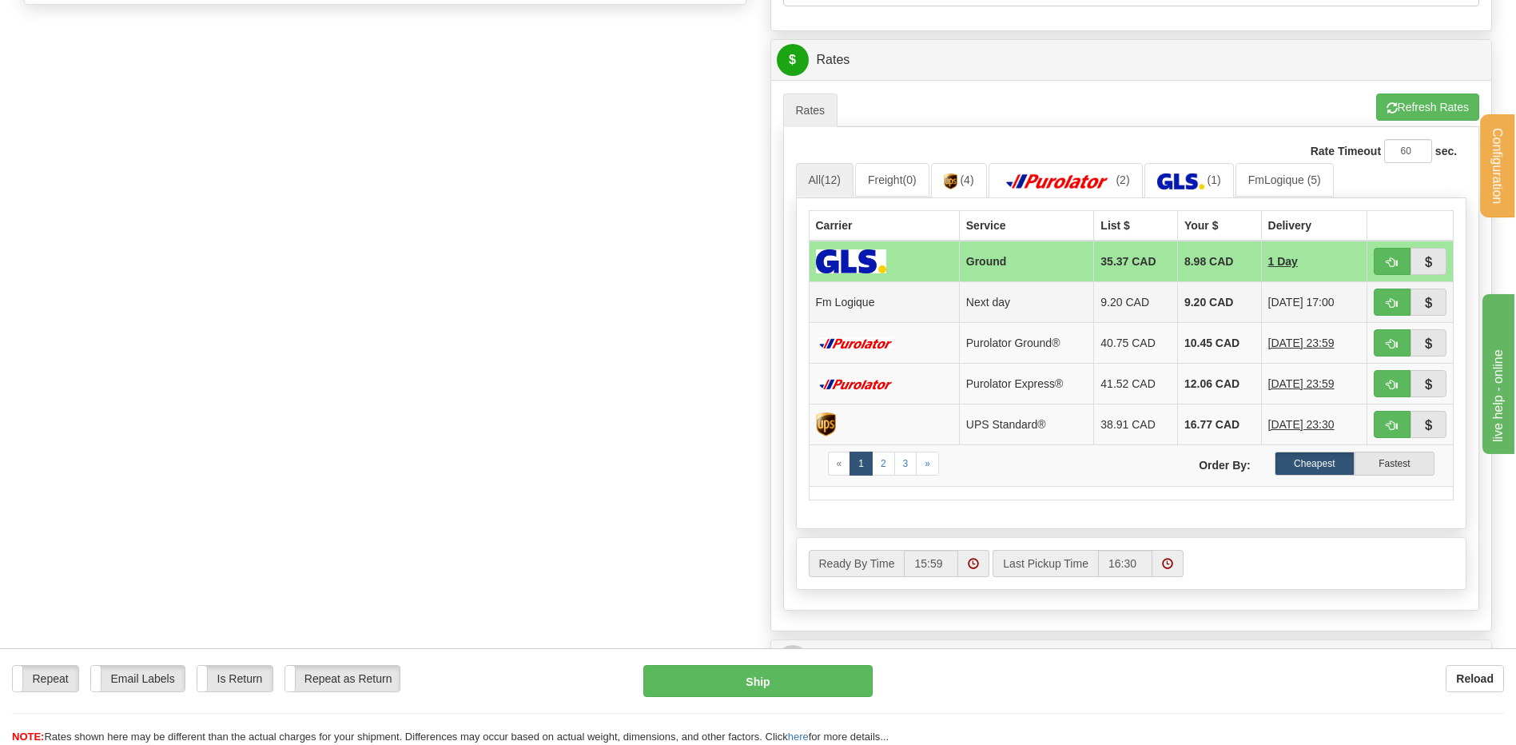
type input "51326-BIZ-2569"
click at [1390, 300] on span "button" at bounding box center [1392, 303] width 11 height 10
type input "jour"
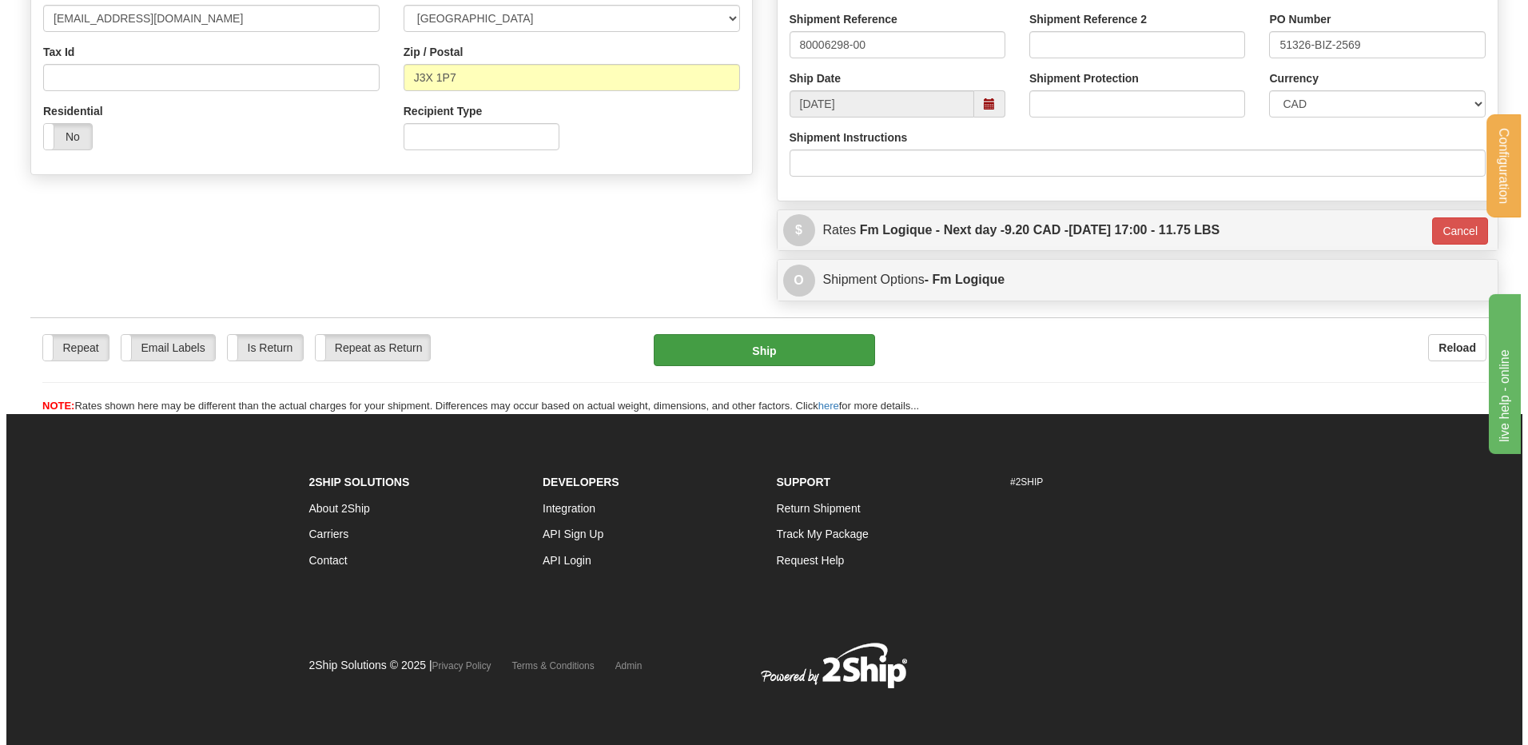
scroll to position [470, 0]
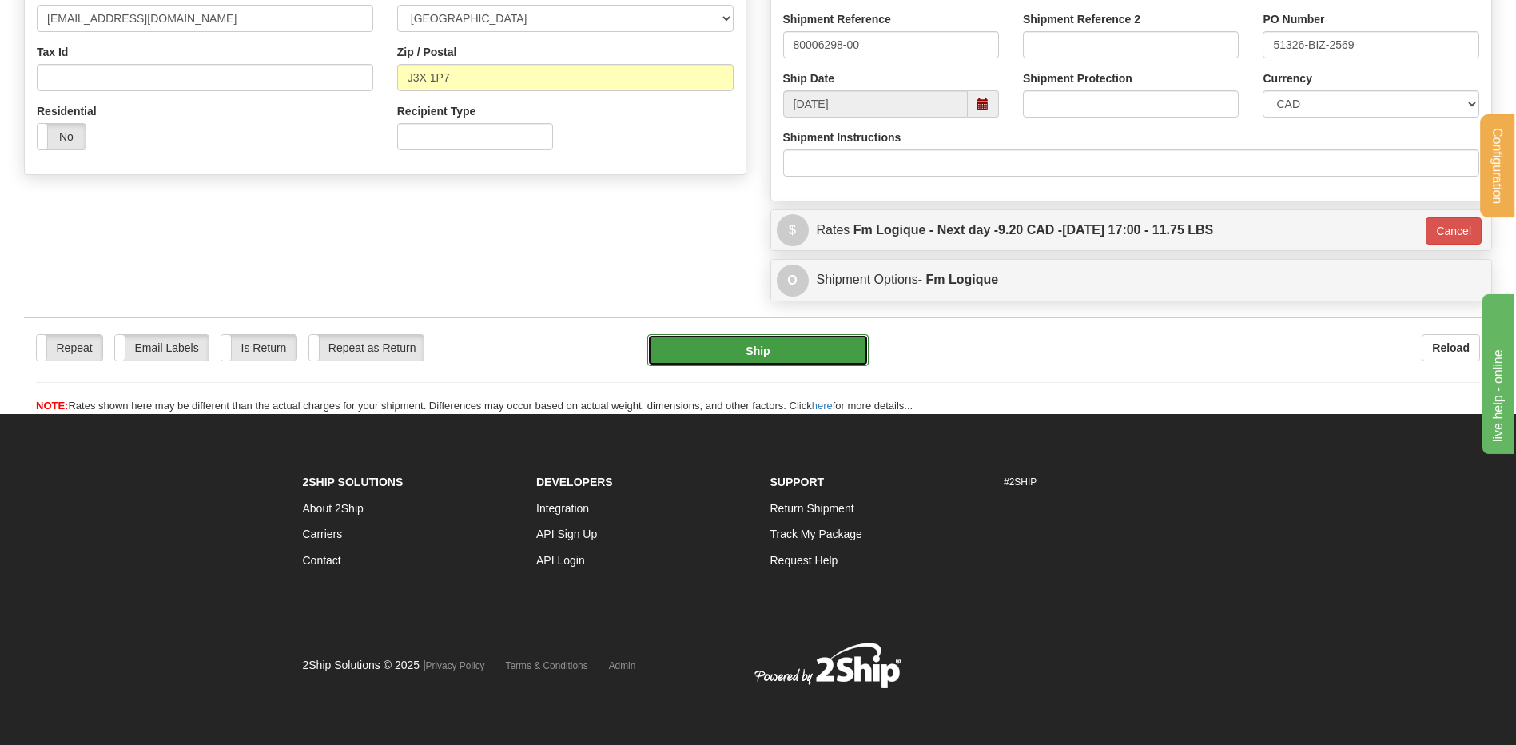
click at [706, 354] on button "Ship" at bounding box center [757, 350] width 221 height 32
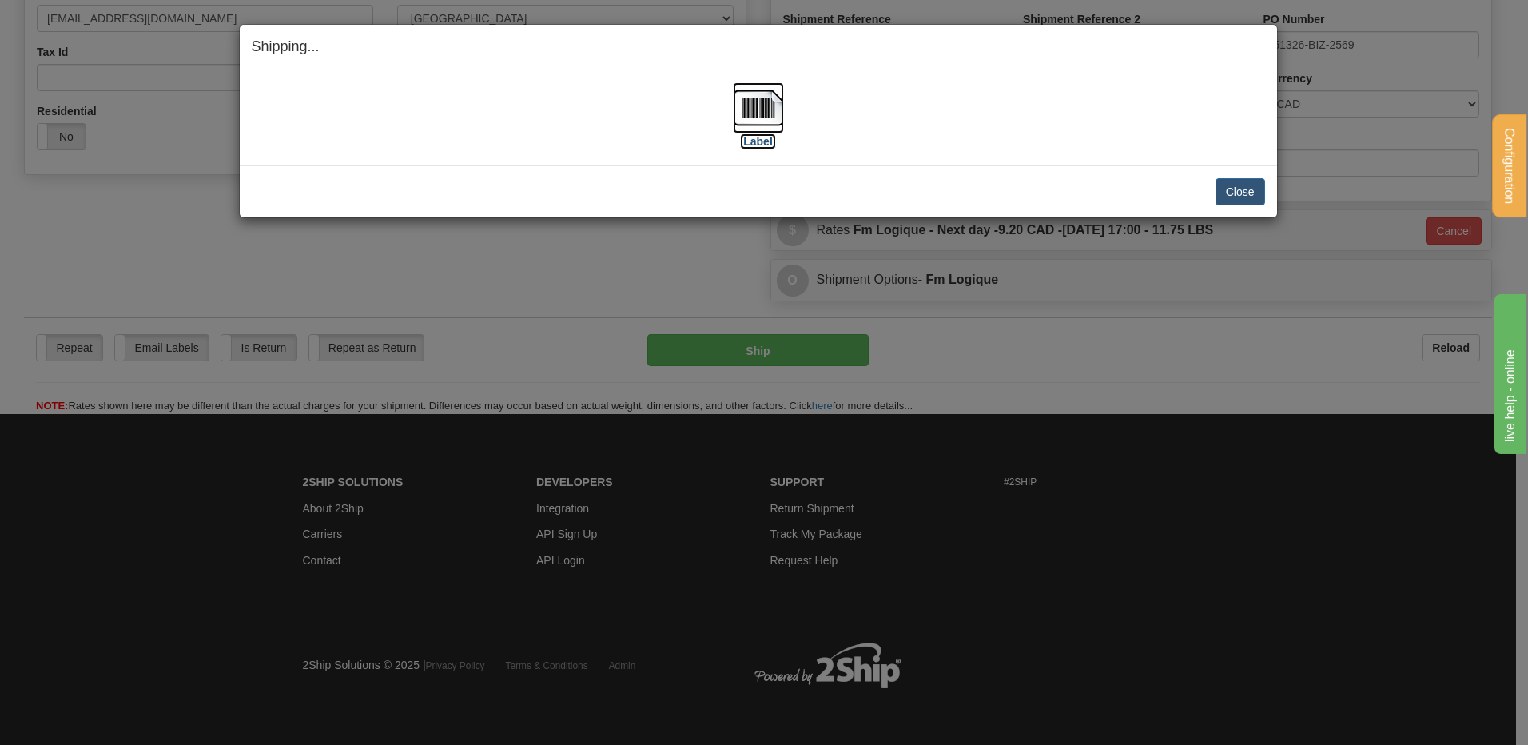
click at [758, 117] on img at bounding box center [758, 107] width 51 height 51
click at [1221, 194] on button "Close" at bounding box center [1240, 191] width 50 height 27
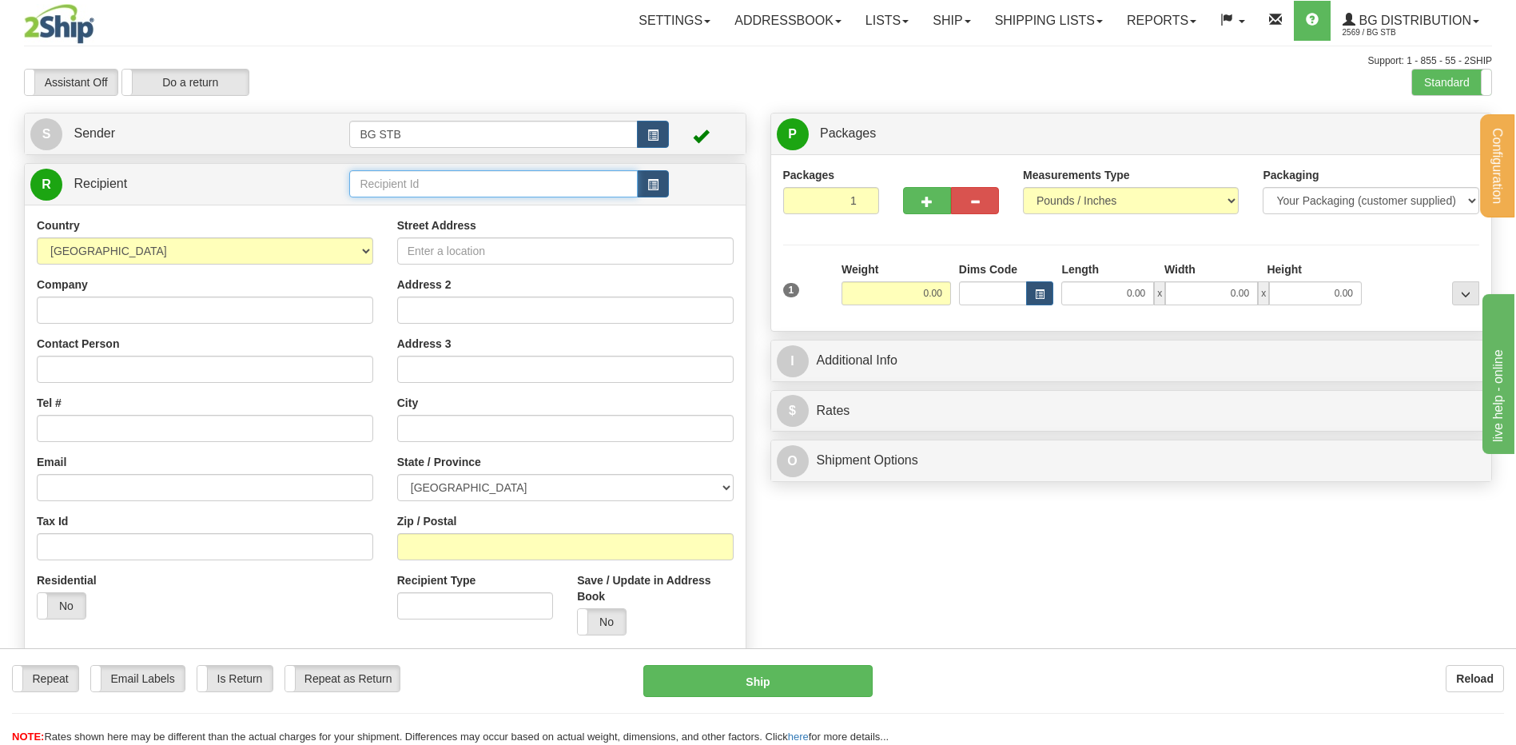
click at [365, 184] on input "text" at bounding box center [493, 183] width 288 height 27
type input "4121"
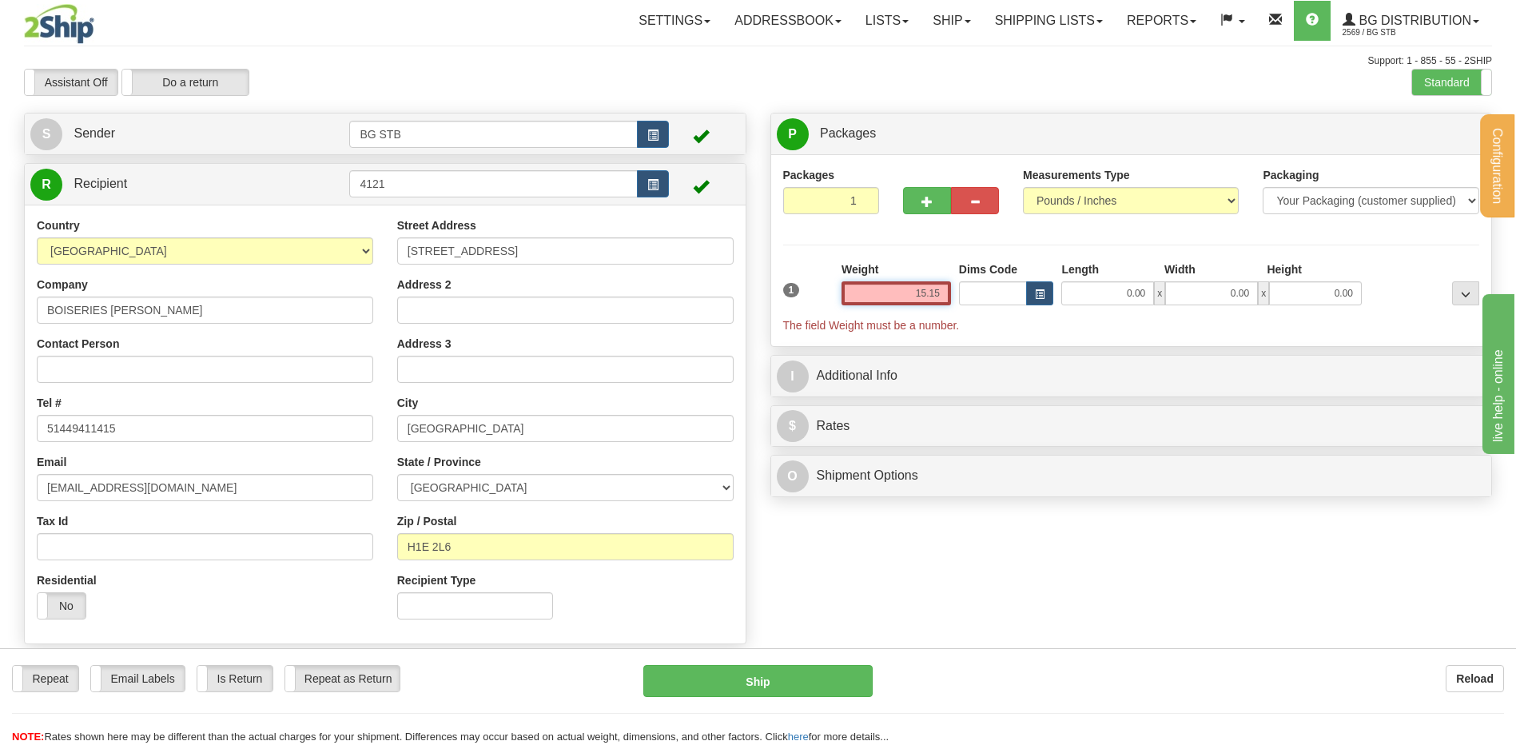
type input "15.15"
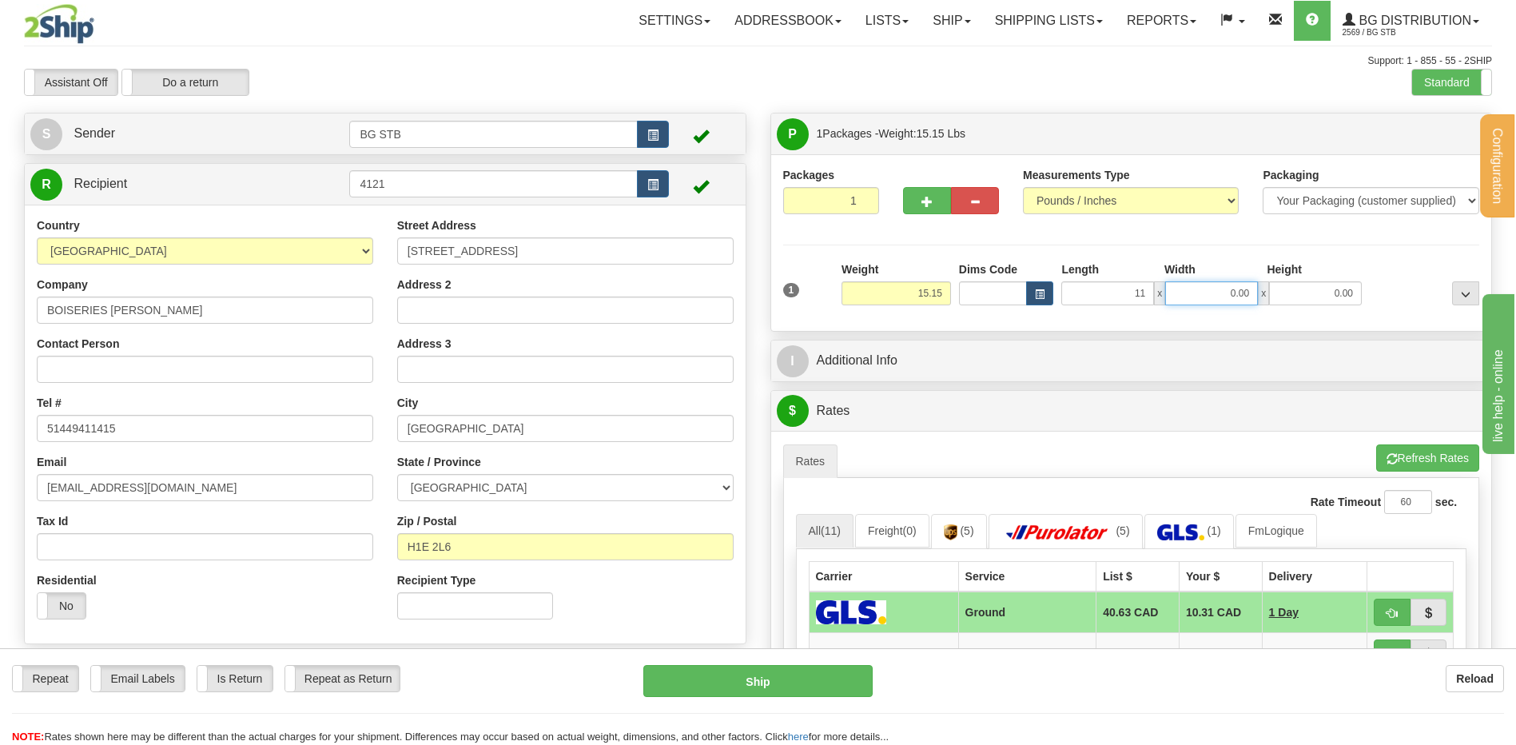
type input "11.00"
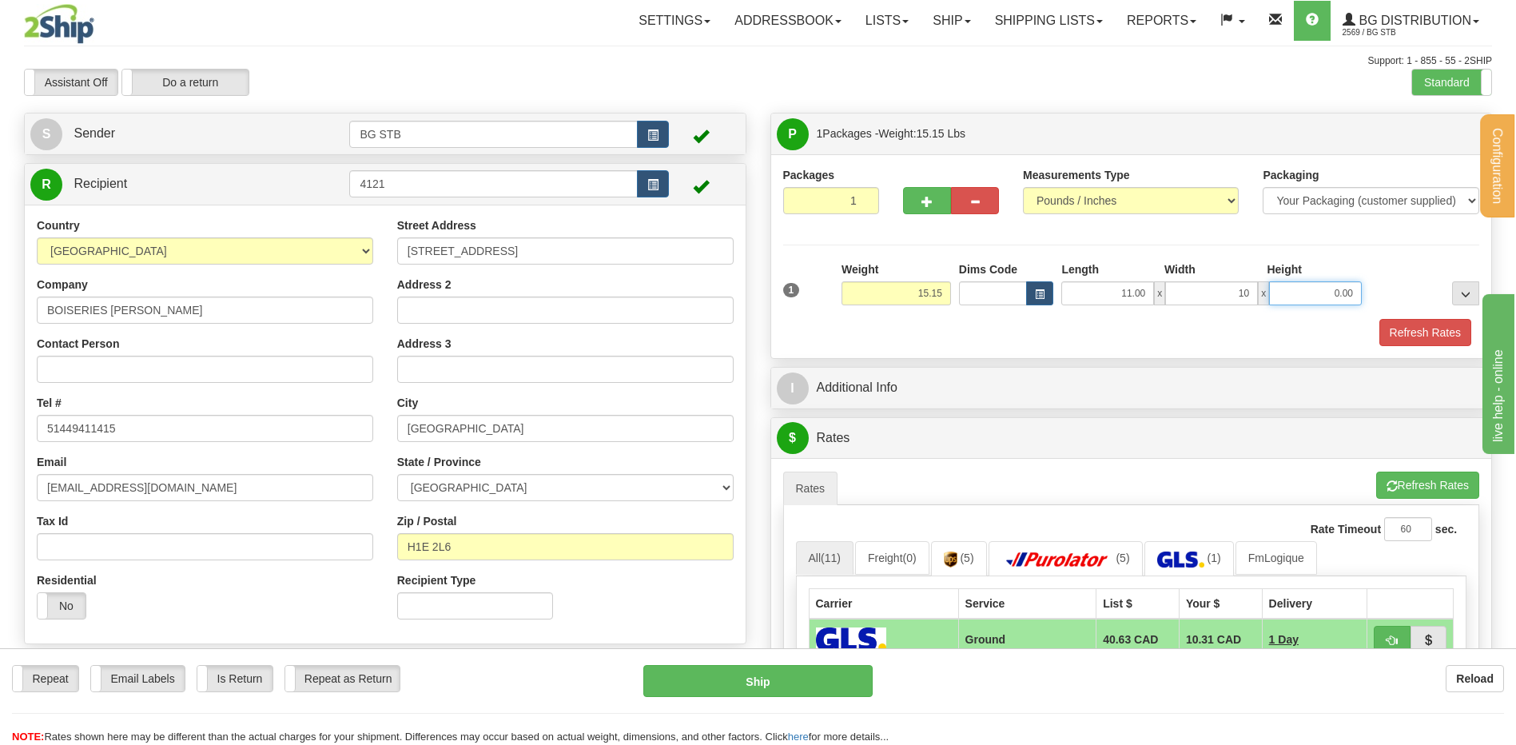
type input "10.00"
type input "14.00"
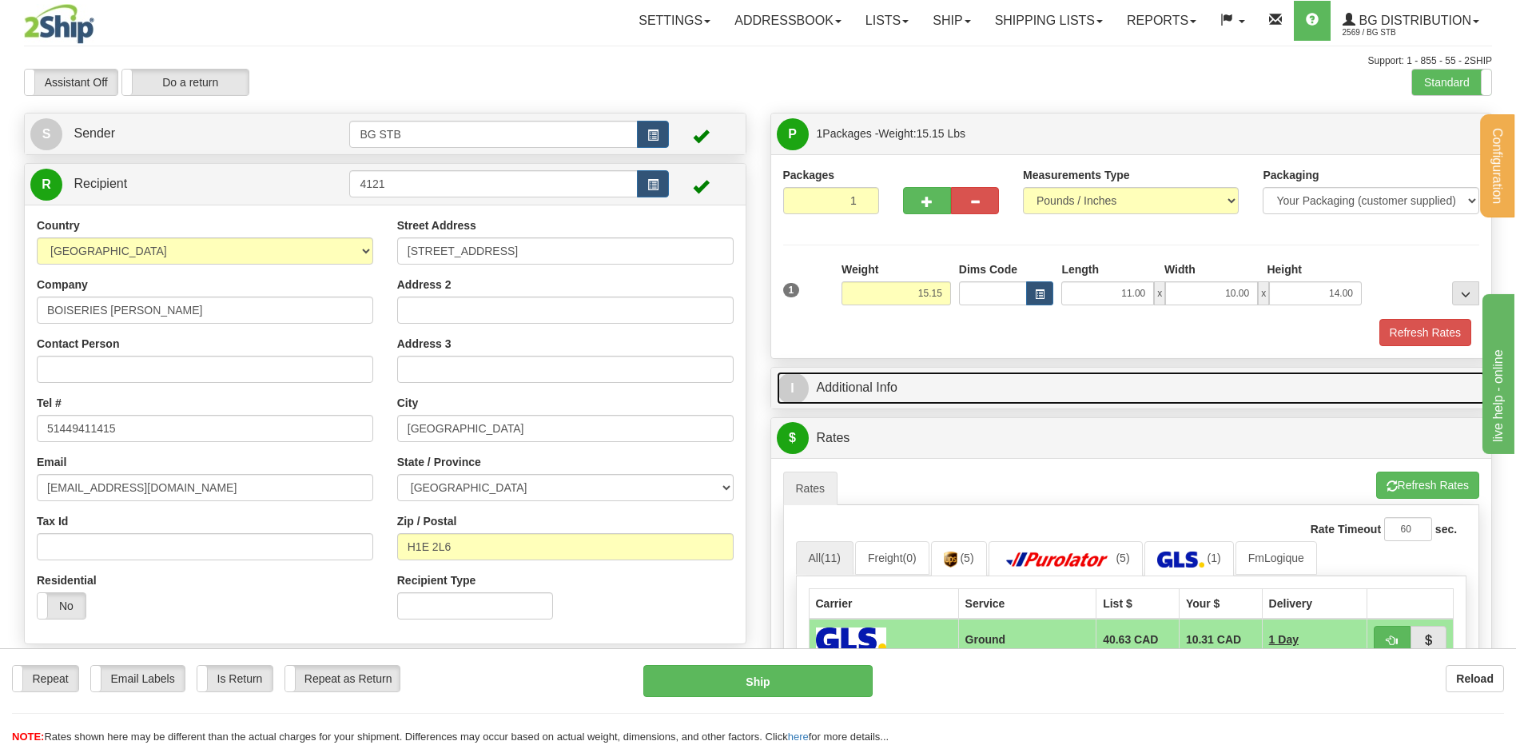
click at [996, 400] on link "I Additional Info" at bounding box center [1132, 388] width 710 height 33
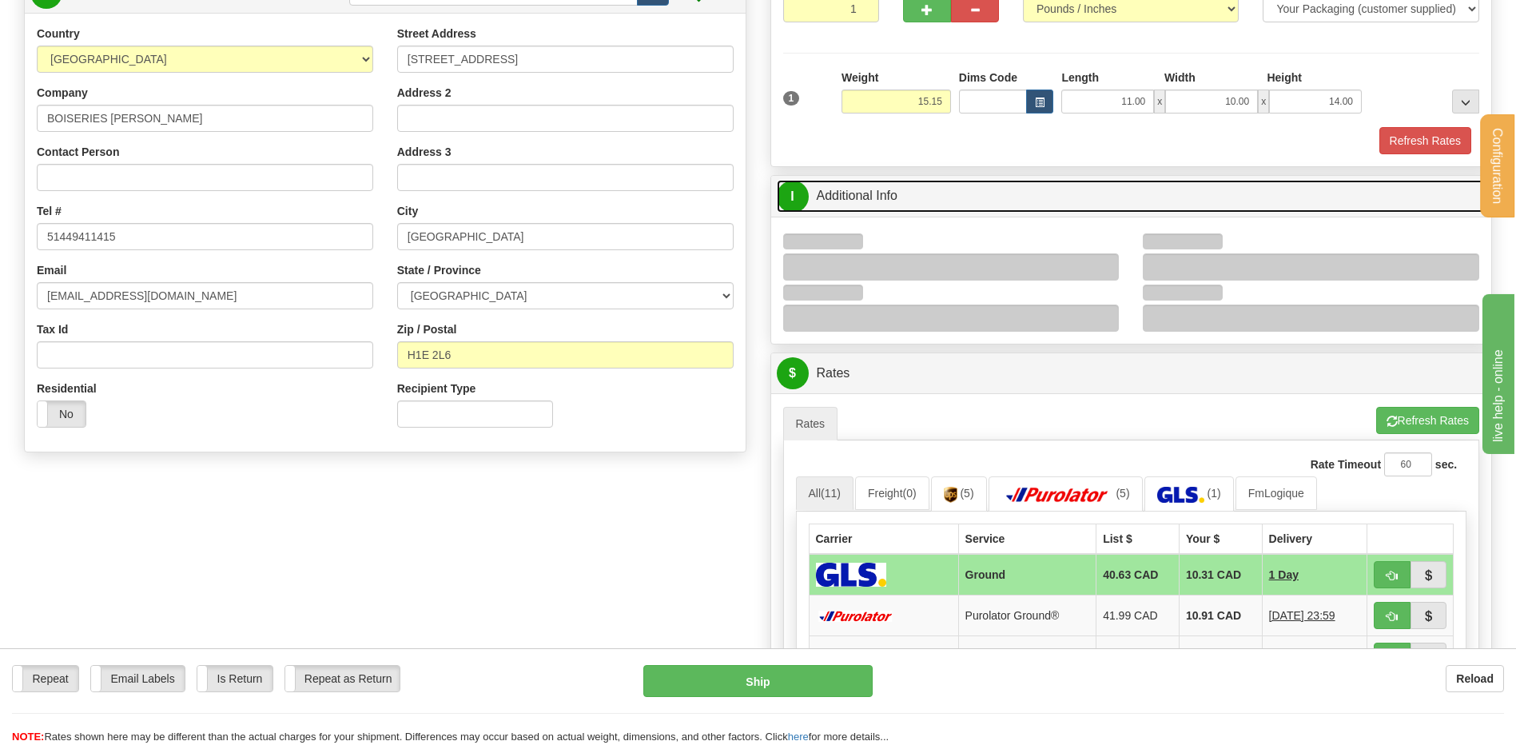
scroll to position [240, 0]
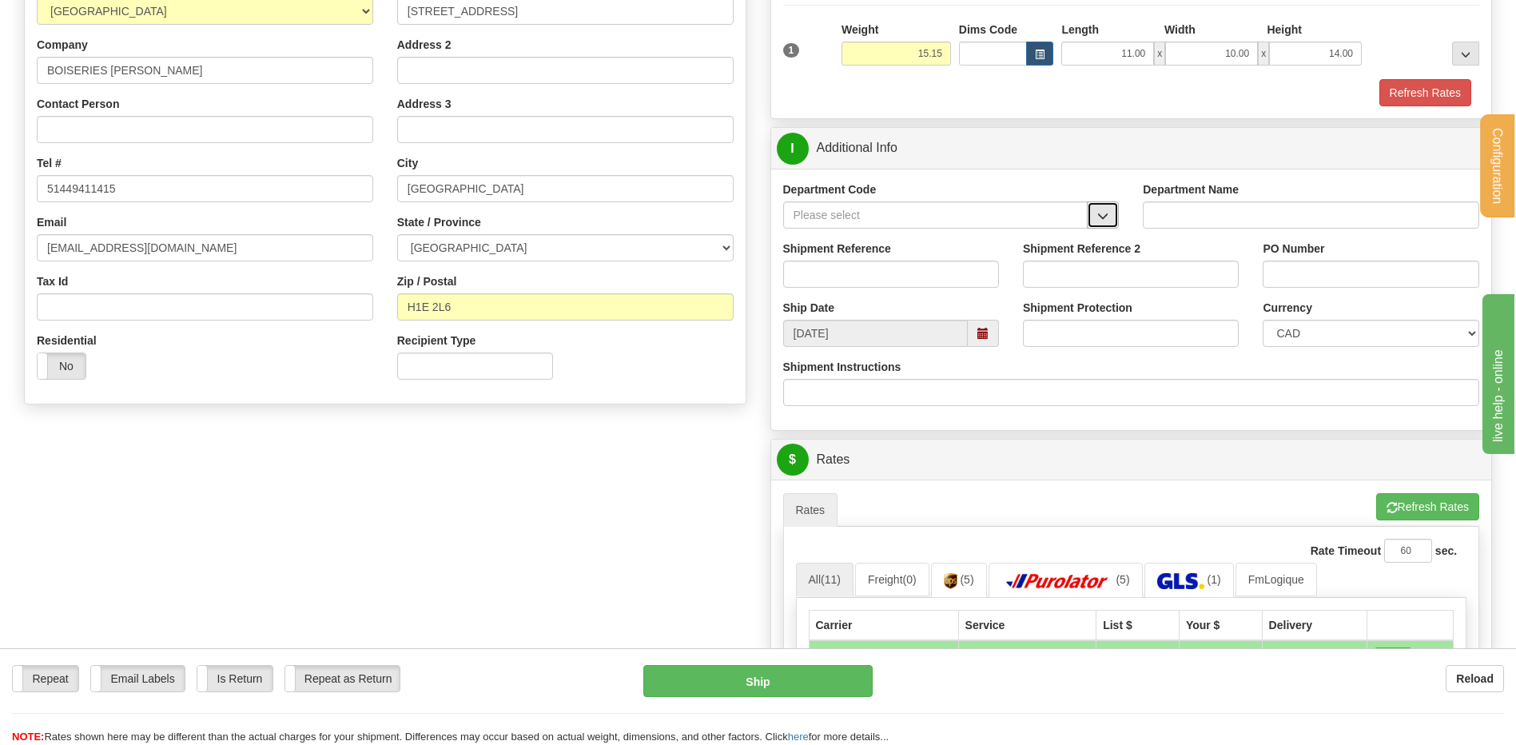
click at [1106, 224] on button "button" at bounding box center [1103, 214] width 32 height 27
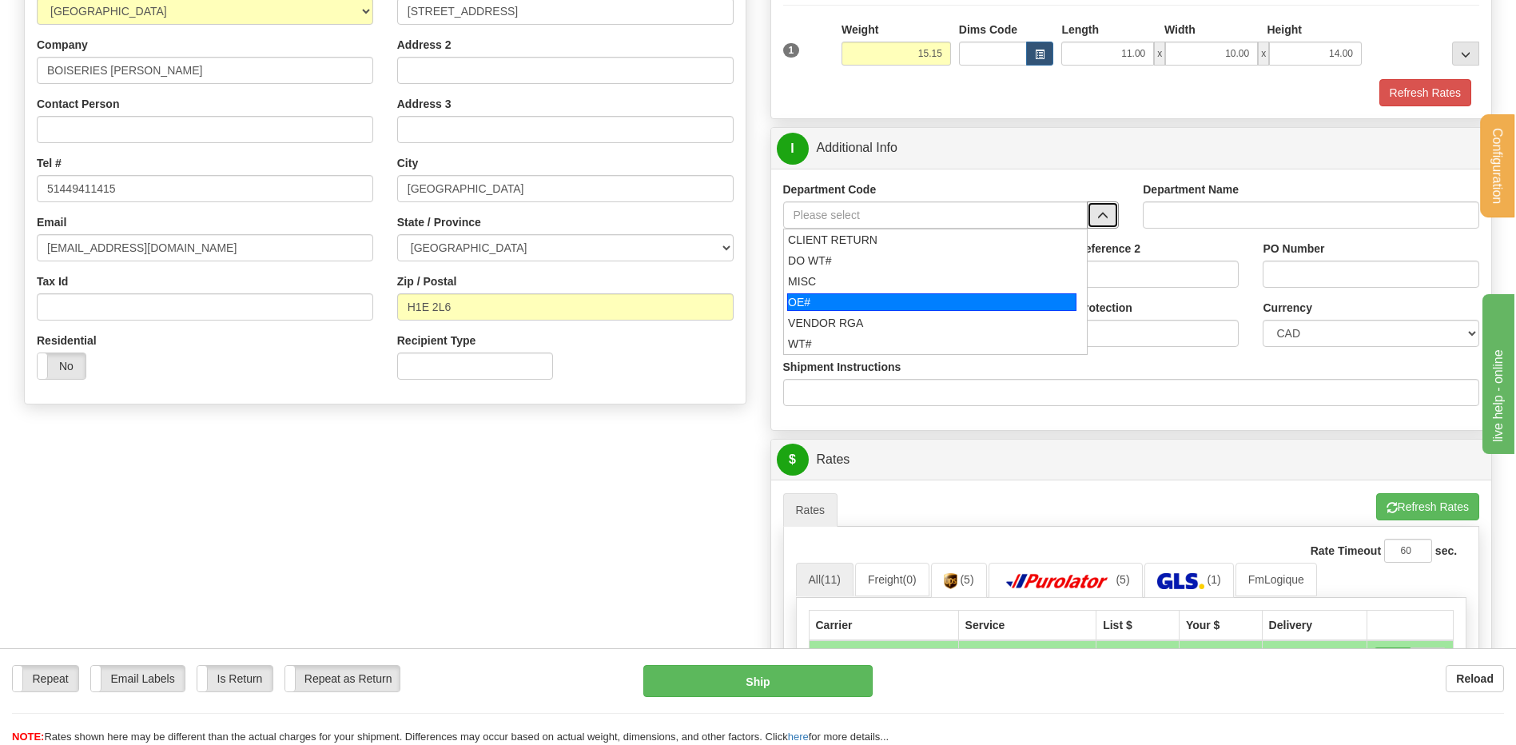
drag, startPoint x: 789, startPoint y: 305, endPoint x: 804, endPoint y: 288, distance: 23.2
click at [795, 299] on div "OE#" at bounding box center [931, 302] width 289 height 18
type input "OE#"
type input "ORDERS"
click at [818, 269] on input "Shipment Reference" at bounding box center [891, 274] width 216 height 27
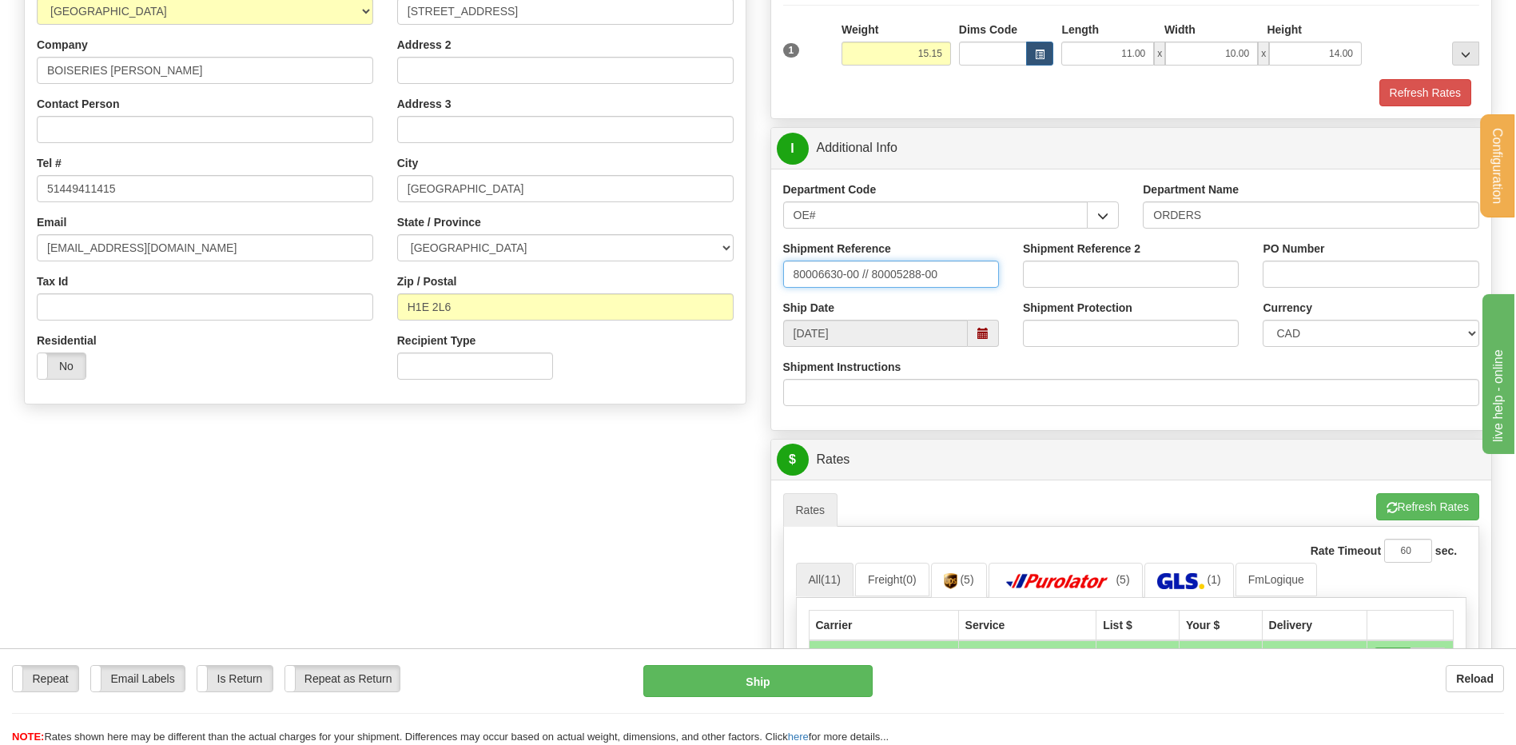
type input "80006630-00 // 80005288-00"
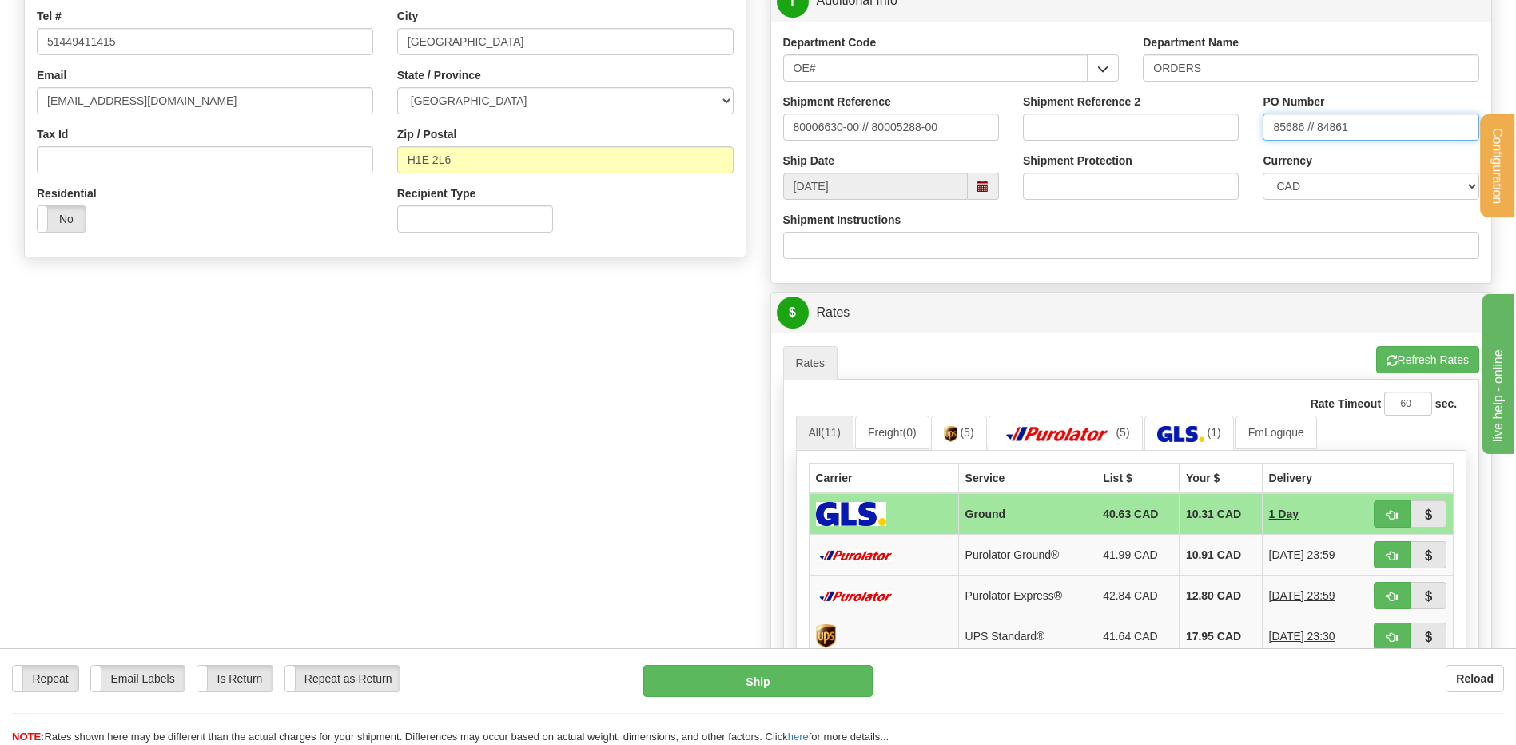
scroll to position [559, 0]
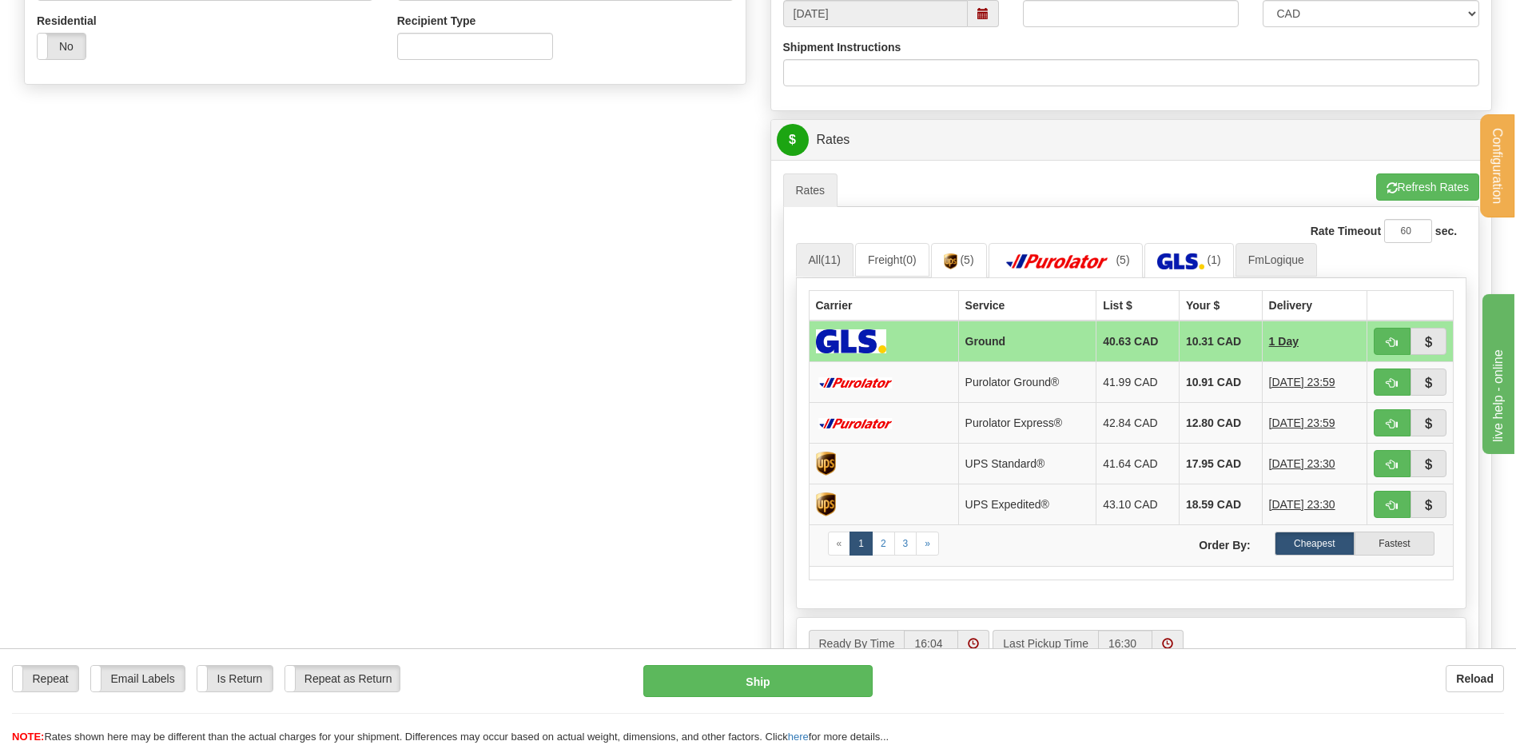
type input "85686 // 84861"
click at [1255, 261] on link "FmLogique" at bounding box center [1276, 260] width 82 height 34
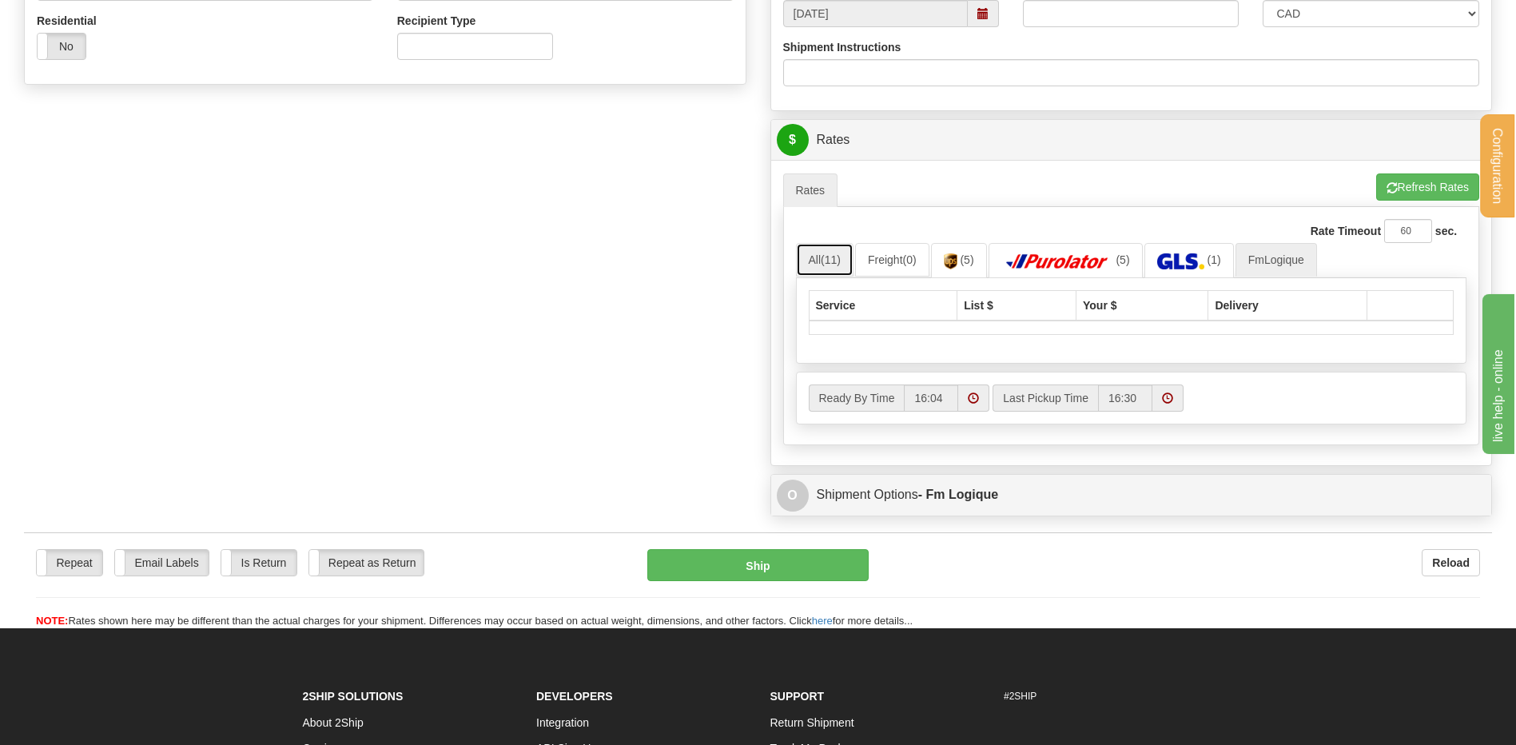
click at [837, 265] on span "(11)" at bounding box center [831, 259] width 20 height 13
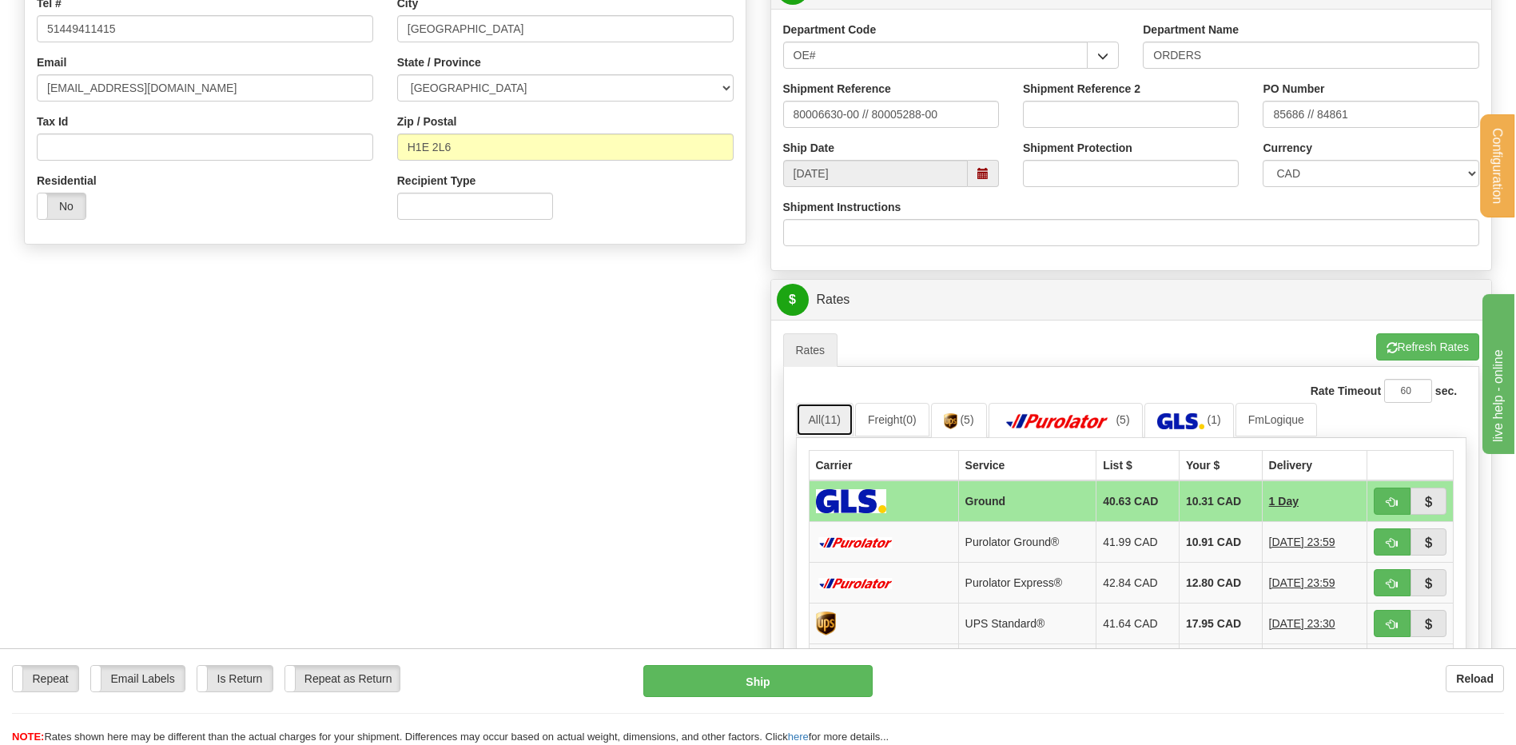
scroll to position [240, 0]
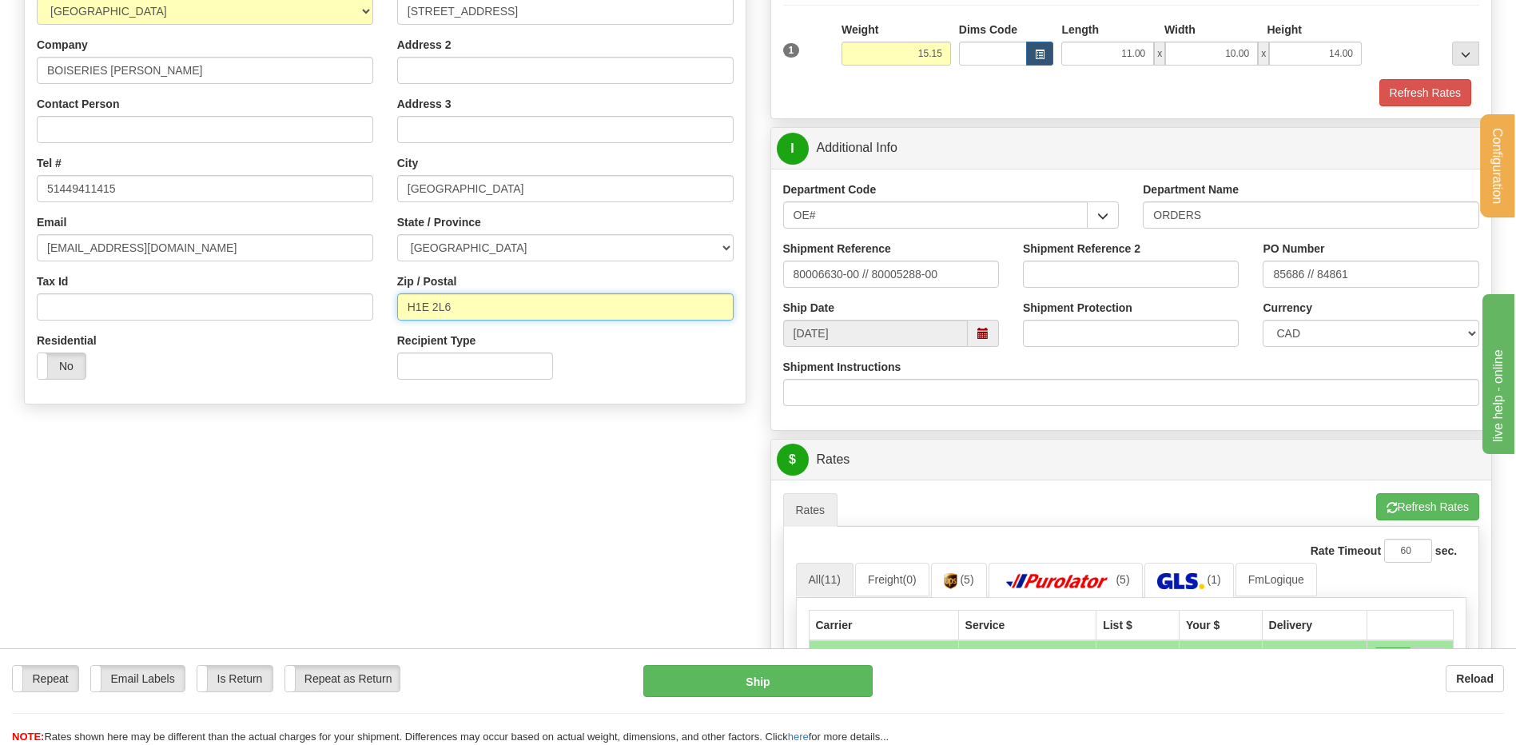
click at [437, 300] on input "H1E 2L6" at bounding box center [565, 306] width 336 height 27
click at [432, 307] on input "H1E 2L6" at bounding box center [565, 306] width 336 height 27
type input "H1E2L6"
click at [1413, 499] on button "Refresh Rates" at bounding box center [1427, 506] width 103 height 27
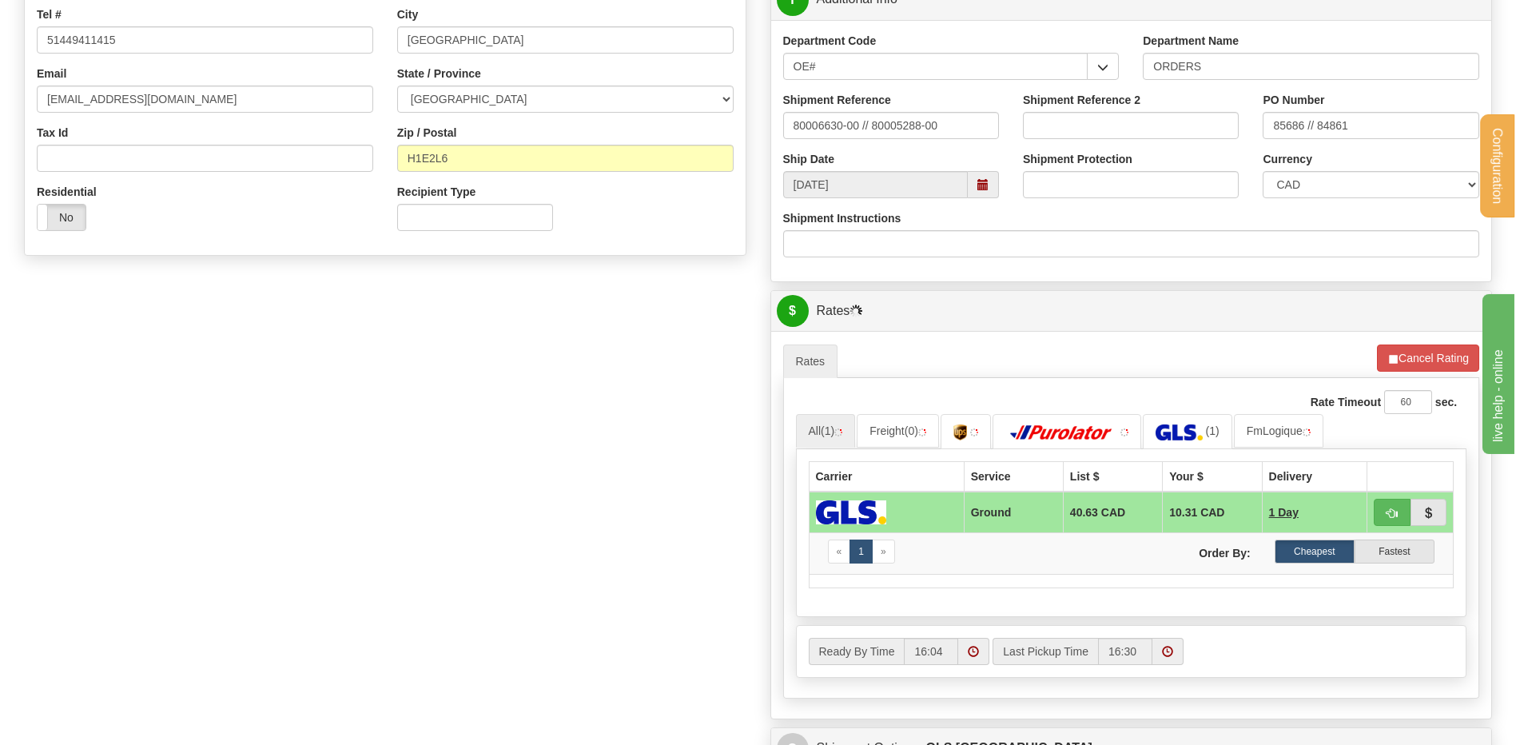
scroll to position [559, 0]
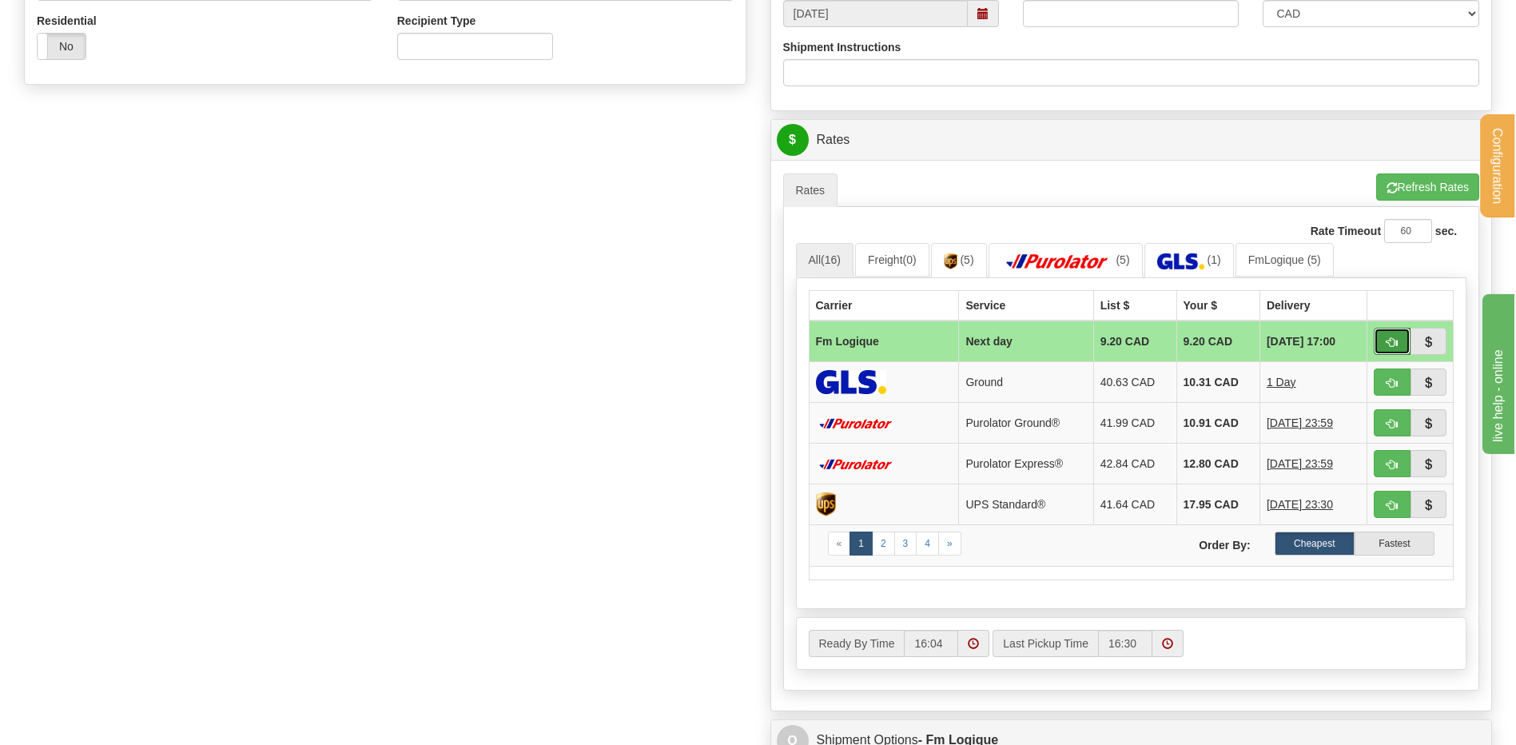
click at [1387, 344] on span "button" at bounding box center [1392, 342] width 11 height 10
type input "jour"
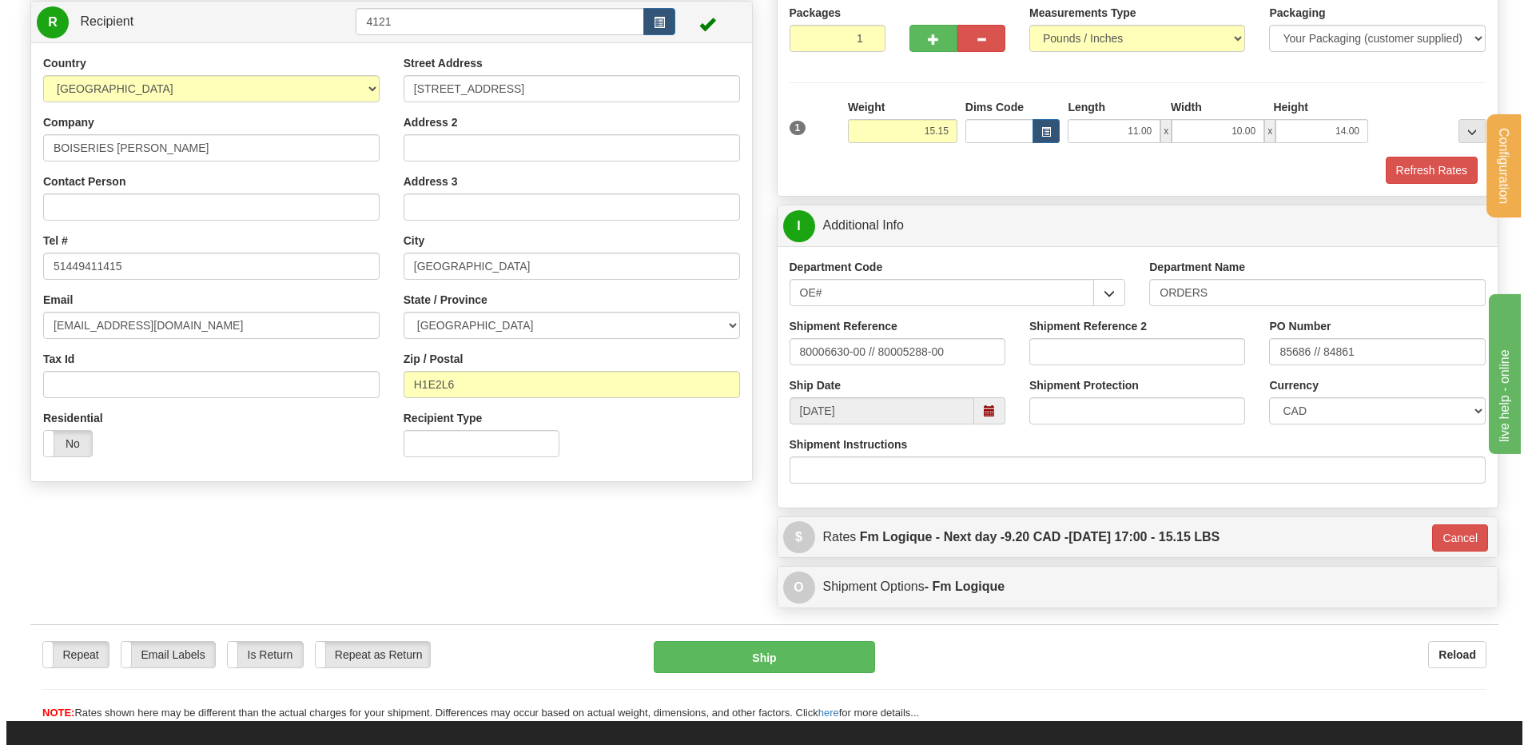
scroll to position [161, 0]
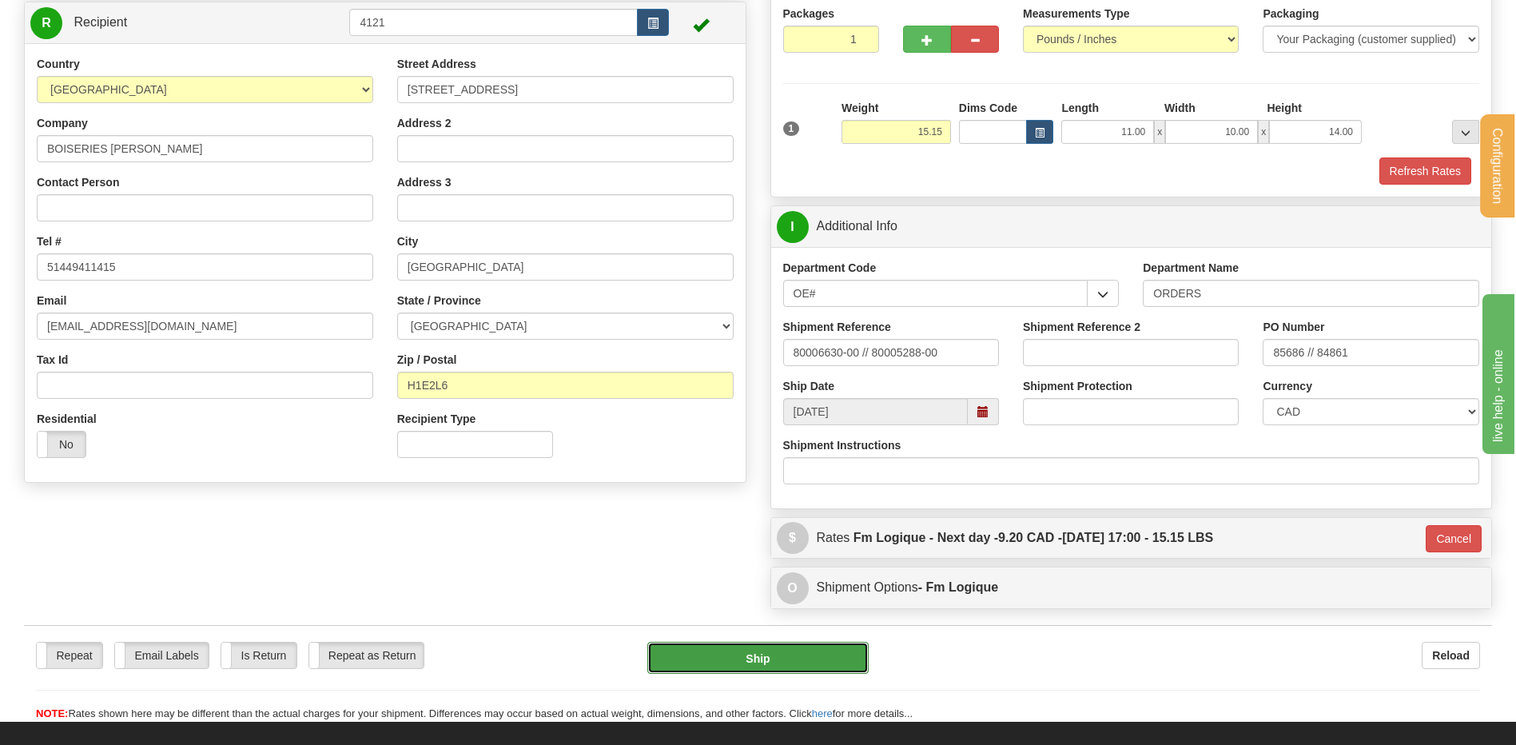
click at [820, 663] on button "Ship" at bounding box center [757, 658] width 221 height 32
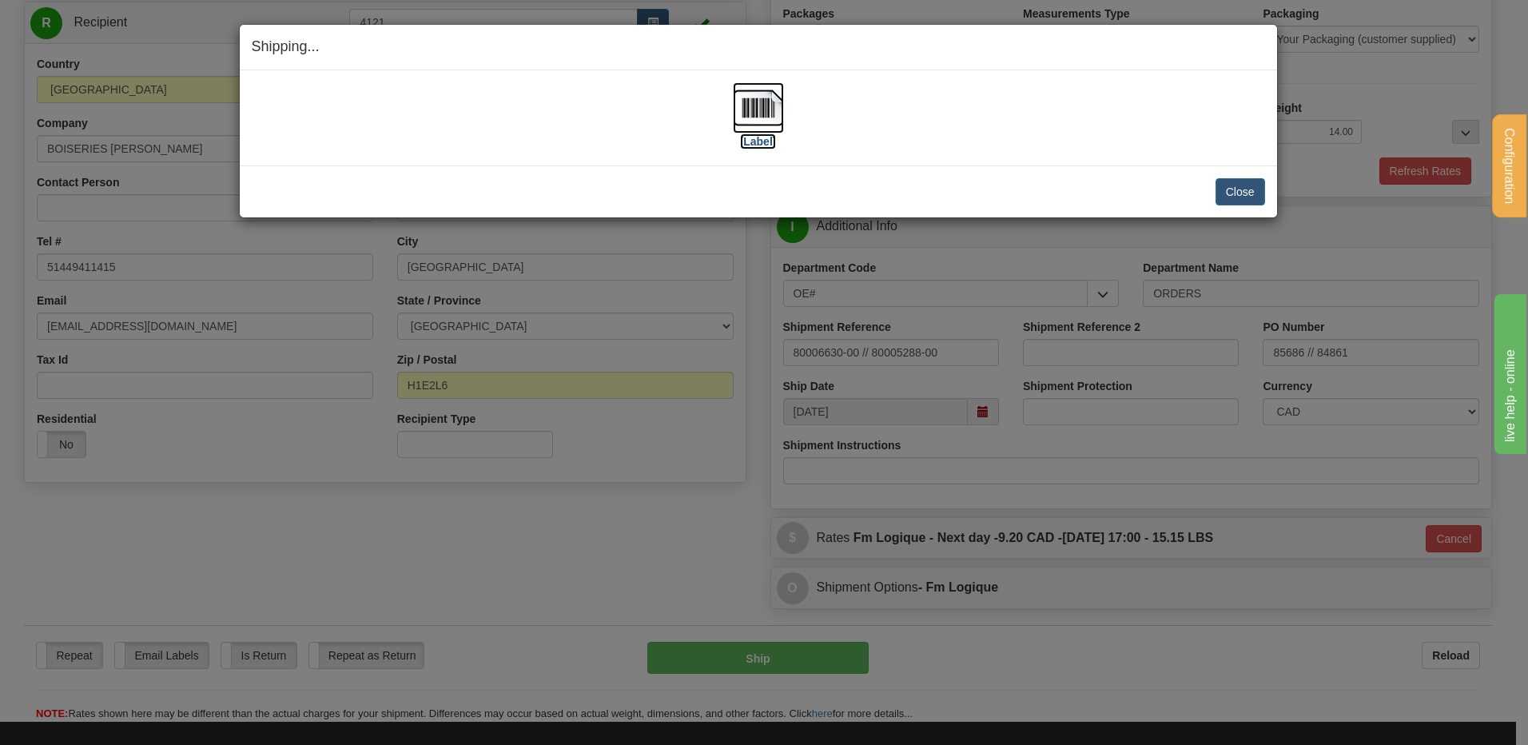
click at [762, 108] on img at bounding box center [758, 107] width 51 height 51
click at [1247, 192] on button "Close" at bounding box center [1240, 191] width 50 height 27
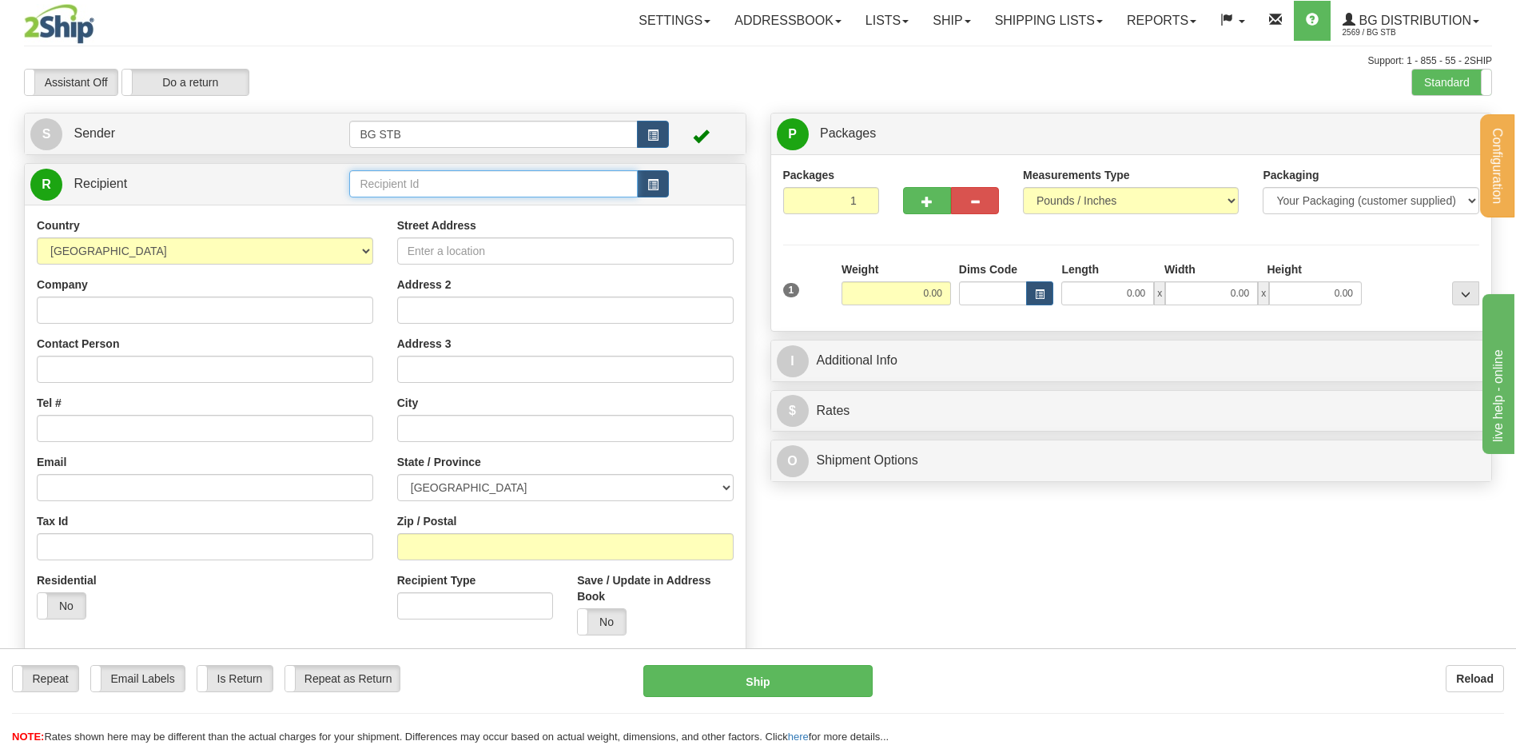
drag, startPoint x: 381, startPoint y: 173, endPoint x: 385, endPoint y: 185, distance: 13.4
click at [384, 181] on input "text" at bounding box center [493, 183] width 288 height 27
type input "5900"
type input "0.00"
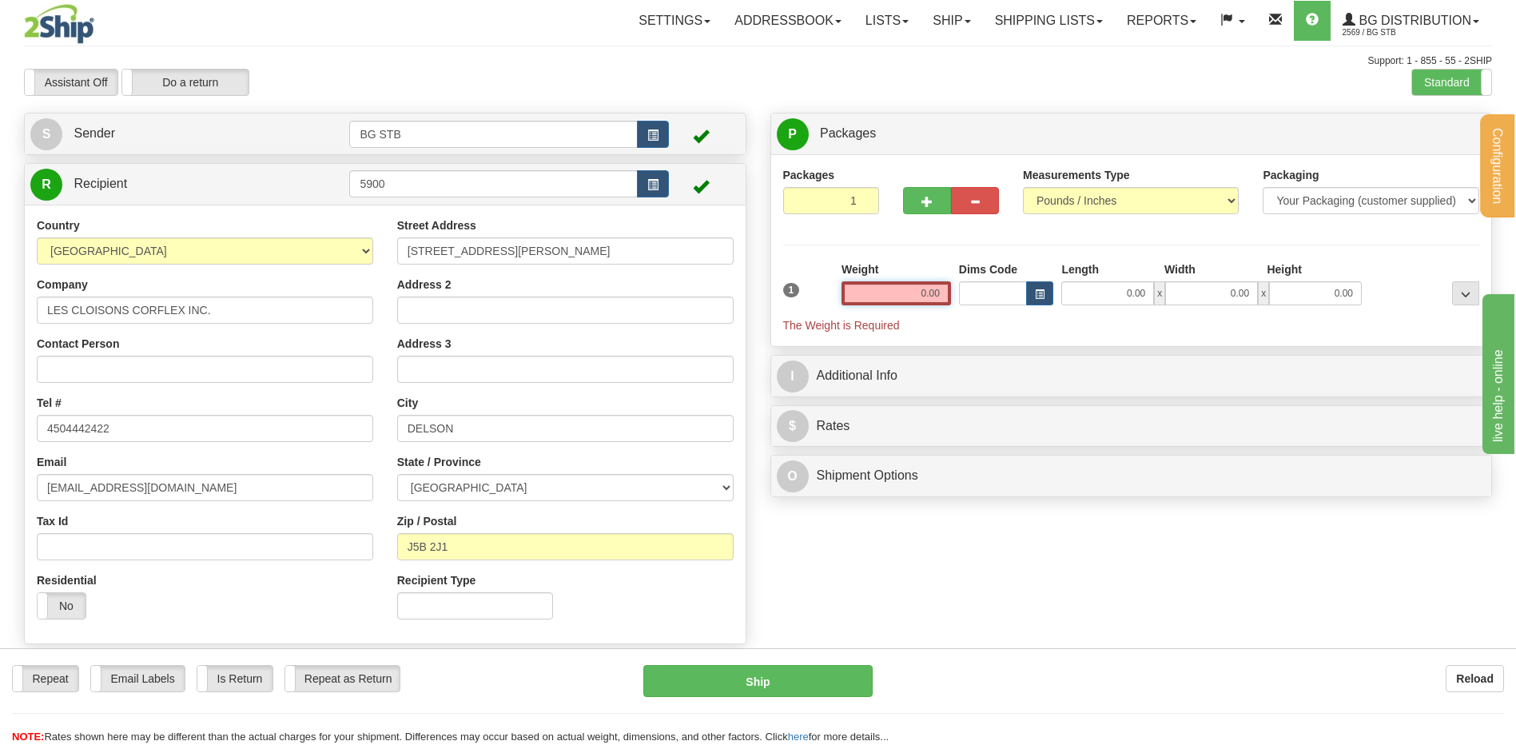
click at [901, 292] on input "0.00" at bounding box center [895, 293] width 109 height 24
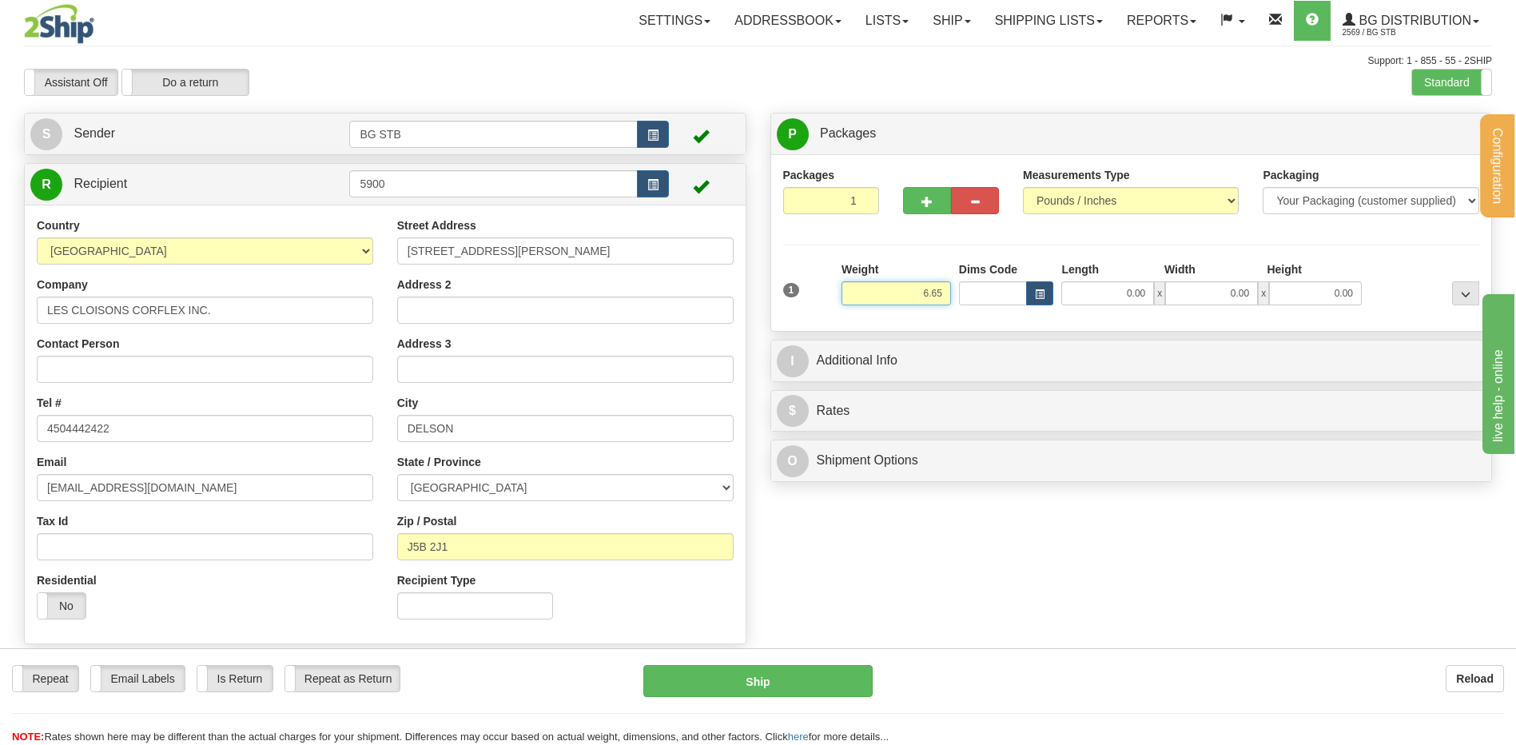
type input "6.65"
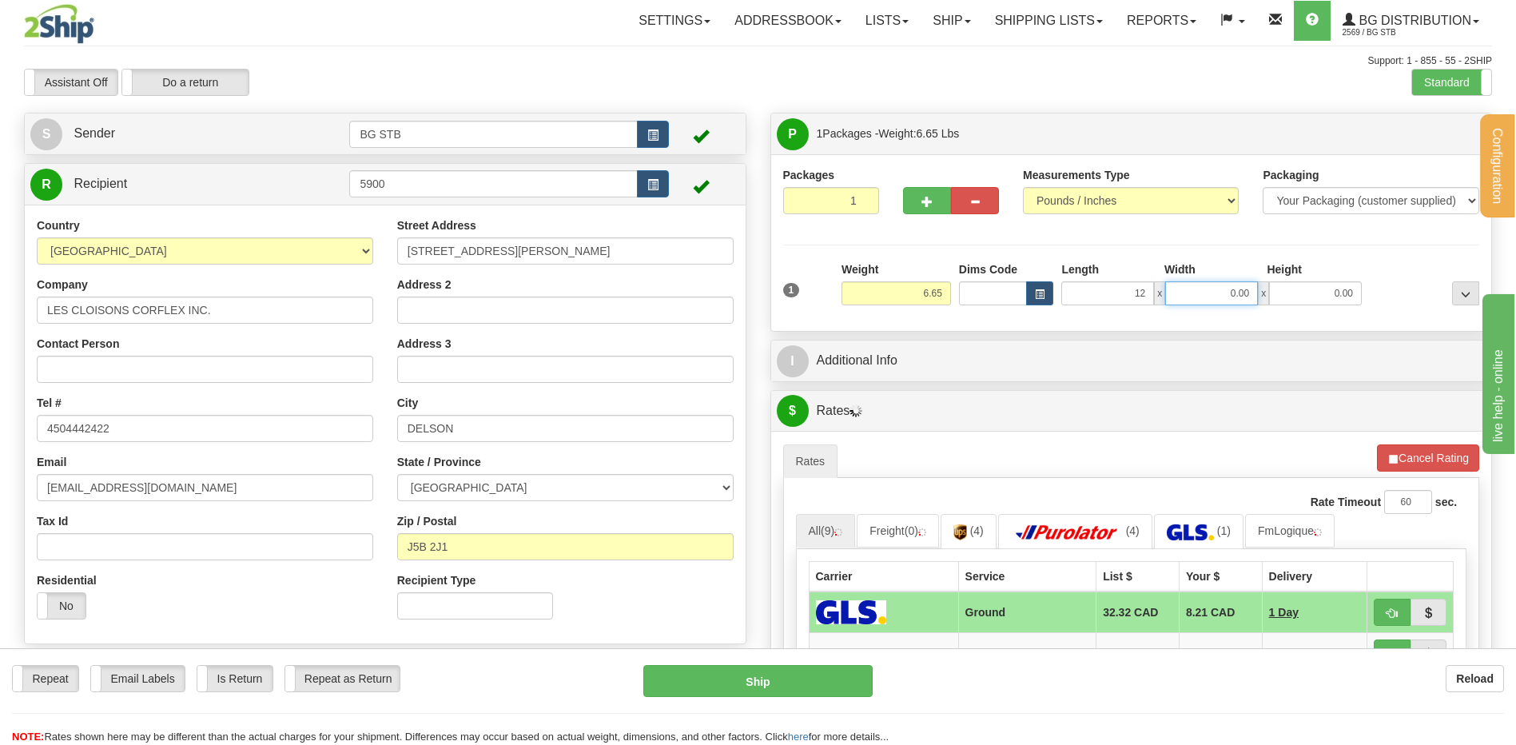
type input "12.00"
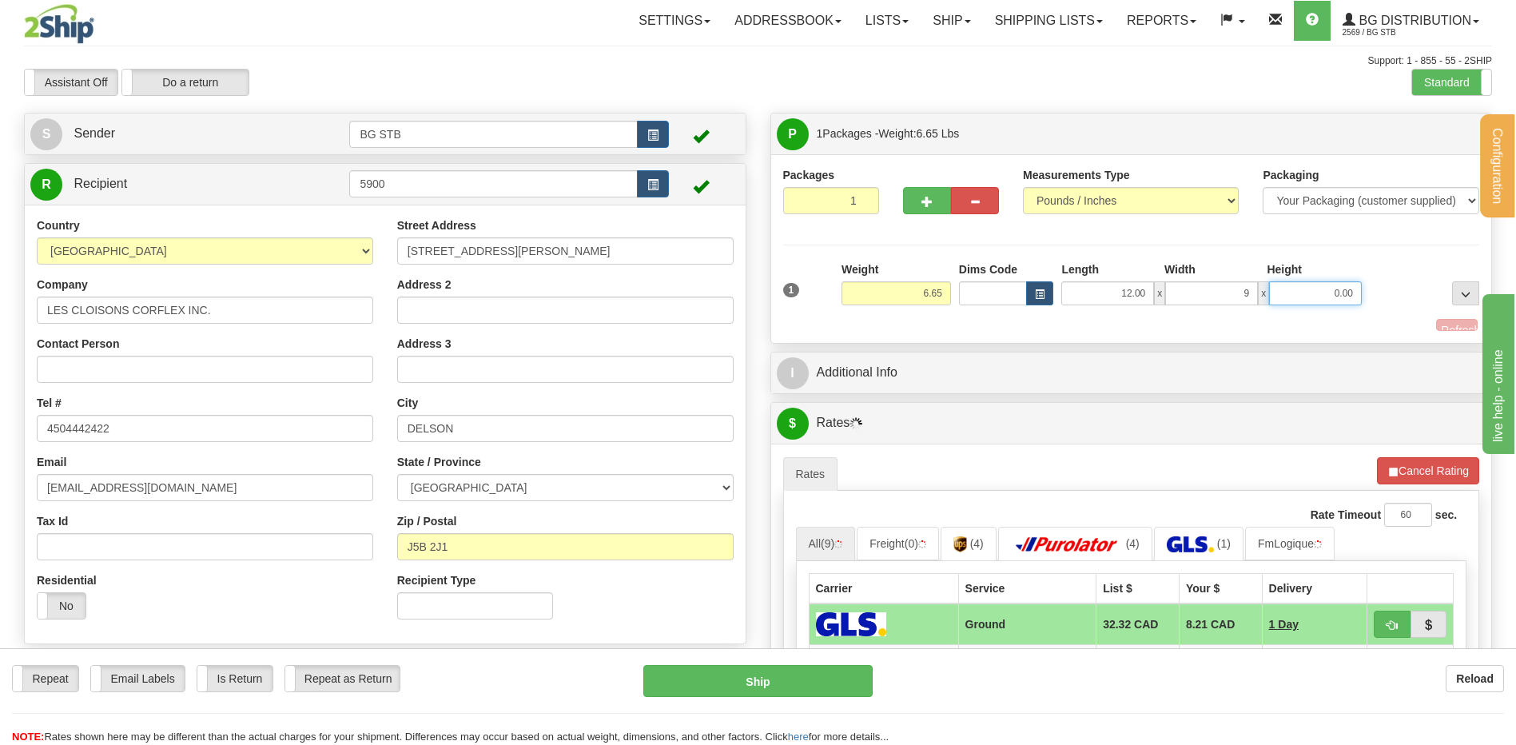
type input "9.00"
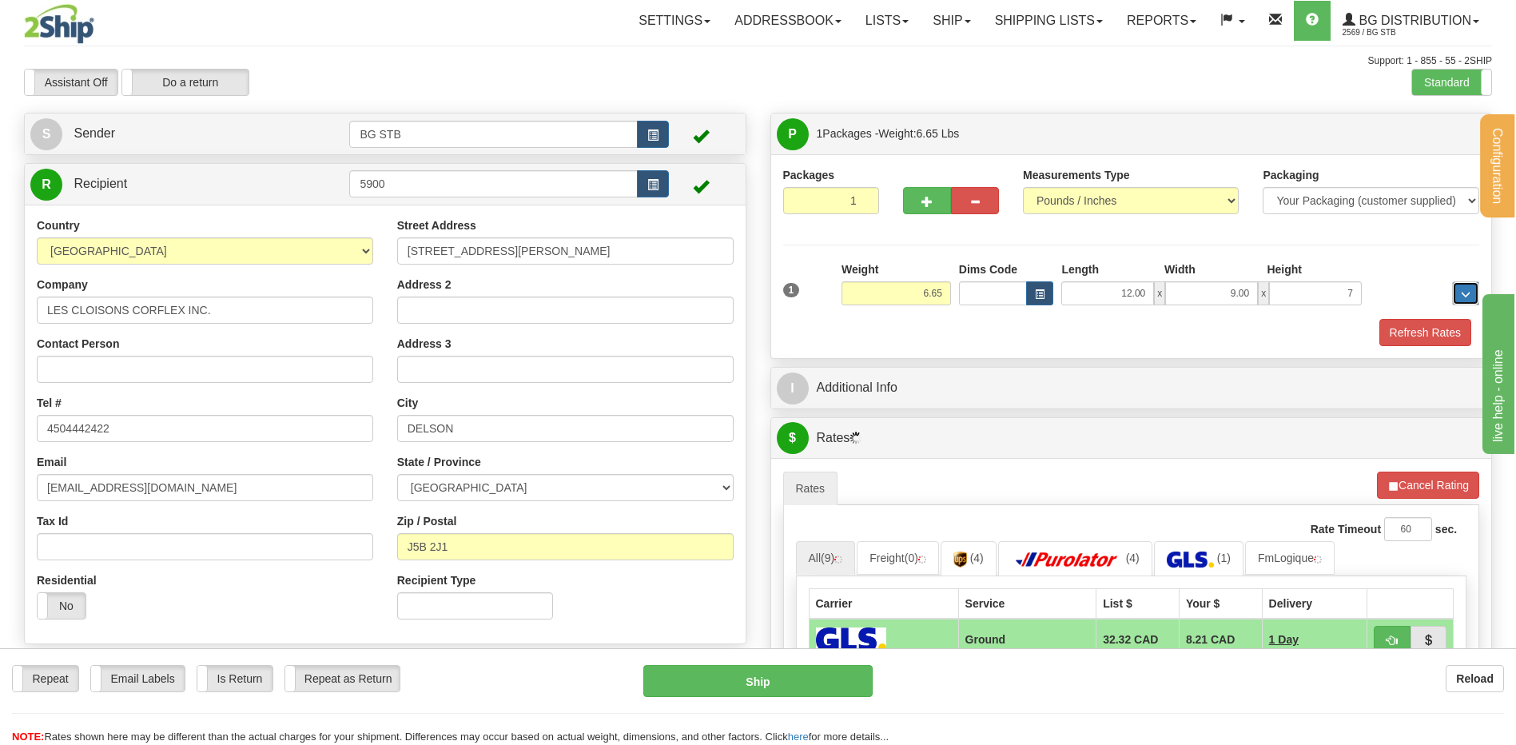
type input "7.00"
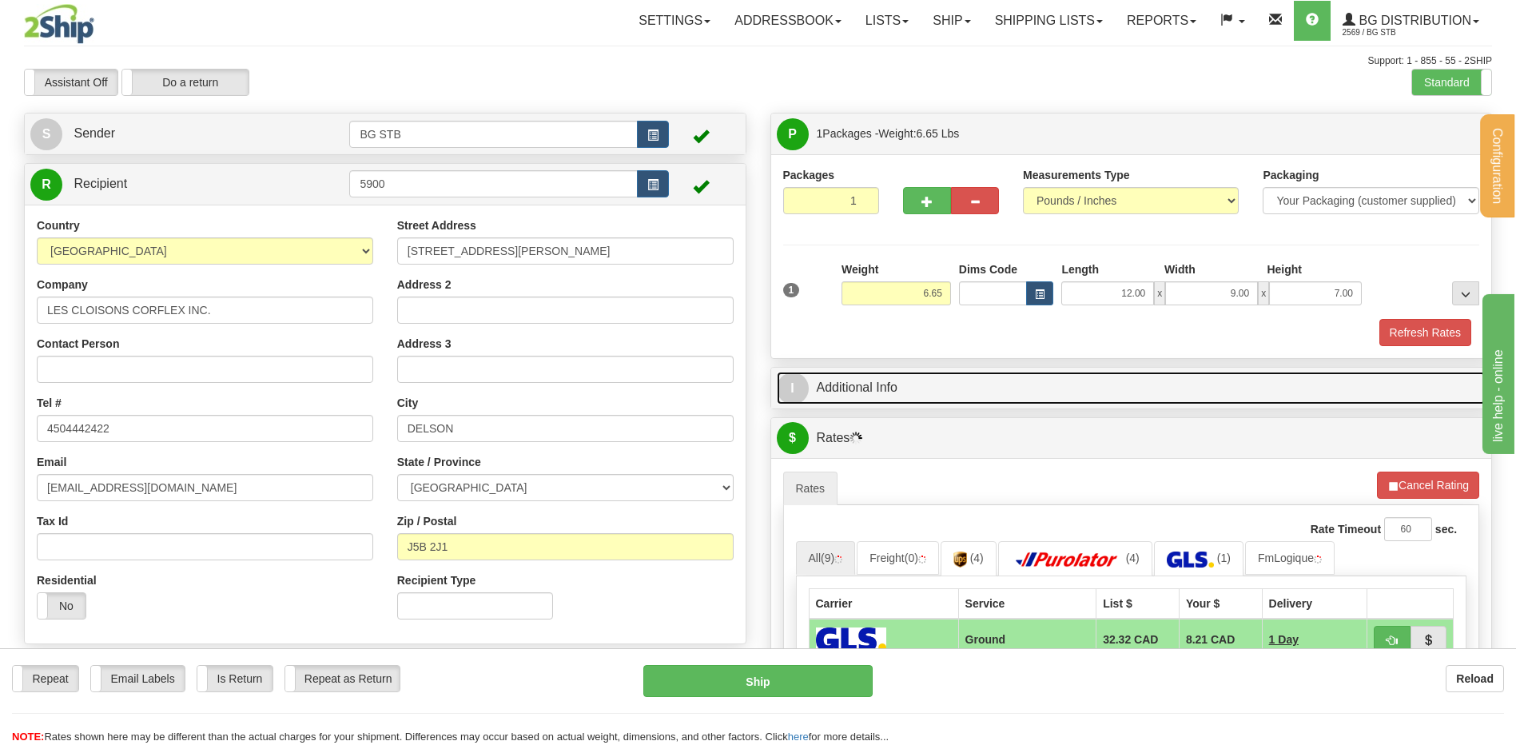
click at [918, 393] on link "I Additional Info" at bounding box center [1132, 388] width 710 height 33
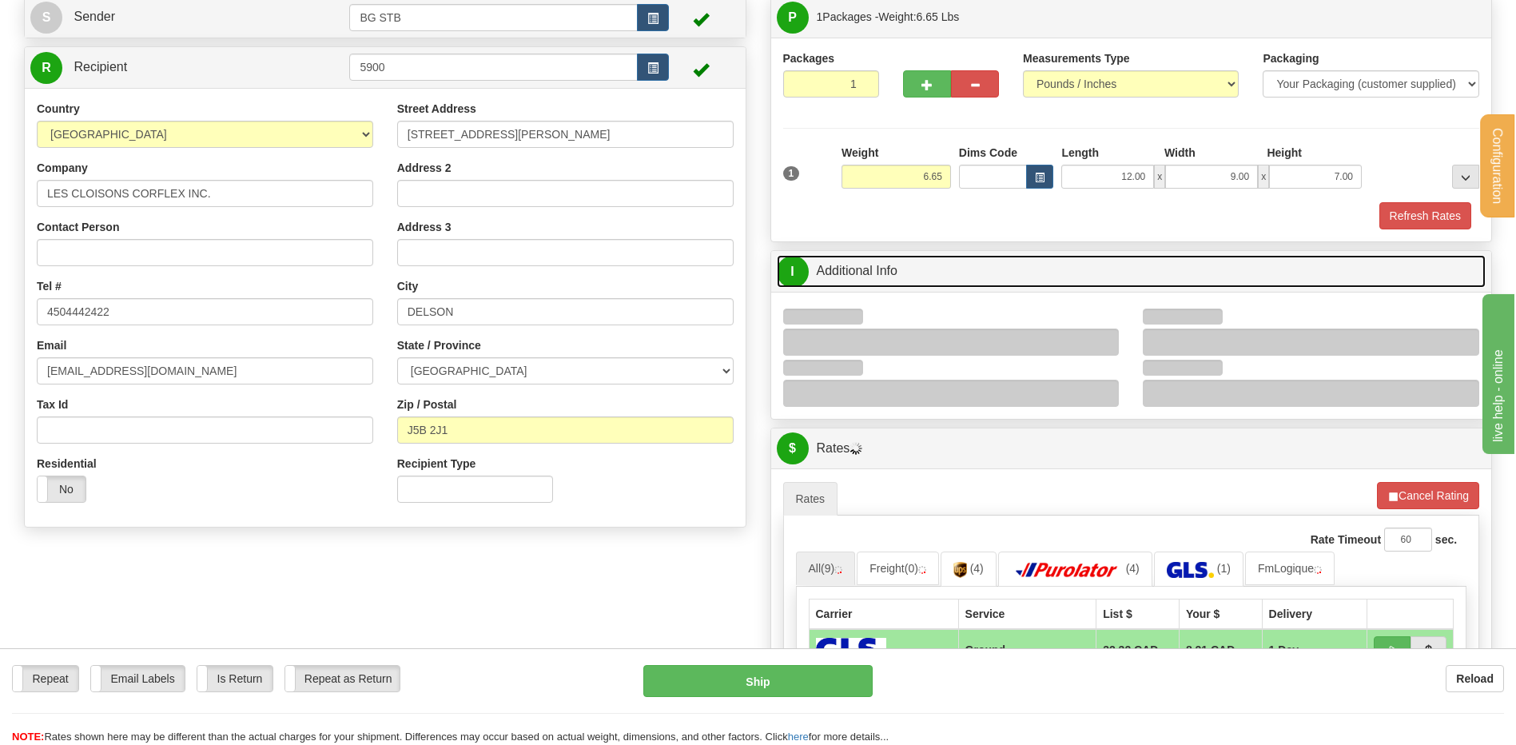
scroll to position [240, 0]
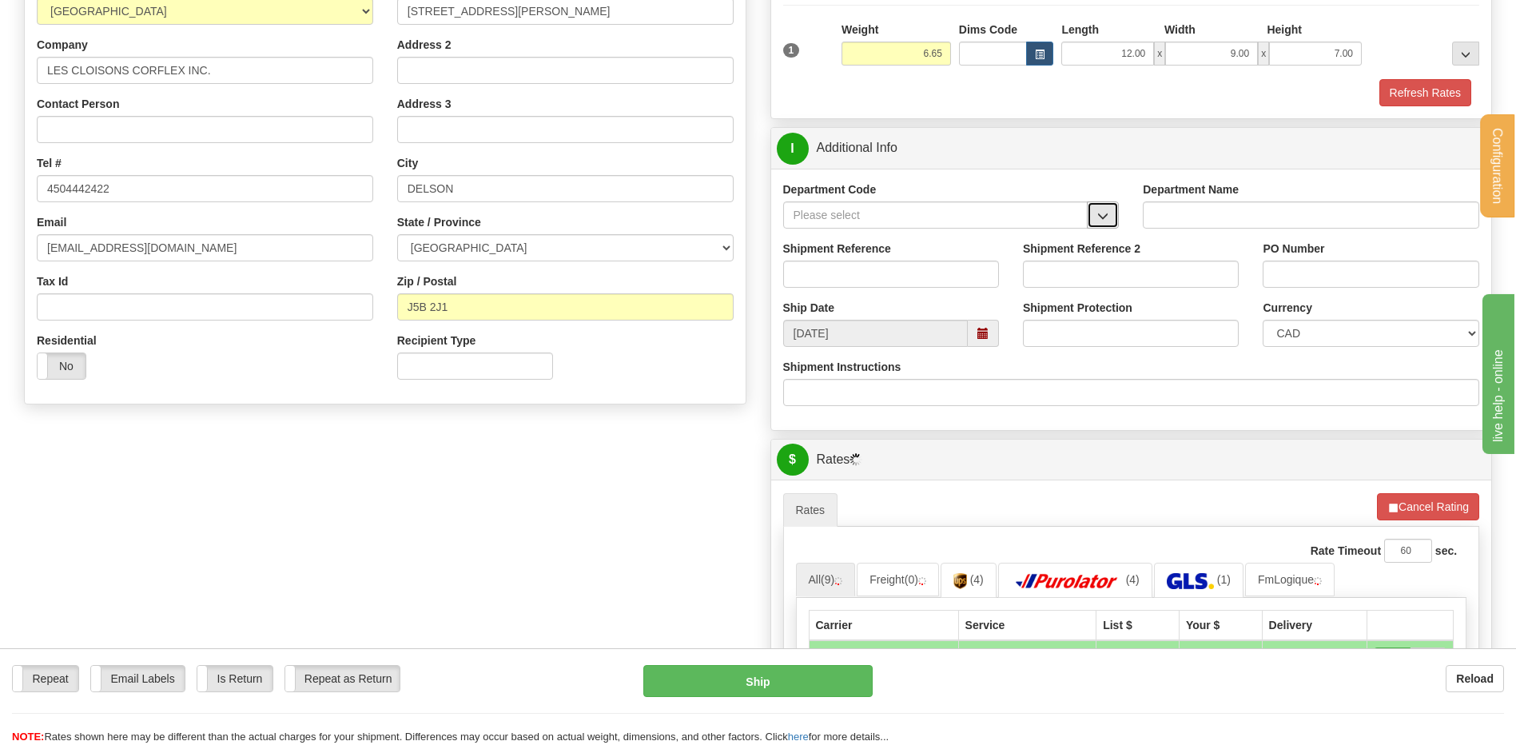
drag, startPoint x: 1088, startPoint y: 208, endPoint x: 1098, endPoint y: 211, distance: 10.1
click at [1099, 209] on button "button" at bounding box center [1103, 214] width 32 height 27
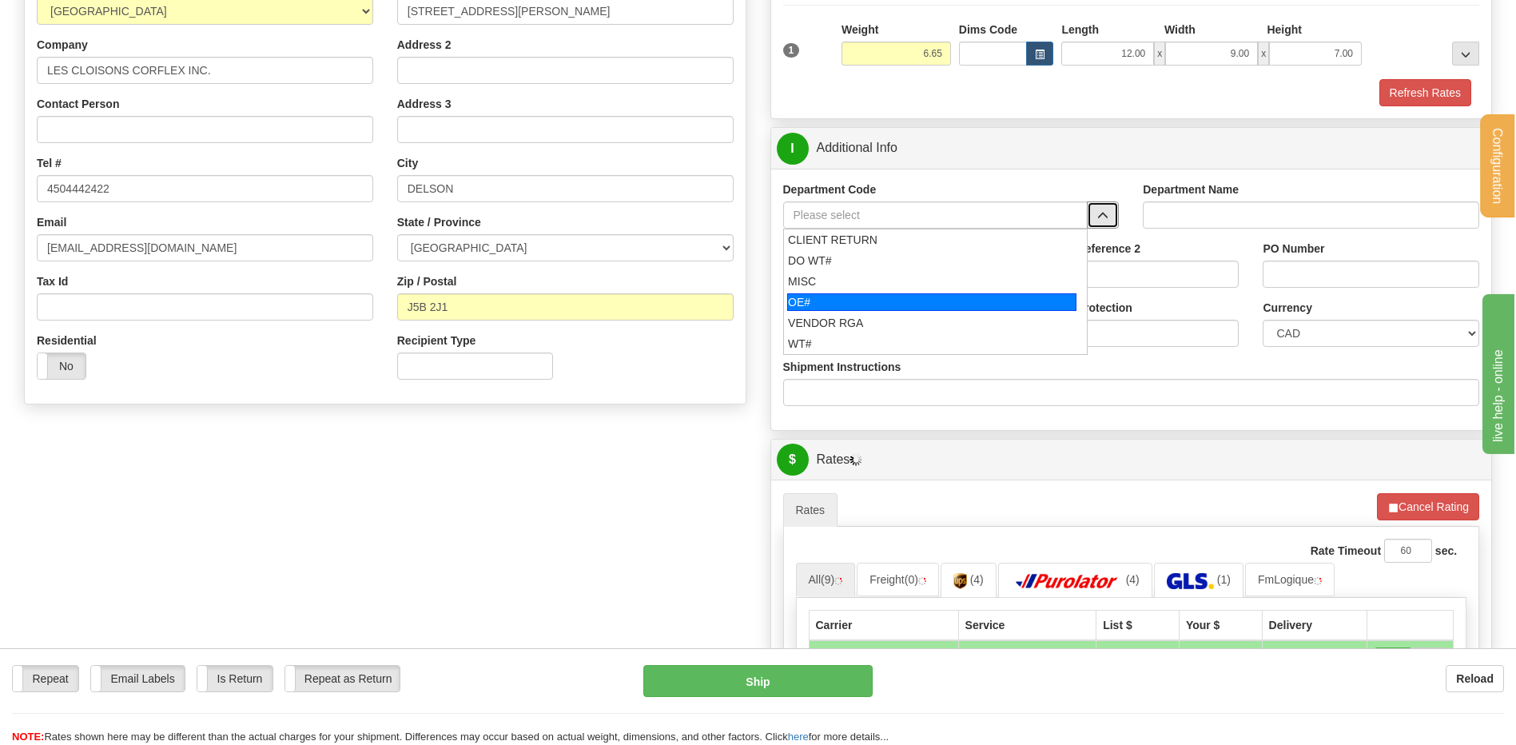
click at [850, 295] on div "OE#" at bounding box center [931, 302] width 289 height 18
type input "OE#"
type input "ORDERS"
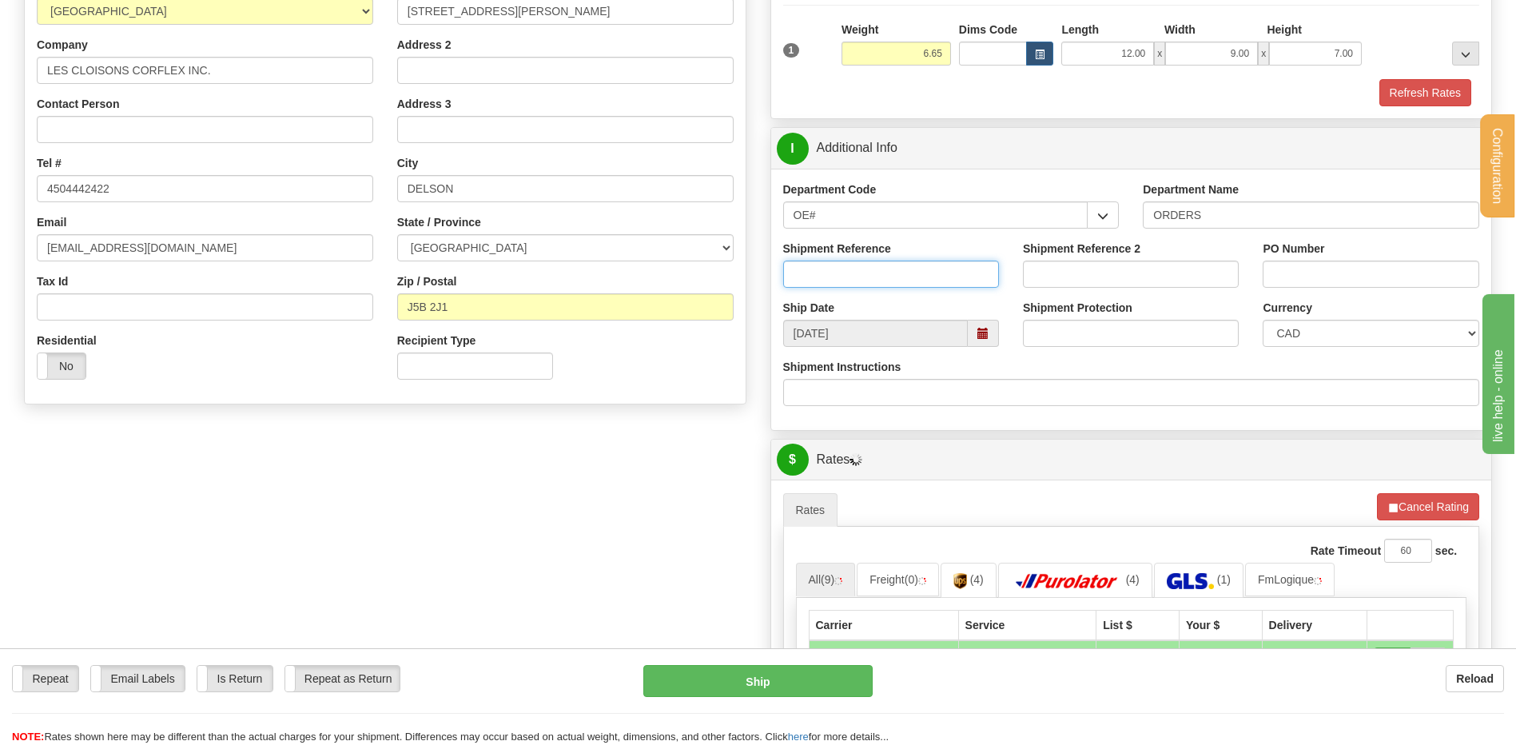
click at [850, 280] on input "Shipment Reference" at bounding box center [891, 274] width 216 height 27
type input "80005210-00"
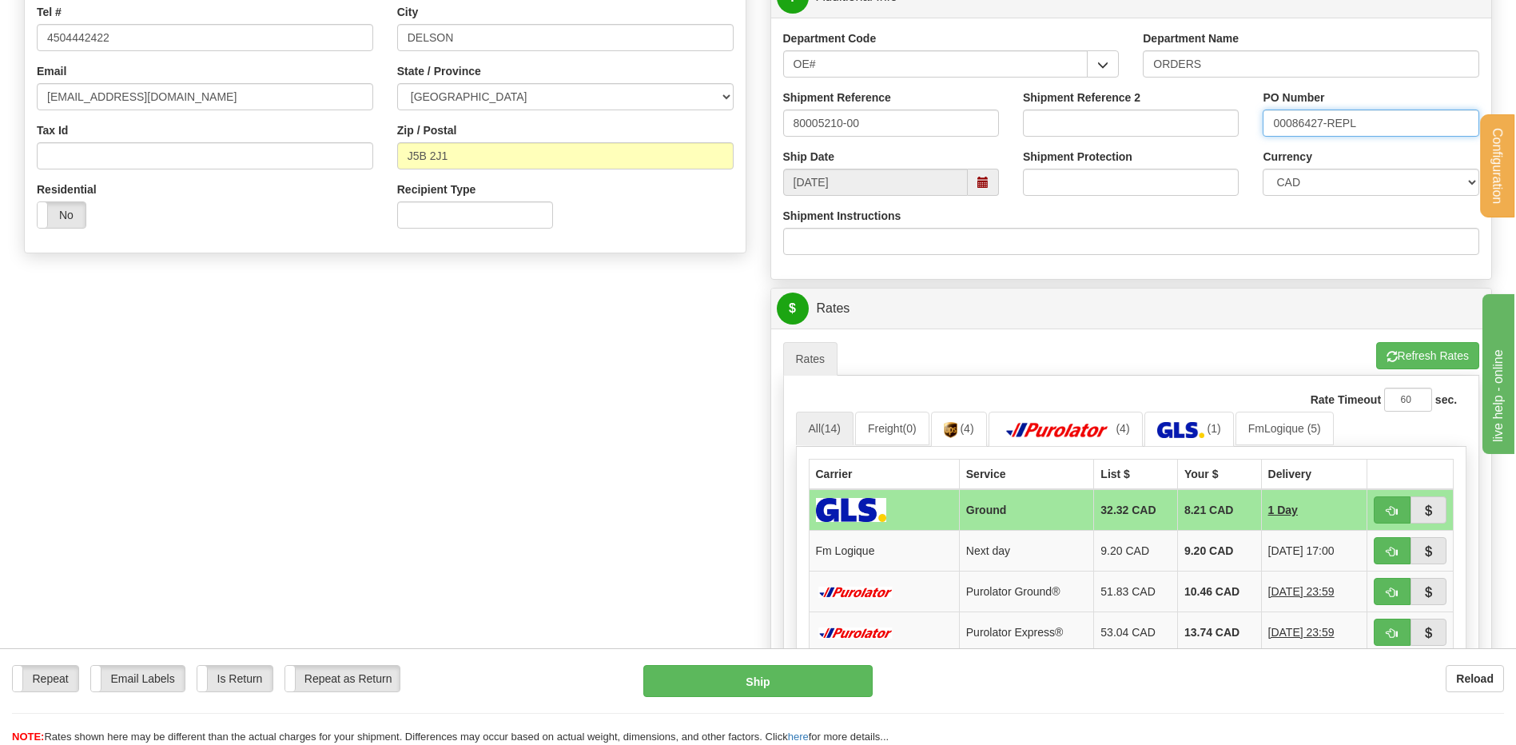
scroll to position [559, 0]
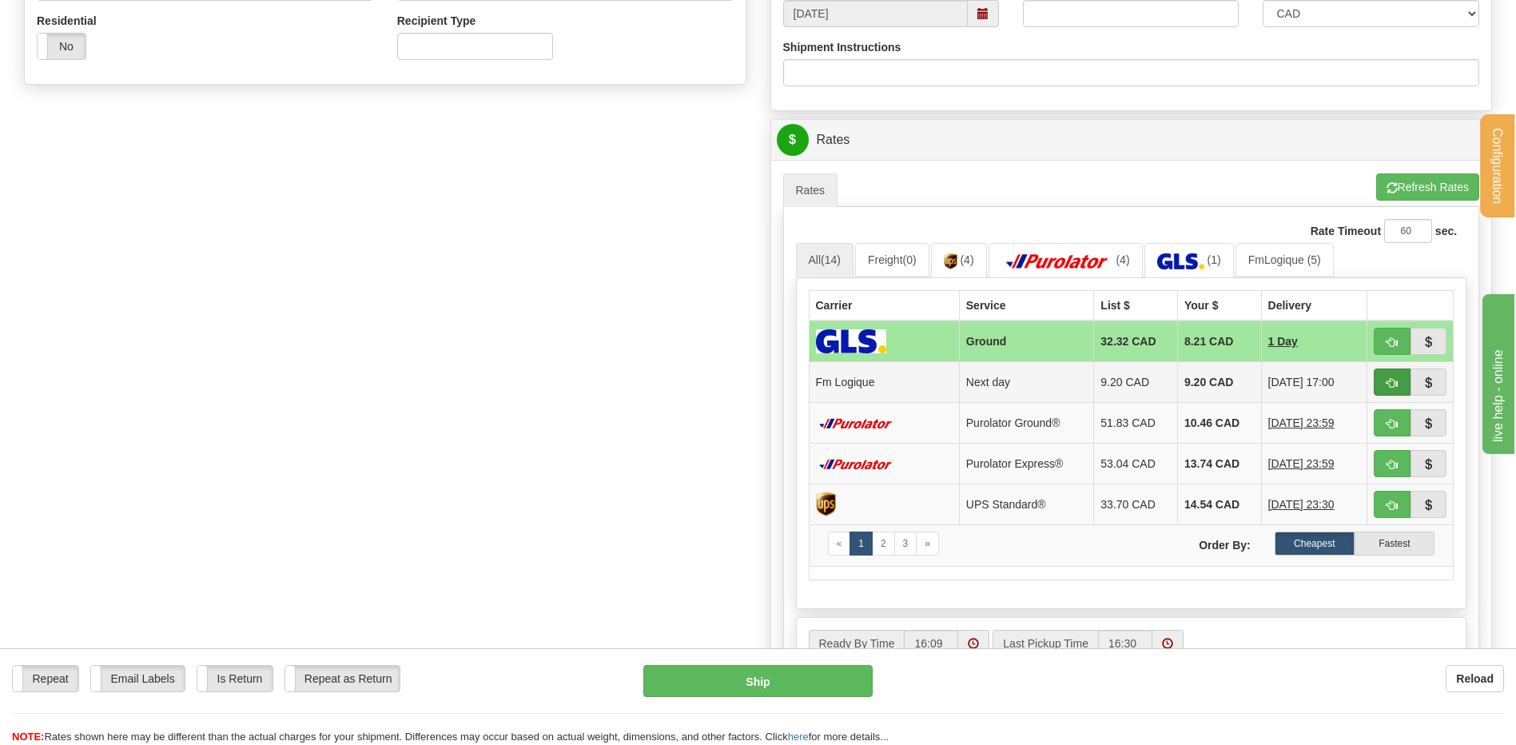
type input "00086427-REPL"
click at [1380, 379] on button "button" at bounding box center [1392, 381] width 37 height 27
type input "jour"
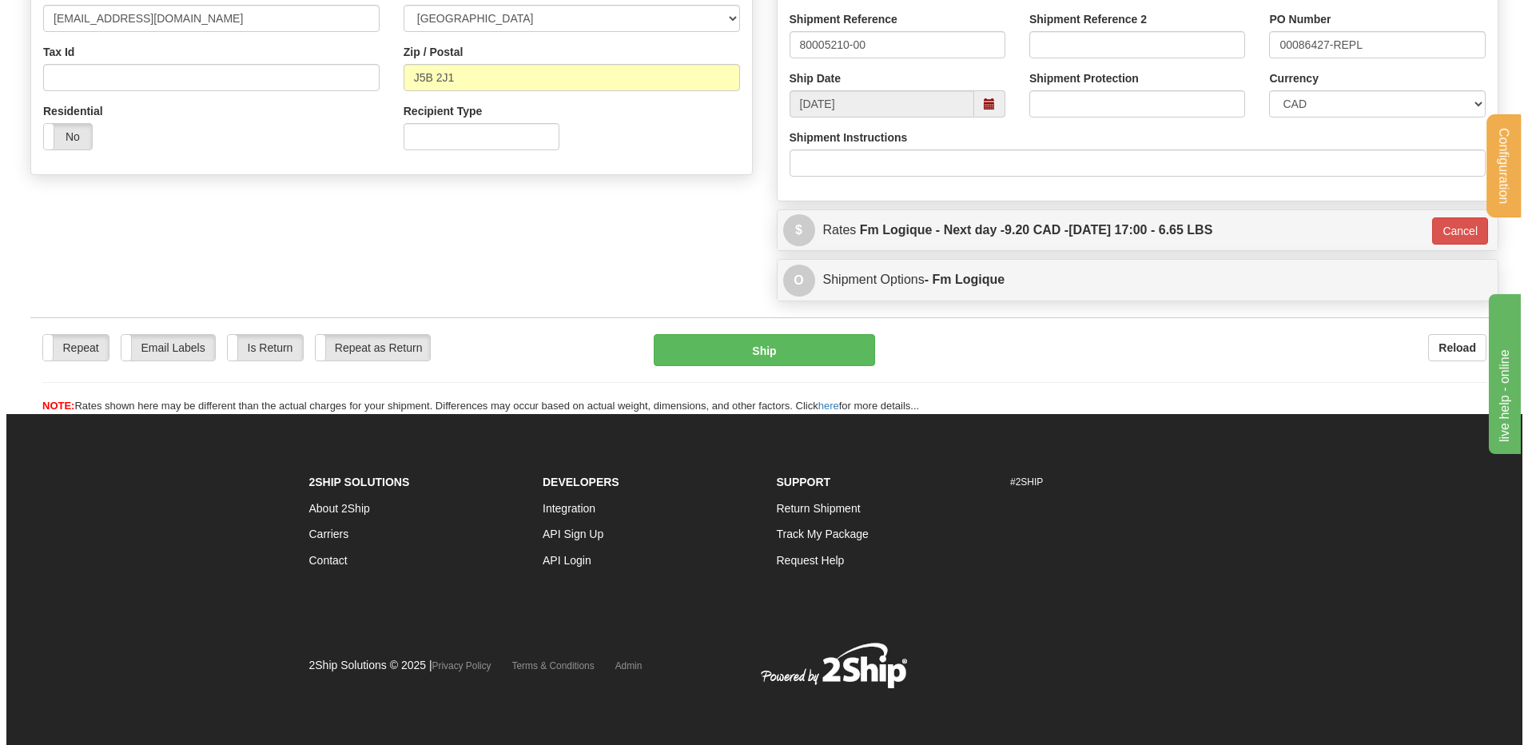
scroll to position [470, 0]
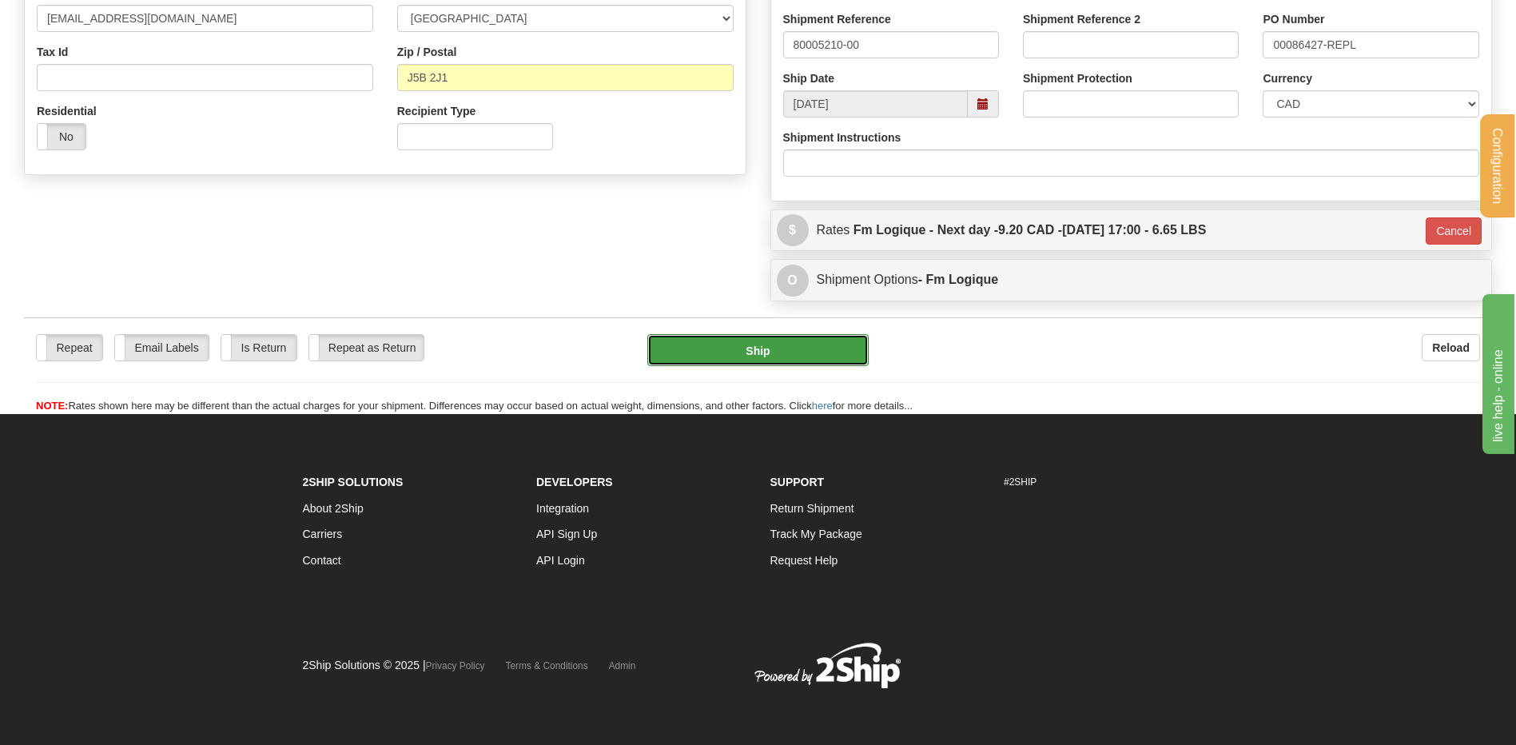
click at [735, 348] on button "Ship" at bounding box center [757, 350] width 221 height 32
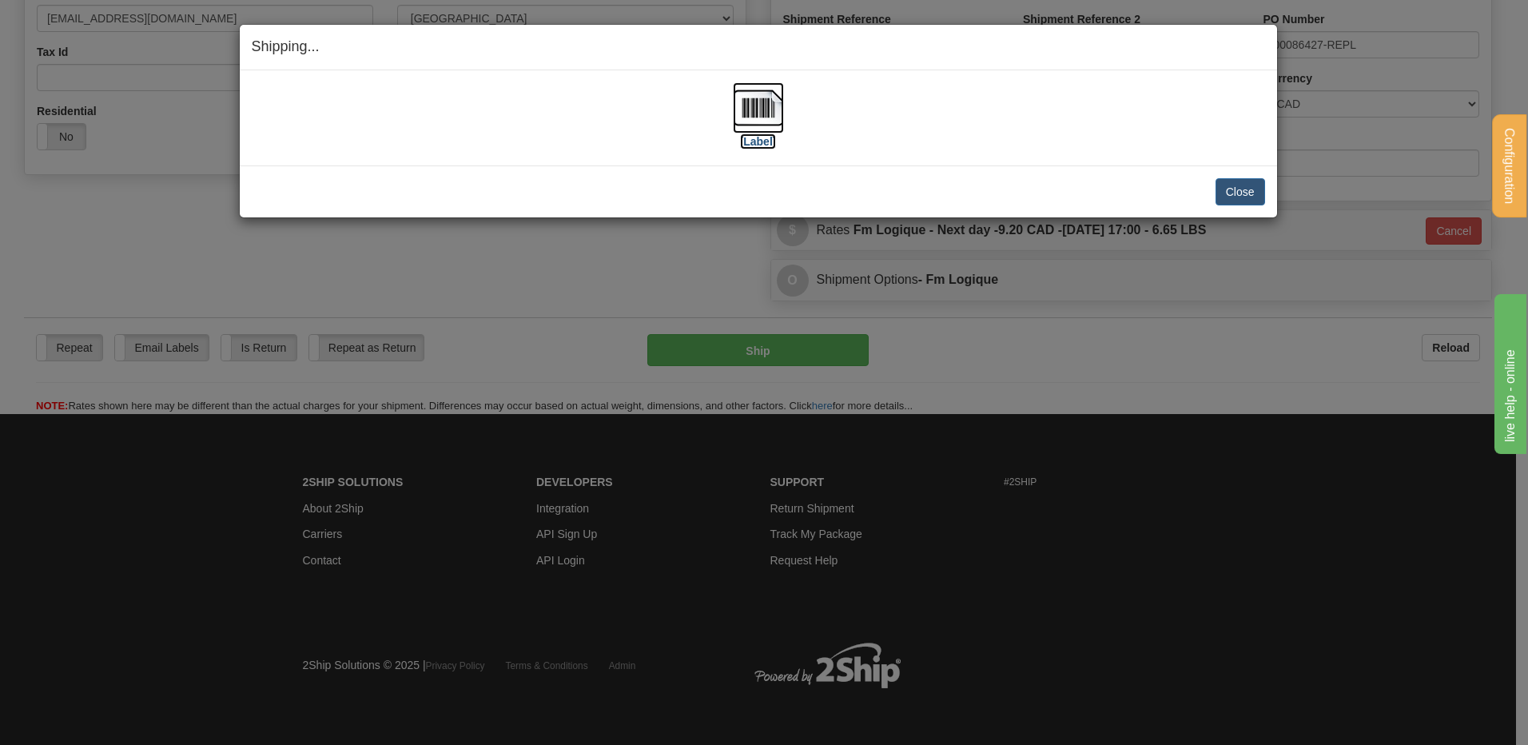
click at [750, 115] on img at bounding box center [758, 107] width 51 height 51
click at [1232, 185] on button "Close" at bounding box center [1240, 191] width 50 height 27
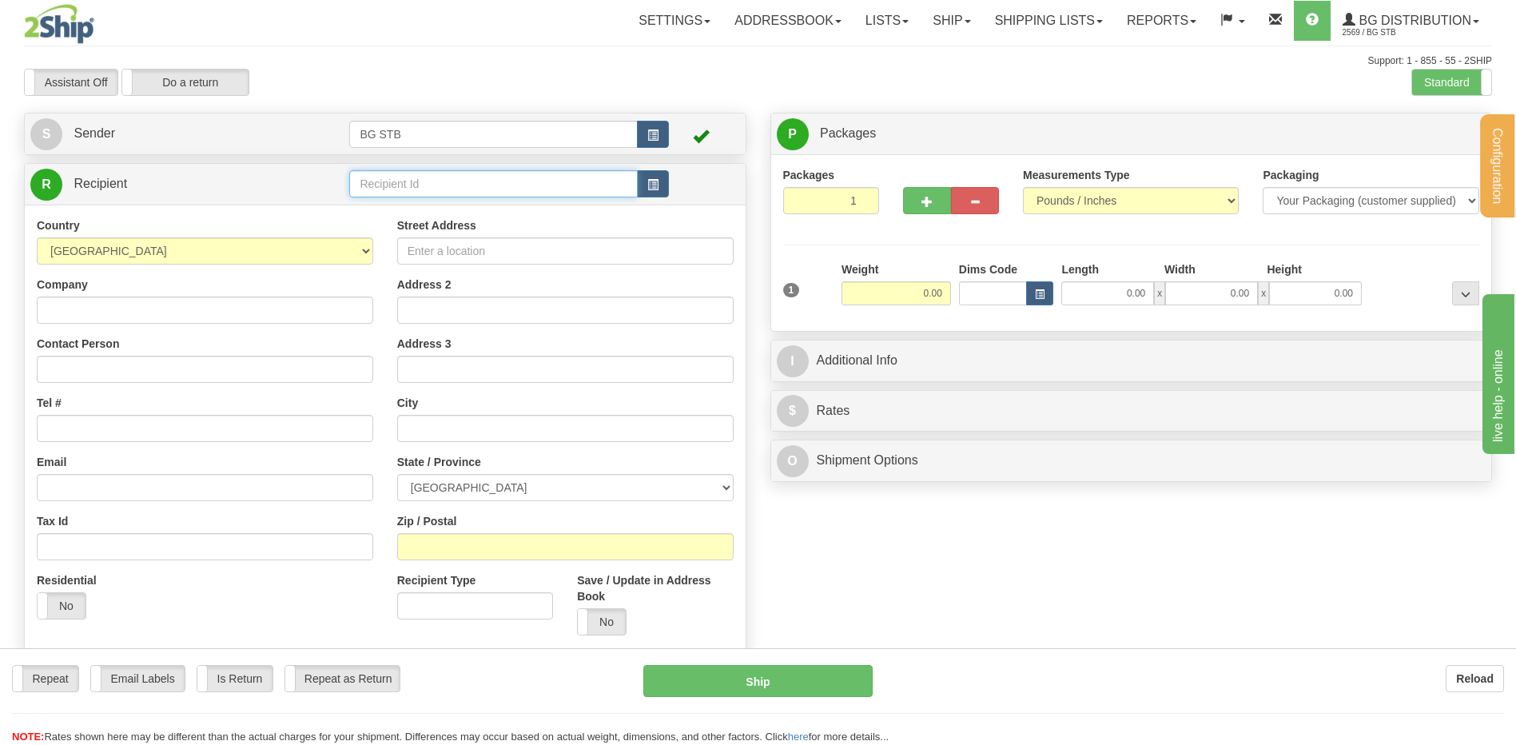
click at [380, 188] on input "text" at bounding box center [493, 183] width 288 height 27
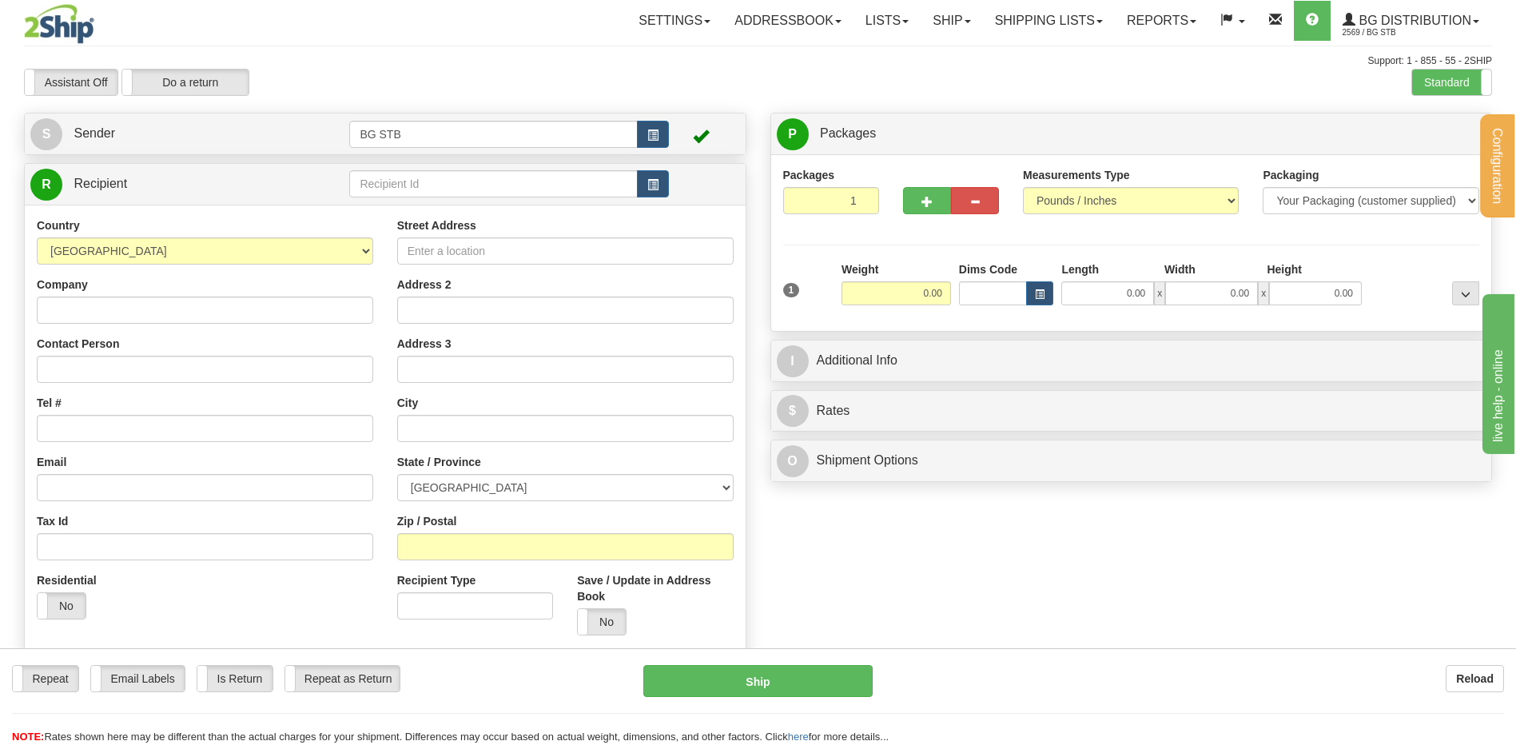
click at [424, 169] on td at bounding box center [508, 184] width 319 height 33
click at [422, 187] on input "text" at bounding box center [493, 183] width 288 height 27
type input "4068"
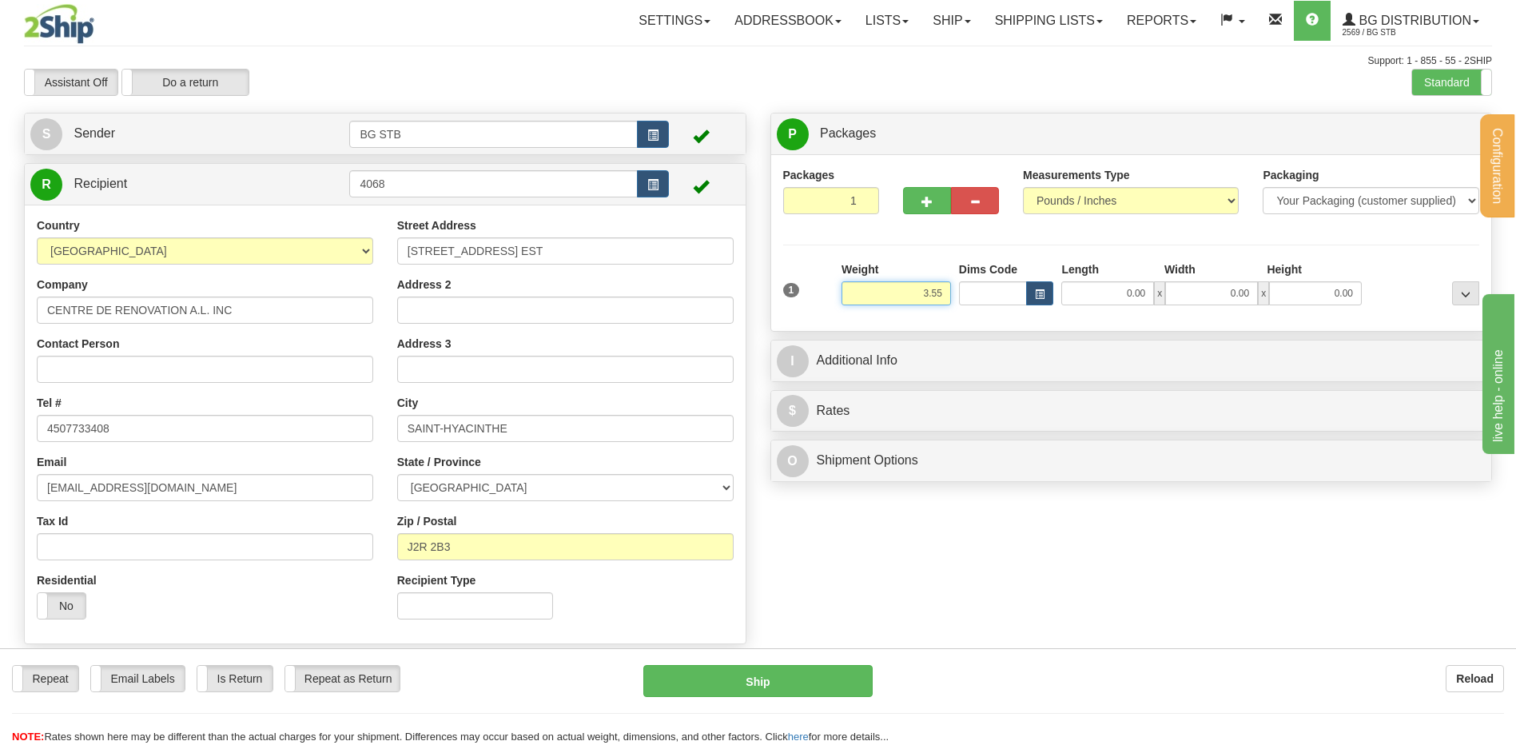
type input "3.55"
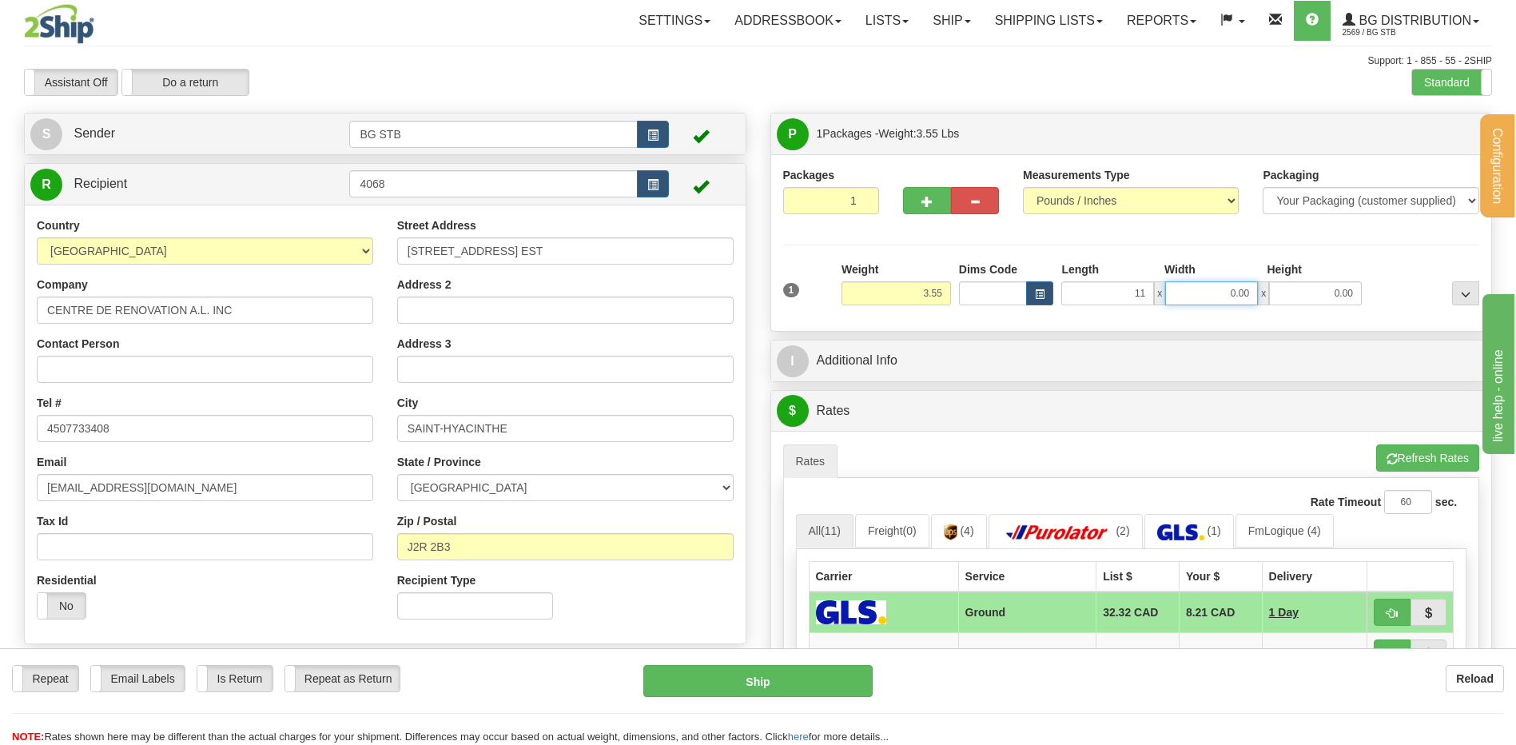
type input "11.00"
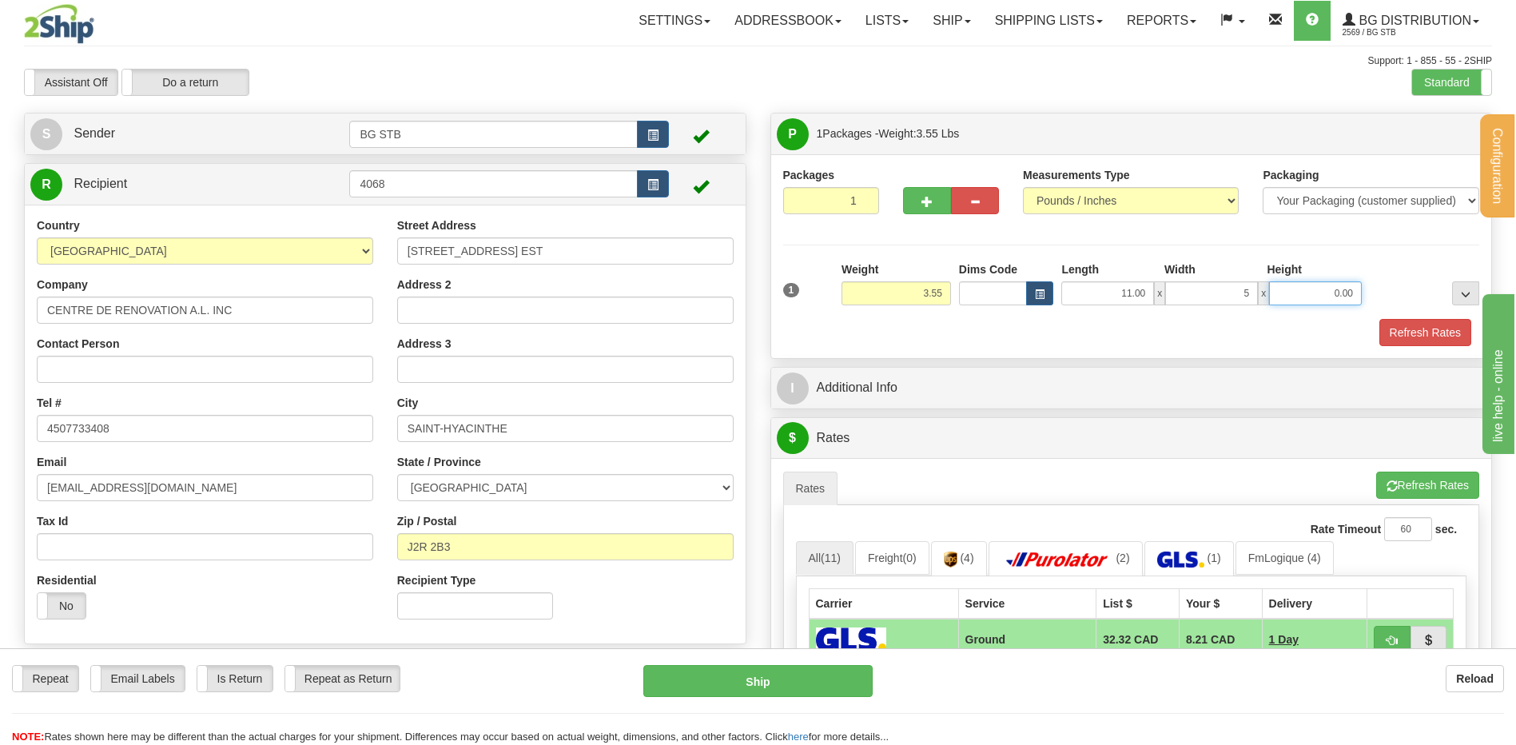
type input "5.00"
type input "8.00"
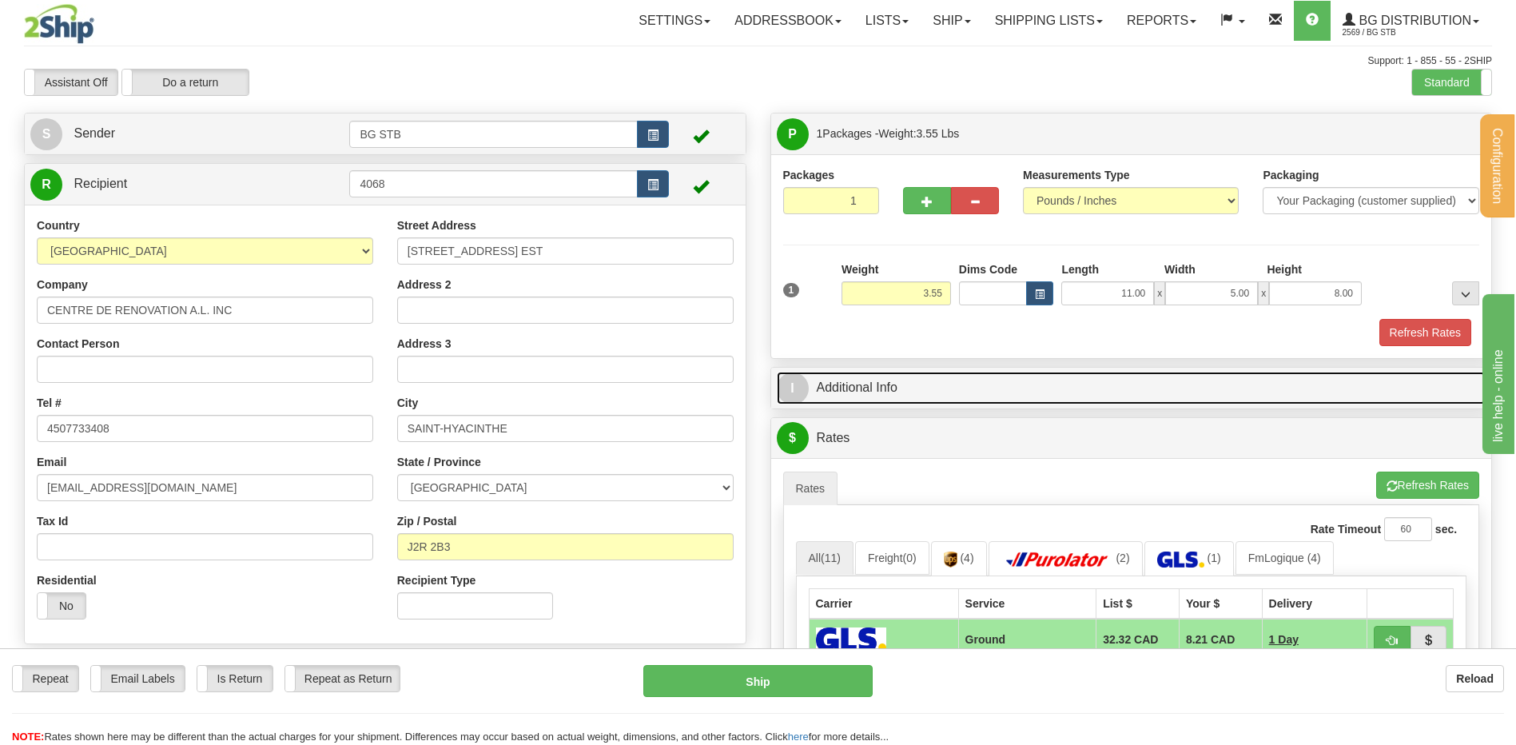
click at [933, 380] on link "I Additional Info" at bounding box center [1132, 388] width 710 height 33
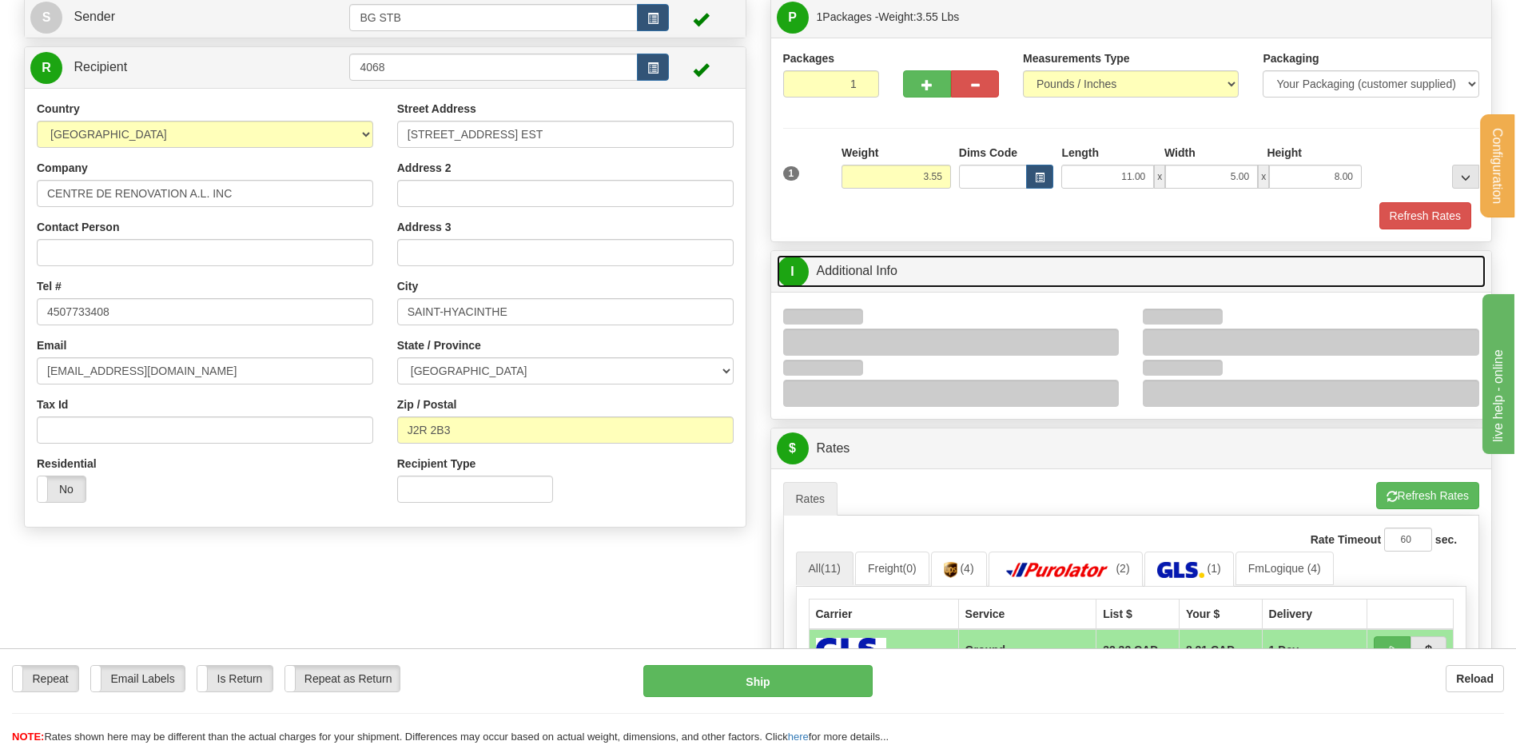
scroll to position [240, 0]
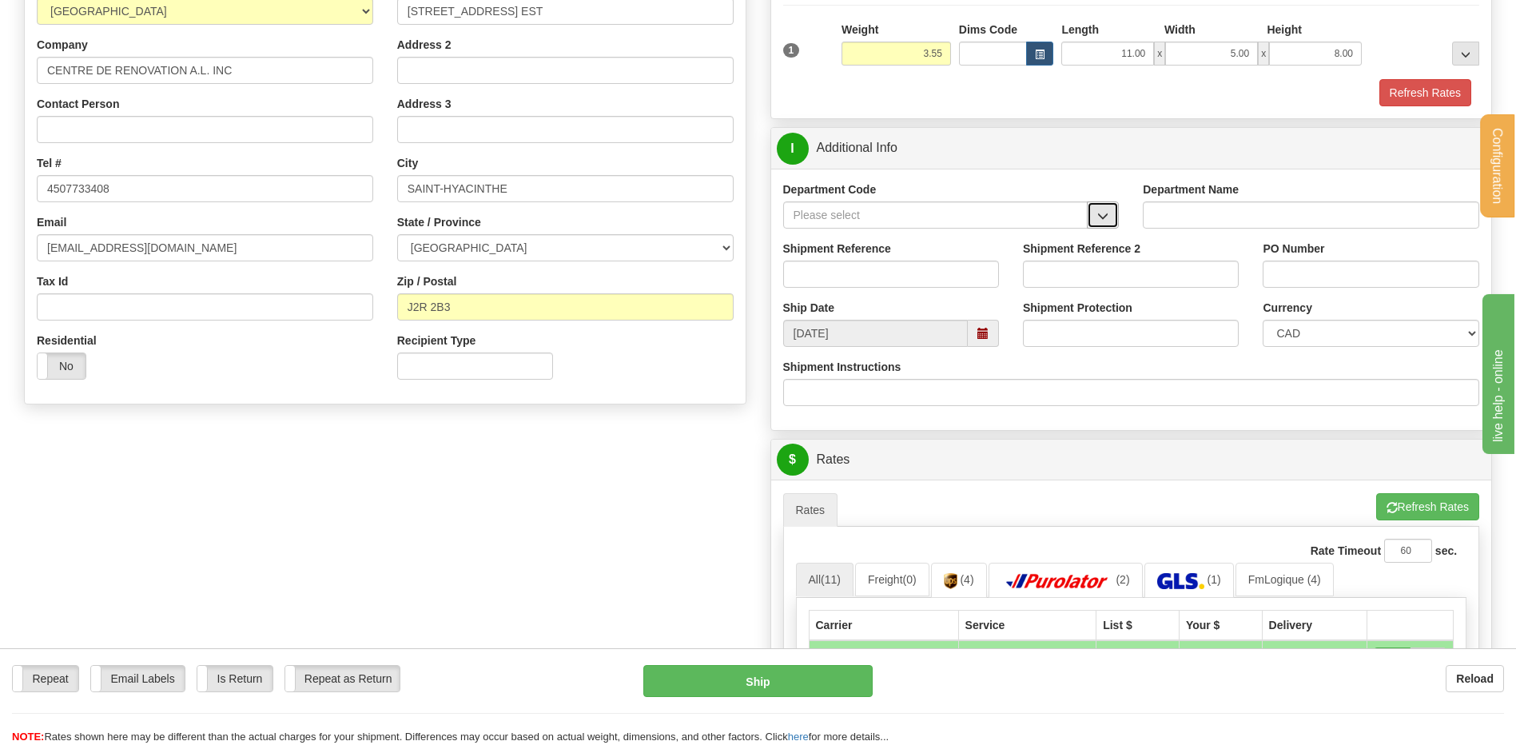
click at [1096, 213] on button "button" at bounding box center [1103, 214] width 32 height 27
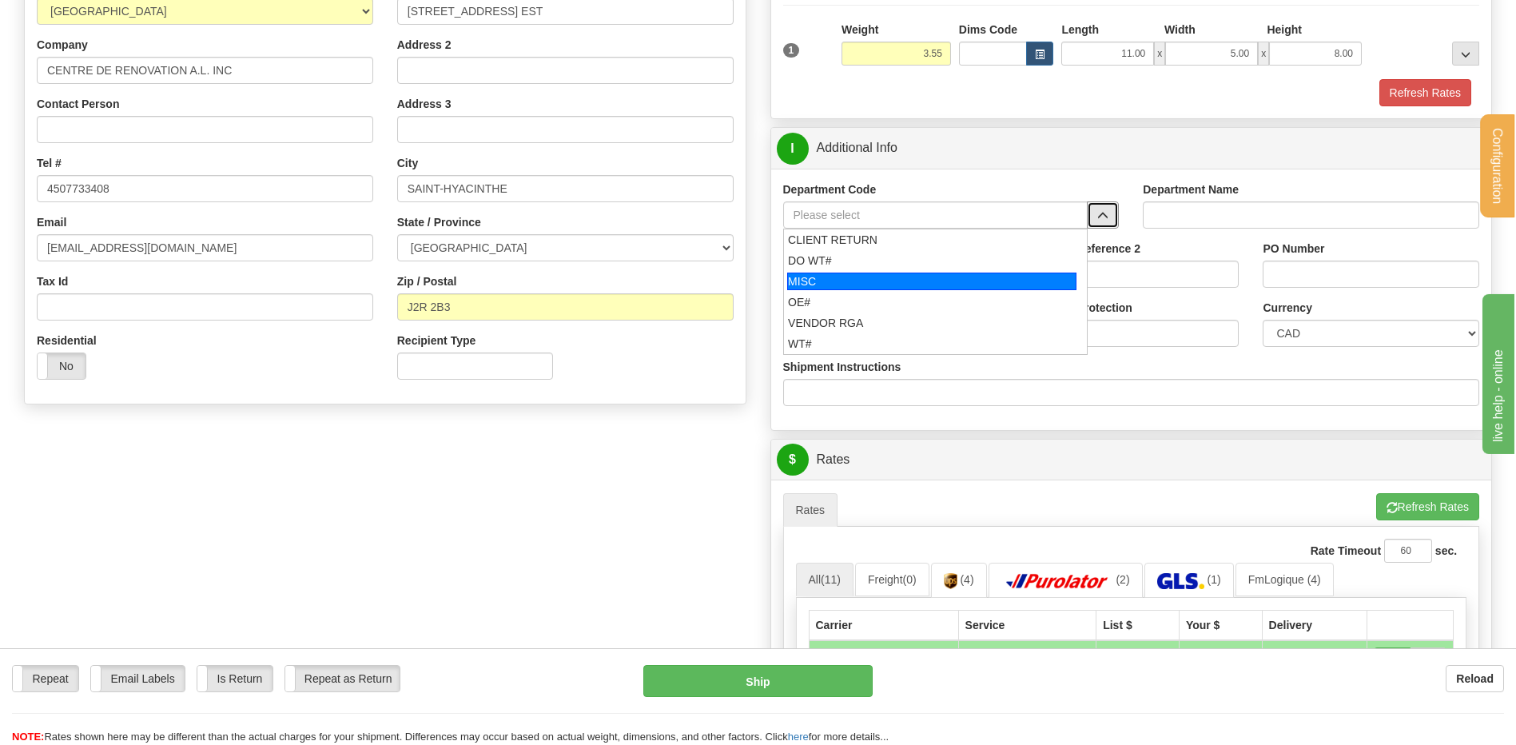
click at [878, 290] on li "MISC" at bounding box center [936, 281] width 304 height 21
type input "MISC"
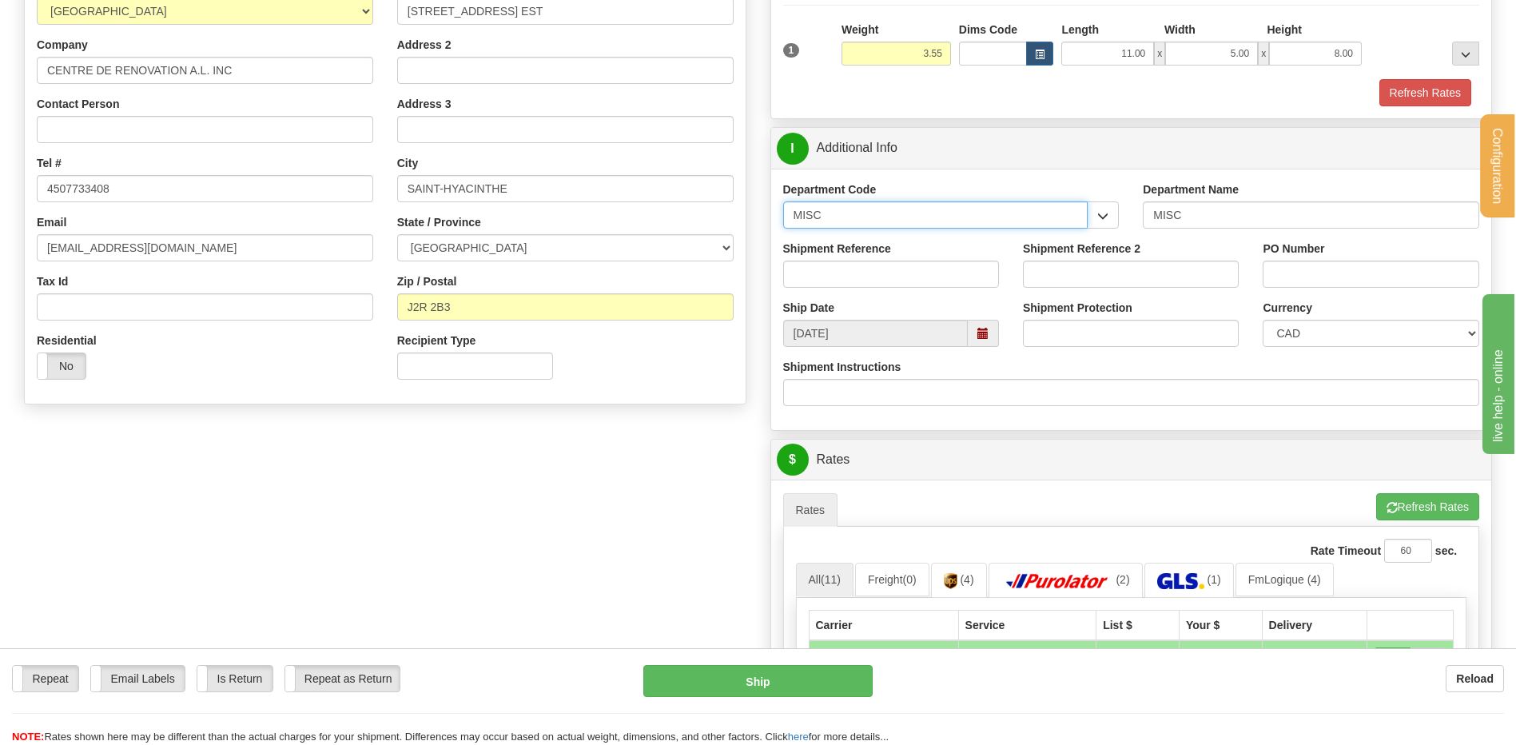
drag, startPoint x: 785, startPoint y: 214, endPoint x: 730, endPoint y: 226, distance: 55.6
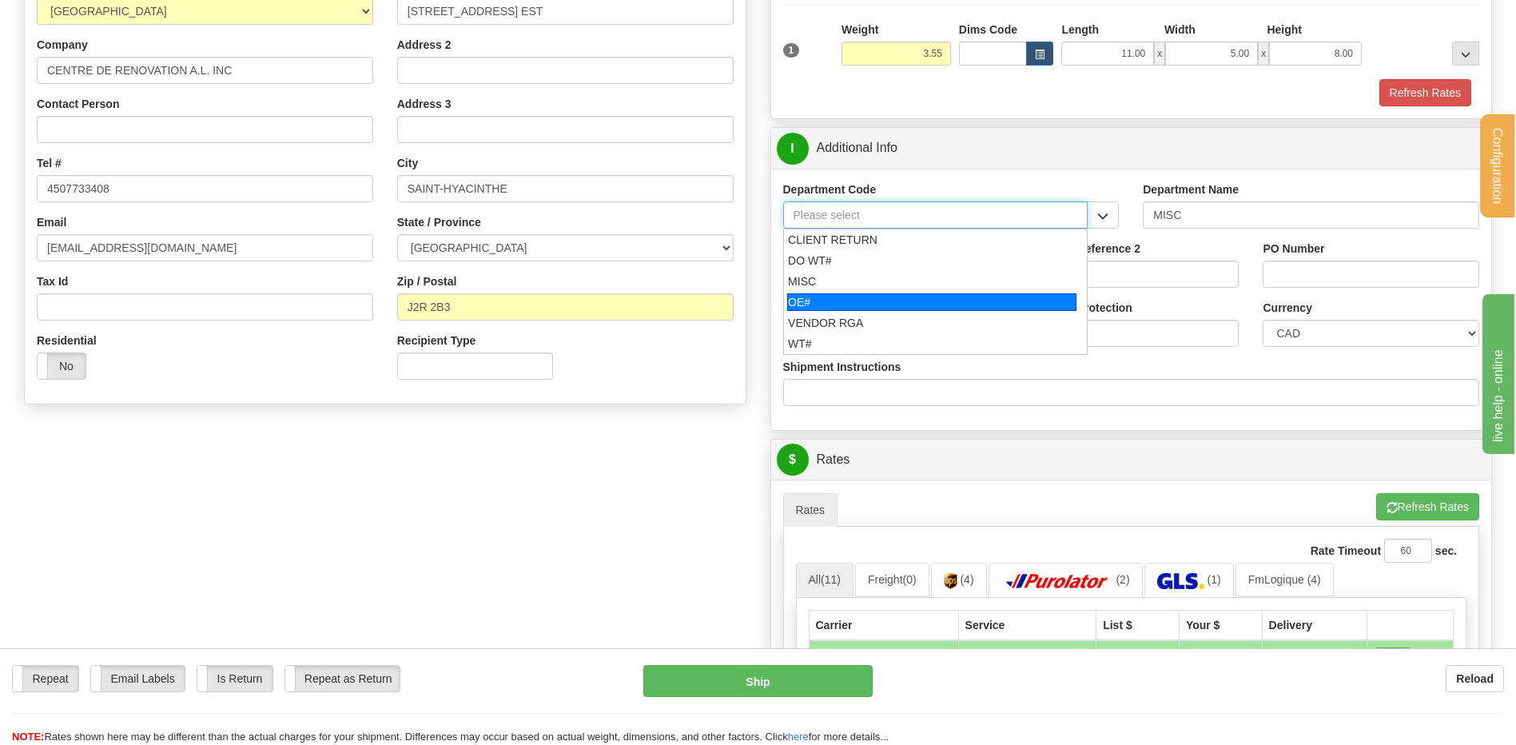
click at [817, 302] on div "OE#" at bounding box center [931, 302] width 289 height 18
type input "OE#"
type input "ORDERS"
type input "OE#"
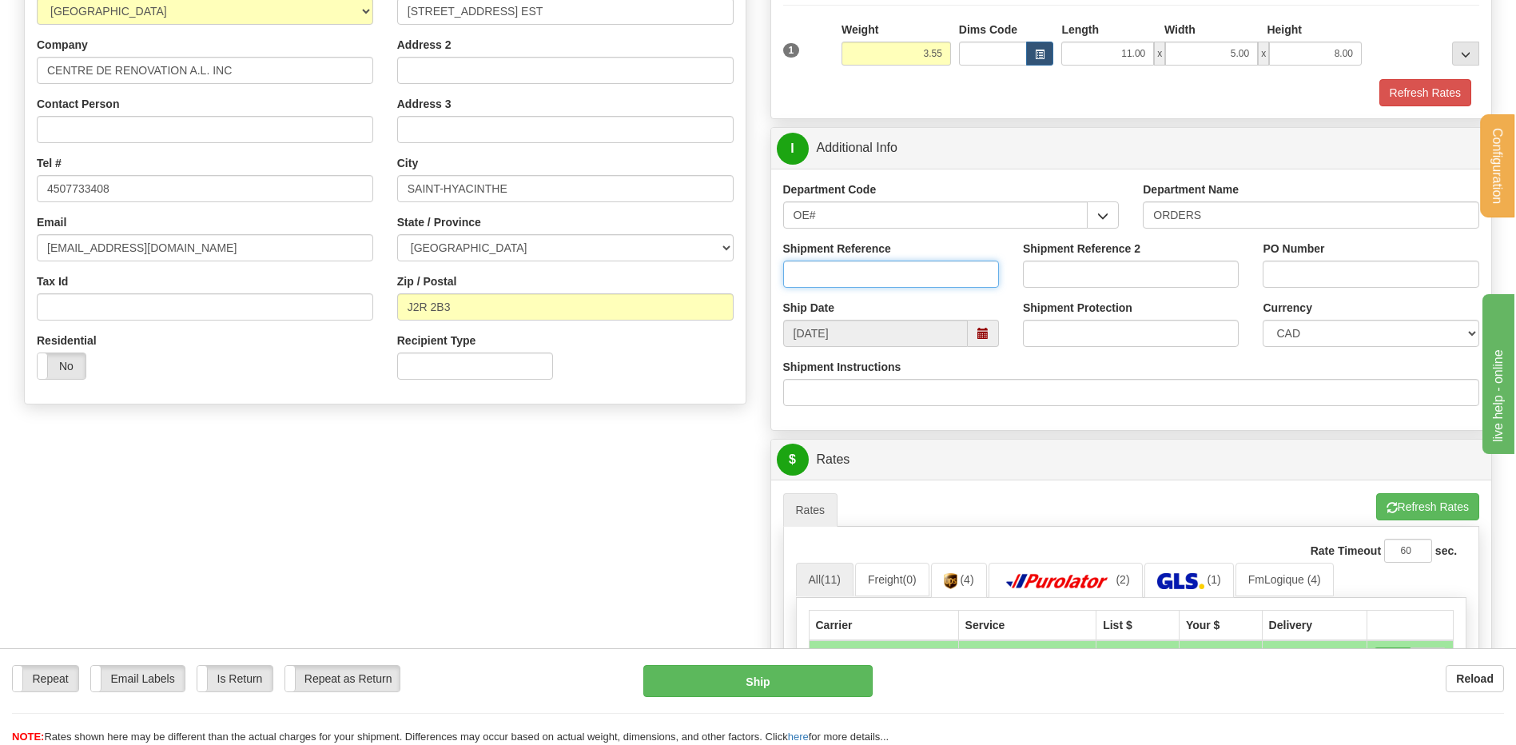
click at [821, 279] on input "Shipment Reference" at bounding box center [891, 274] width 216 height 27
click at [786, 277] on input "Shipment Reference" at bounding box center [891, 274] width 216 height 27
paste input "GL234C26D"
type input "GL234C26D X10UN"
click at [1333, 276] on input "PO Number" at bounding box center [1371, 274] width 216 height 27
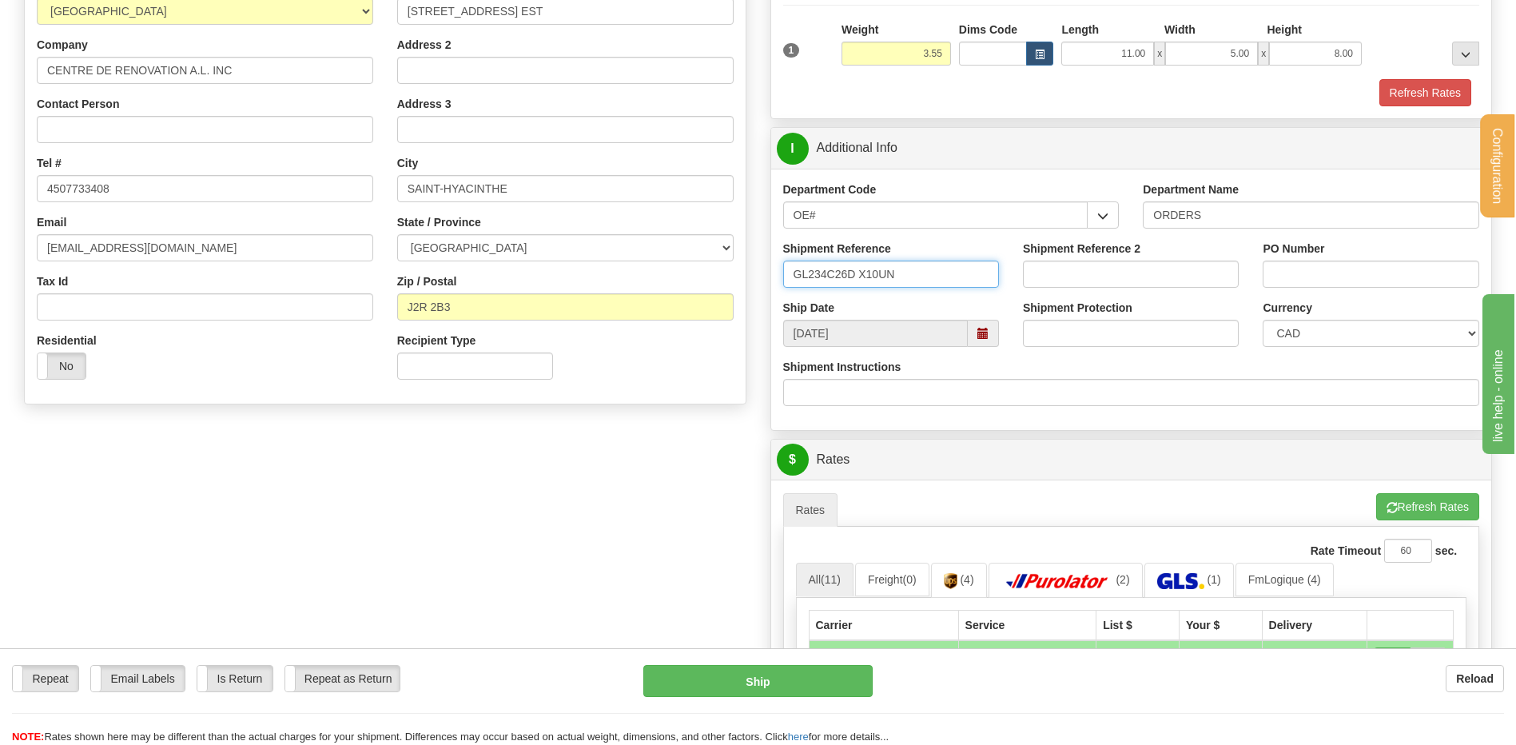
drag, startPoint x: 938, startPoint y: 269, endPoint x: 738, endPoint y: 273, distance: 200.6
drag, startPoint x: 1307, startPoint y: 253, endPoint x: 1307, endPoint y: 263, distance: 10.4
click at [1307, 255] on label "PO Number" at bounding box center [1294, 249] width 62 height 16
click at [1307, 261] on input "PO Number" at bounding box center [1371, 274] width 216 height 27
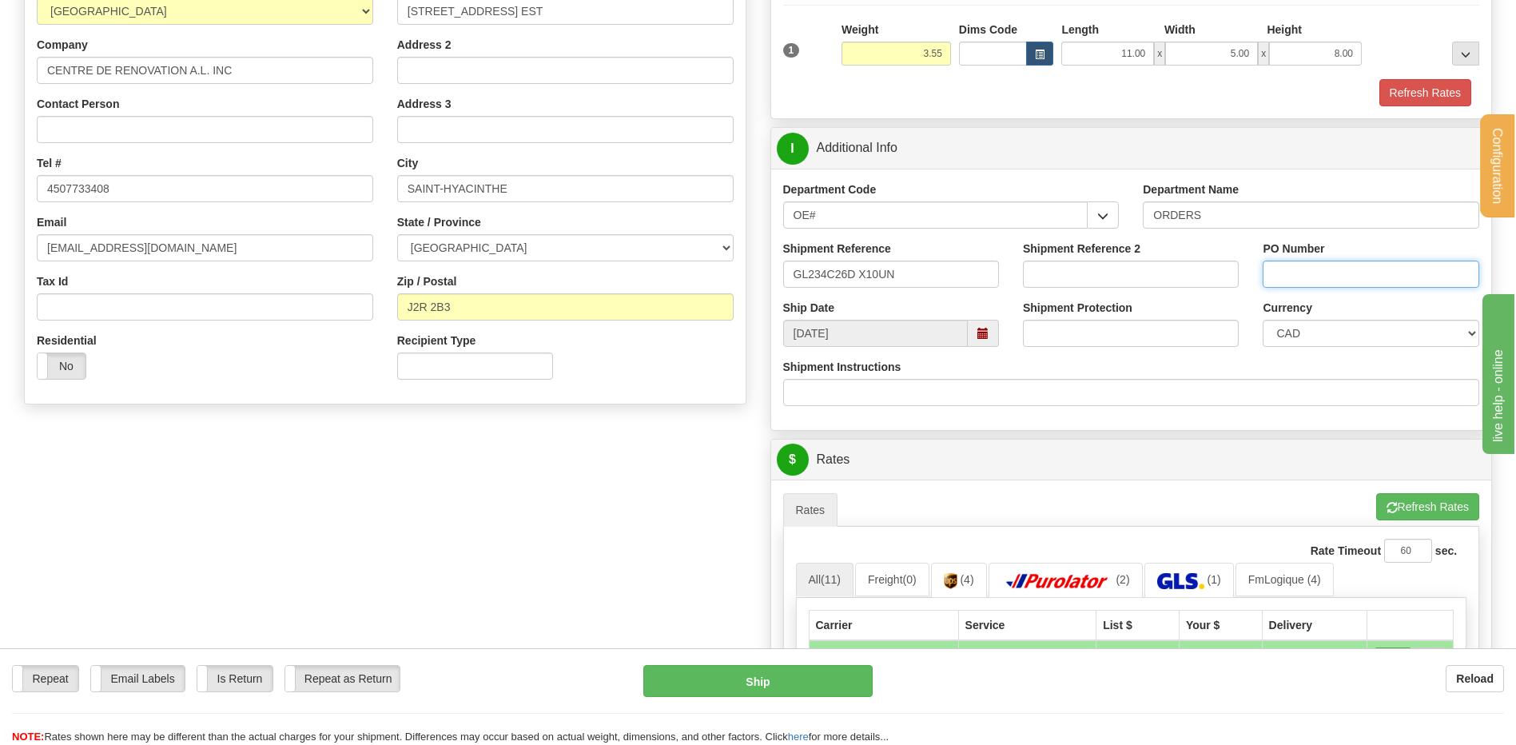
click at [1307, 264] on input "PO Number" at bounding box center [1371, 274] width 216 height 27
paste input "GL234C26D X10UN"
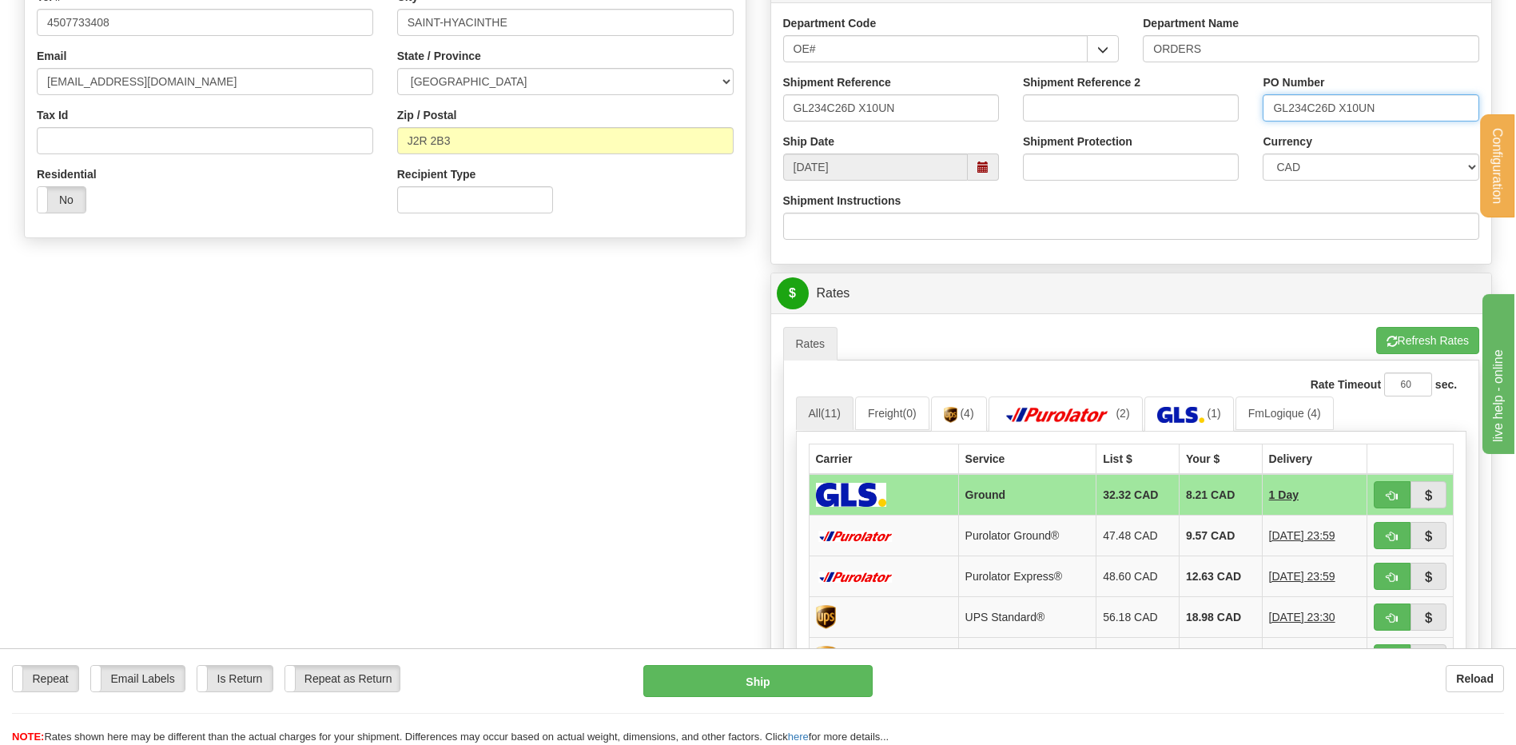
scroll to position [559, 0]
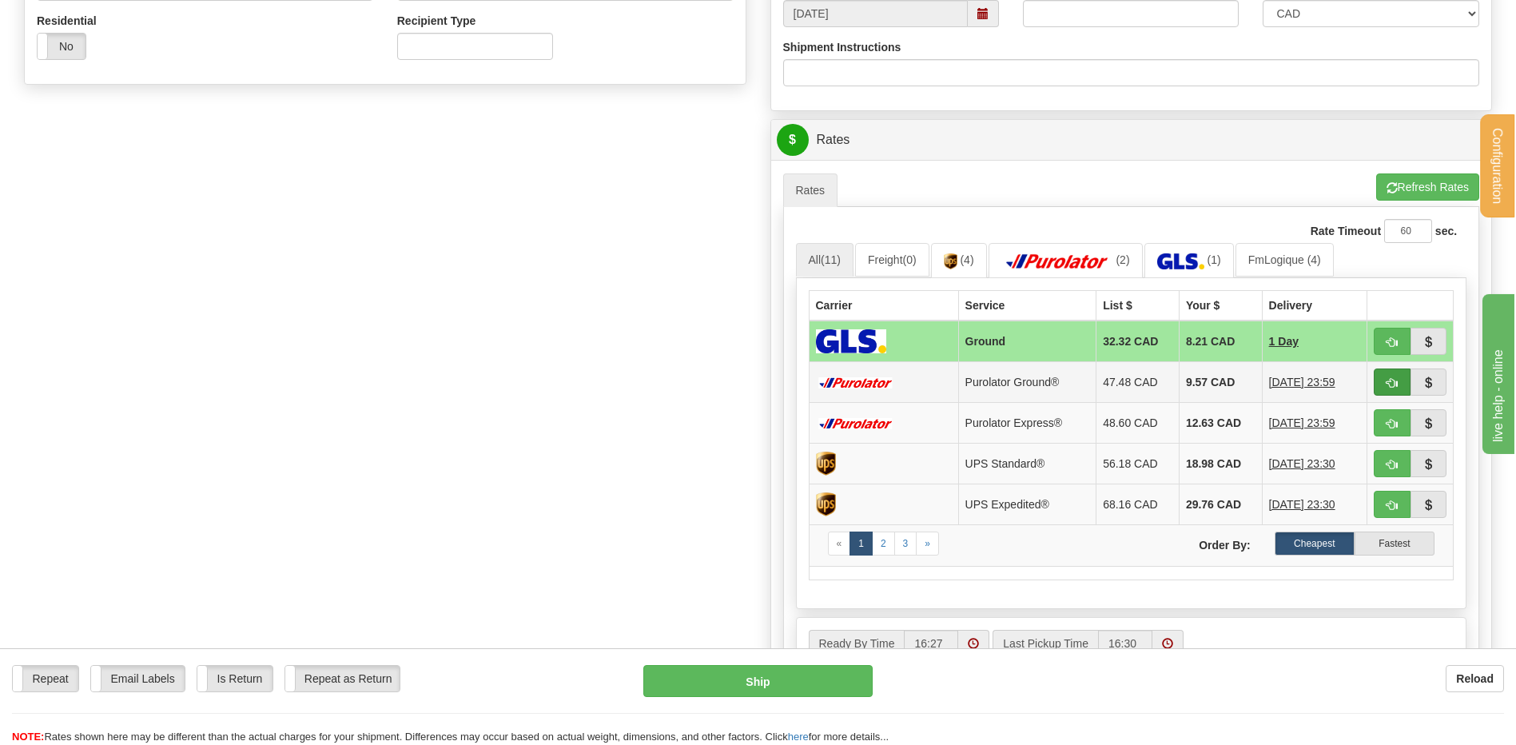
type input "GL234C26D X10UN"
click at [1388, 386] on span "button" at bounding box center [1392, 383] width 11 height 10
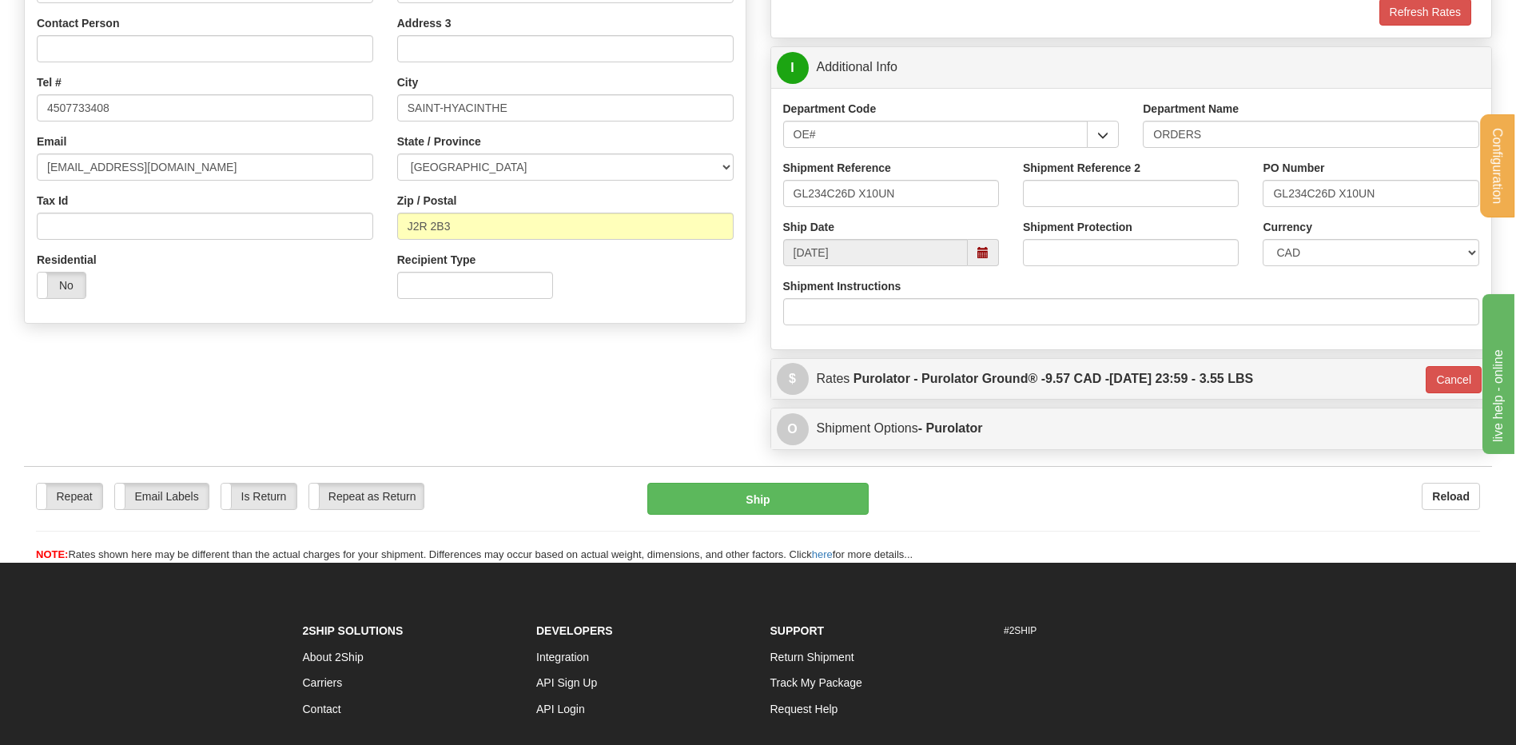
scroll to position [470, 0]
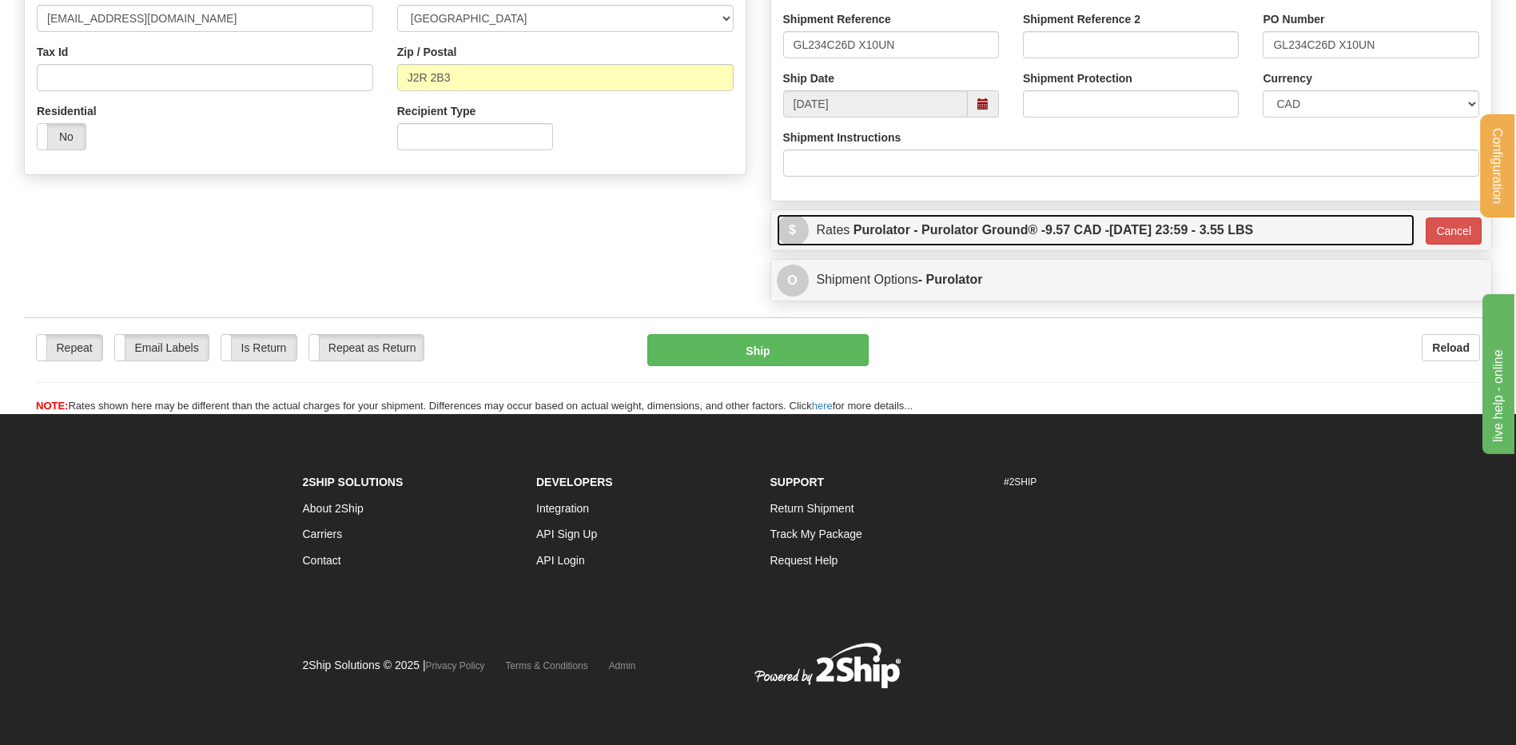
click at [953, 229] on label "Purolator - Purolator Ground® - 9.57 CAD - [DATE] 23:59 - 3.55 LBS" at bounding box center [1053, 230] width 400 height 32
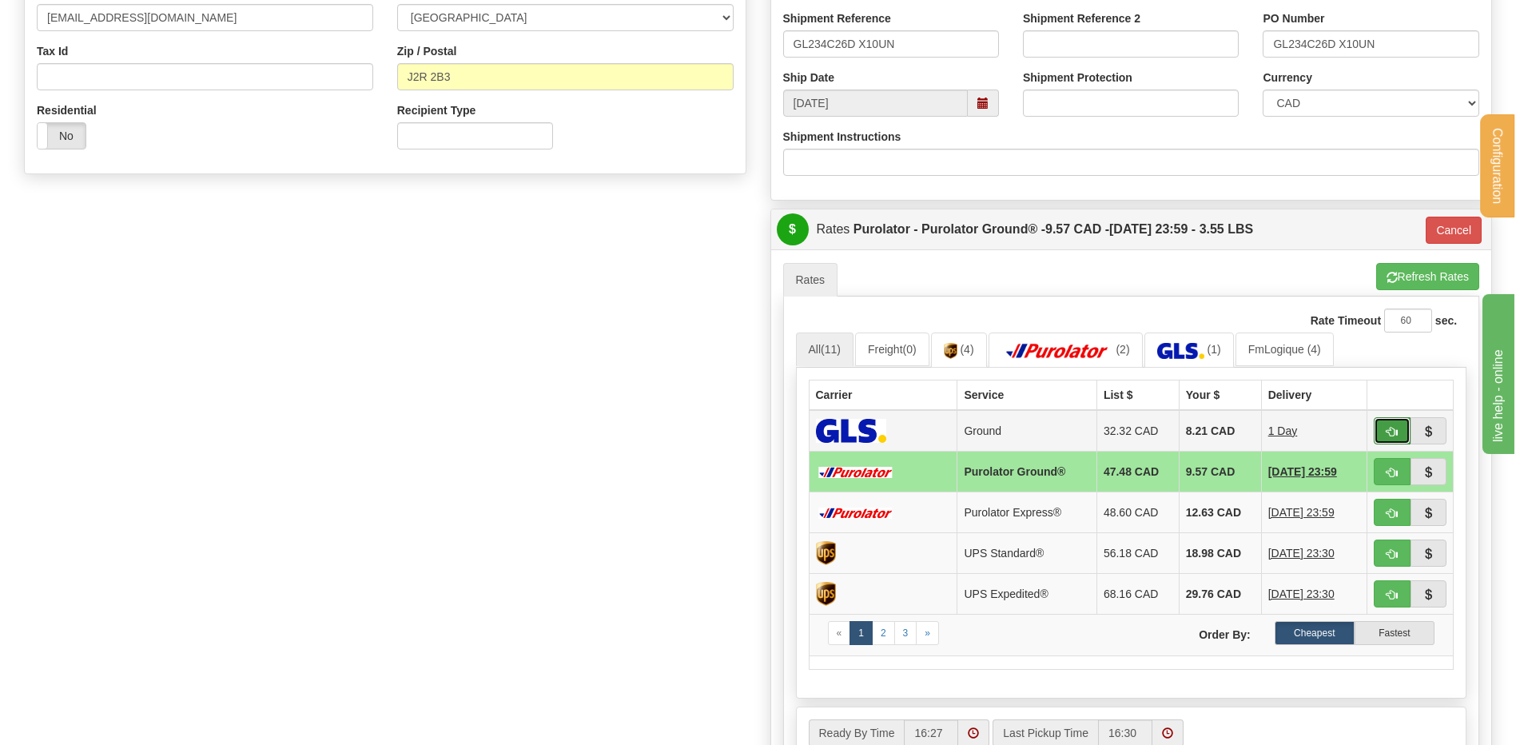
click at [1396, 432] on span "button" at bounding box center [1392, 432] width 11 height 10
type input "1"
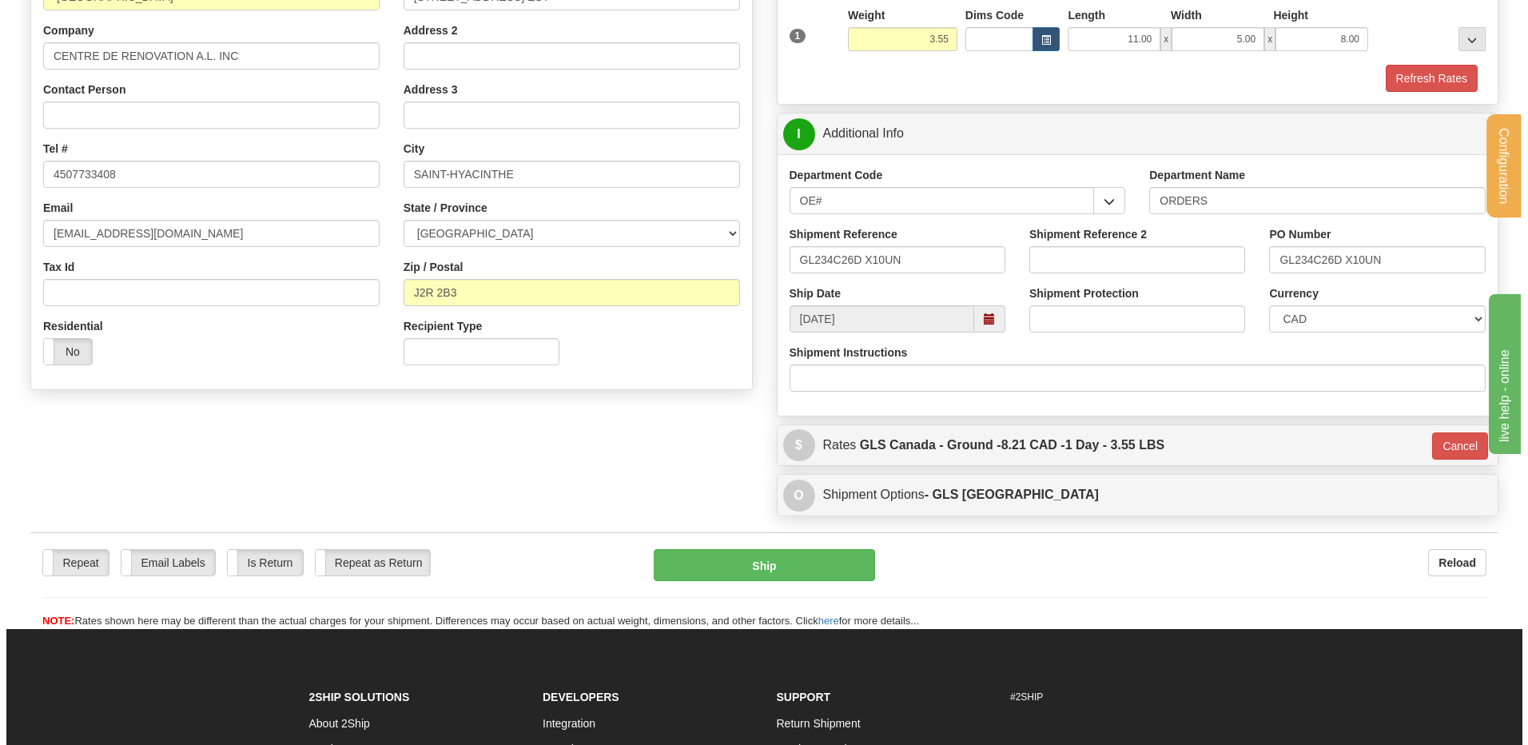
scroll to position [226, 0]
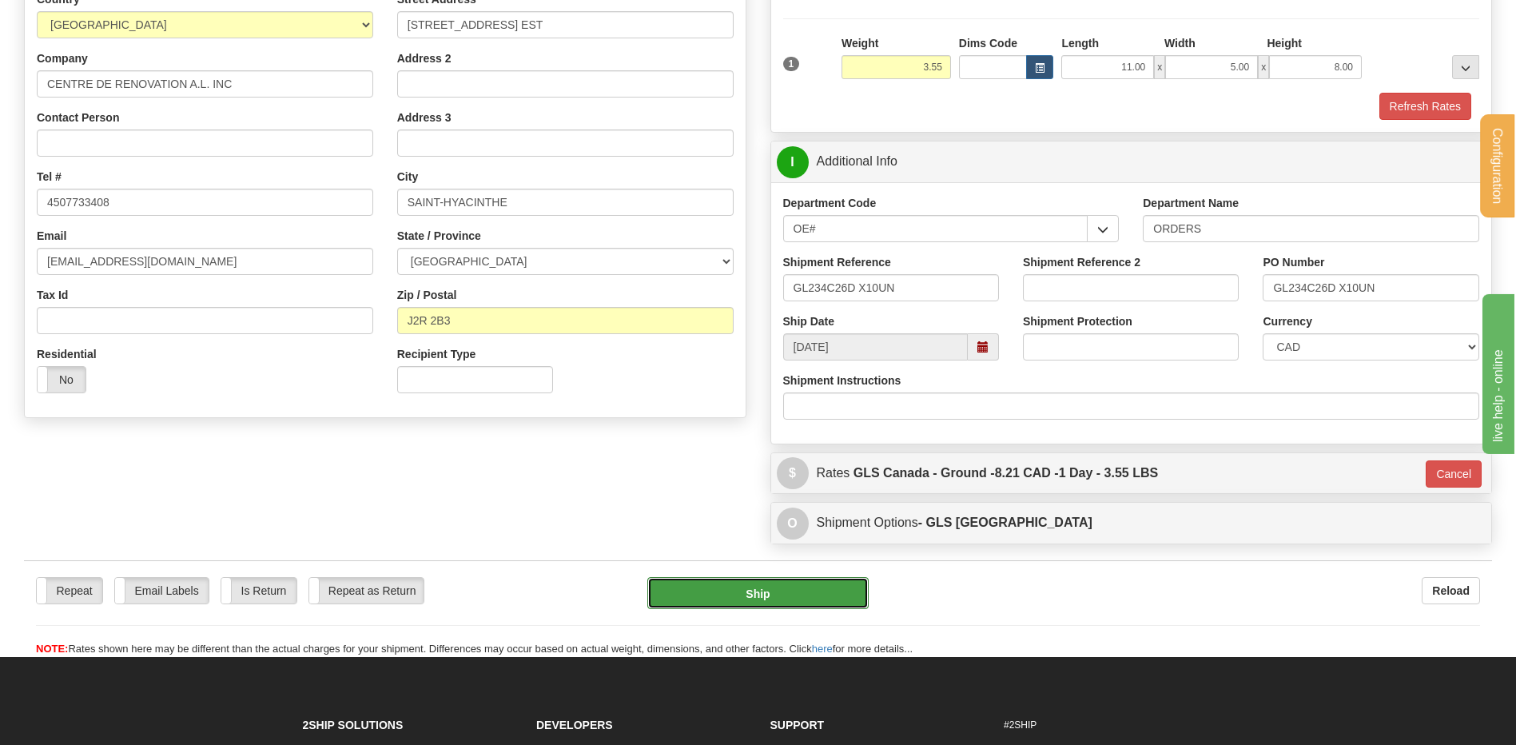
click at [790, 585] on button "Ship" at bounding box center [757, 593] width 221 height 32
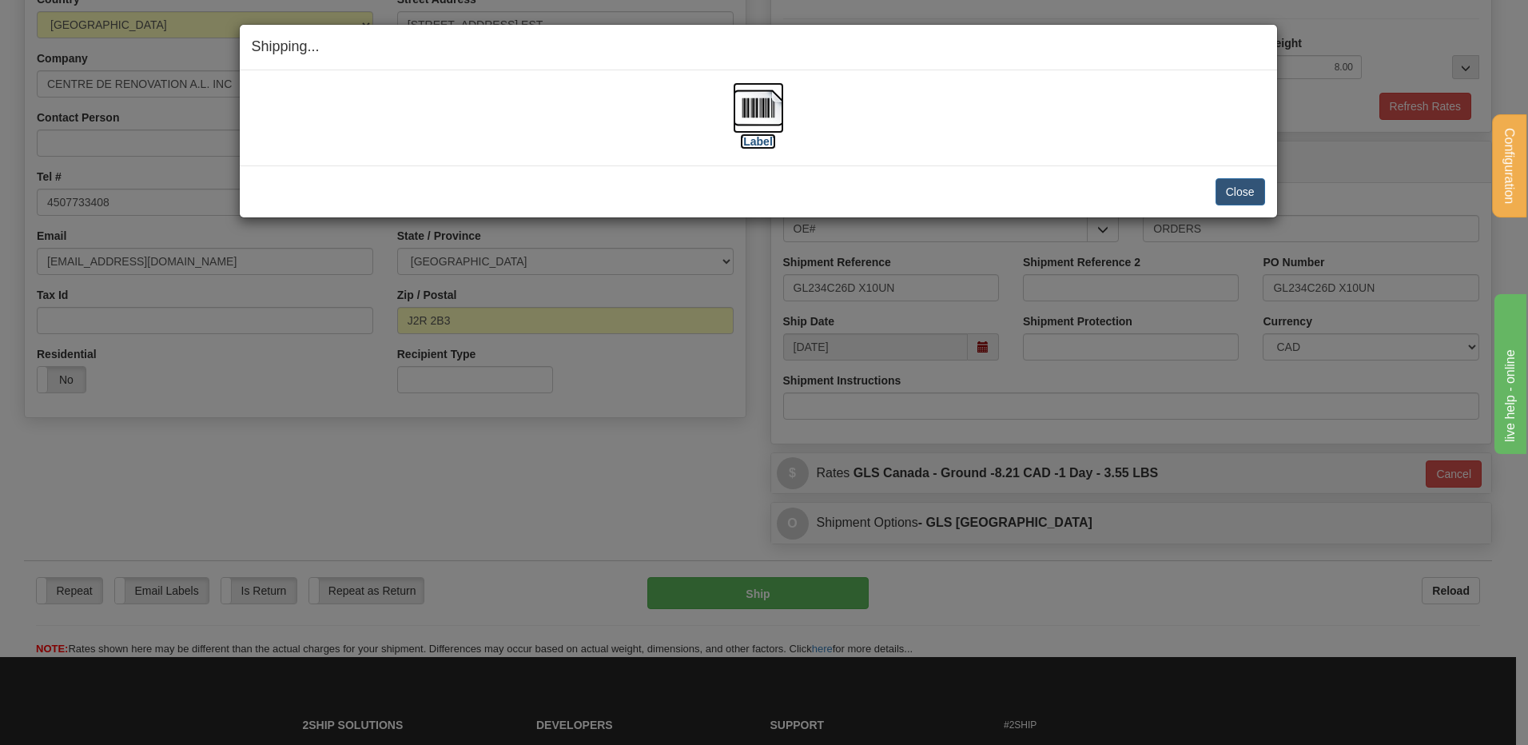
click at [757, 101] on img at bounding box center [758, 107] width 51 height 51
